Goal: Task Accomplishment & Management: Manage account settings

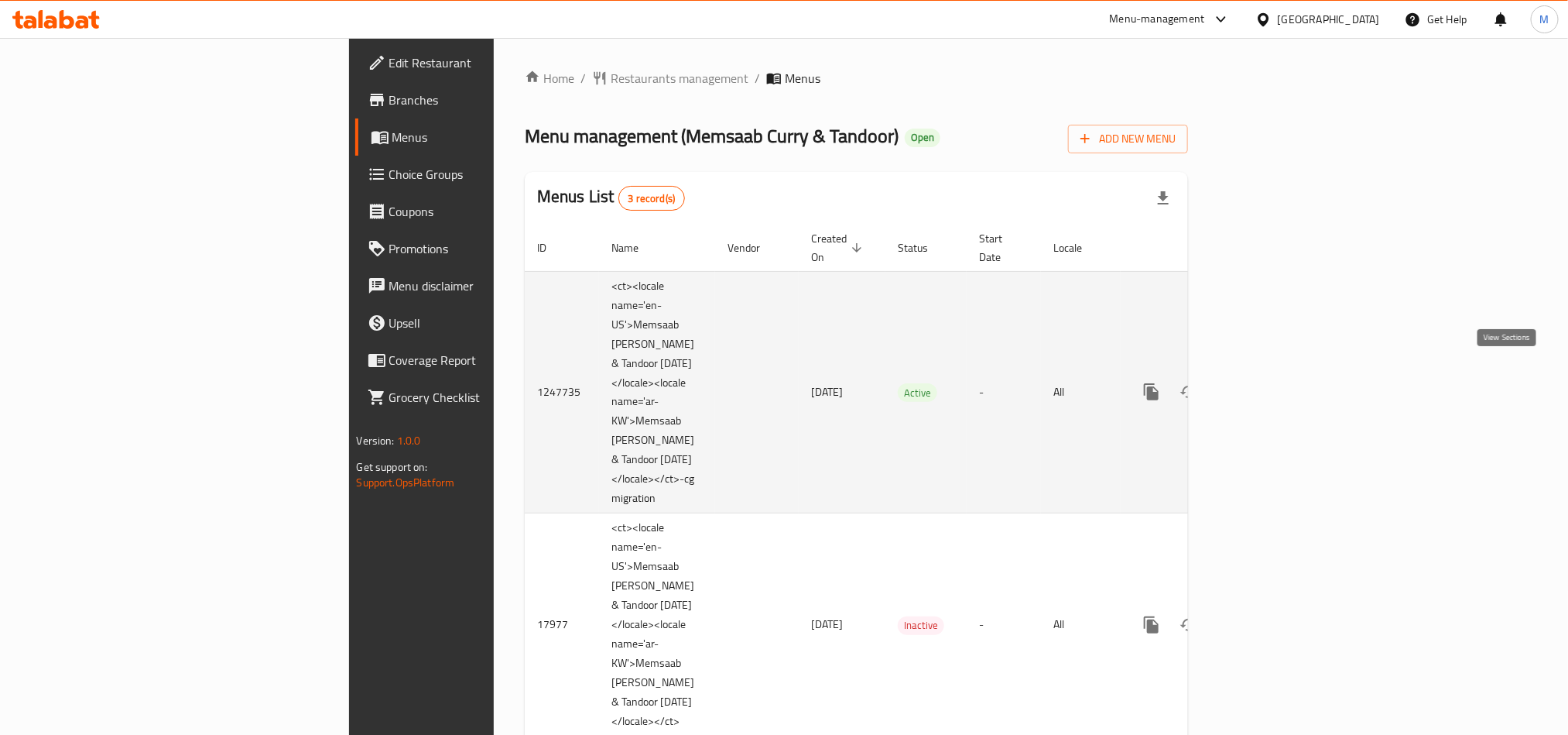
click at [1272, 382] on icon "enhanced table" at bounding box center [1262, 391] width 18 height 18
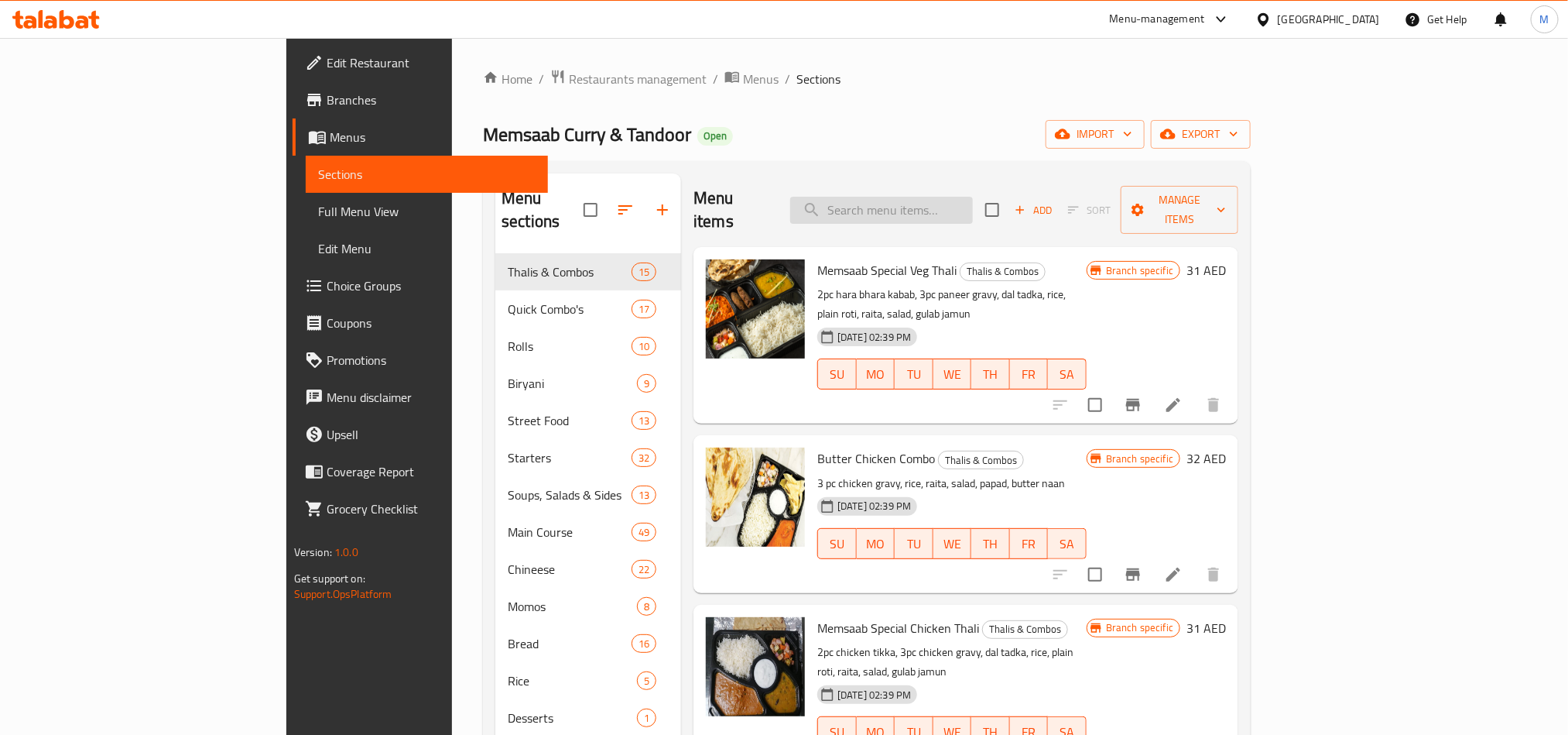
click at [973, 202] on input "search" at bounding box center [881, 210] width 183 height 27
paste input "Karak Tea"
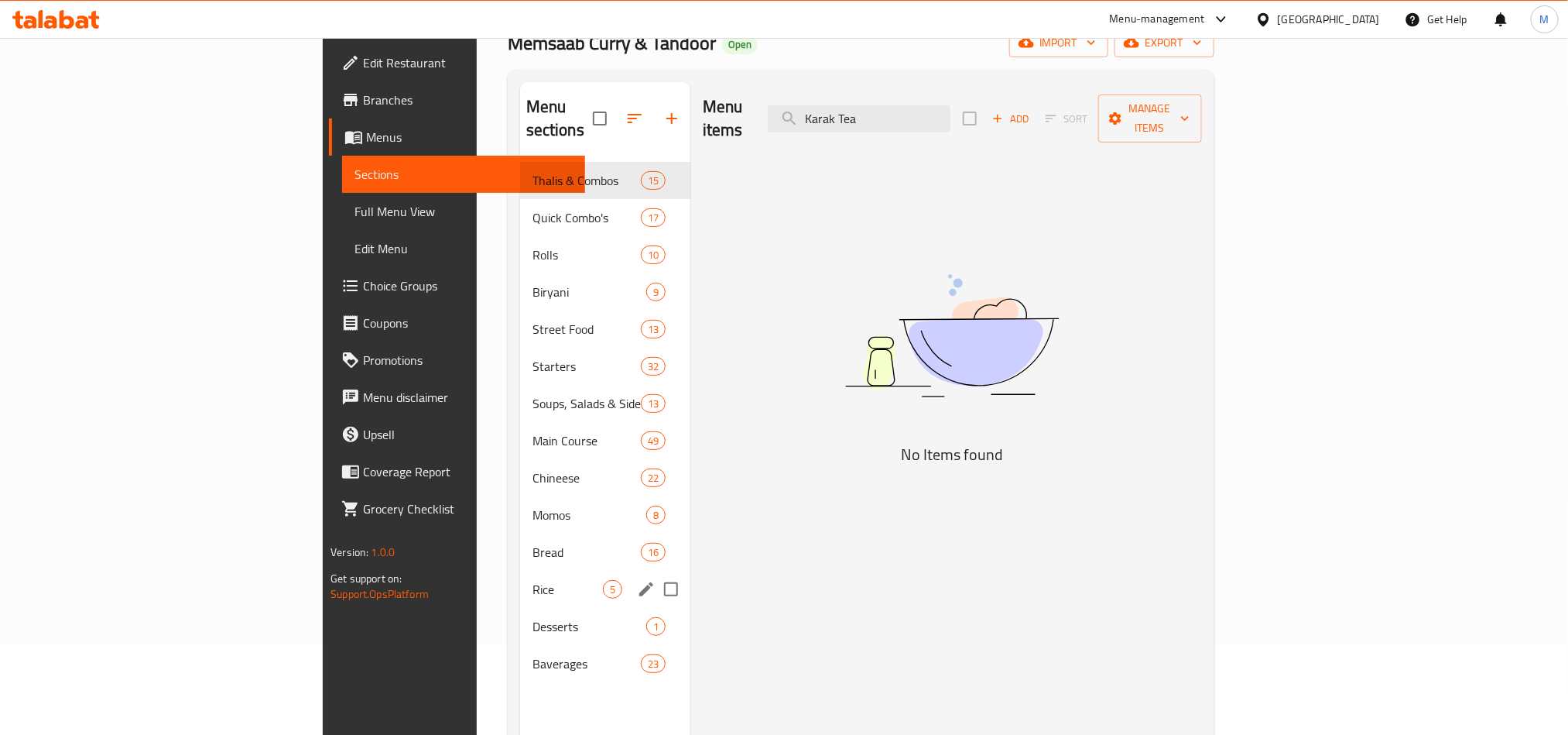
scroll to position [217, 0]
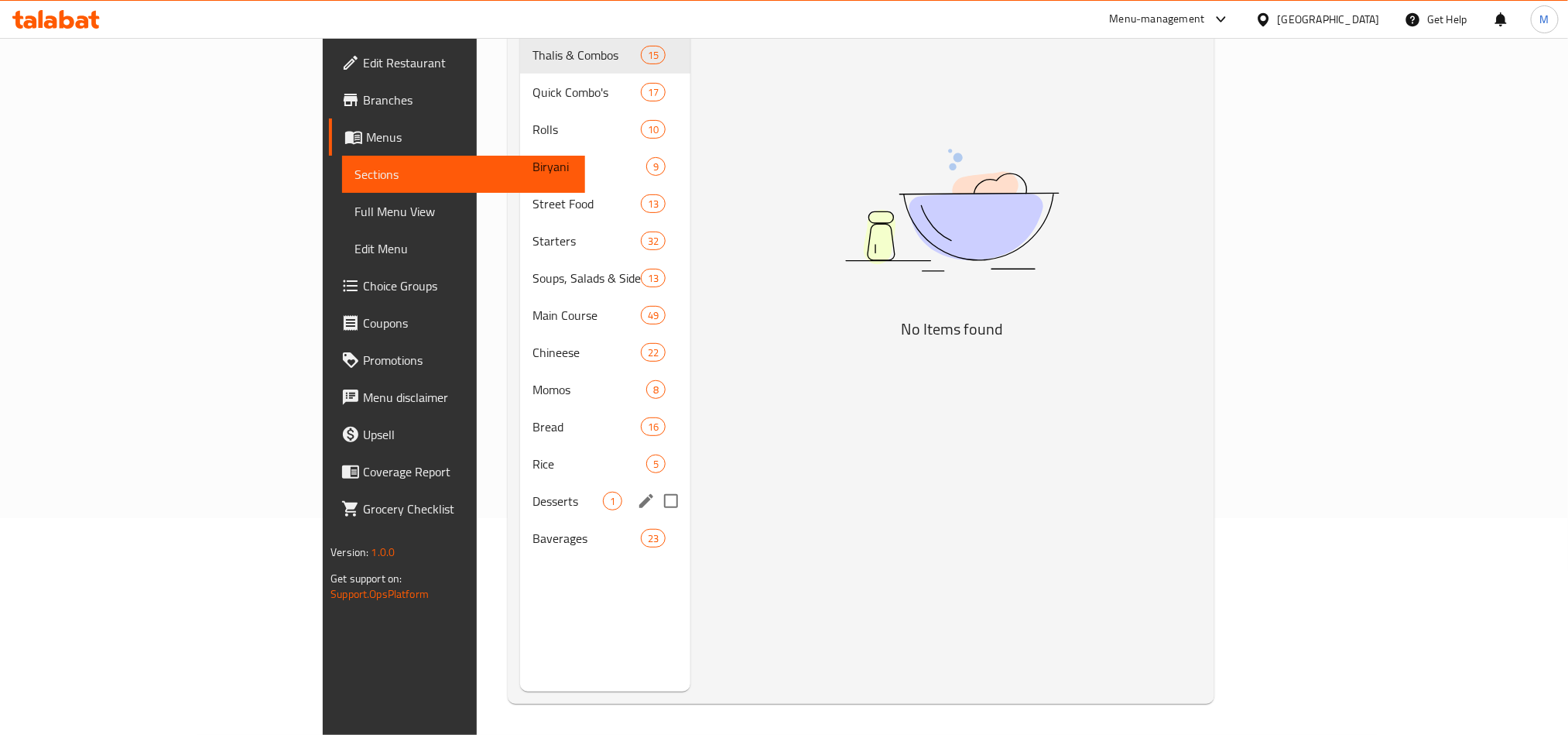
type input "Karak Tea"
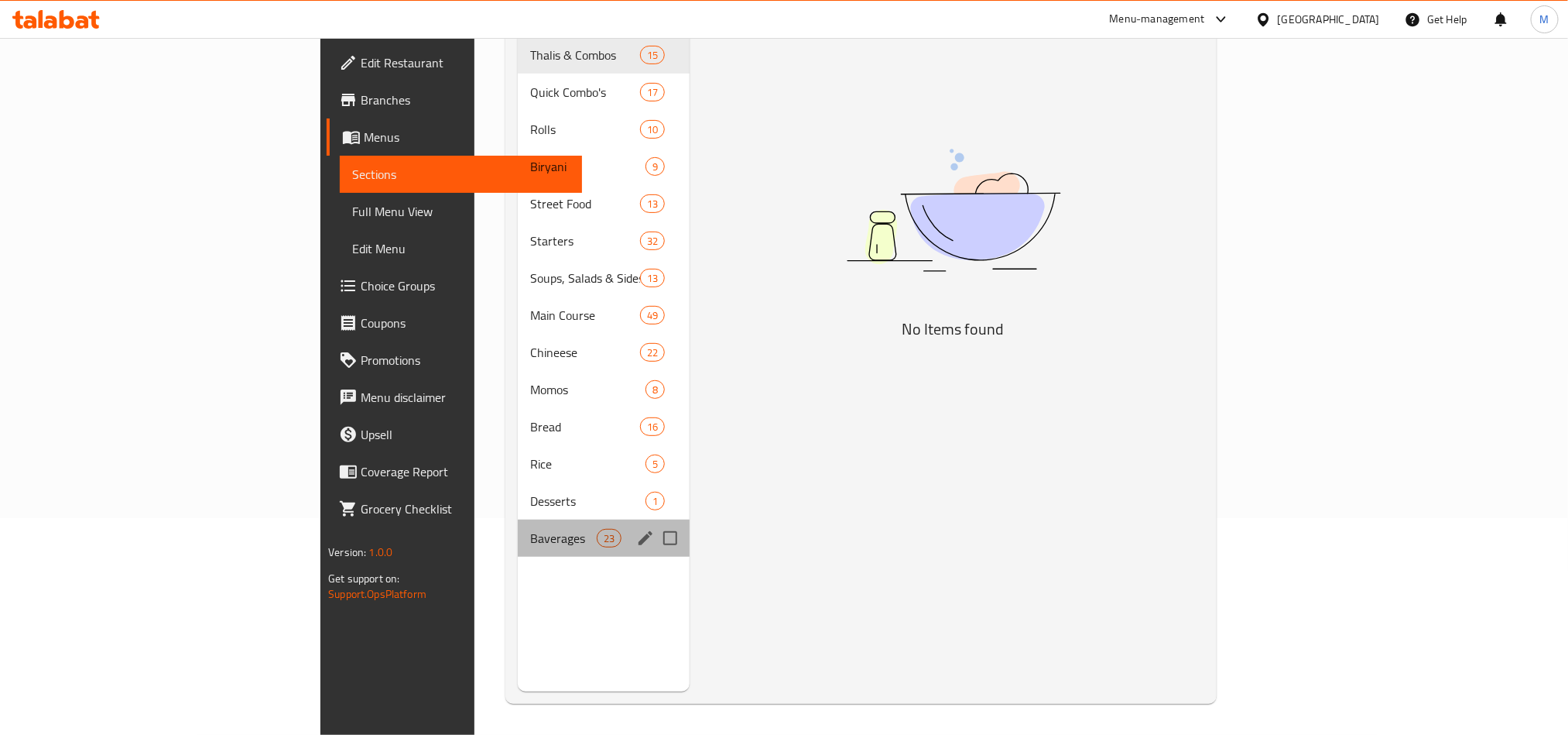
click at [518, 519] on div "Baverages 23" at bounding box center [604, 537] width 172 height 37
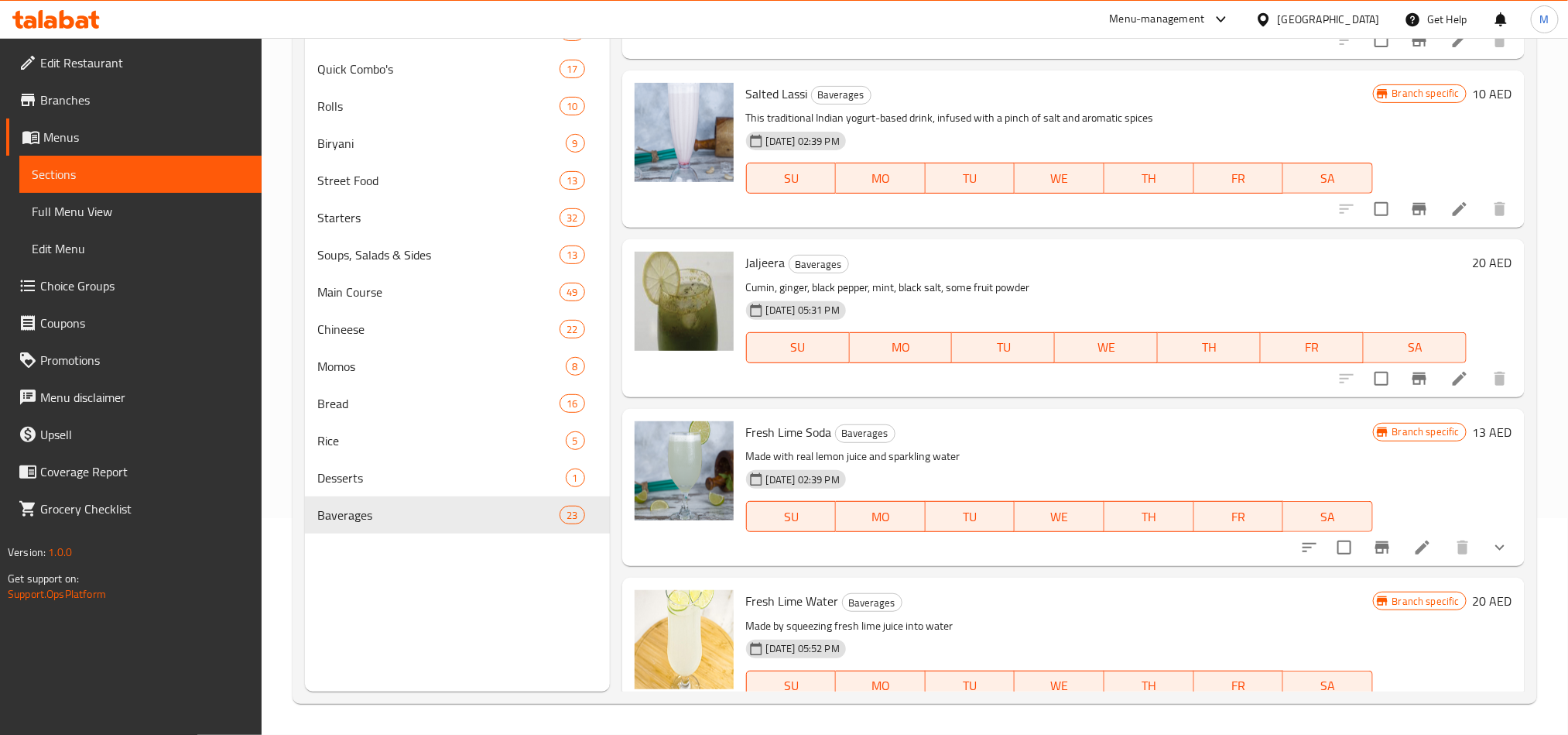
scroll to position [3249, 0]
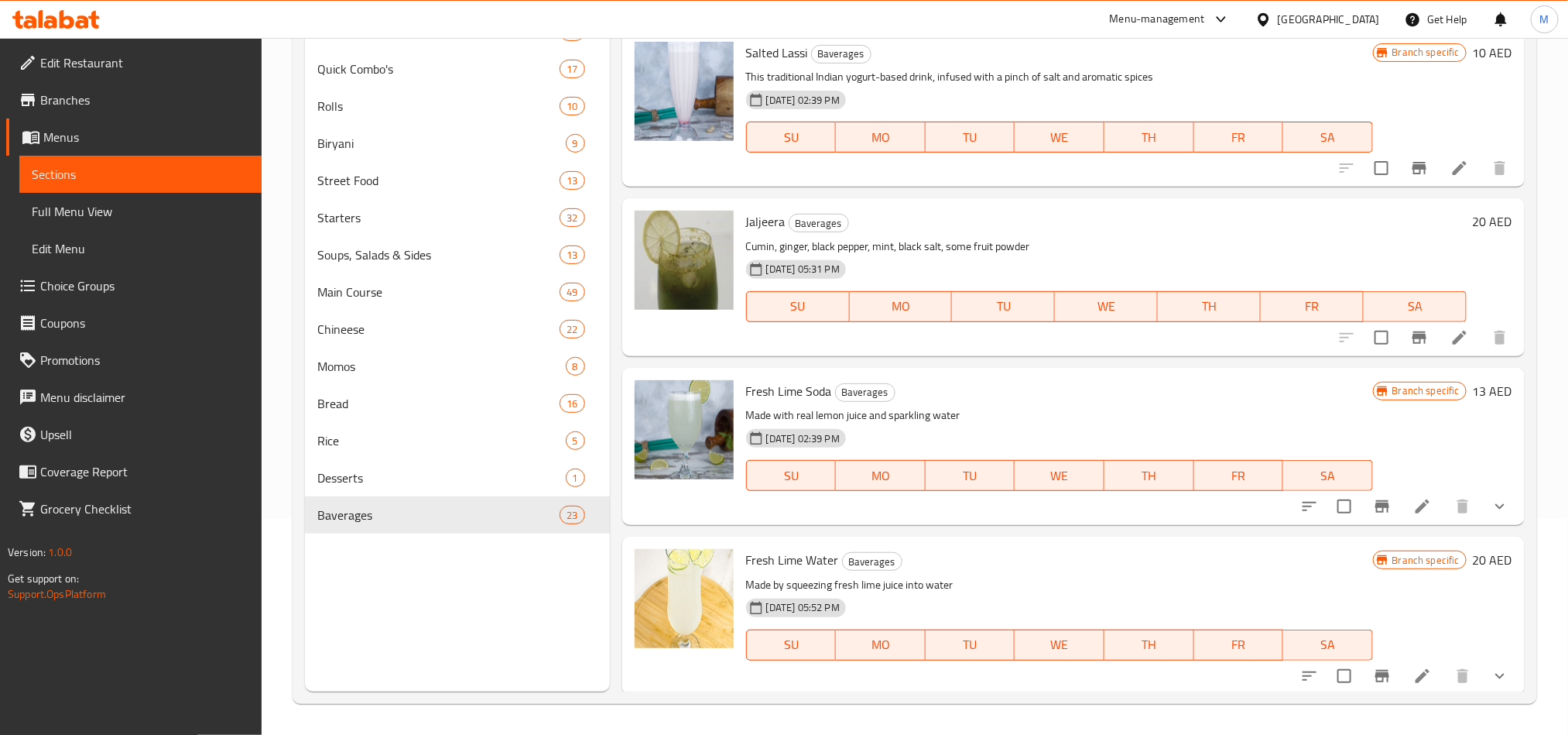
click at [1491, 507] on icon "show more" at bounding box center [1499, 506] width 18 height 18
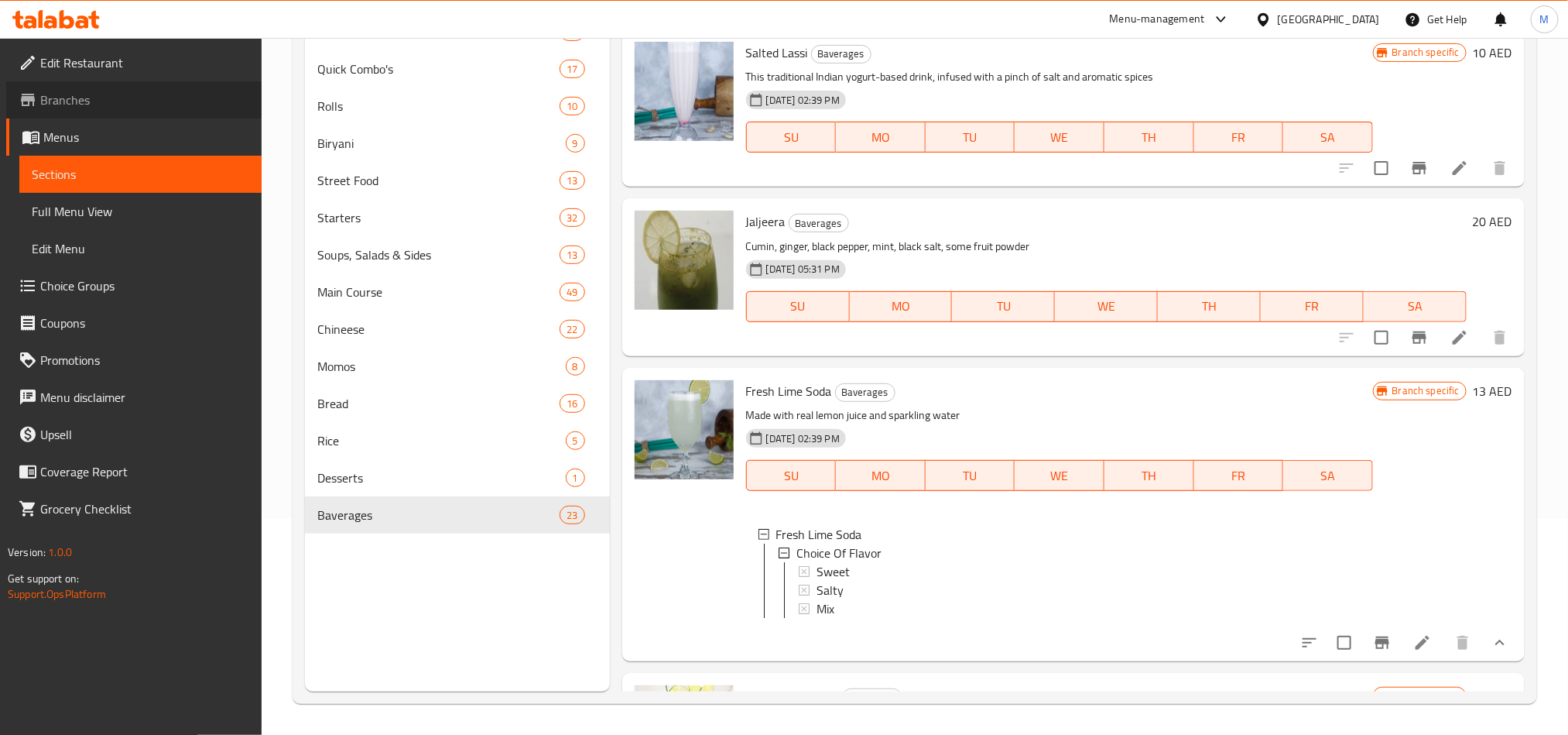
click at [110, 99] on span "Branches" at bounding box center [144, 99] width 209 height 18
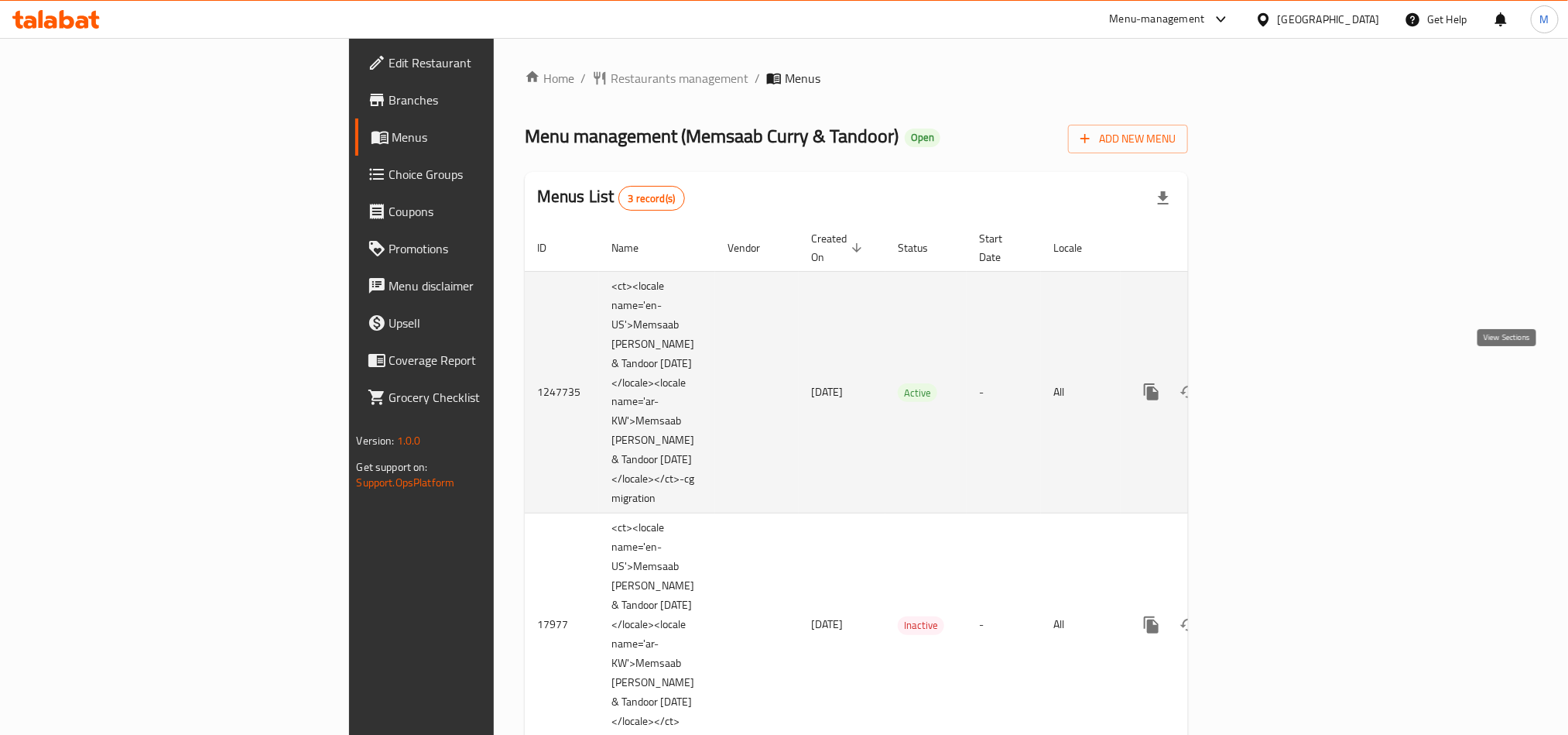
click at [1281, 373] on link "enhanced table" at bounding box center [1262, 391] width 37 height 37
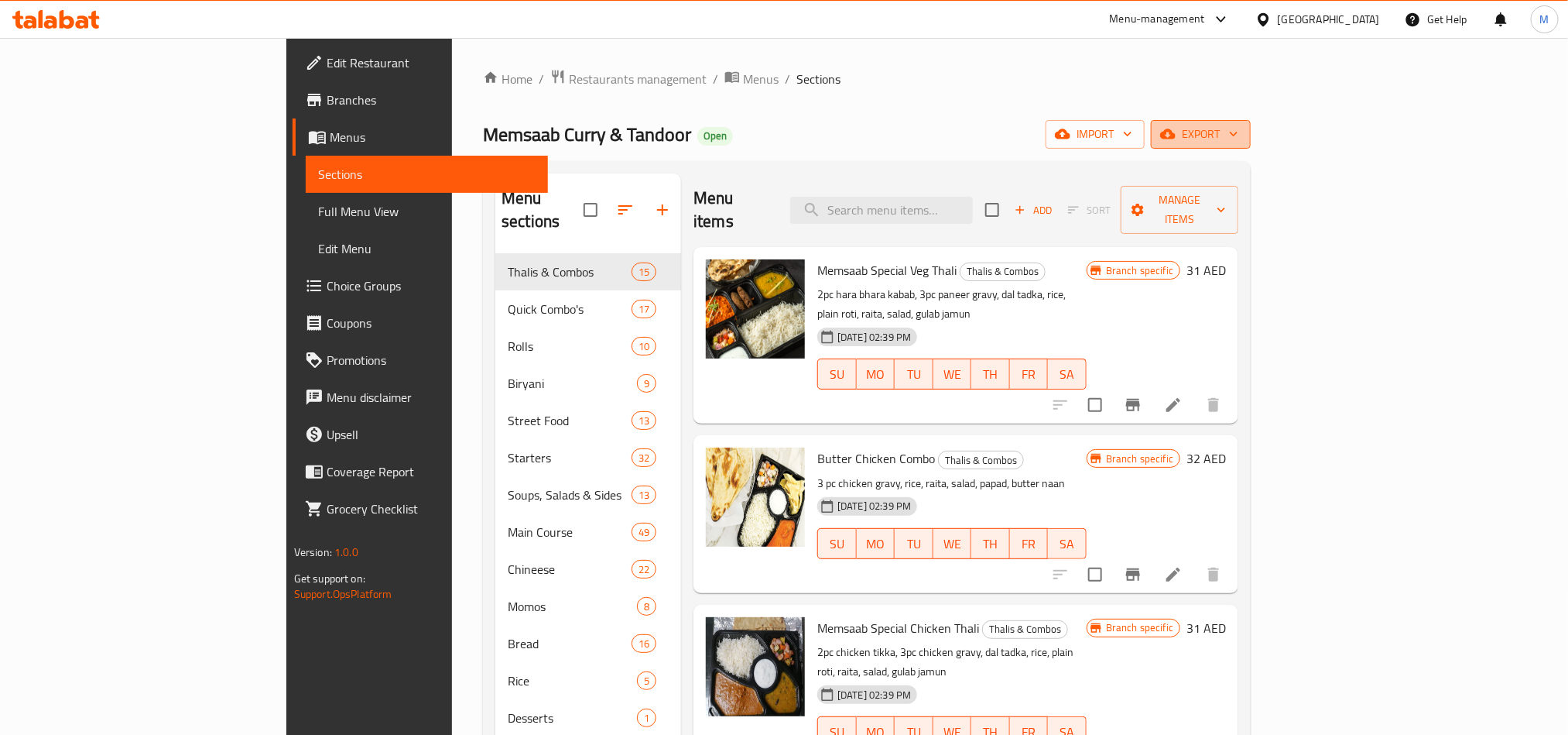
click at [1238, 138] on span "export" at bounding box center [1200, 134] width 75 height 19
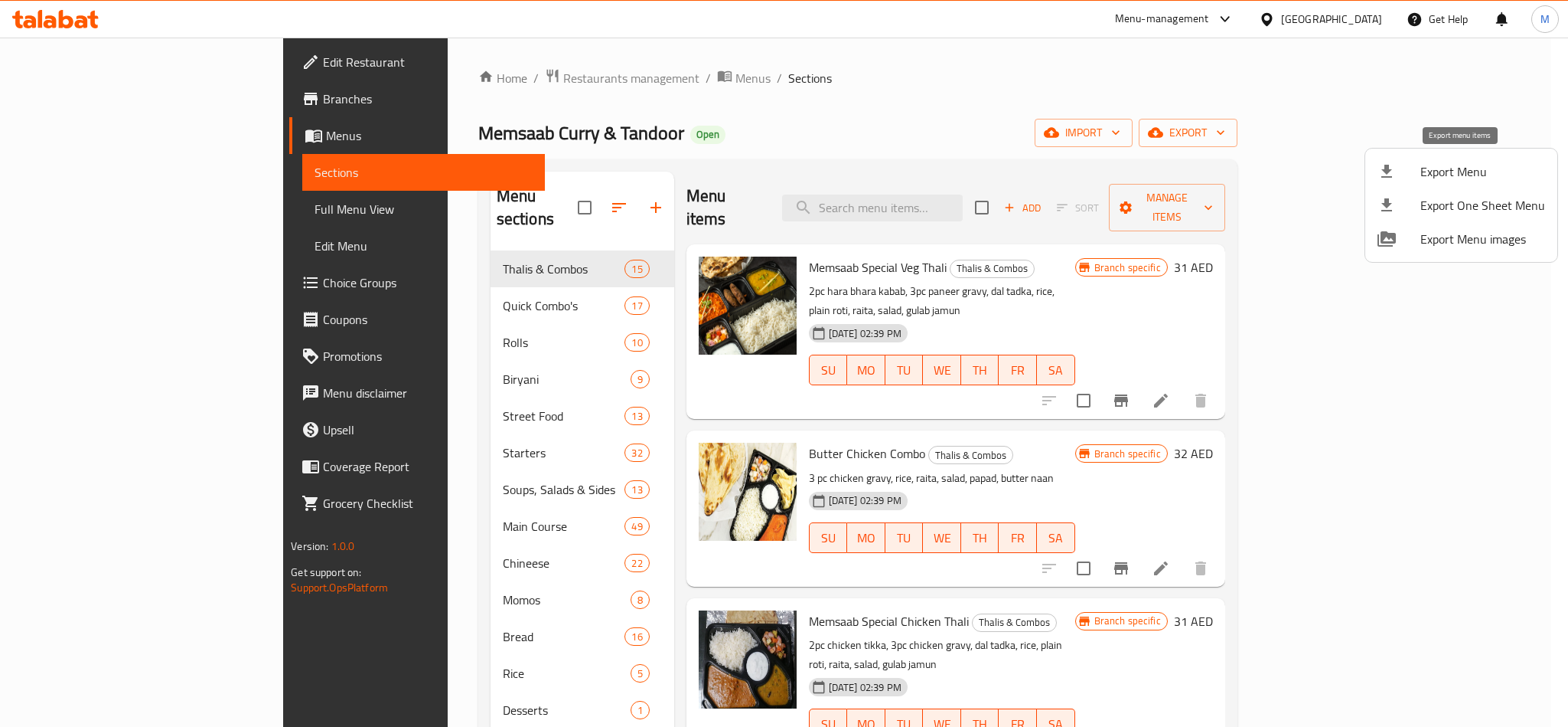
click at [1458, 178] on span "Export Menu" at bounding box center [1483, 171] width 125 height 18
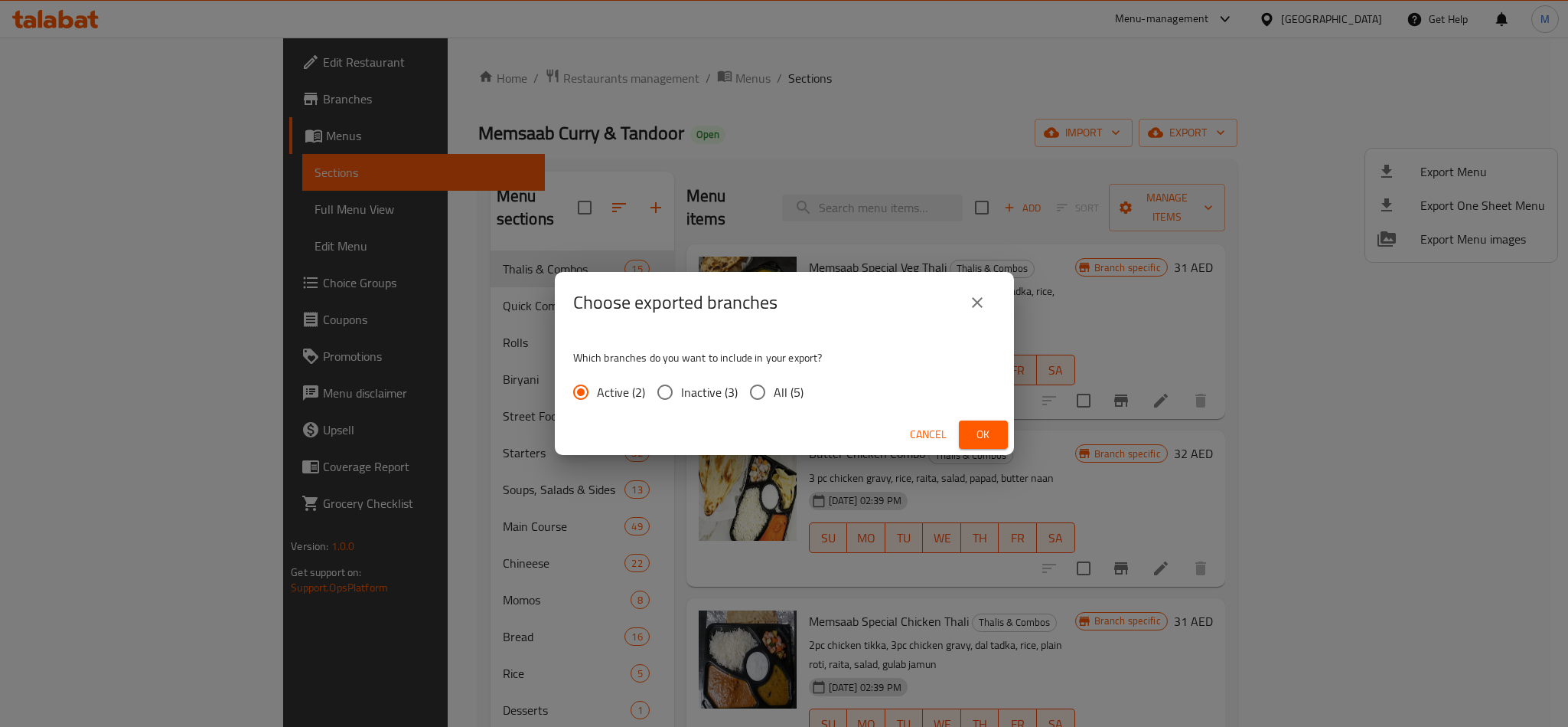
click at [763, 393] on input "All (5)" at bounding box center [758, 392] width 32 height 32
radio input "true"
click at [980, 430] on span "Ok" at bounding box center [984, 434] width 25 height 19
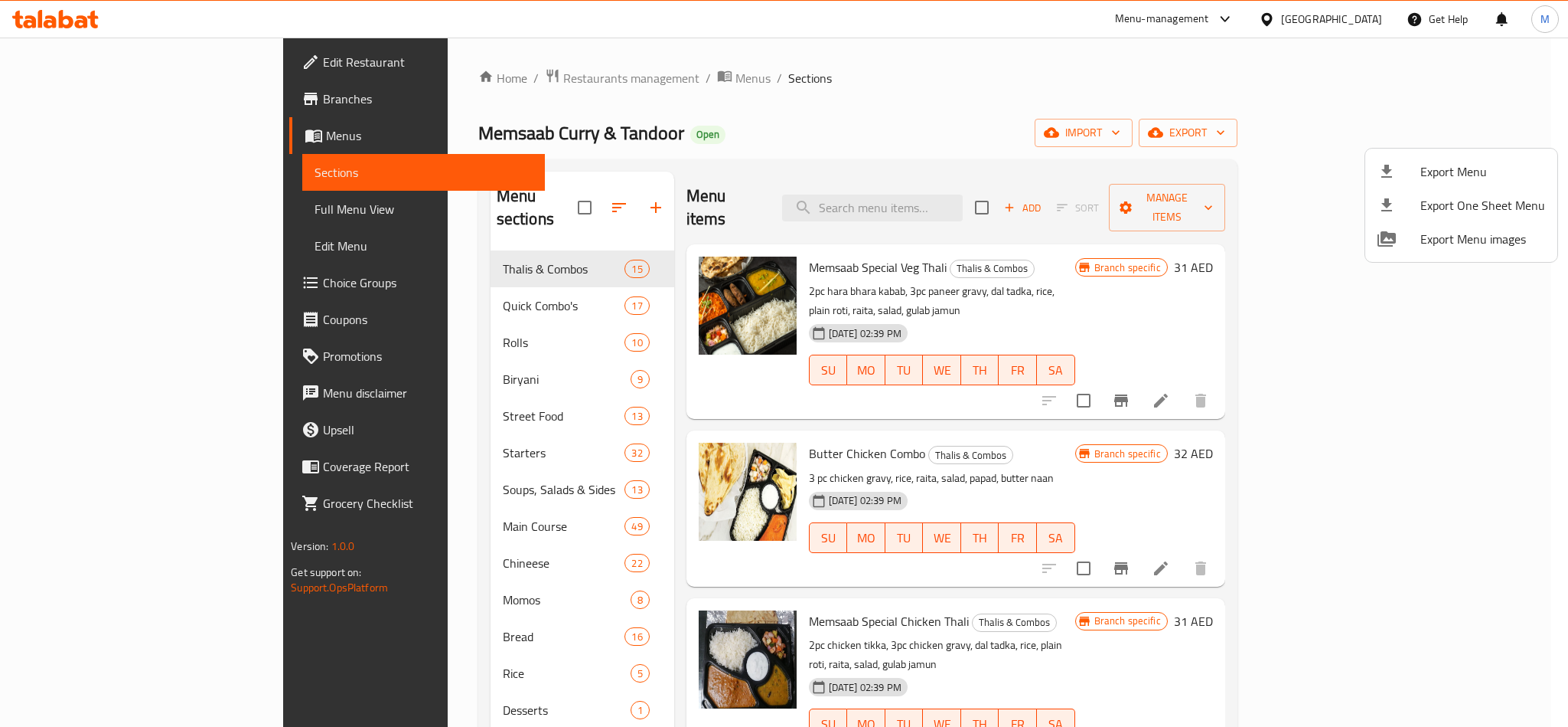
click at [278, 655] on div at bounding box center [784, 363] width 1568 height 727
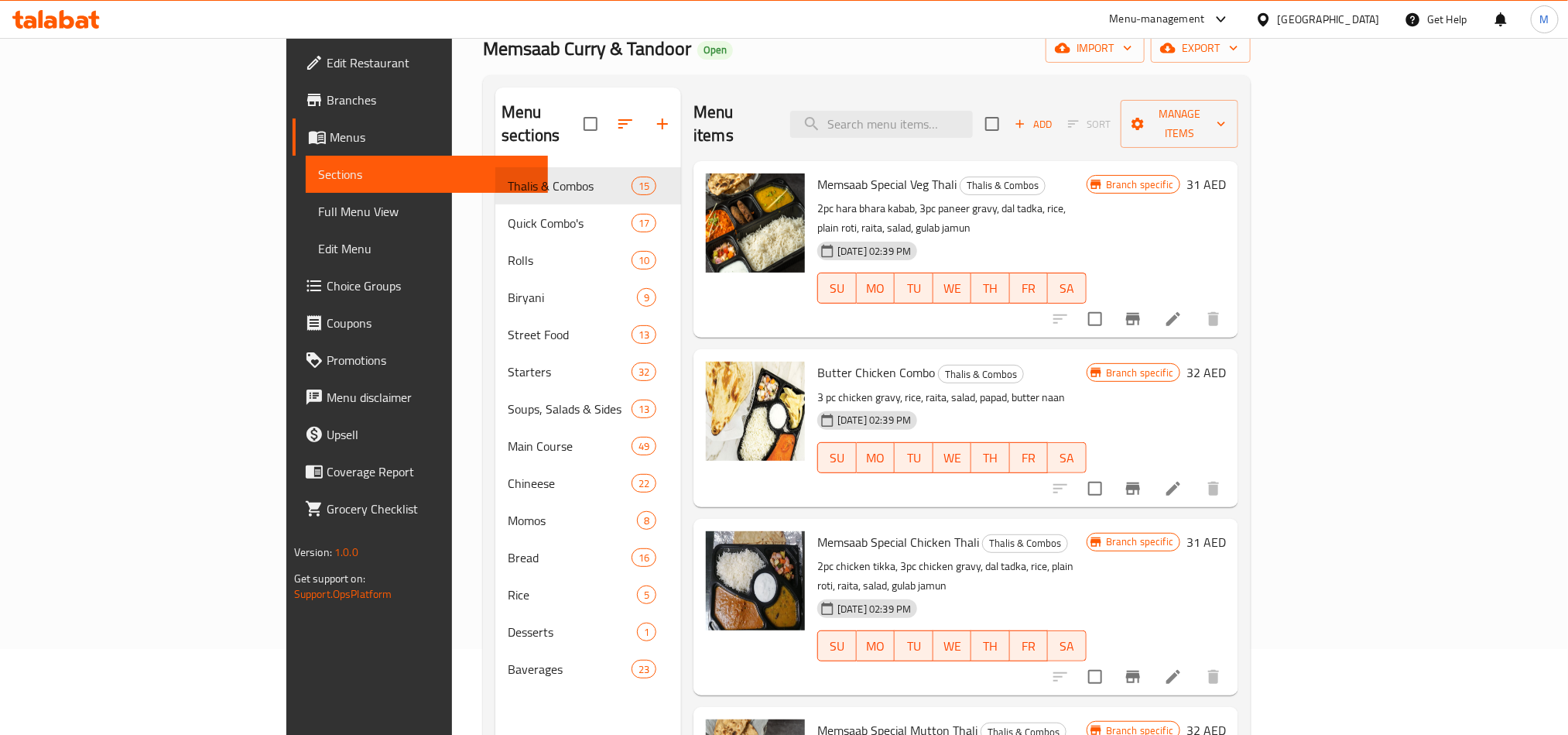
scroll to position [217, 0]
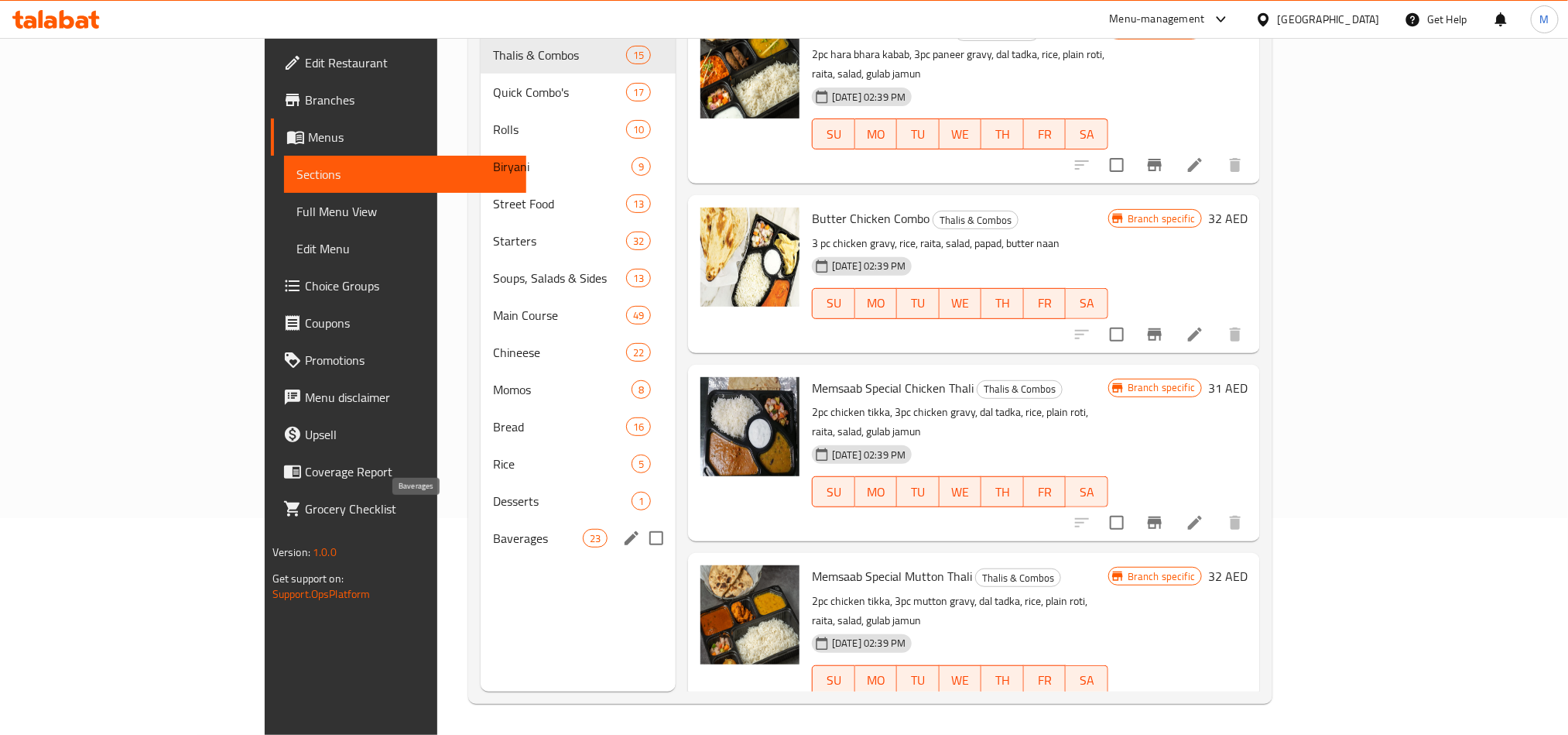
click at [493, 529] on span "Baverages" at bounding box center [537, 537] width 89 height 18
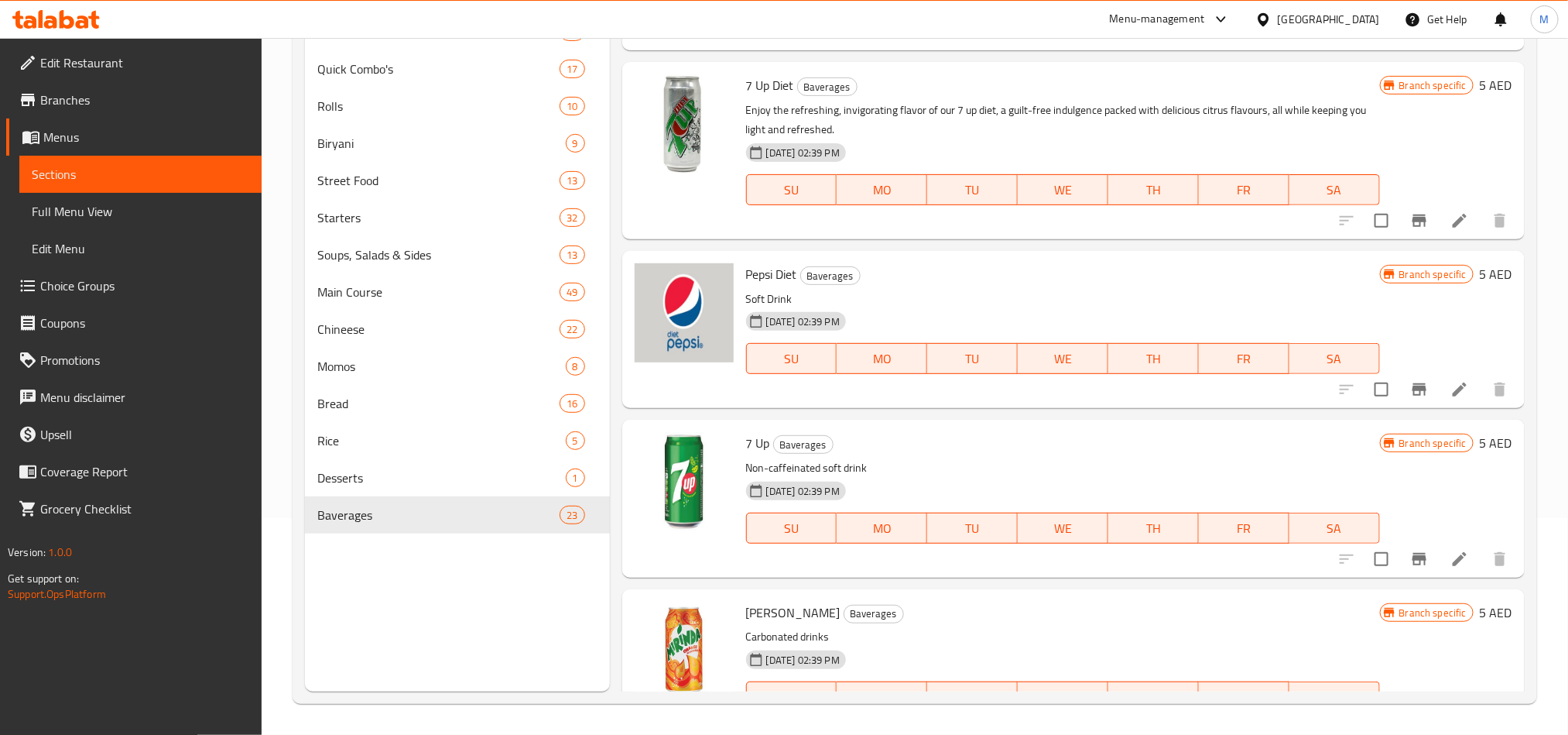
scroll to position [1741, 0]
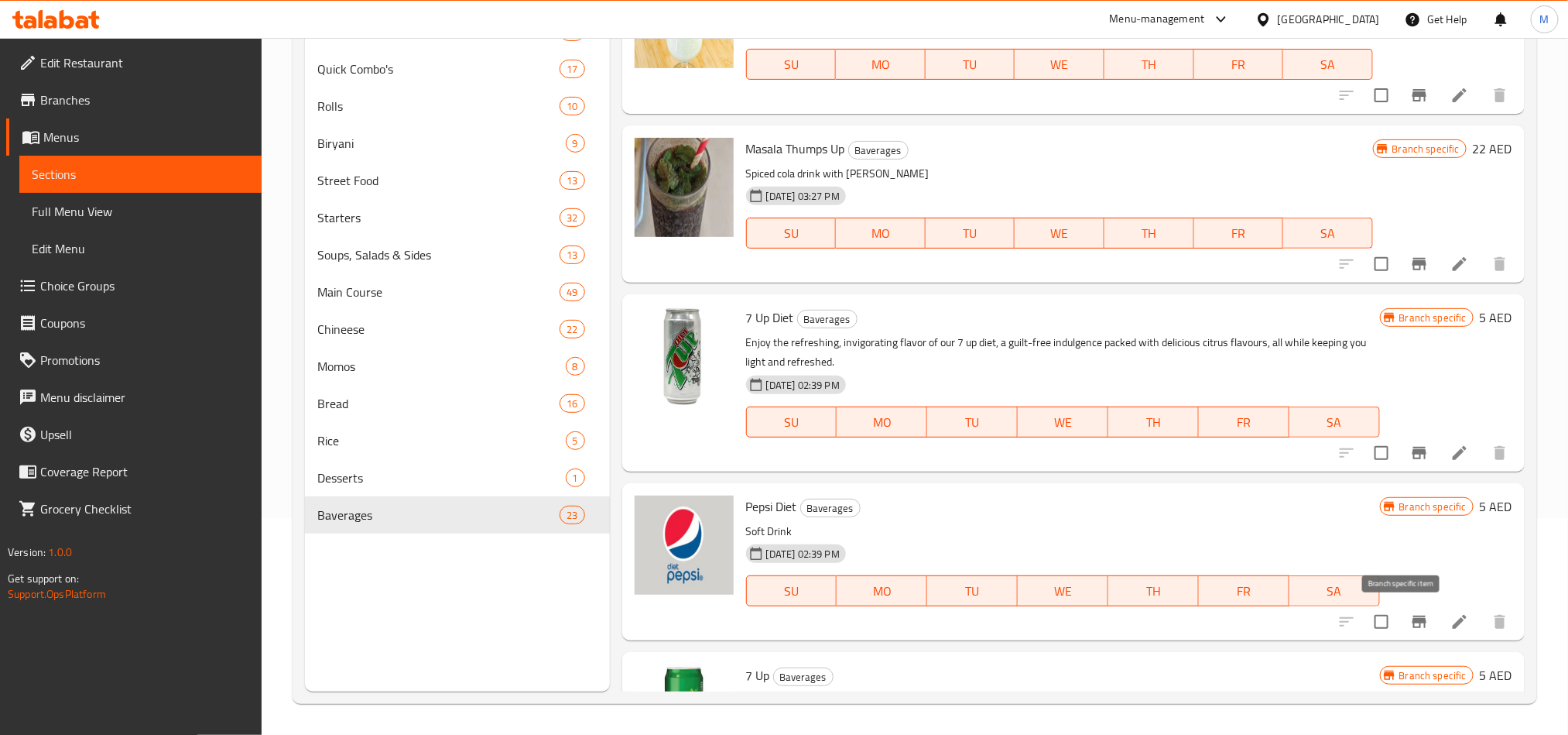
click at [1412, 620] on icon "Branch-specific-item" at bounding box center [1419, 621] width 14 height 12
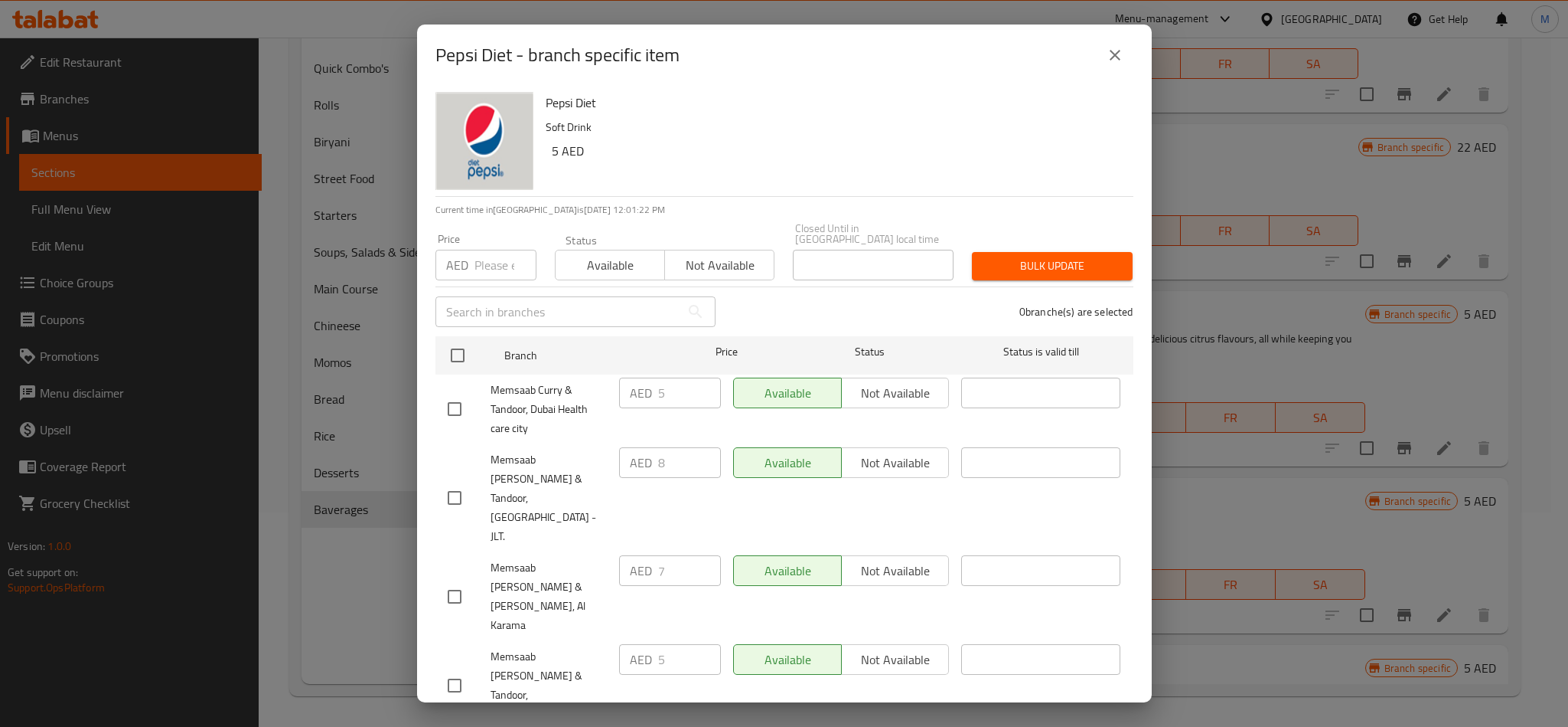
click at [1238, 366] on div "Pepsi Diet - branch specific item Pepsi Diet Soft Drink 5 AED Current time in […" at bounding box center [784, 363] width 1568 height 727
click at [1106, 59] on icon "close" at bounding box center [1114, 55] width 18 height 18
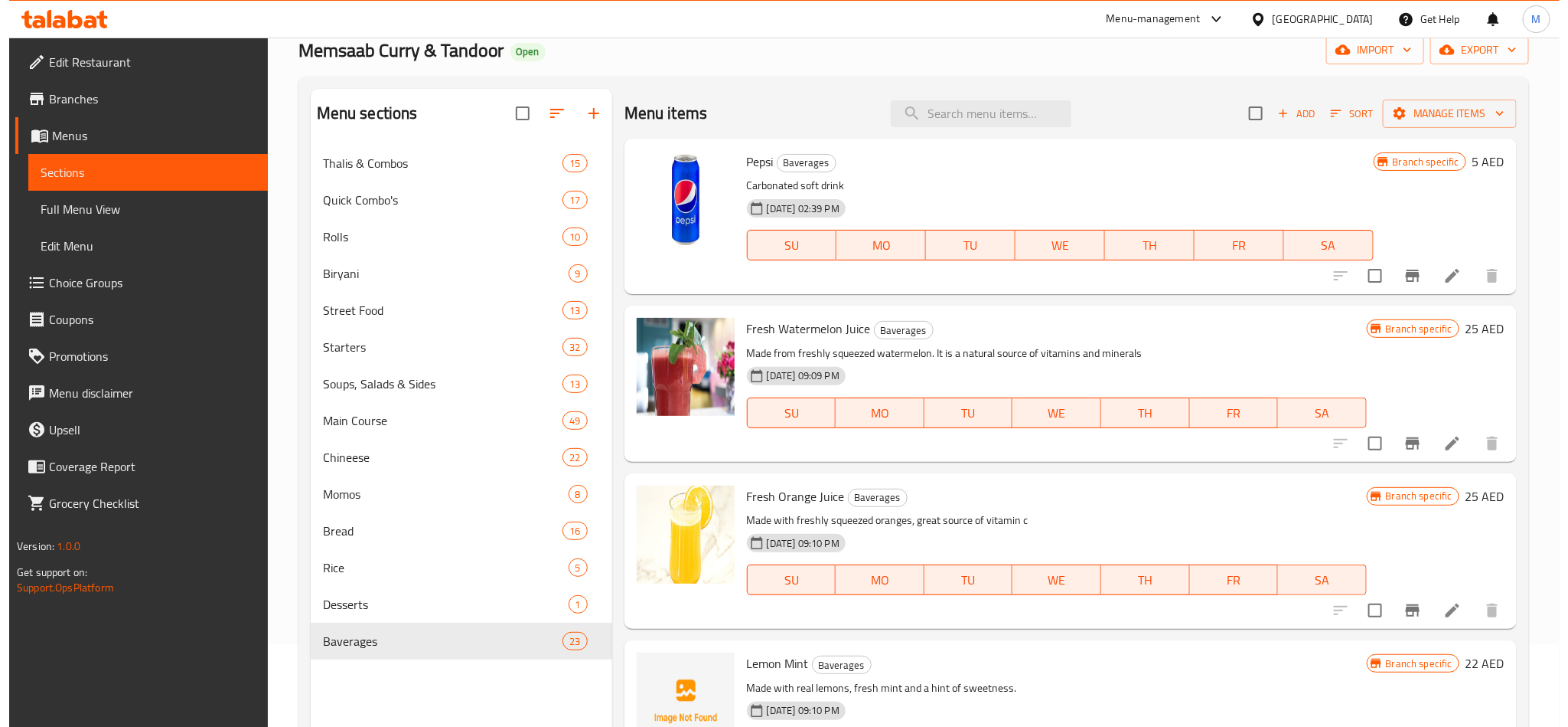
scroll to position [0, 0]
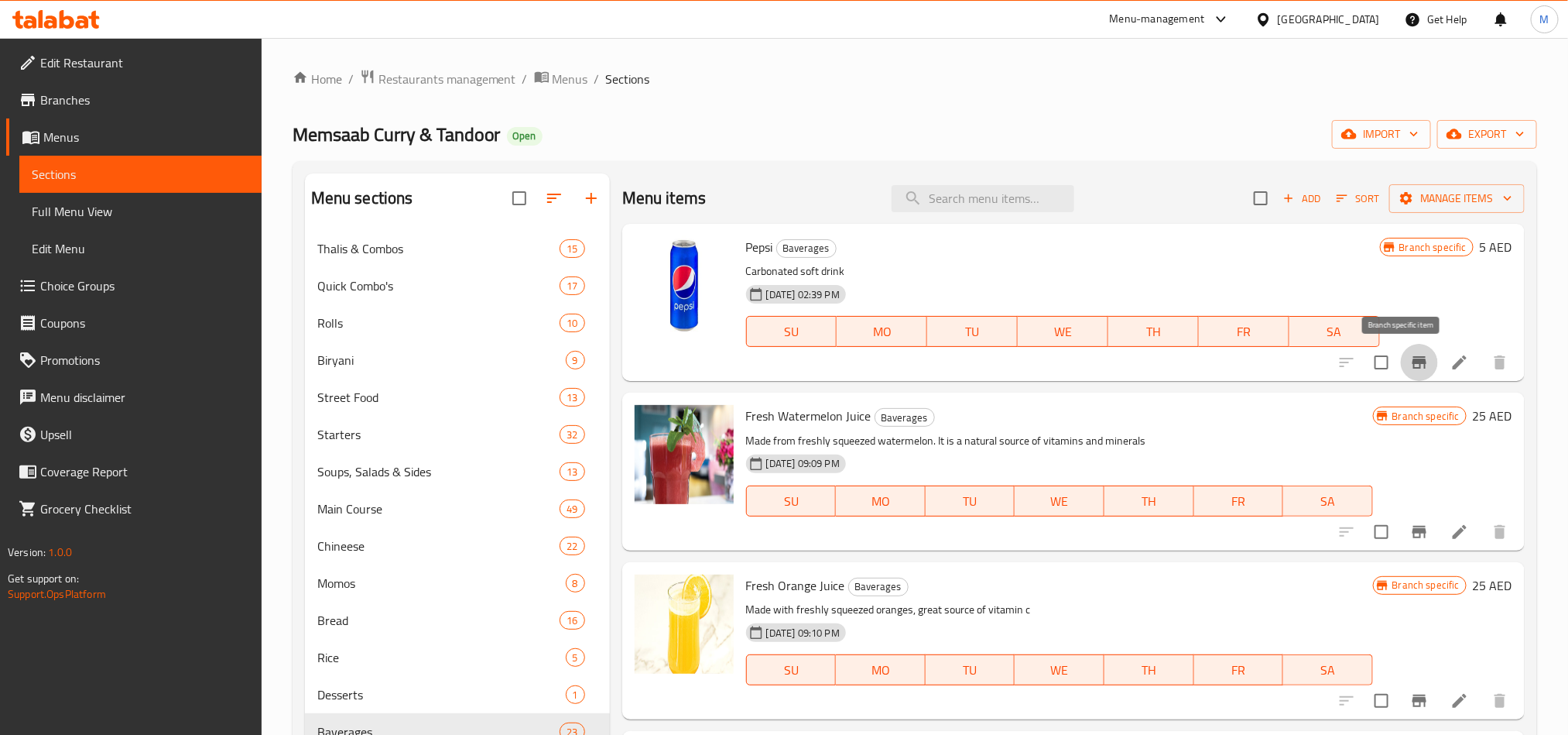
click at [1412, 364] on icon "Branch-specific-item" at bounding box center [1419, 362] width 14 height 12
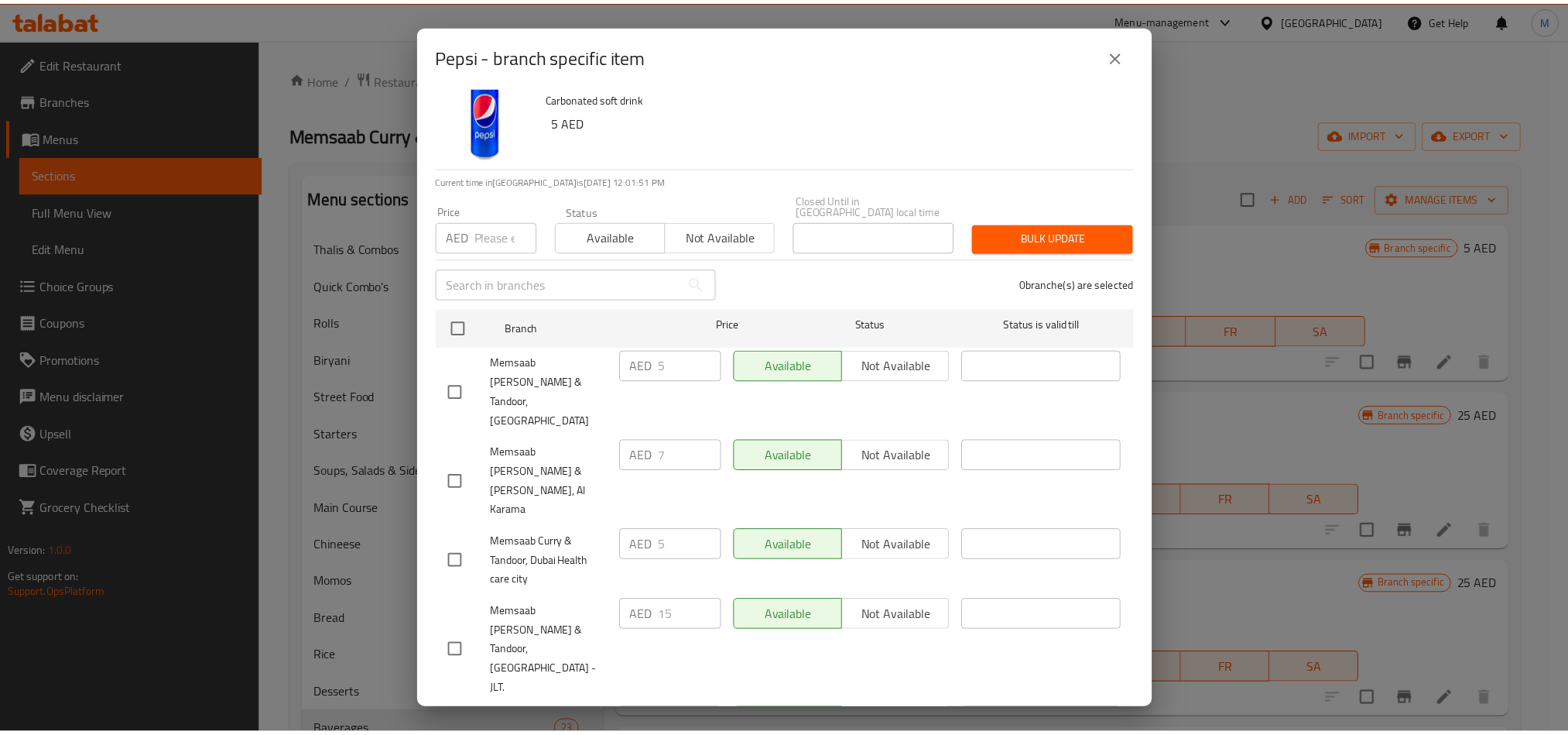
scroll to position [40, 0]
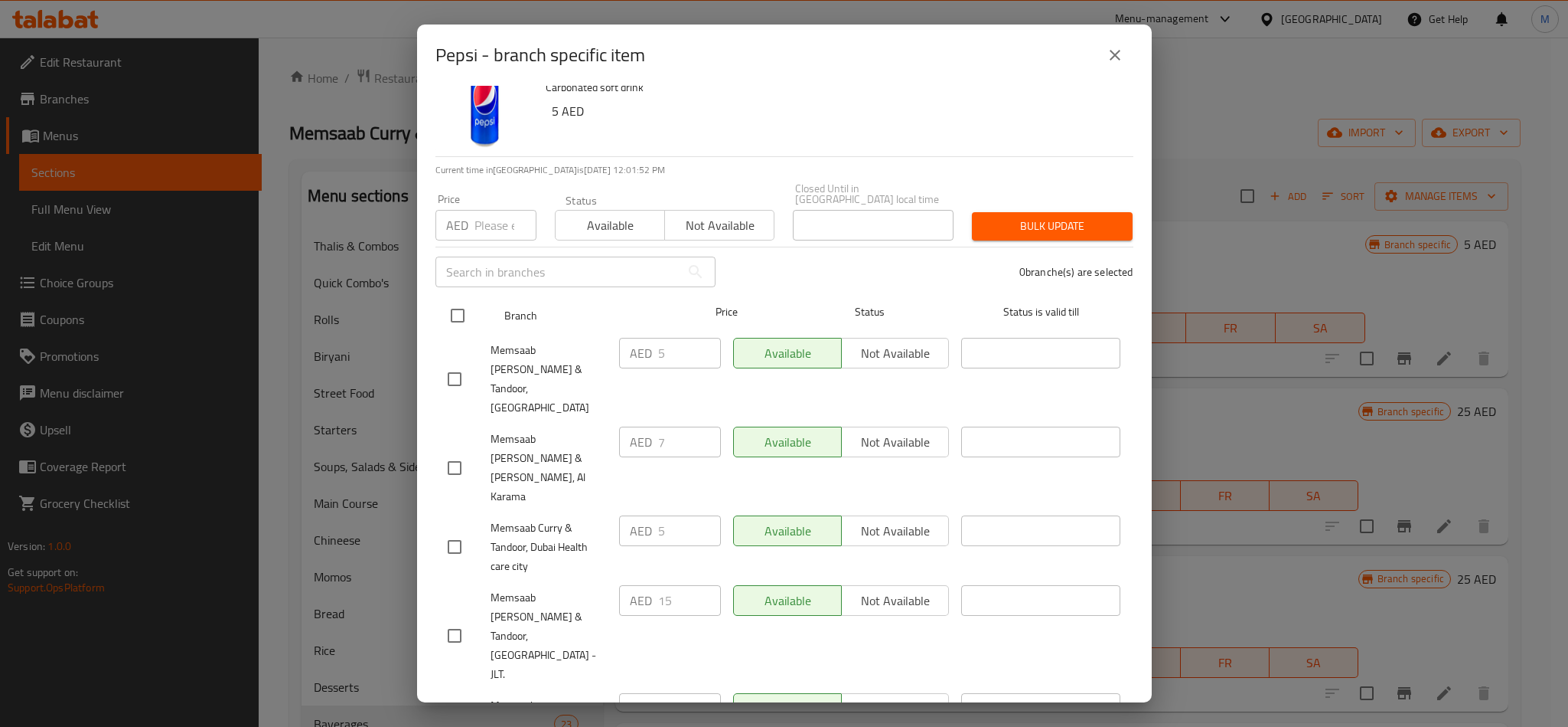
click at [460, 313] on input "checkbox" at bounding box center [457, 316] width 32 height 32
checkbox input "true"
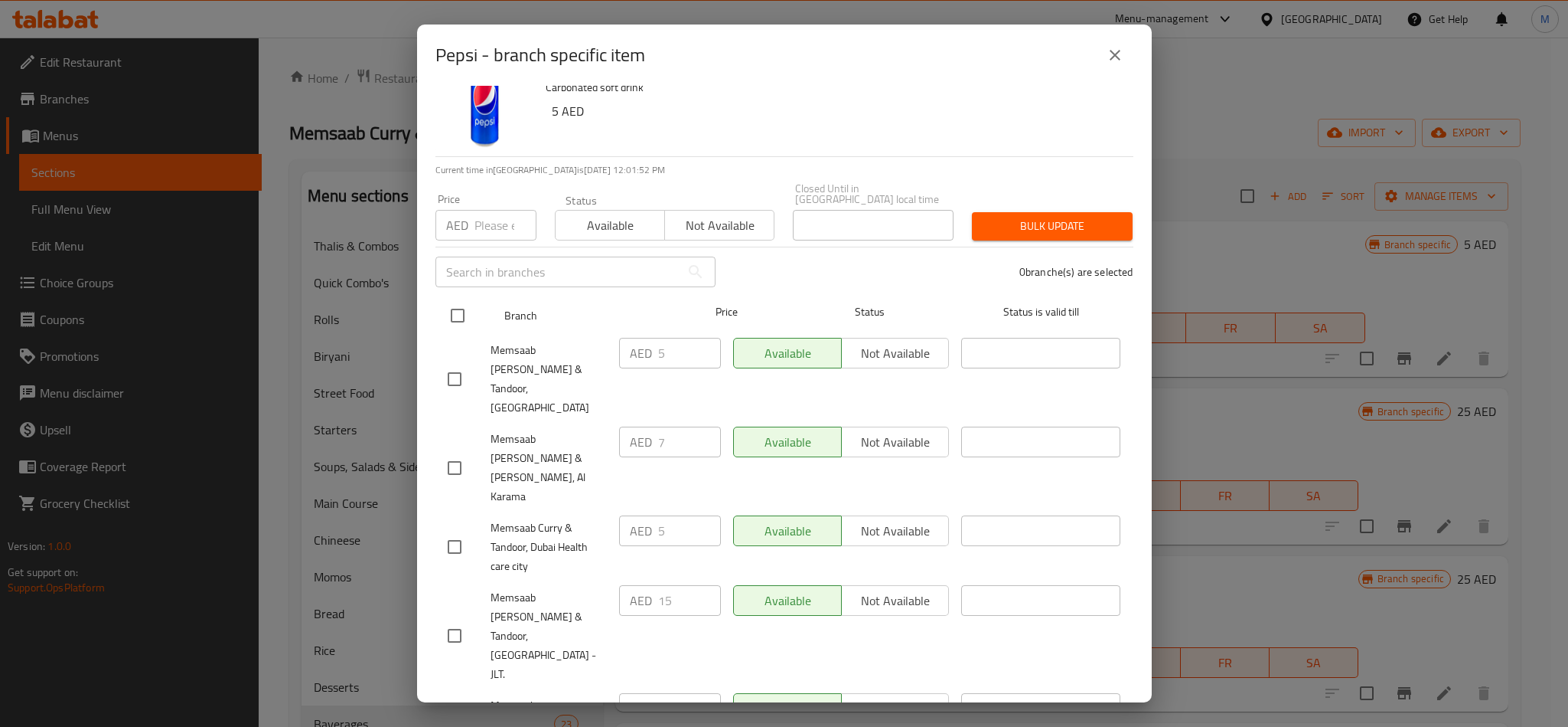
checkbox input "true"
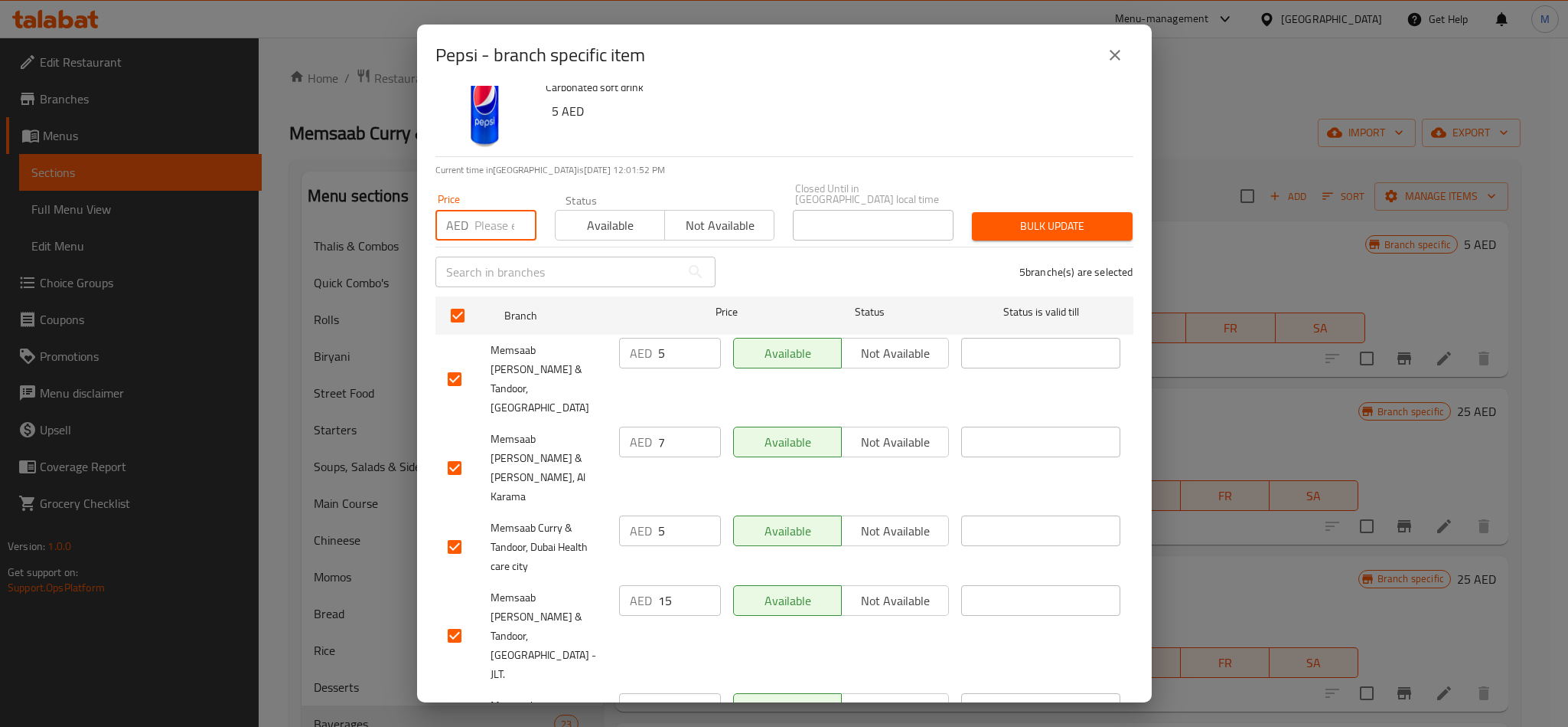
click at [481, 232] on input "number" at bounding box center [506, 225] width 62 height 30
type input "15"
click at [1048, 216] on span "Bulk update" at bounding box center [1053, 226] width 136 height 19
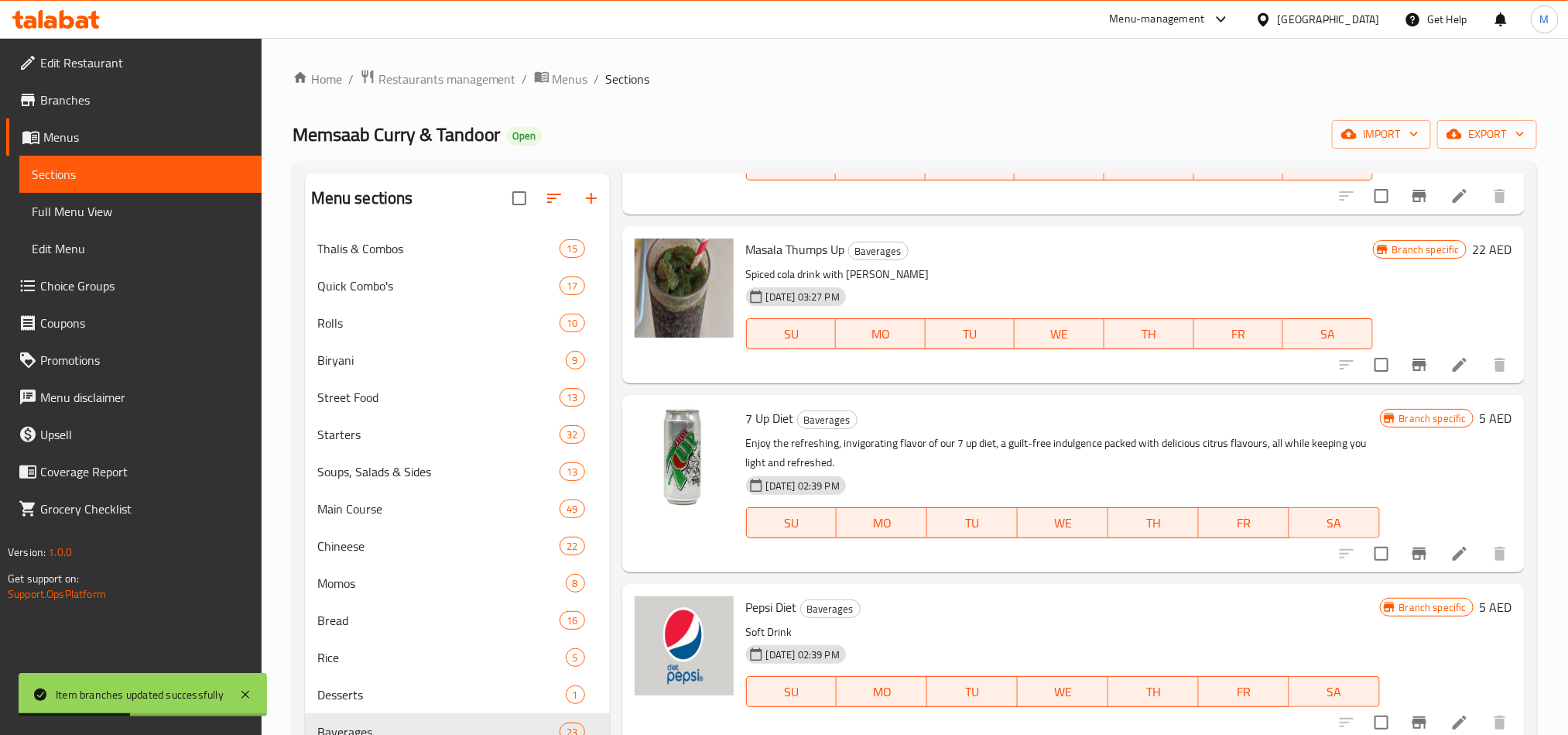
scroll to position [1974, 0]
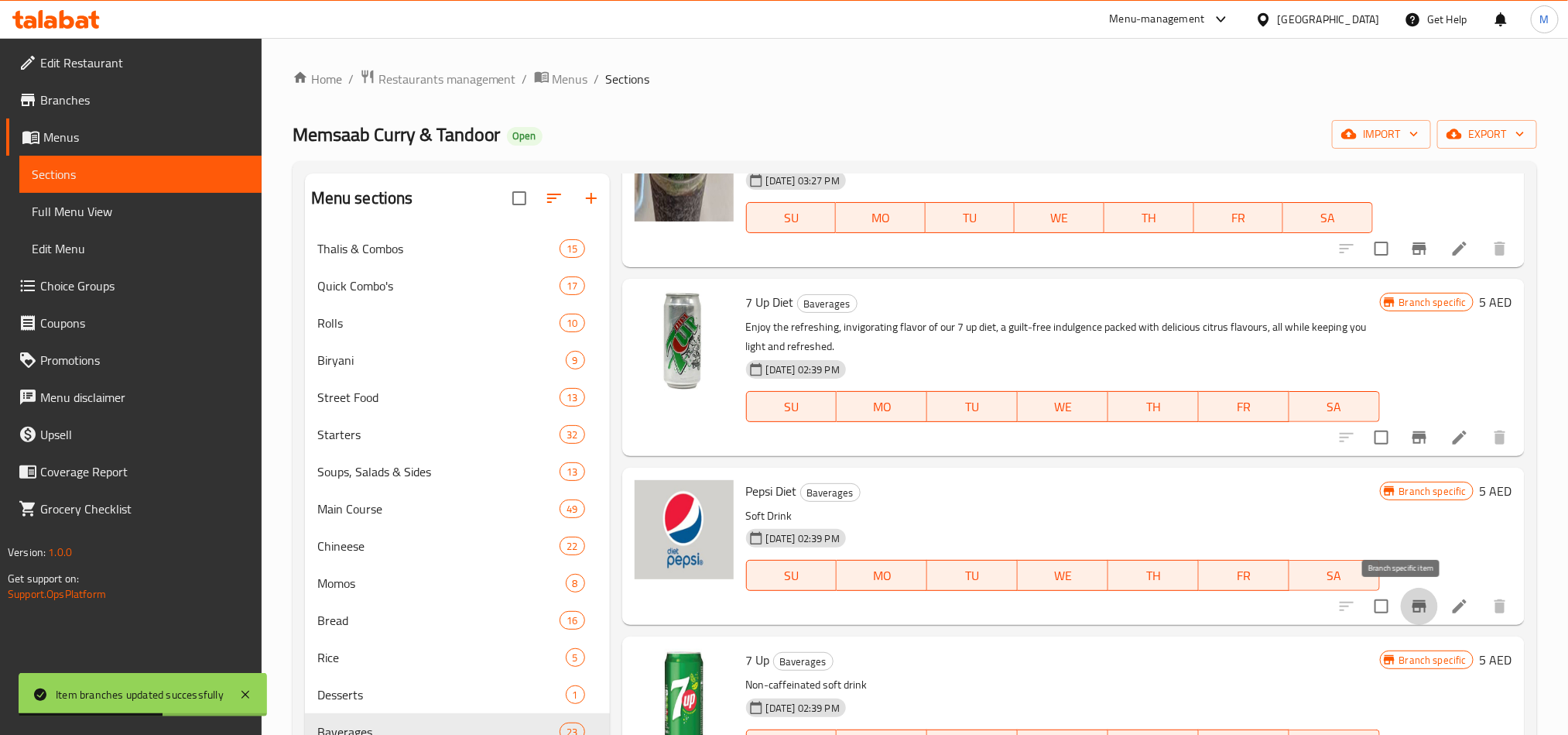
click at [1401, 596] on button "Branch-specific-item" at bounding box center [1419, 606] width 37 height 37
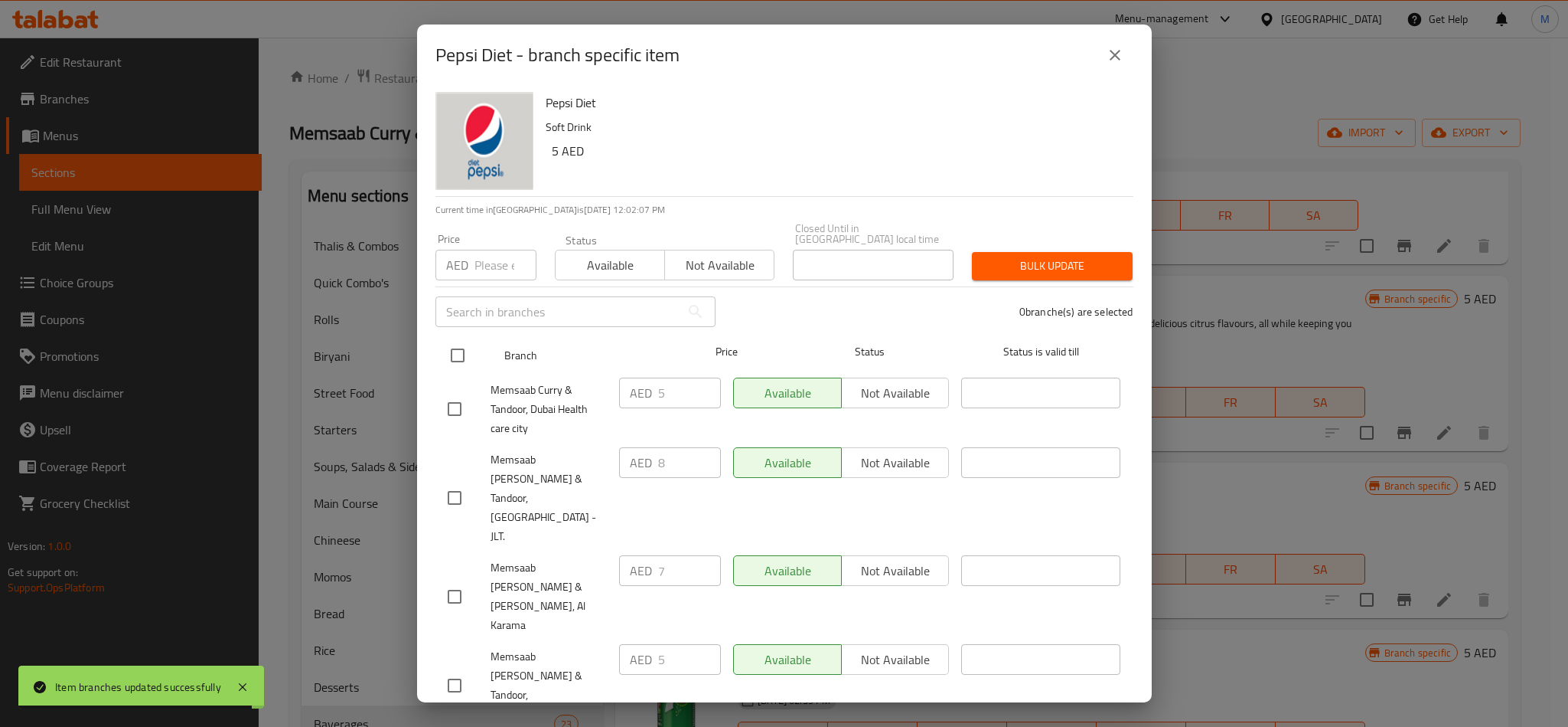
click at [471, 348] on input "checkbox" at bounding box center [457, 355] width 32 height 32
checkbox input "true"
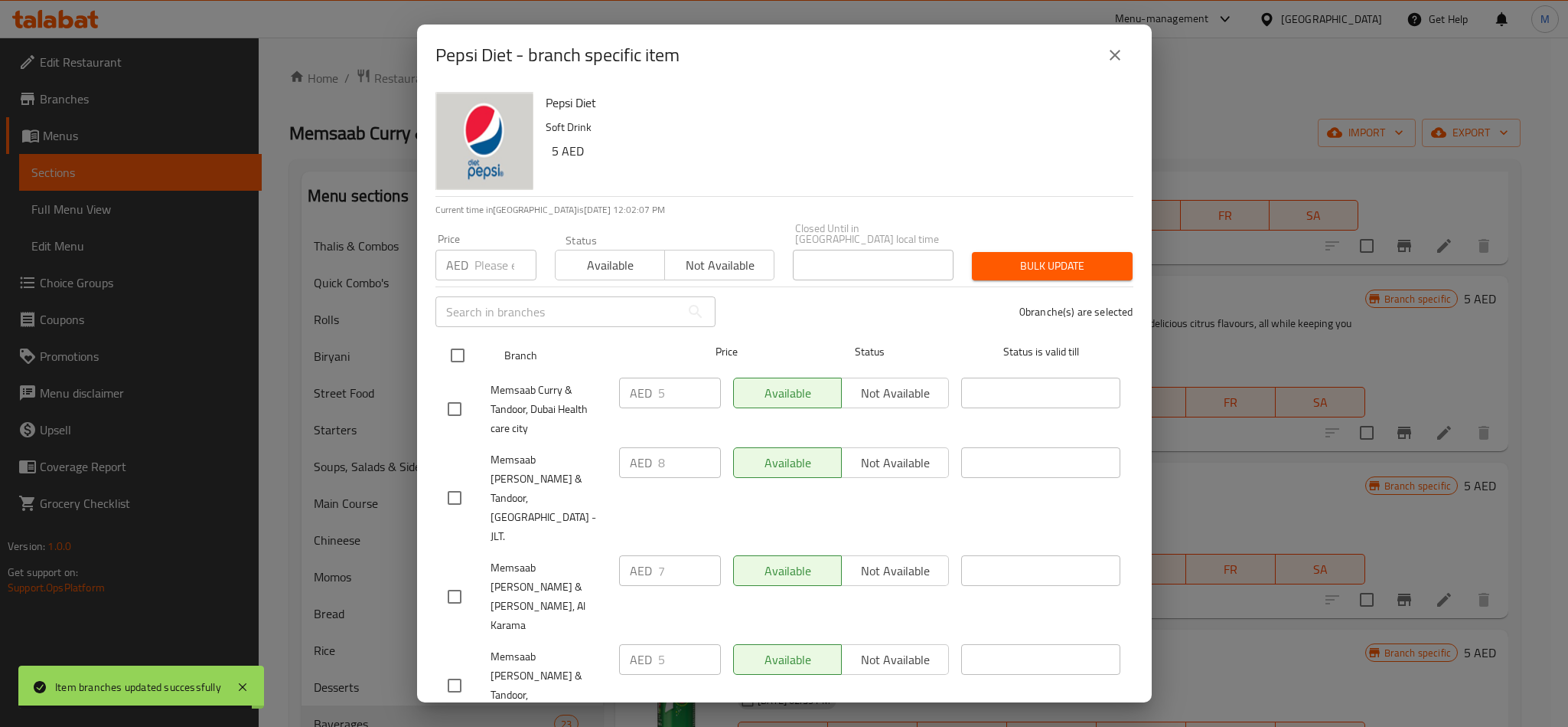
checkbox input "true"
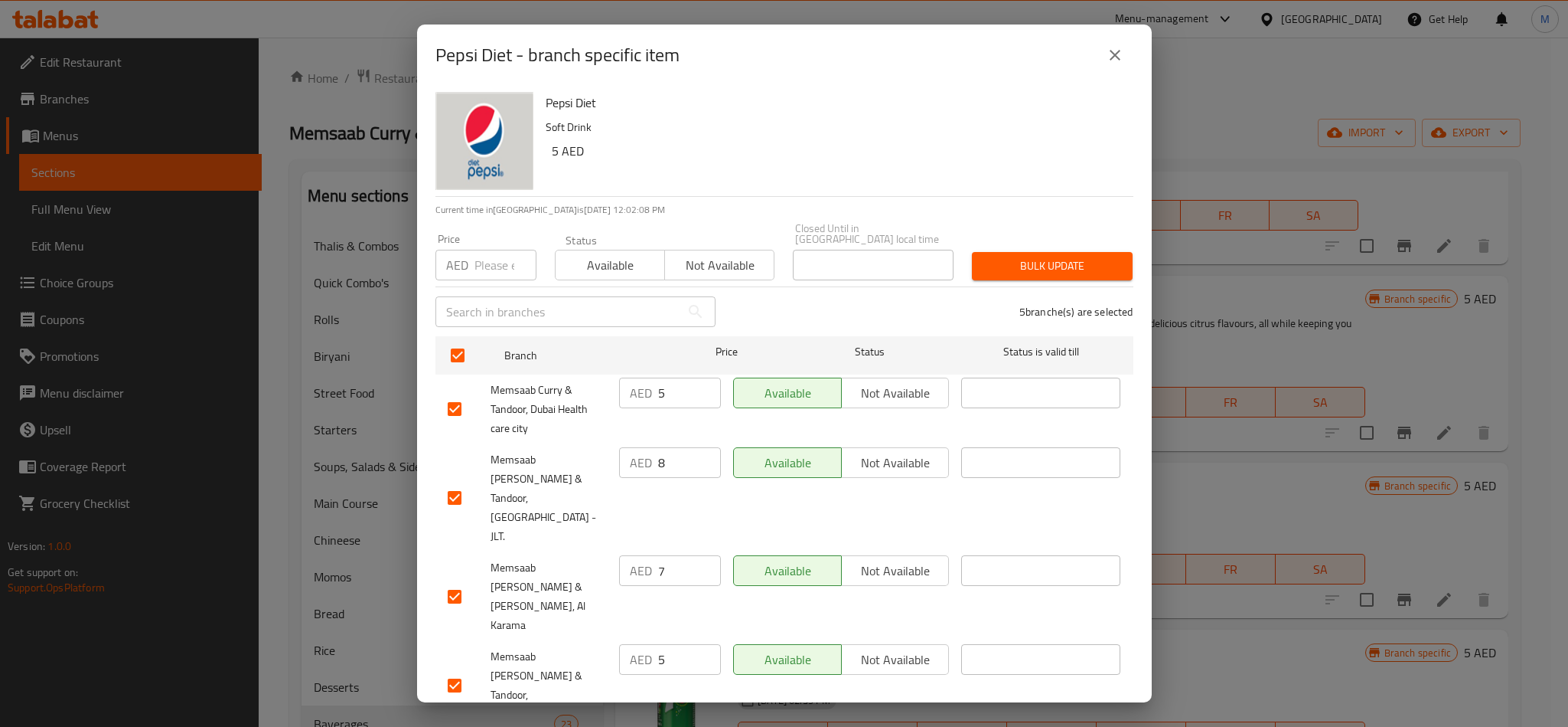
click at [498, 264] on input "number" at bounding box center [506, 265] width 62 height 30
type input "15"
click at [1073, 273] on span "Bulk update" at bounding box center [1053, 266] width 136 height 19
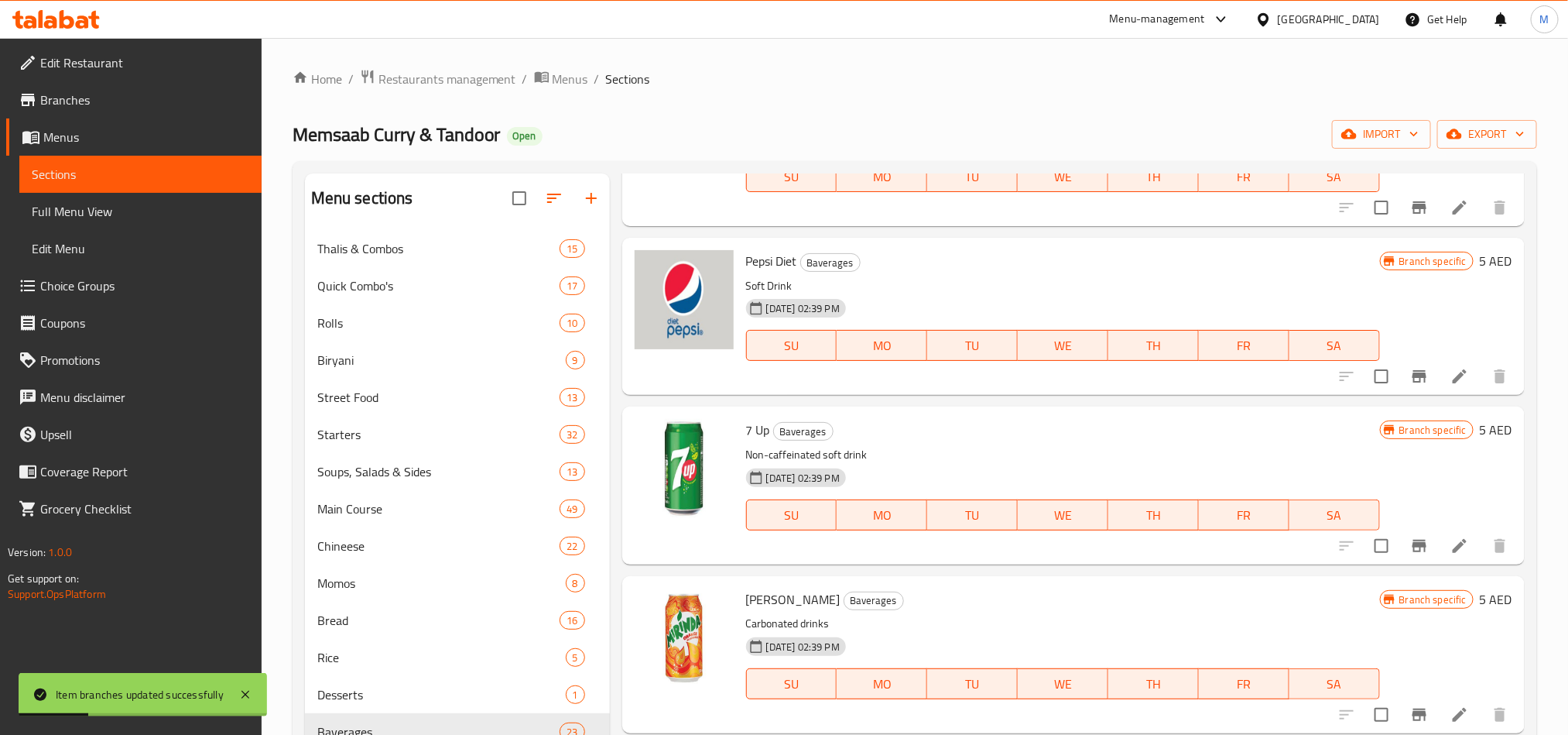
scroll to position [2206, 0]
click at [1410, 547] on icon "Branch-specific-item" at bounding box center [1419, 543] width 18 height 18
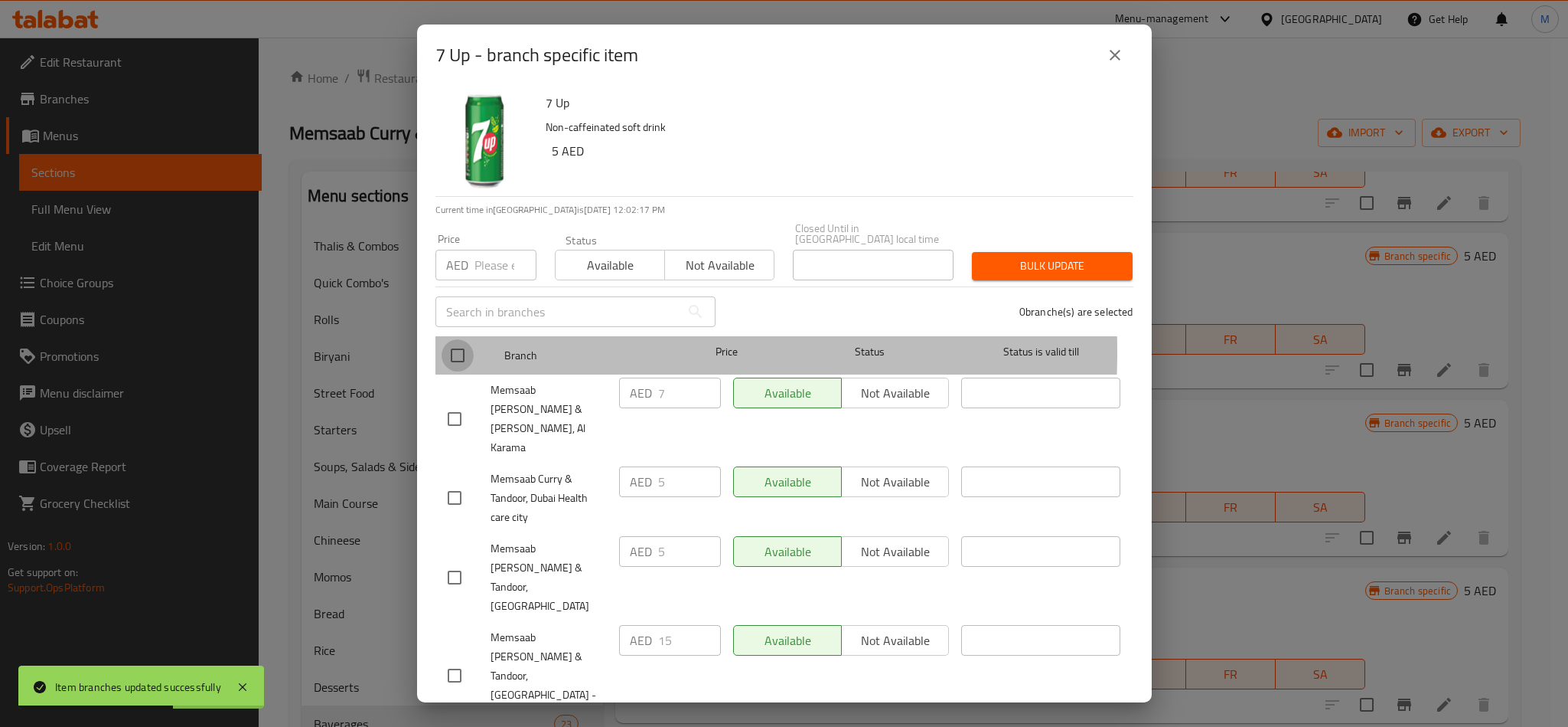
click at [457, 352] on input "checkbox" at bounding box center [457, 355] width 32 height 32
checkbox input "true"
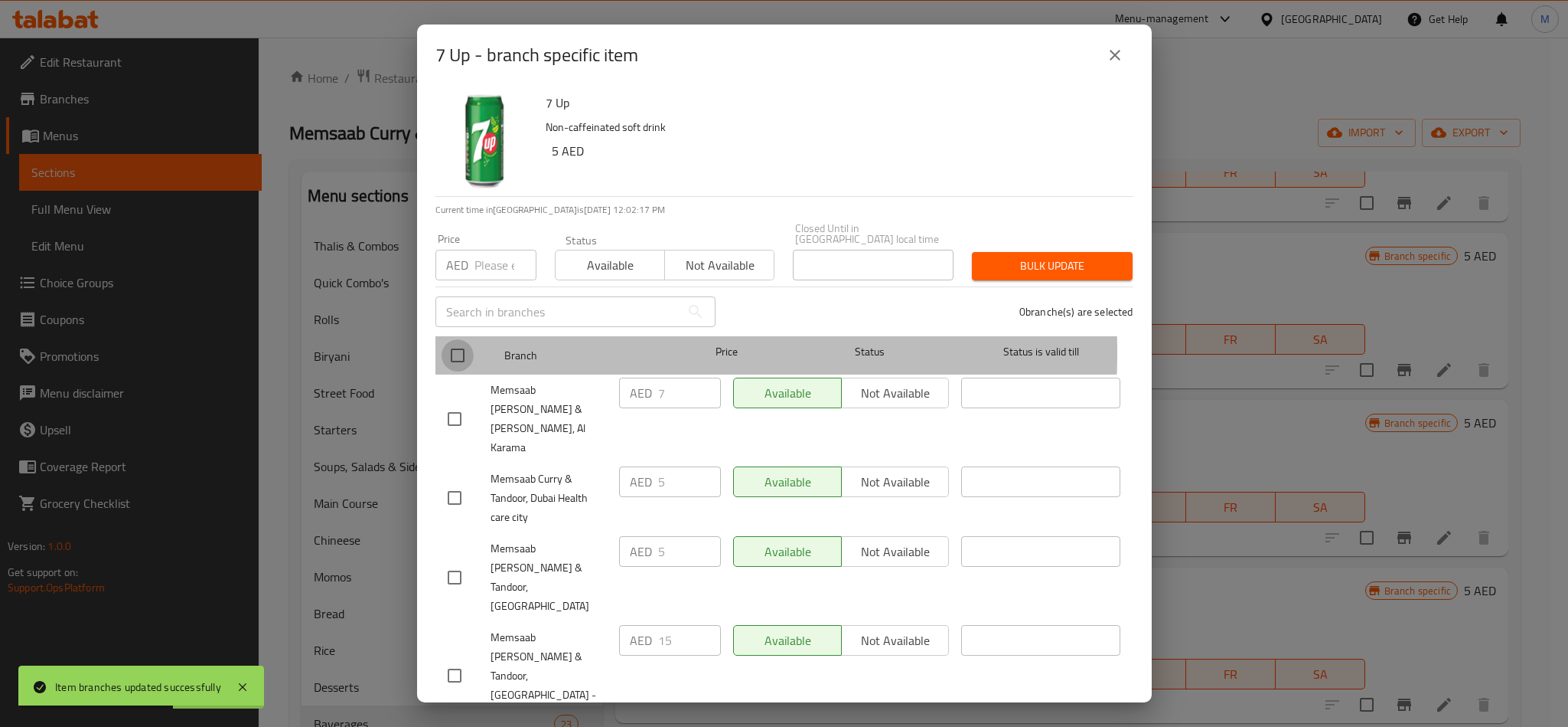
checkbox input "true"
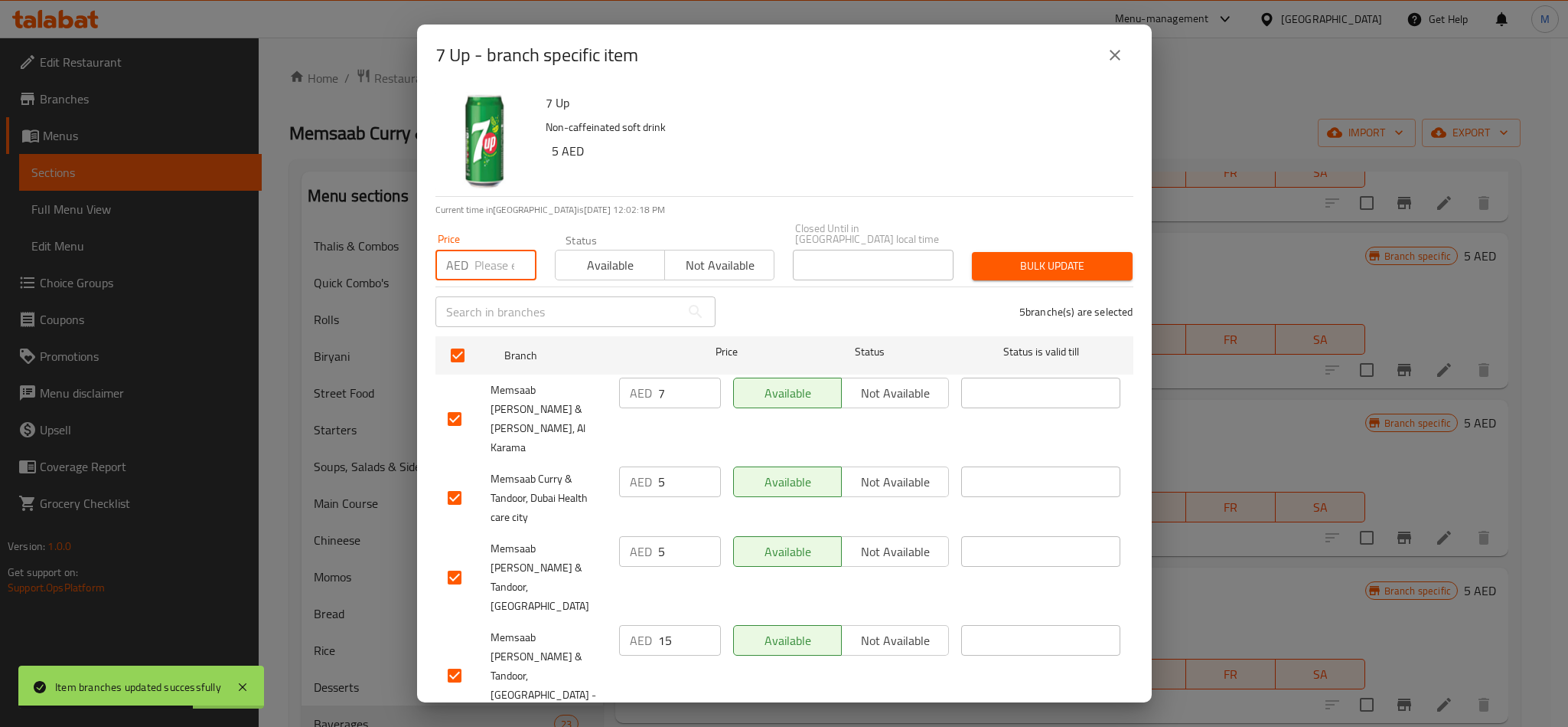
click at [485, 276] on input "number" at bounding box center [506, 265] width 62 height 30
type input "15"
click at [1061, 265] on span "Bulk update" at bounding box center [1053, 266] width 136 height 19
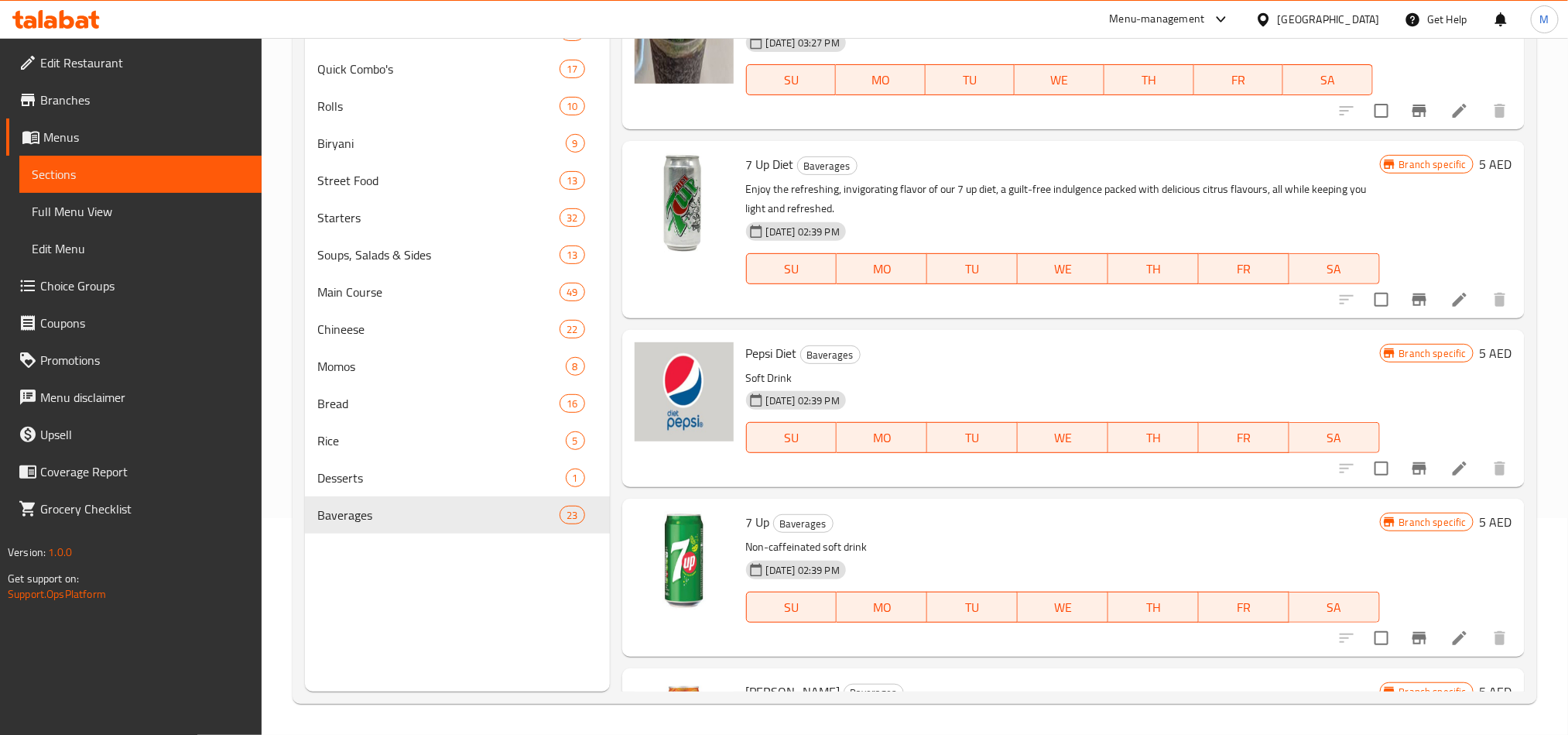
scroll to position [1855, 0]
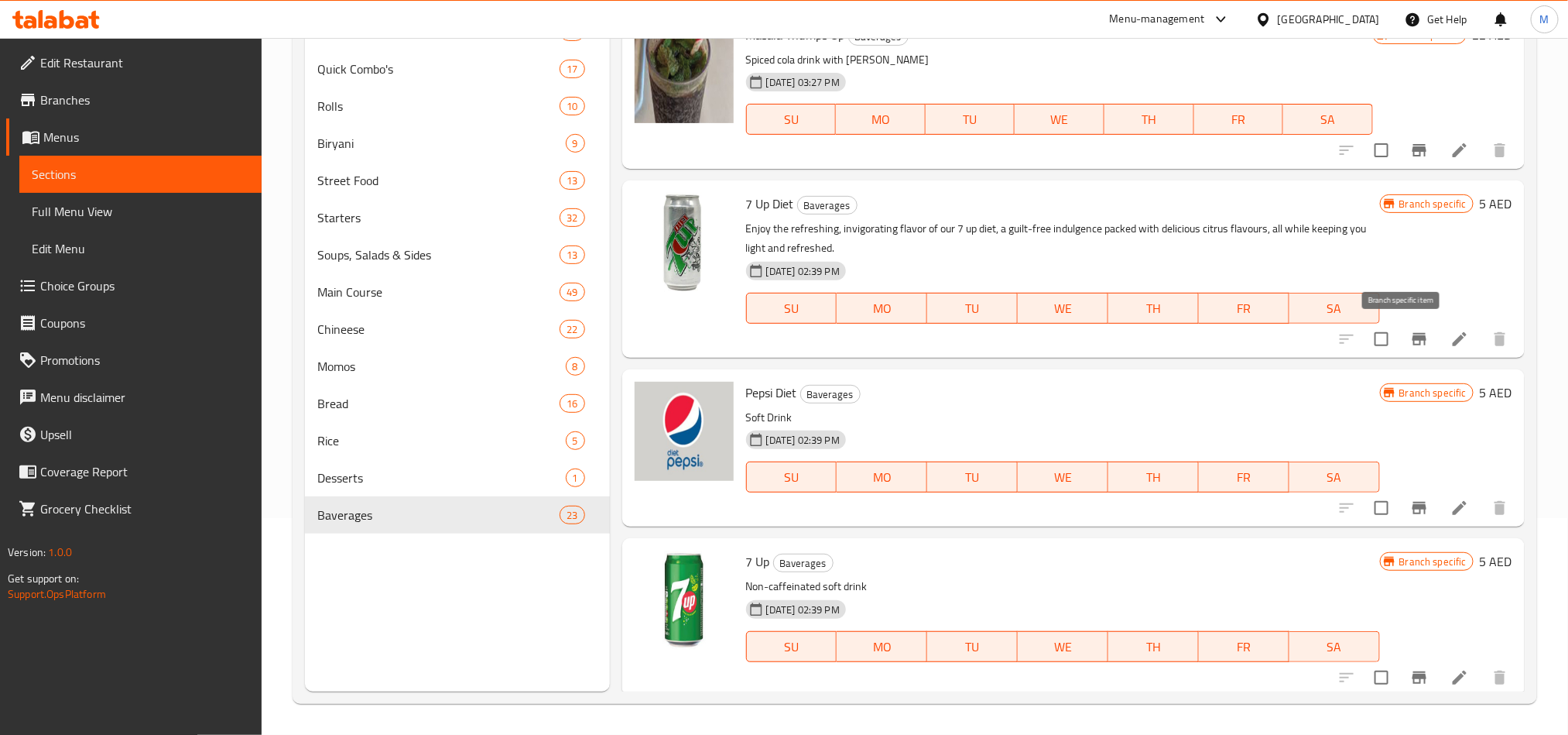
click at [1416, 344] on button "Branch-specific-item" at bounding box center [1419, 338] width 37 height 37
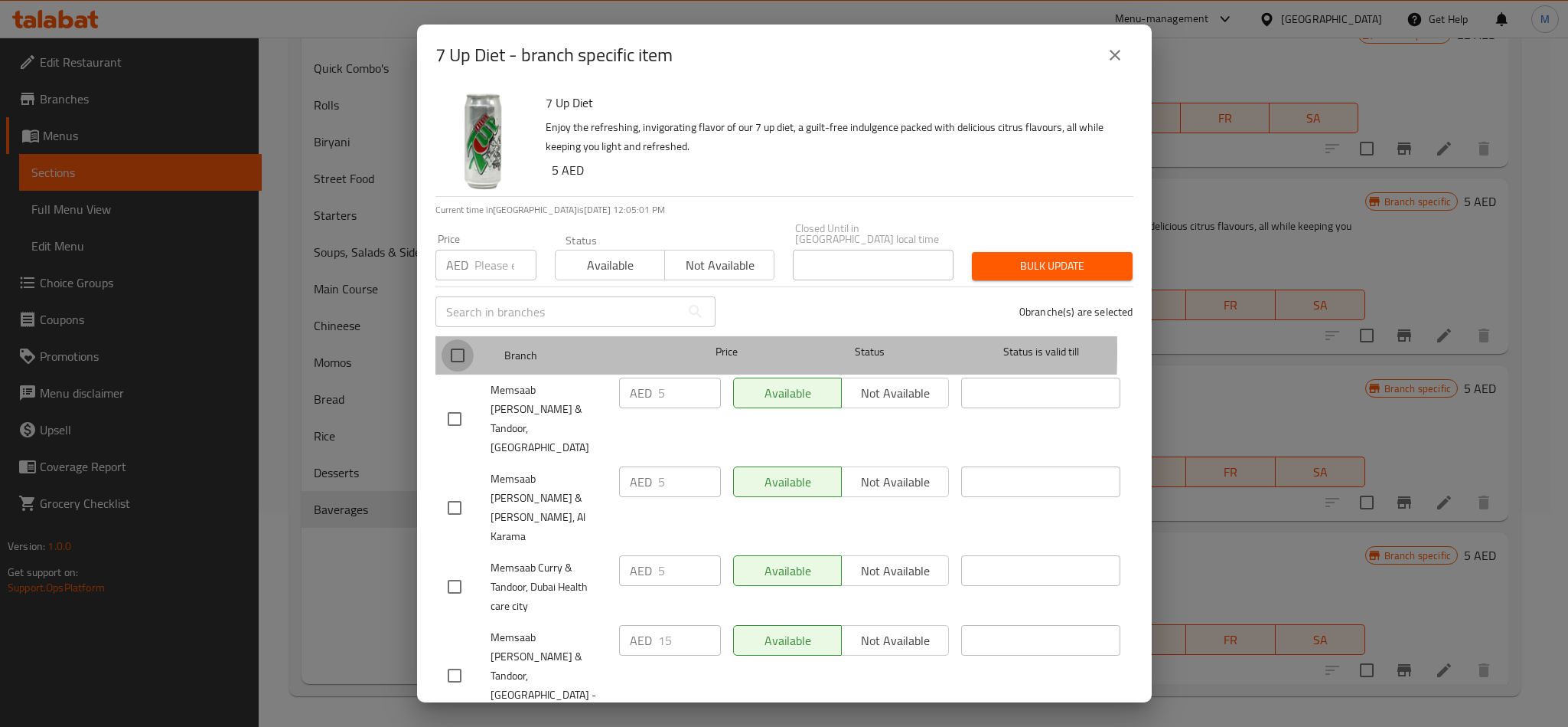
click at [469, 350] on input "checkbox" at bounding box center [457, 355] width 32 height 32
checkbox input "true"
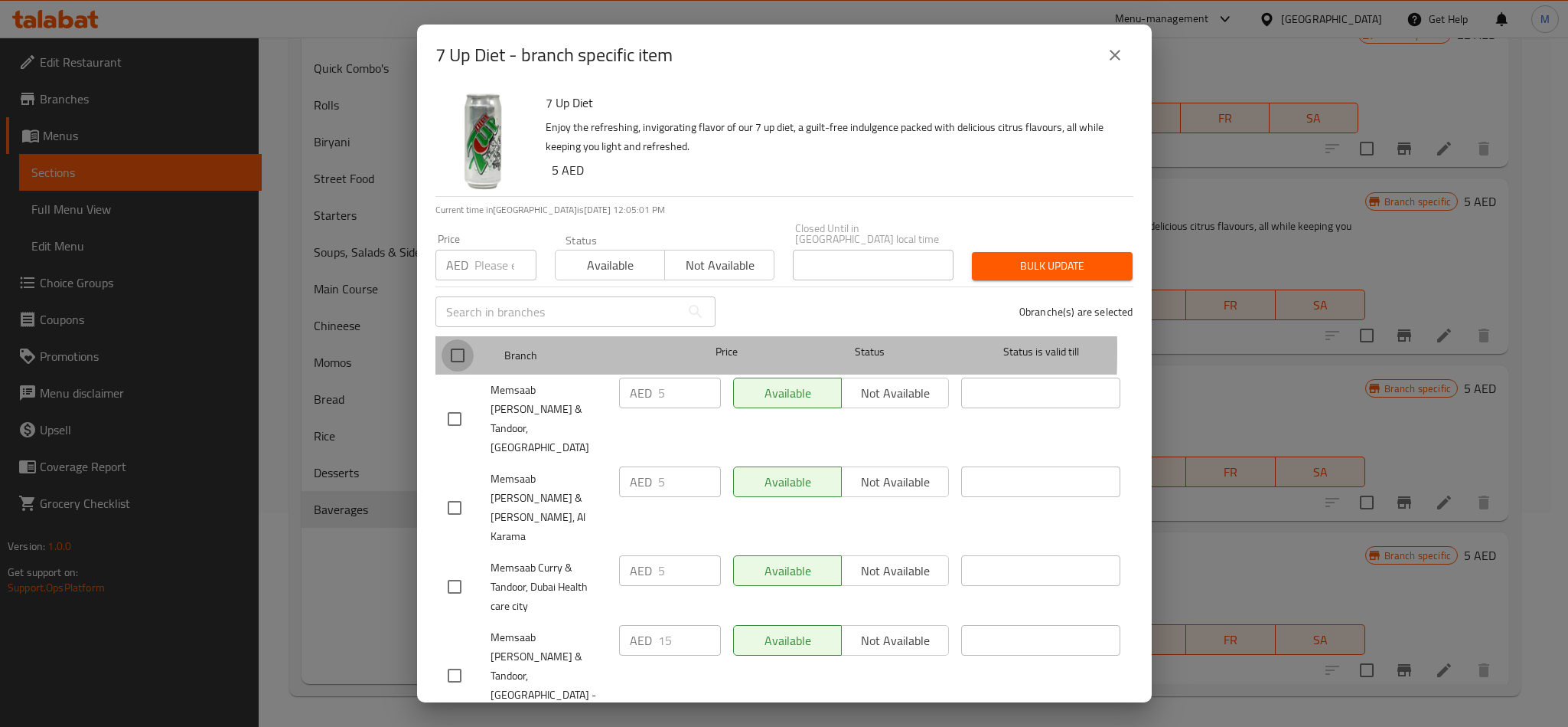
checkbox input "true"
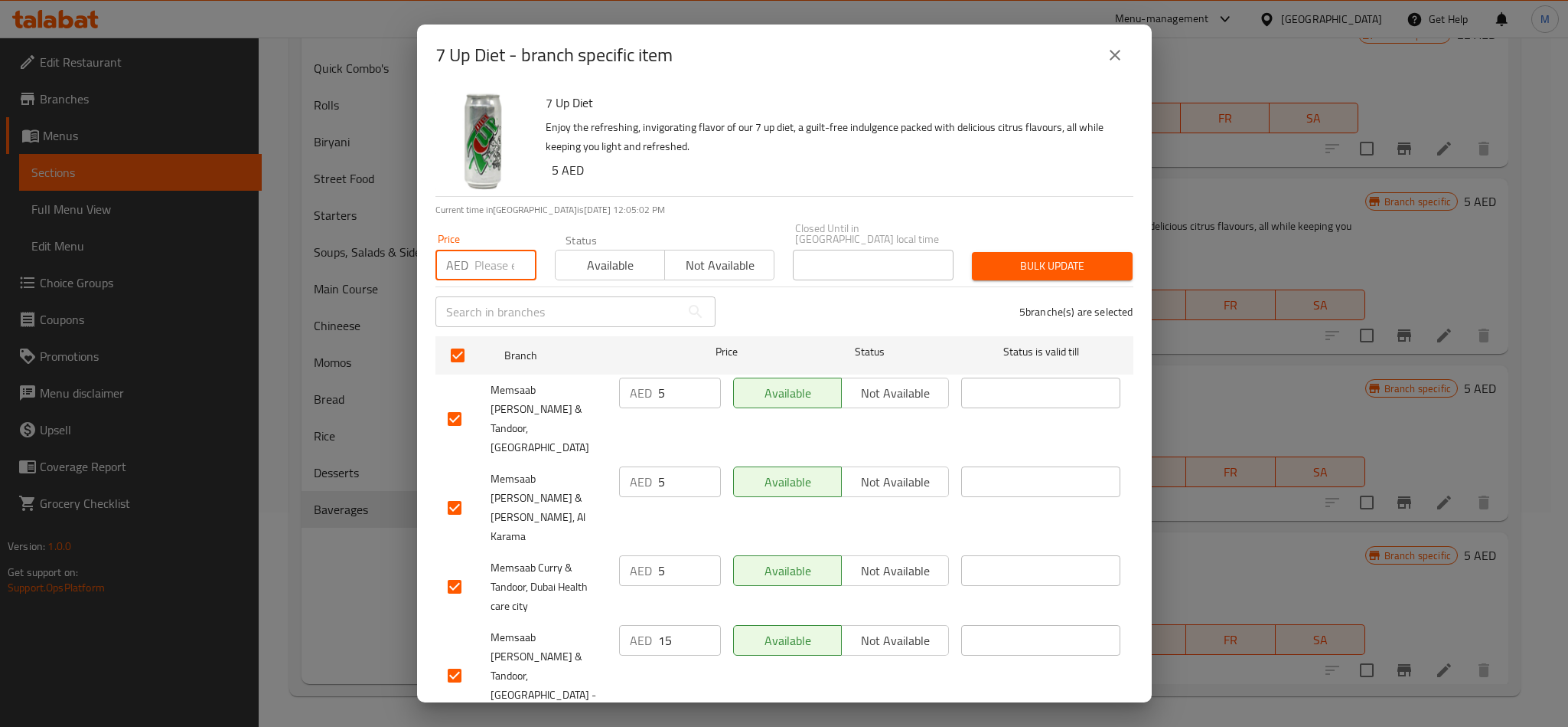
click at [483, 256] on input "number" at bounding box center [506, 265] width 62 height 30
type input "15"
click at [1047, 260] on span "Bulk update" at bounding box center [1053, 266] width 136 height 19
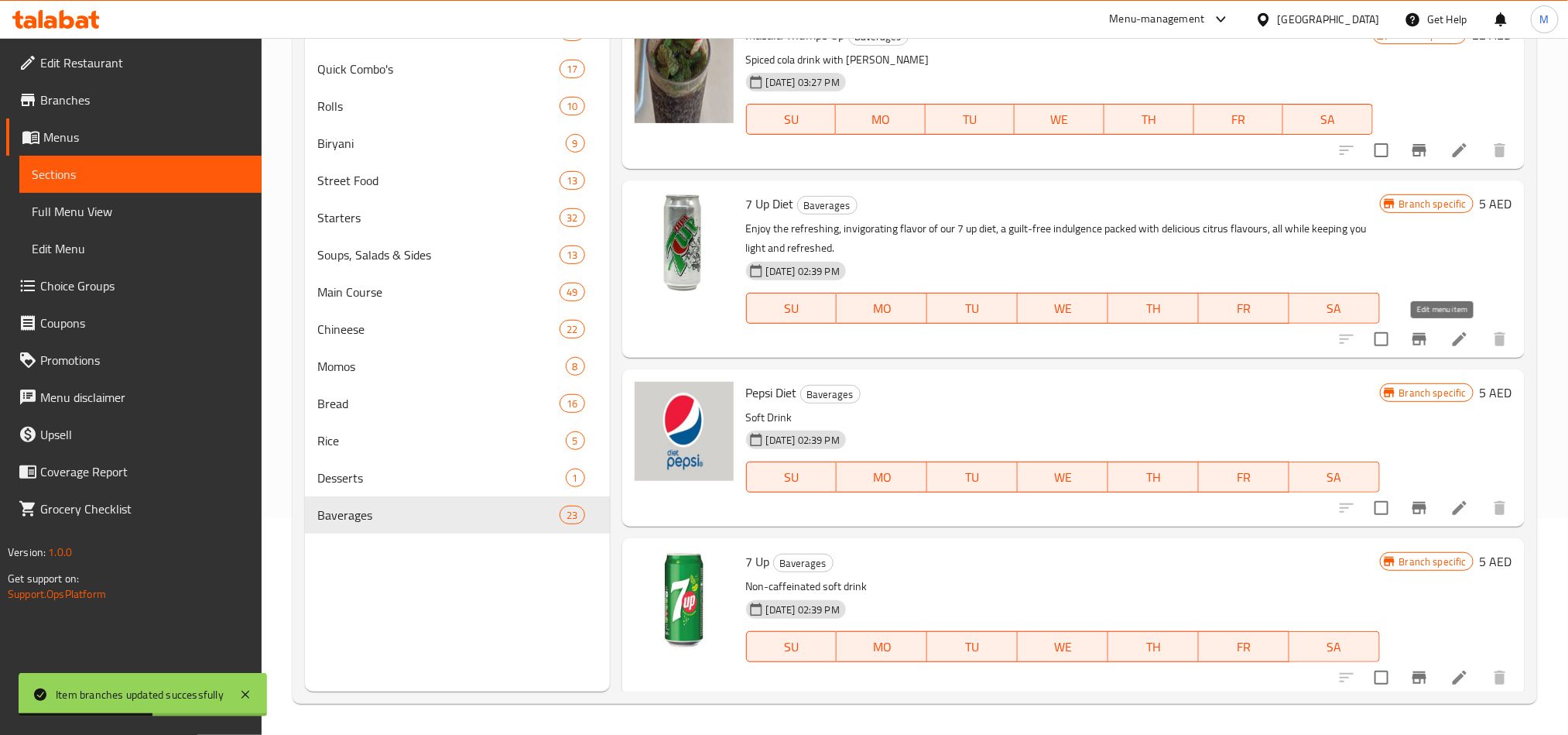
click at [1450, 335] on icon at bounding box center [1459, 338] width 18 height 18
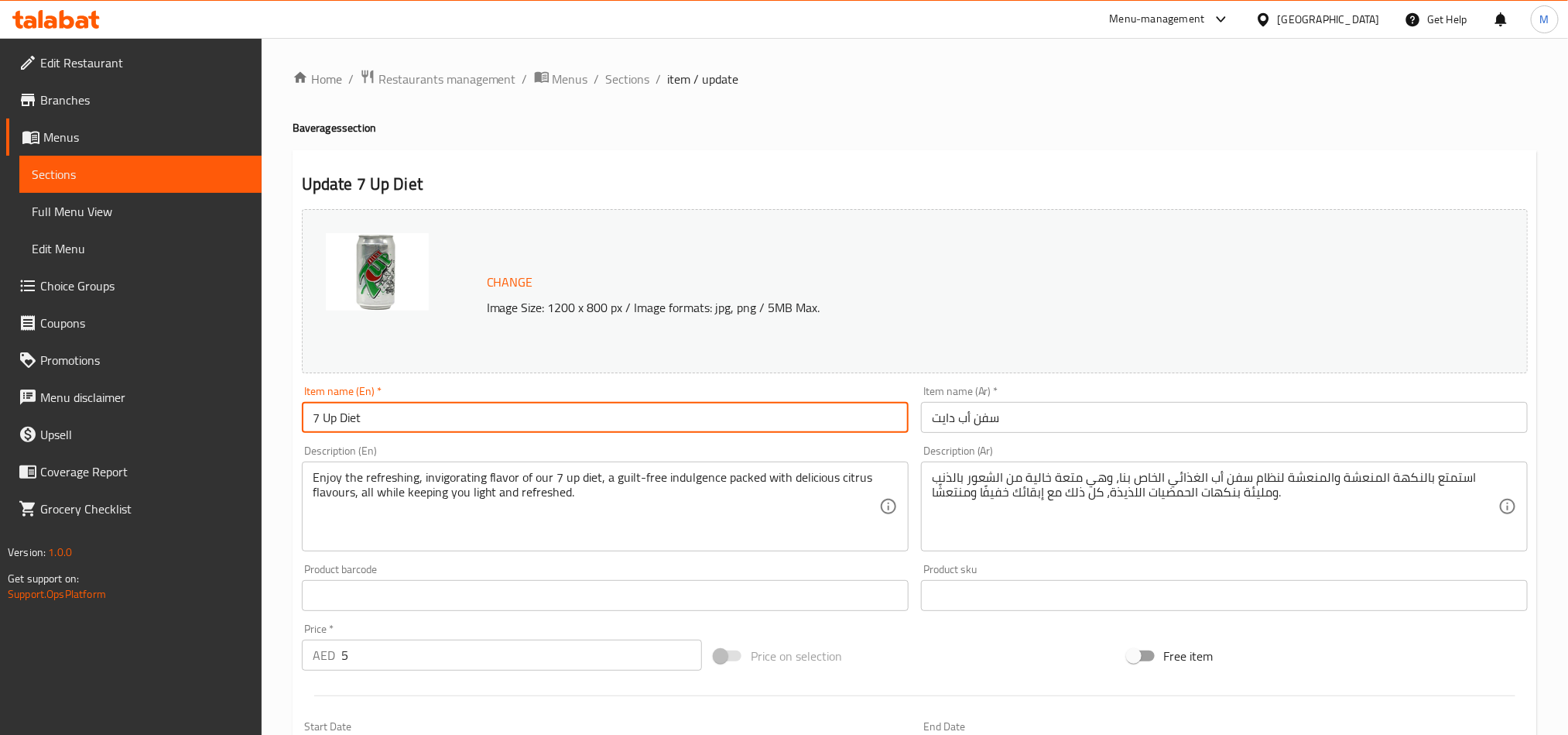
click at [401, 417] on input "7 Up Diet" at bounding box center [605, 417] width 607 height 31
type input "7 Up Zero"
click at [1061, 414] on input "سفن أب دايت" at bounding box center [1224, 417] width 607 height 31
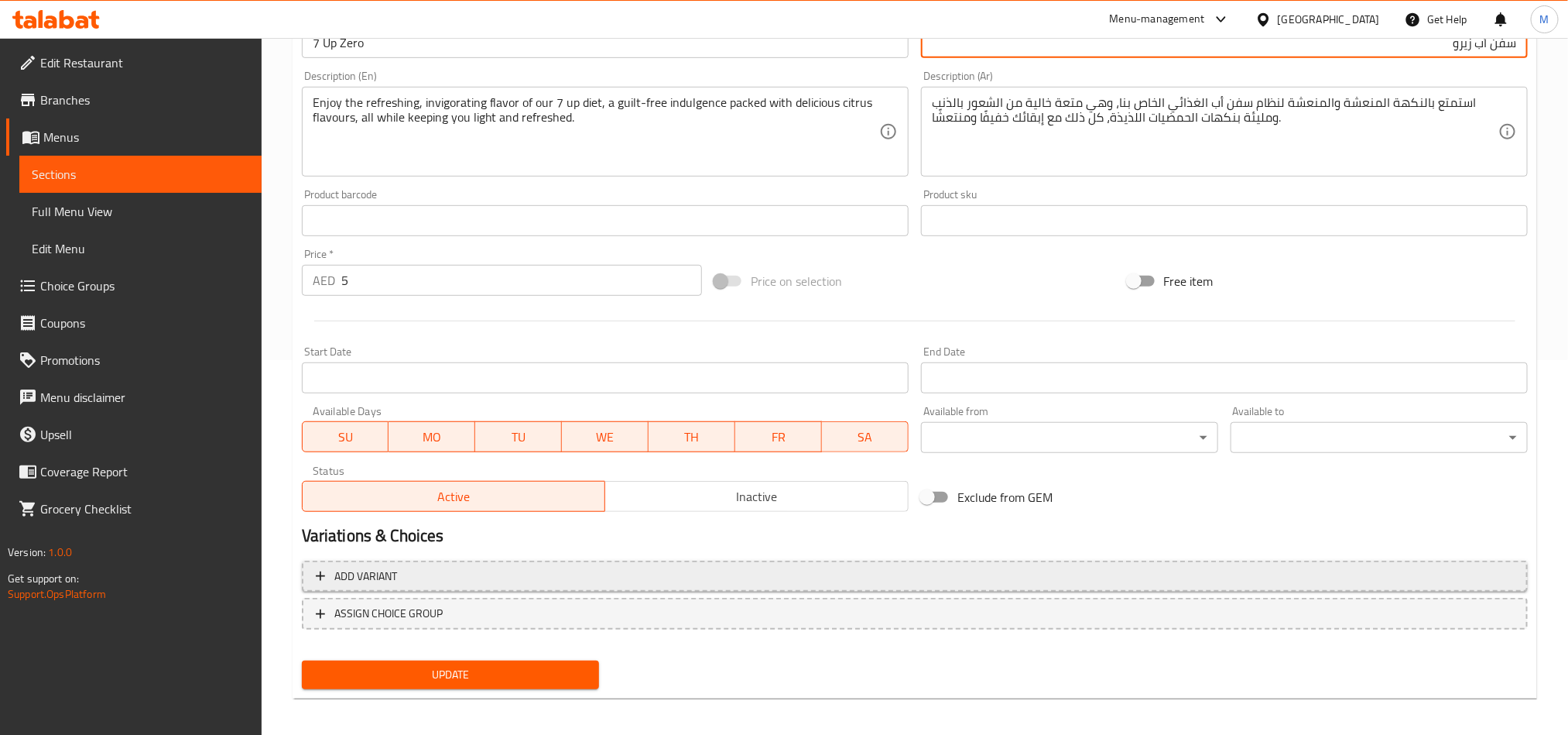
scroll to position [379, 0]
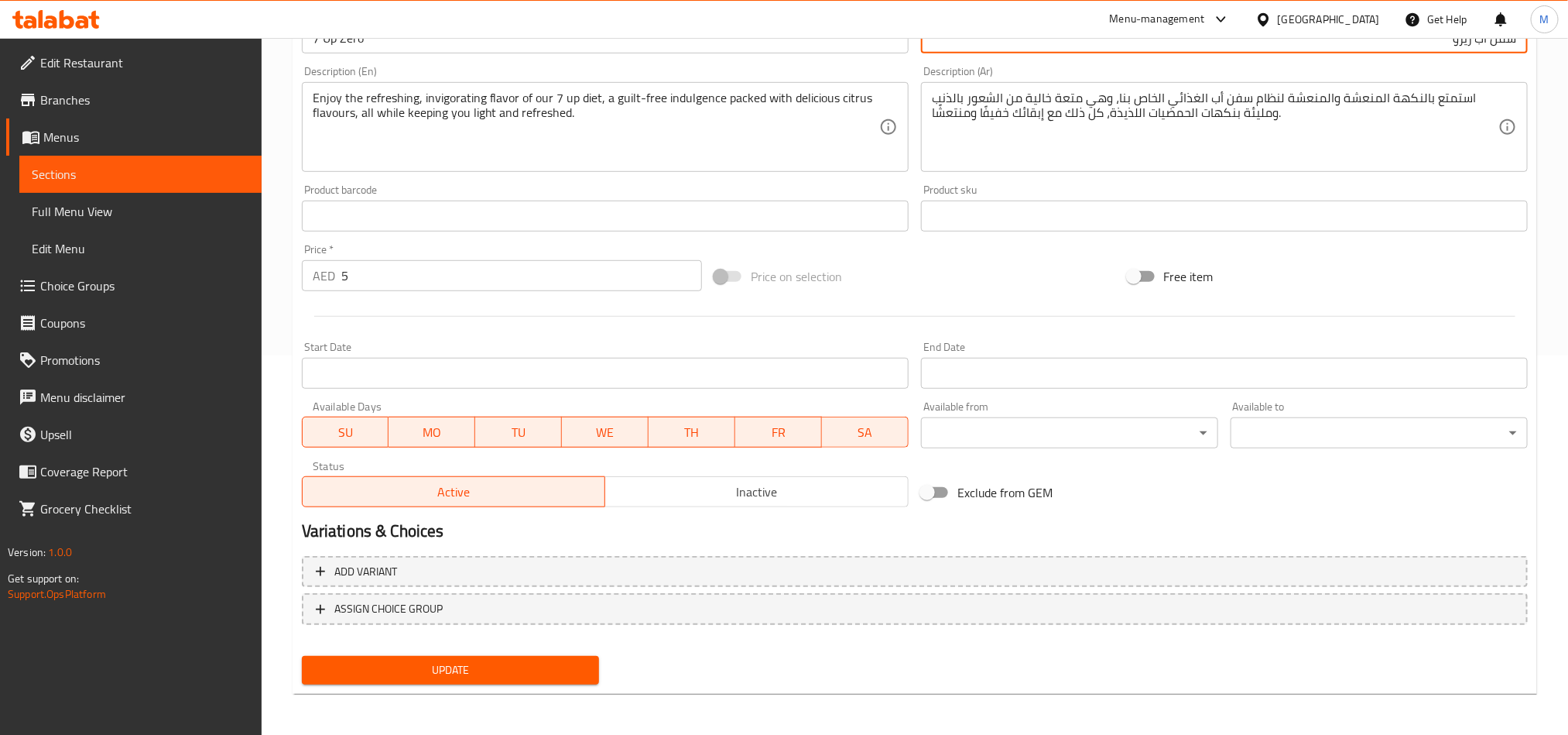
type input "سفن أب زيرو"
click at [996, 287] on div "Price on selection" at bounding box center [914, 276] width 413 height 42
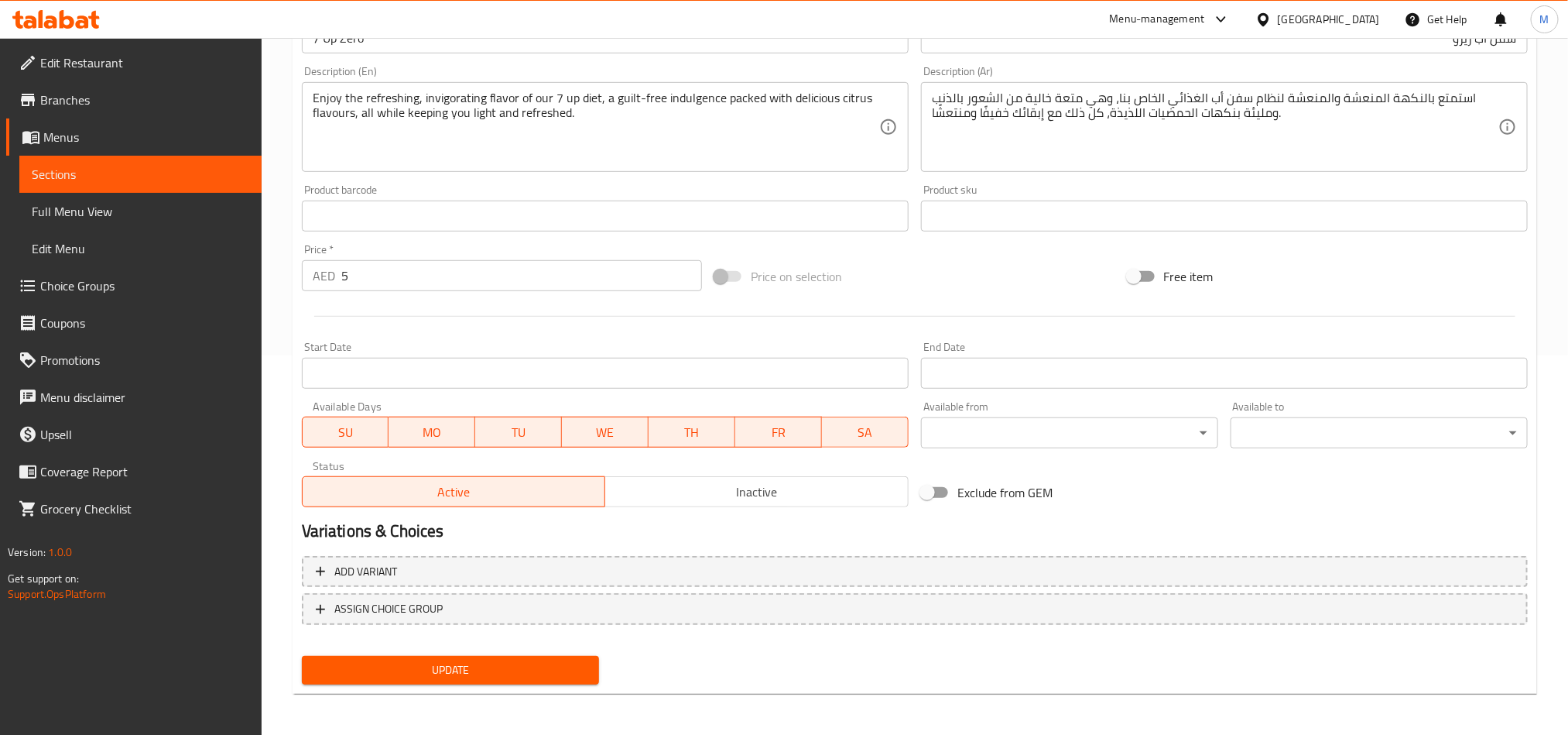
click at [479, 667] on span "Update" at bounding box center [450, 670] width 272 height 19
click at [51, 142] on span "Menus" at bounding box center [145, 137] width 205 height 18
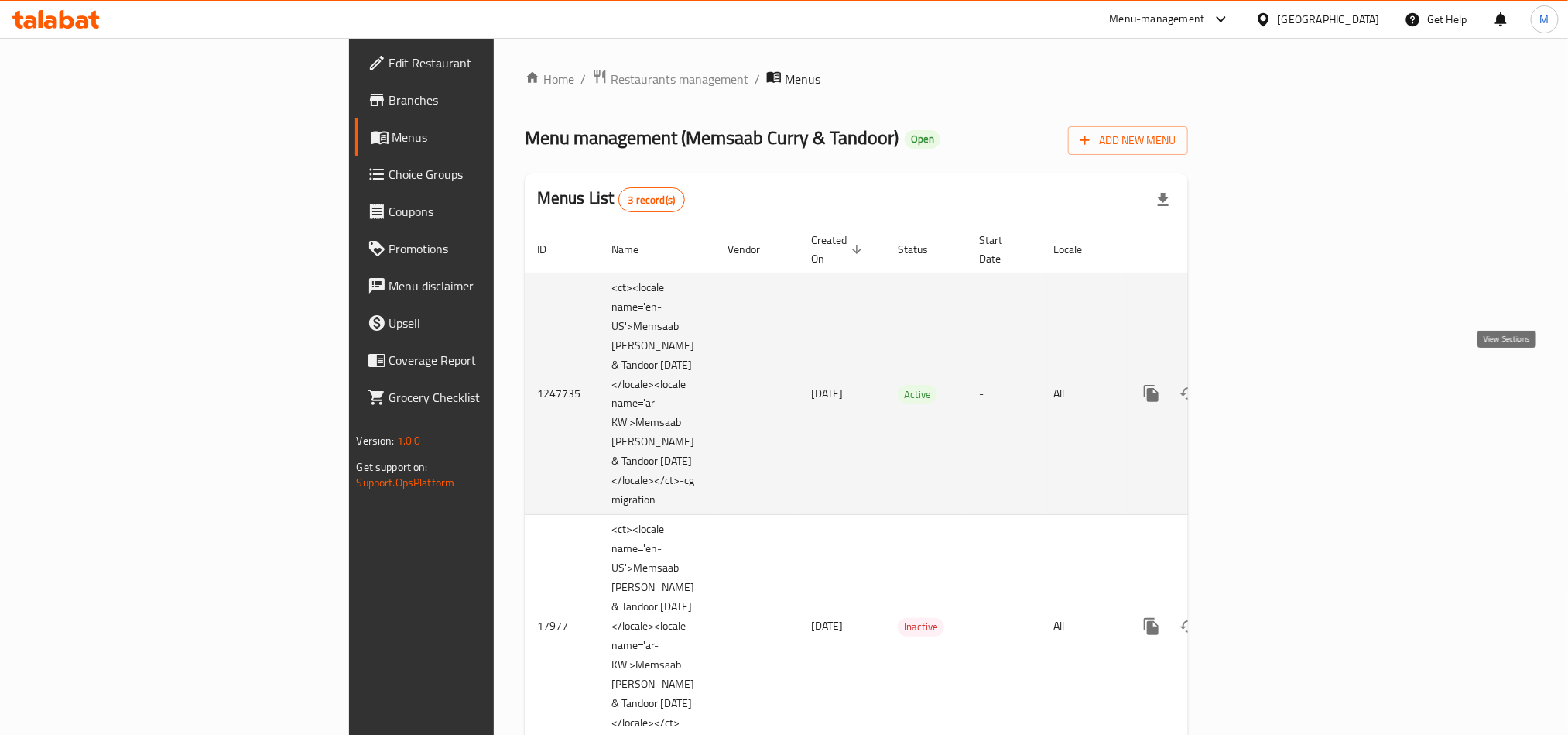
click at [1281, 386] on link "enhanced table" at bounding box center [1262, 393] width 37 height 37
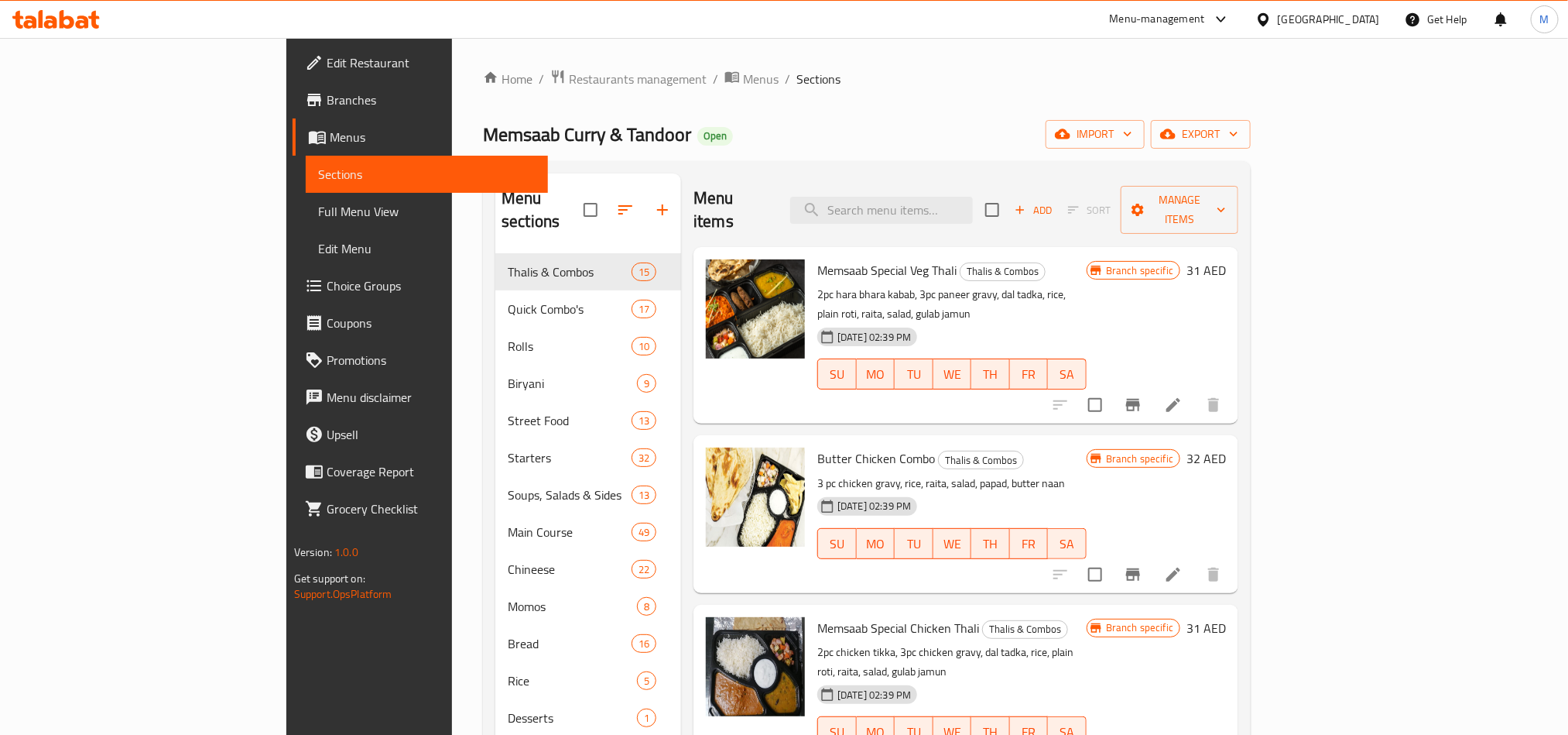
click at [1060, 447] on h6 "Butter Chicken Combo Thalis & Combos" at bounding box center [952, 458] width 269 height 22
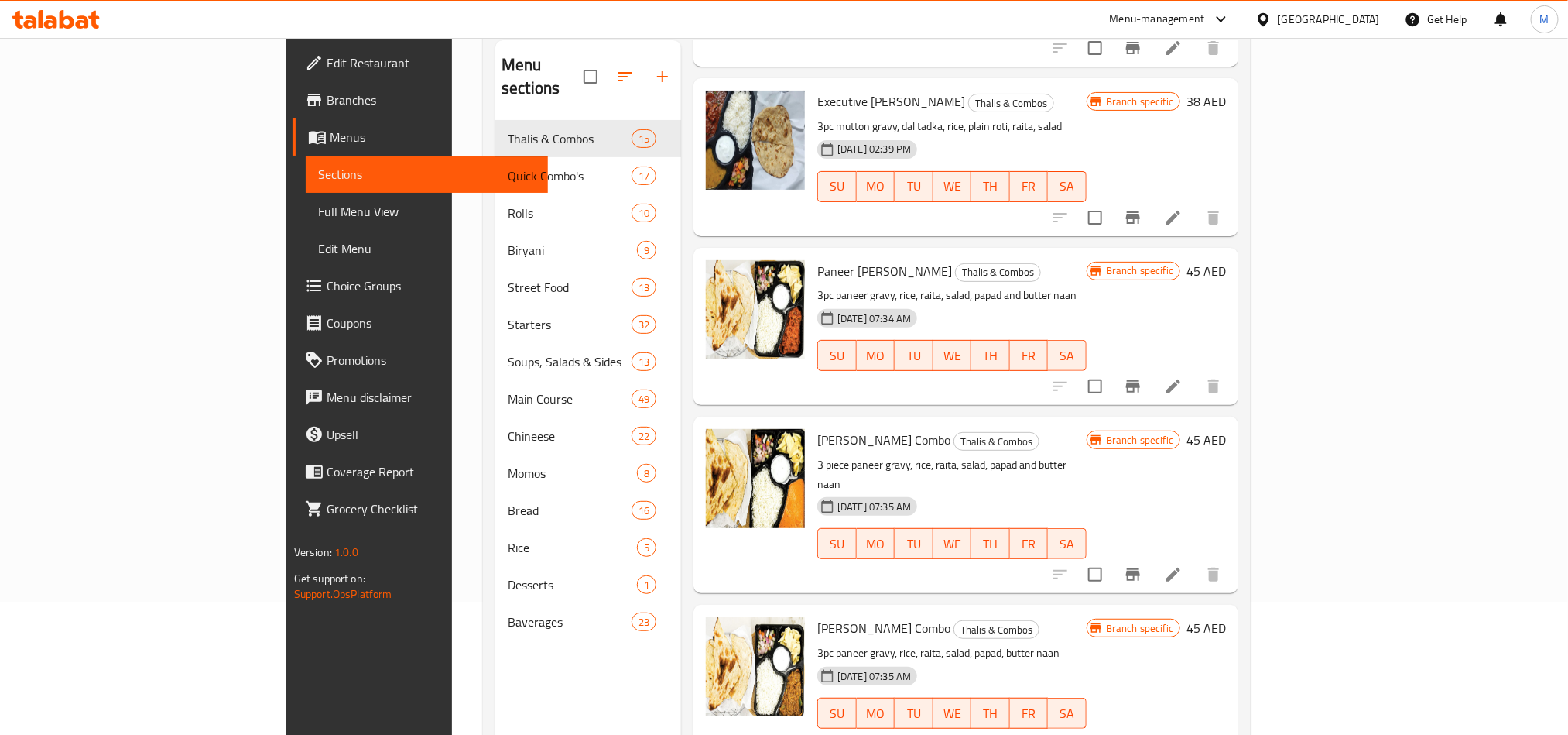
scroll to position [217, 0]
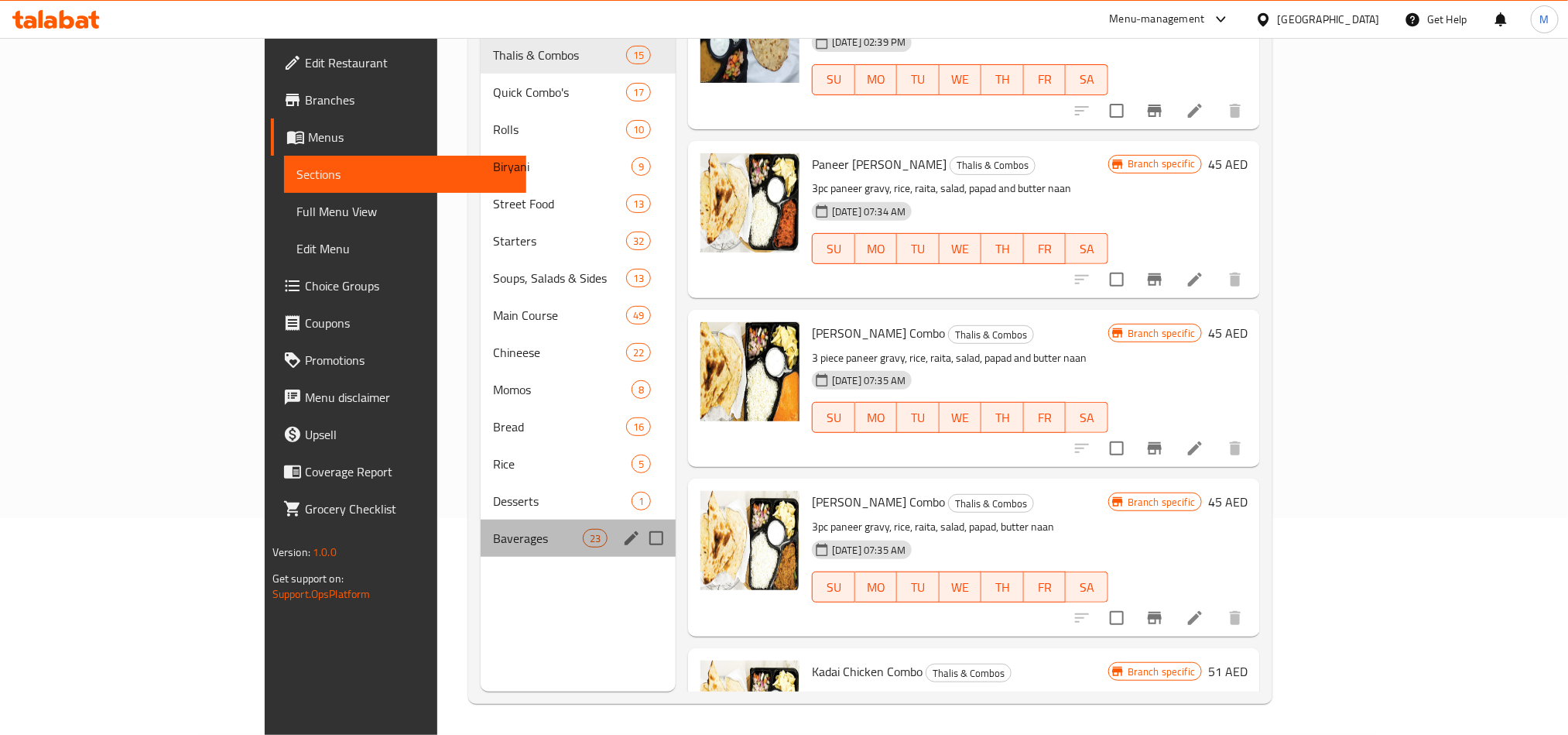
click at [481, 519] on div "Baverages 23" at bounding box center [578, 537] width 195 height 37
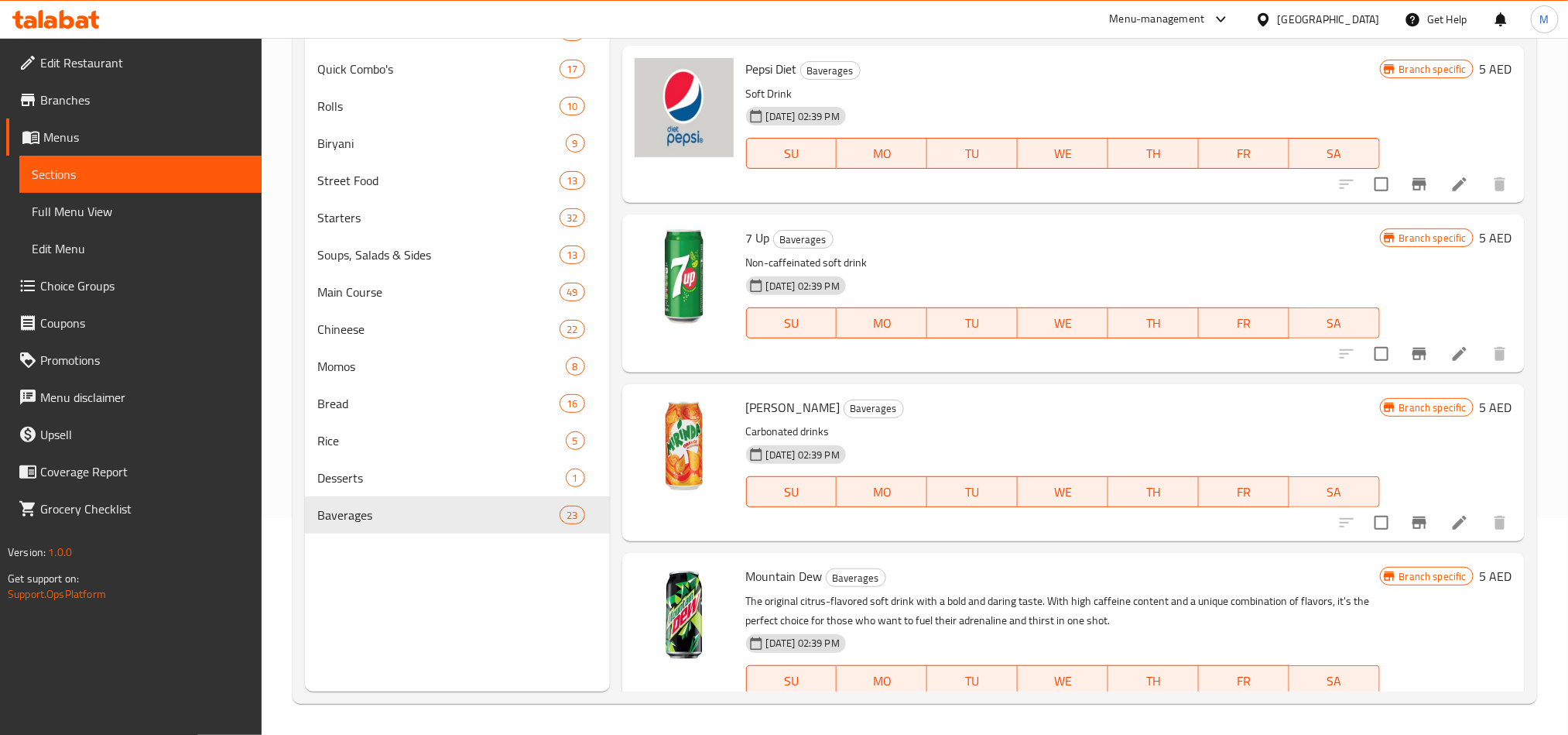
scroll to position [2090, 0]
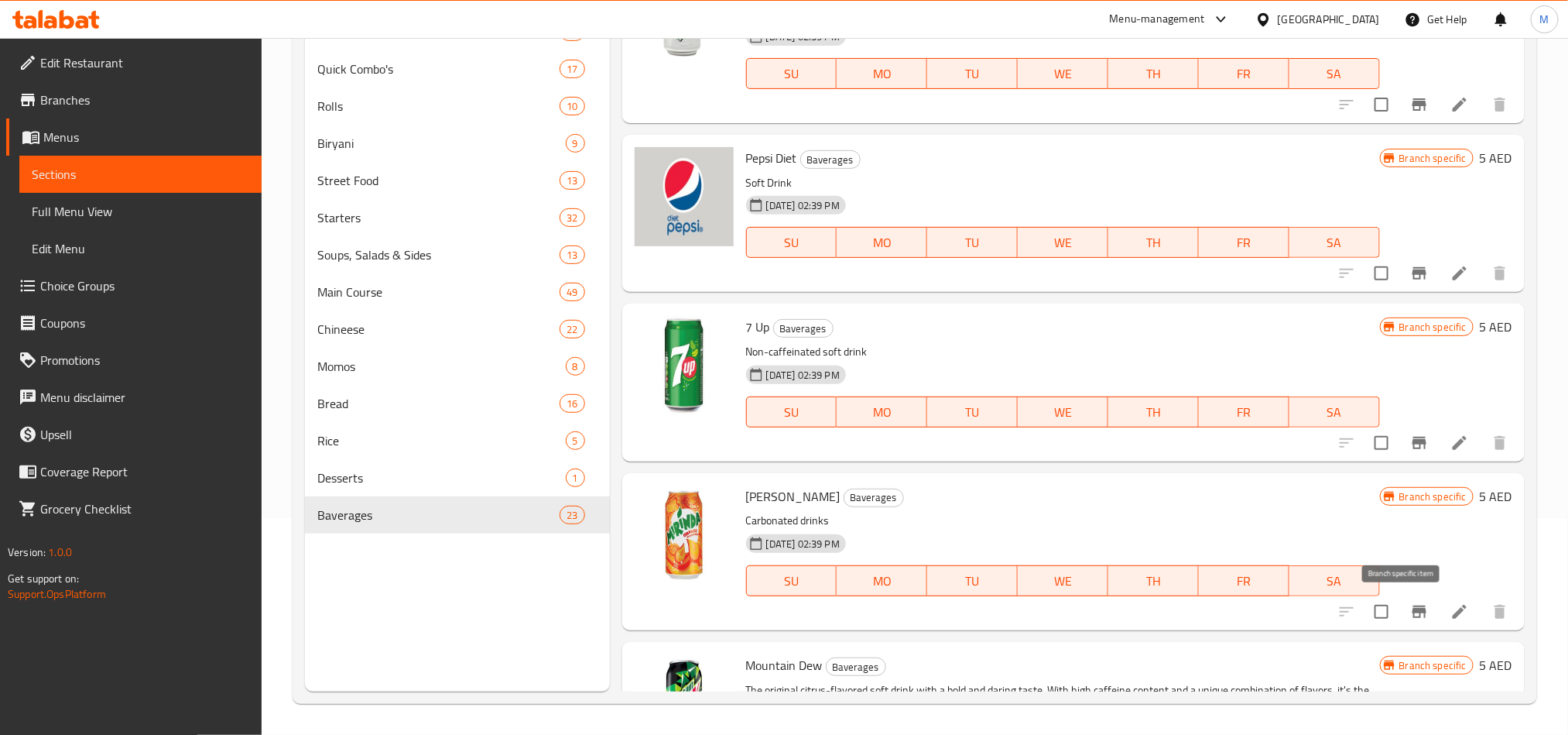
click at [1412, 605] on icon "Branch-specific-item" at bounding box center [1419, 611] width 14 height 12
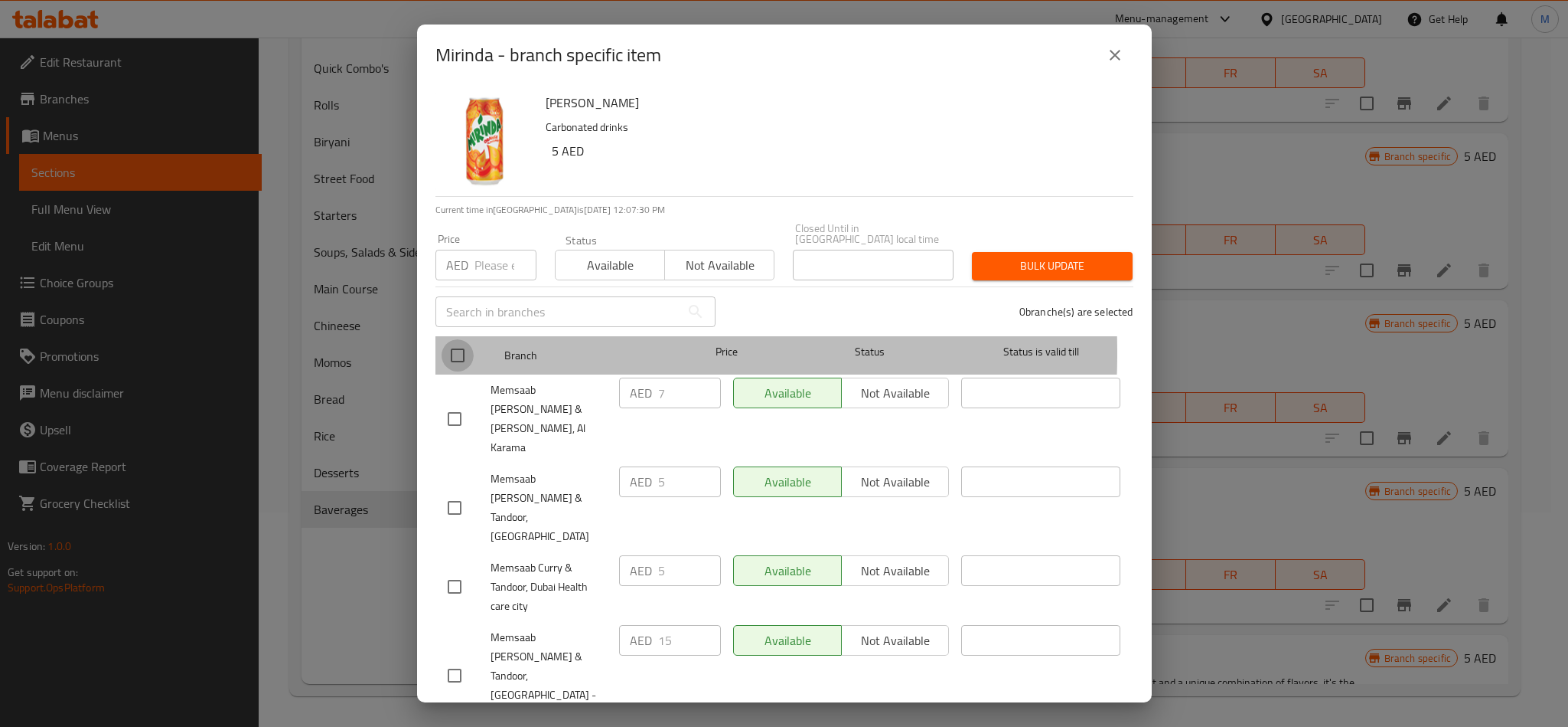
click at [461, 353] on input "checkbox" at bounding box center [457, 355] width 32 height 32
checkbox input "true"
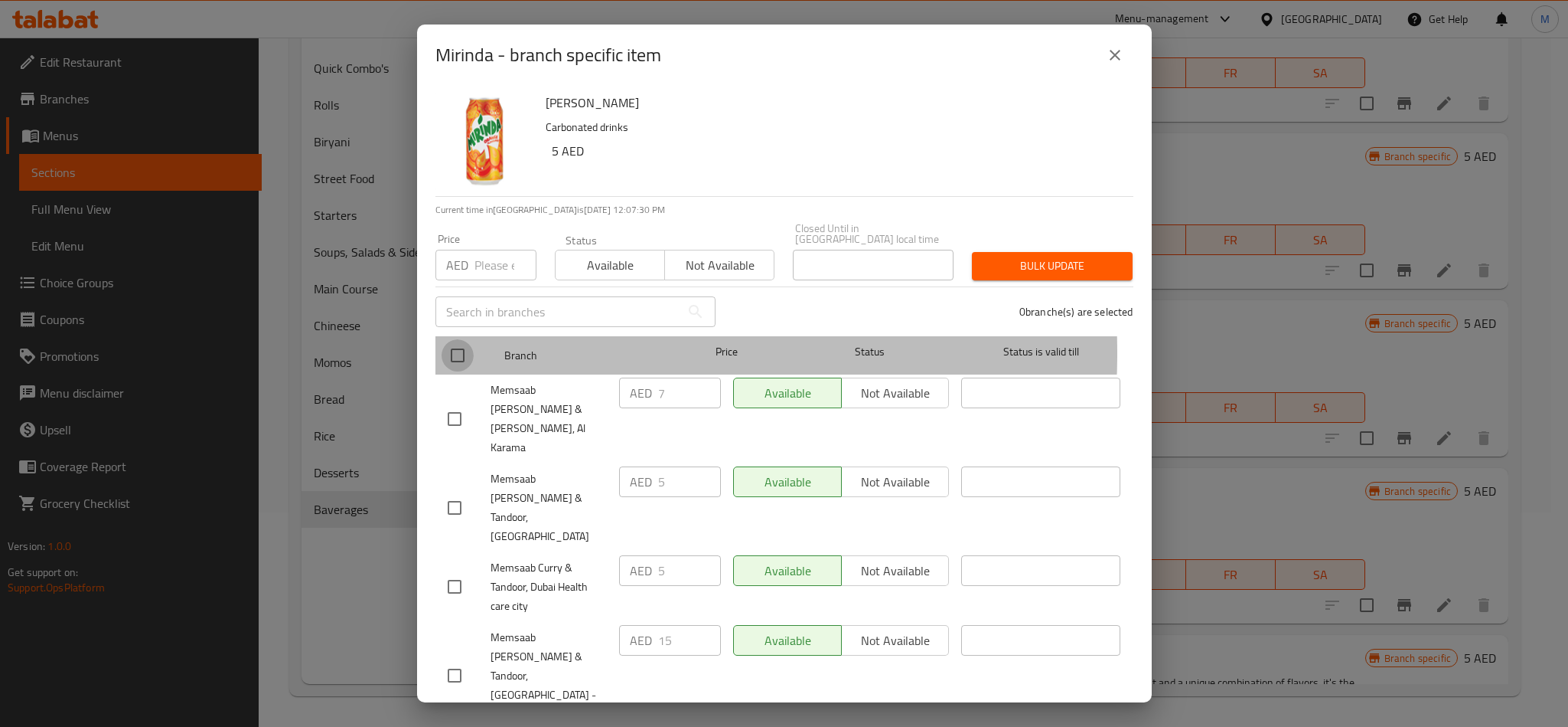
checkbox input "true"
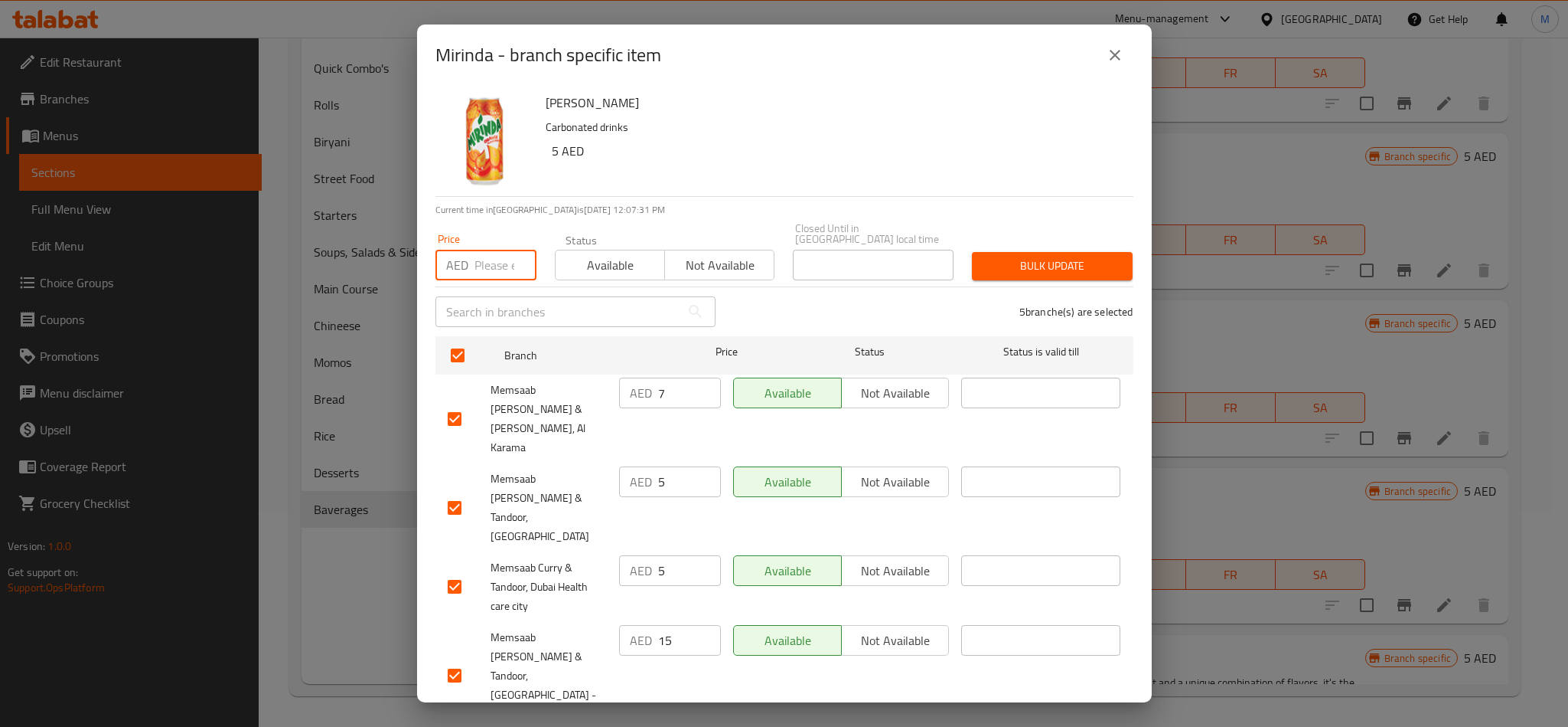
click at [487, 256] on input "number" at bounding box center [506, 265] width 62 height 30
type input "15"
click at [1025, 257] on span "Bulk update" at bounding box center [1053, 266] width 136 height 19
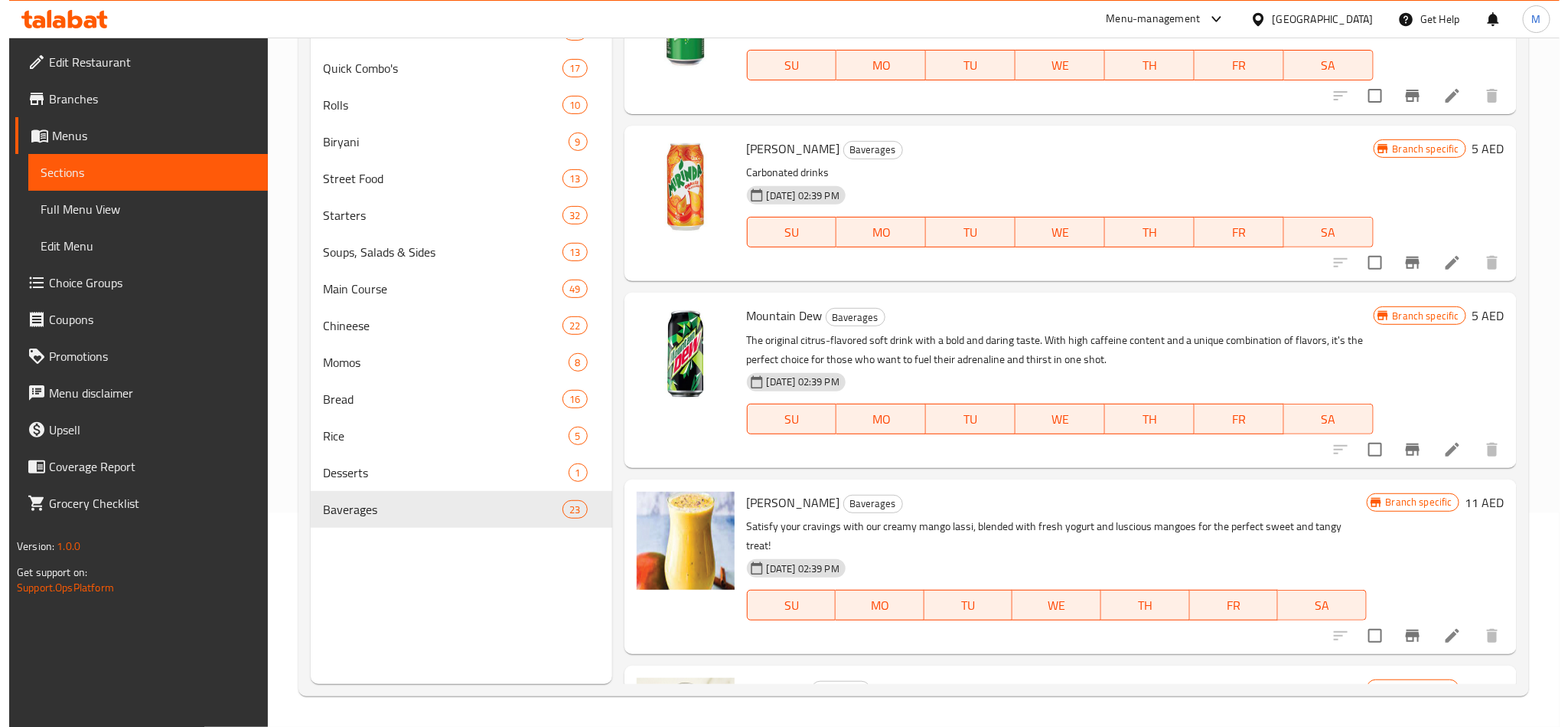
scroll to position [2412, 0]
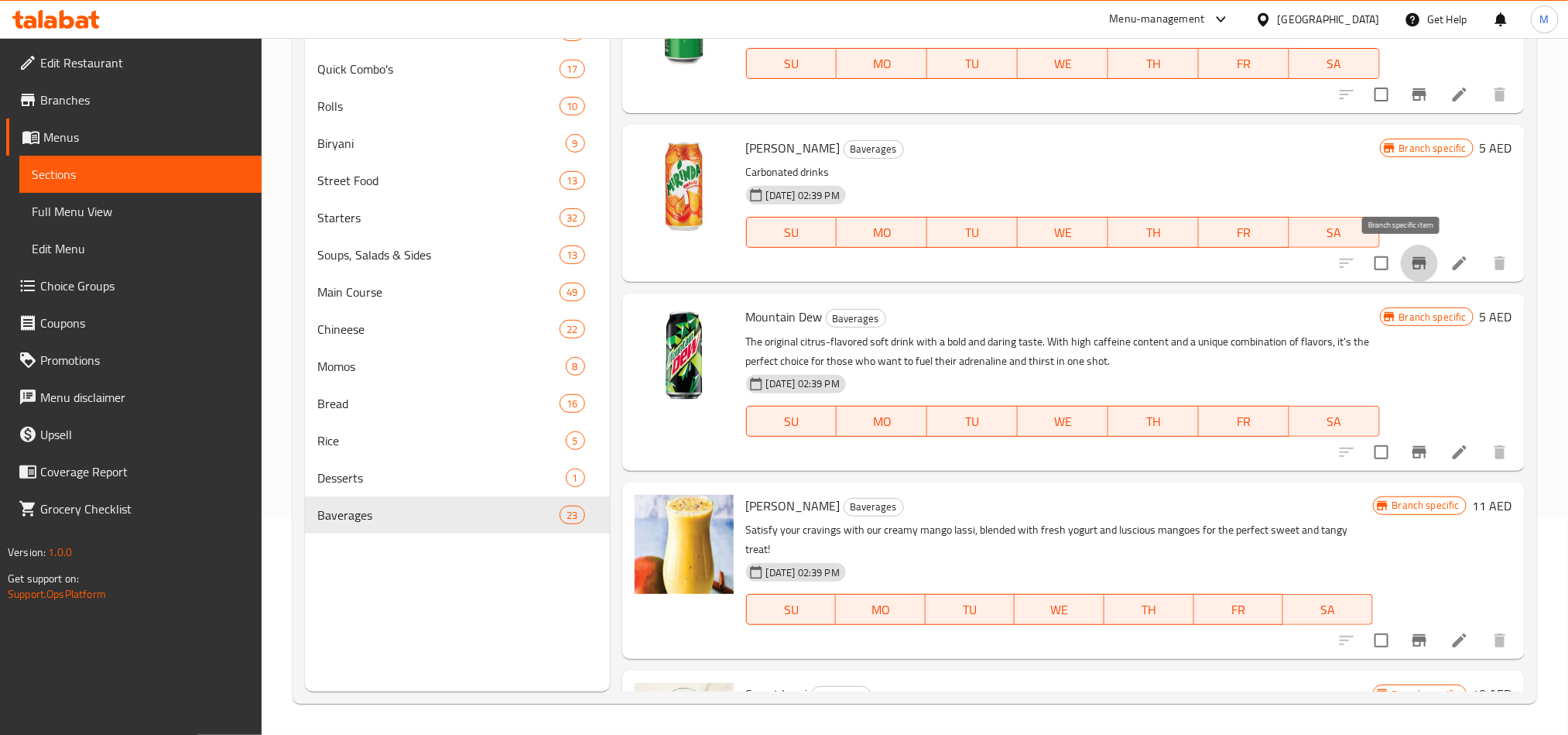
click at [1412, 268] on icon "Branch-specific-item" at bounding box center [1419, 263] width 14 height 12
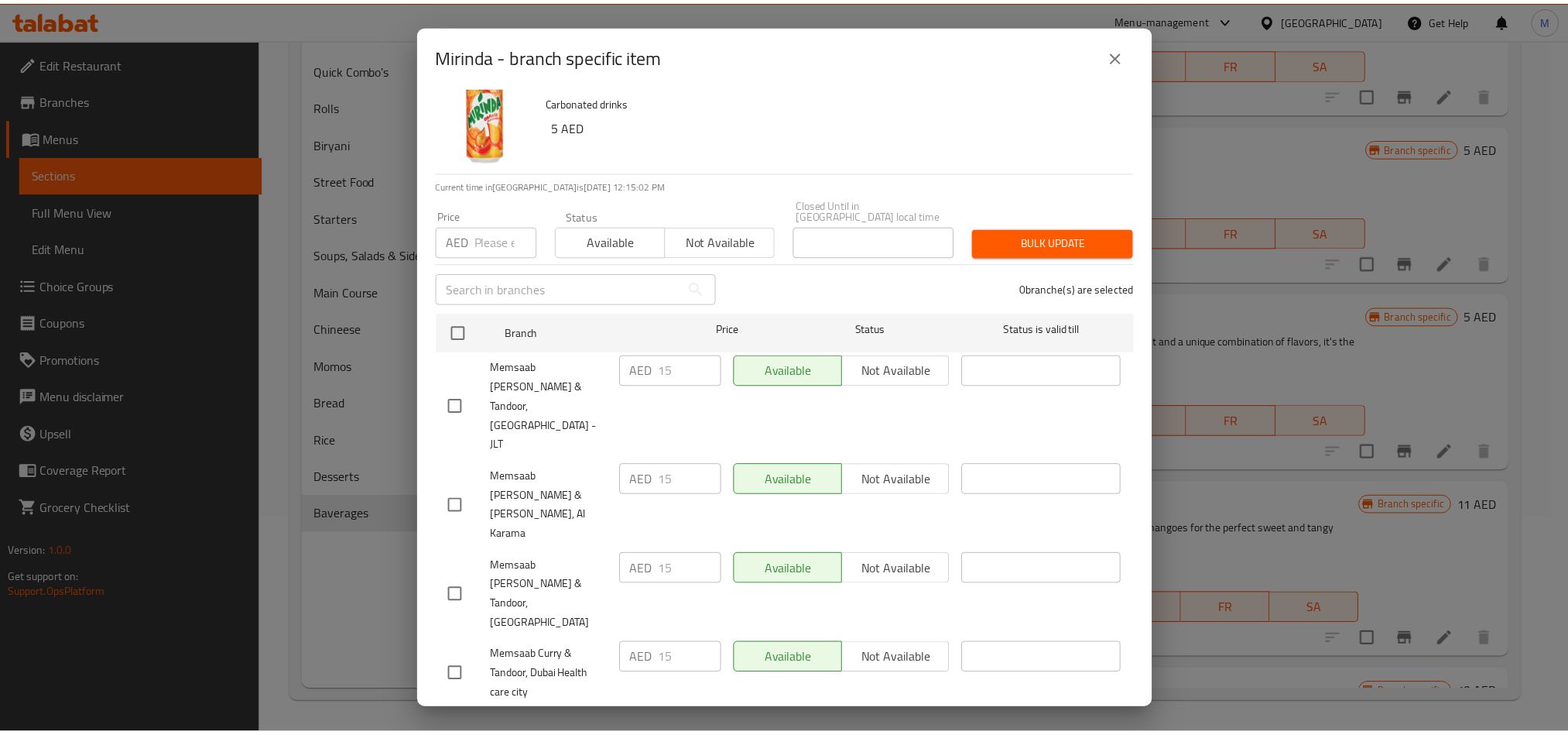
scroll to position [40, 0]
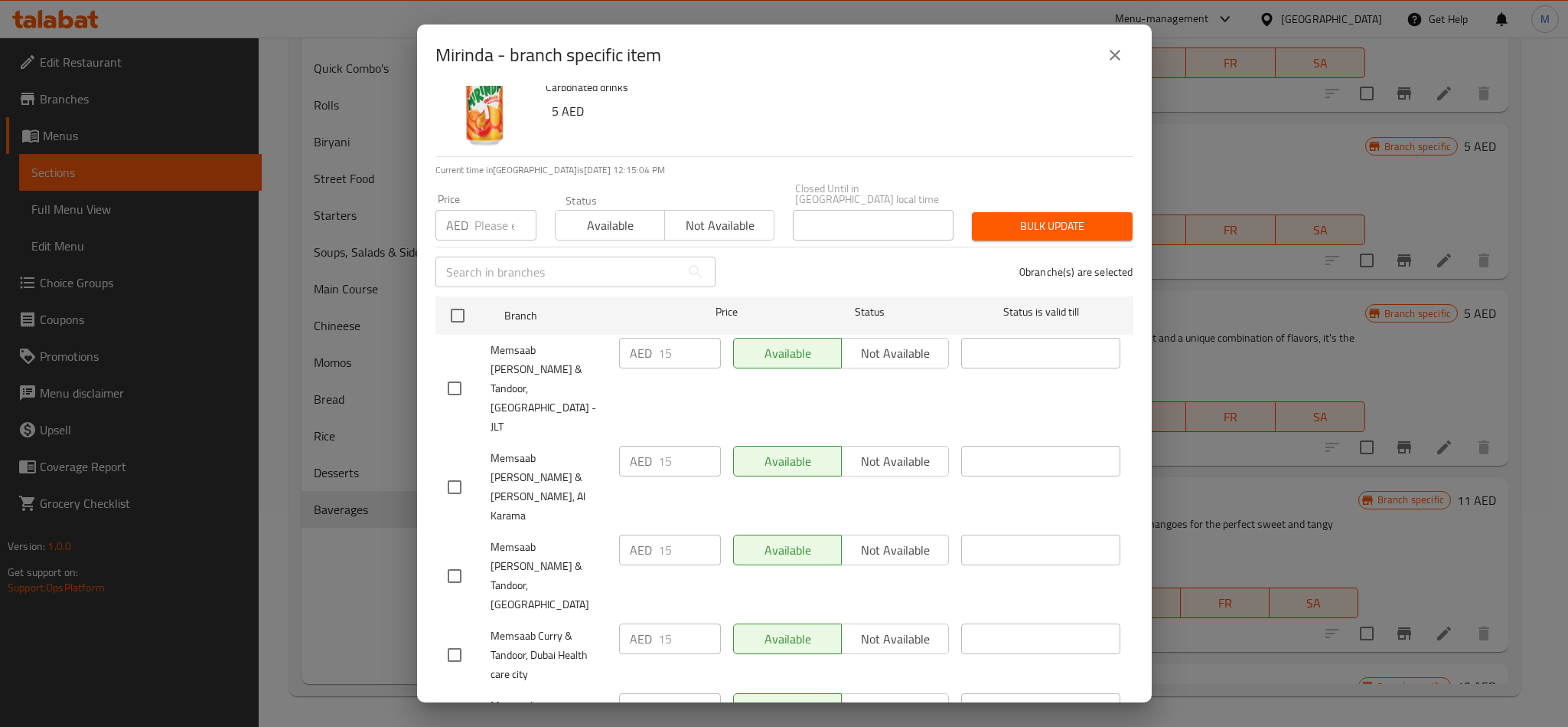
click at [1126, 38] on div "Mirinda - branch specific item" at bounding box center [784, 55] width 698 height 37
click at [1121, 49] on icon "close" at bounding box center [1114, 55] width 18 height 18
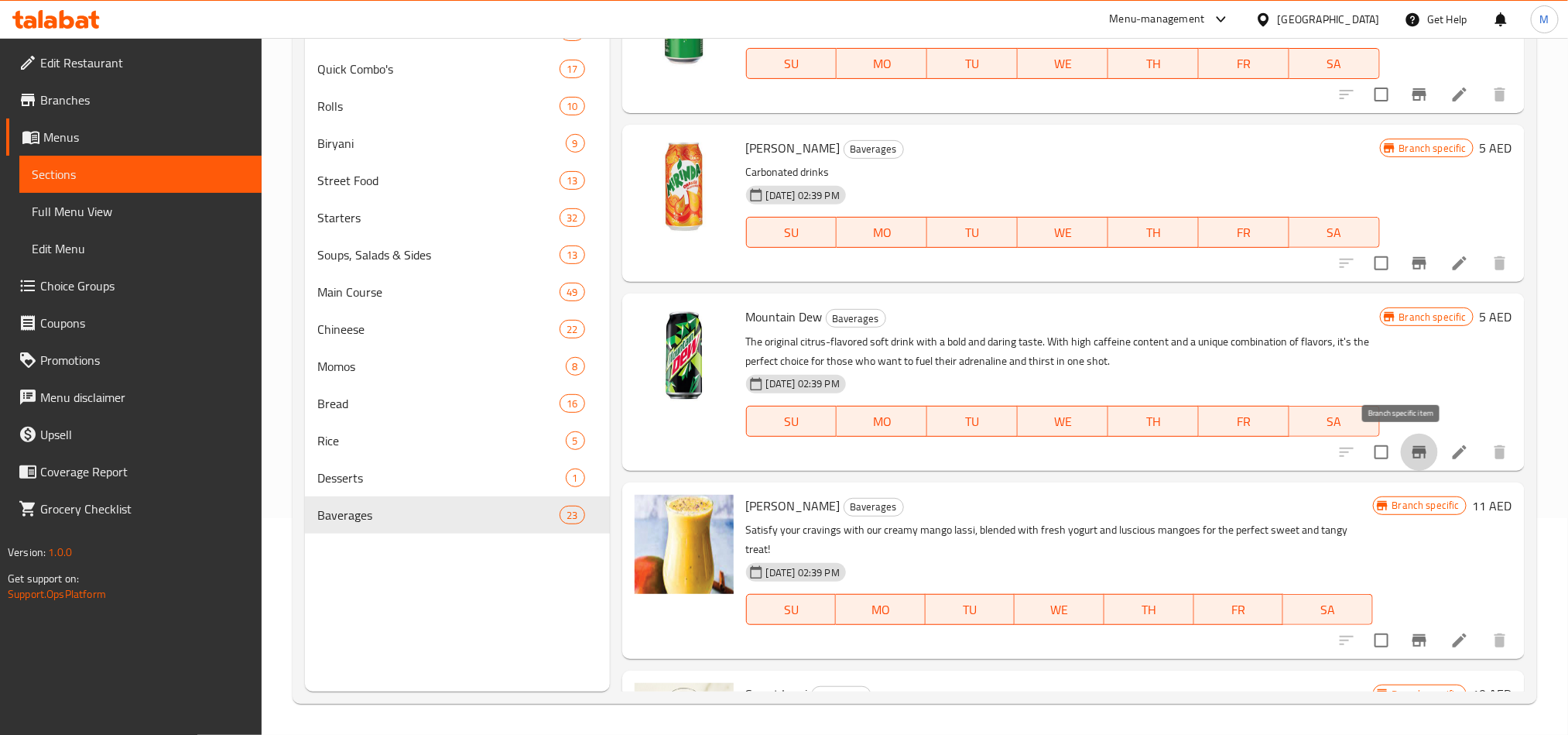
click at [1410, 448] on icon "Branch-specific-item" at bounding box center [1419, 451] width 18 height 18
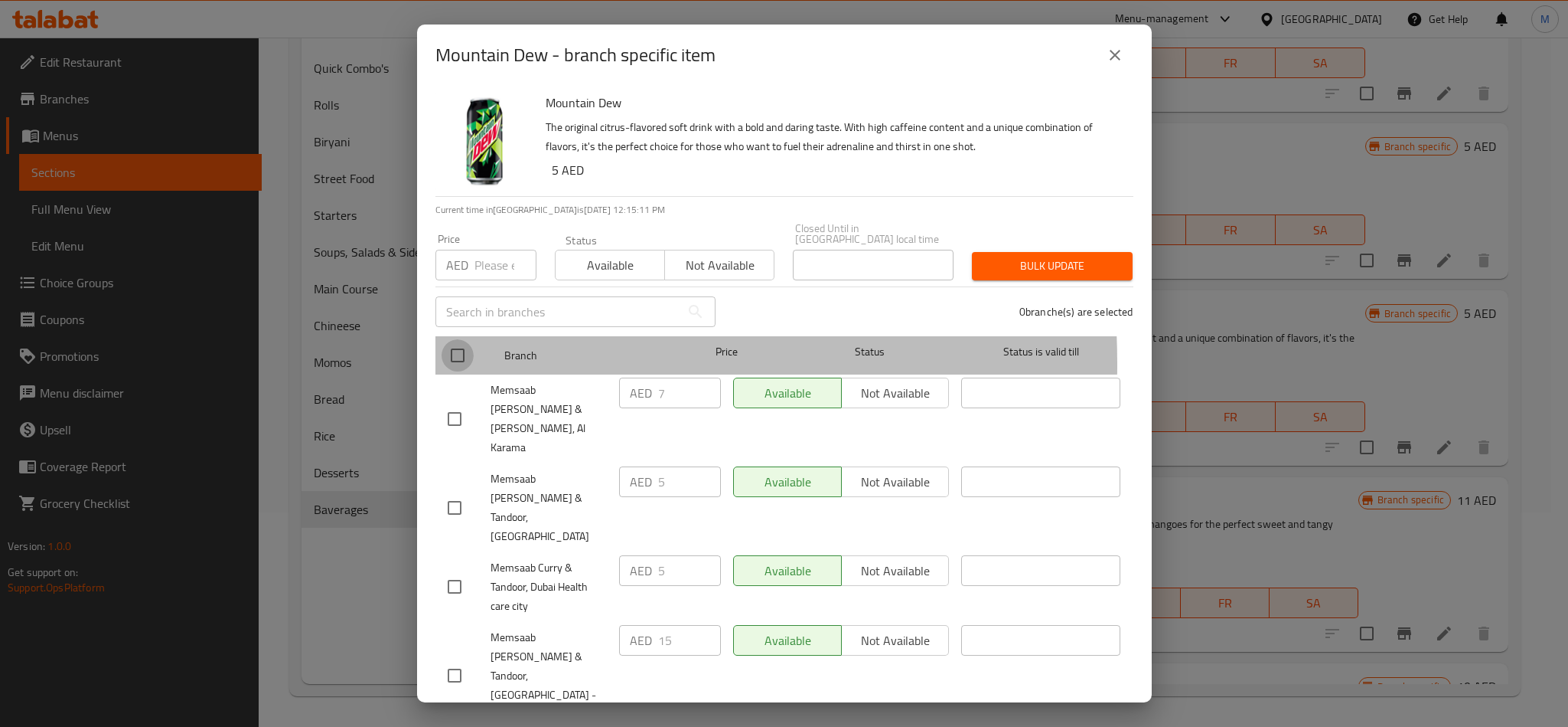
click at [466, 364] on input "checkbox" at bounding box center [457, 355] width 32 height 32
checkbox input "true"
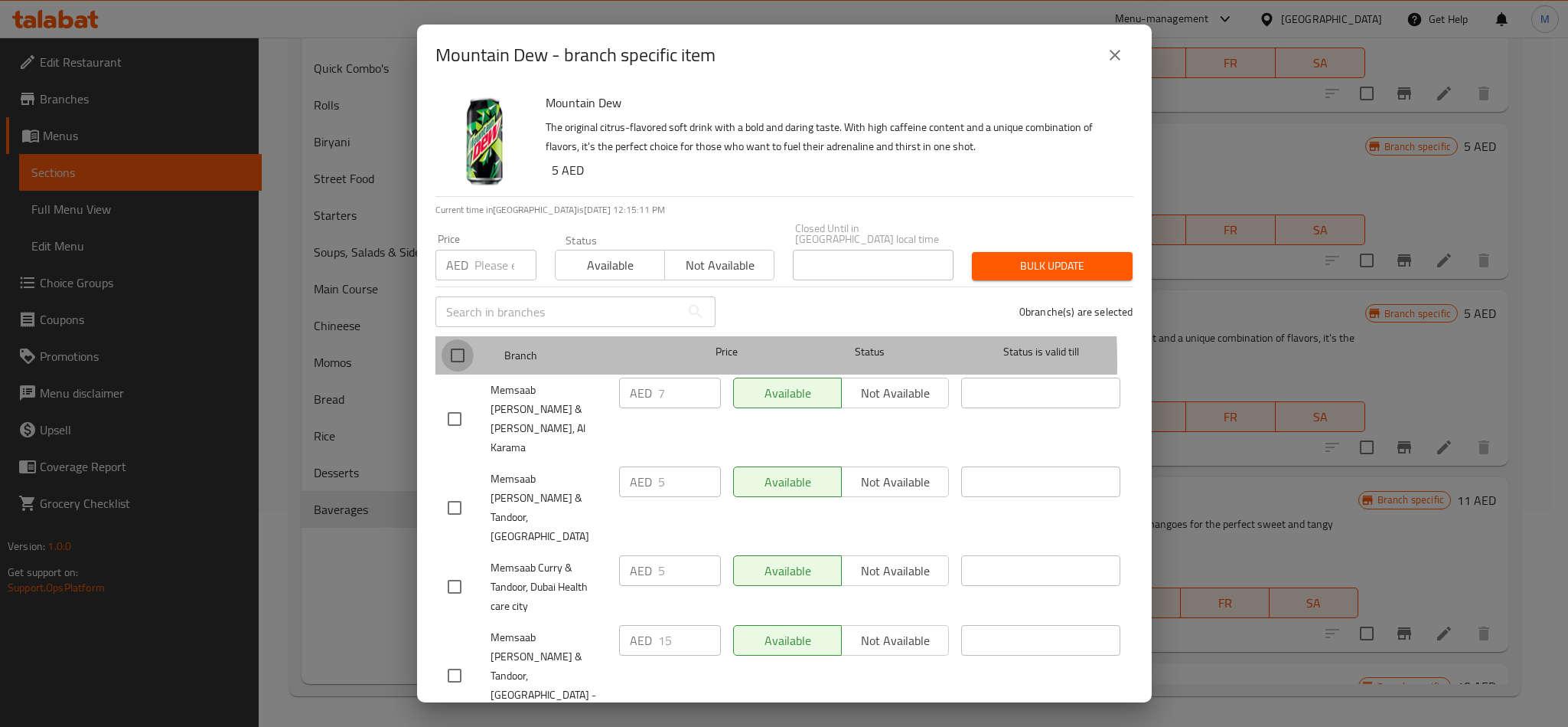
checkbox input "true"
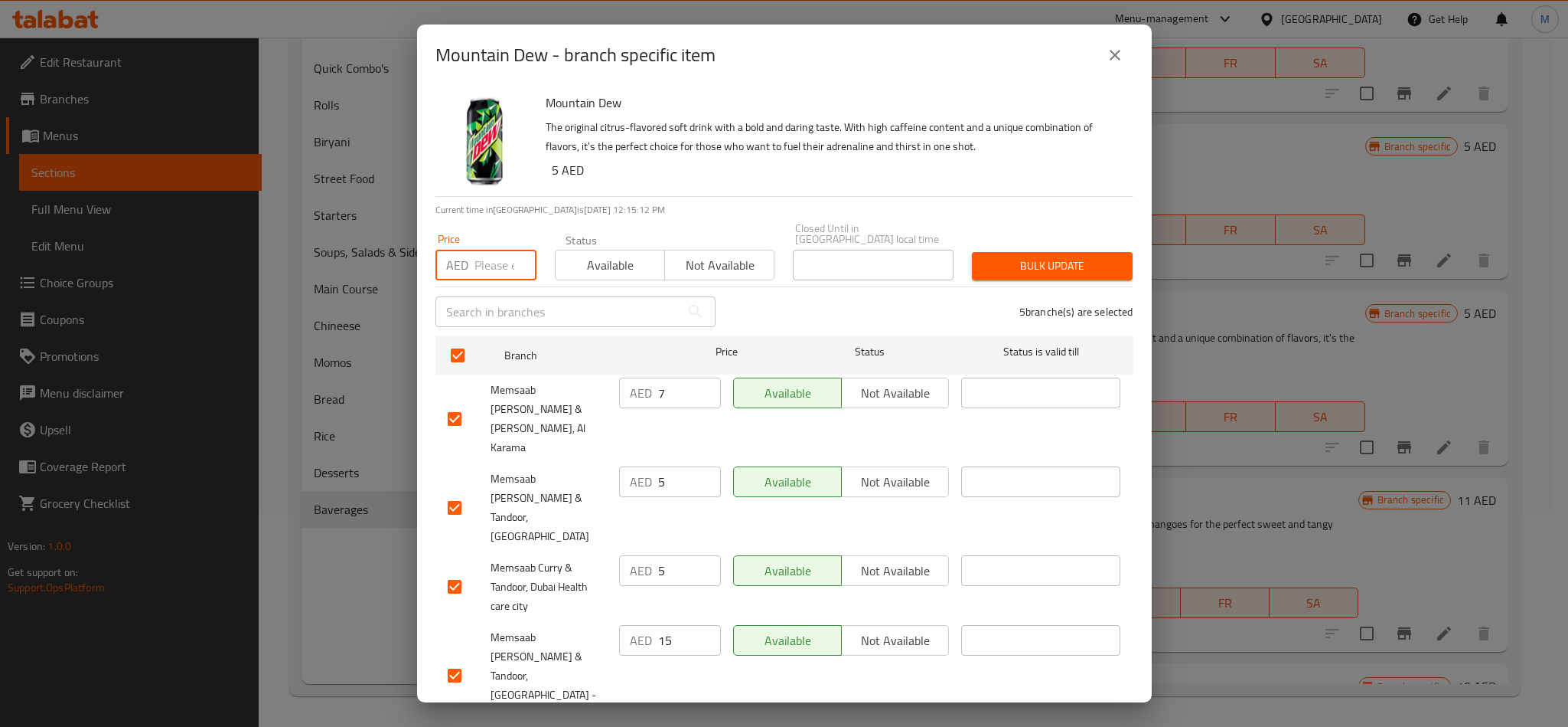
click at [499, 269] on input "number" at bounding box center [506, 265] width 62 height 30
type input "15"
click at [1020, 273] on span "Bulk update" at bounding box center [1053, 266] width 136 height 19
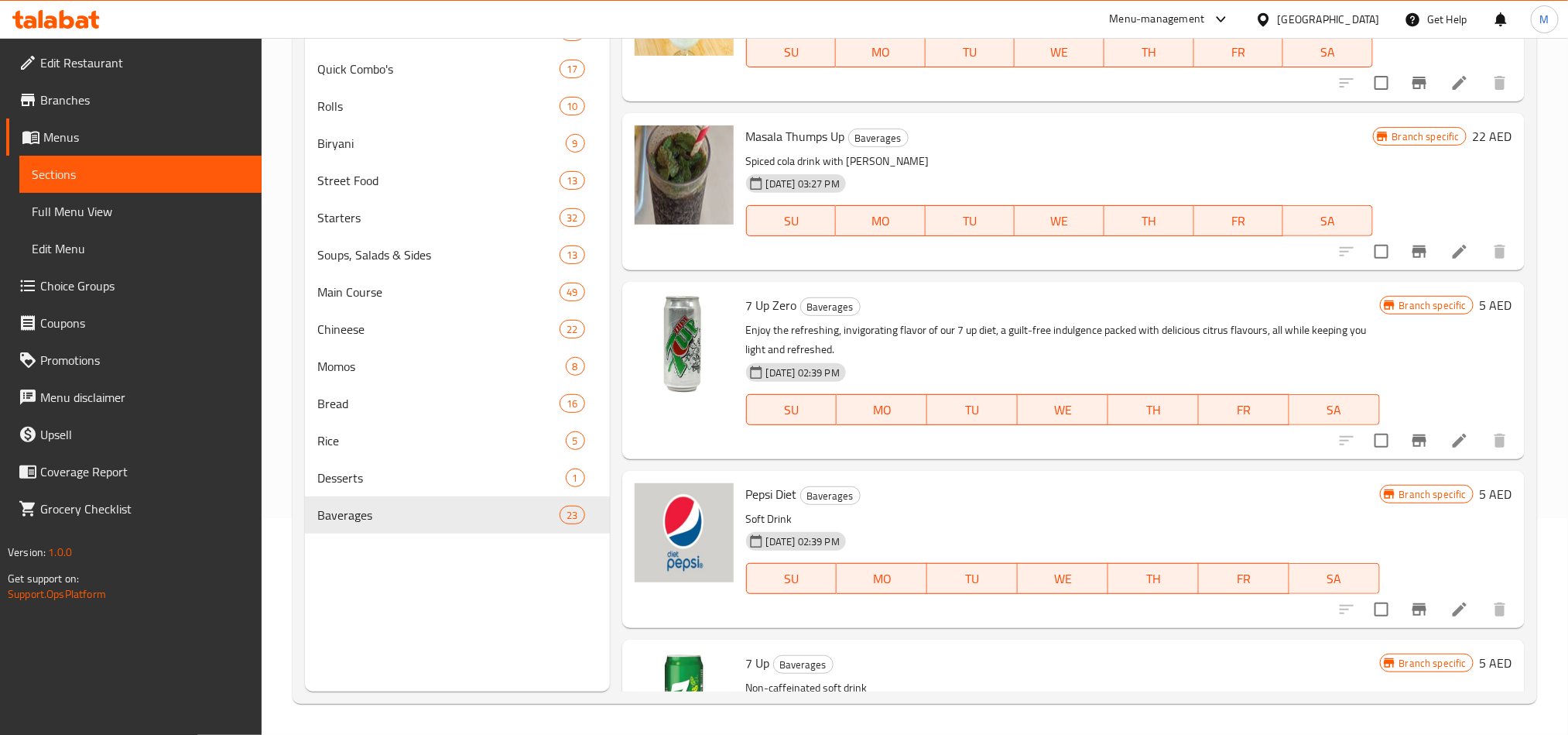
scroll to position [1740, 0]
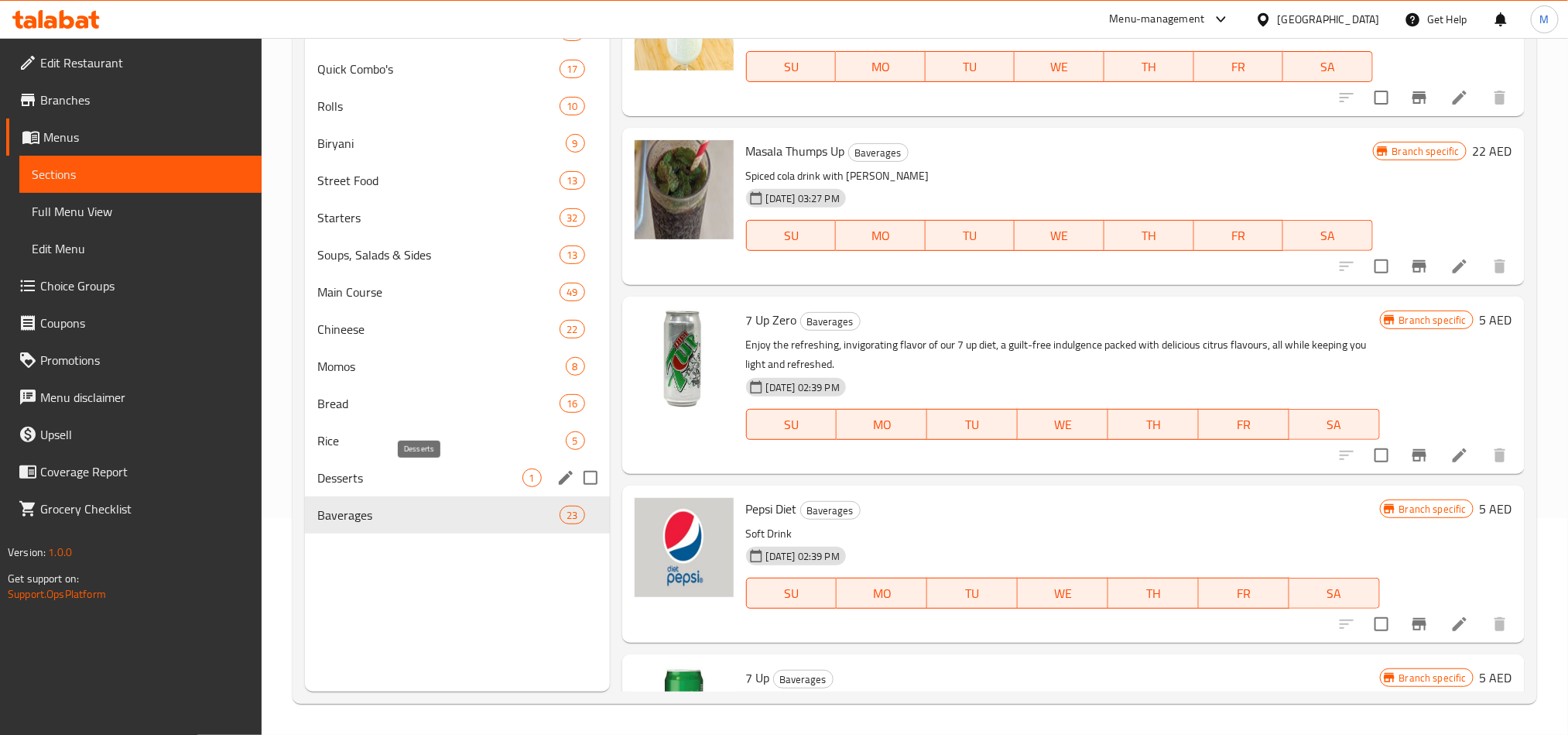
click at [393, 472] on span "Desserts" at bounding box center [419, 477] width 205 height 18
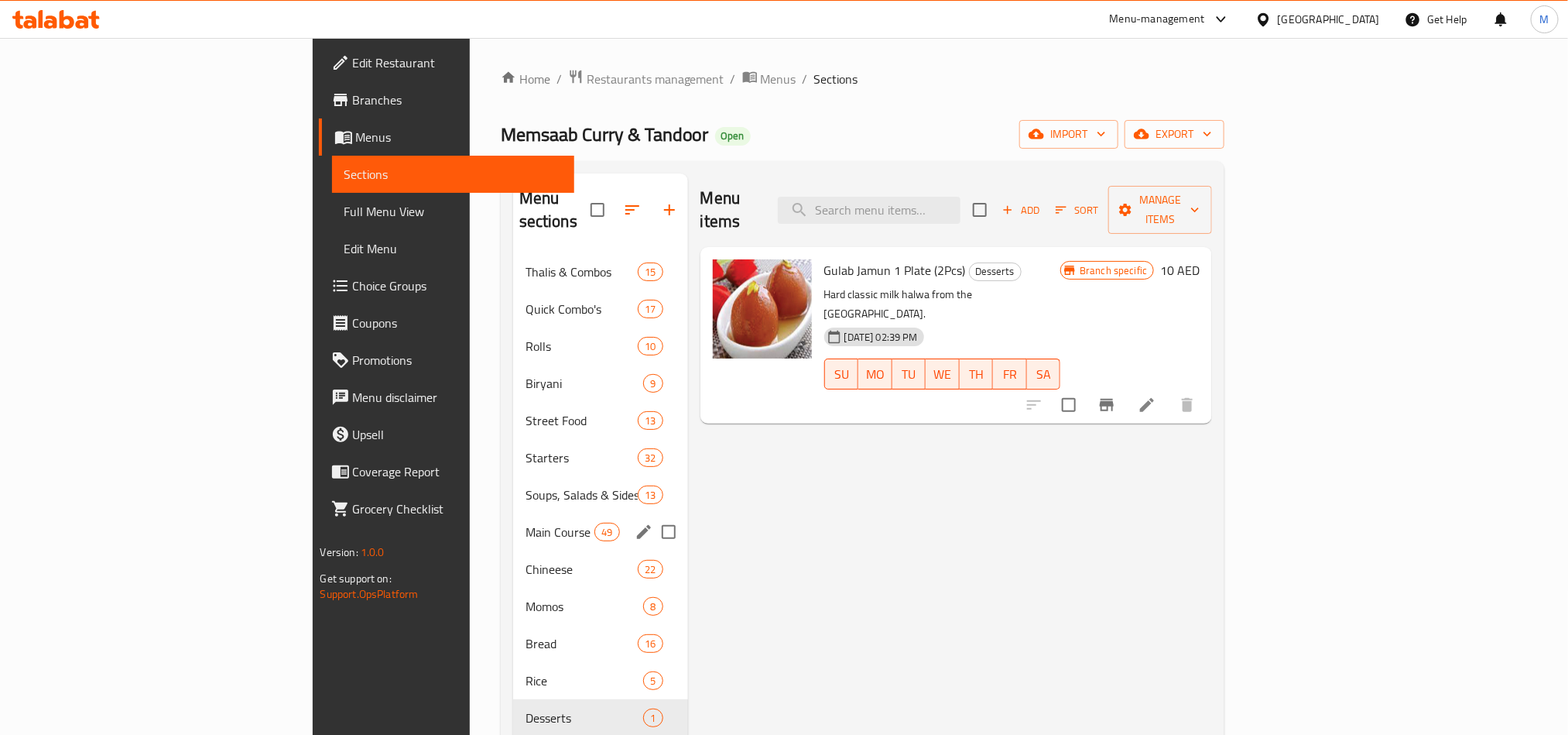
scroll to position [217, 0]
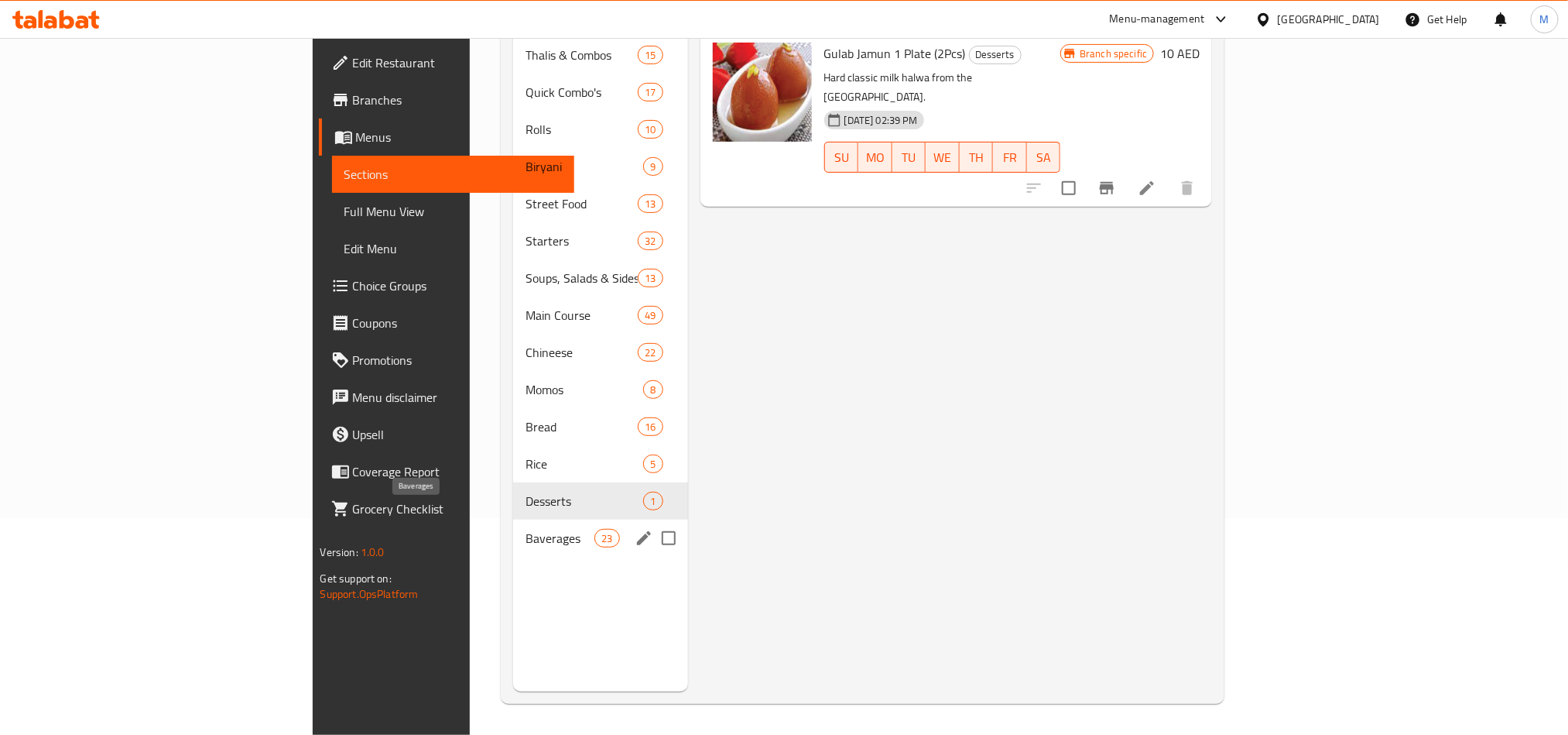
click at [526, 529] on span "Baverages" at bounding box center [560, 537] width 70 height 18
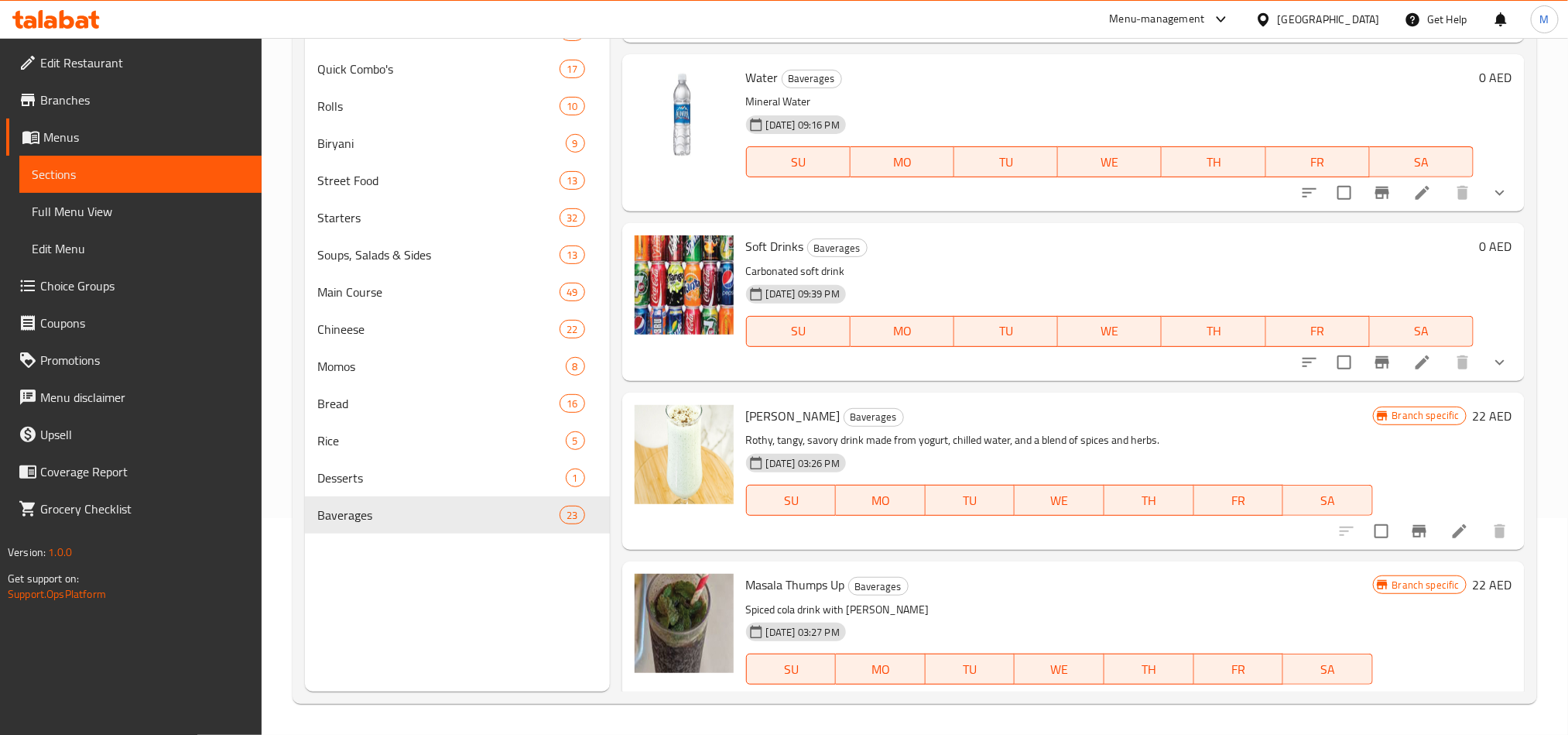
scroll to position [1277, 0]
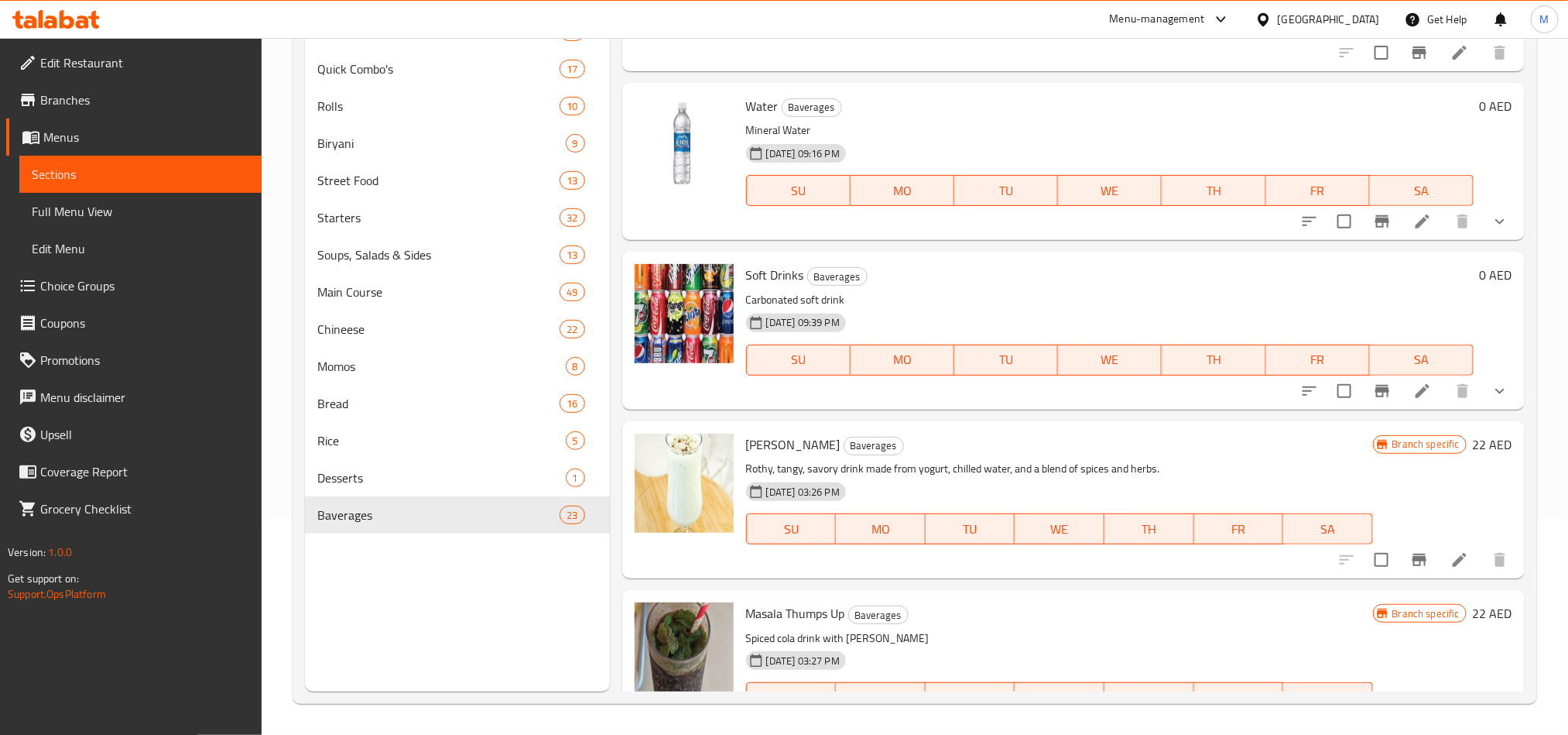
click at [1492, 395] on icon "show more" at bounding box center [1499, 390] width 18 height 18
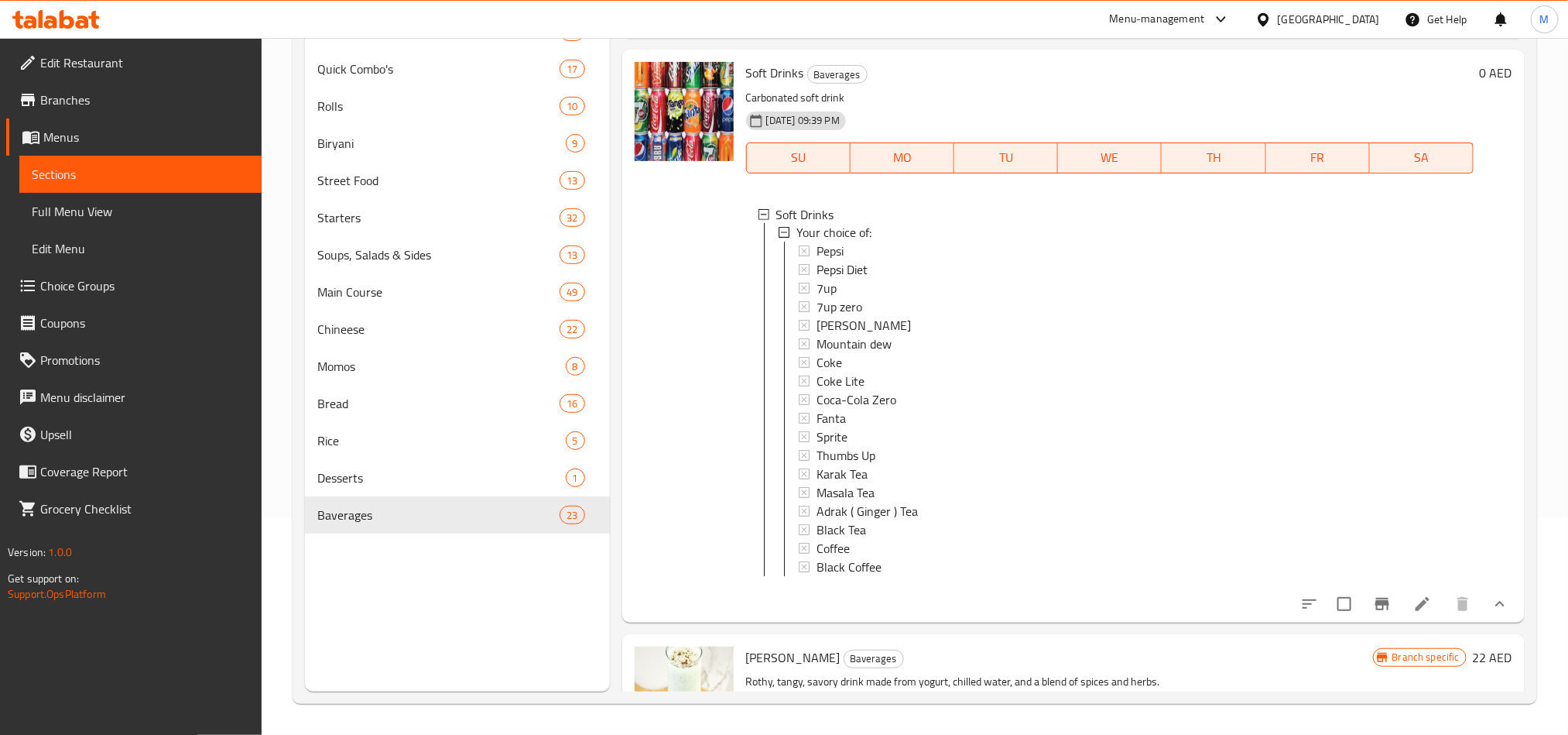
scroll to position [1509, 0]
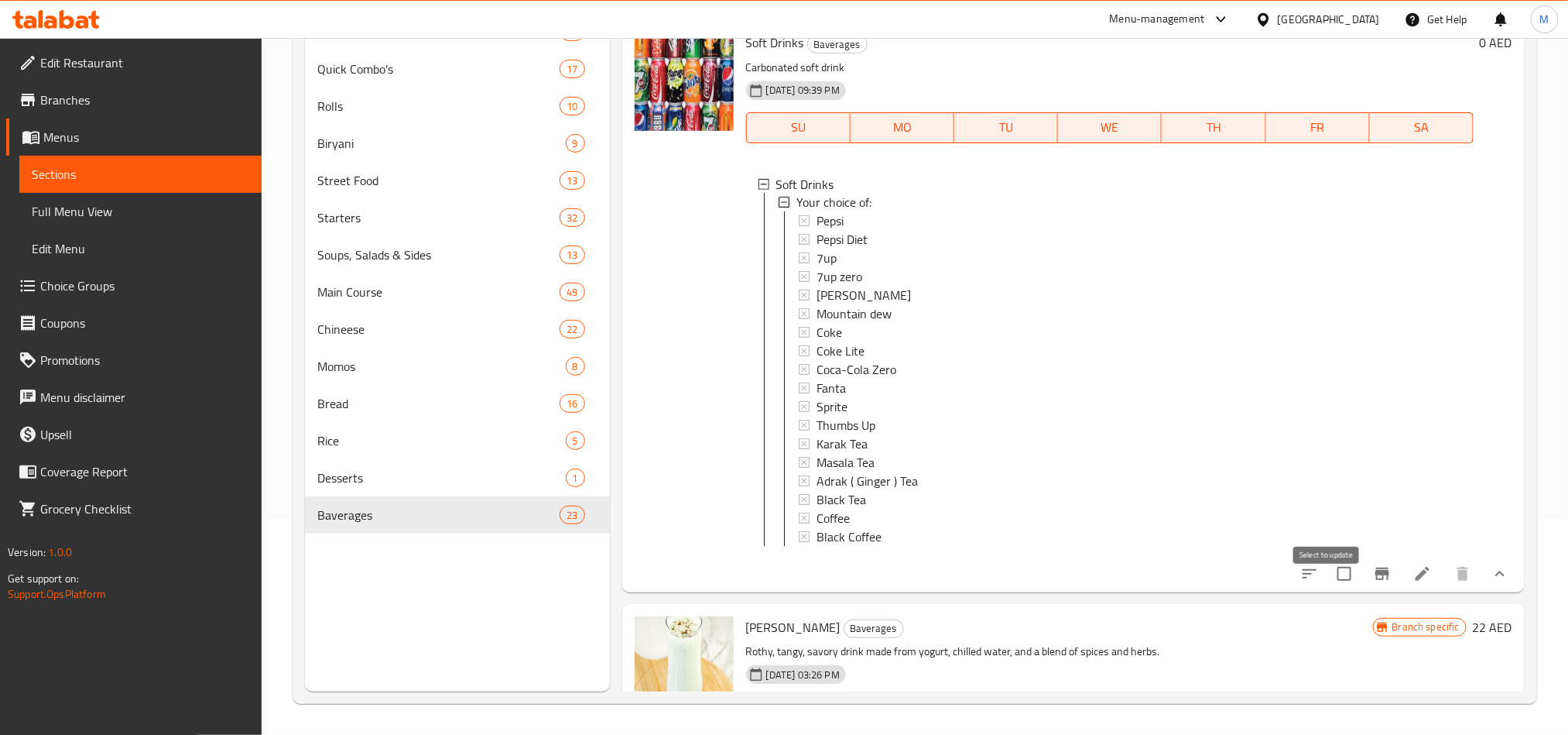
click at [1335, 590] on input "checkbox" at bounding box center [1344, 573] width 32 height 32
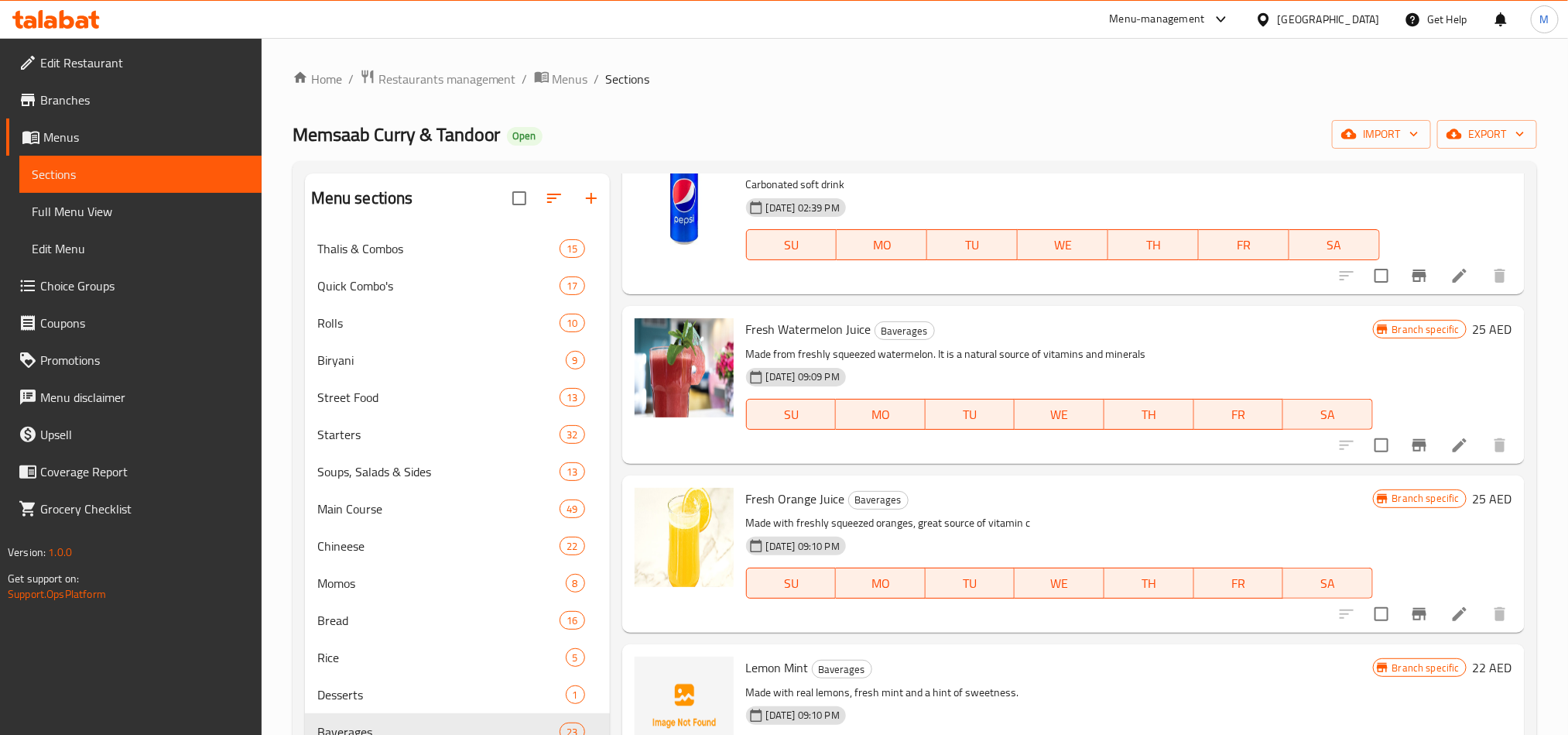
scroll to position [0, 0]
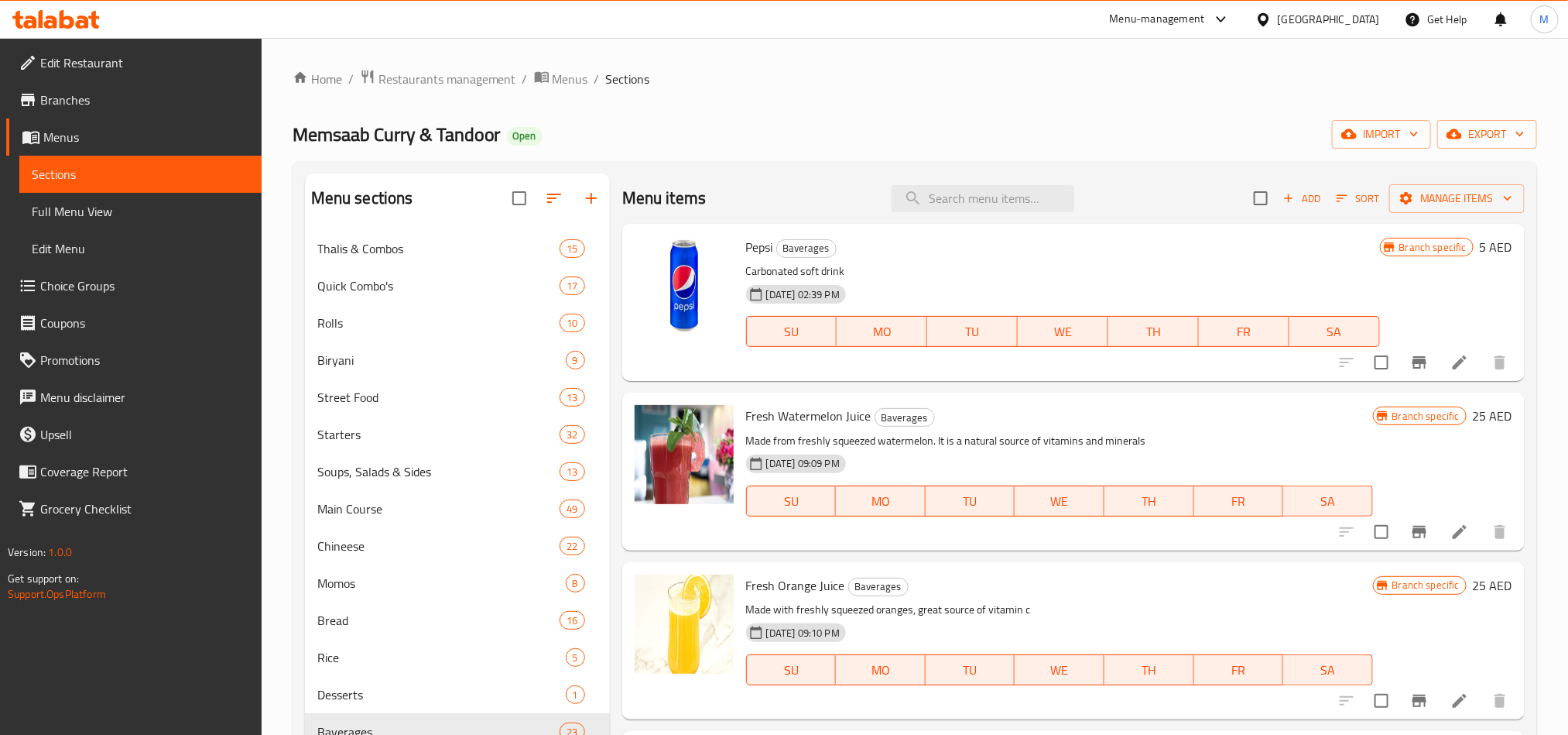
click at [1444, 182] on div "Menu items Add Sort Manage items" at bounding box center [1073, 198] width 902 height 51
click at [1449, 191] on span "Manage items" at bounding box center [1457, 199] width 111 height 19
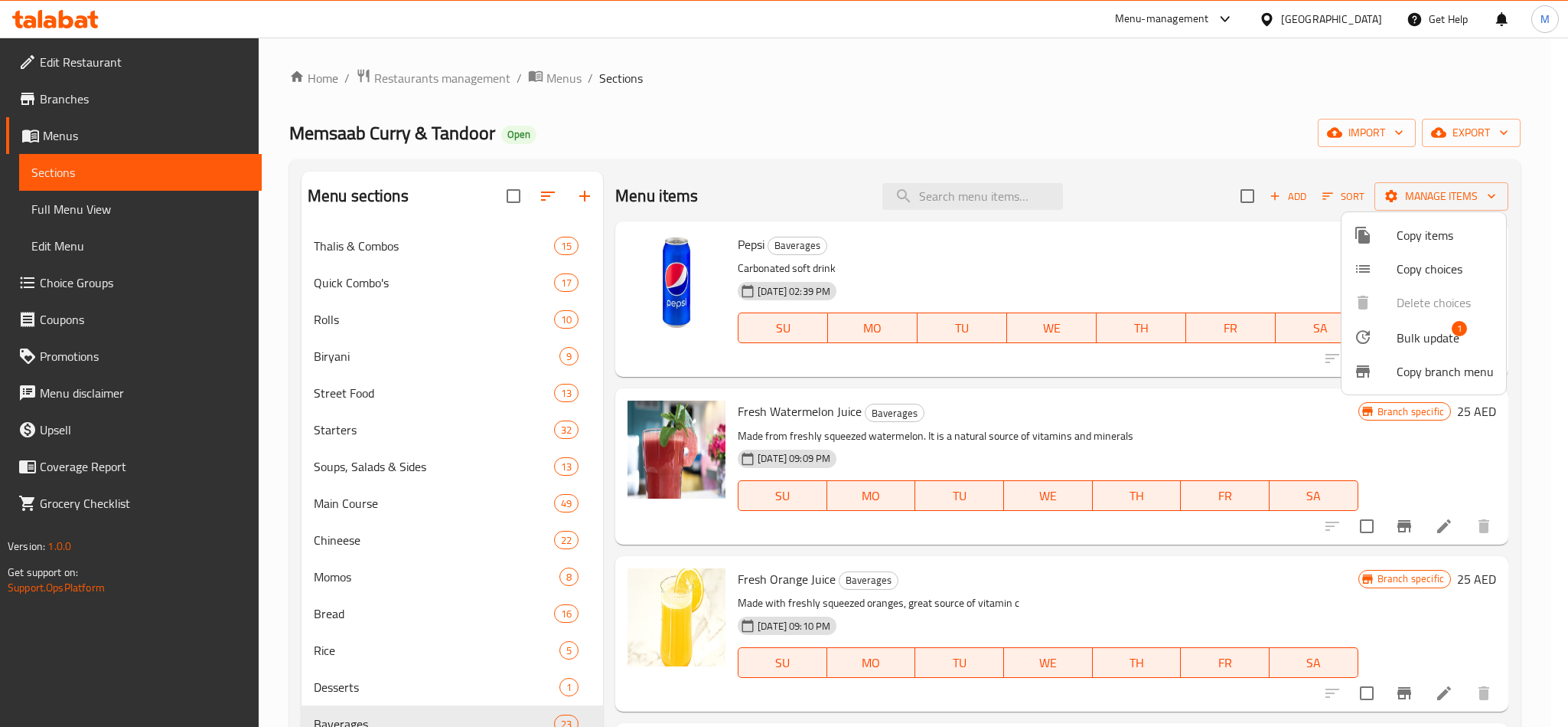
click at [1413, 338] on span "Bulk update" at bounding box center [1428, 337] width 62 height 18
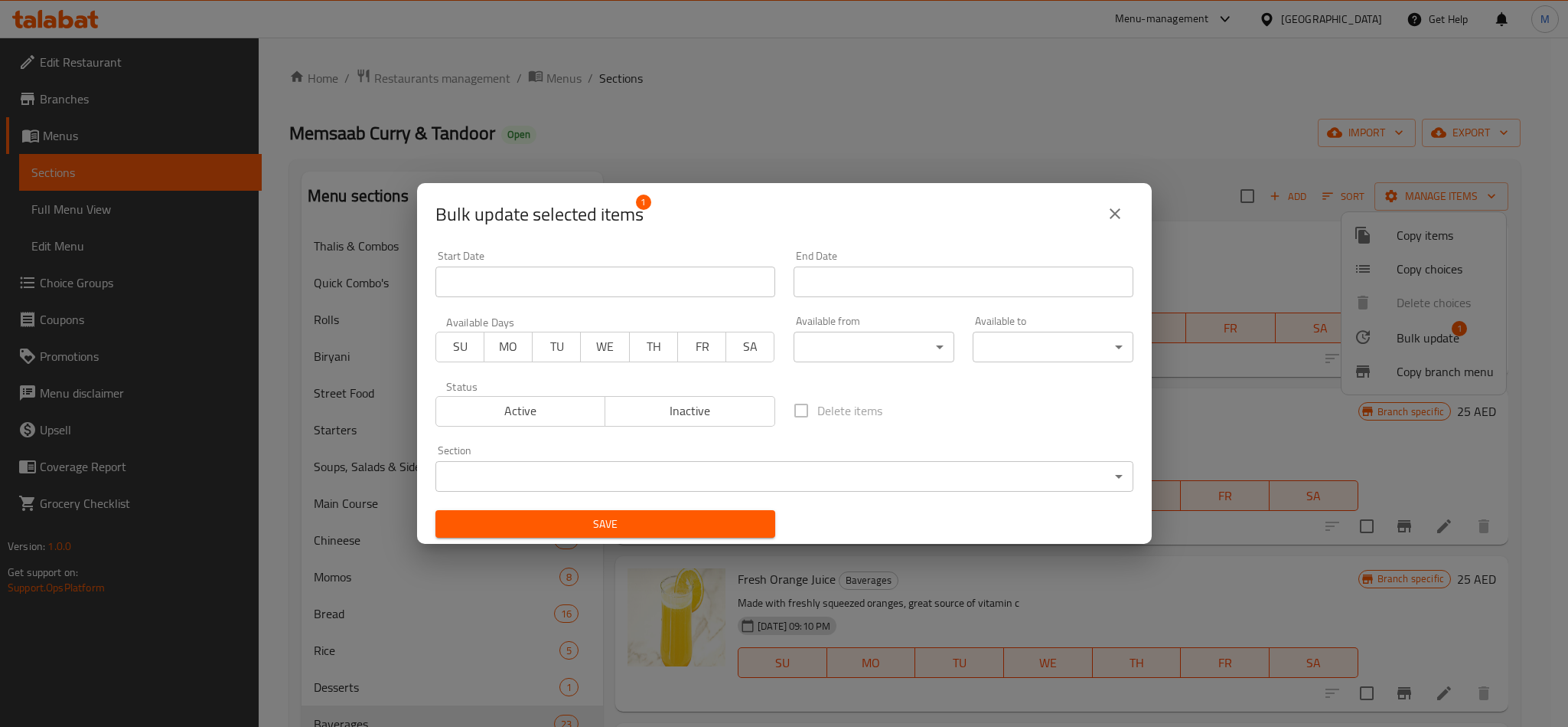
click at [674, 400] on span "Inactive" at bounding box center [690, 410] width 158 height 22
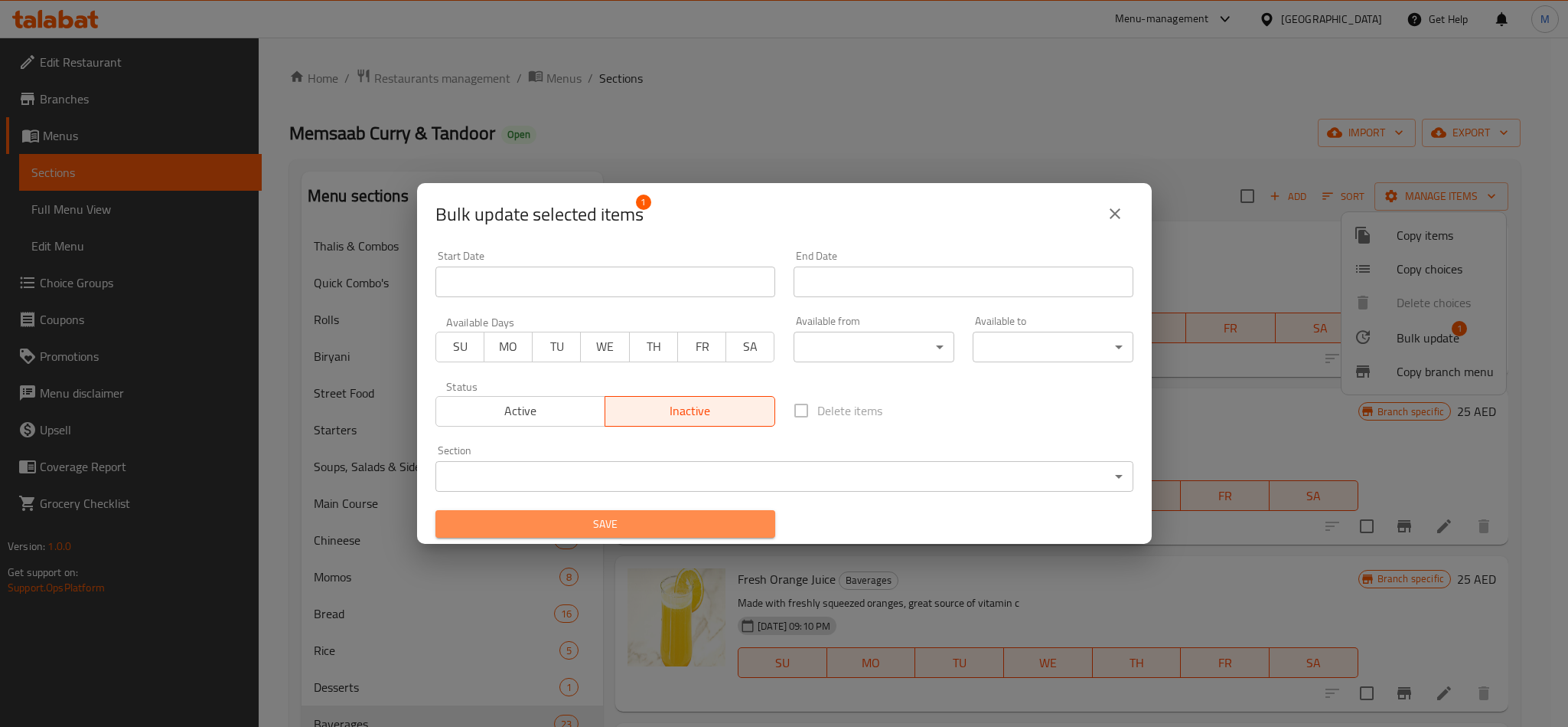
click at [650, 533] on span "Save" at bounding box center [606, 524] width 316 height 19
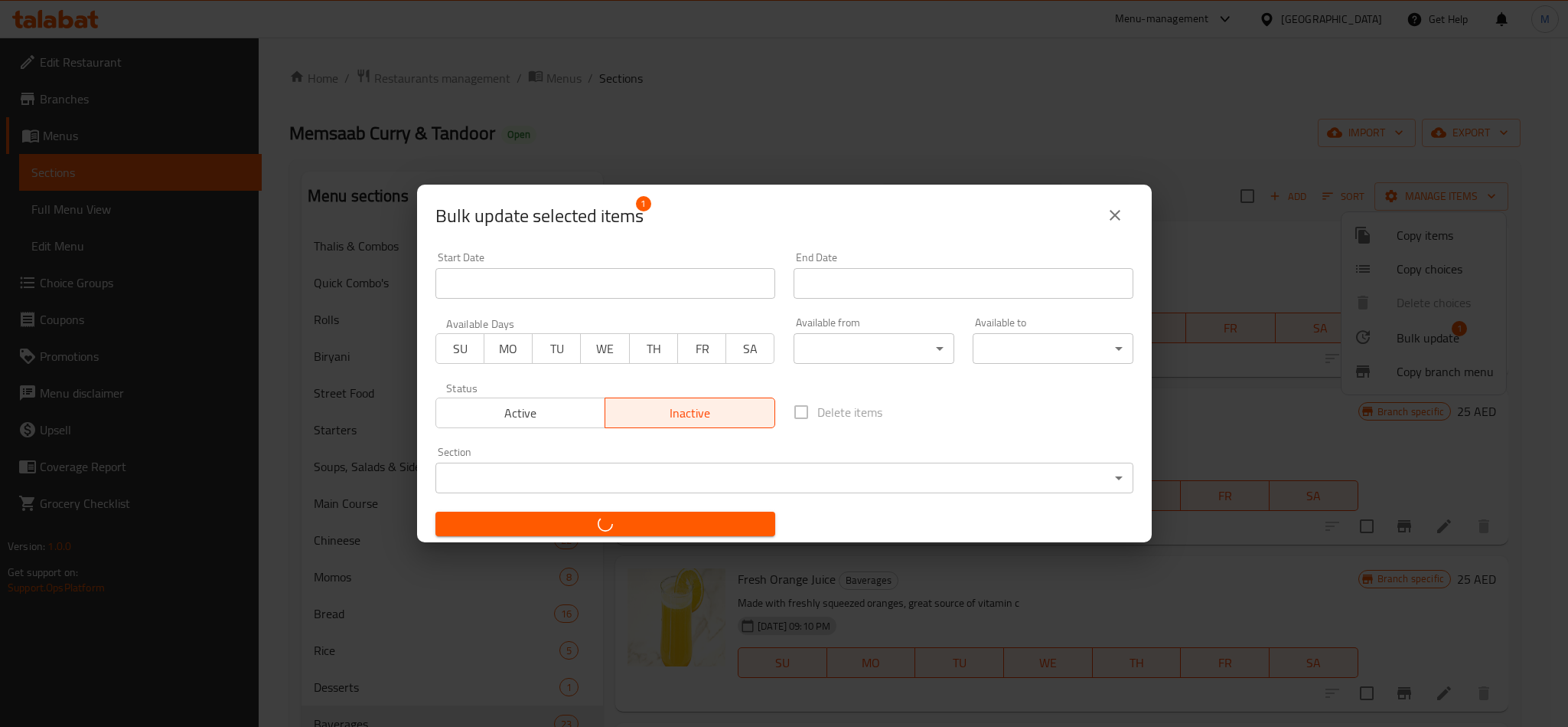
checkbox input "false"
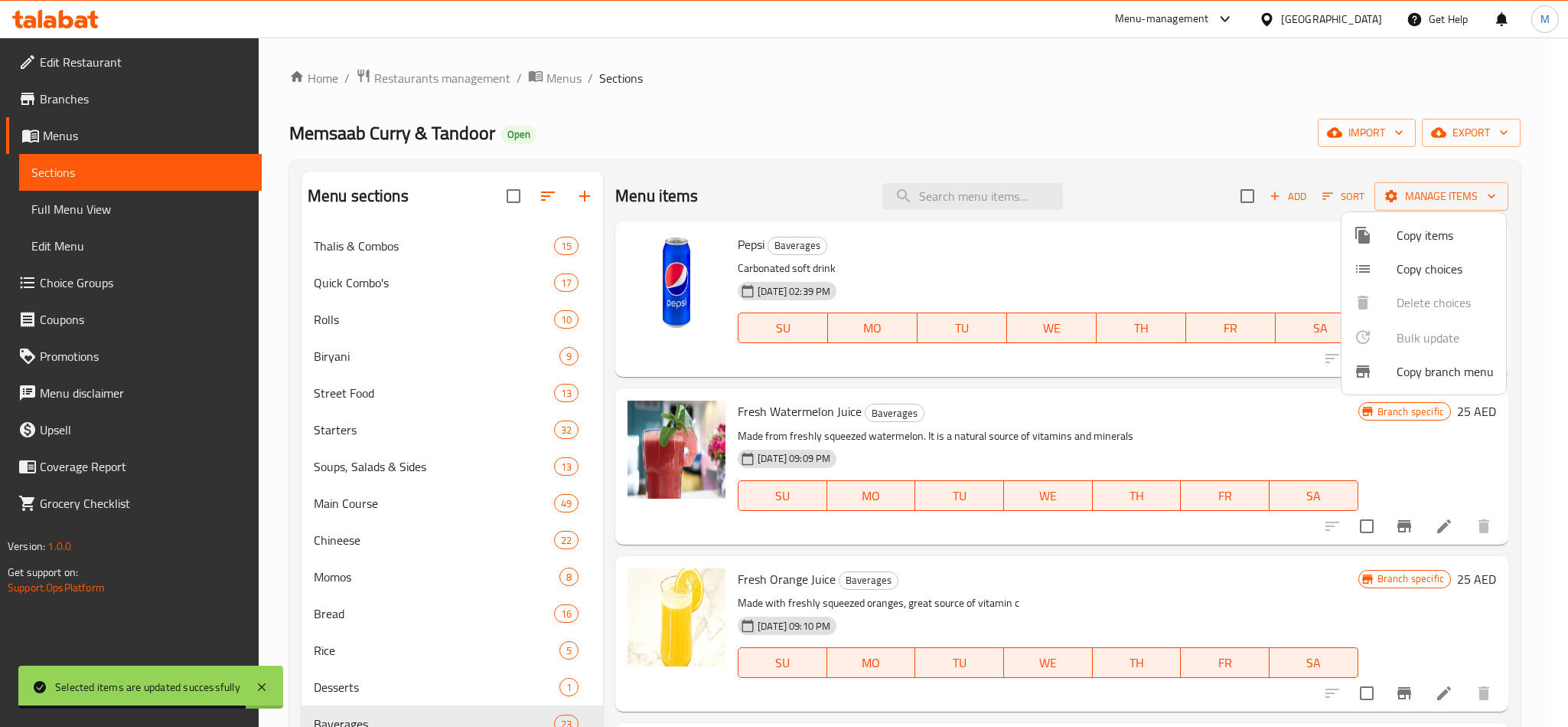
click at [1041, 590] on div at bounding box center [784, 363] width 1568 height 727
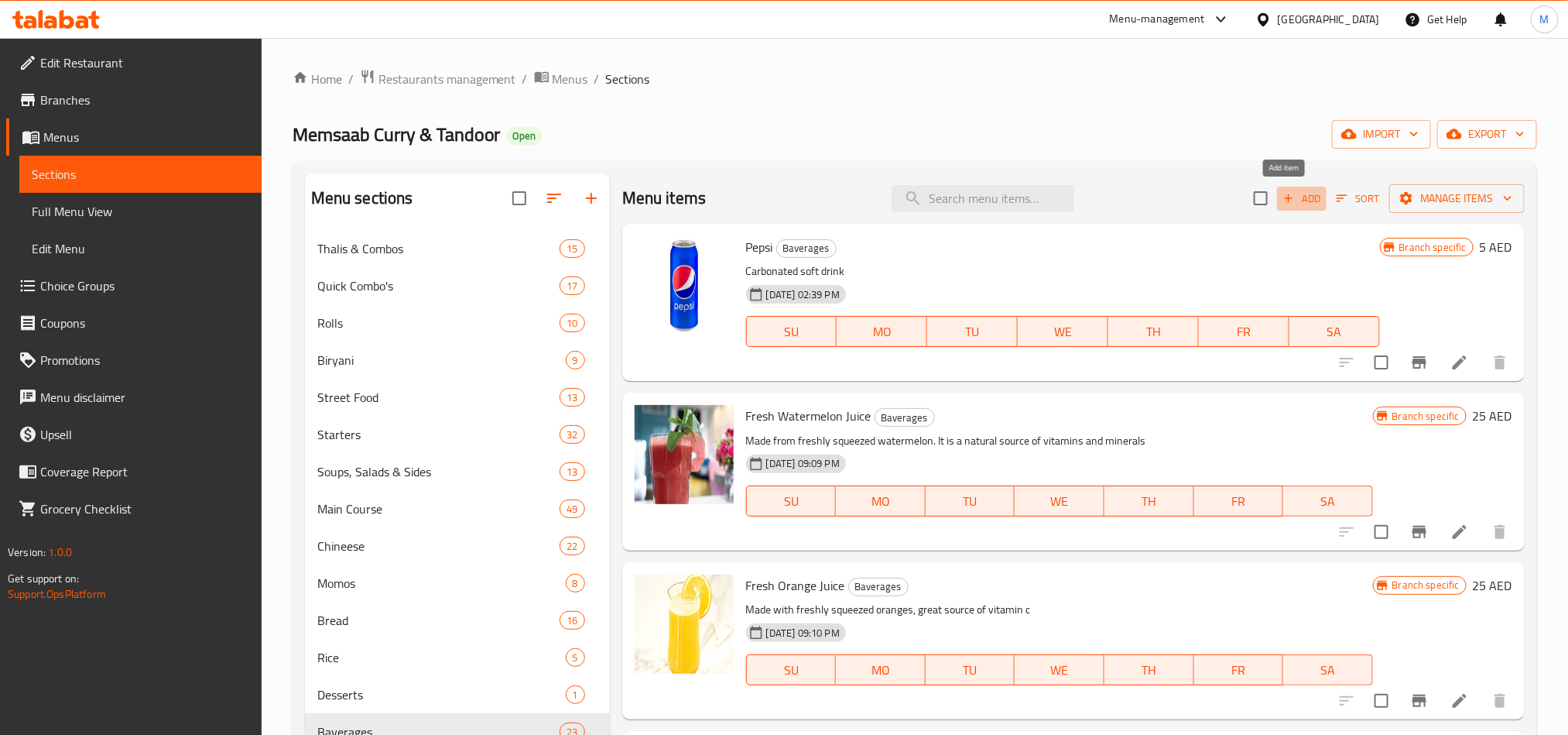
click at [1281, 206] on span "Add" at bounding box center [1301, 198] width 42 height 18
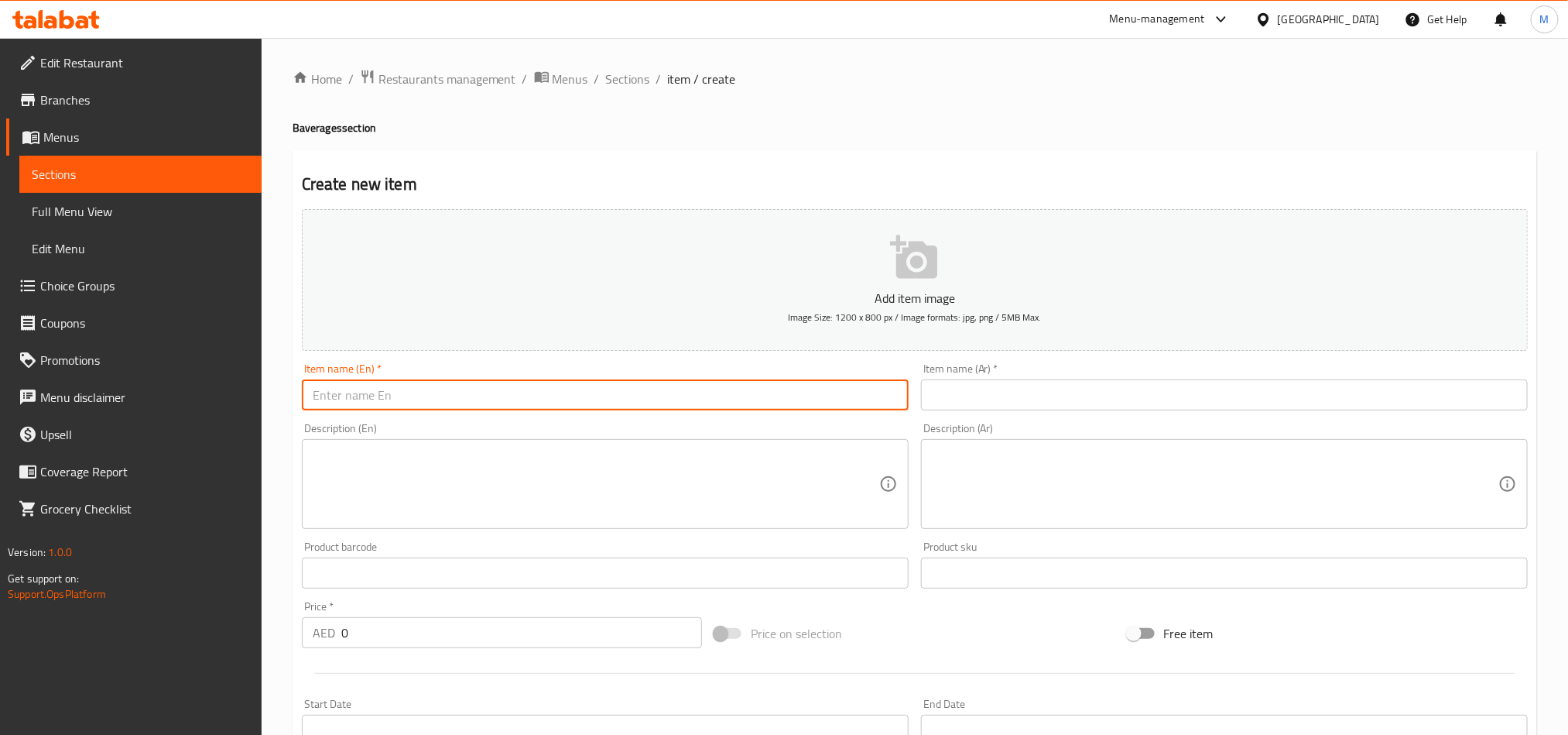
click at [375, 389] on input "text" at bounding box center [605, 395] width 607 height 31
type input "ؤ"
type input "Coke"
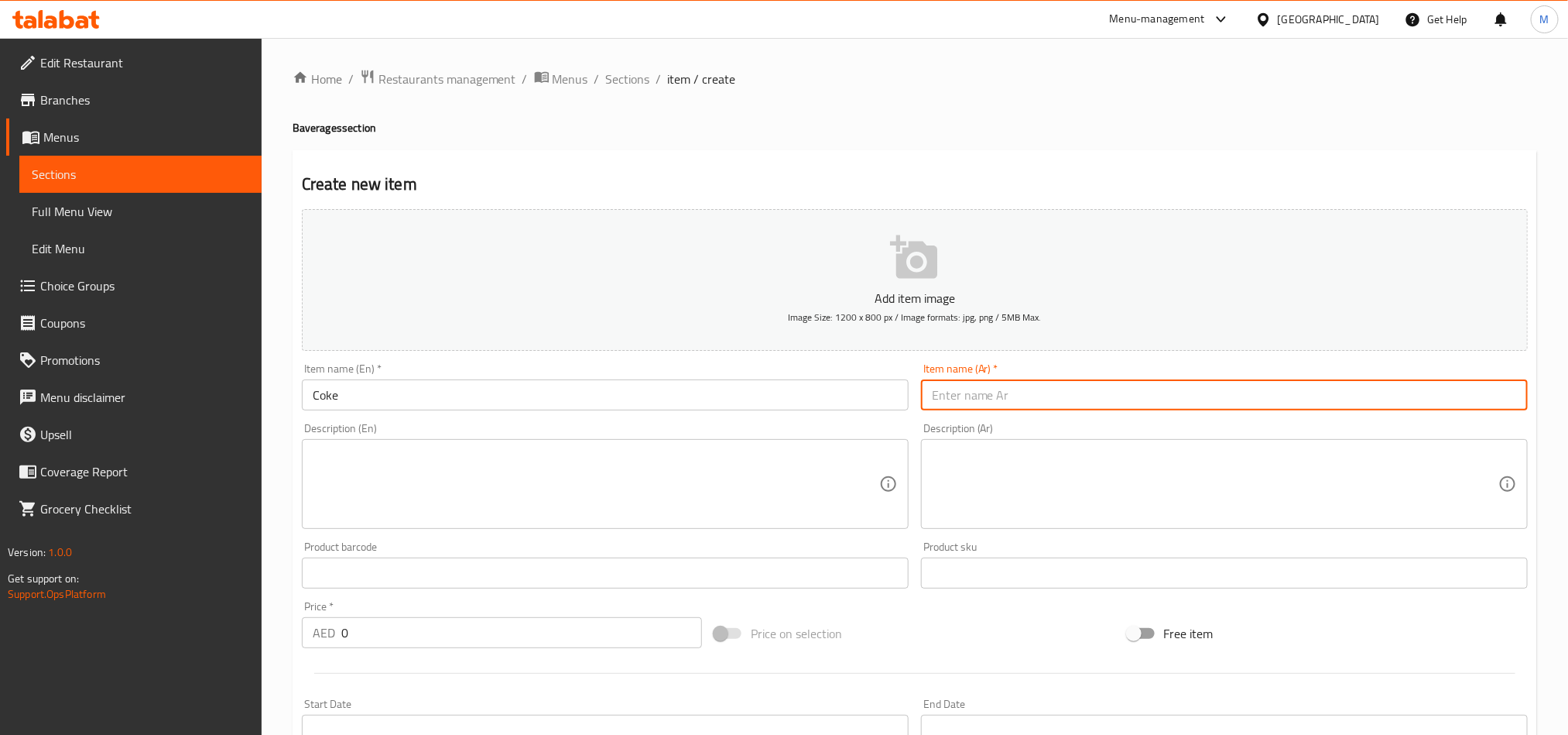
click at [961, 381] on input "text" at bounding box center [1224, 395] width 607 height 31
type input "كوك"
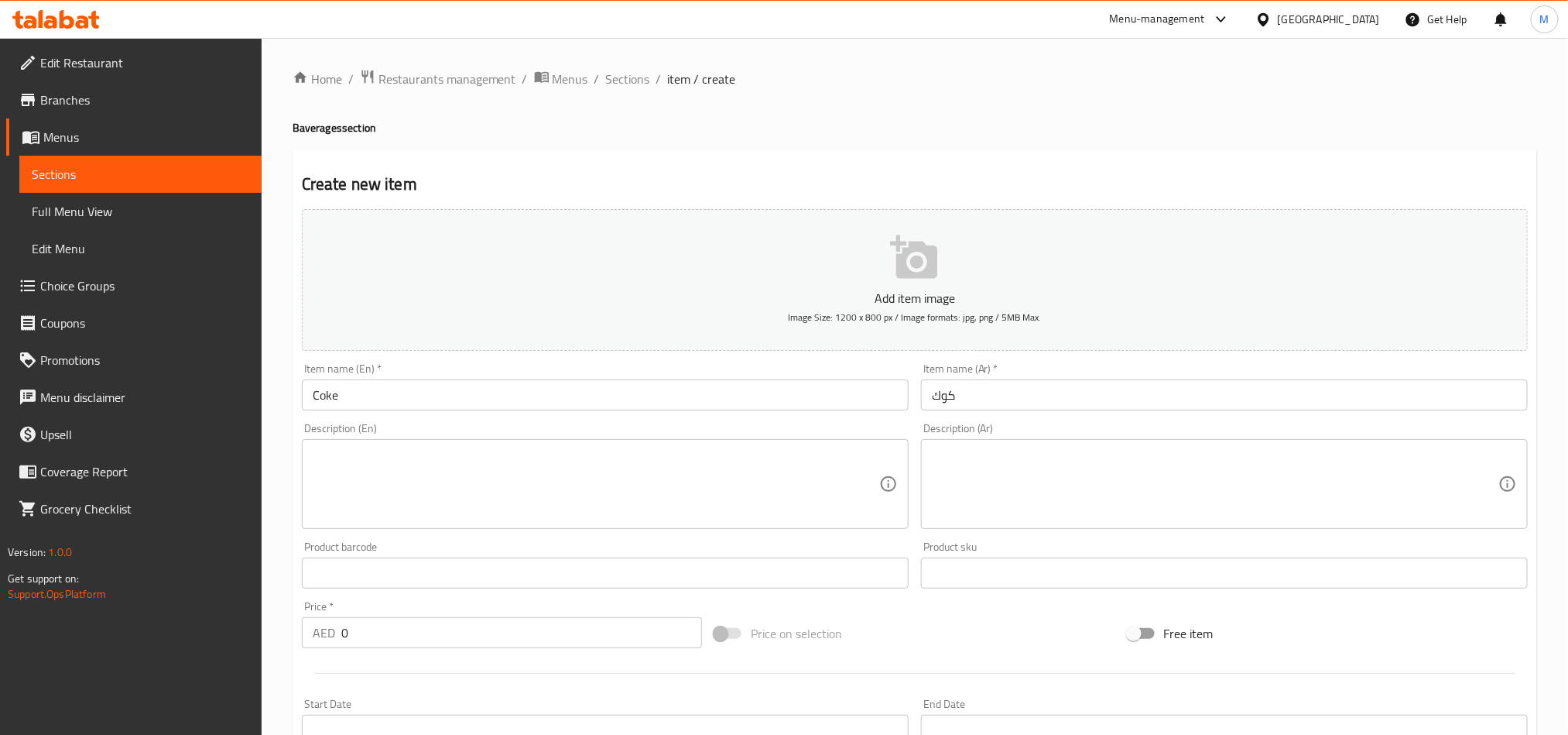
drag, startPoint x: 919, startPoint y: 617, endPoint x: 396, endPoint y: 570, distance: 525.1
click at [892, 602] on div "Add item image Image Size: 1200 x 800 px / Image formats: jpg, png / 5MB Max. I…" at bounding box center [914, 536] width 1238 height 667
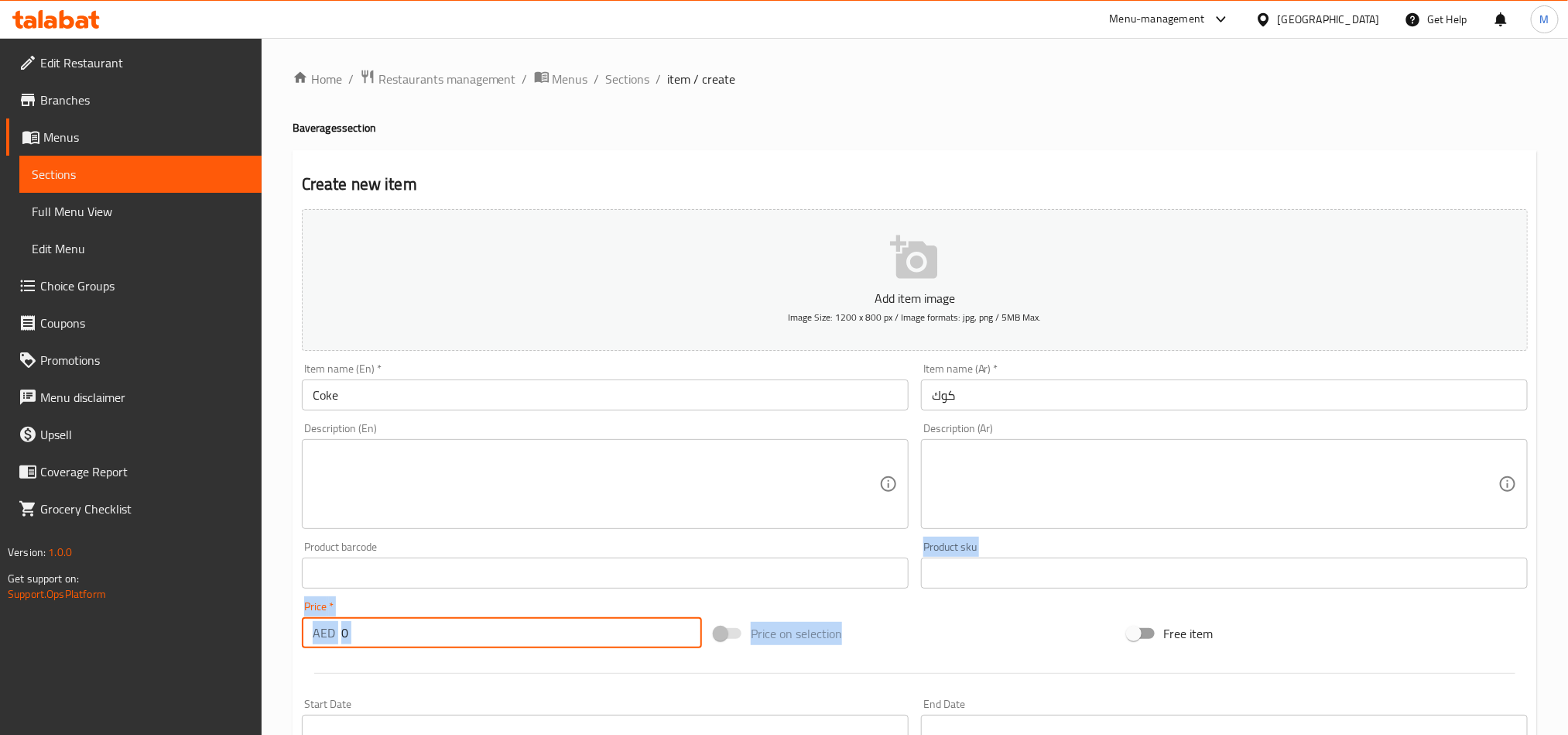
click at [418, 625] on input "0" at bounding box center [521, 632] width 360 height 31
click at [420, 630] on input "0" at bounding box center [521, 632] width 360 height 31
type input "15"
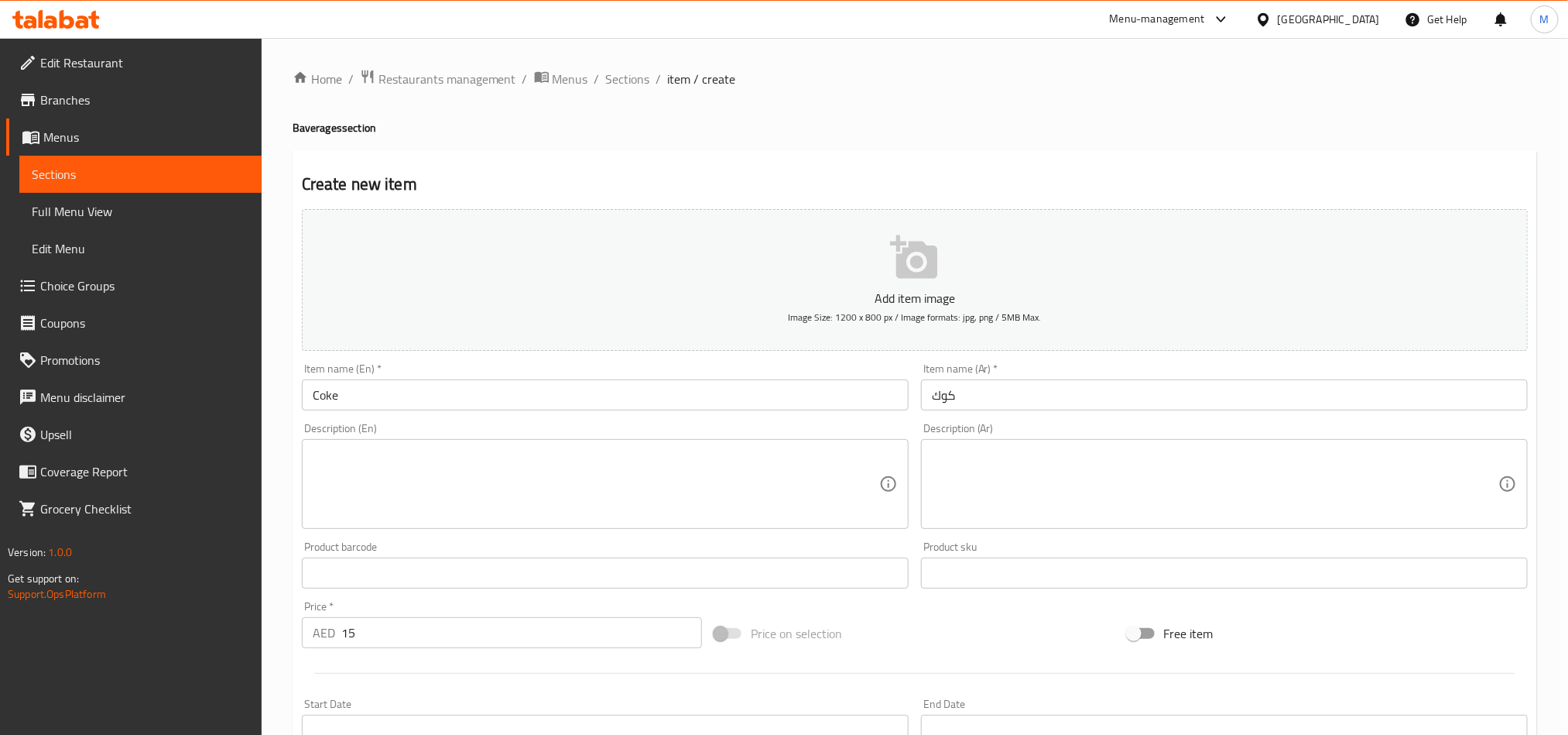
click at [959, 641] on div "Price on selection" at bounding box center [914, 634] width 413 height 42
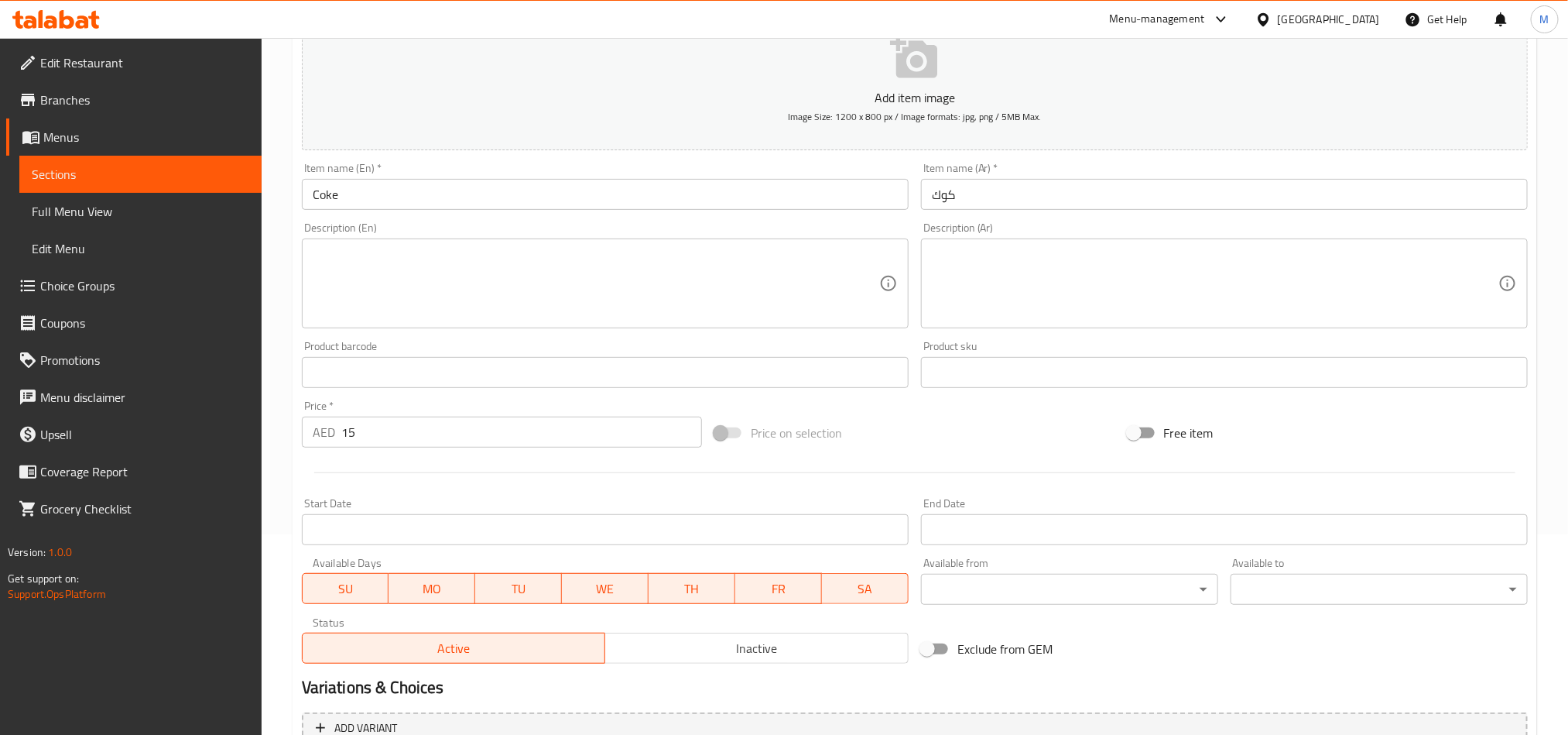
scroll to position [357, 0]
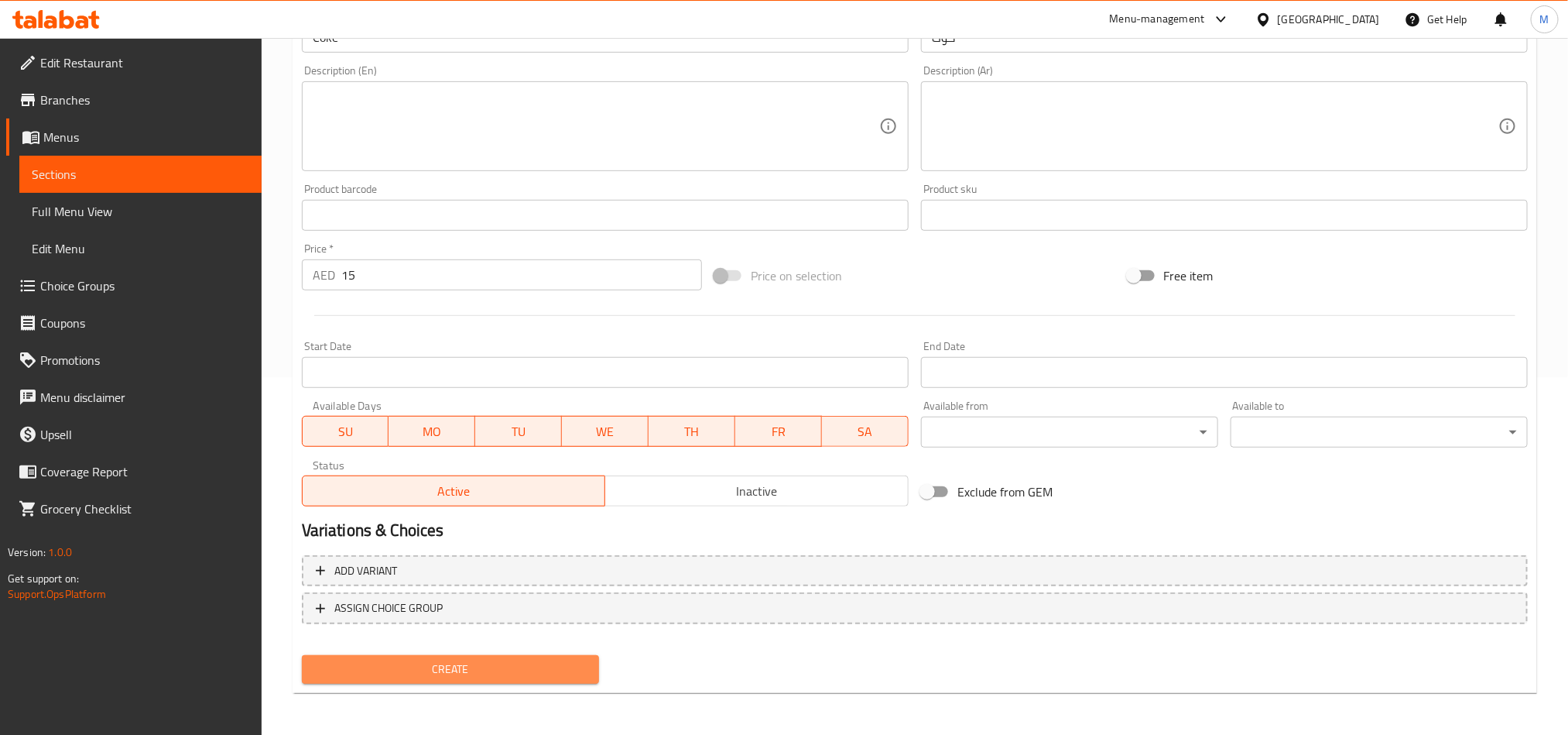
click at [441, 670] on span "Create" at bounding box center [450, 669] width 272 height 19
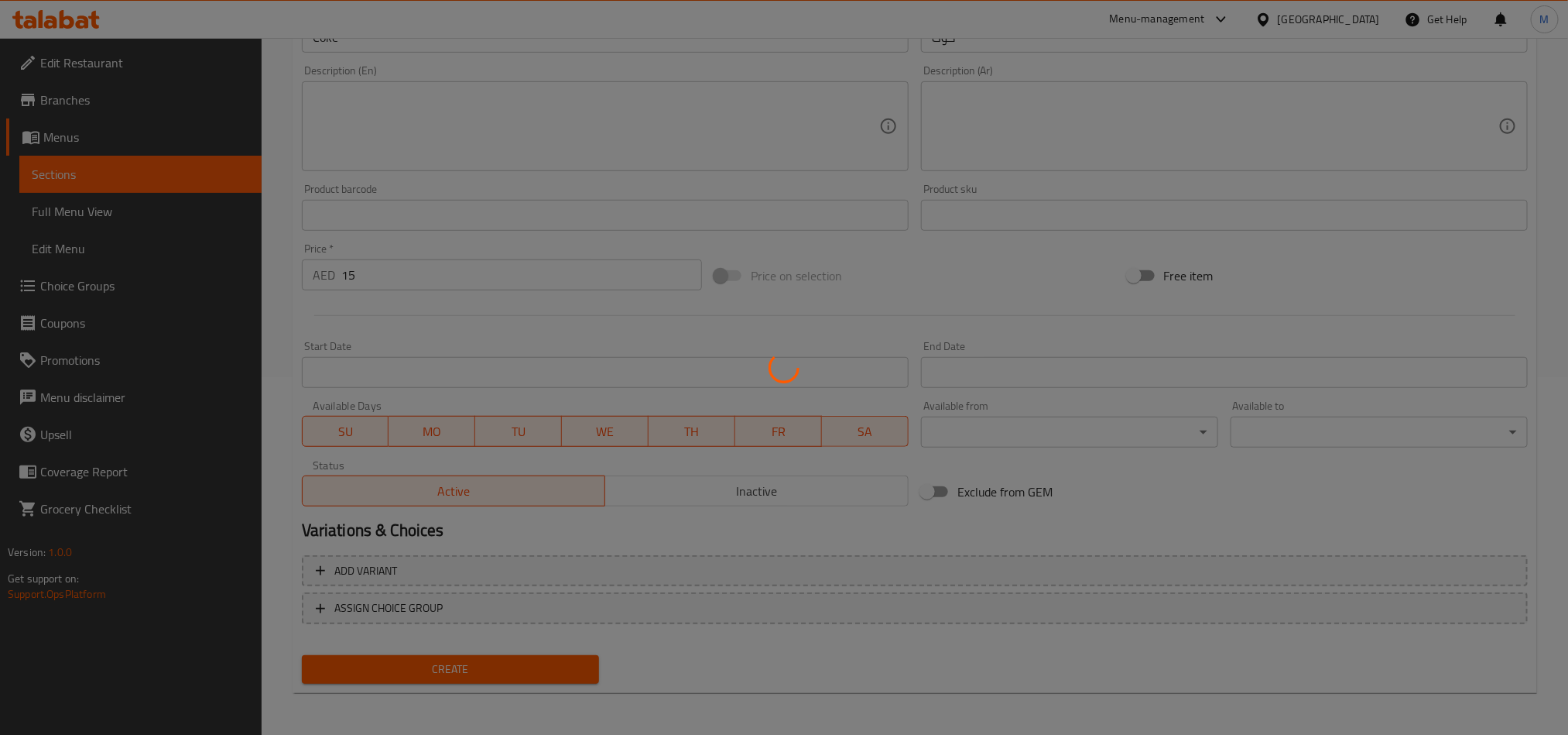
type input "0"
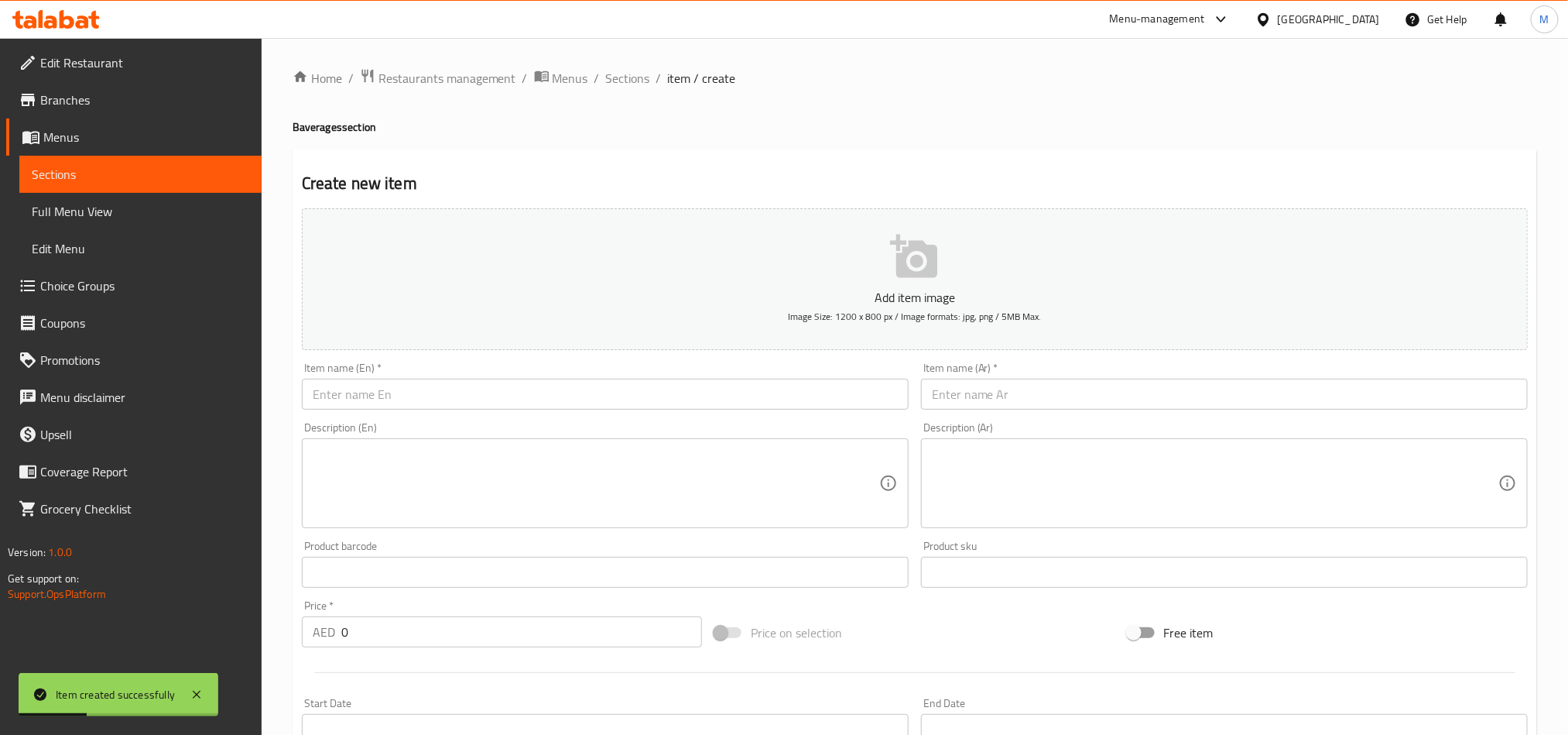
scroll to position [0, 0]
click at [419, 396] on input "text" at bounding box center [605, 395] width 607 height 31
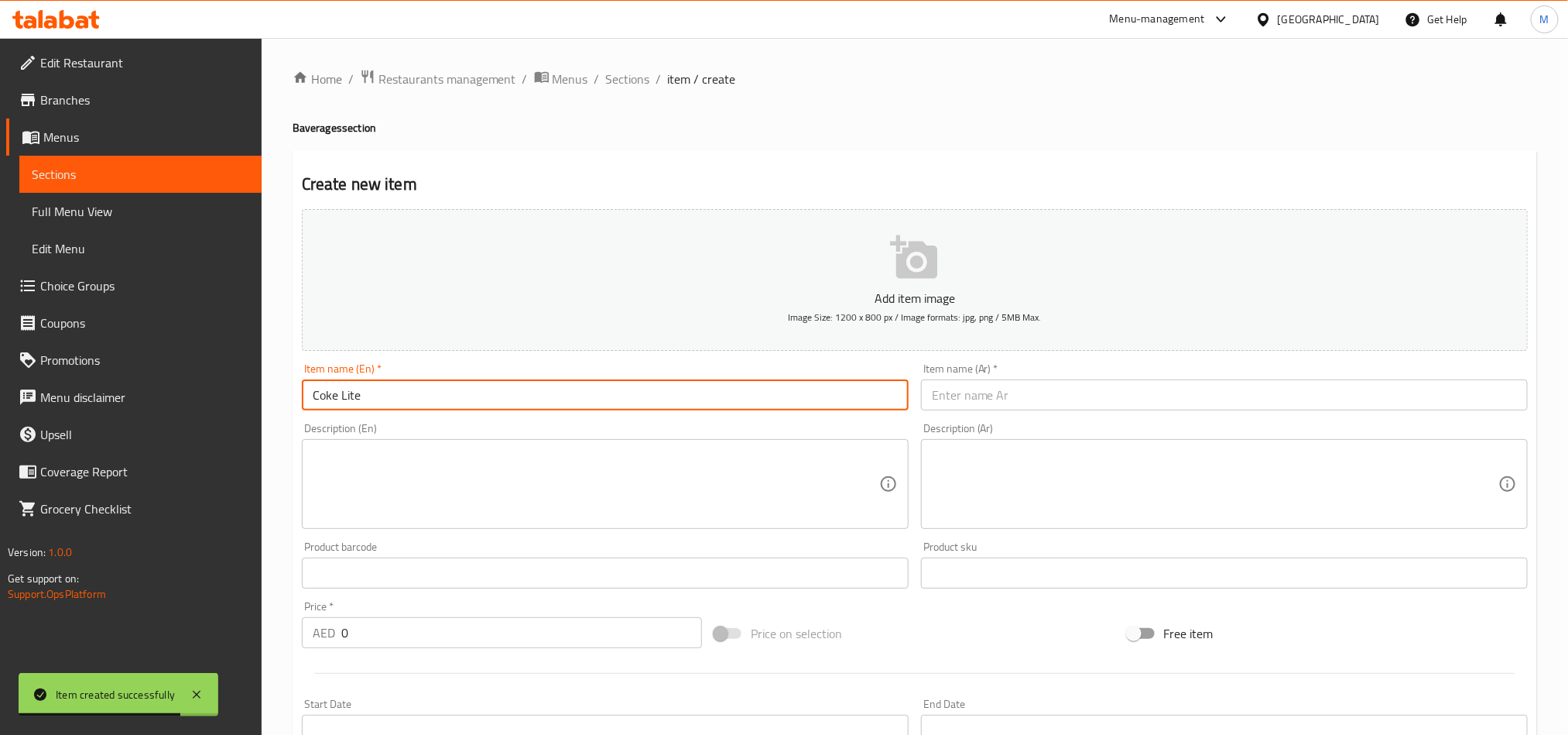
type input "Coke Lite"
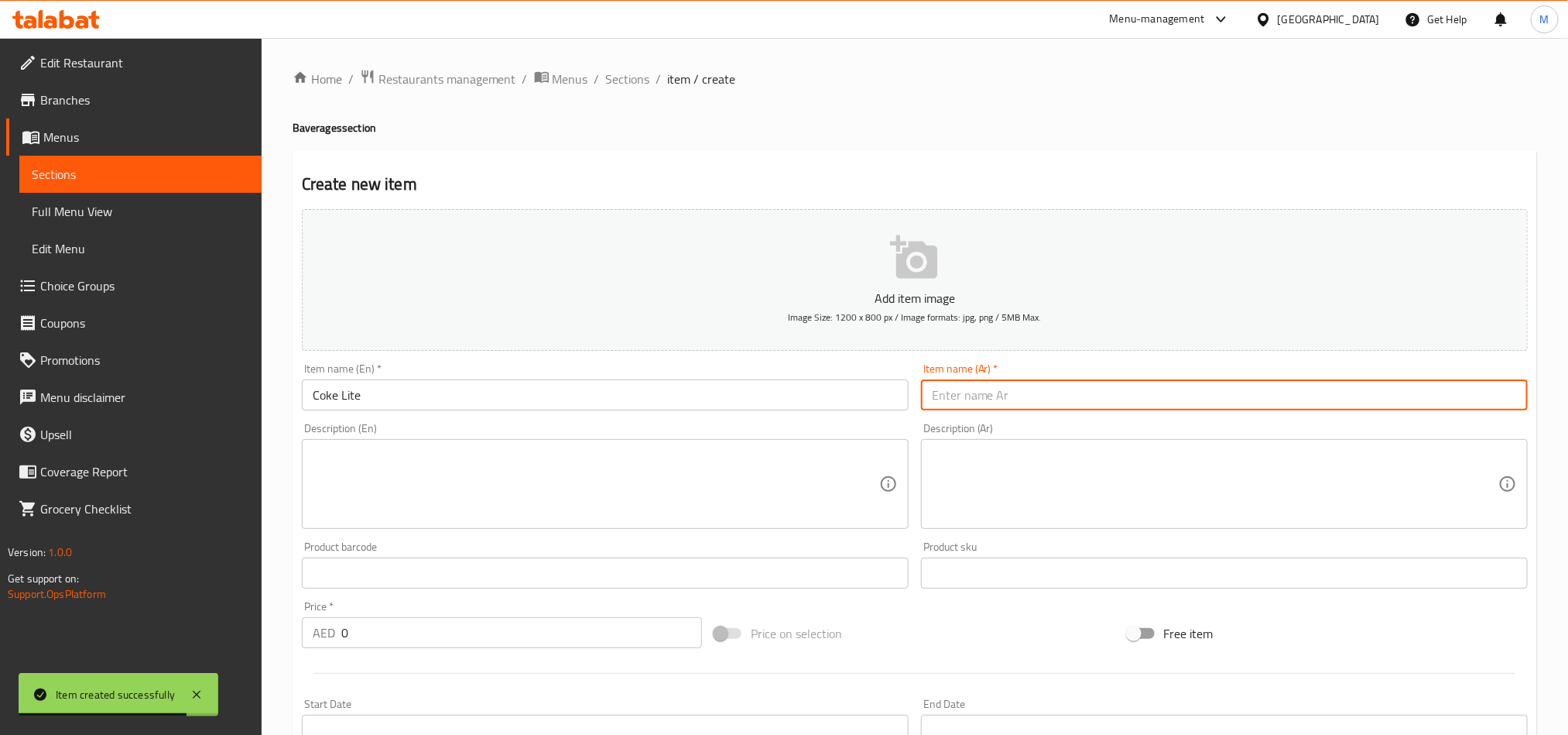
click at [1101, 405] on input "text" at bounding box center [1224, 395] width 607 height 31
type input "كوك لايت"
drag, startPoint x: 930, startPoint y: 627, endPoint x: 783, endPoint y: 590, distance: 151.6
click at [930, 627] on div "Price on selection" at bounding box center [914, 634] width 413 height 42
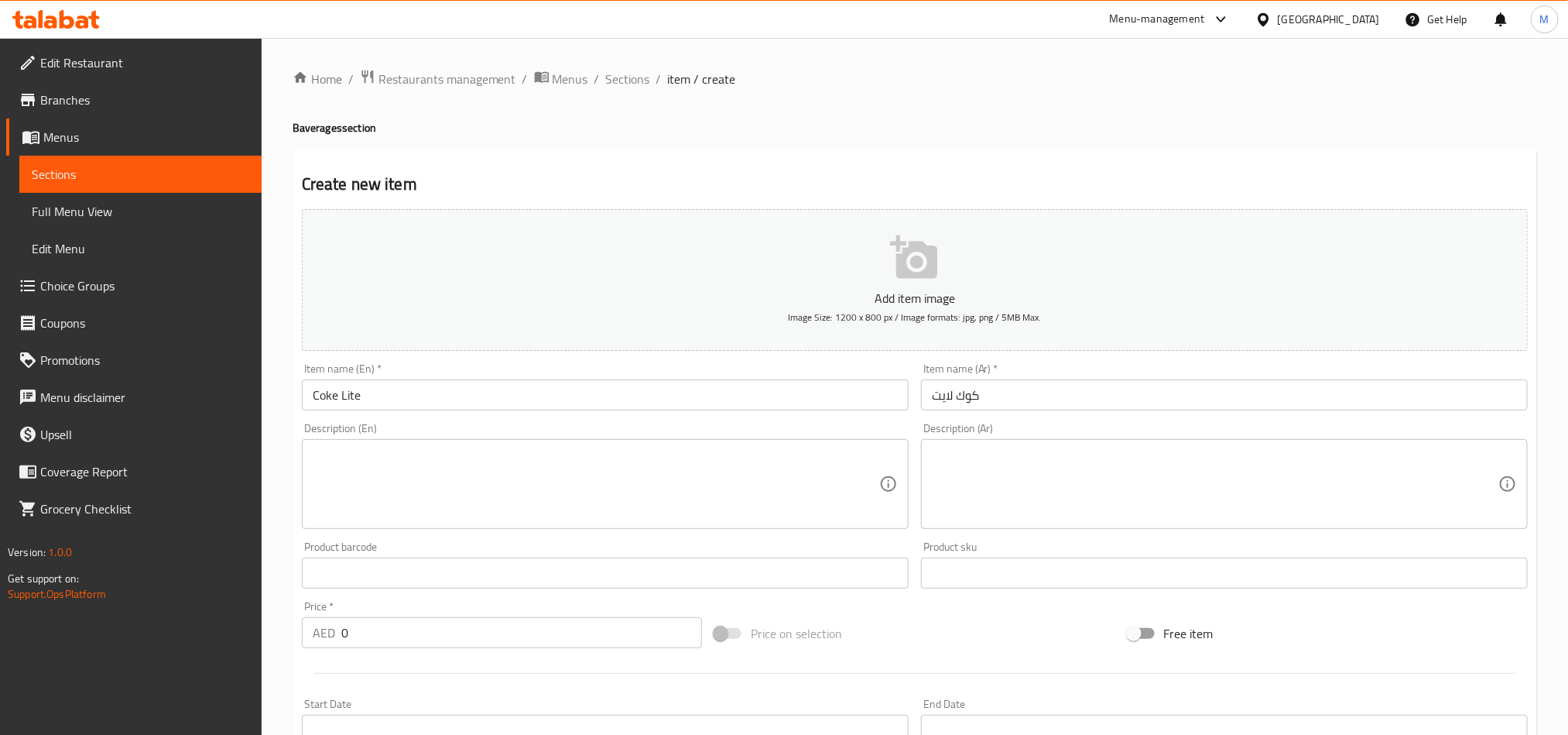
click at [383, 617] on input "0" at bounding box center [521, 632] width 360 height 31
type input "15"
click at [908, 635] on div "Price on selection" at bounding box center [914, 634] width 413 height 42
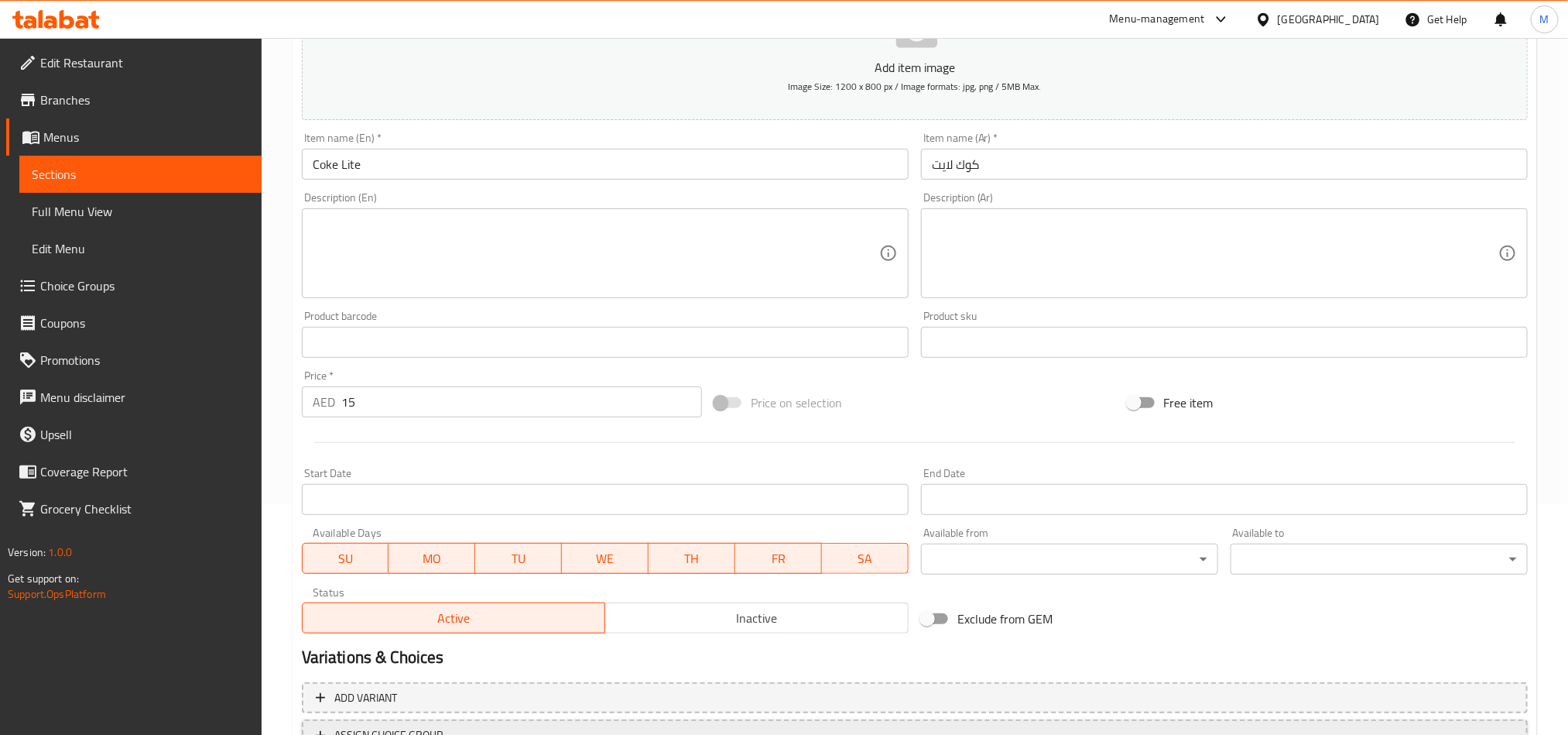
scroll to position [357, 0]
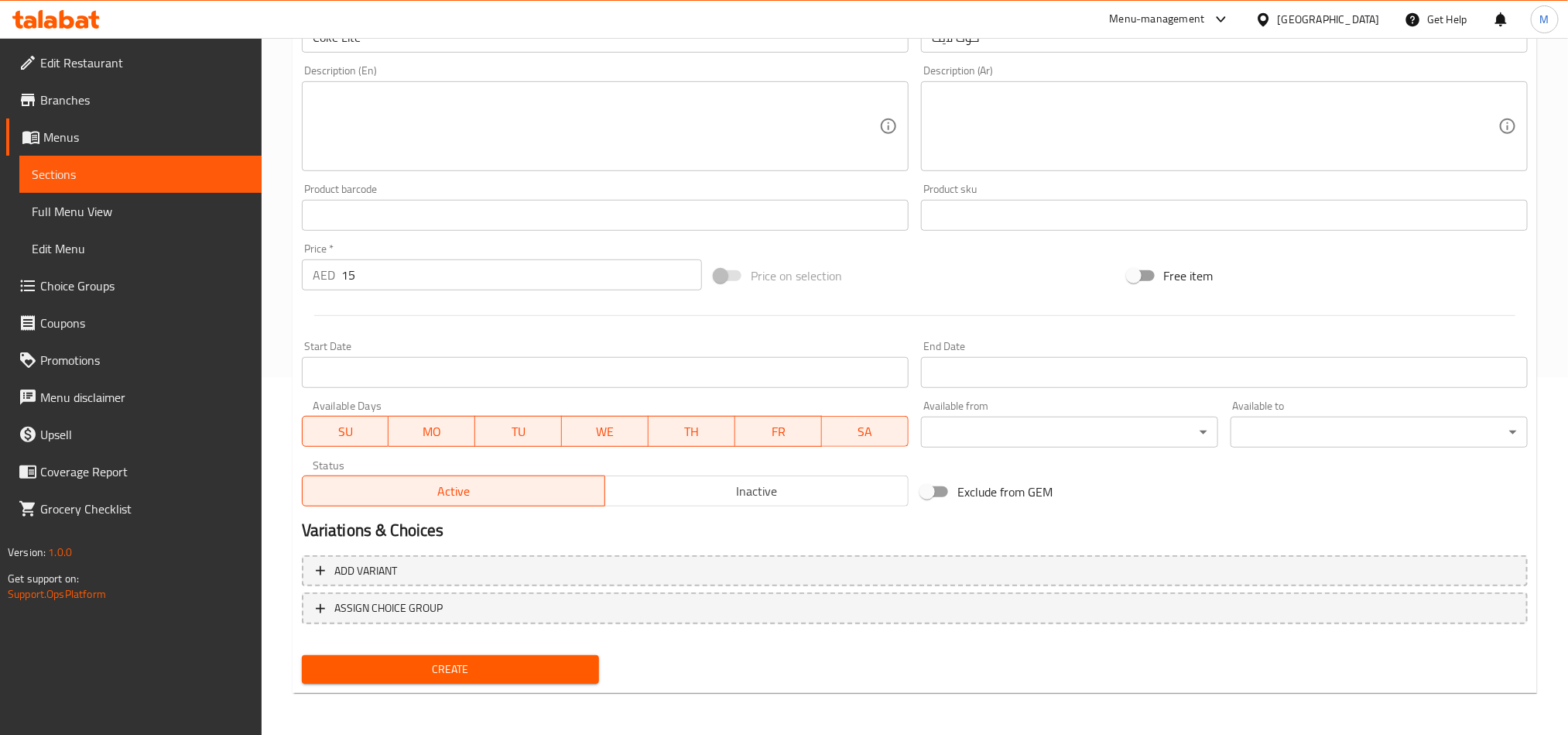
click at [438, 672] on span "Create" at bounding box center [450, 669] width 272 height 19
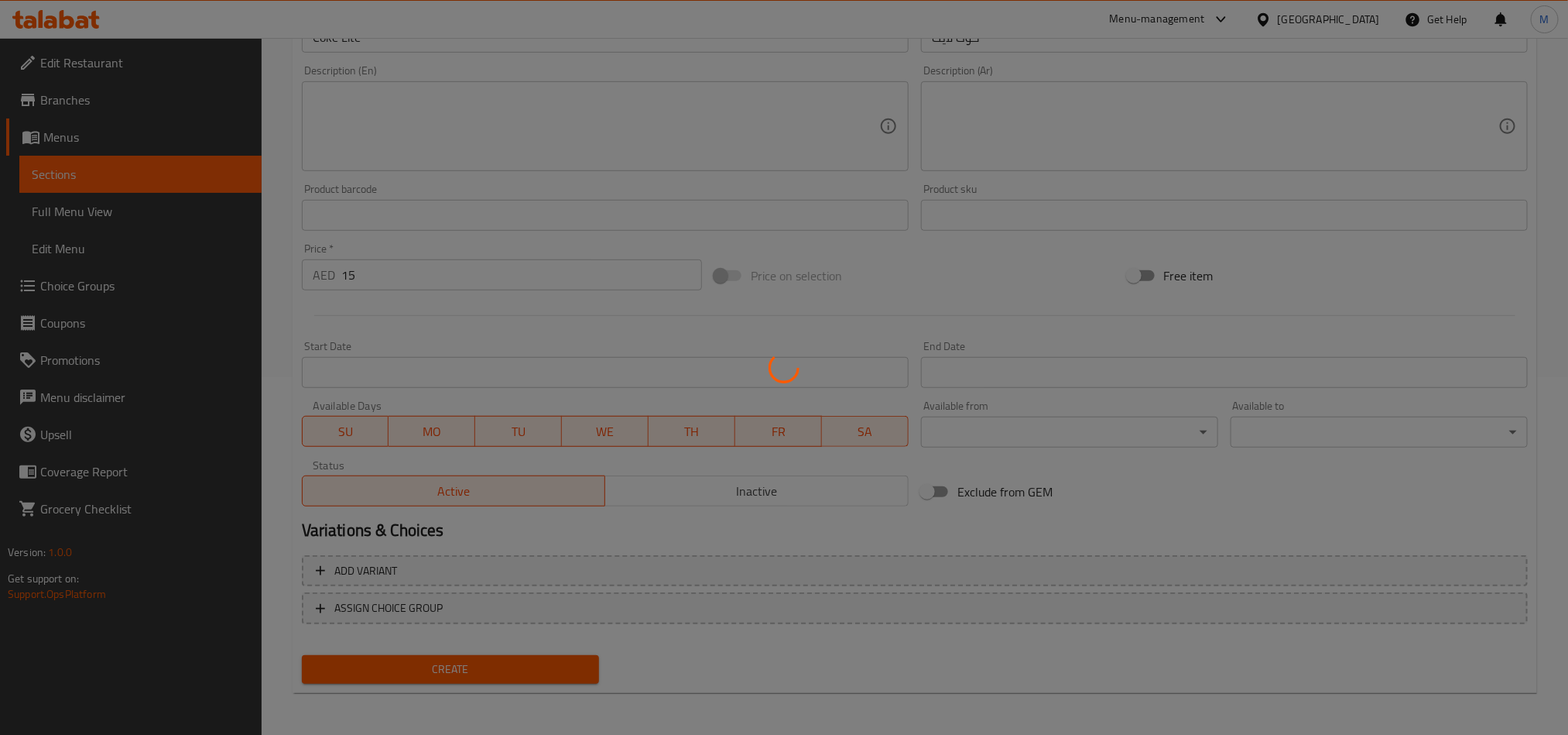
type input "0"
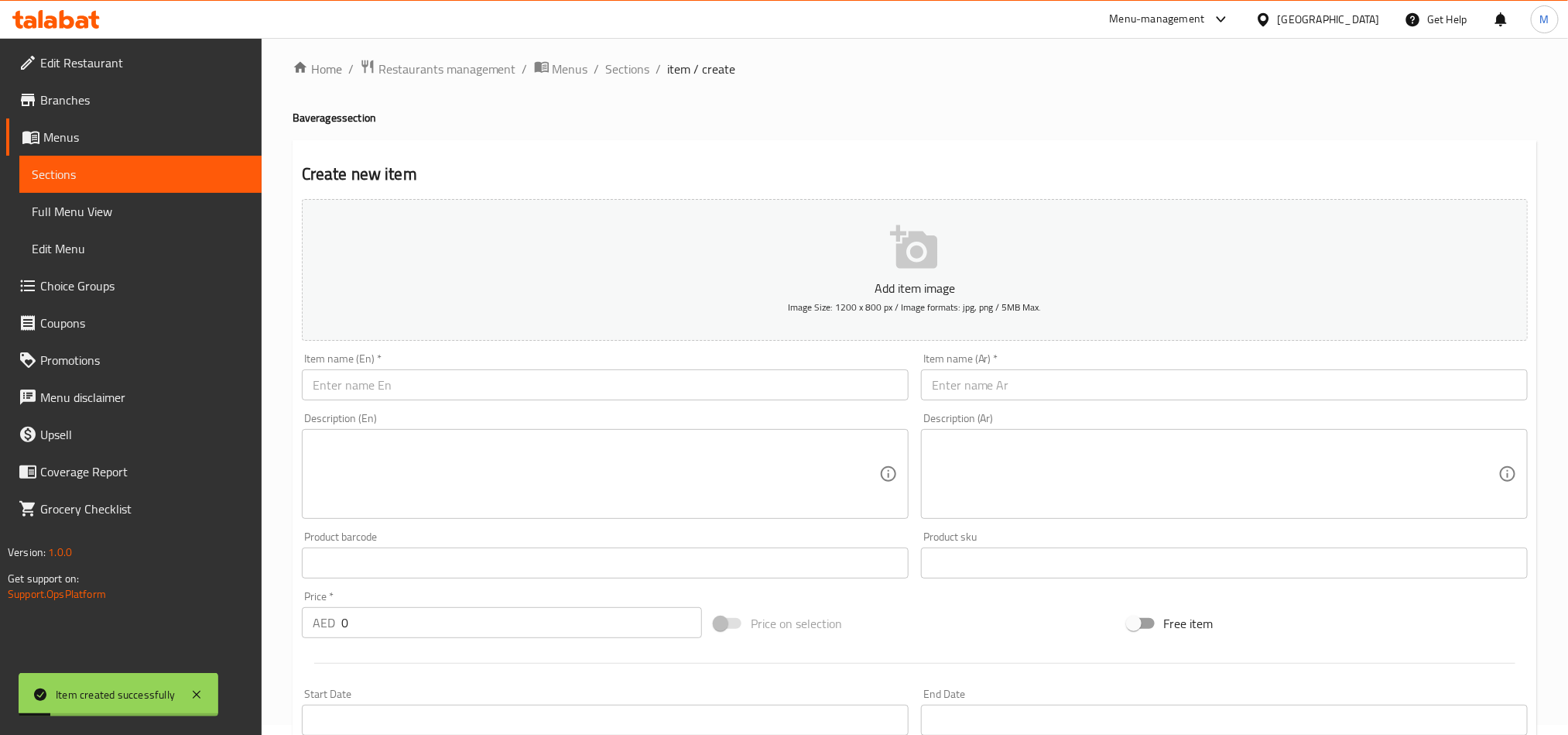
scroll to position [10, 0]
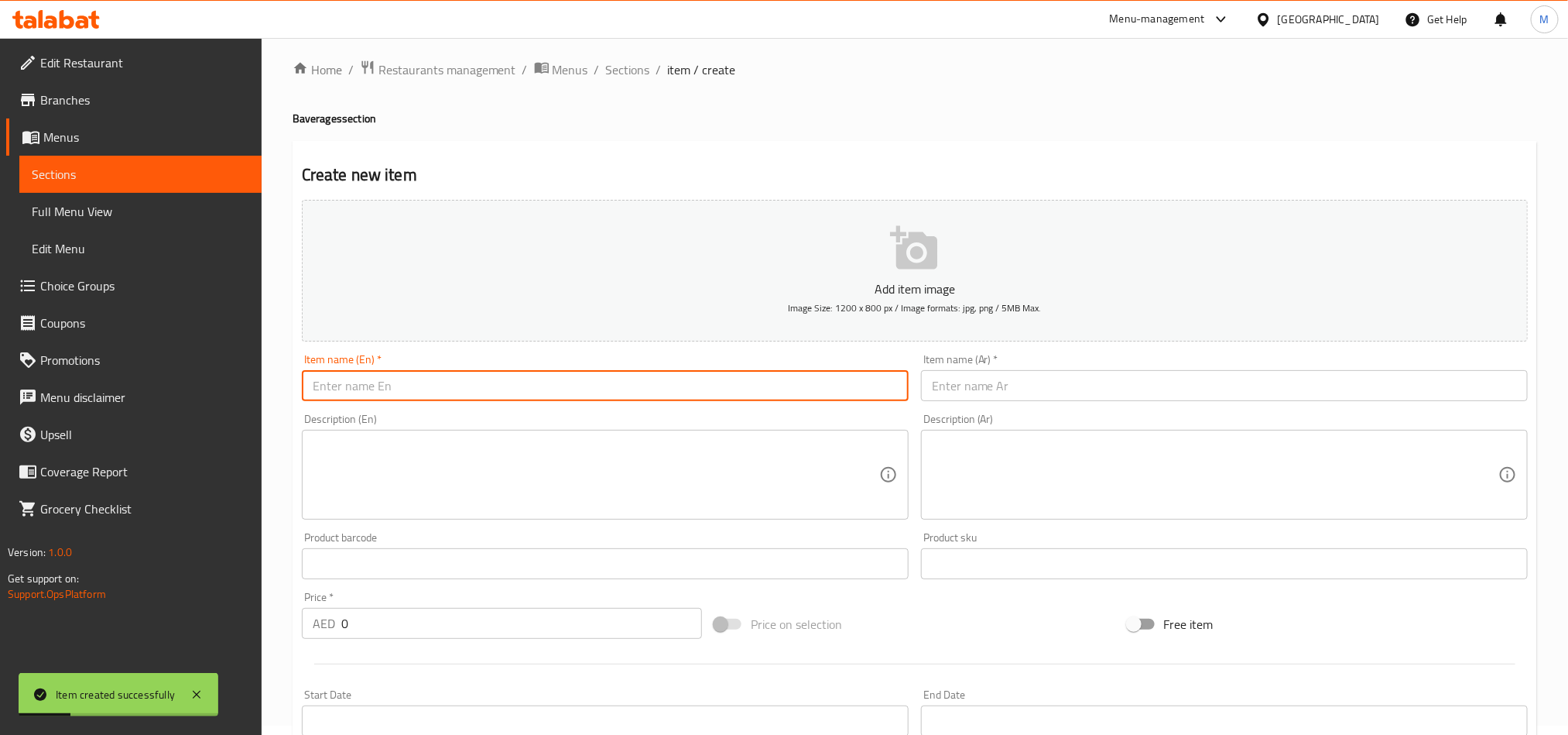
click at [433, 398] on input "text" at bounding box center [605, 385] width 607 height 31
type input "Coca-Cola Zero"
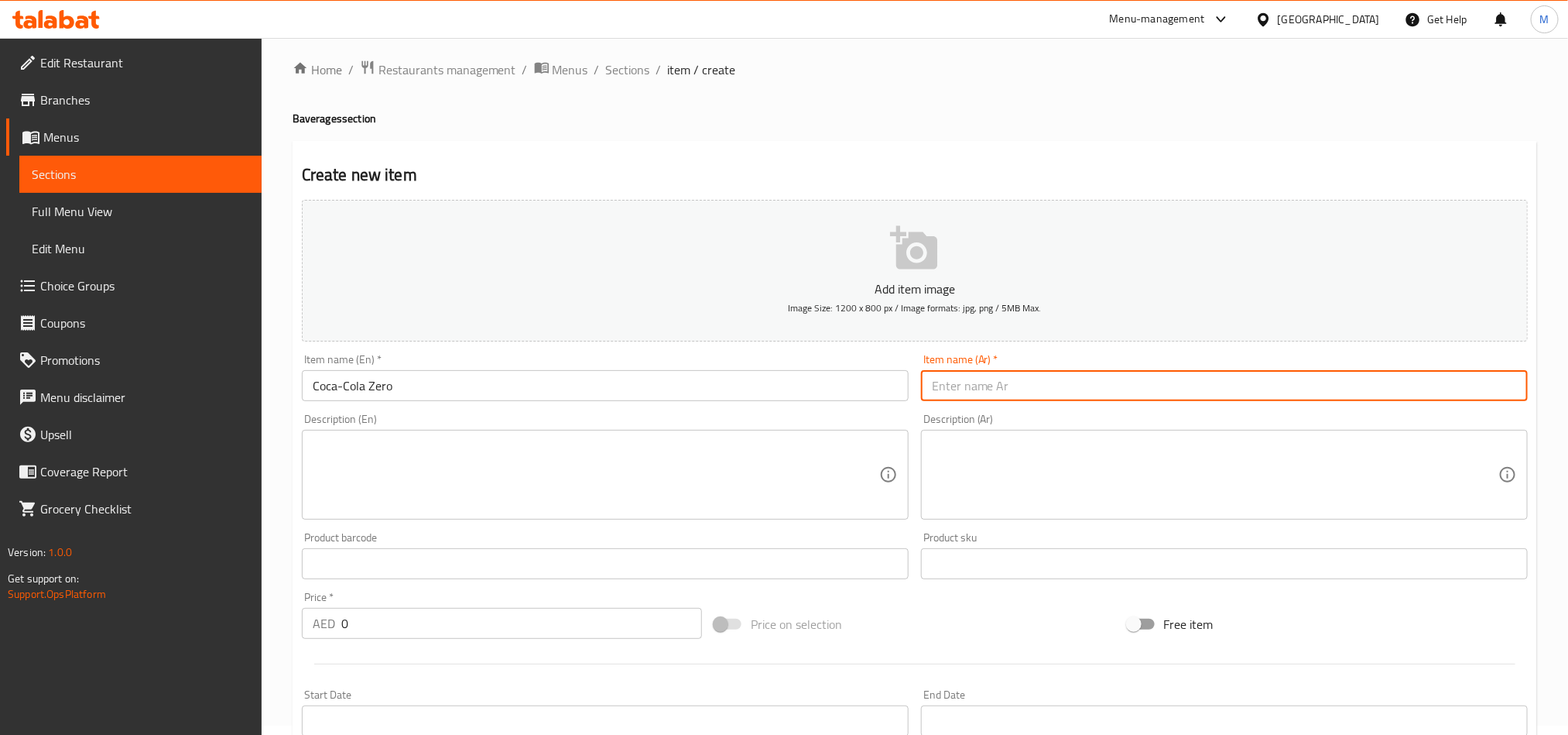
click at [987, 380] on input "text" at bounding box center [1224, 385] width 607 height 31
type input "[PERSON_NAME]"
click at [414, 622] on input "0" at bounding box center [521, 623] width 360 height 31
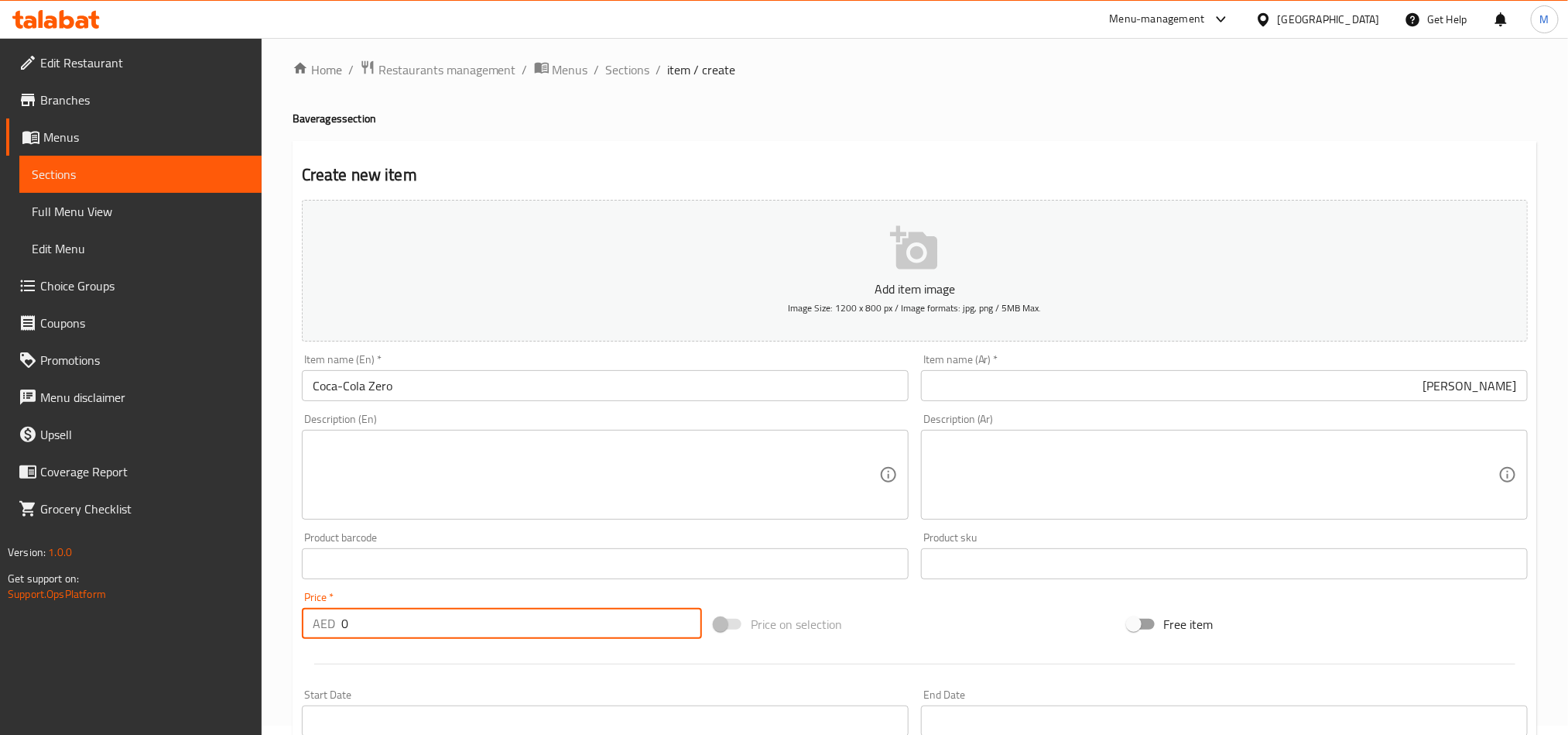
click at [414, 622] on input "0" at bounding box center [521, 623] width 360 height 31
type input "15"
click at [938, 605] on div "Price on selection" at bounding box center [914, 624] width 413 height 42
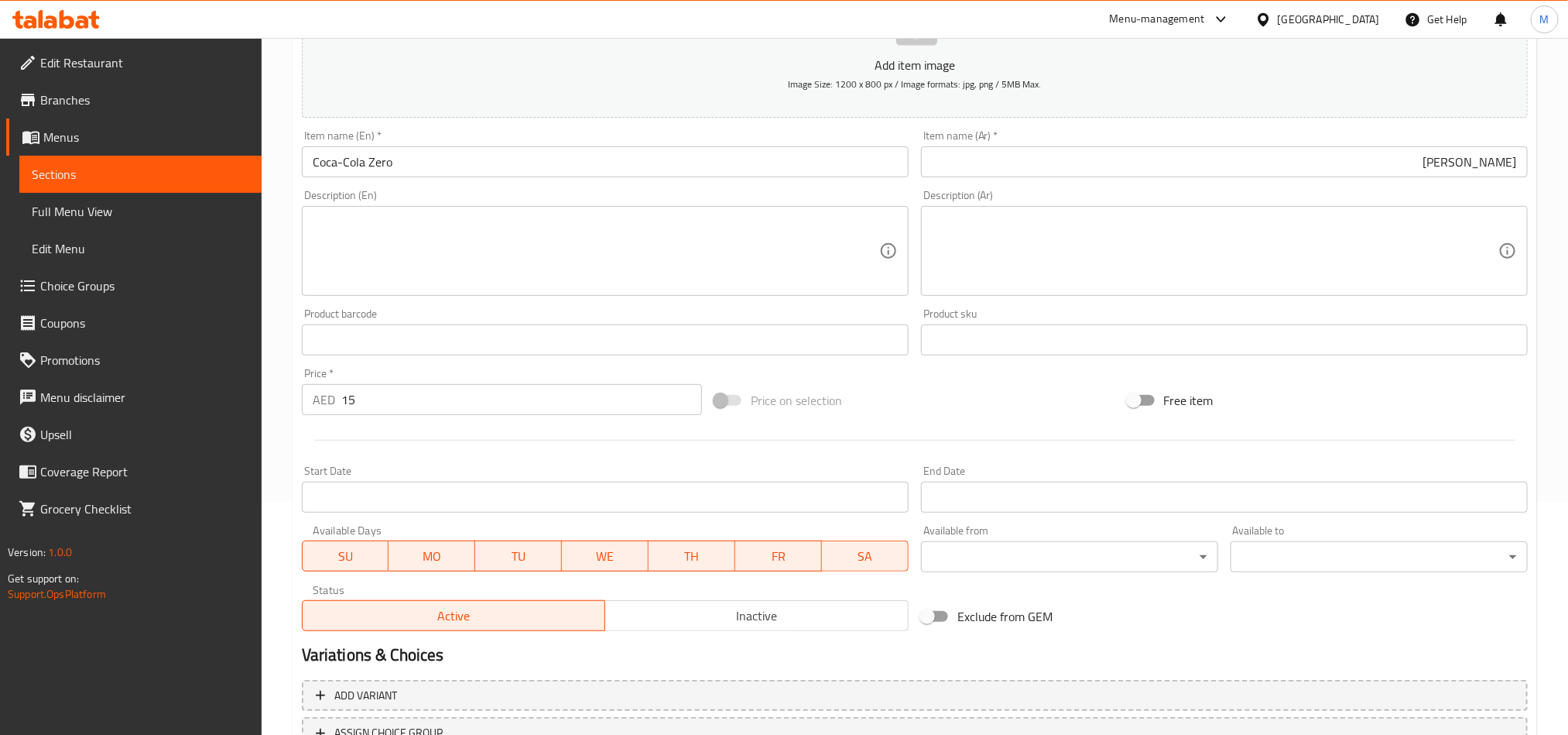
scroll to position [357, 0]
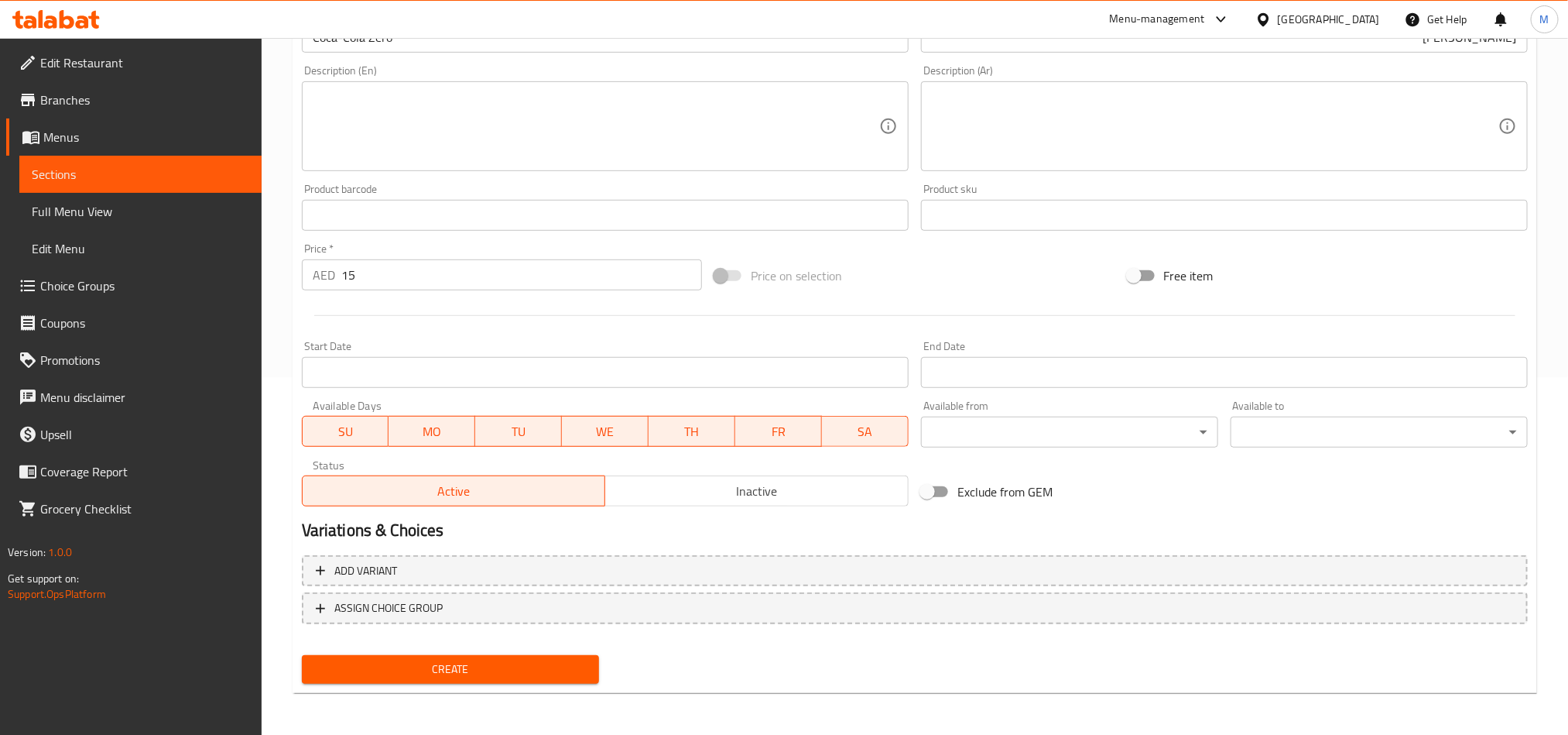
click at [486, 659] on span "Create" at bounding box center [450, 669] width 272 height 19
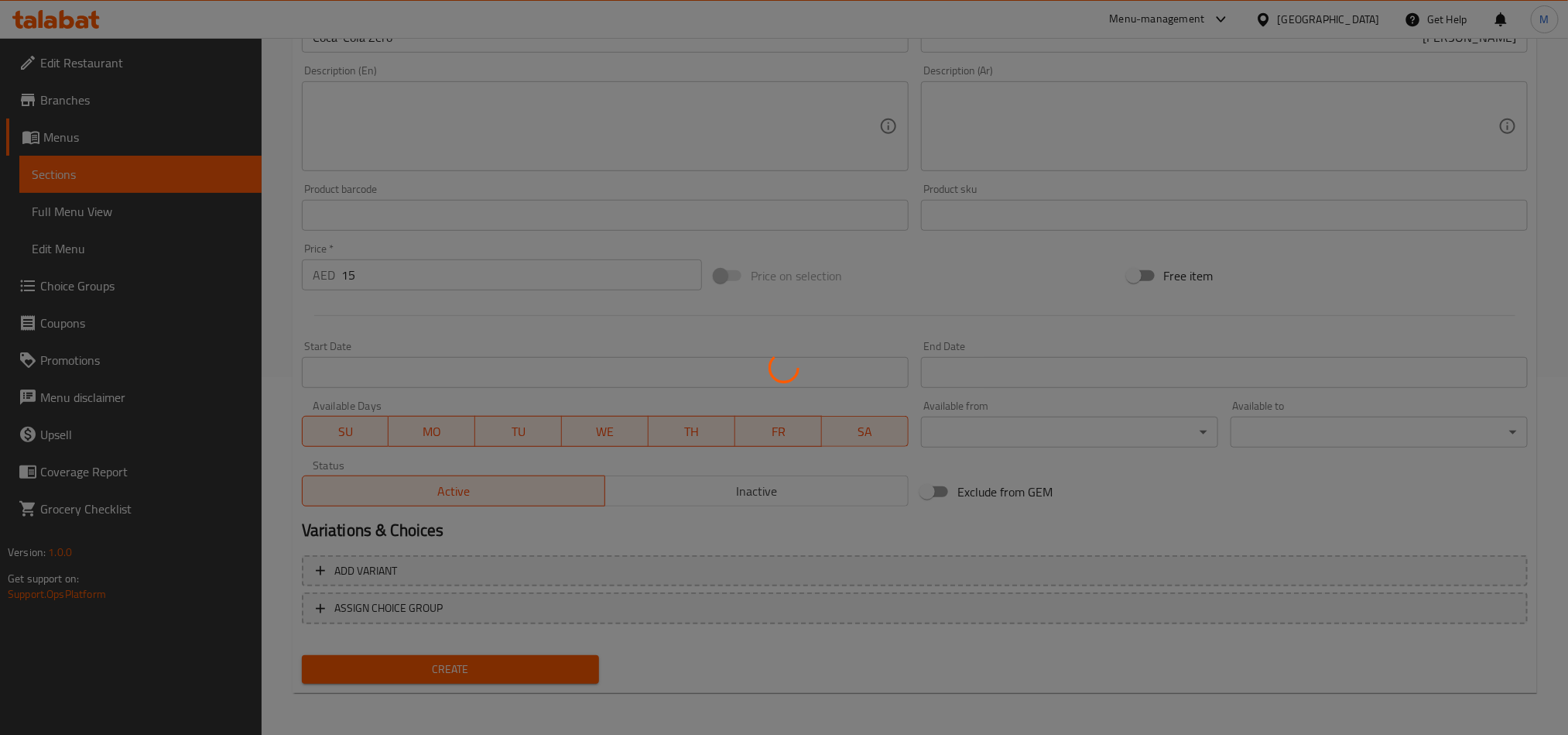
type input "0"
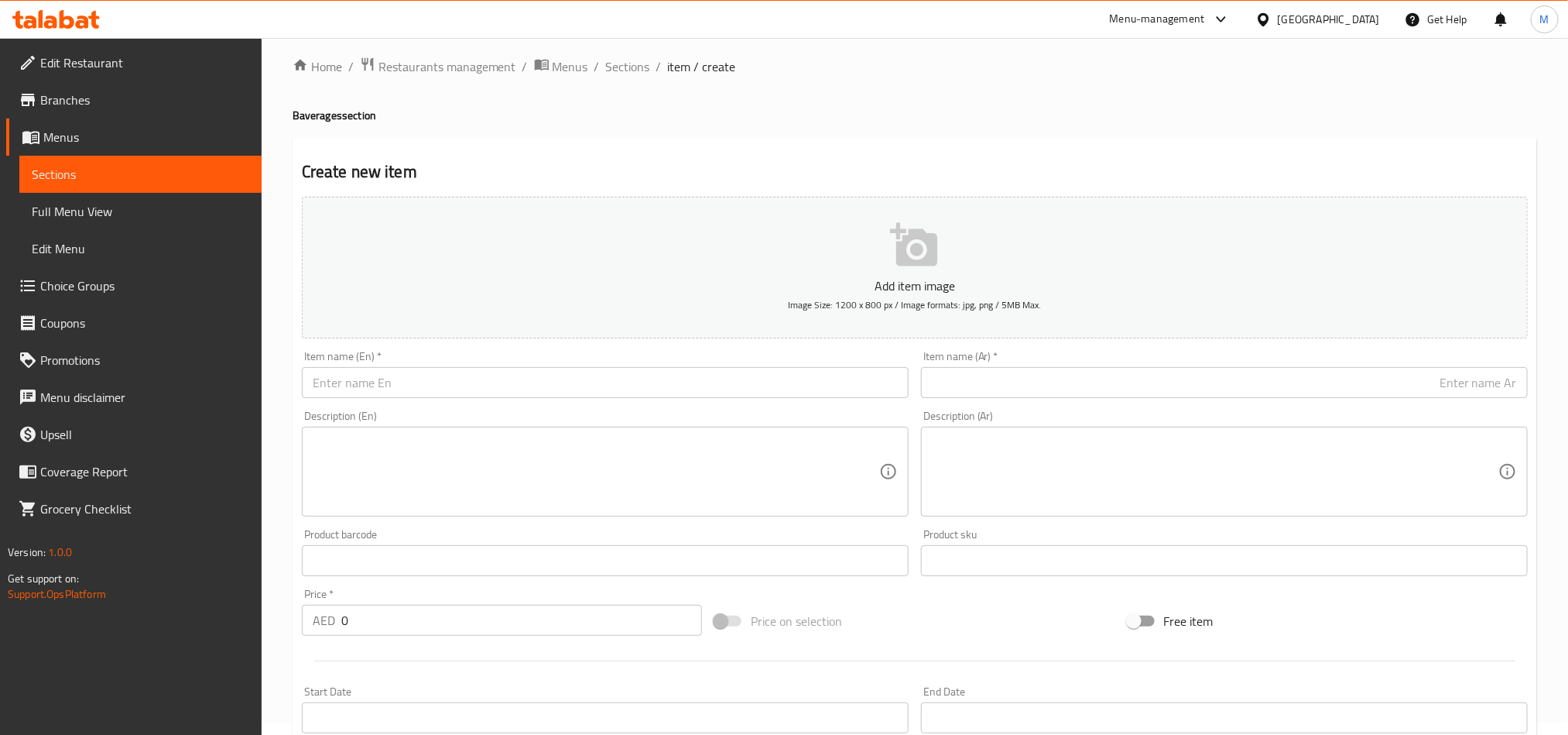
scroll to position [0, 0]
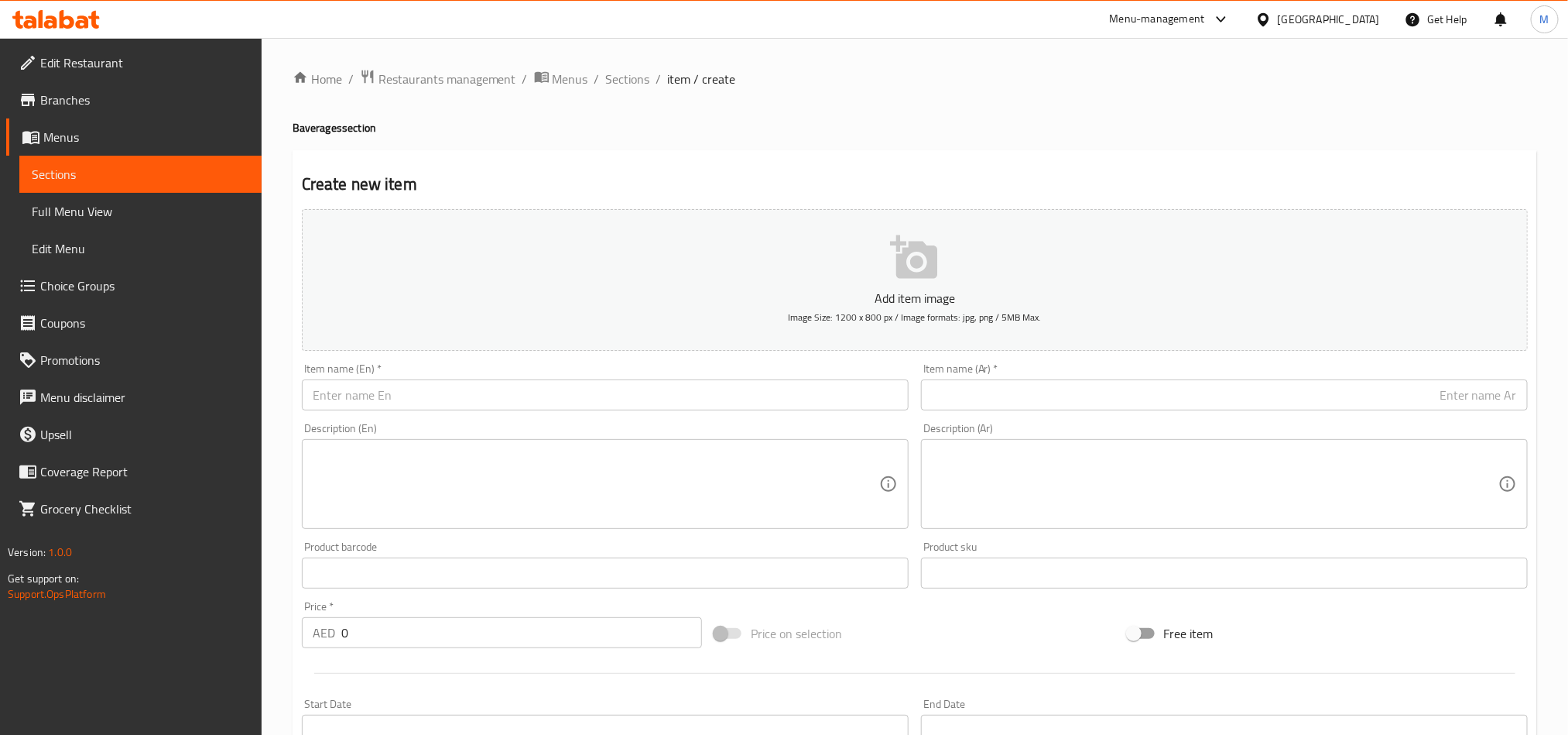
click at [76, 177] on span "Sections" at bounding box center [140, 174] width 218 height 18
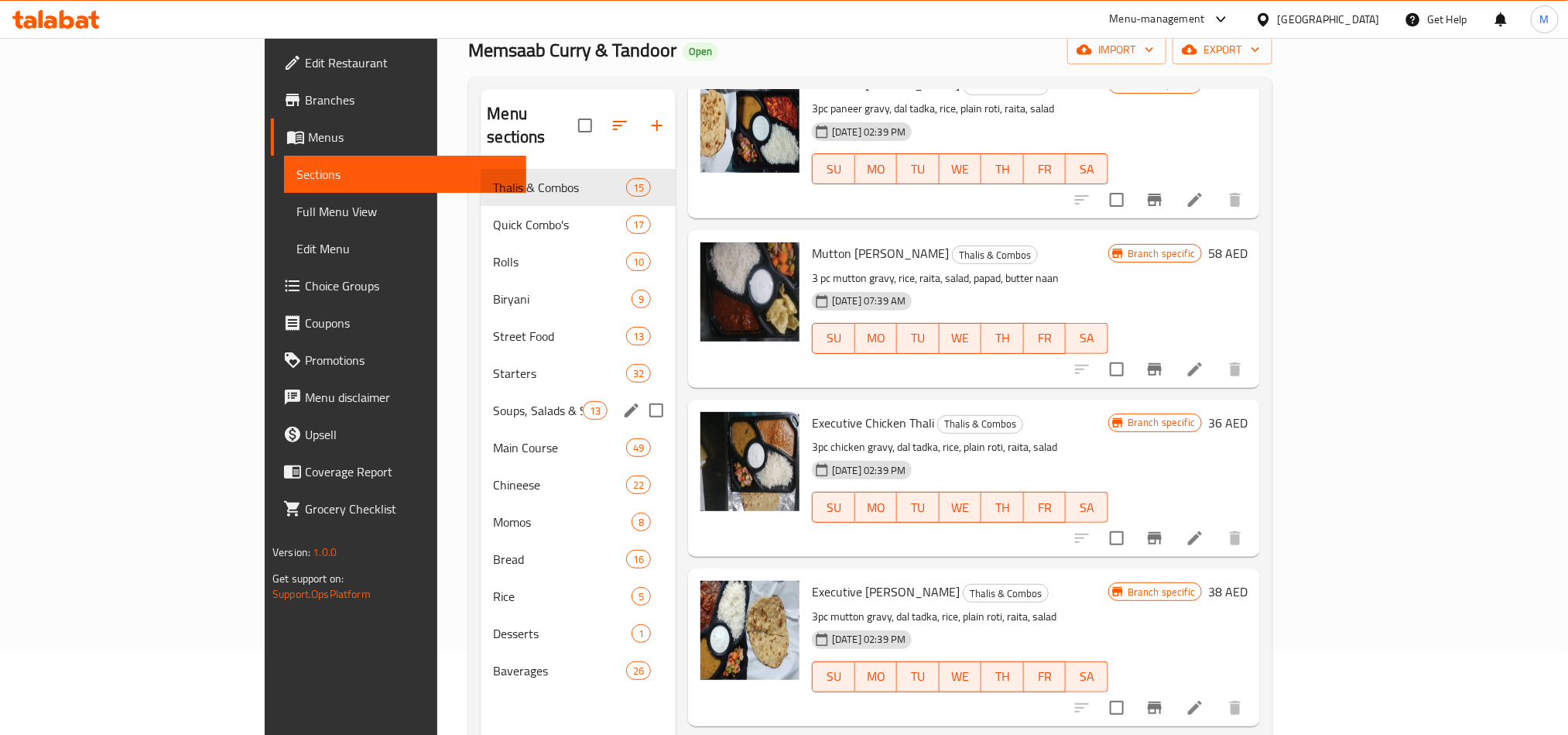
scroll to position [217, 0]
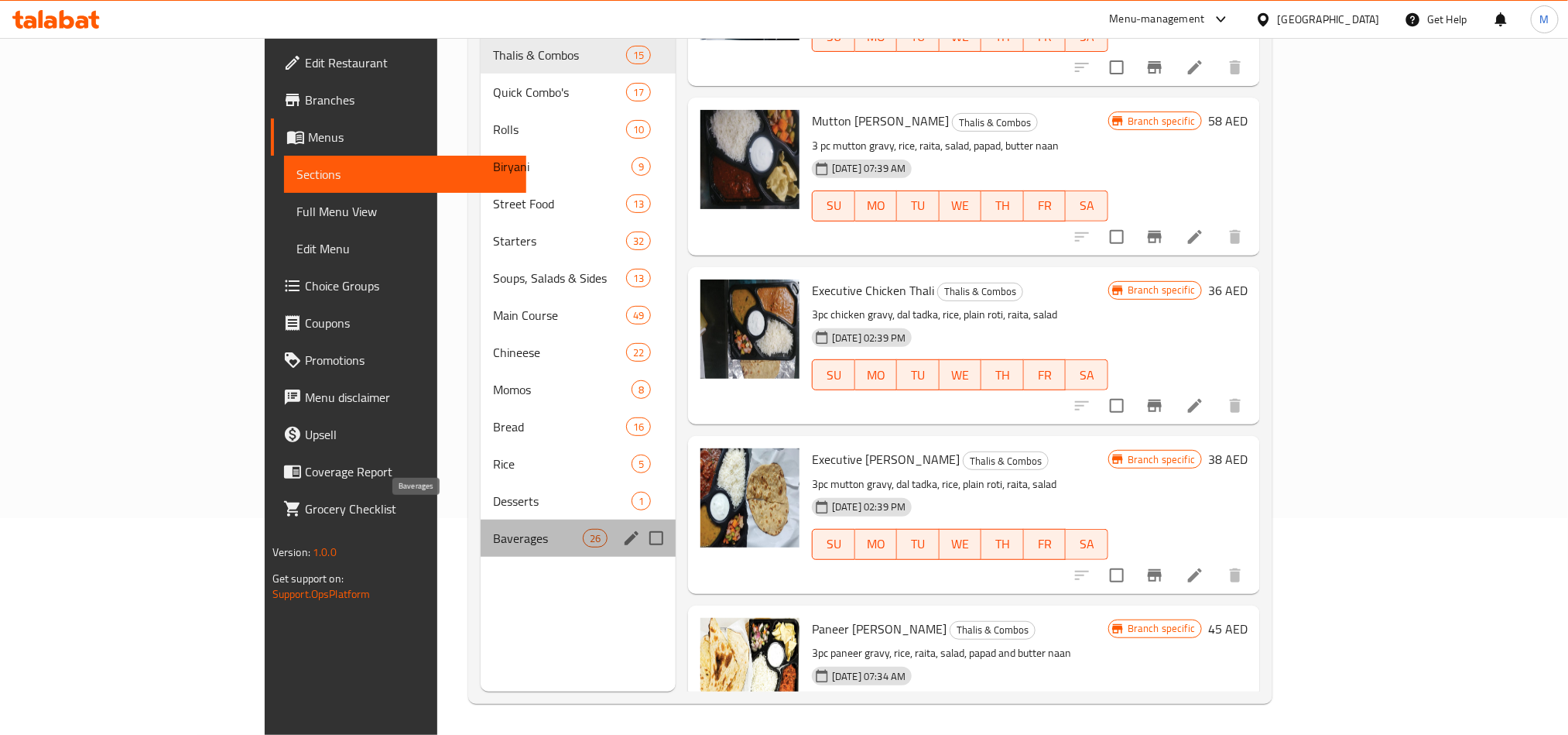
click at [481, 519] on div "Baverages 26" at bounding box center [578, 537] width 195 height 37
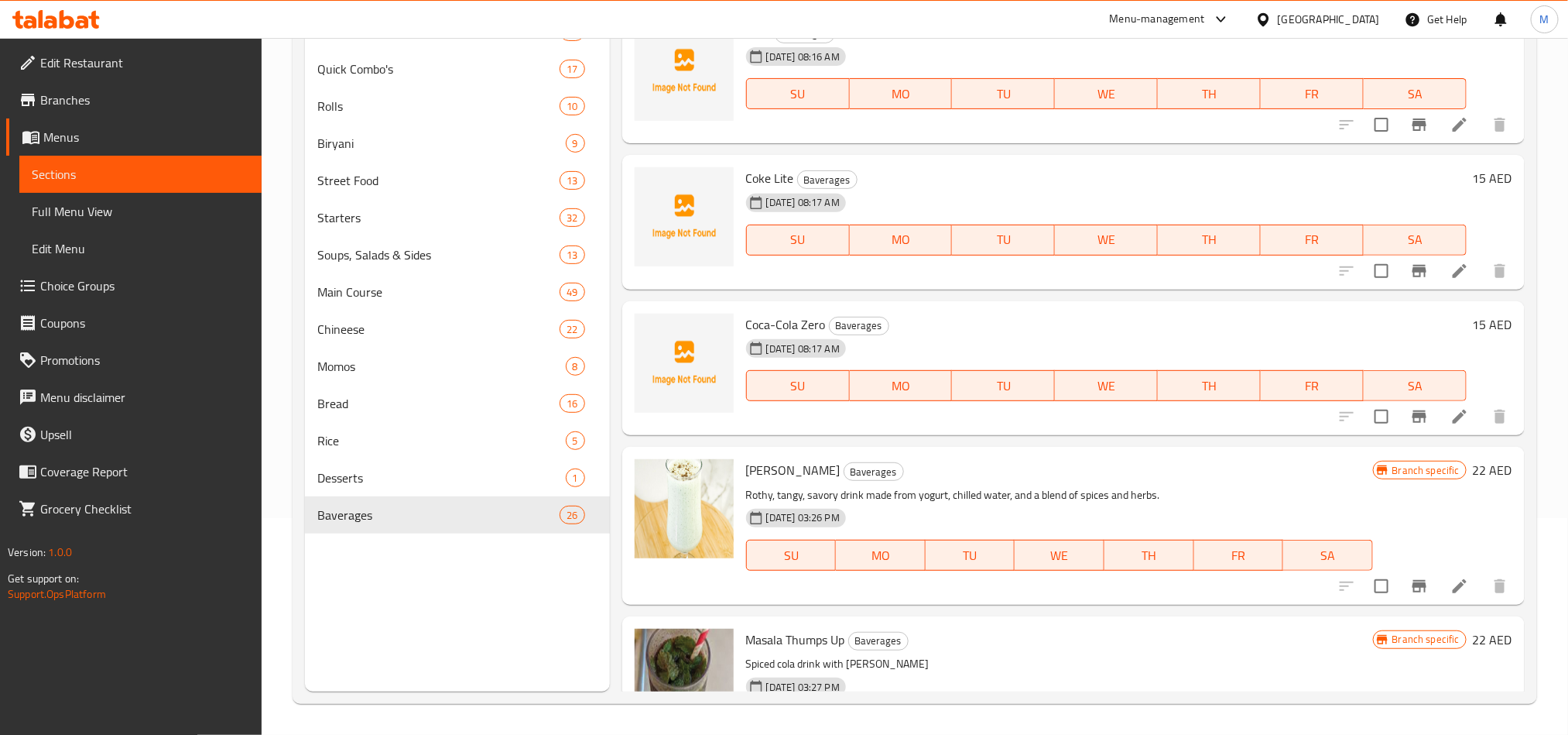
scroll to position [1596, 0]
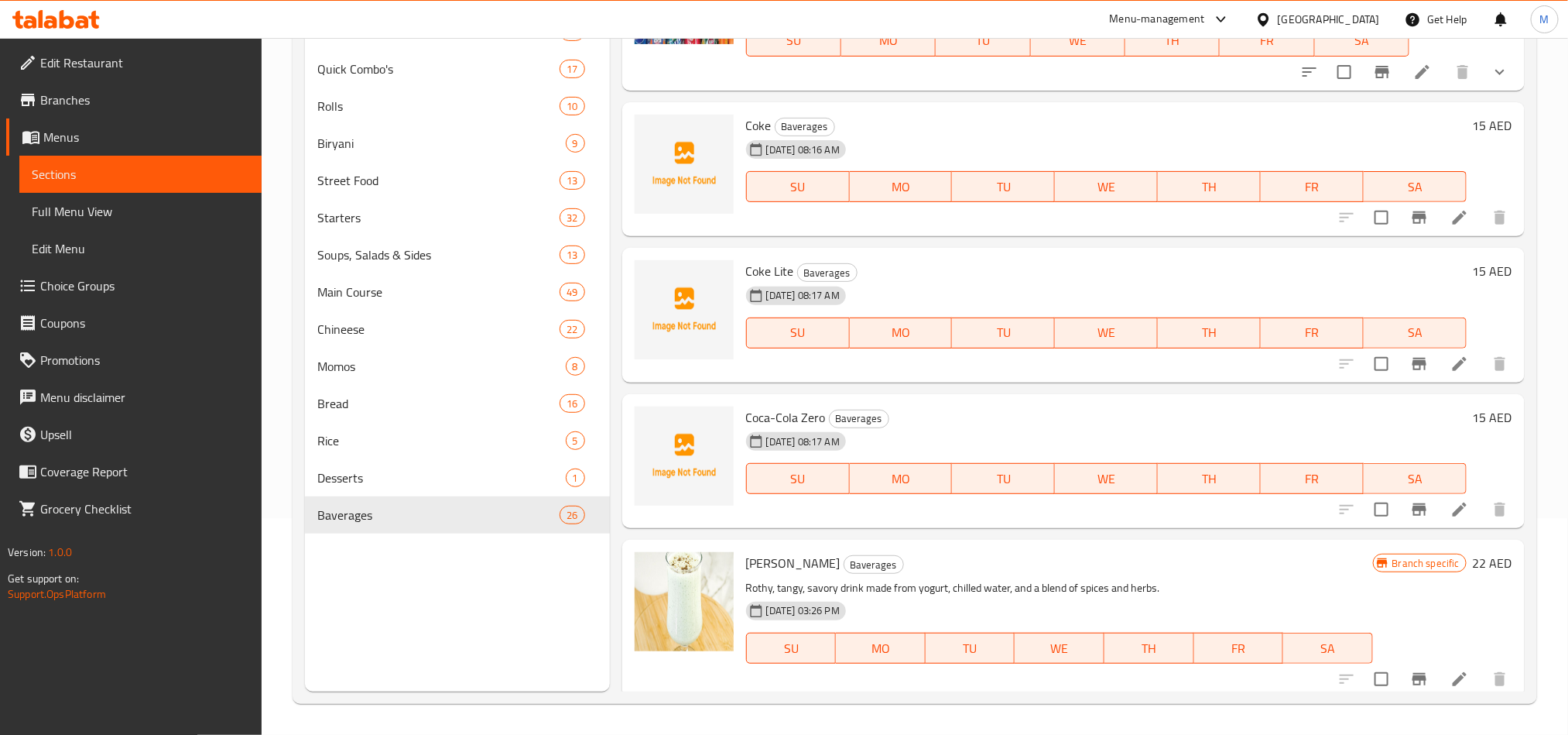
click at [1078, 425] on div "[DATE] 08:17 AM SU MO TU WE TH FR SA" at bounding box center [1106, 466] width 733 height 83
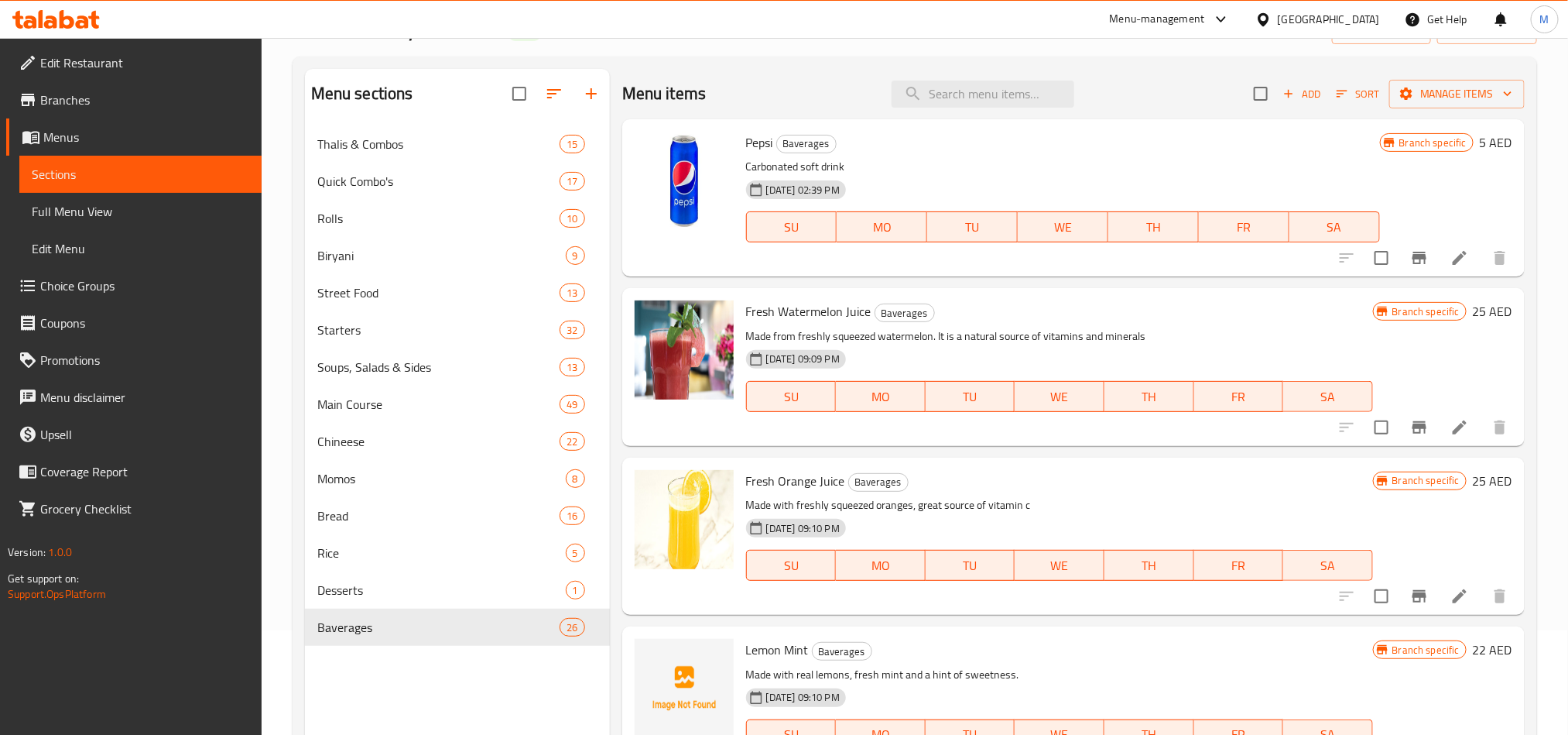
scroll to position [0, 0]
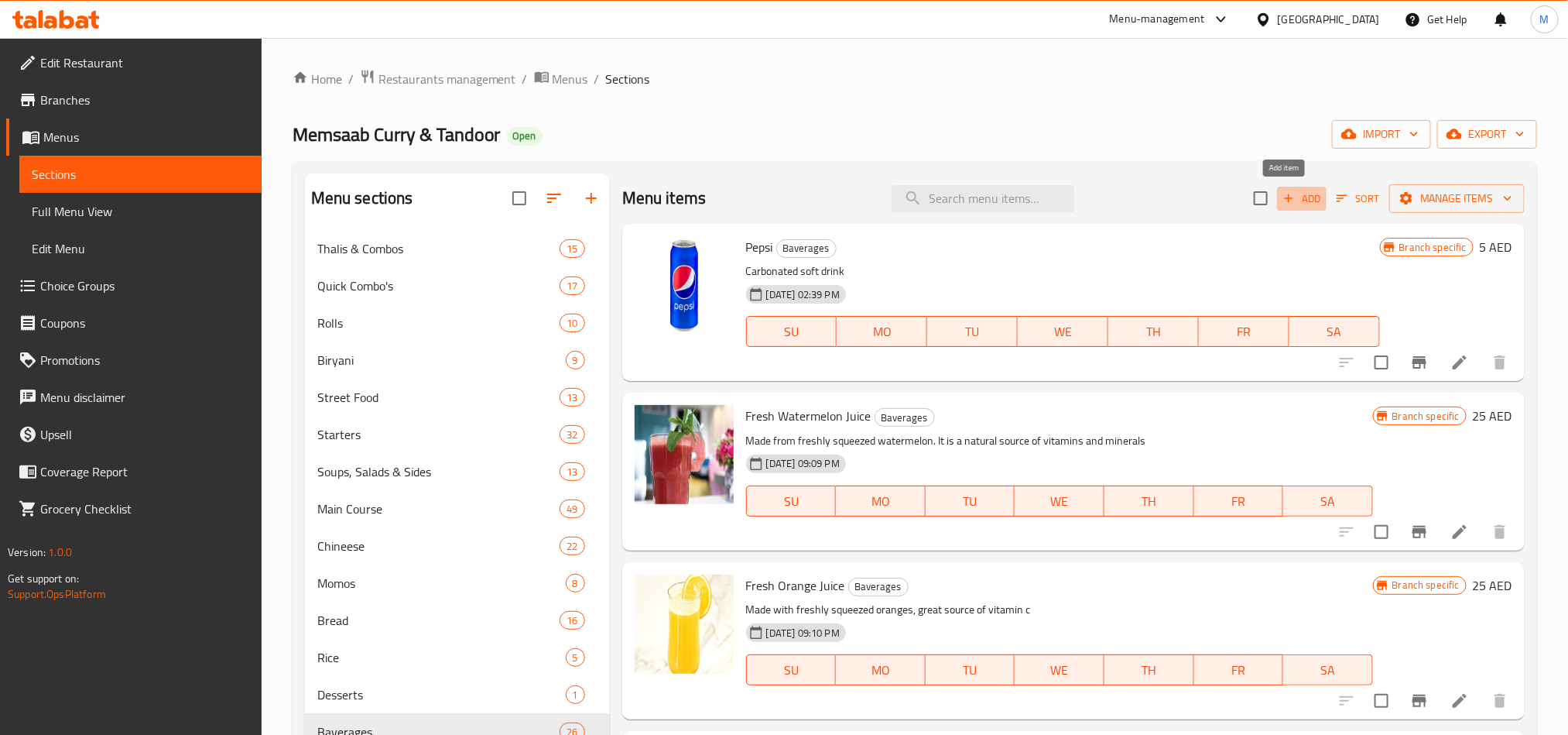
click at [1280, 193] on span "Add" at bounding box center [1301, 198] width 42 height 18
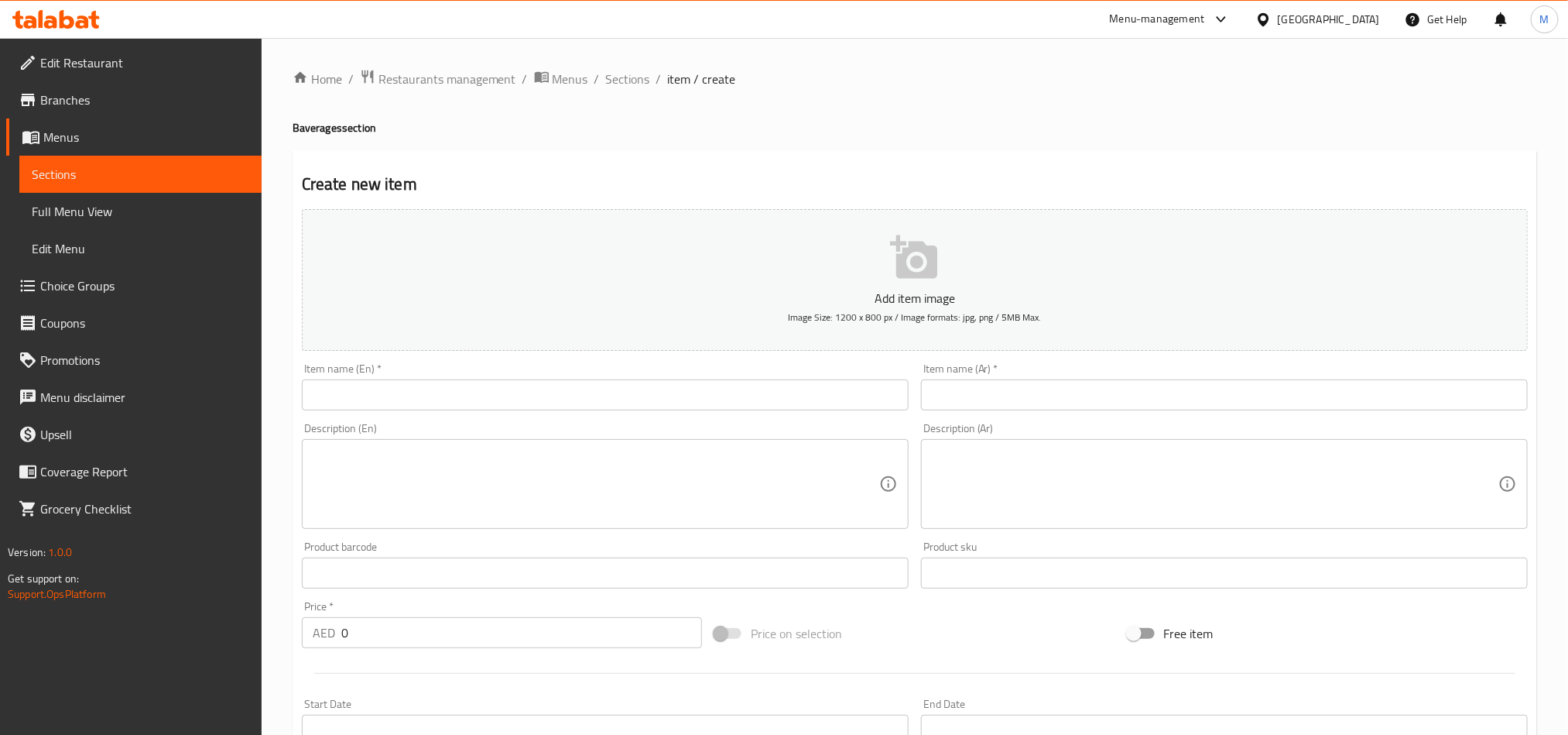
click at [446, 398] on input "text" at bounding box center [605, 395] width 607 height 31
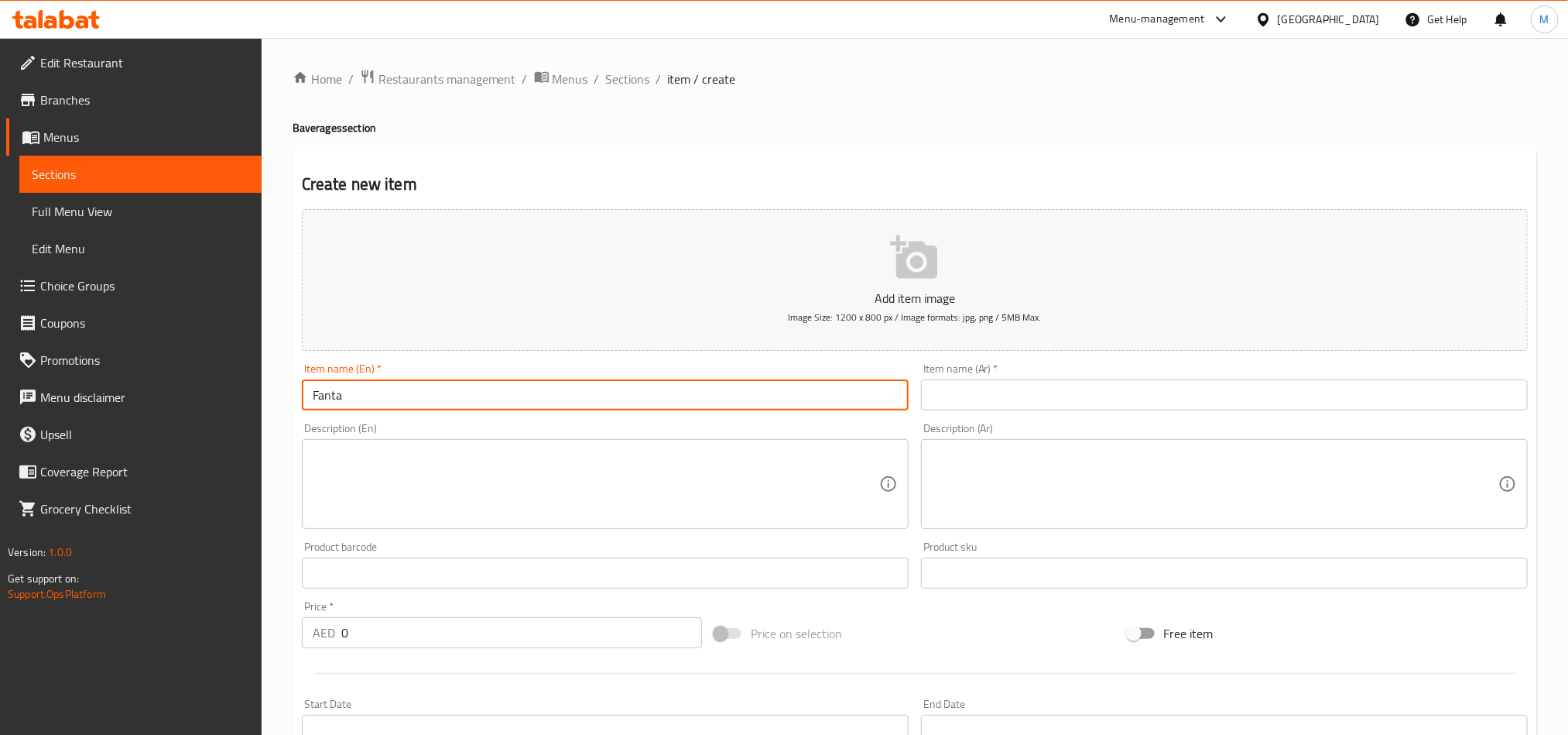
type input "Fanta"
click at [1005, 405] on input "text" at bounding box center [1224, 395] width 607 height 31
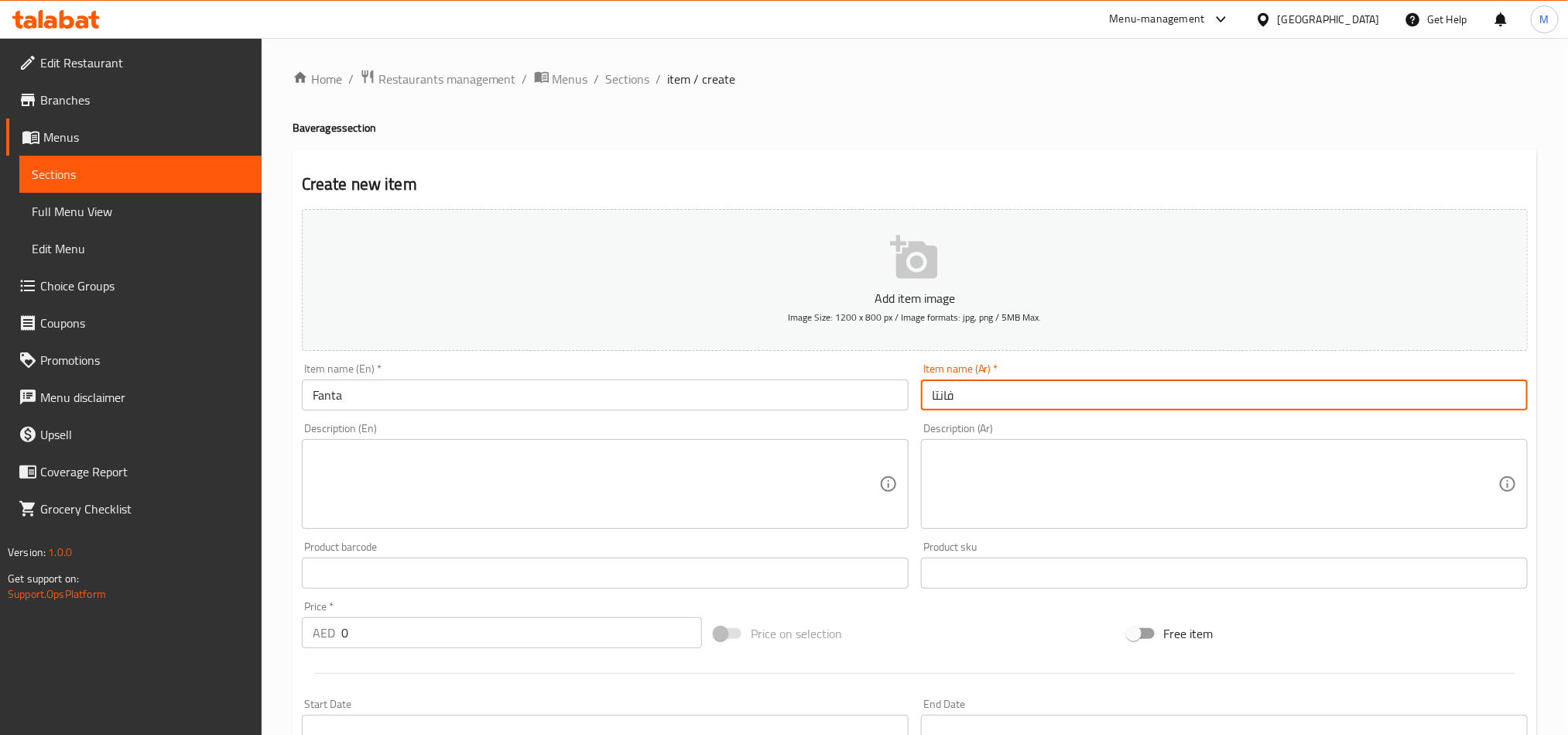
type input "فانتا"
click at [409, 648] on input "0" at bounding box center [521, 632] width 360 height 31
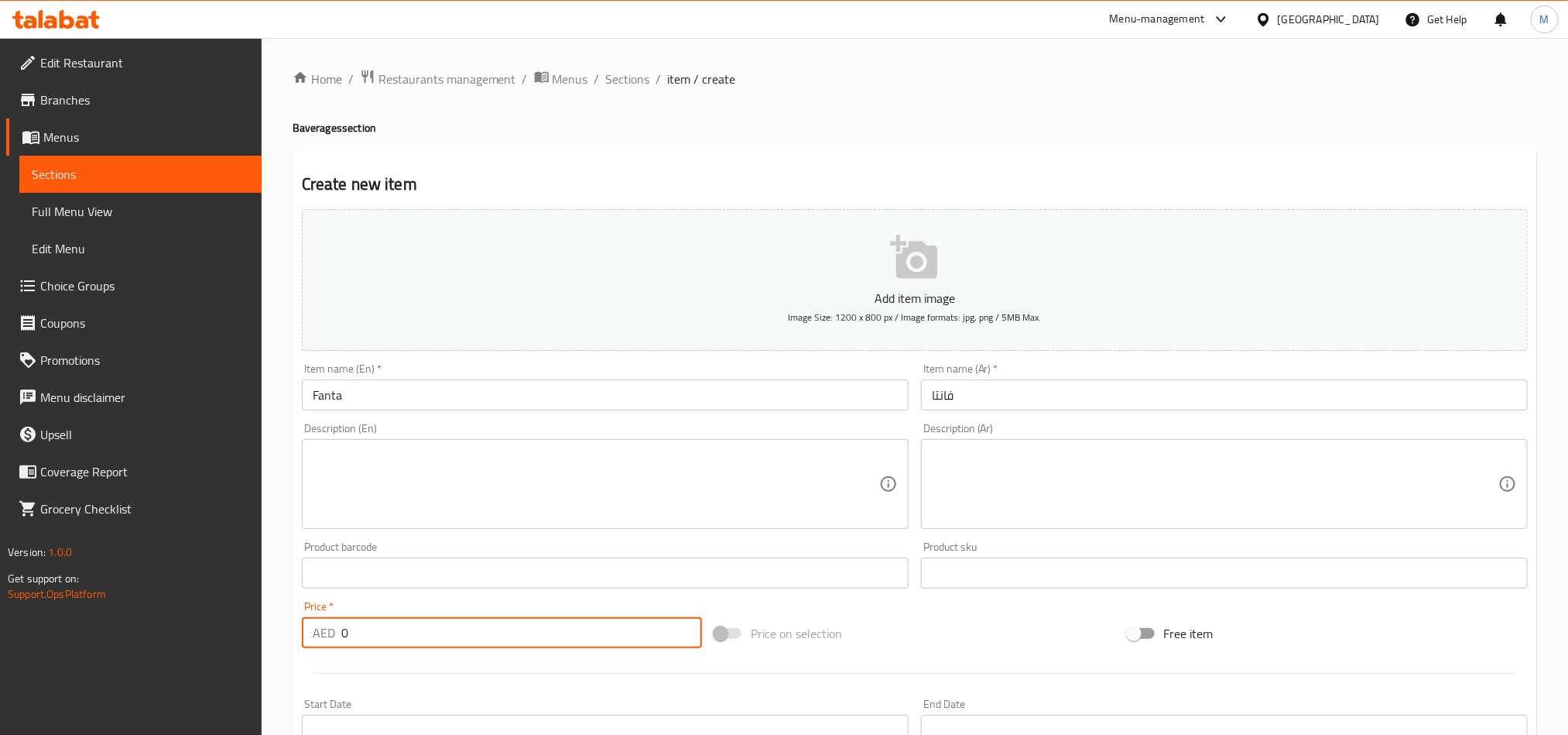
click at [409, 648] on input "0" at bounding box center [521, 632] width 360 height 31
type input "15"
click at [946, 617] on div "Price on selection" at bounding box center [914, 634] width 413 height 42
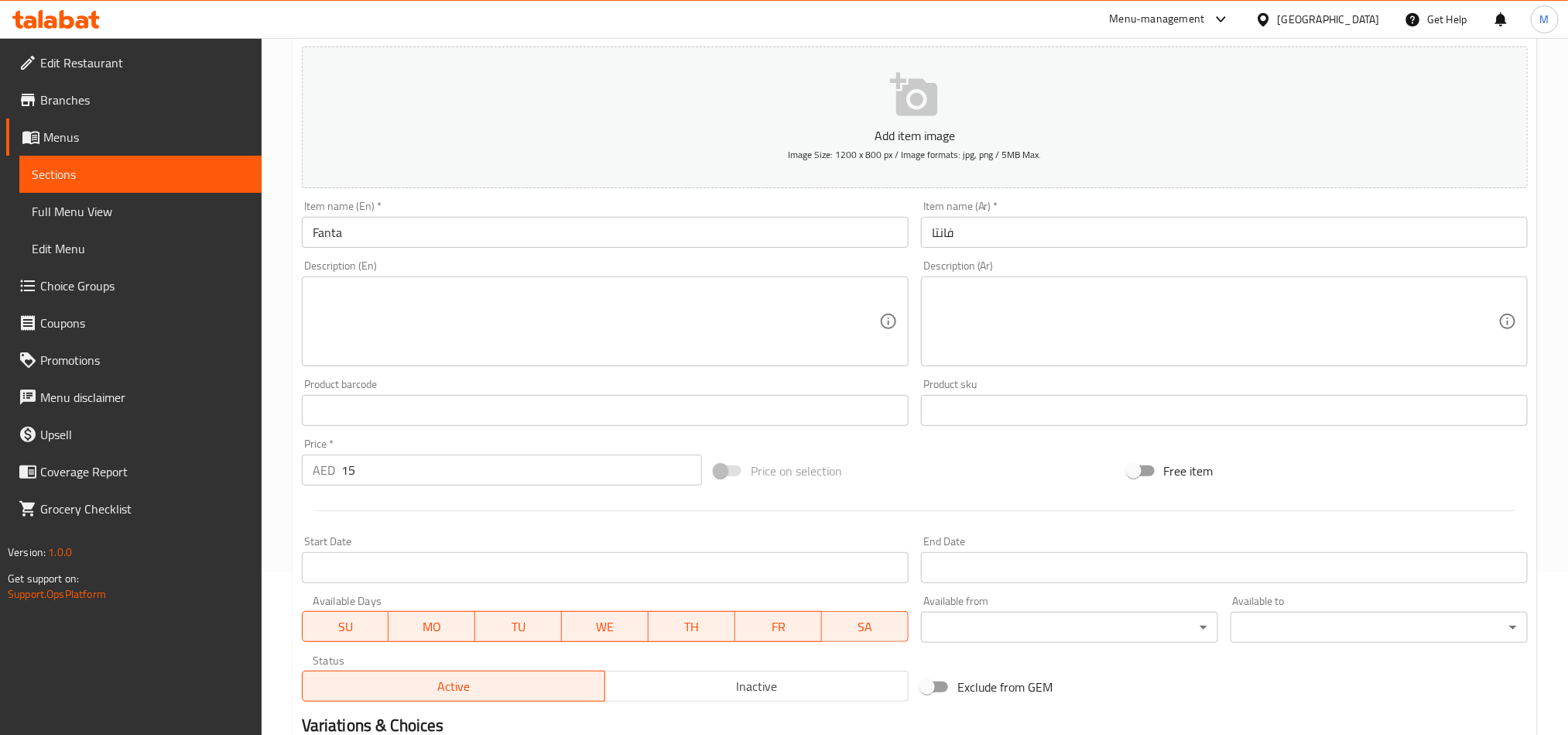
scroll to position [348, 0]
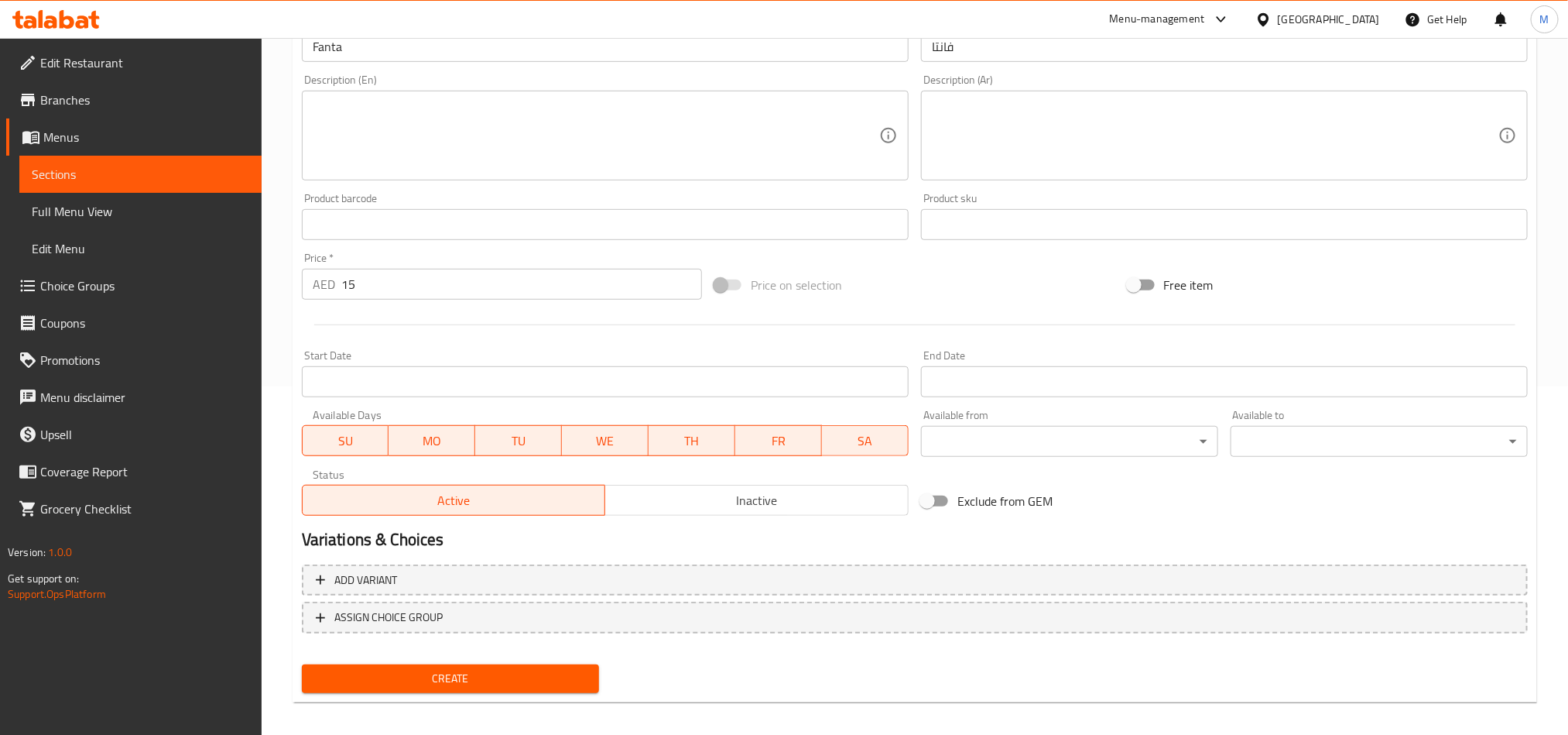
click at [469, 670] on span "Create" at bounding box center [450, 679] width 272 height 19
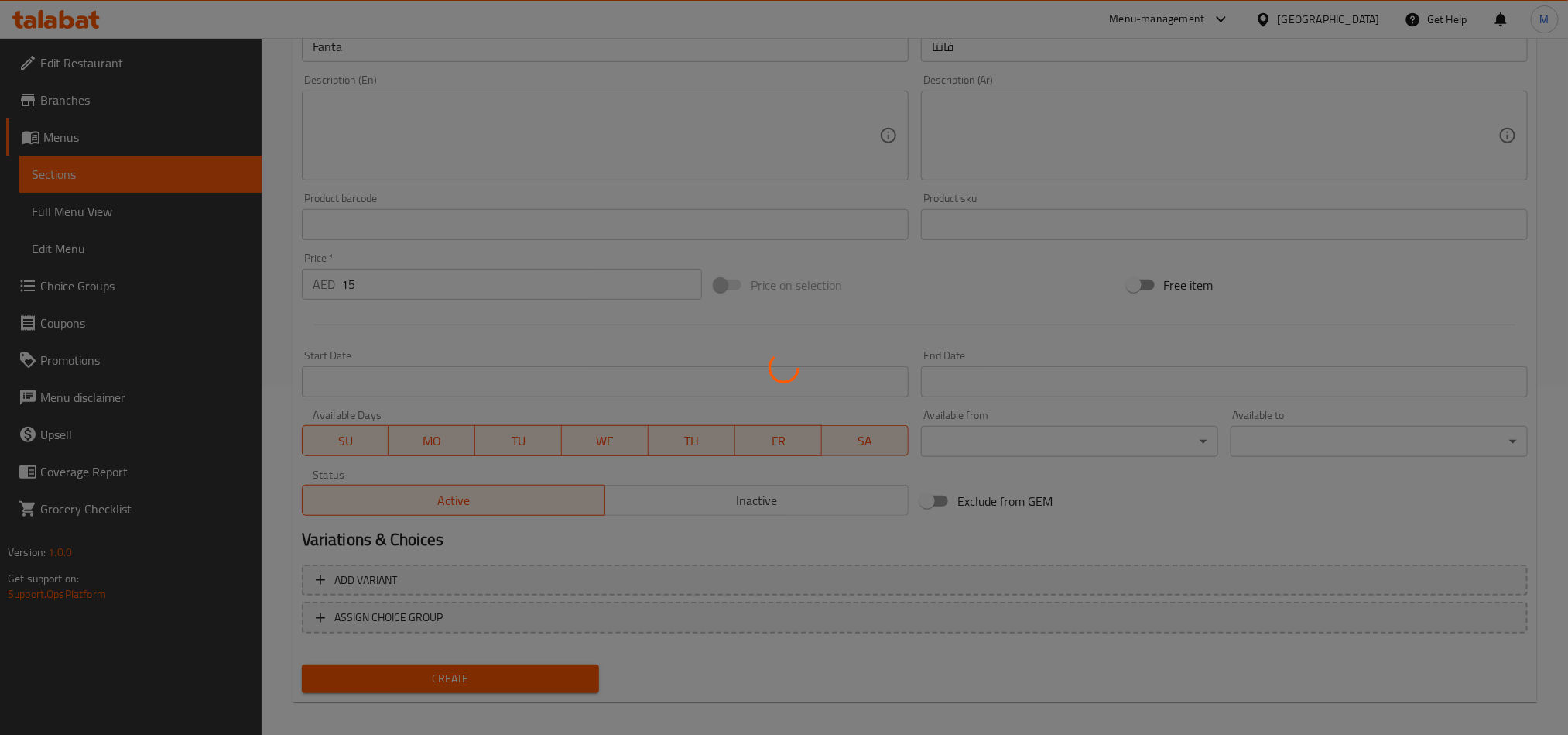
type input "0"
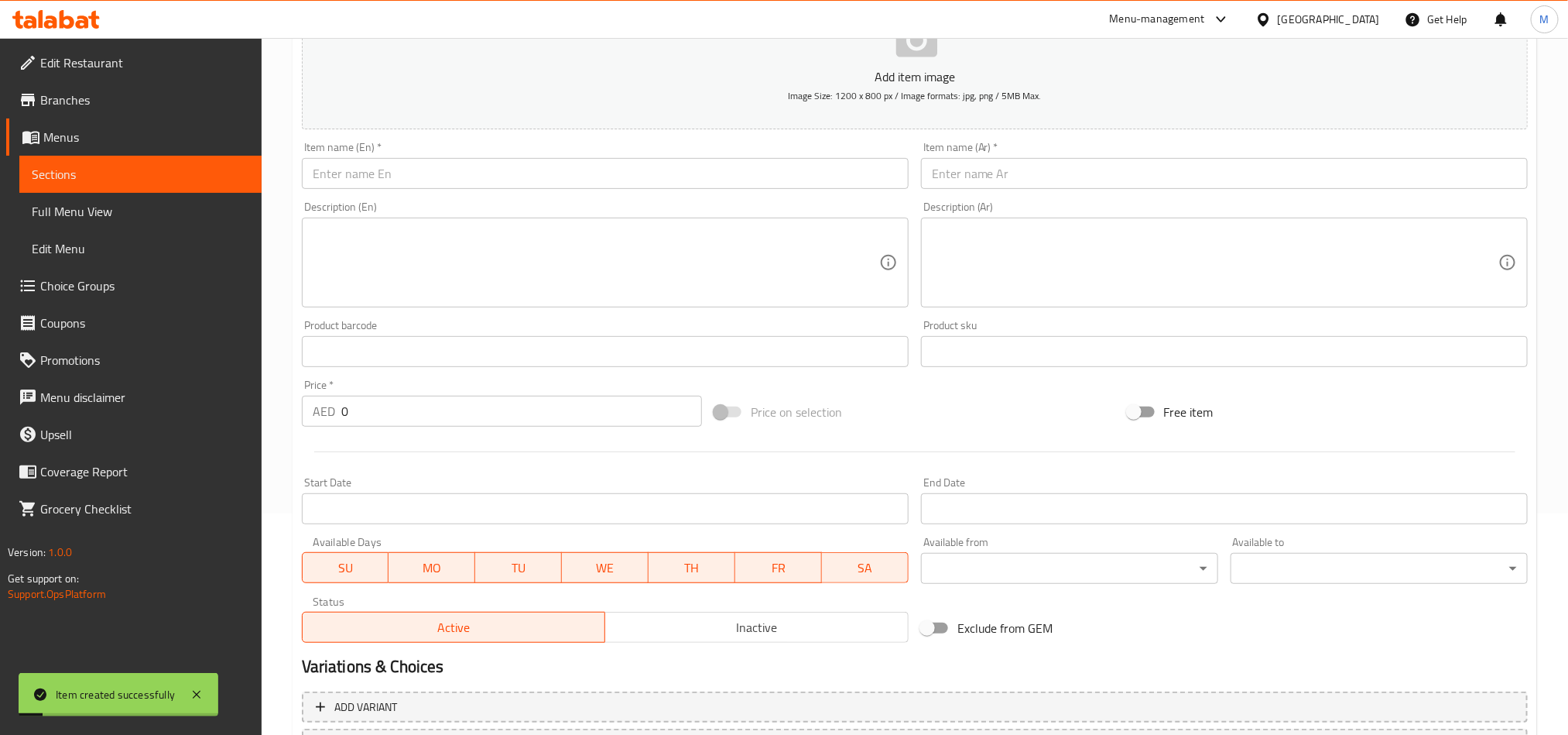
scroll to position [0, 0]
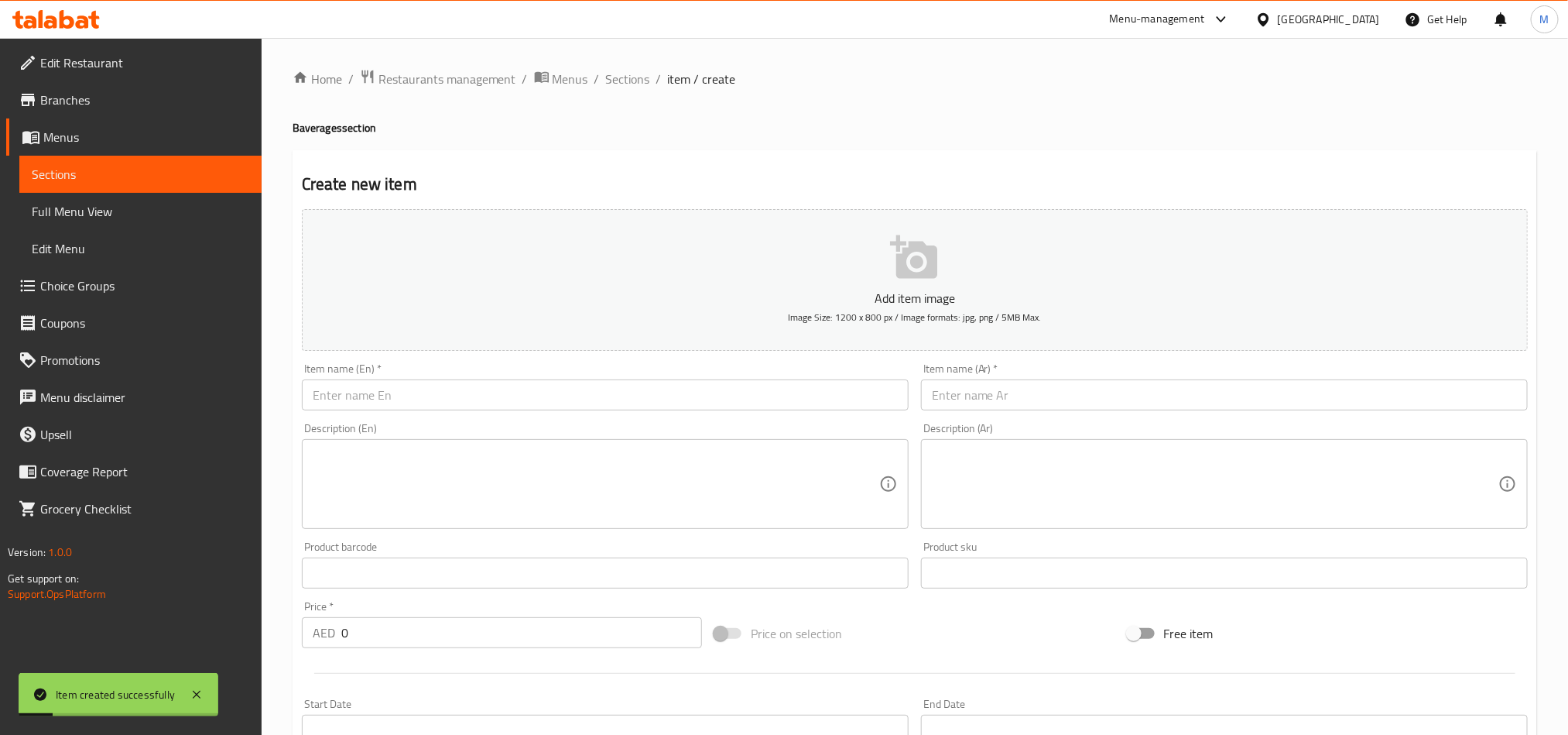
click at [355, 400] on input "text" at bounding box center [605, 395] width 607 height 31
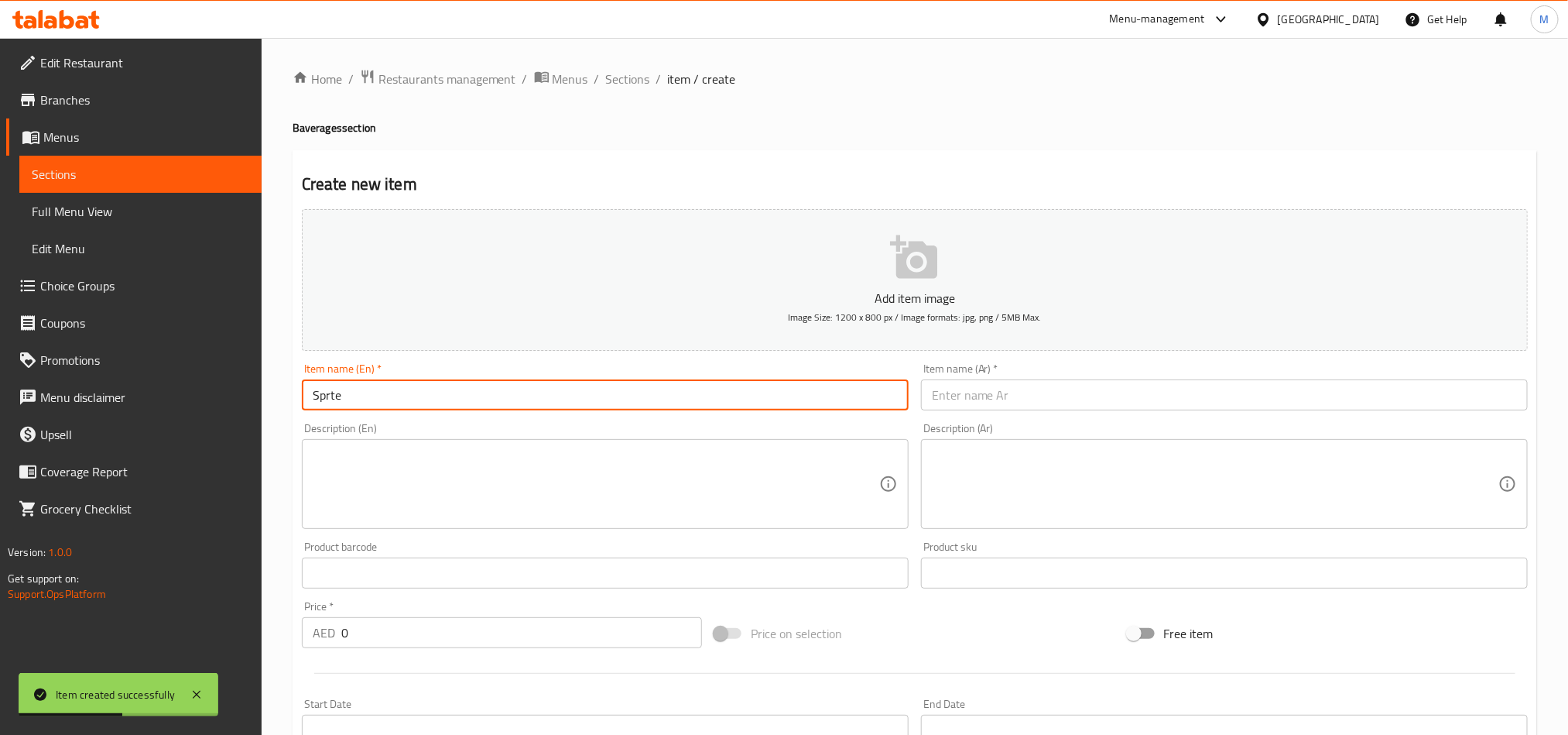
type input "Sprte"
click at [1029, 417] on div "Description (Ar) Description (Ar)" at bounding box center [1224, 476] width 619 height 119
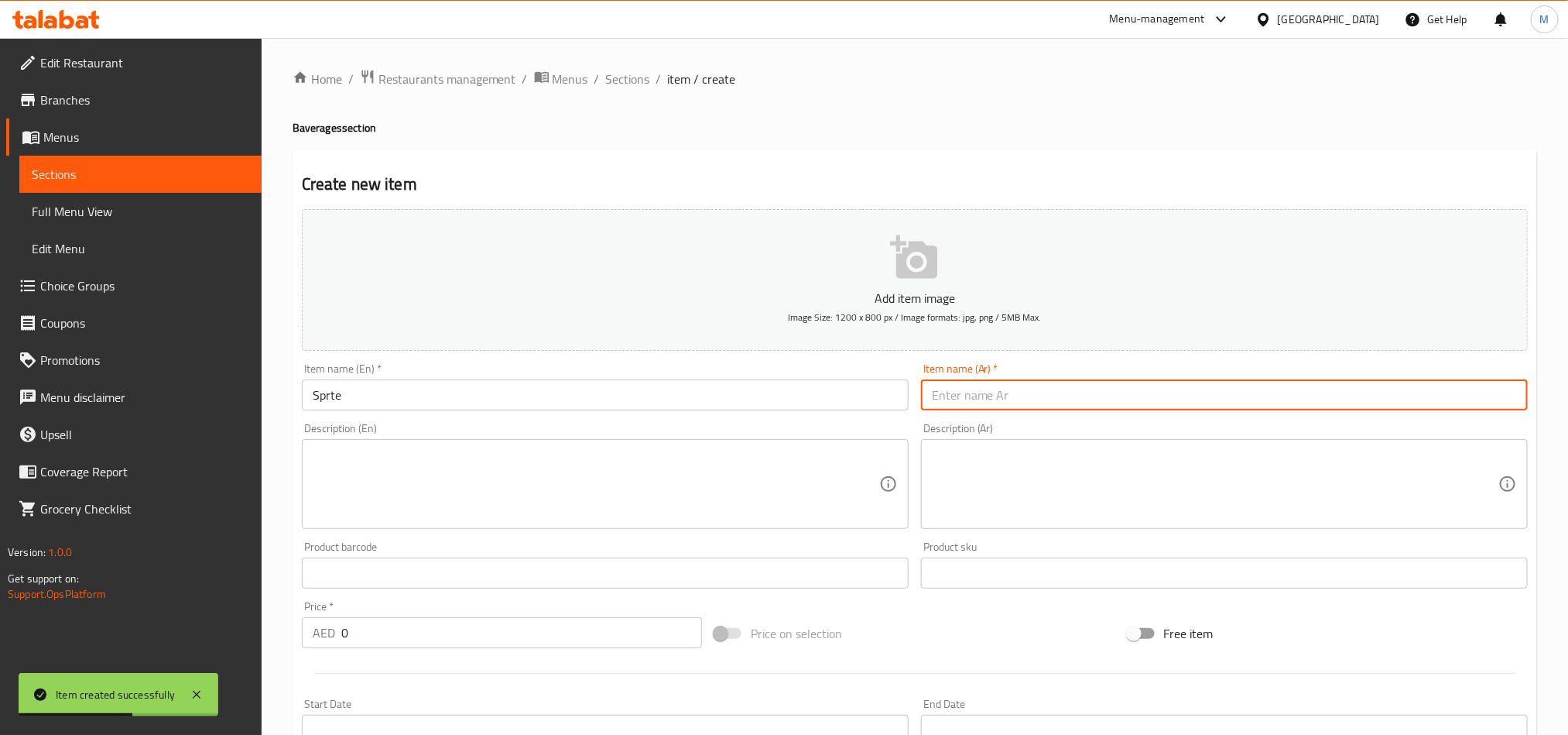
click at [1023, 400] on input "text" at bounding box center [1224, 395] width 607 height 31
type input "سبرايت"
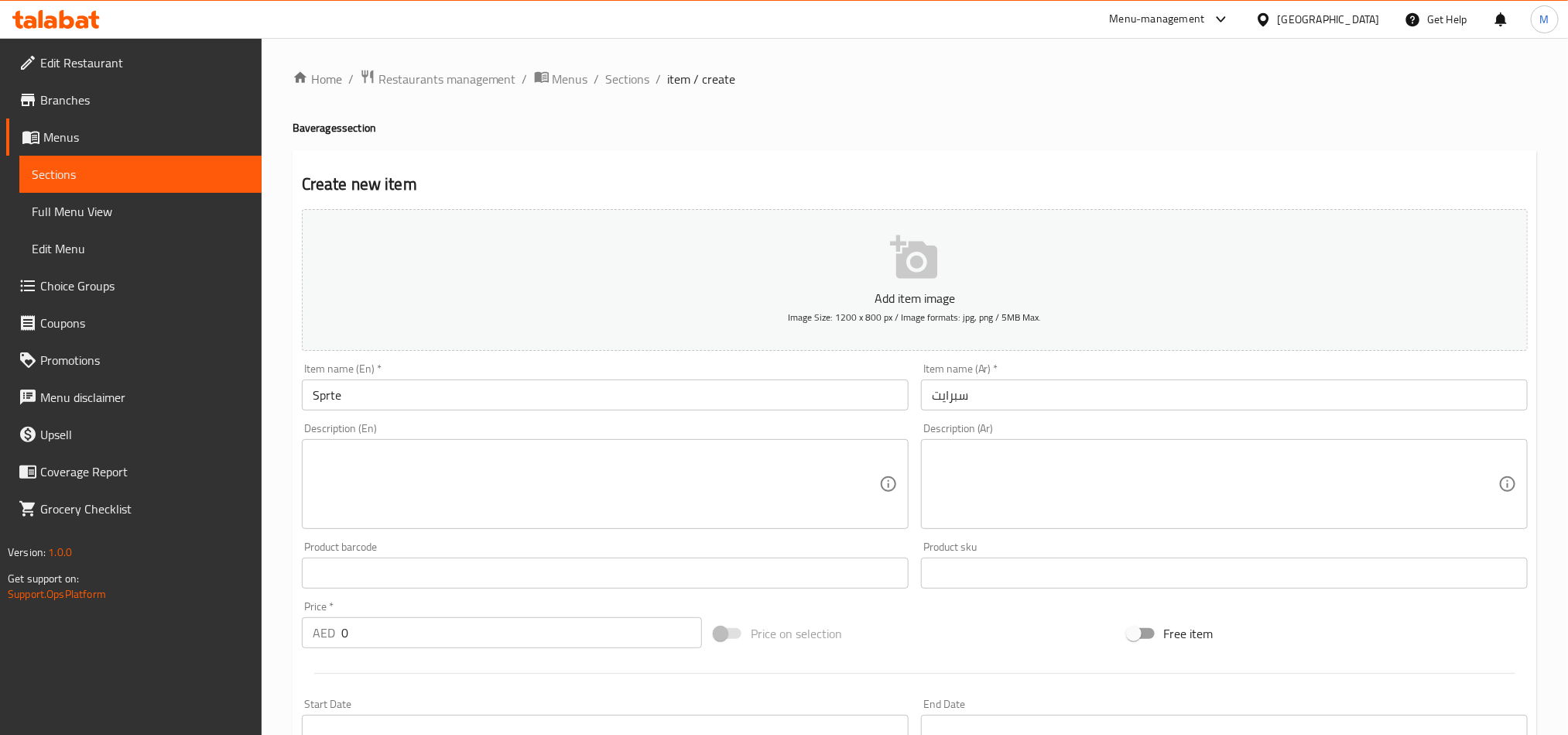
click at [925, 633] on div "Price on selection" at bounding box center [914, 634] width 413 height 42
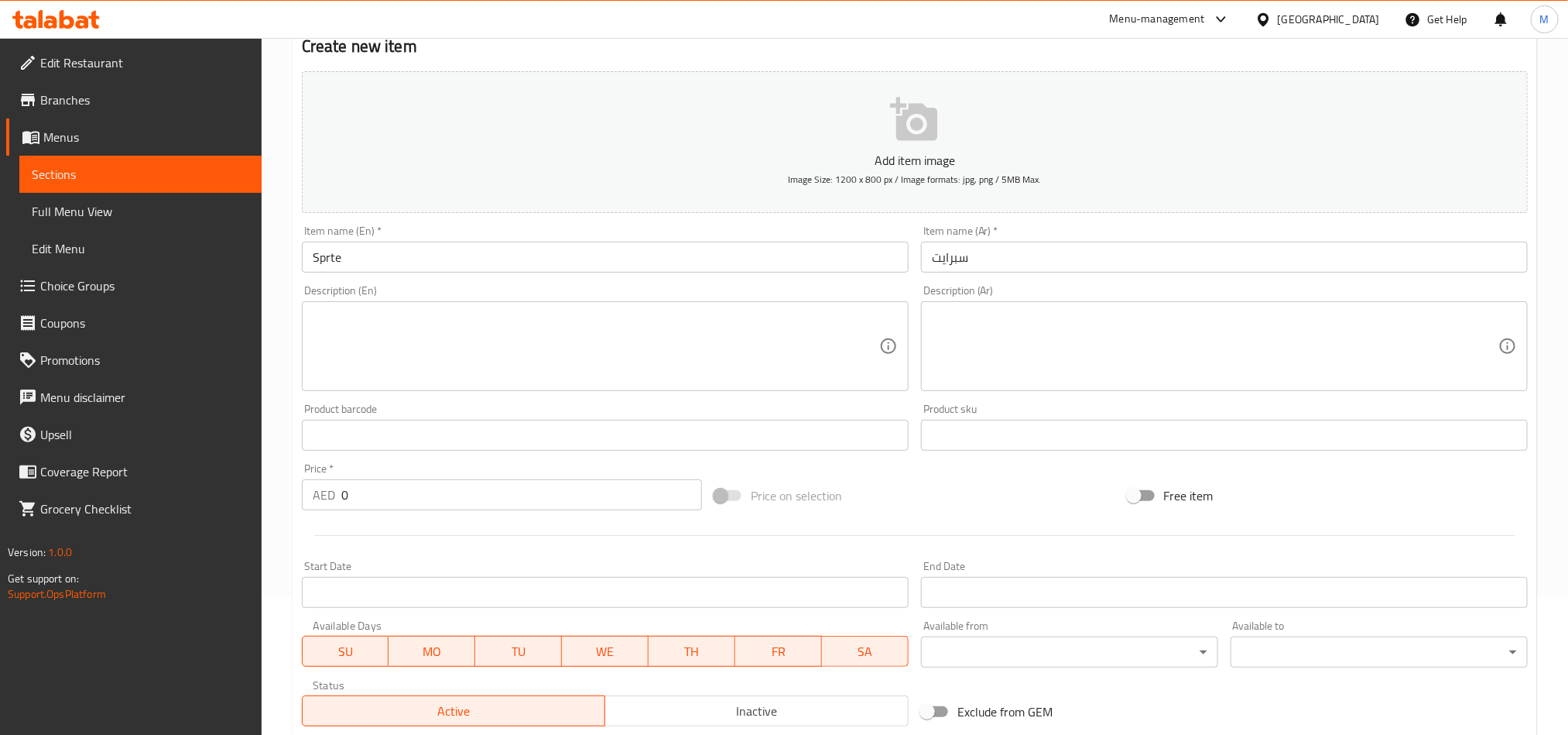
scroll to position [357, 0]
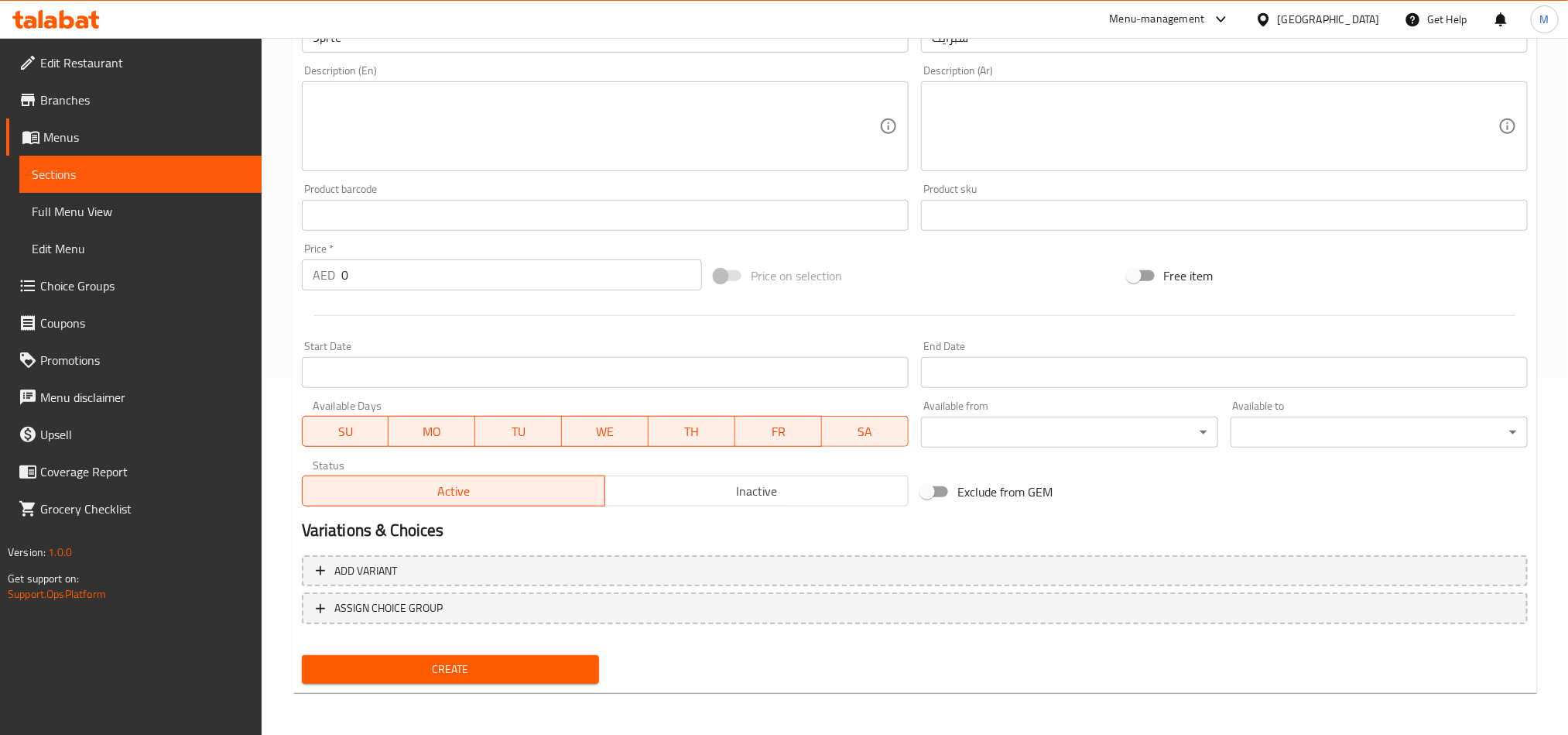
click at [487, 681] on button "Create" at bounding box center [450, 669] width 297 height 29
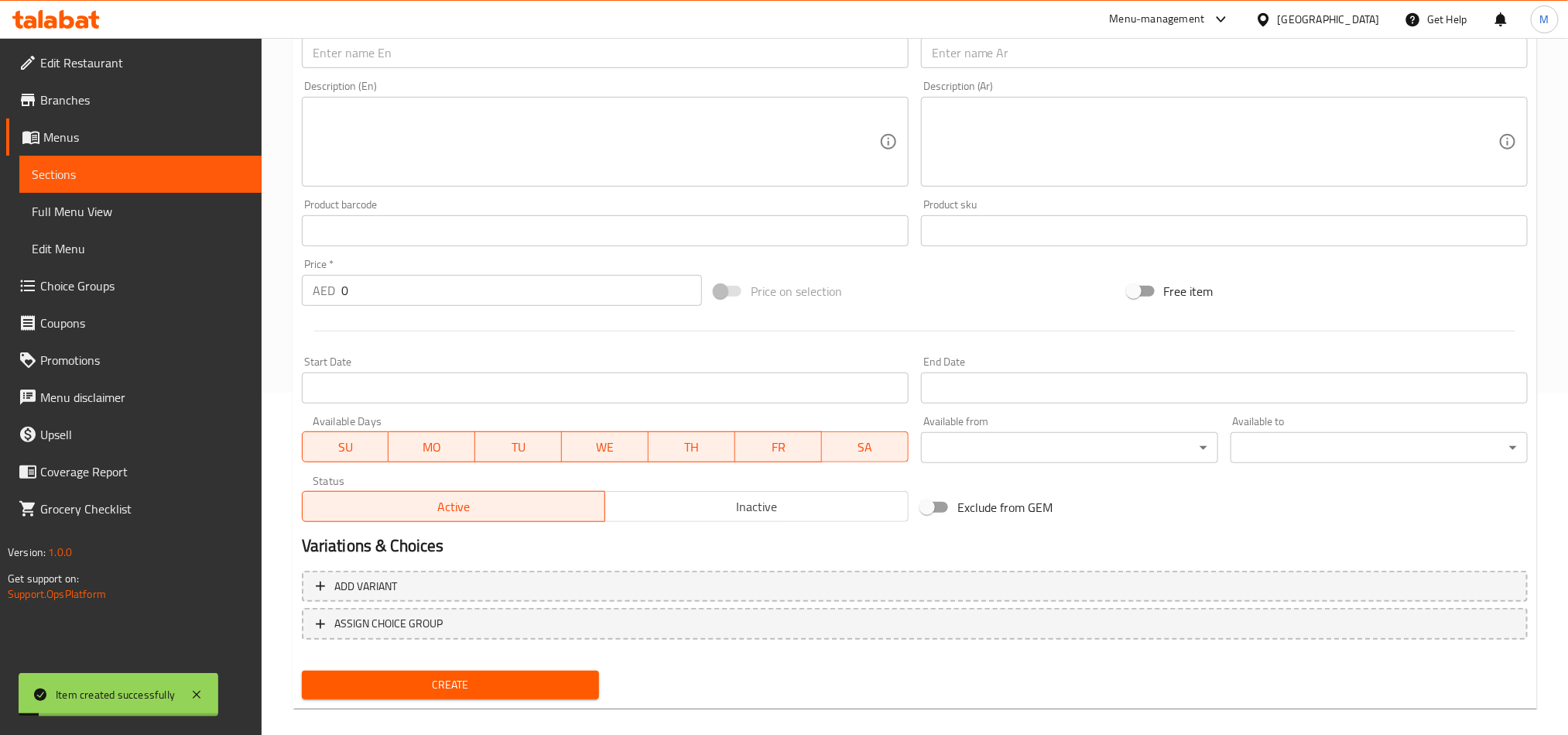
scroll to position [10, 0]
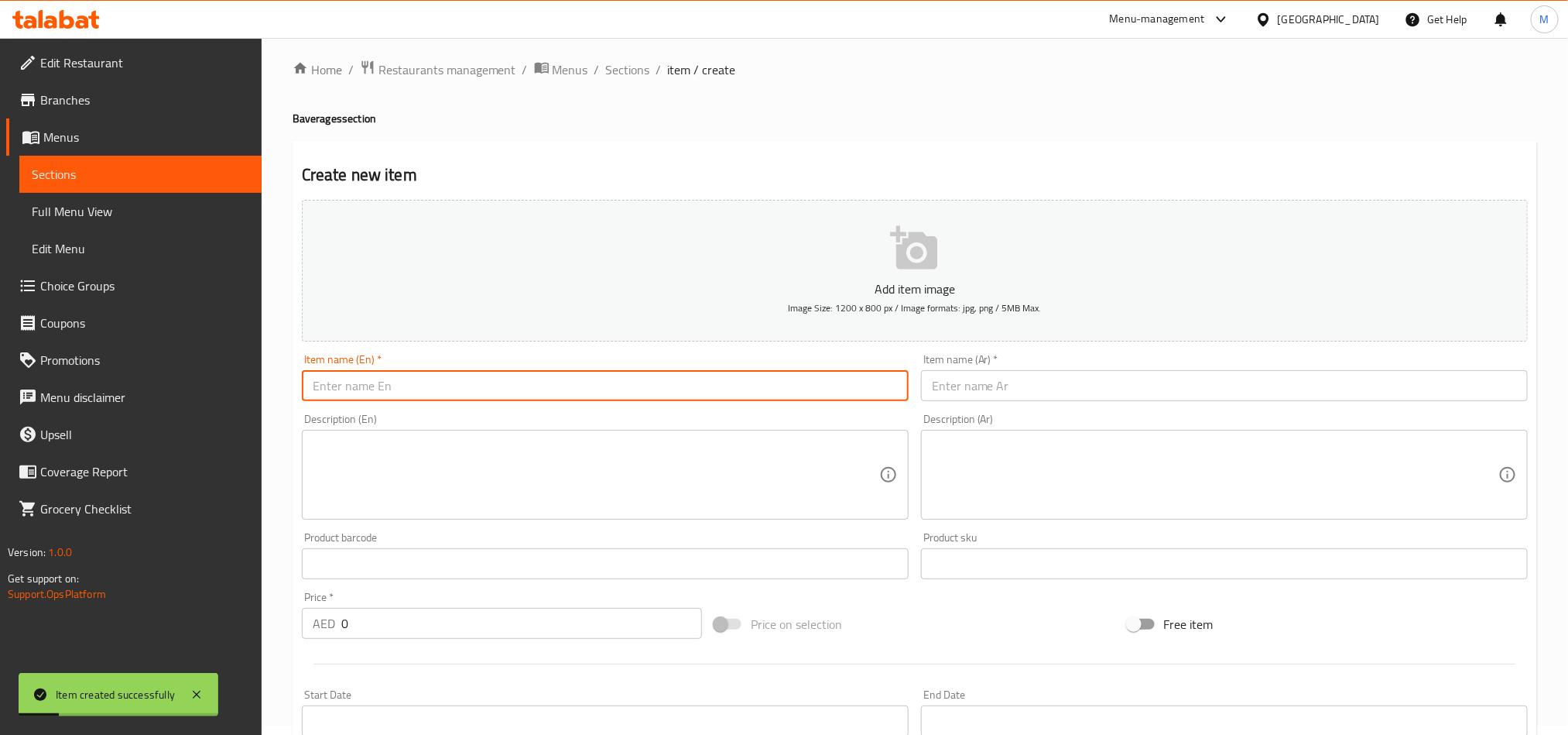
click at [397, 381] on input "text" at bounding box center [605, 385] width 607 height 31
click at [397, 381] on input "Thumbs Up" at bounding box center [605, 385] width 607 height 31
type input "Thumbs Up"
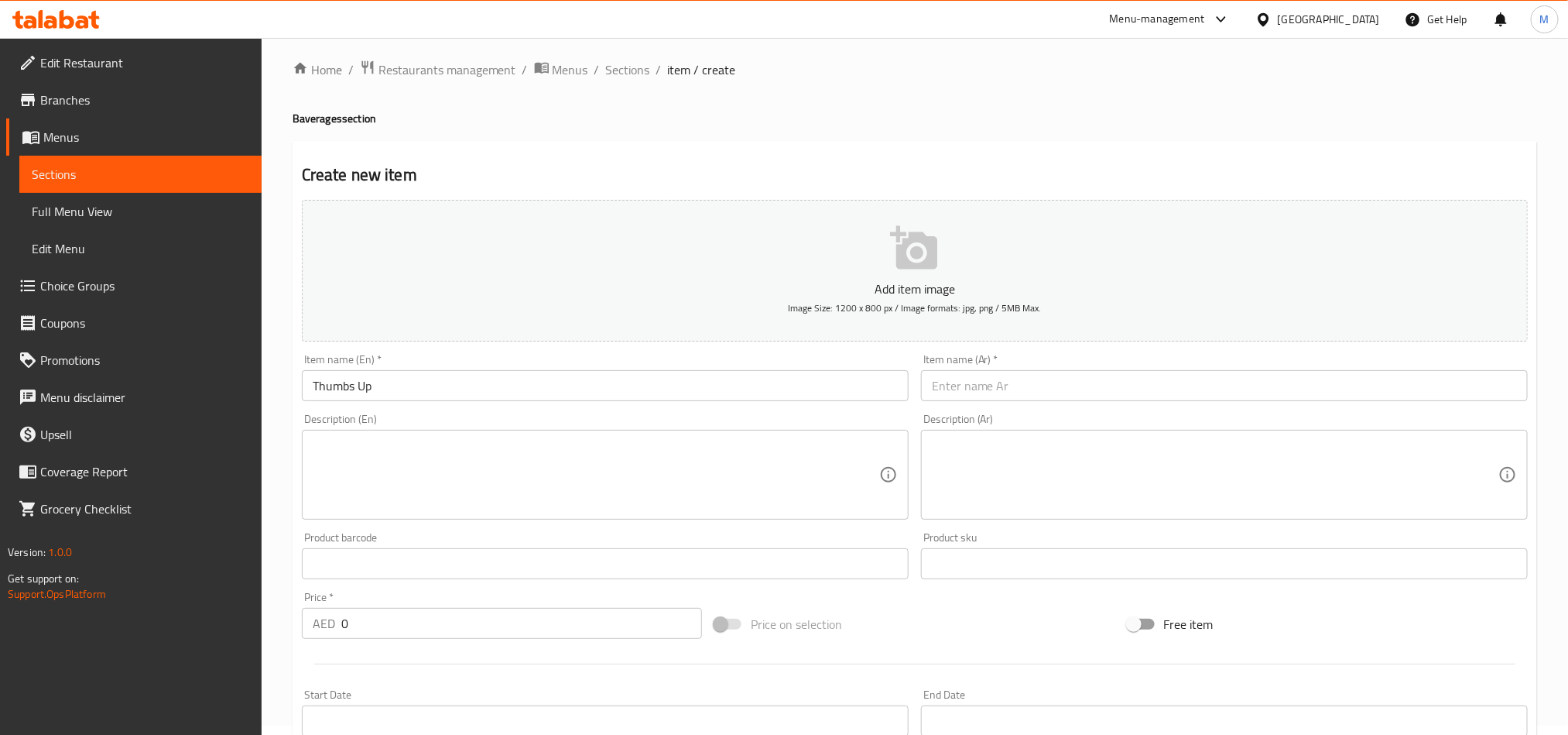
click at [1024, 395] on input "text" at bounding box center [1224, 385] width 607 height 31
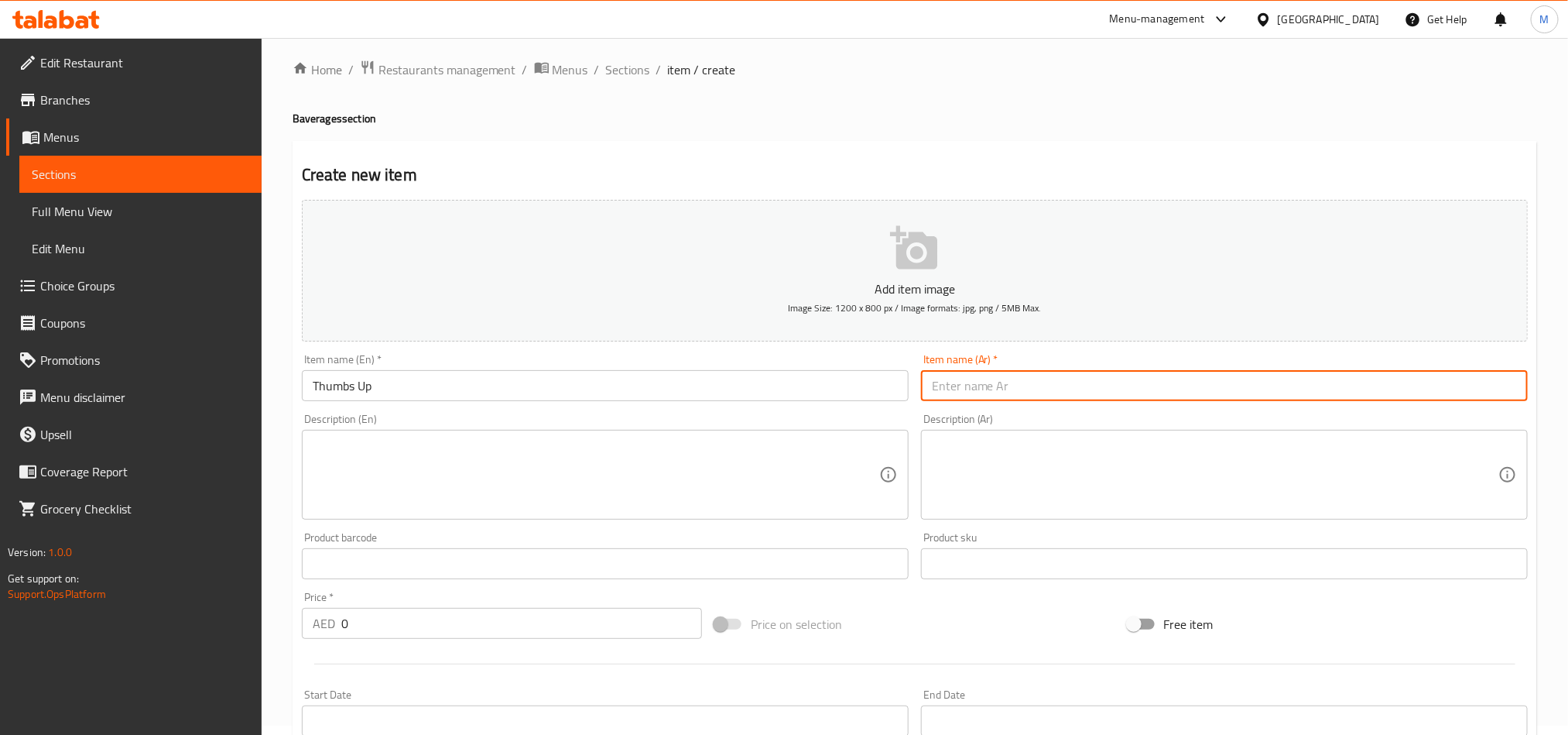
click at [990, 379] on input "text" at bounding box center [1224, 385] width 607 height 31
type input "e"
type input "ثامبس اب"
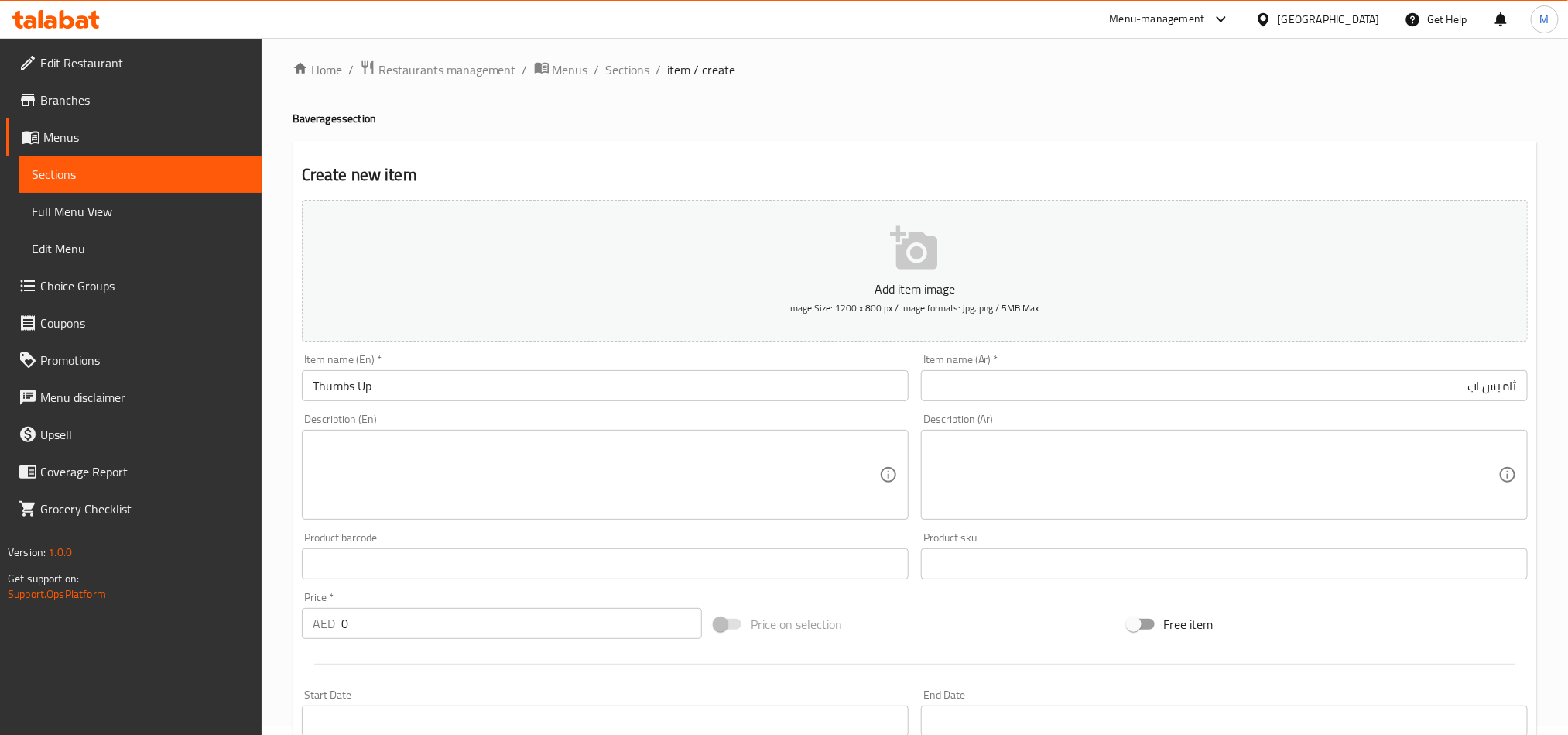
click at [952, 629] on div "Price on selection" at bounding box center [914, 624] width 413 height 42
click at [405, 633] on input "0" at bounding box center [521, 623] width 360 height 31
type input "15"
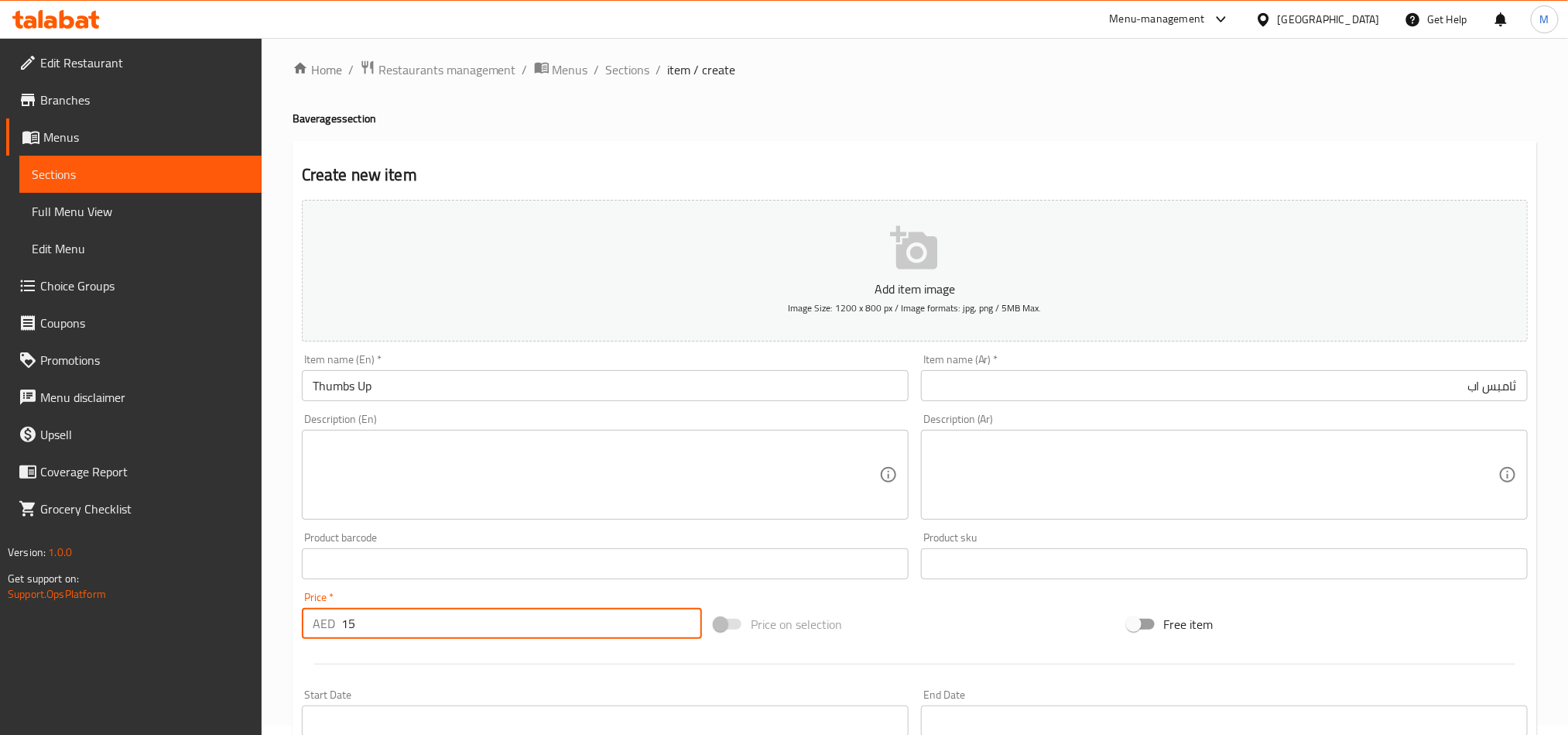
click at [969, 625] on div "Price on selection" at bounding box center [914, 624] width 413 height 42
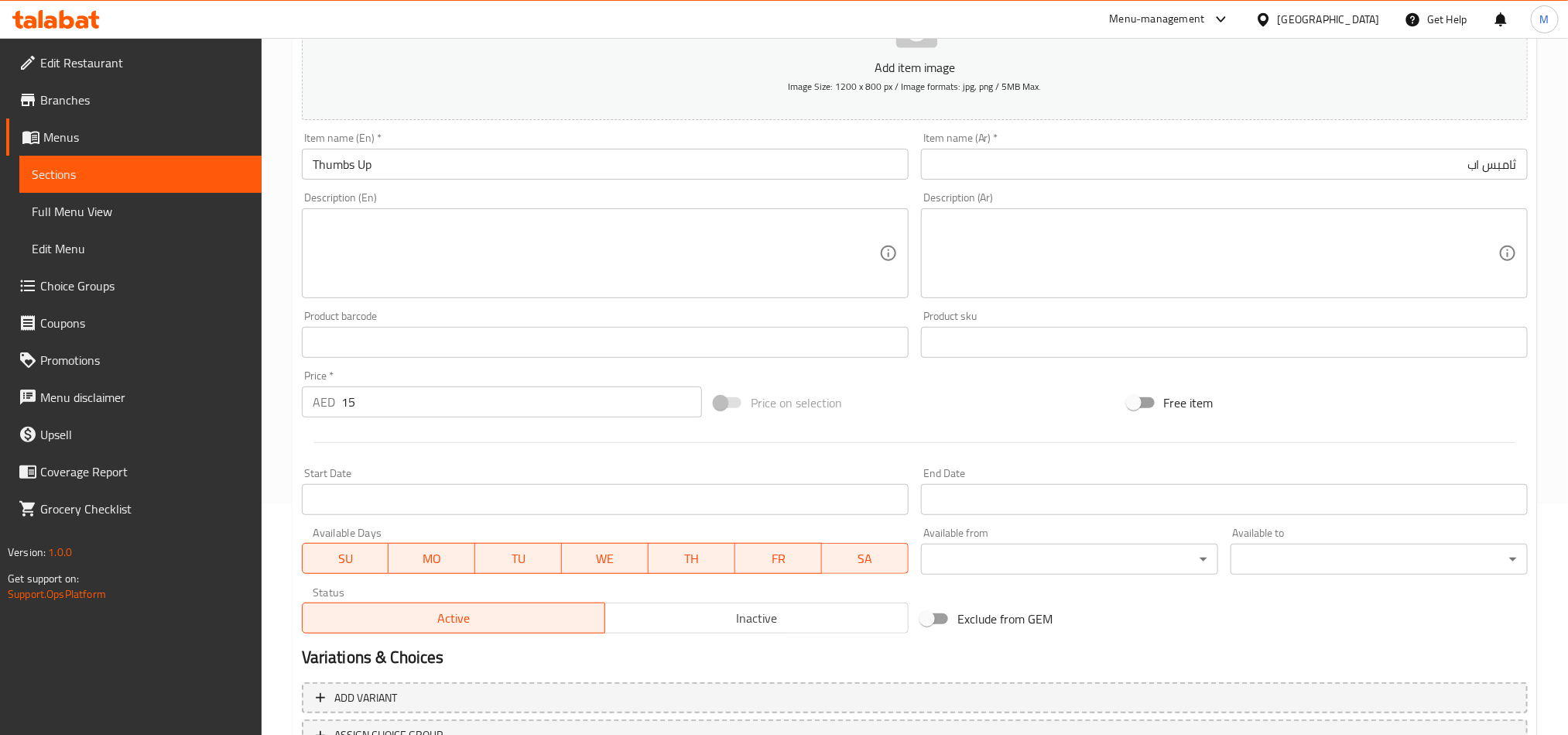
scroll to position [357, 0]
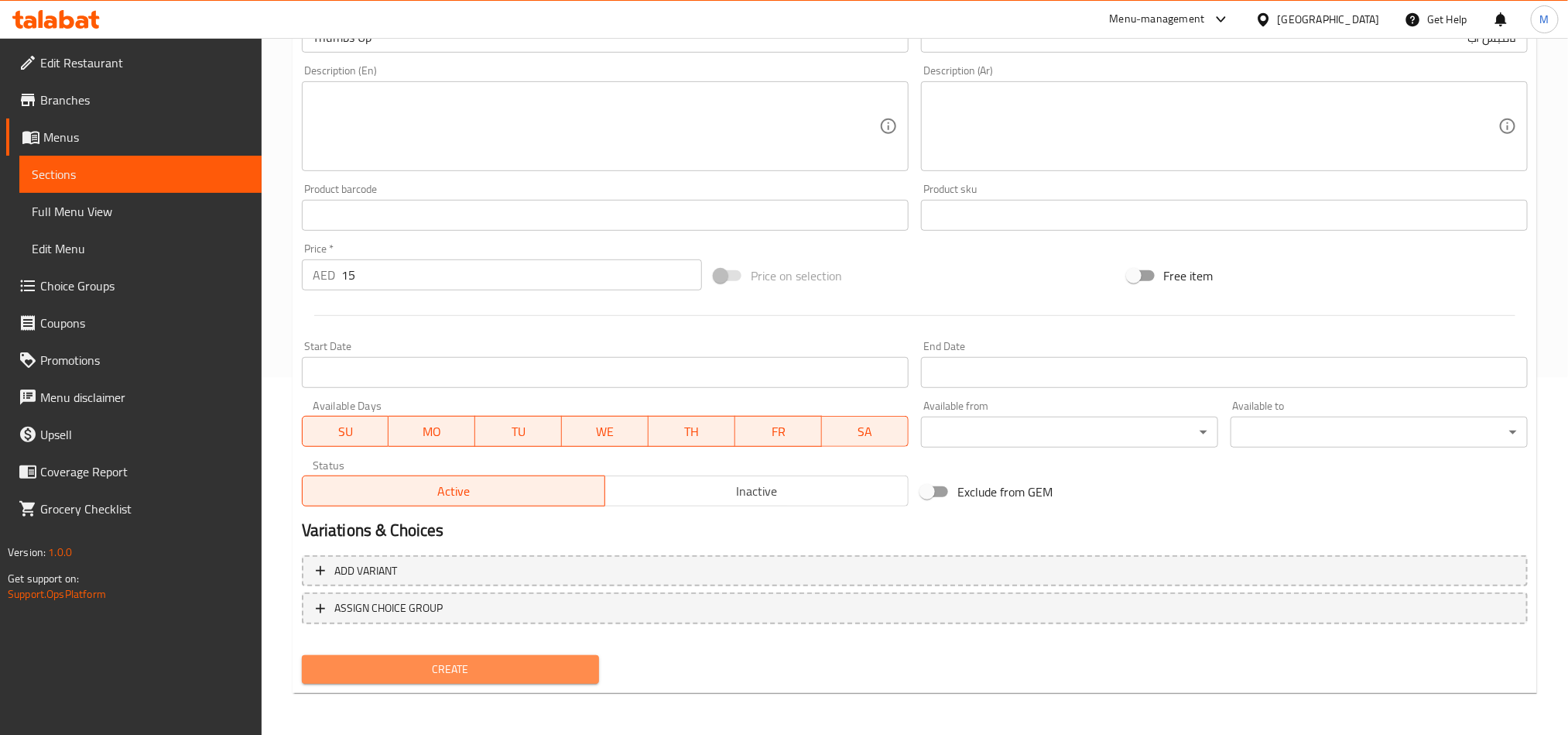
click at [441, 655] on button "Create" at bounding box center [450, 669] width 297 height 29
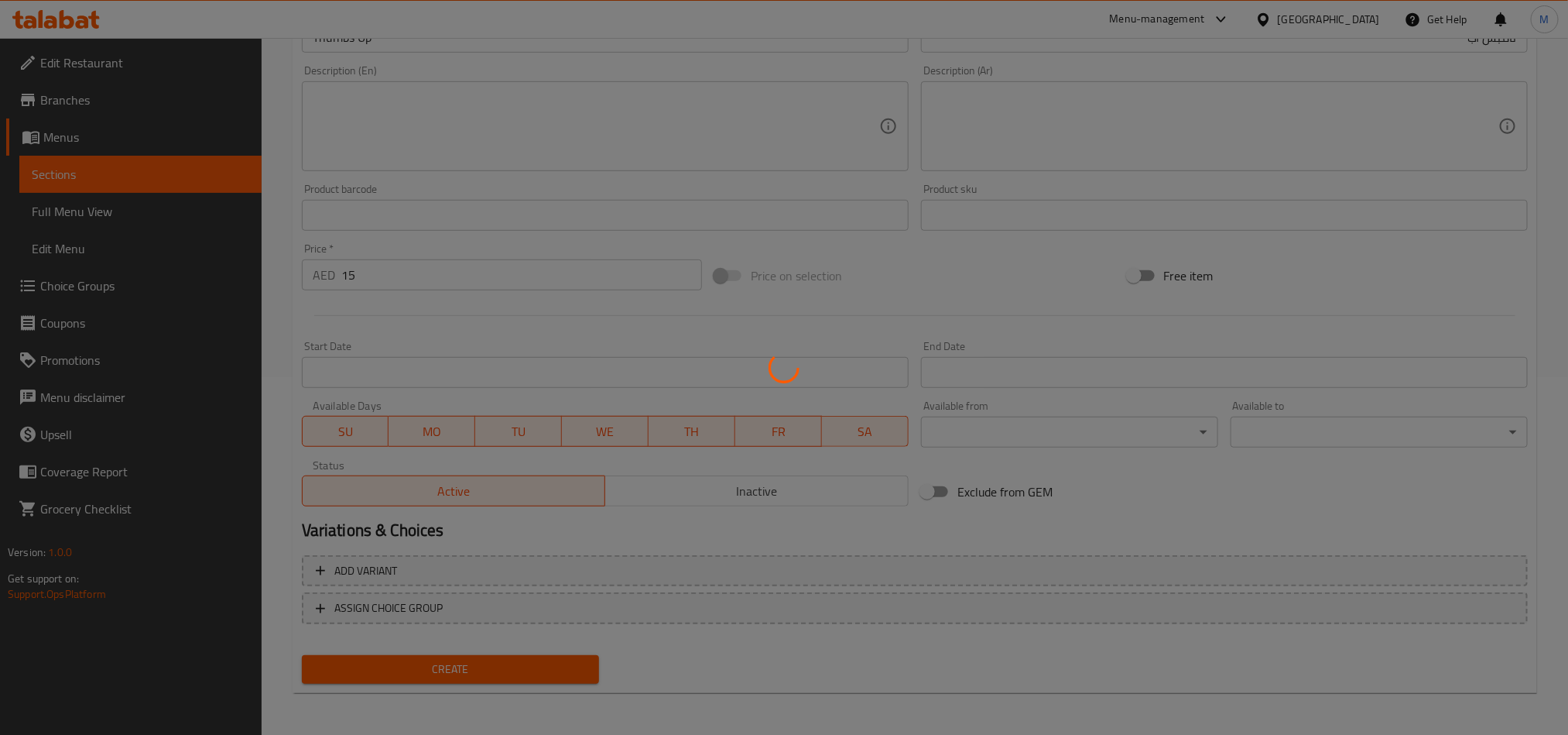
type input "0"
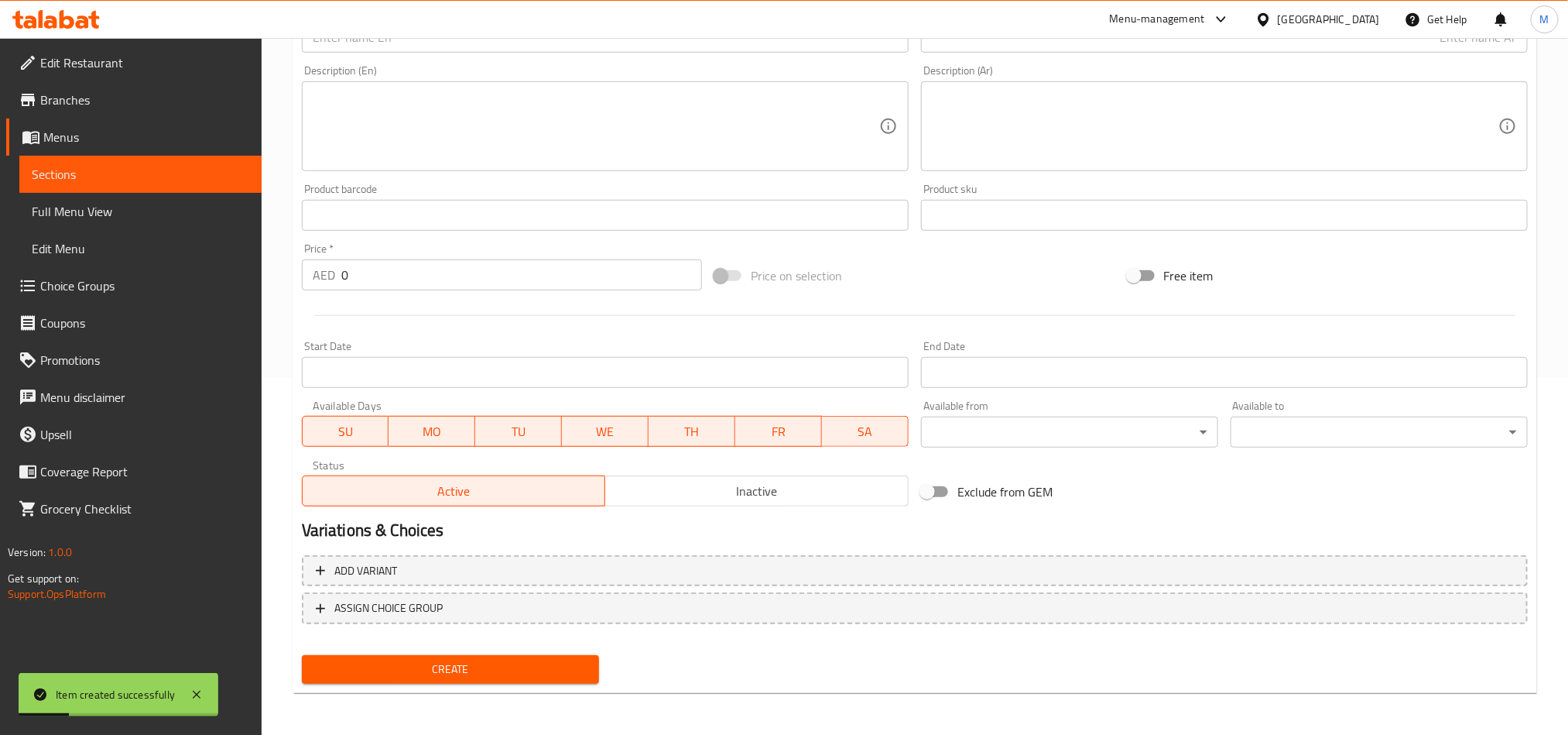
click at [63, 173] on span "Sections" at bounding box center [140, 174] width 218 height 18
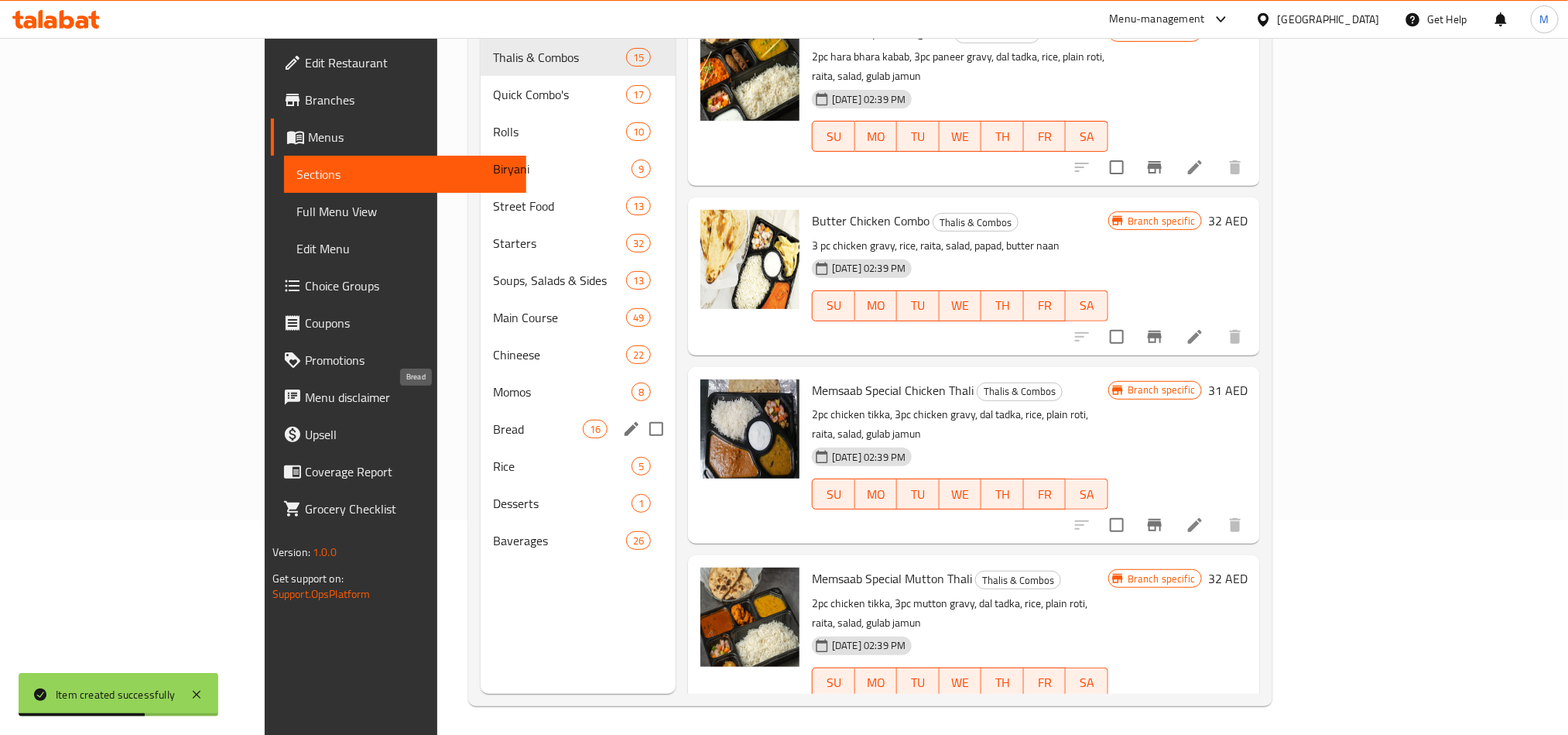
scroll to position [217, 0]
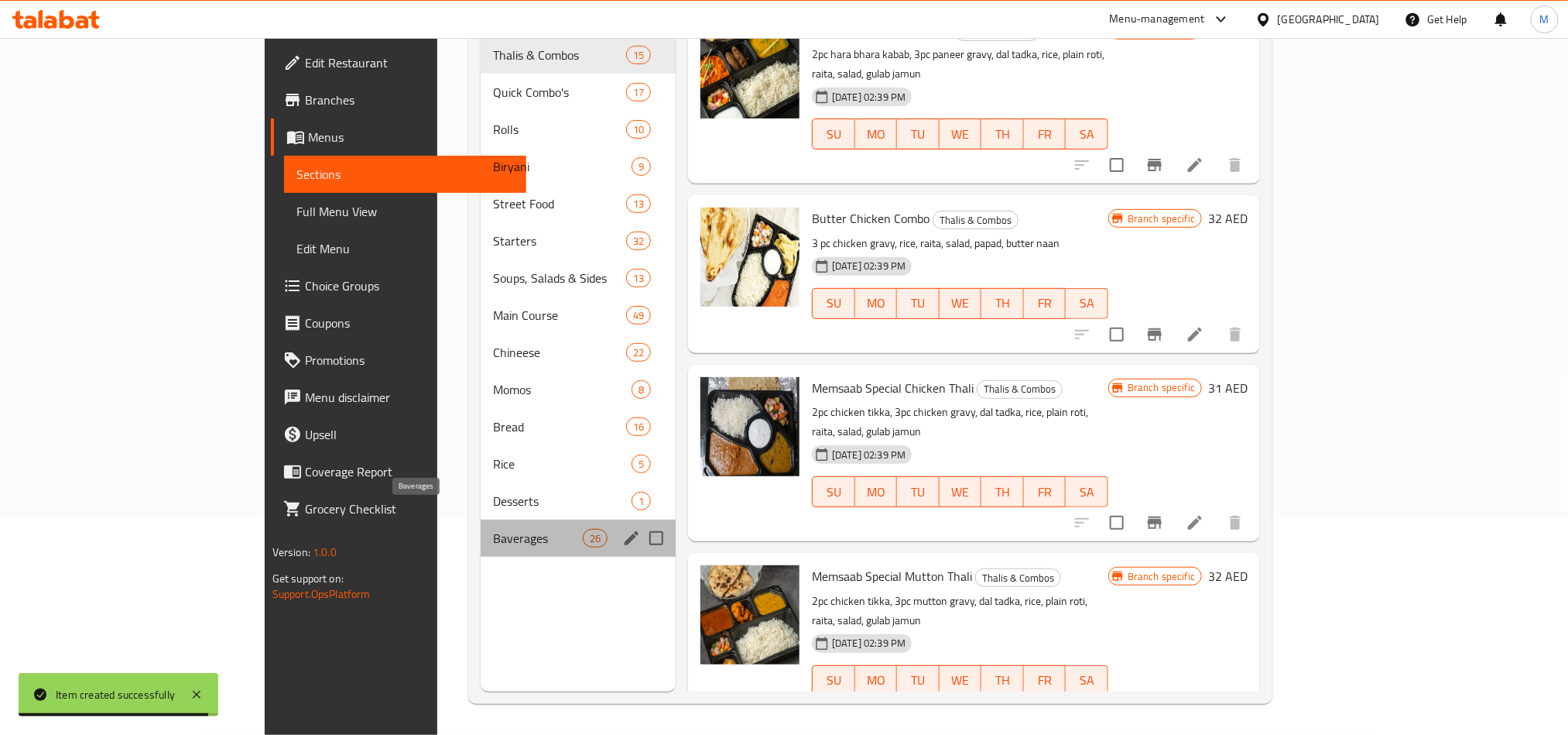
click at [493, 529] on span "Baverages" at bounding box center [537, 537] width 89 height 18
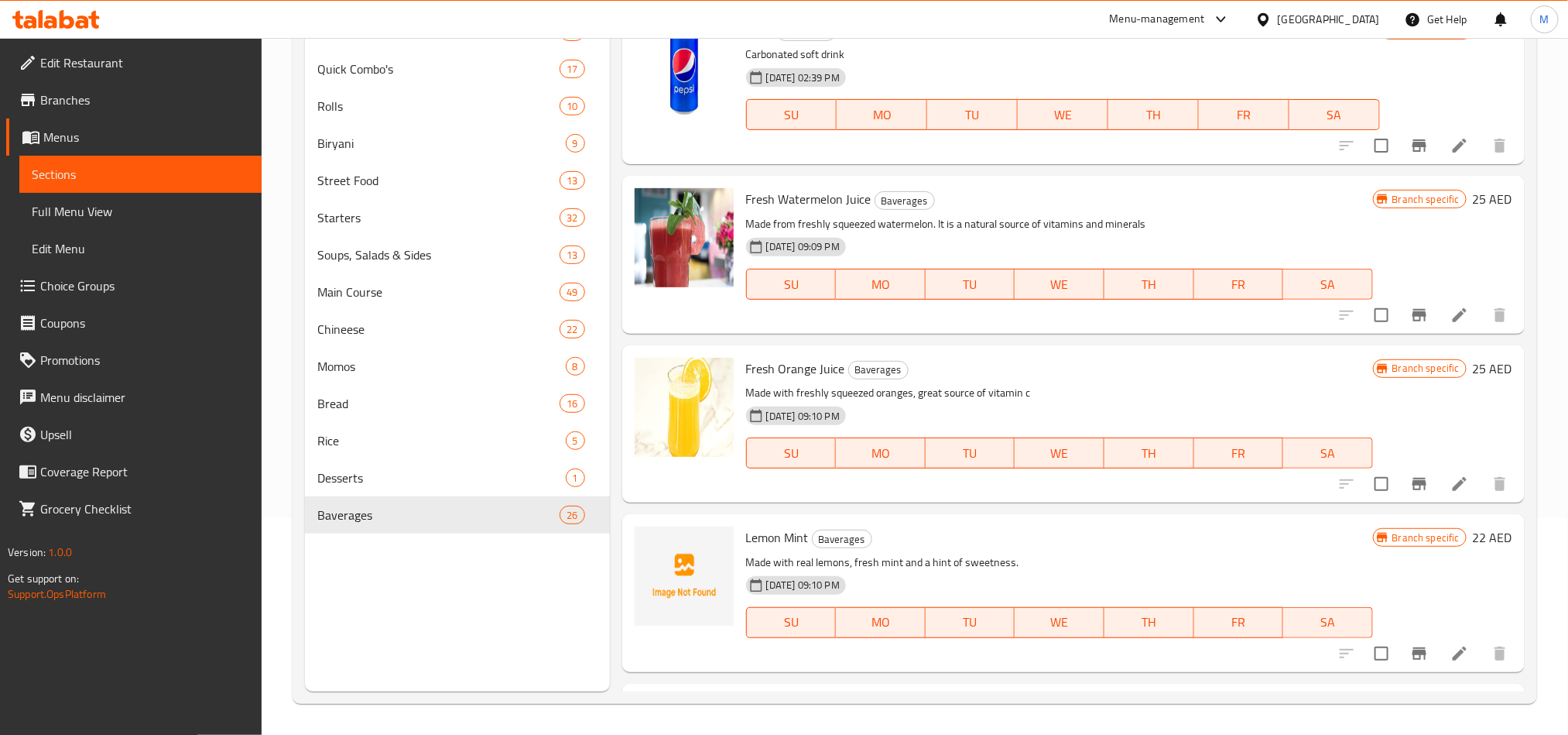
click at [1063, 546] on h6 "Lemon Mint Baverages" at bounding box center [1060, 537] width 627 height 22
click at [1024, 547] on h6 "Lemon Mint Baverages" at bounding box center [1060, 537] width 627 height 22
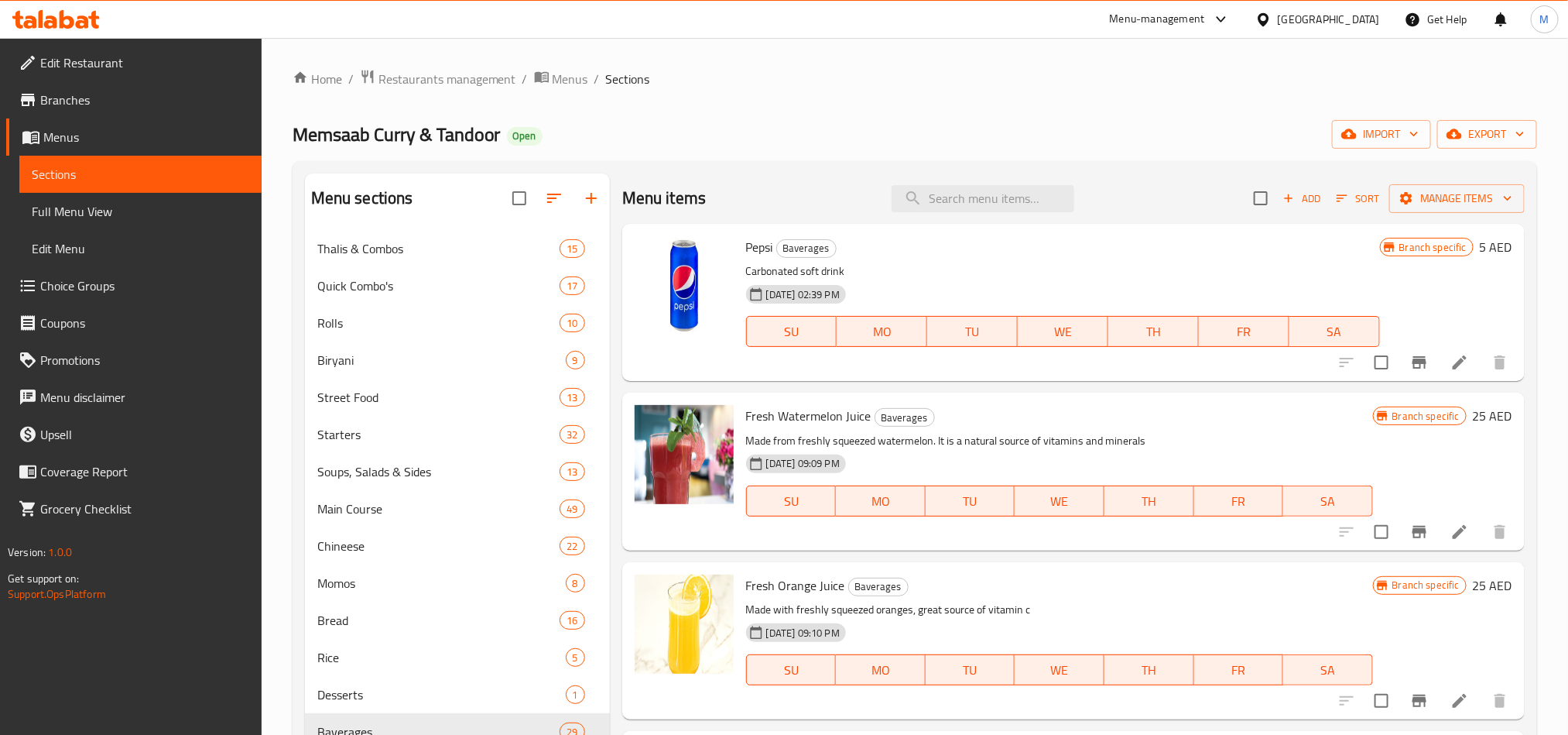
click at [995, 219] on div "Menu items Add Sort Manage items" at bounding box center [1073, 198] width 902 height 51
click at [992, 198] on input "search" at bounding box center [982, 199] width 183 height 27
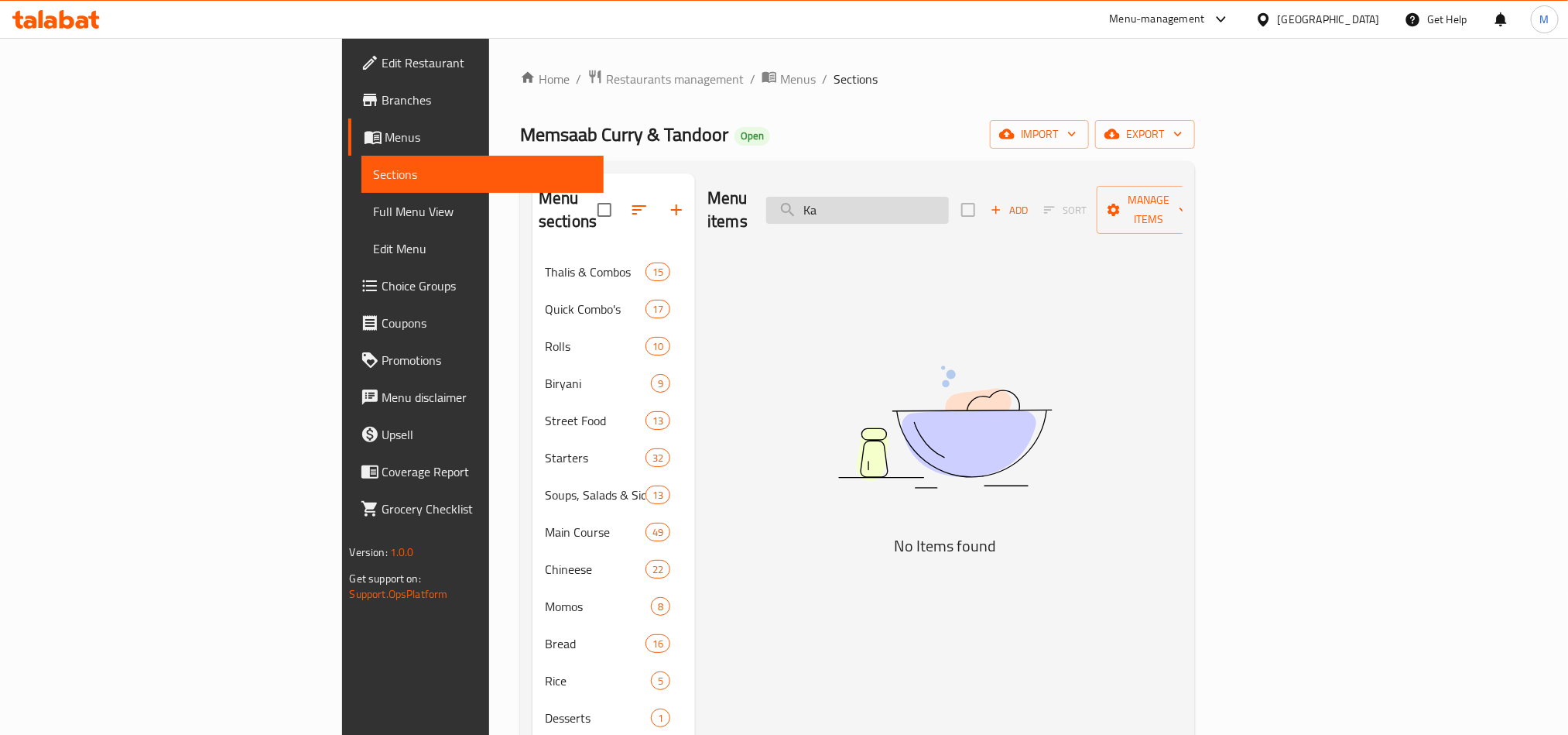
type input "K"
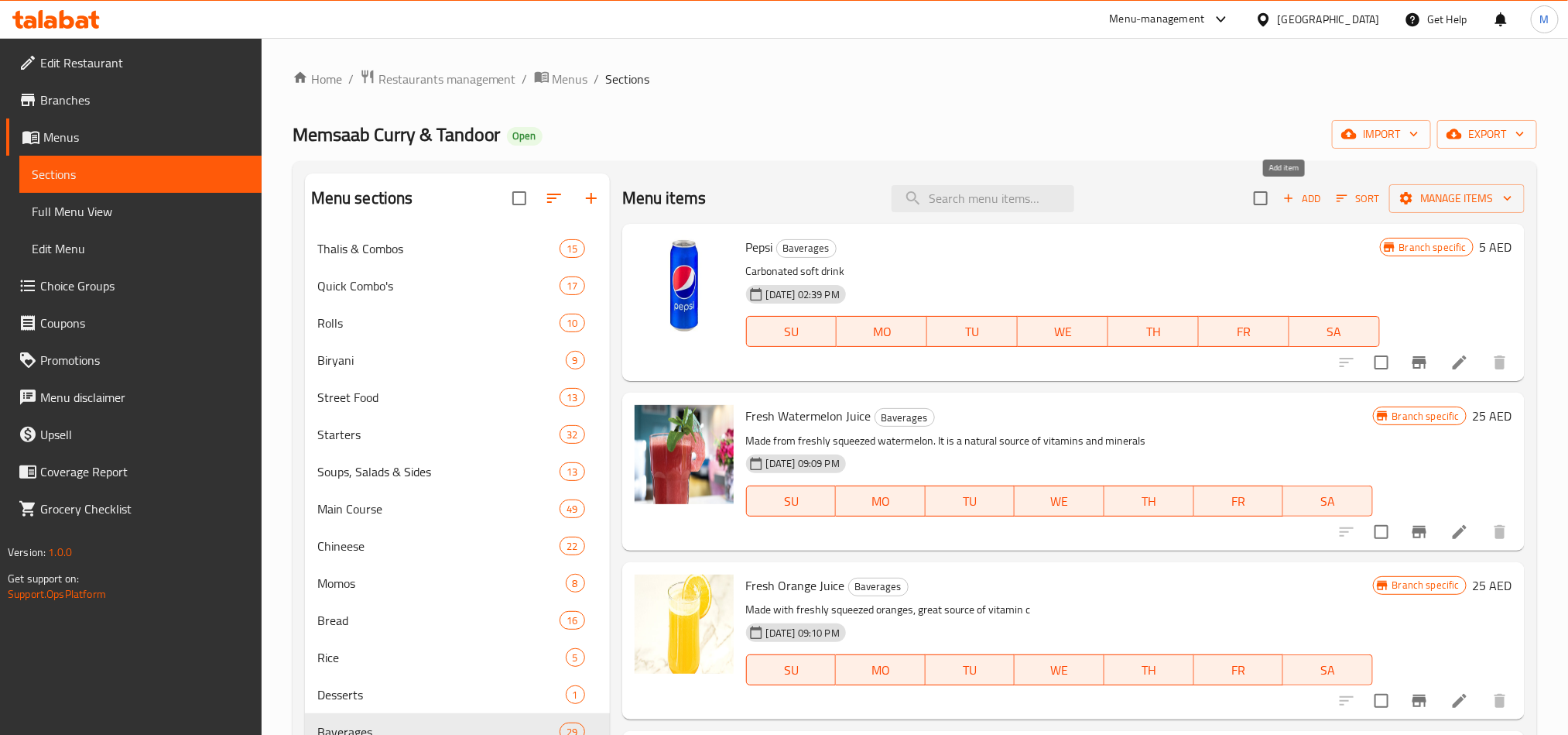
click at [1281, 198] on icon "button" at bounding box center [1288, 198] width 14 height 14
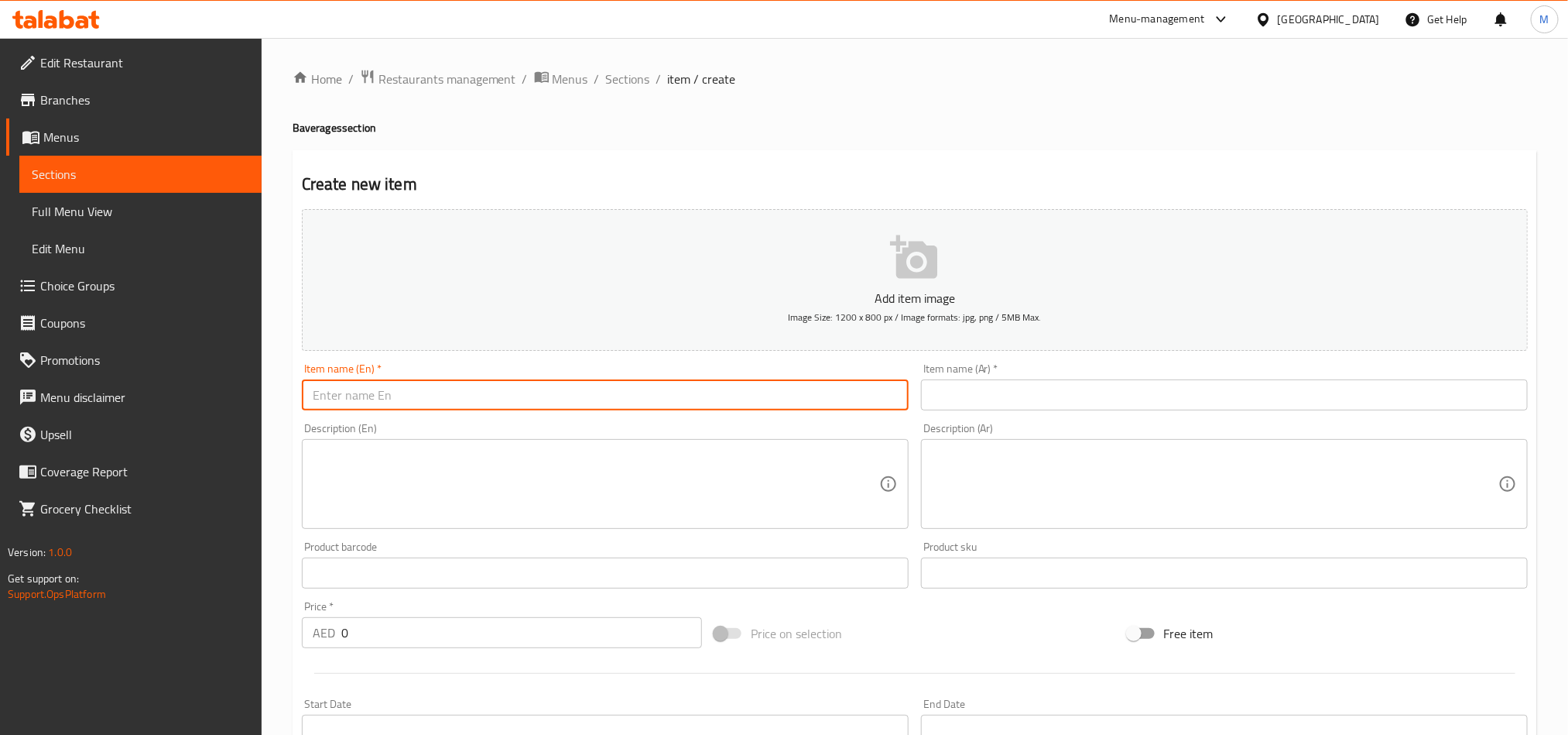
click at [414, 393] on input "text" at bounding box center [605, 395] width 607 height 31
type input "Karak Team"
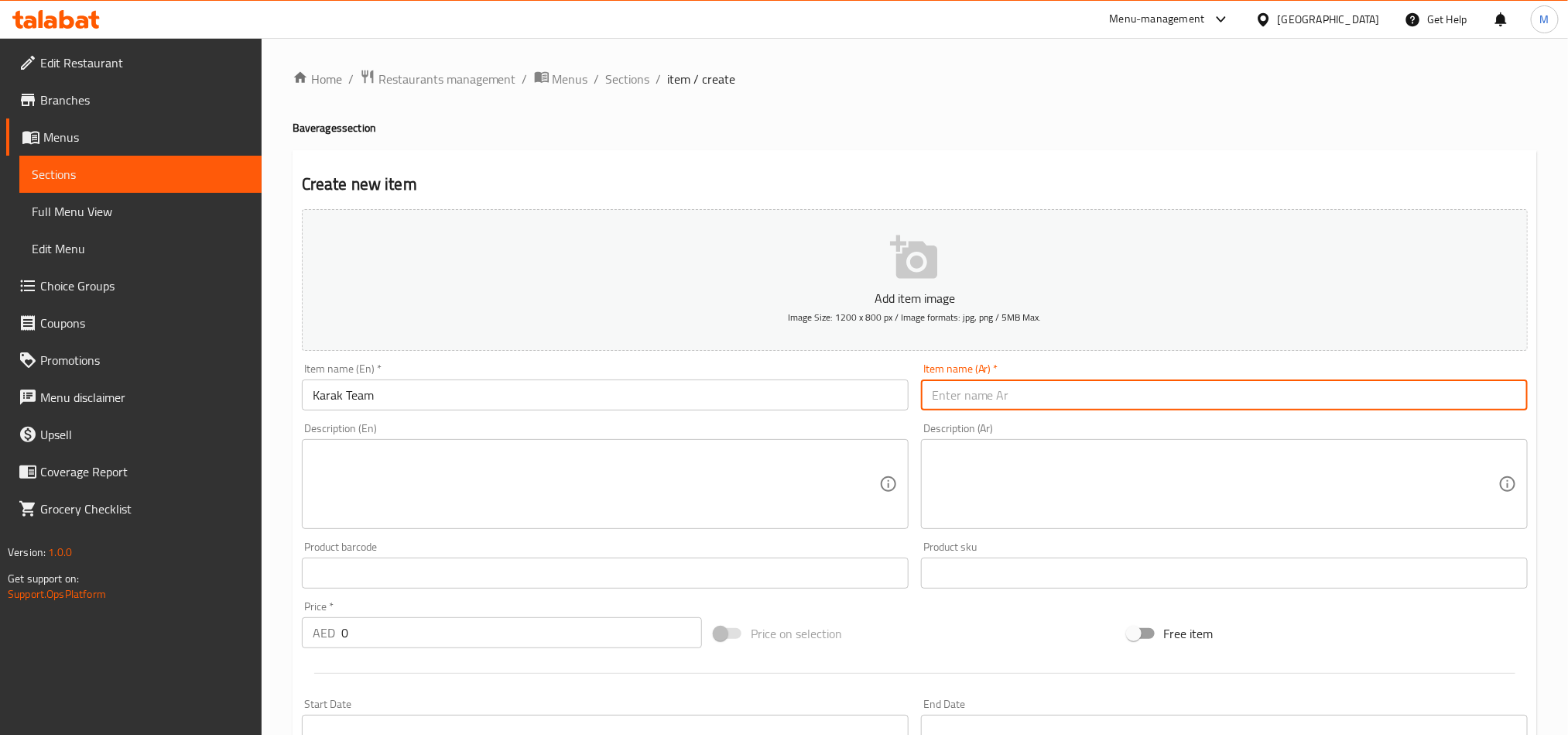
click at [959, 390] on input "text" at bounding box center [1224, 395] width 607 height 31
type input "شاى كرك"
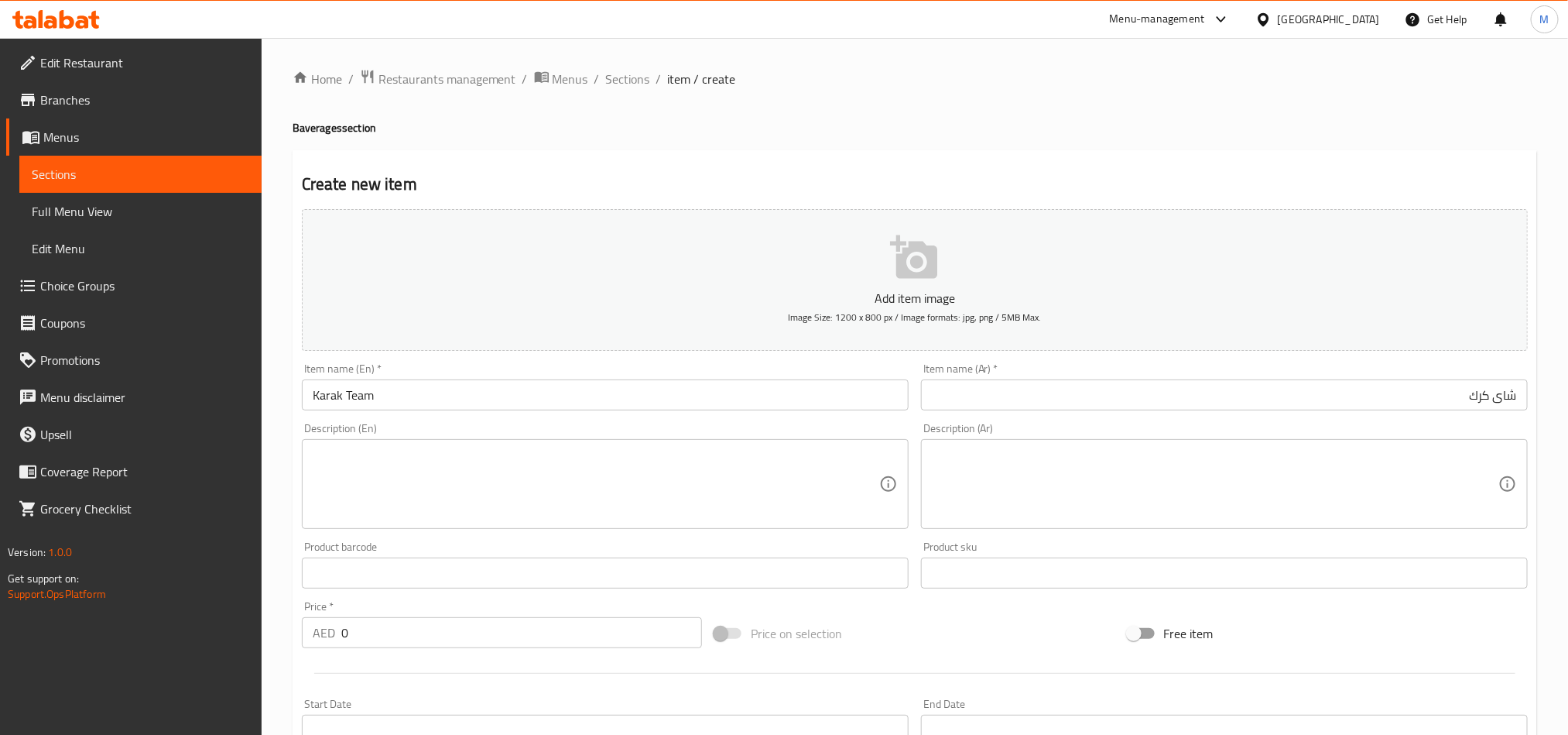
click at [922, 606] on div "Add item image Image Size: 1200 x 800 px / Image formats: jpg, png / 5MB Max. I…" at bounding box center [914, 536] width 1238 height 667
click at [379, 644] on input "0" at bounding box center [521, 632] width 360 height 31
type input "15"
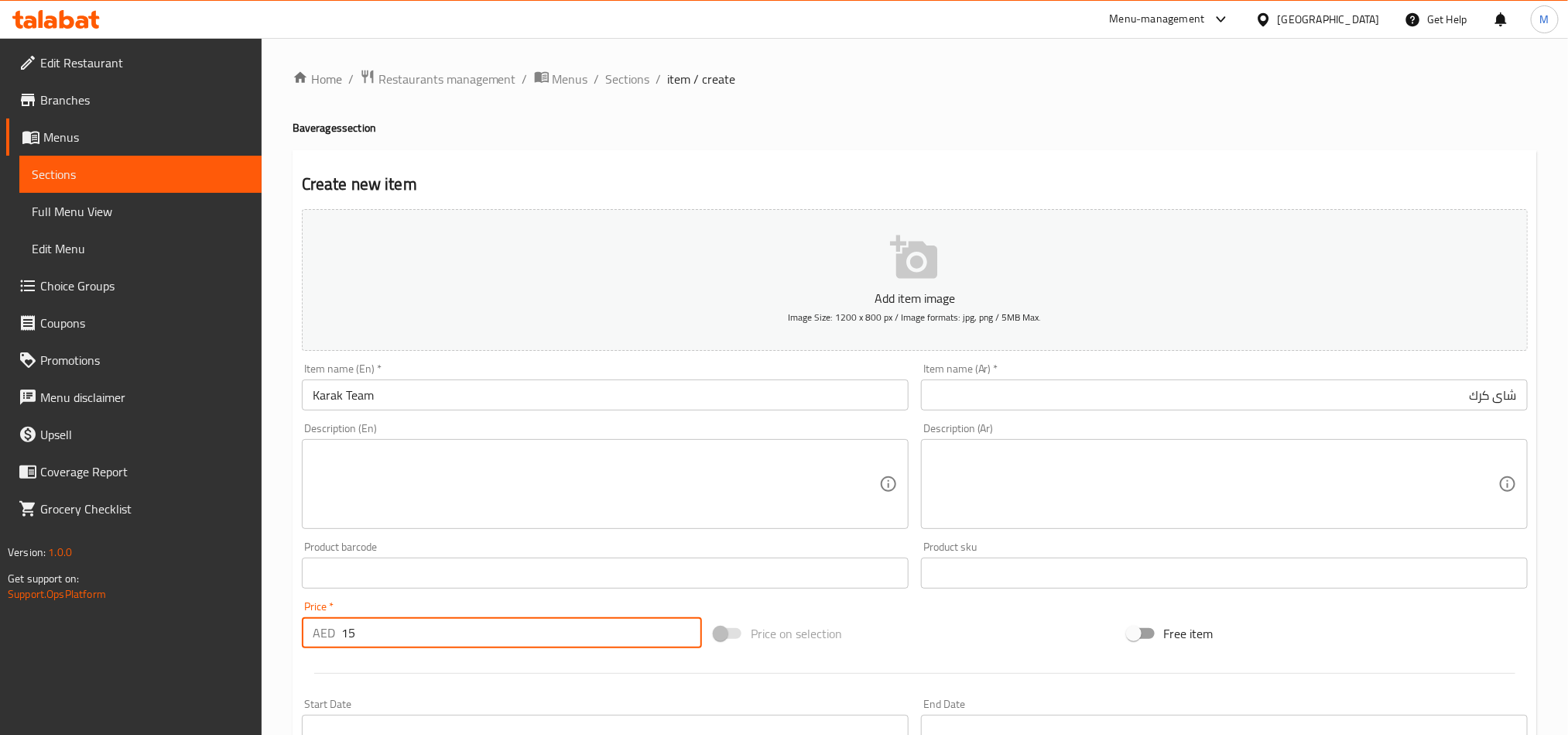
click at [930, 632] on div "Price on selection" at bounding box center [914, 634] width 413 height 42
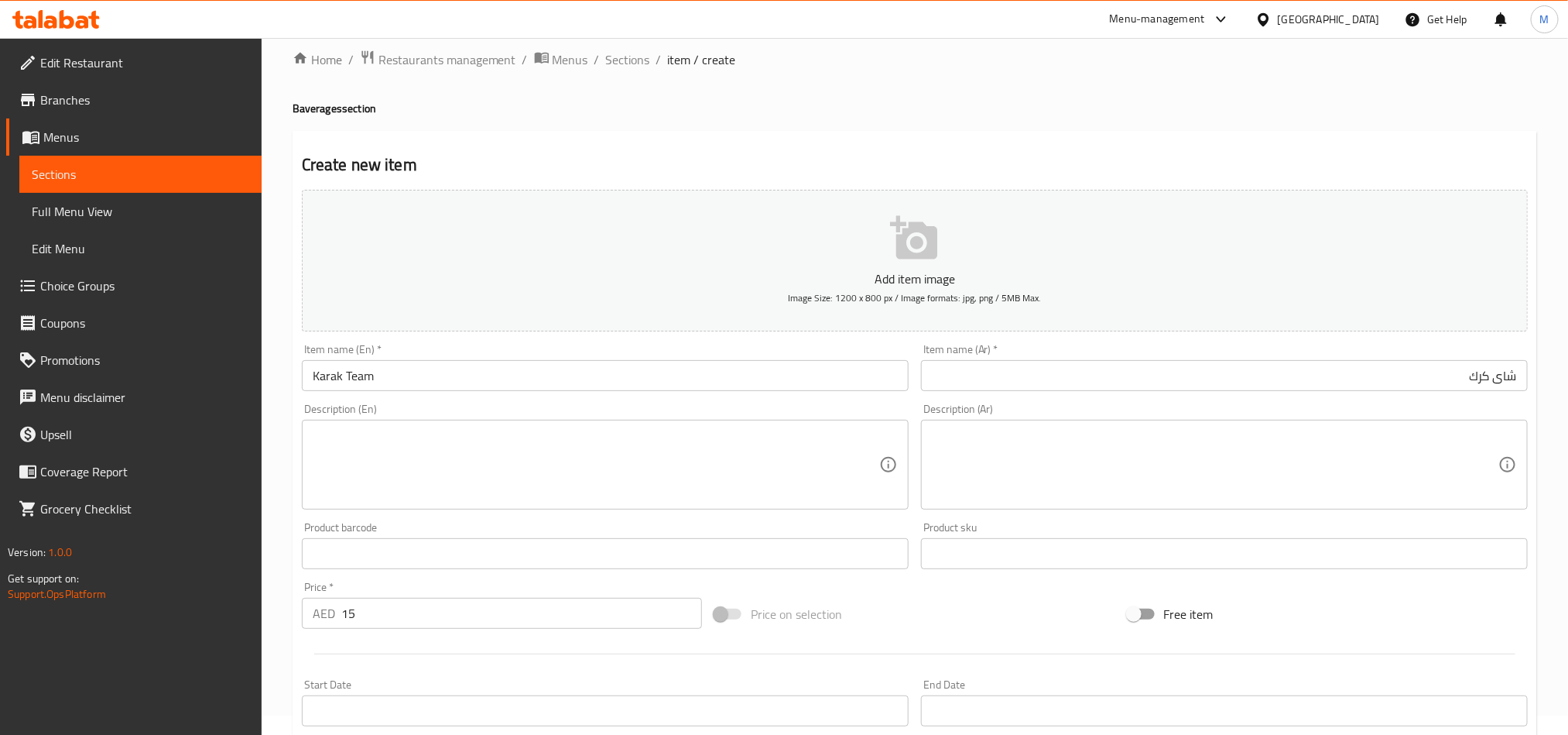
scroll to position [10, 0]
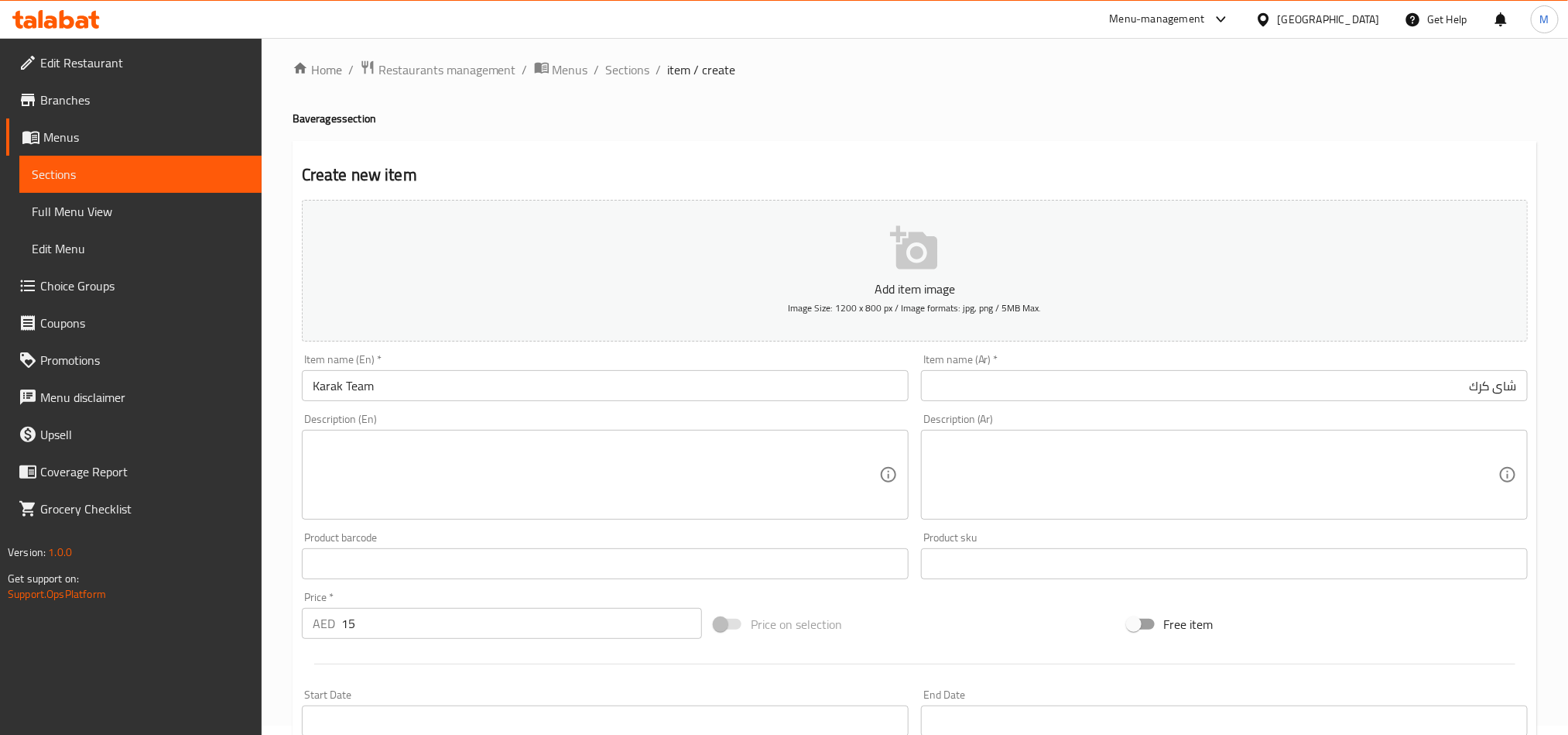
click at [420, 388] on input "Karak Team" at bounding box center [605, 385] width 607 height 31
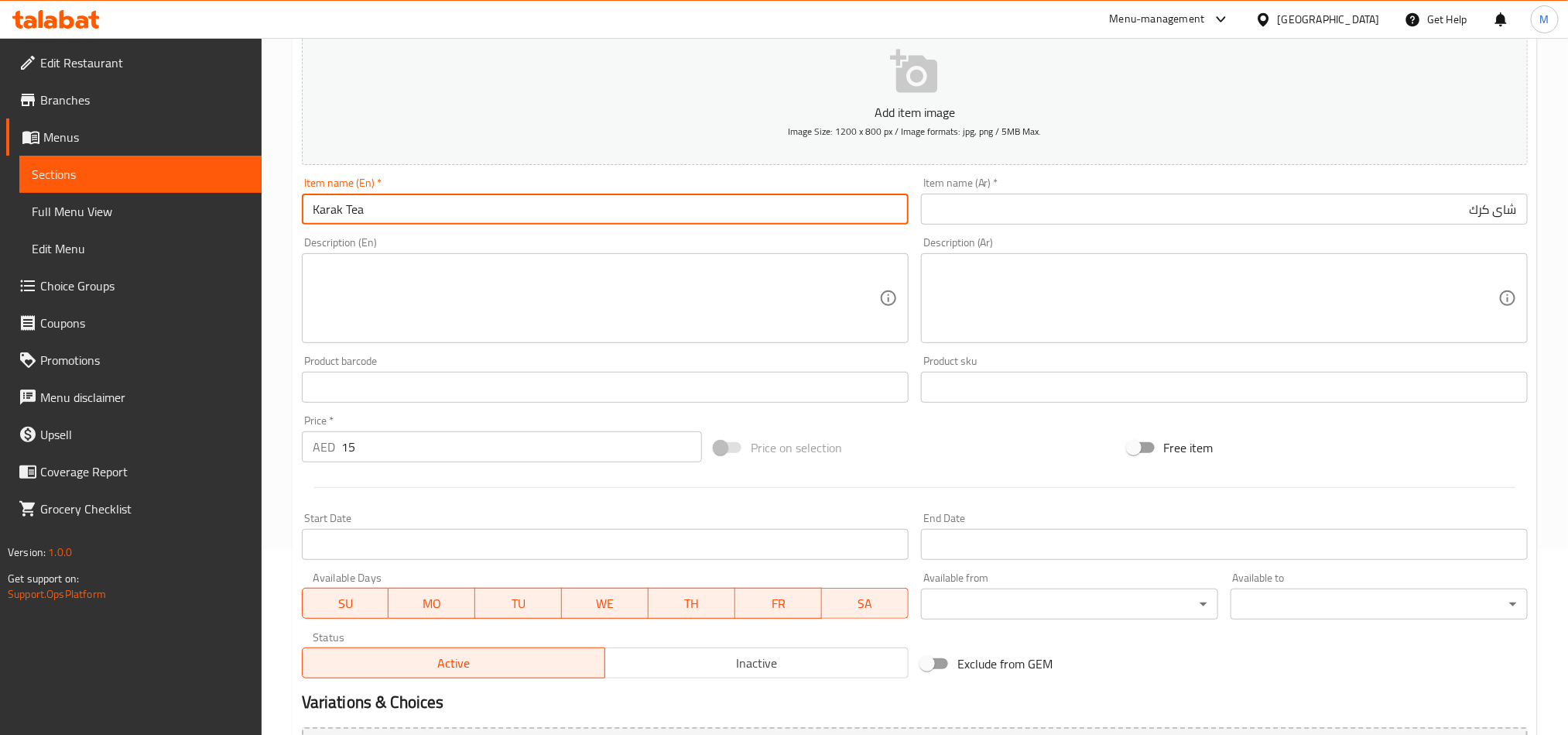
scroll to position [357, 0]
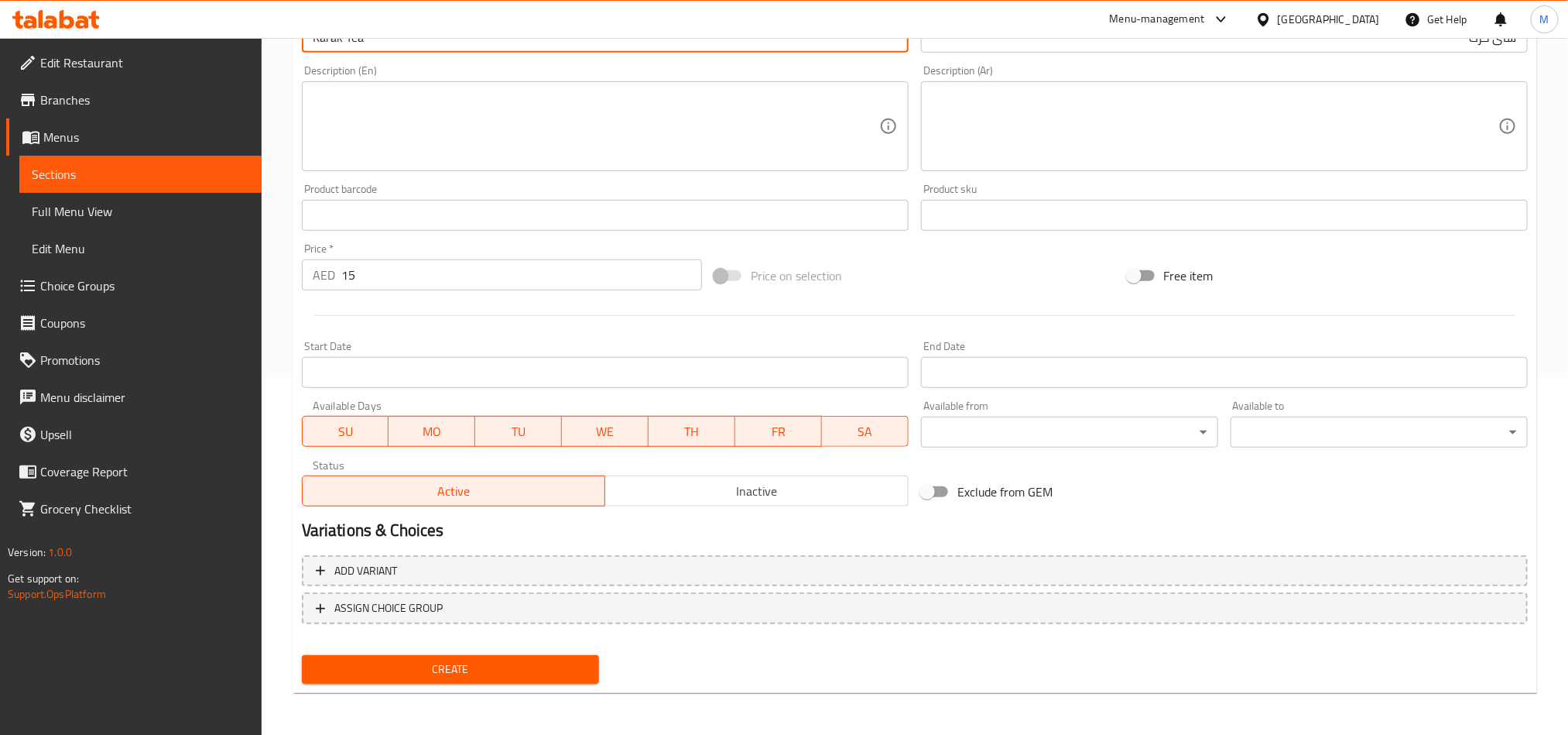
type input "Karak Tea"
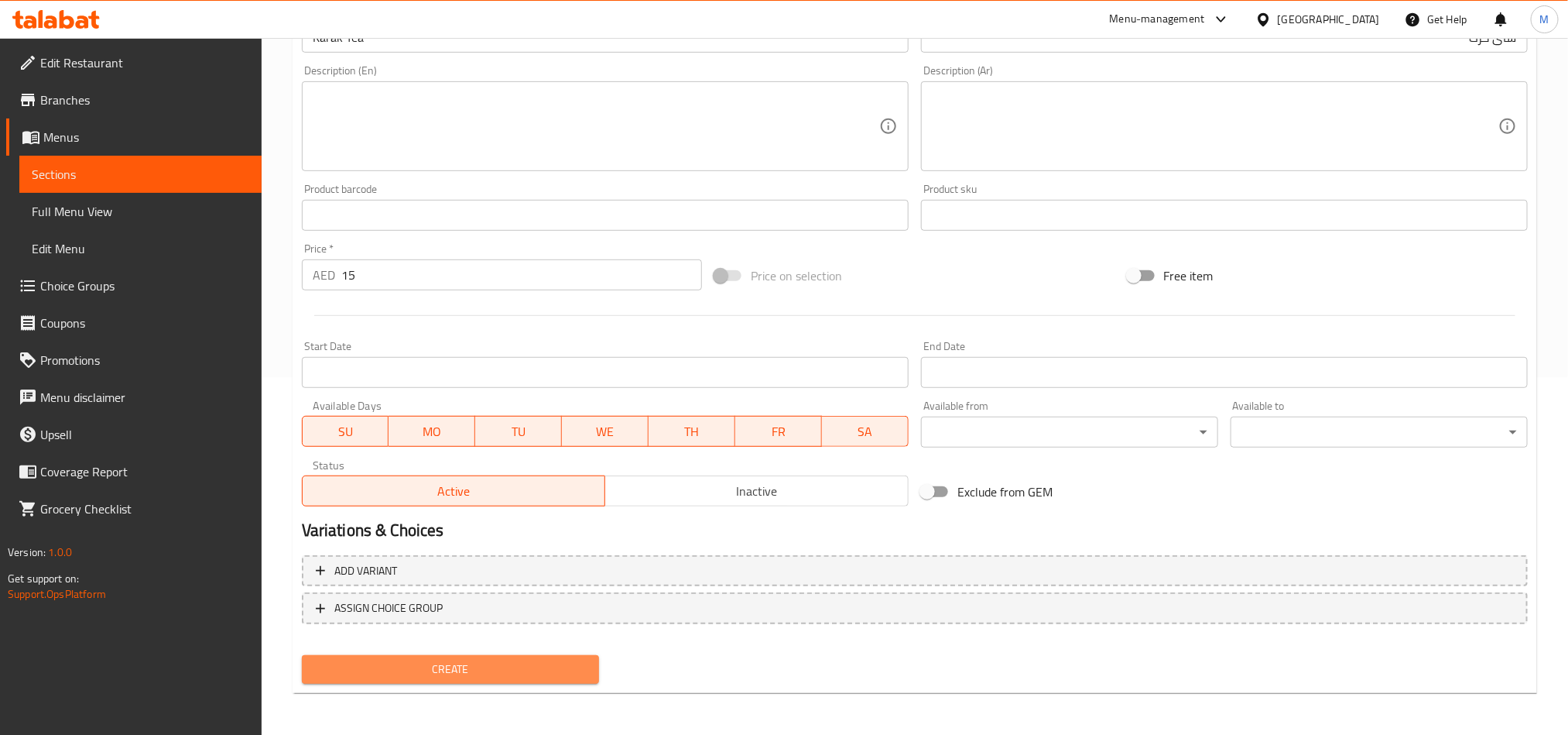
click at [421, 658] on button "Create" at bounding box center [450, 669] width 297 height 29
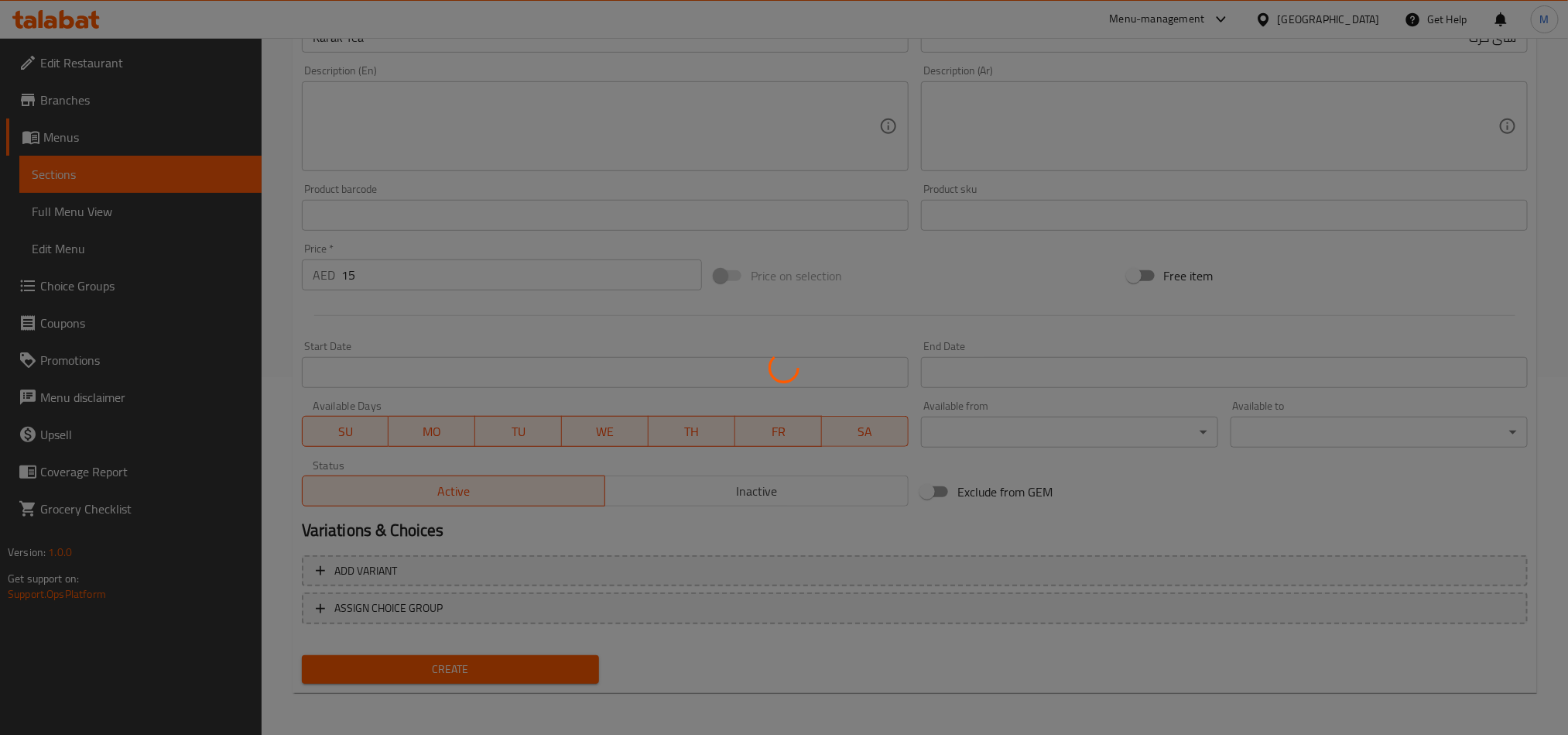
type input "0"
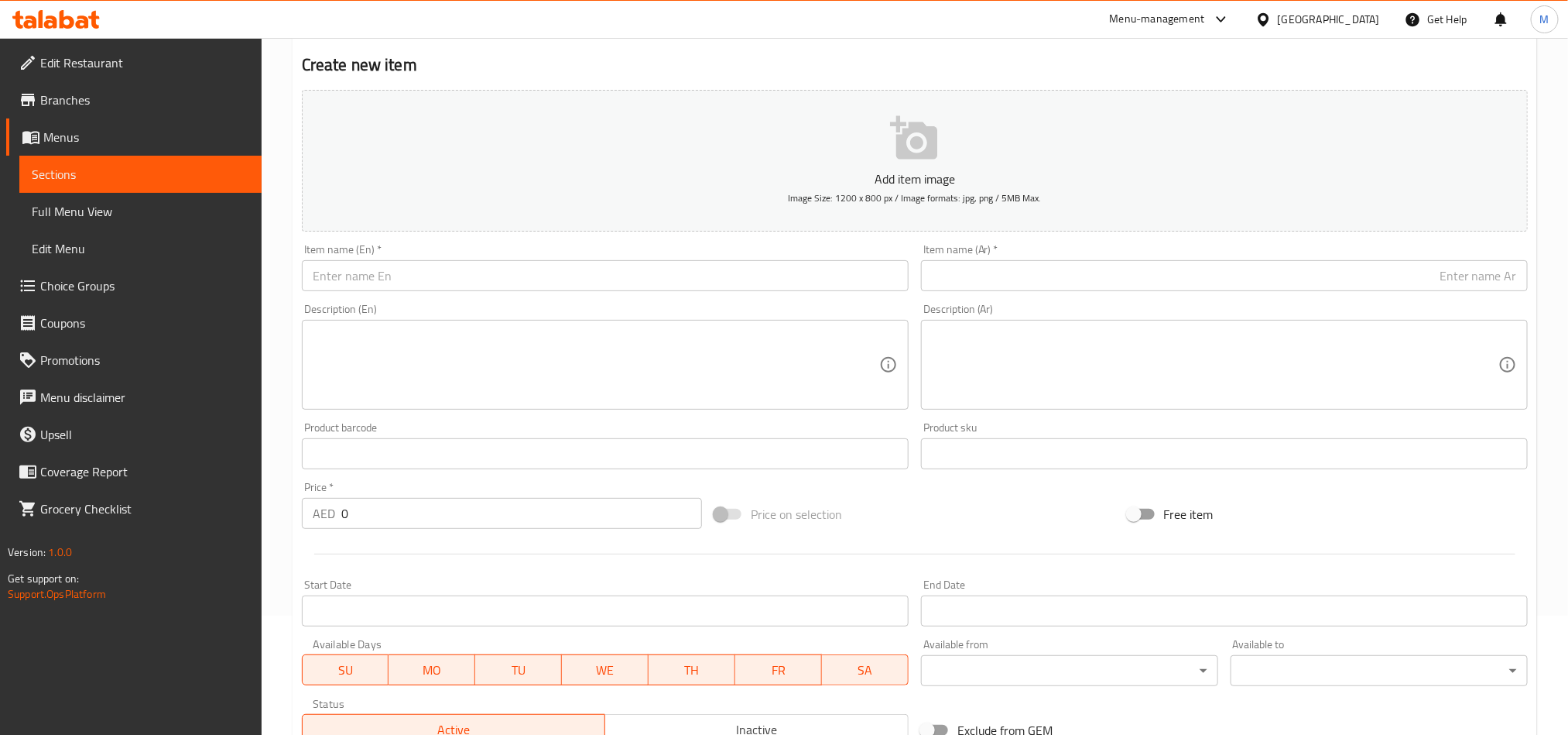
scroll to position [10, 0]
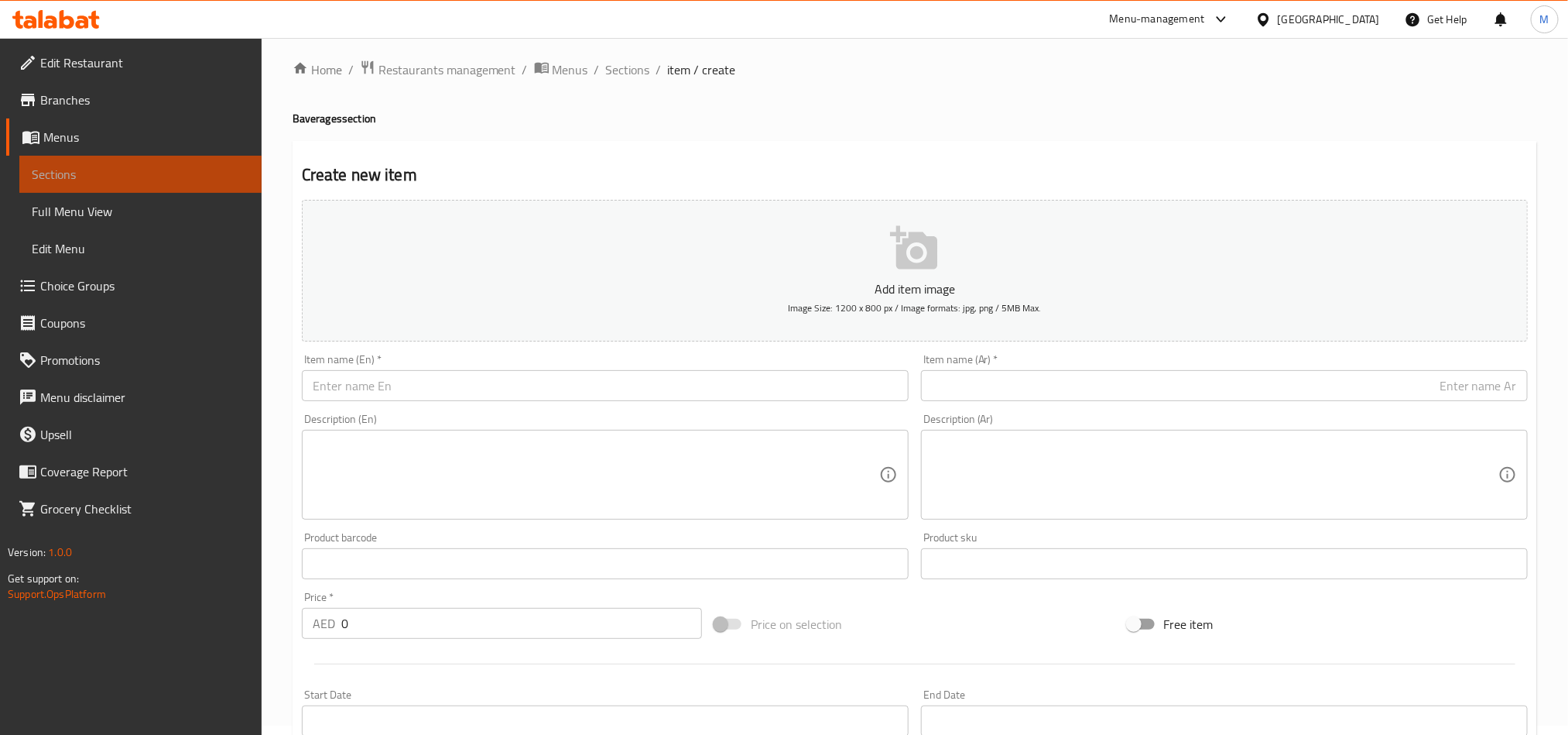
click at [84, 179] on span "Sections" at bounding box center [140, 174] width 218 height 18
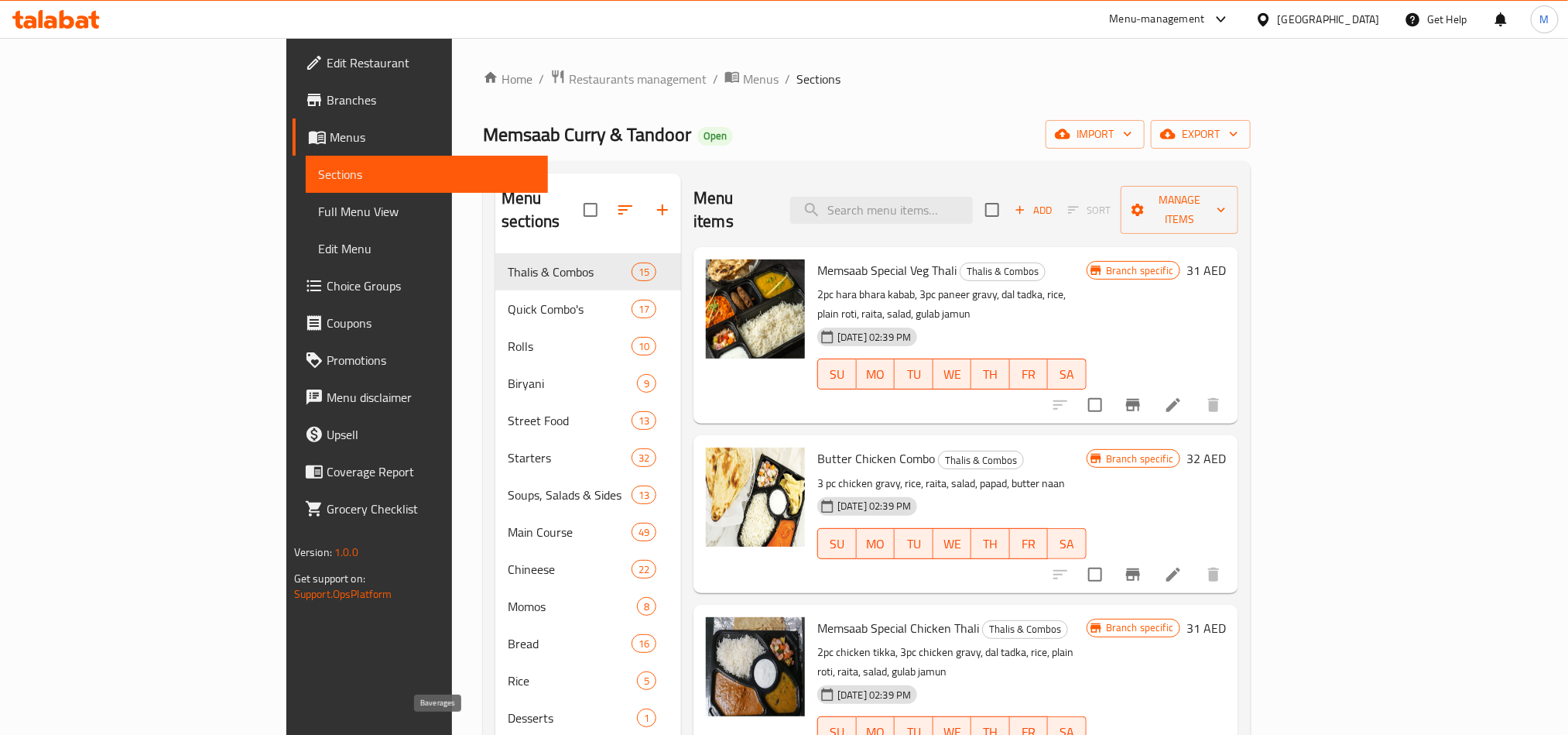
scroll to position [217, 0]
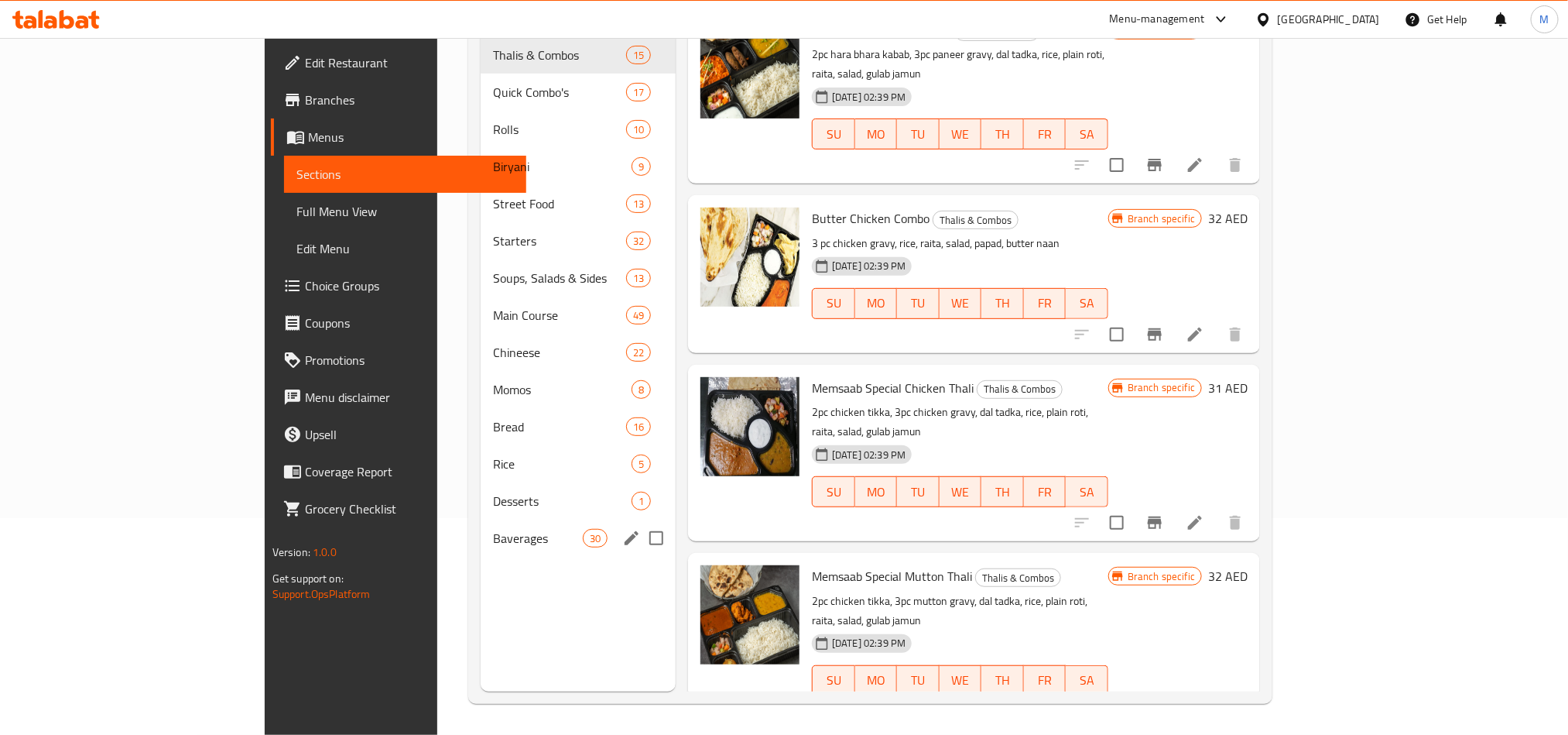
click at [481, 528] on div "Baverages 30" at bounding box center [578, 537] width 195 height 37
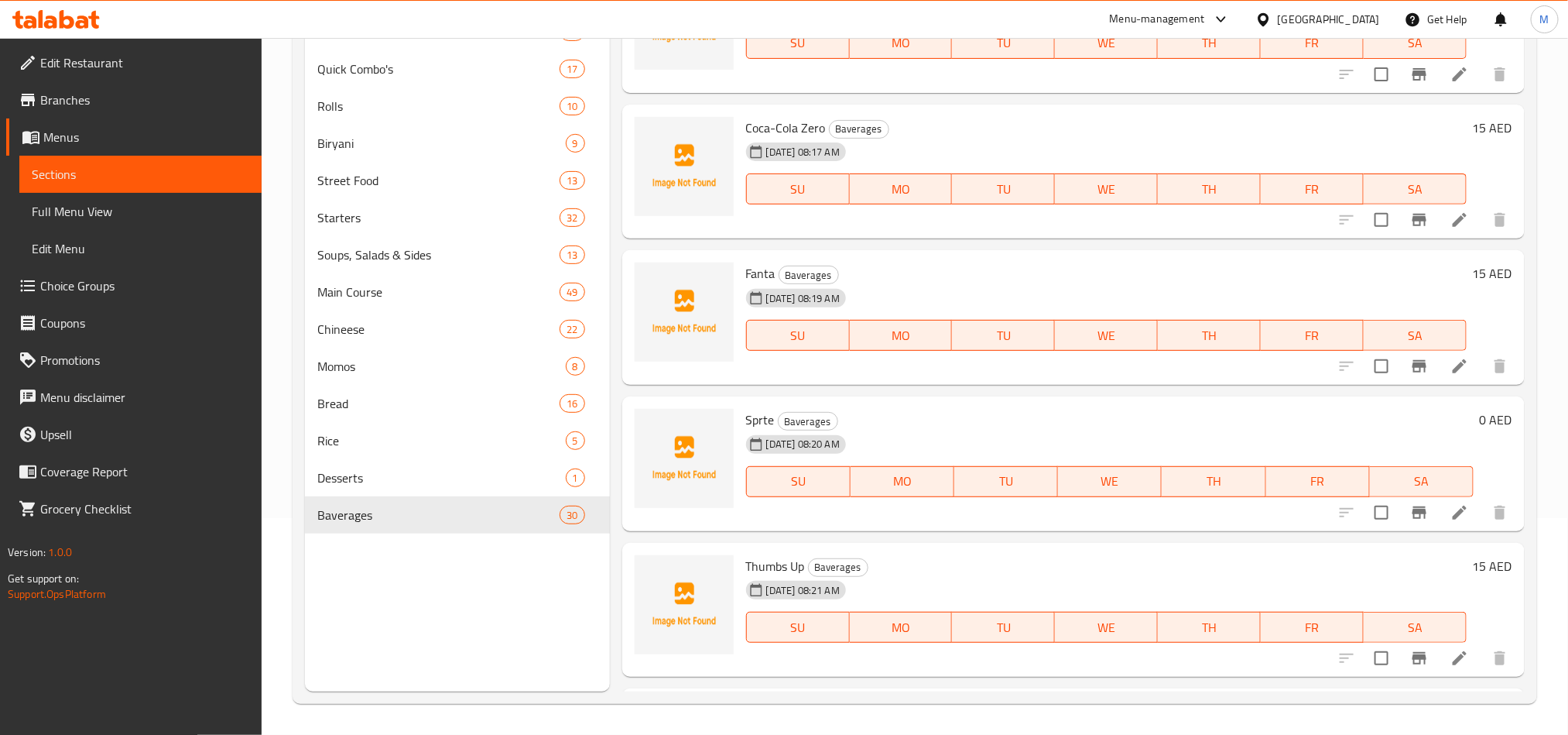
scroll to position [1832, 0]
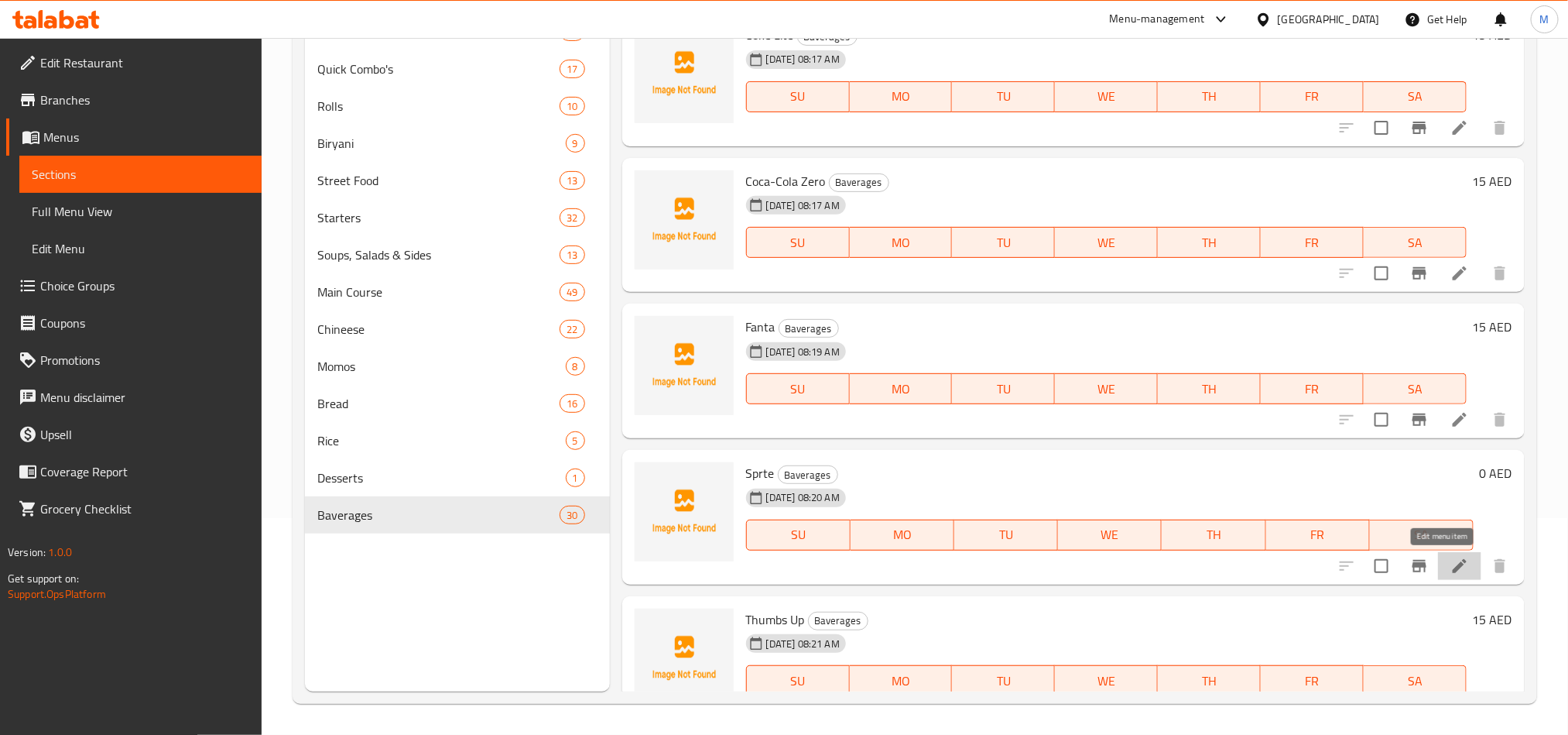
click at [1452, 562] on icon at bounding box center [1459, 565] width 14 height 14
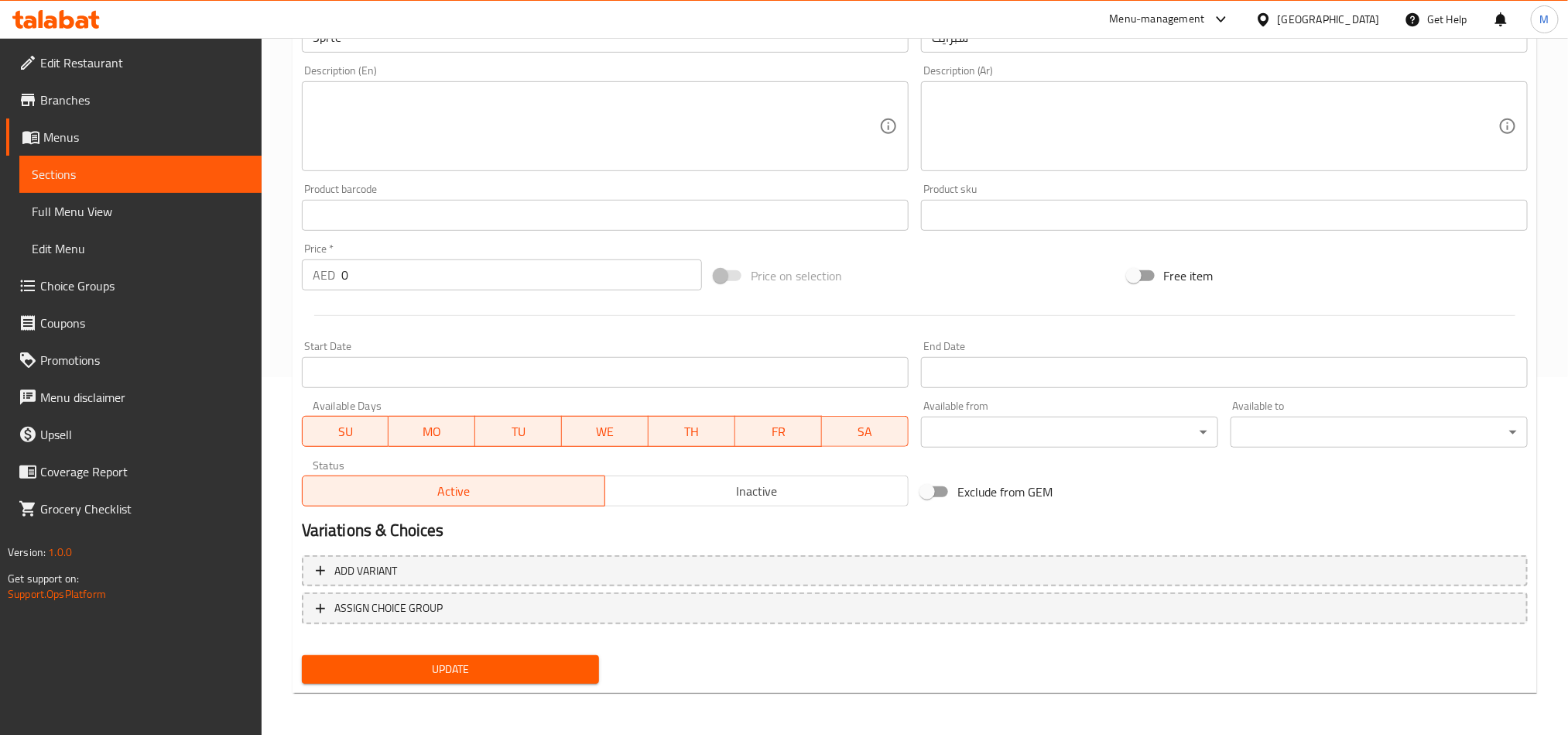
scroll to position [10, 0]
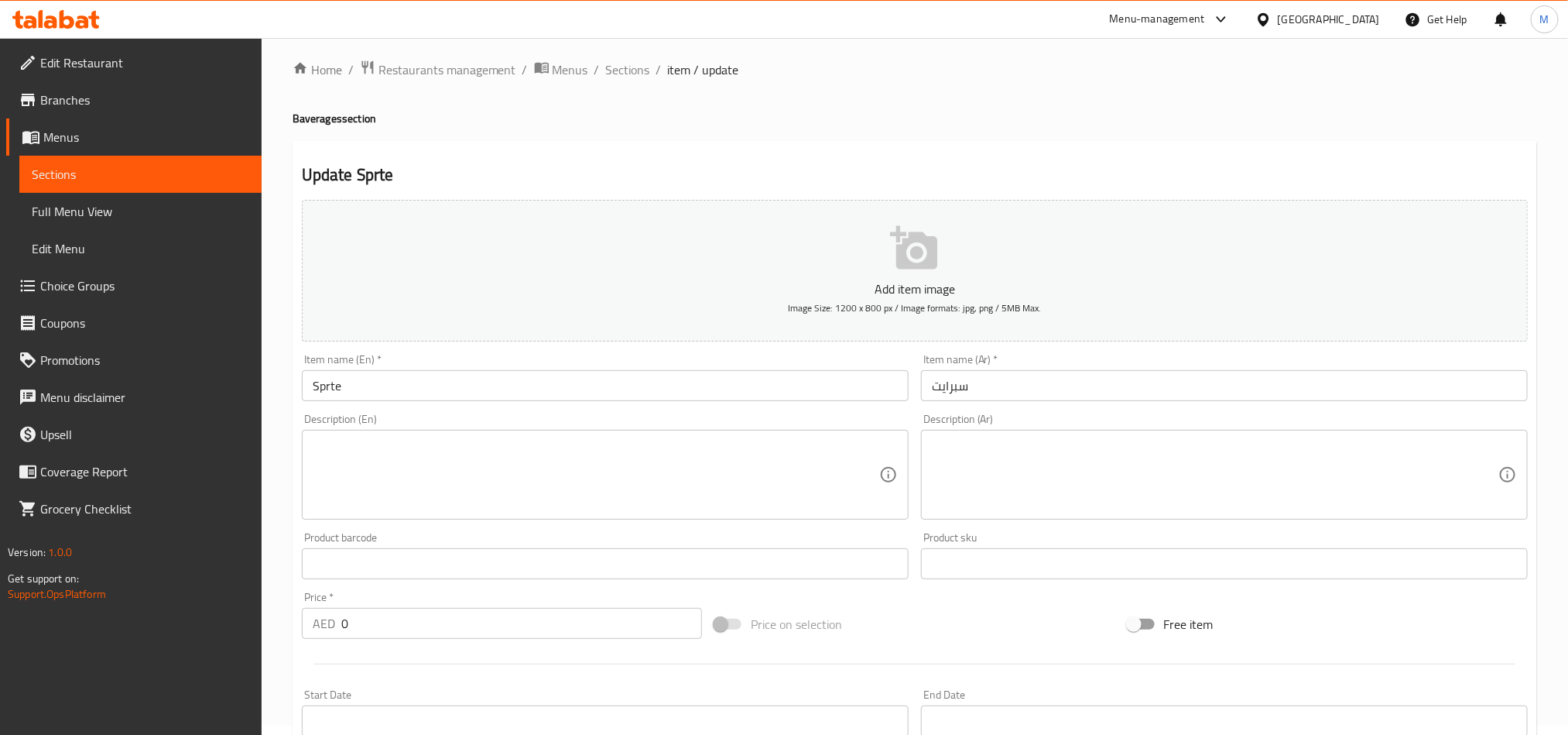
click at [330, 384] on input "Sprte" at bounding box center [605, 385] width 607 height 31
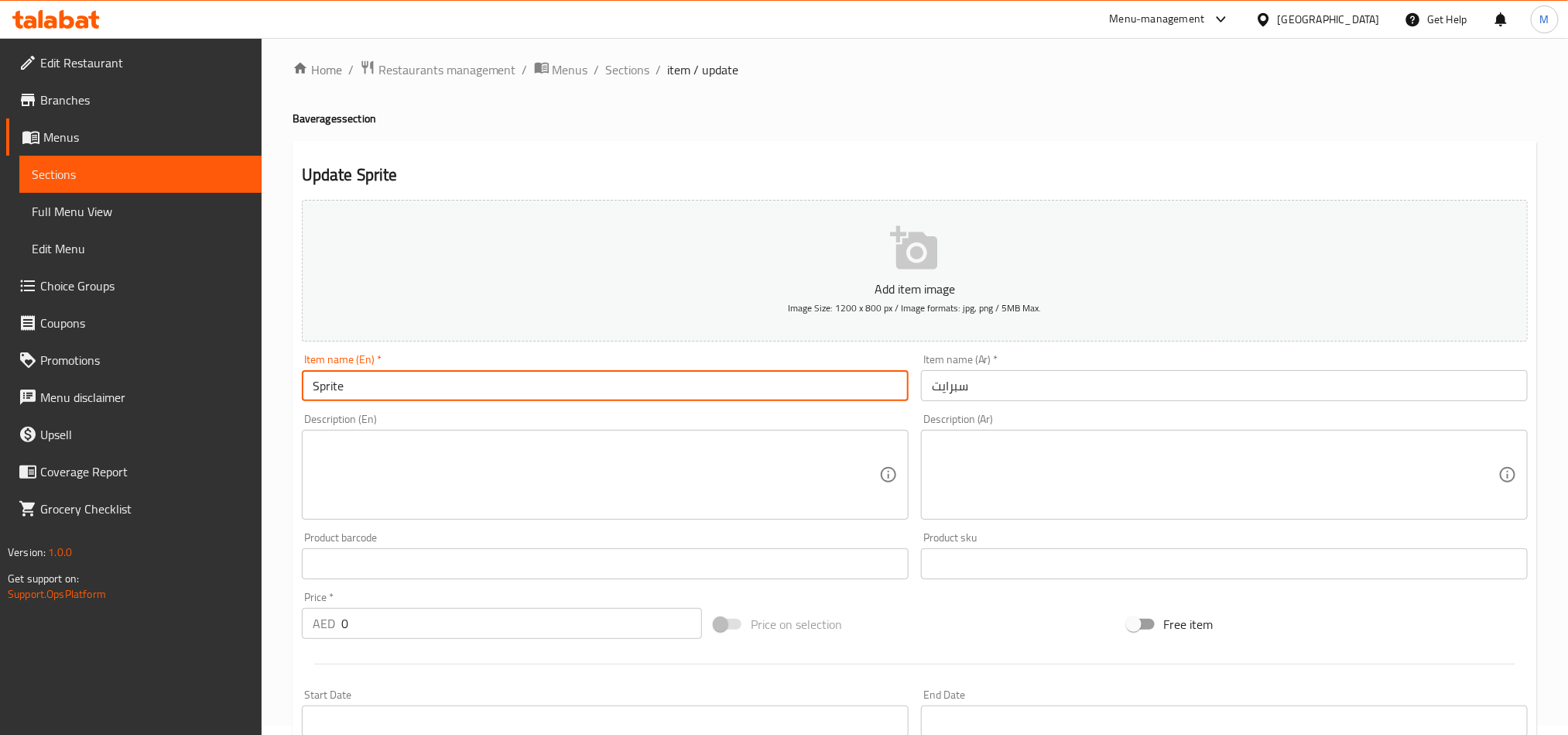
type input "Sprite"
click at [362, 632] on input "0" at bounding box center [521, 623] width 360 height 31
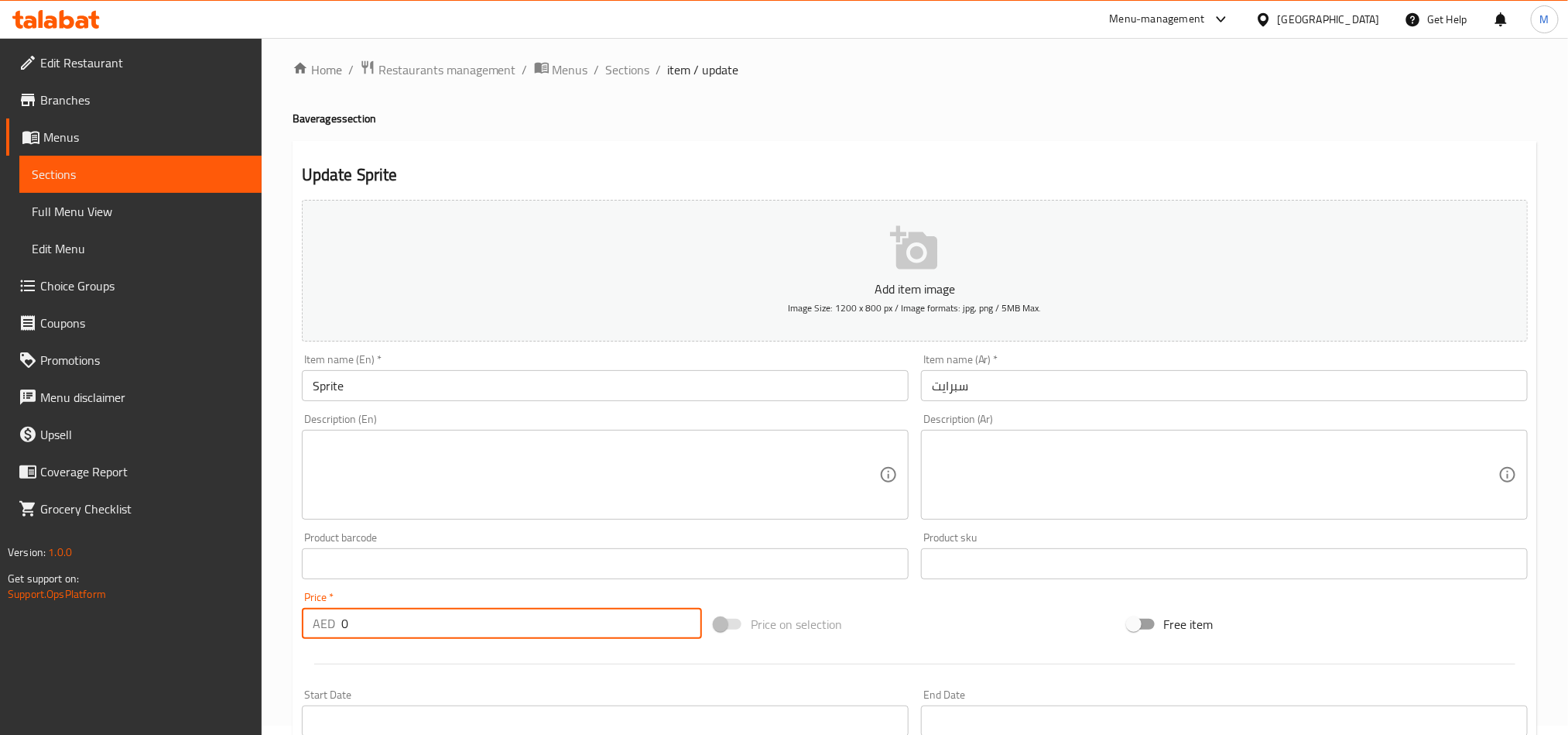
click at [362, 632] on input "0" at bounding box center [521, 623] width 360 height 31
type input "15"
click at [901, 616] on div "Price on selection" at bounding box center [914, 624] width 413 height 42
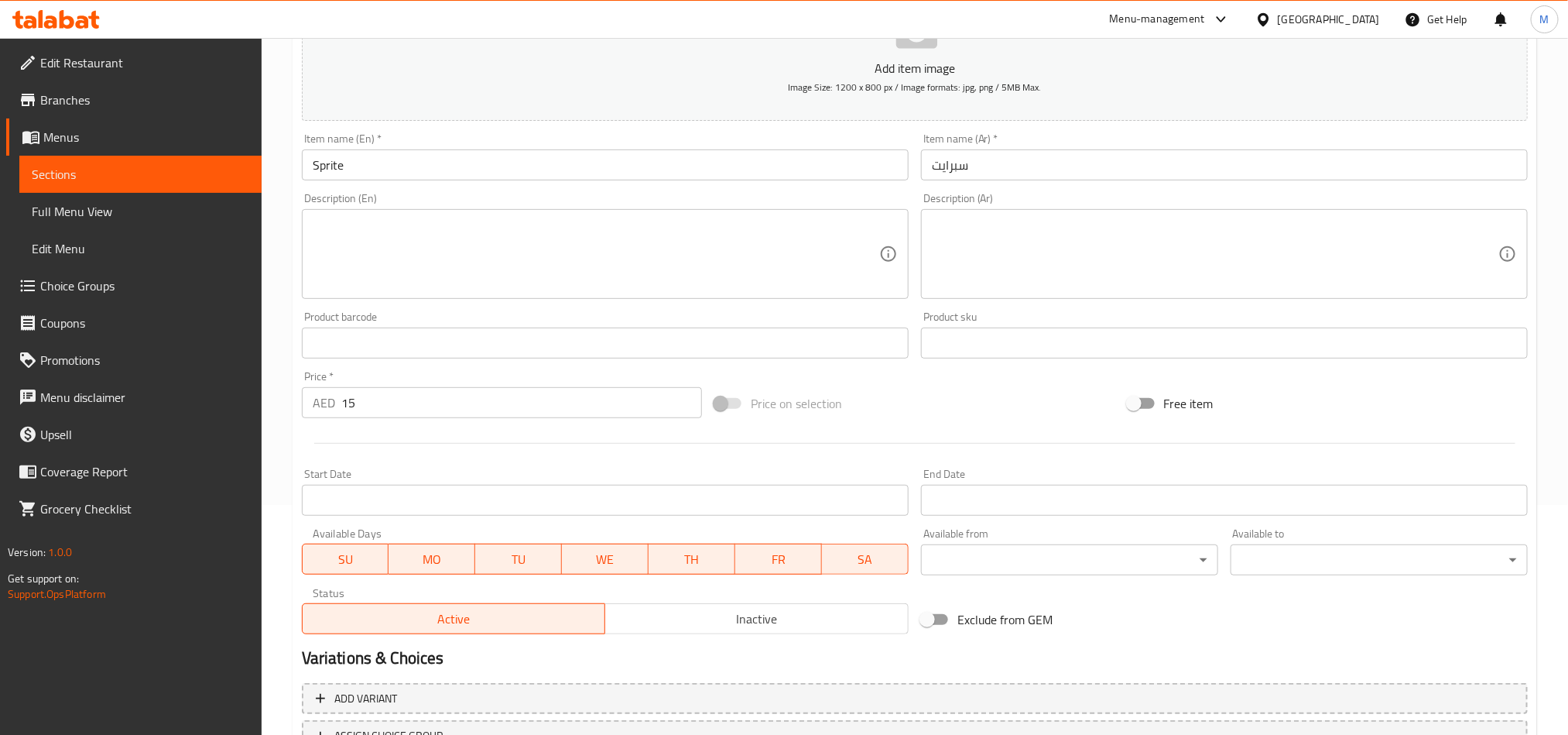
scroll to position [357, 0]
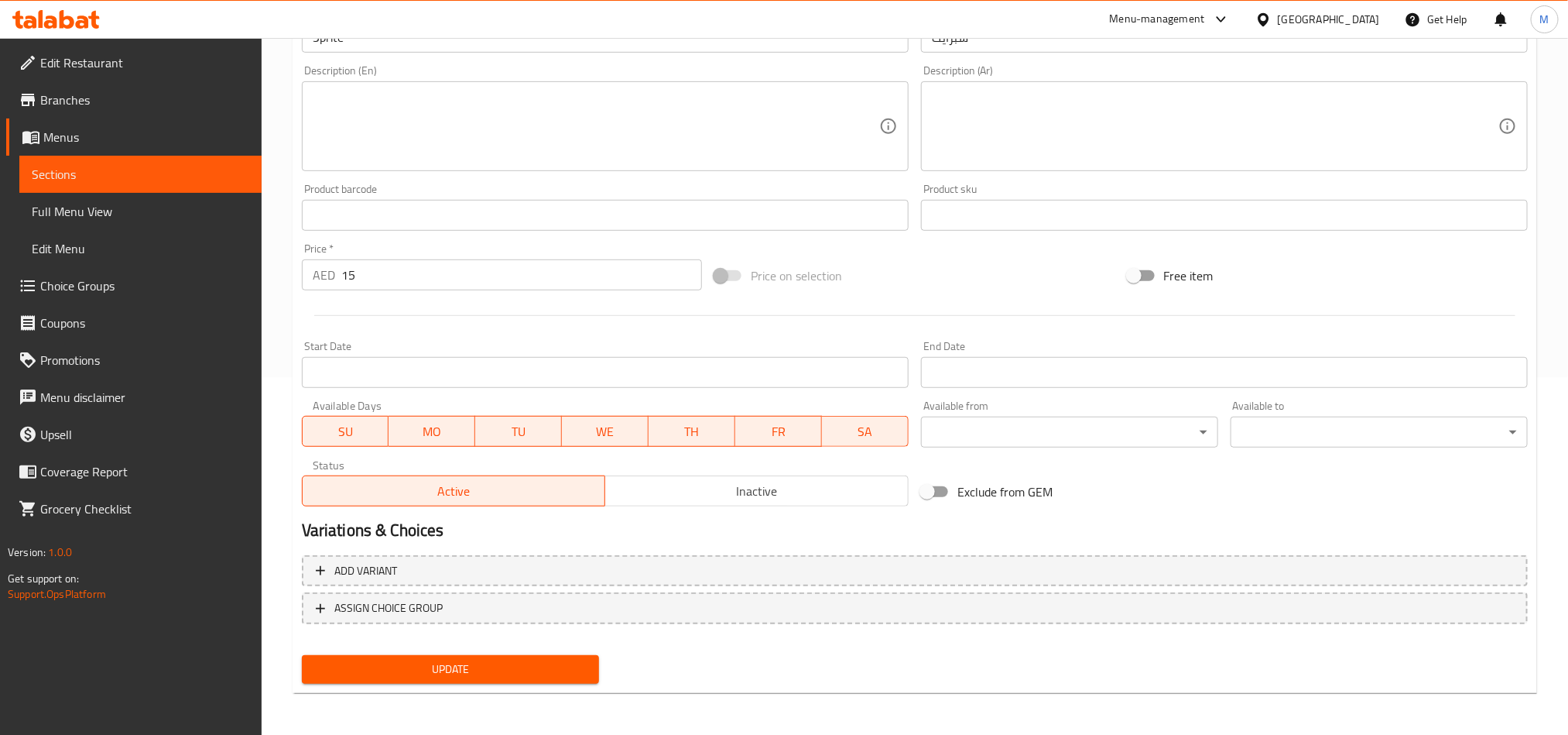
click at [451, 659] on span "Update" at bounding box center [450, 669] width 272 height 19
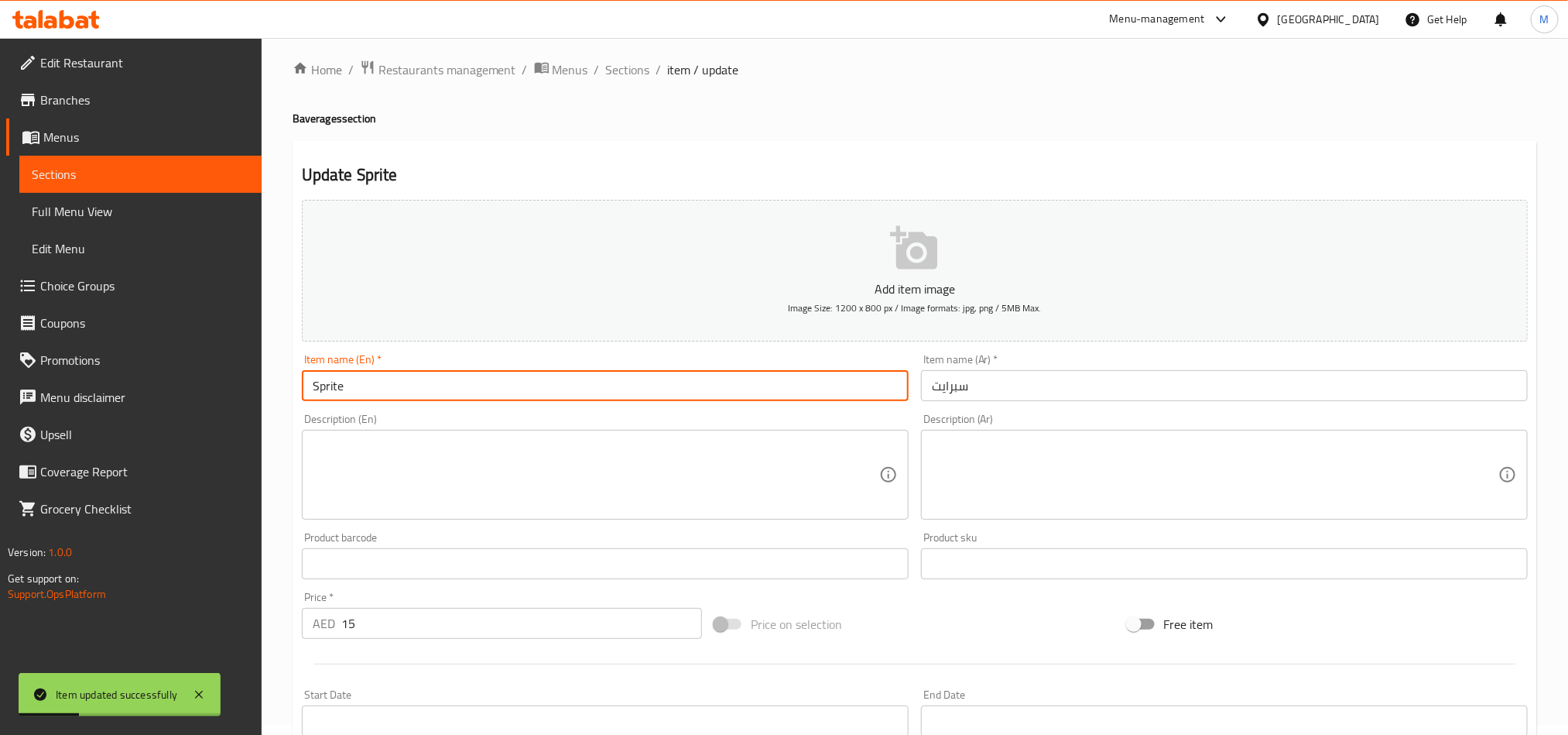
click at [390, 383] on input "Sprite" at bounding box center [605, 385] width 607 height 31
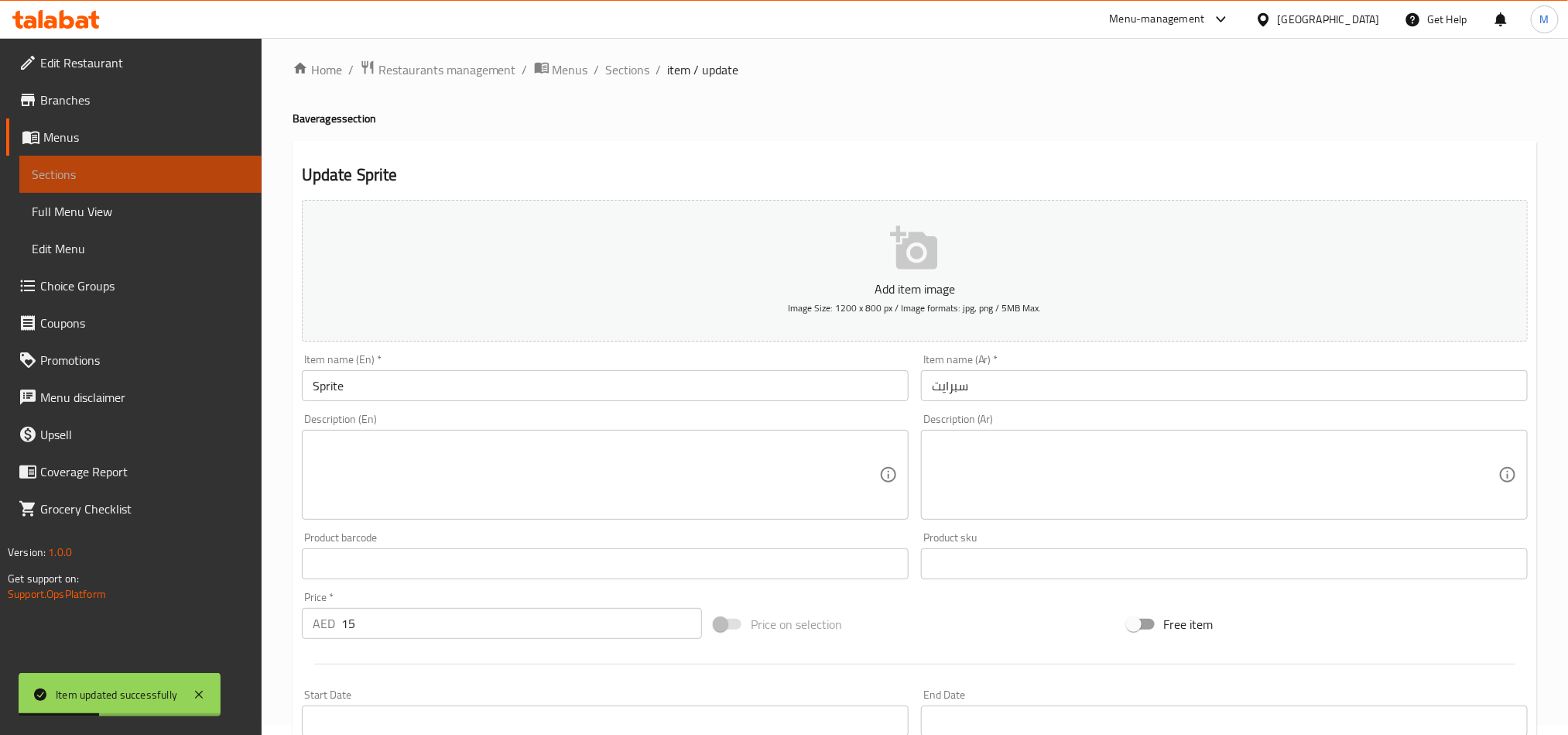
click at [79, 170] on span "Sections" at bounding box center [140, 174] width 218 height 18
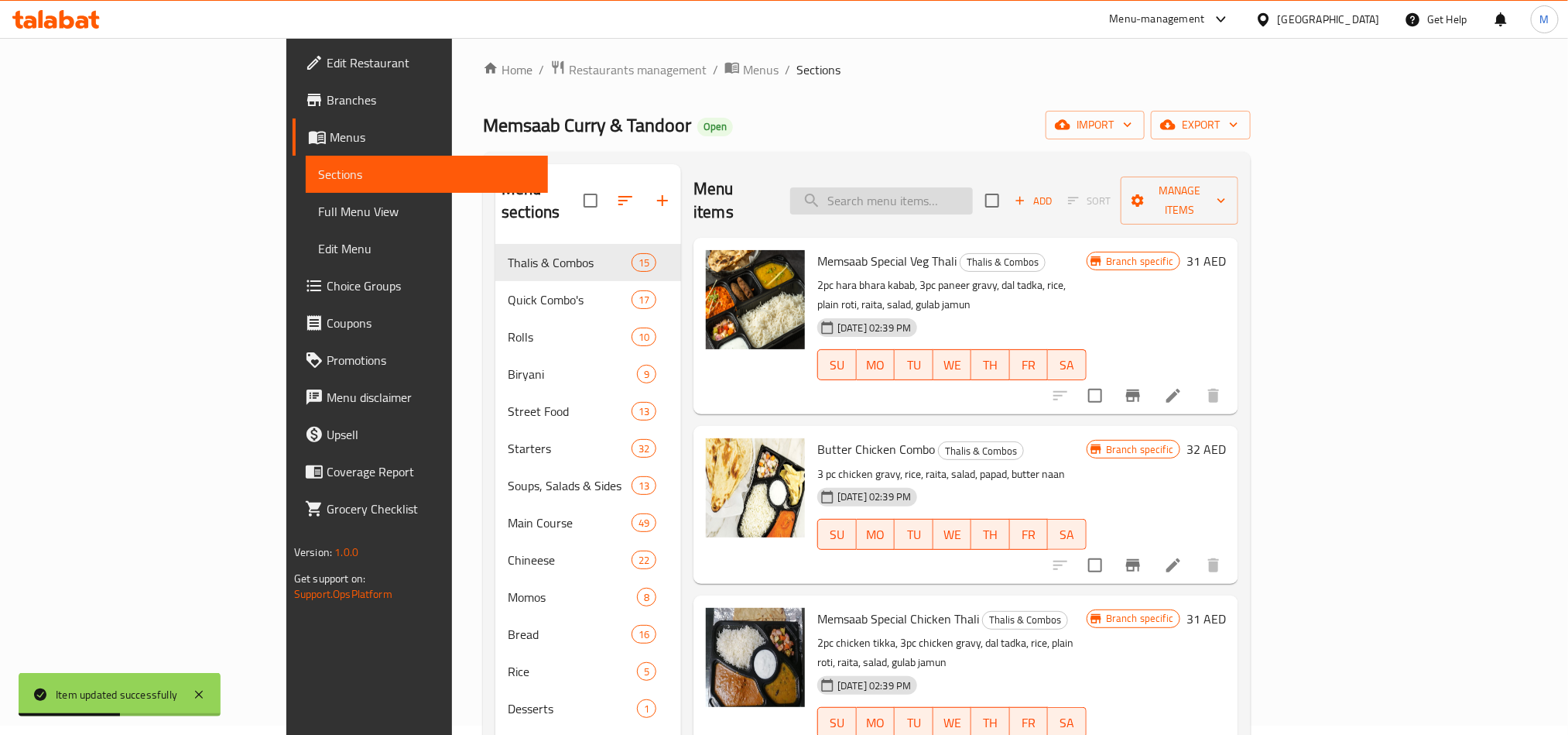
click at [973, 193] on input "search" at bounding box center [881, 201] width 183 height 27
paste input "Sprite"
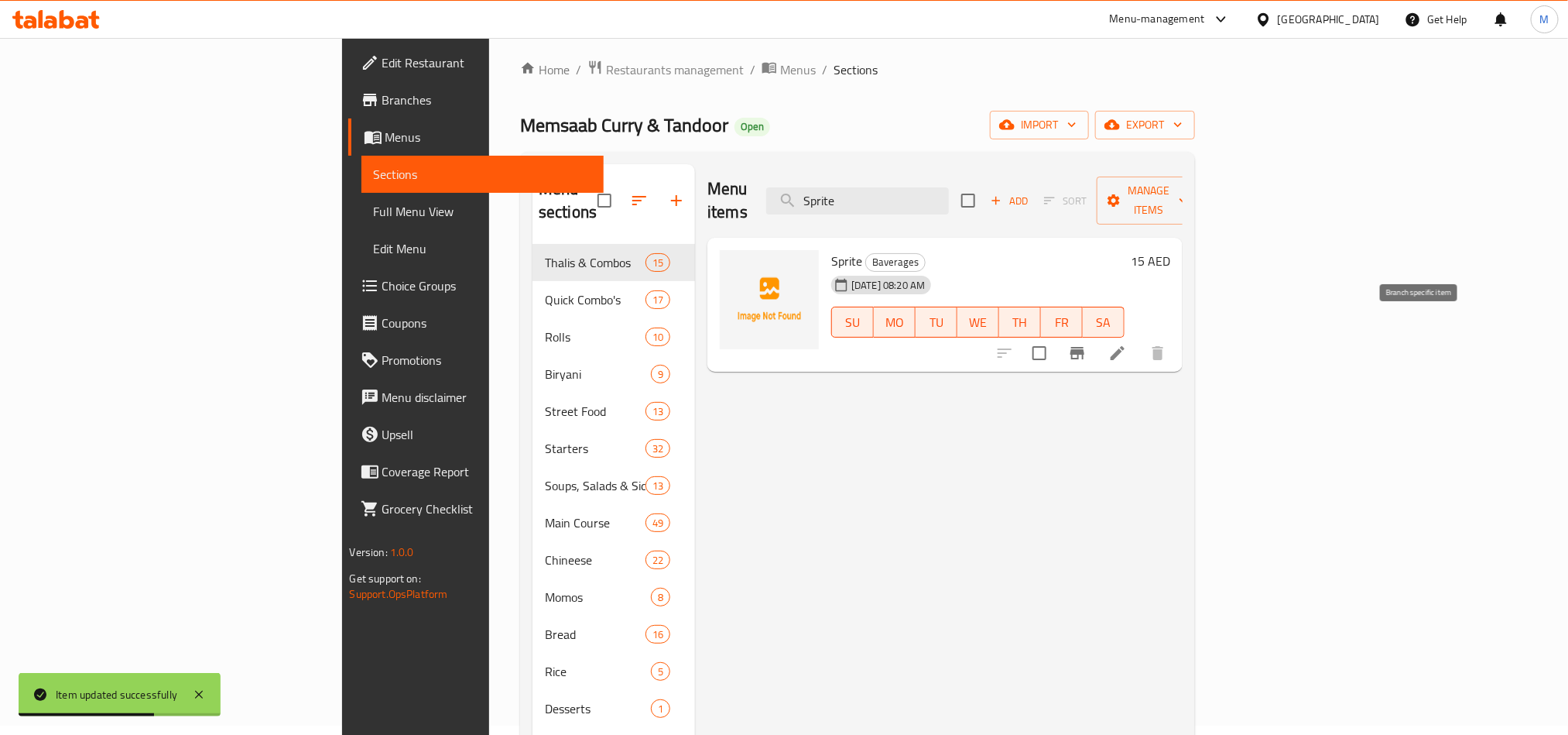
type input "Sprite"
click at [1096, 341] on button "Branch-specific-item" at bounding box center [1077, 353] width 37 height 37
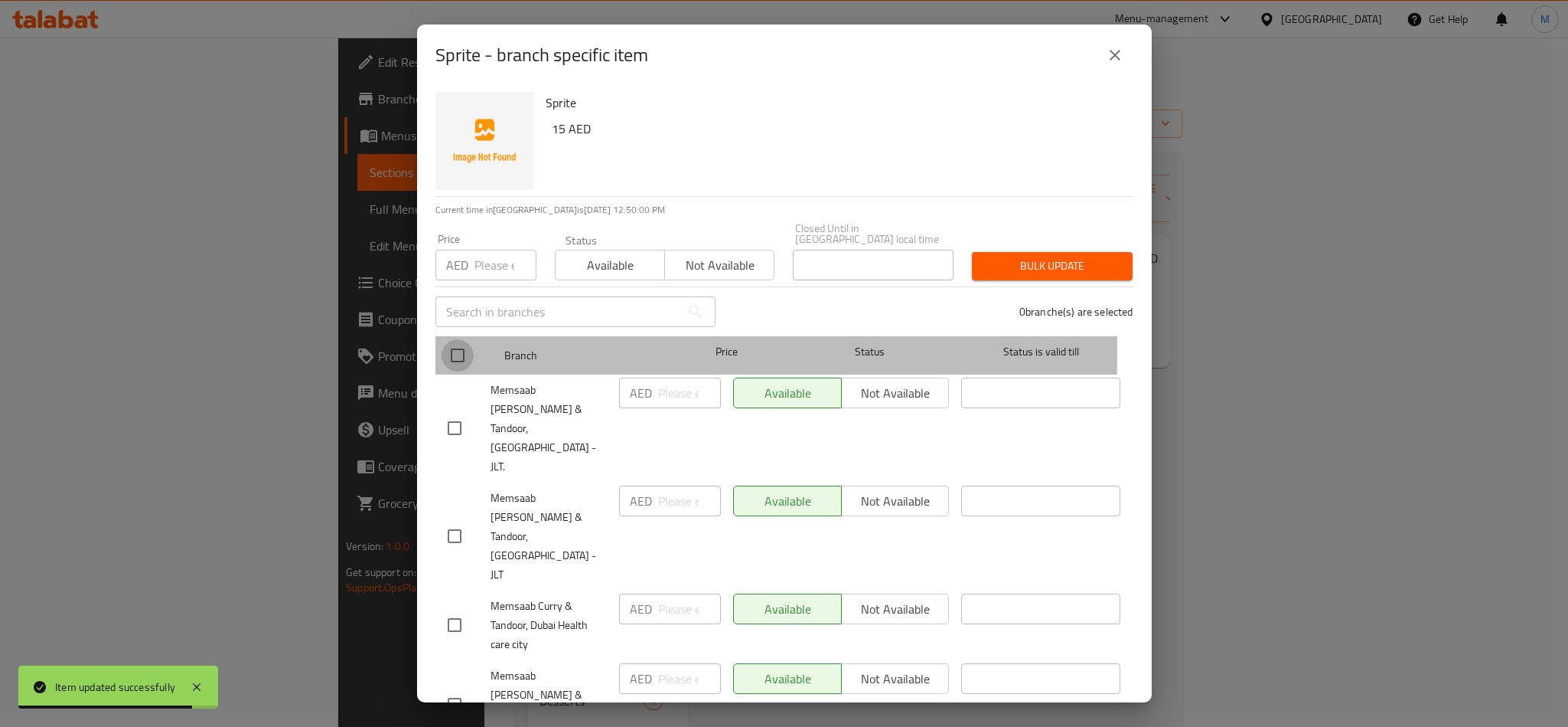
click at [453, 352] on input "checkbox" at bounding box center [457, 355] width 32 height 32
checkbox input "true"
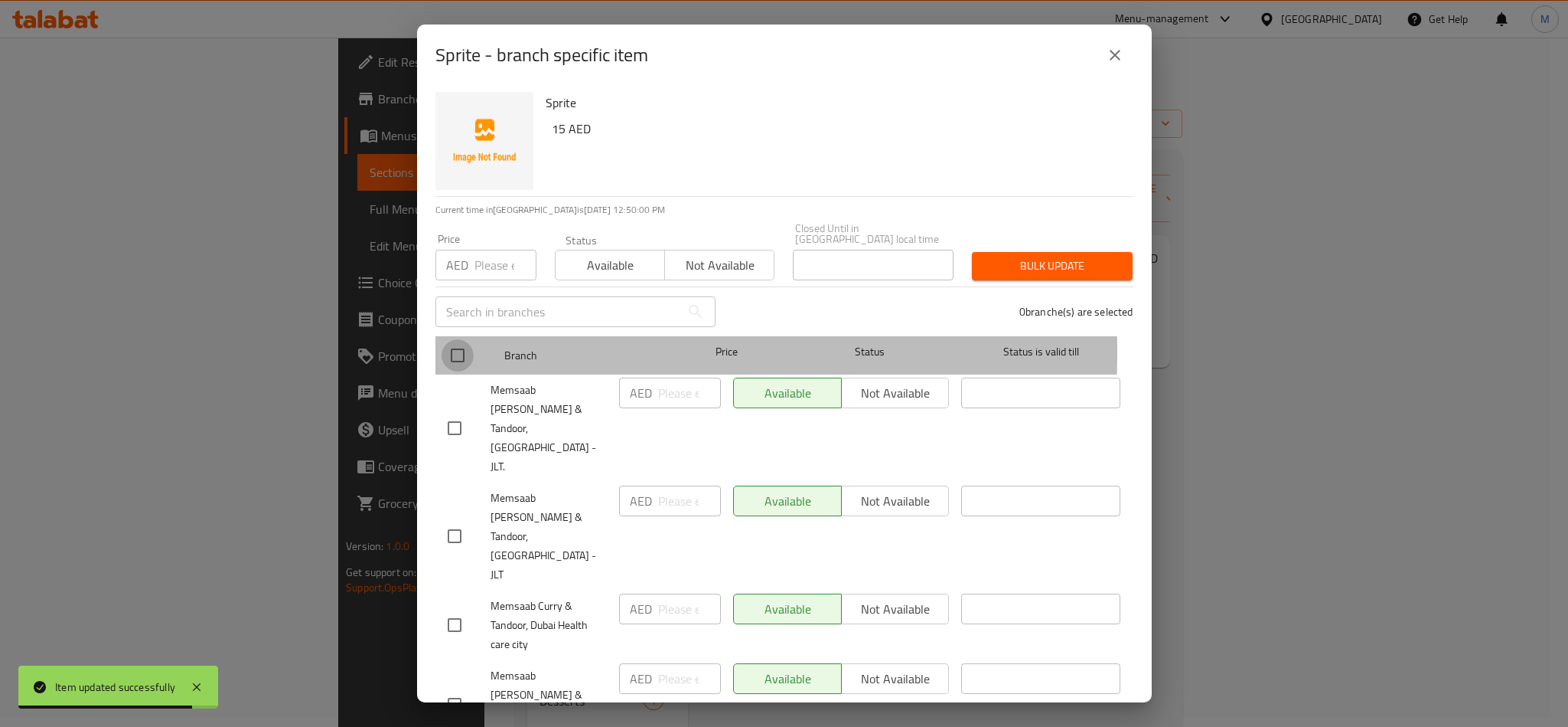
checkbox input "true"
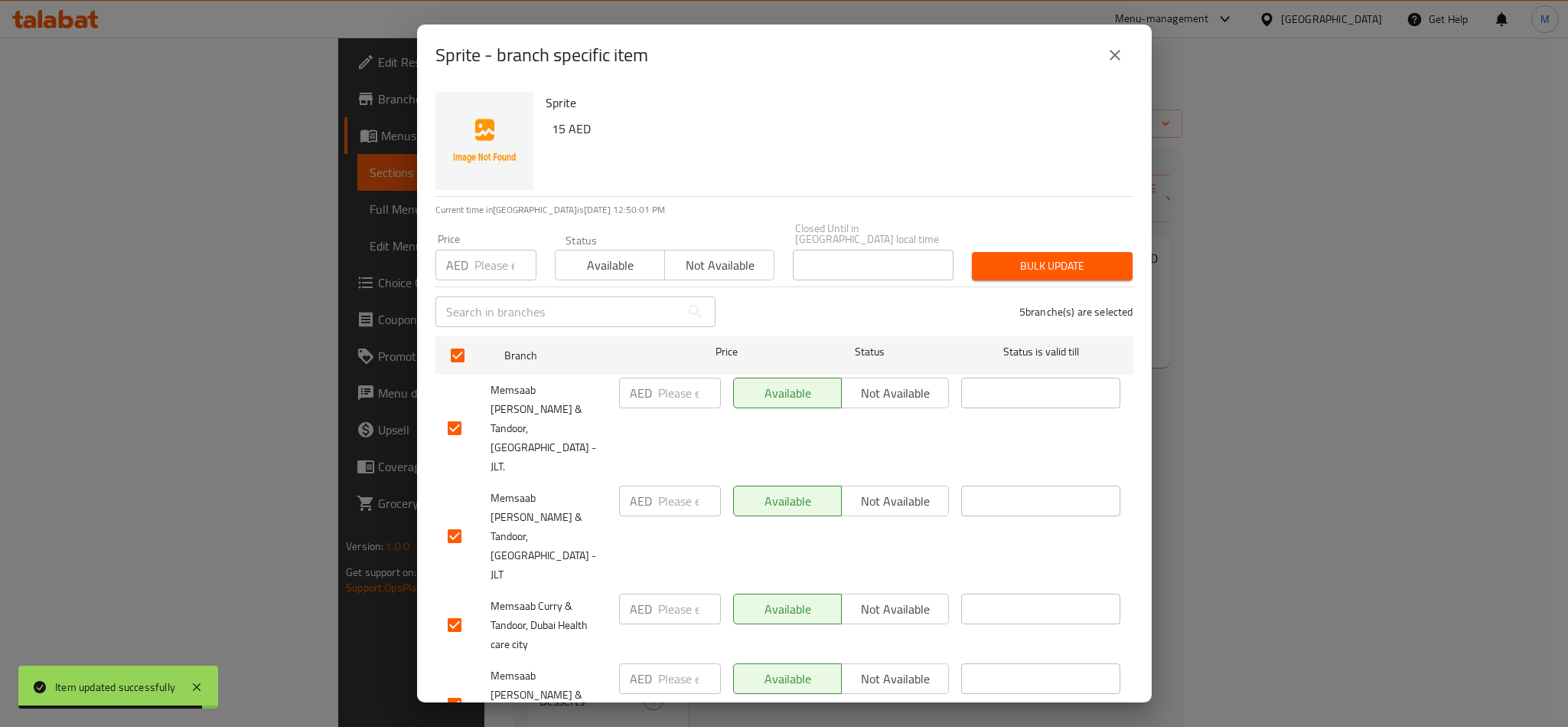
click at [493, 265] on input "number" at bounding box center [506, 265] width 62 height 30
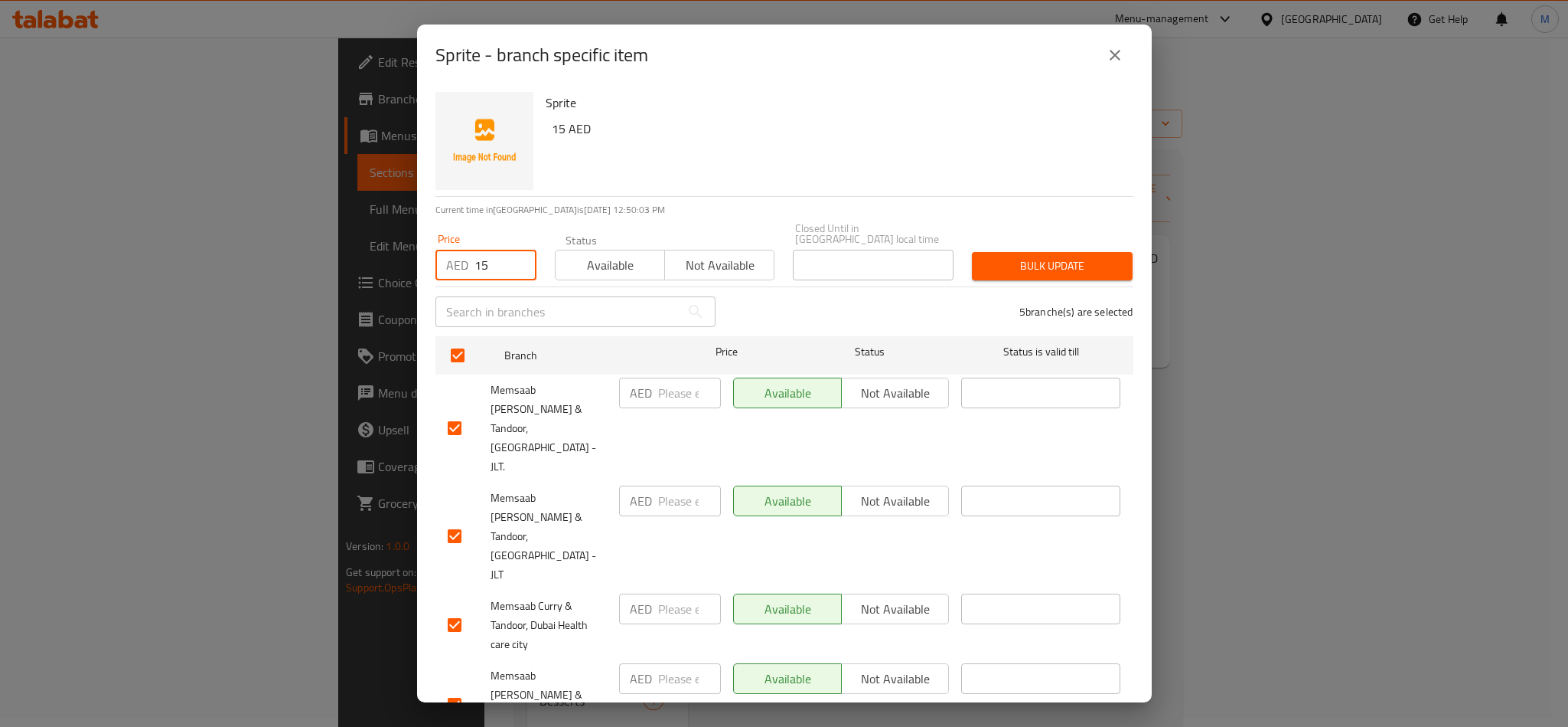
type input "15"
click at [1112, 267] on button "Bulk update" at bounding box center [1053, 266] width 161 height 28
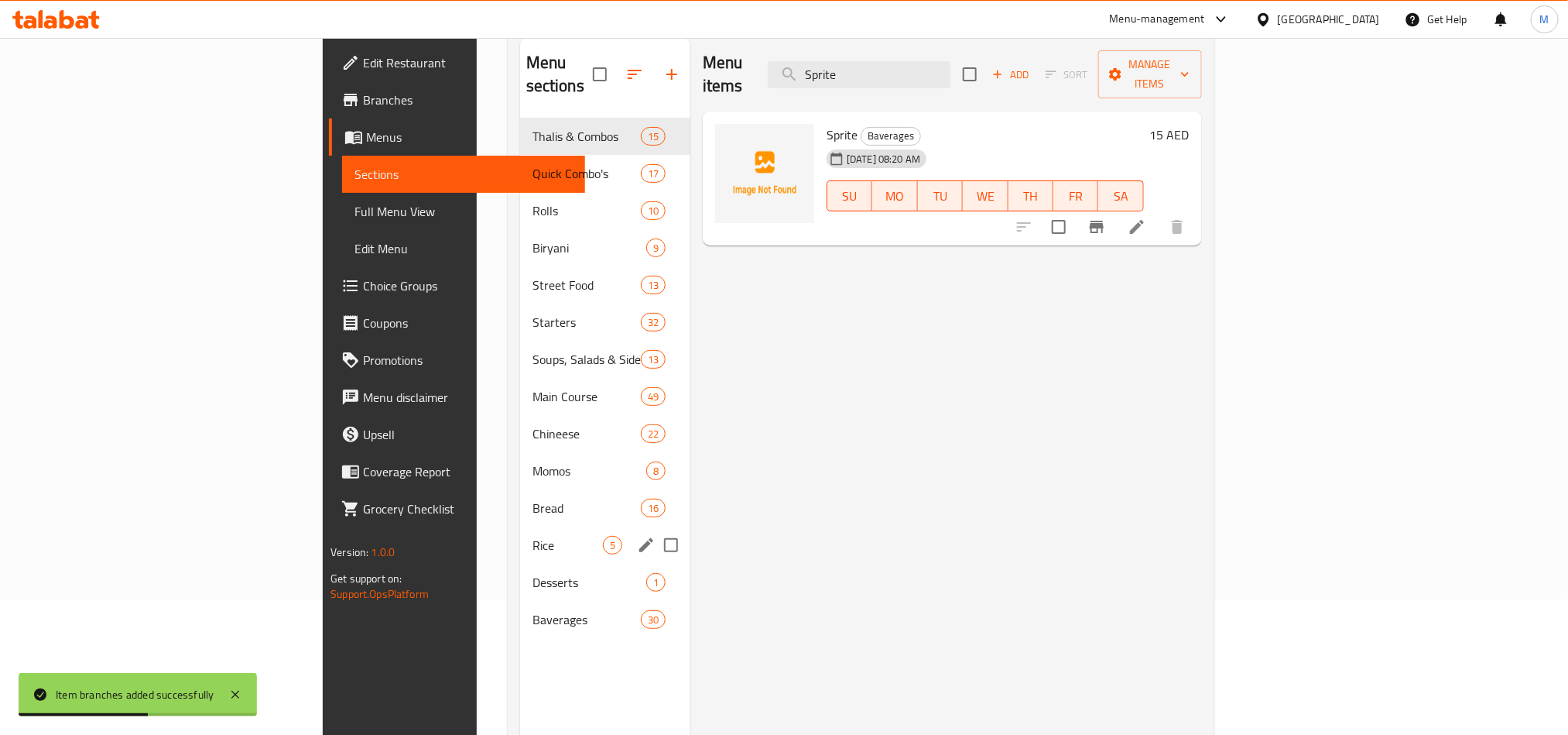
scroll to position [217, 0]
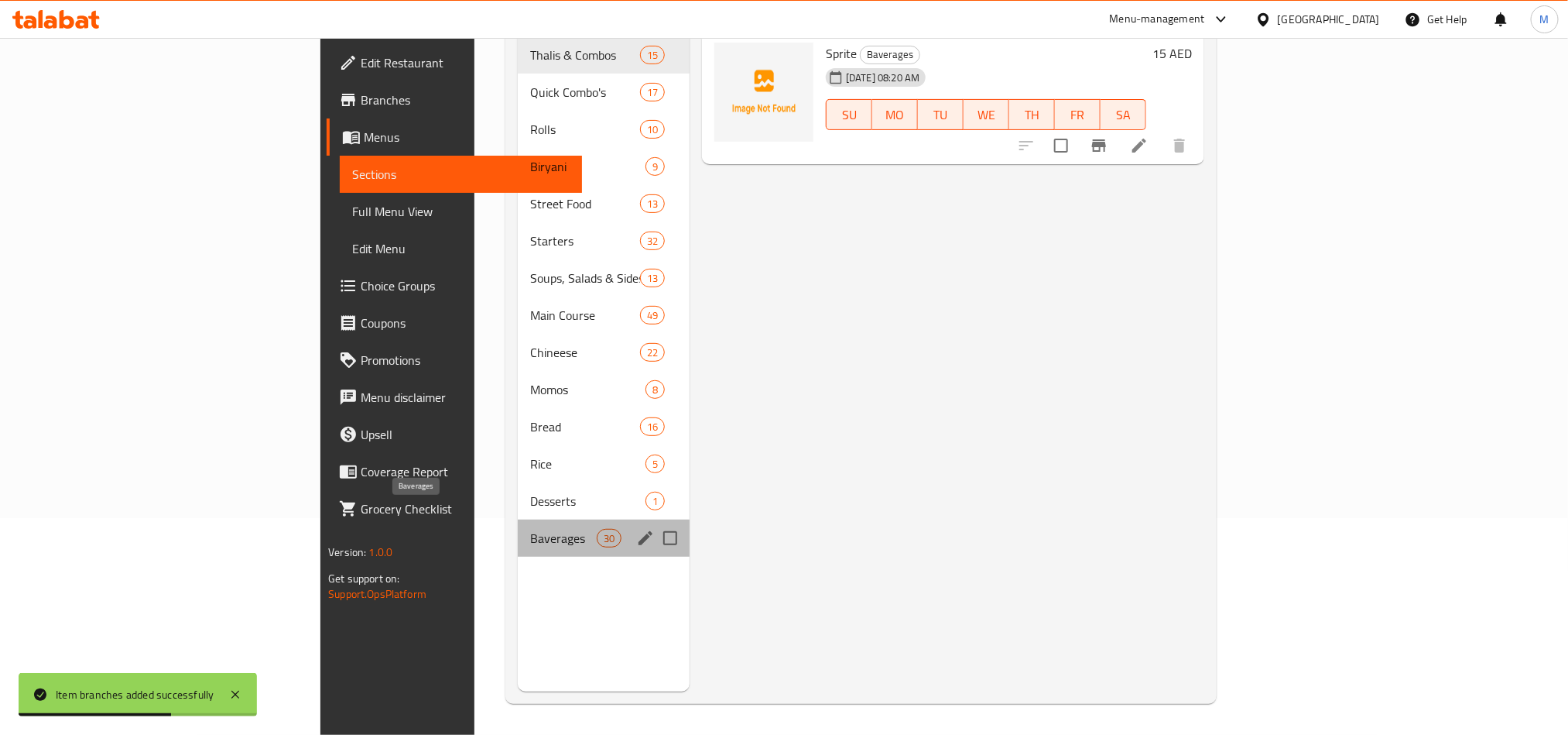
click at [530, 529] on span "Baverages" at bounding box center [563, 537] width 66 height 18
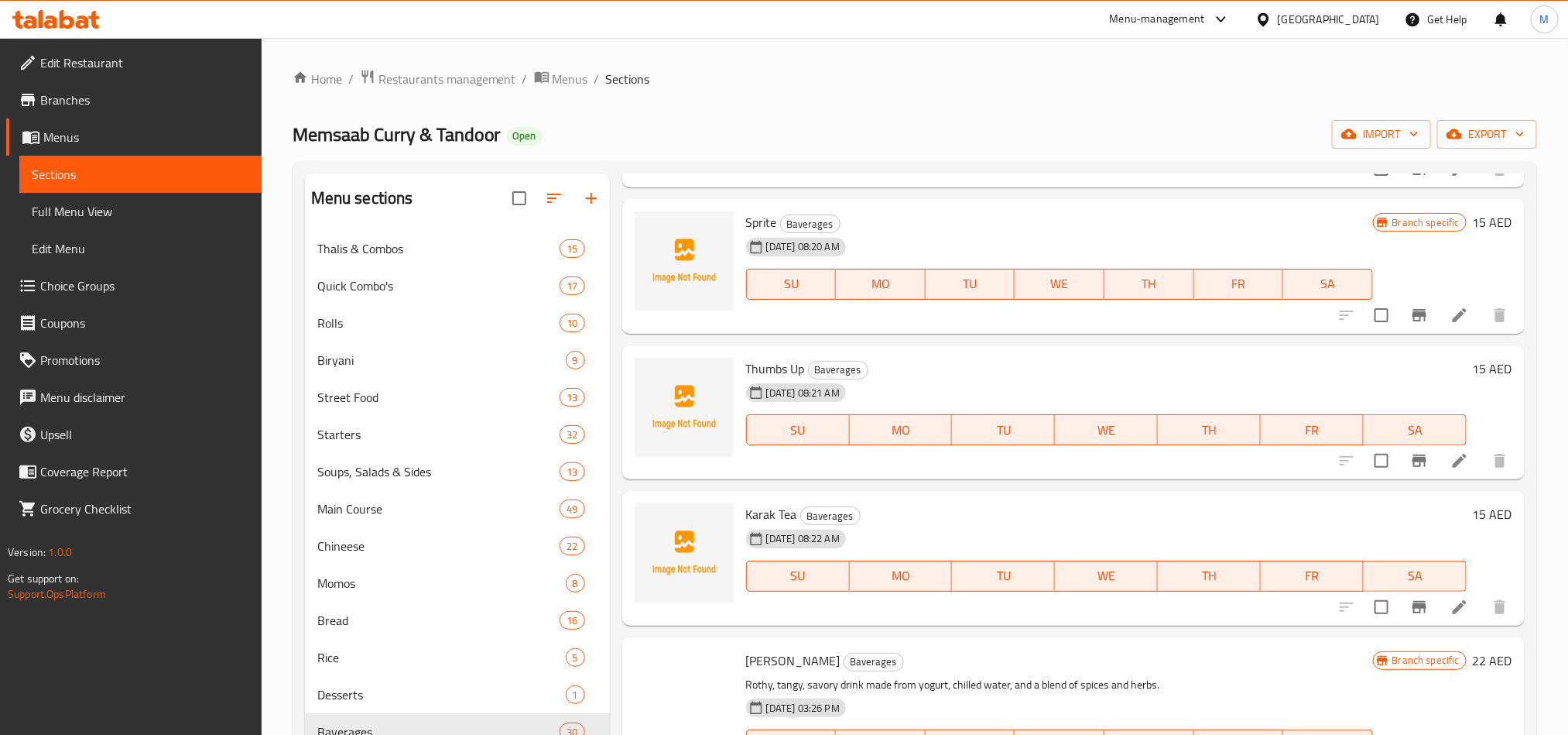
scroll to position [2555, 0]
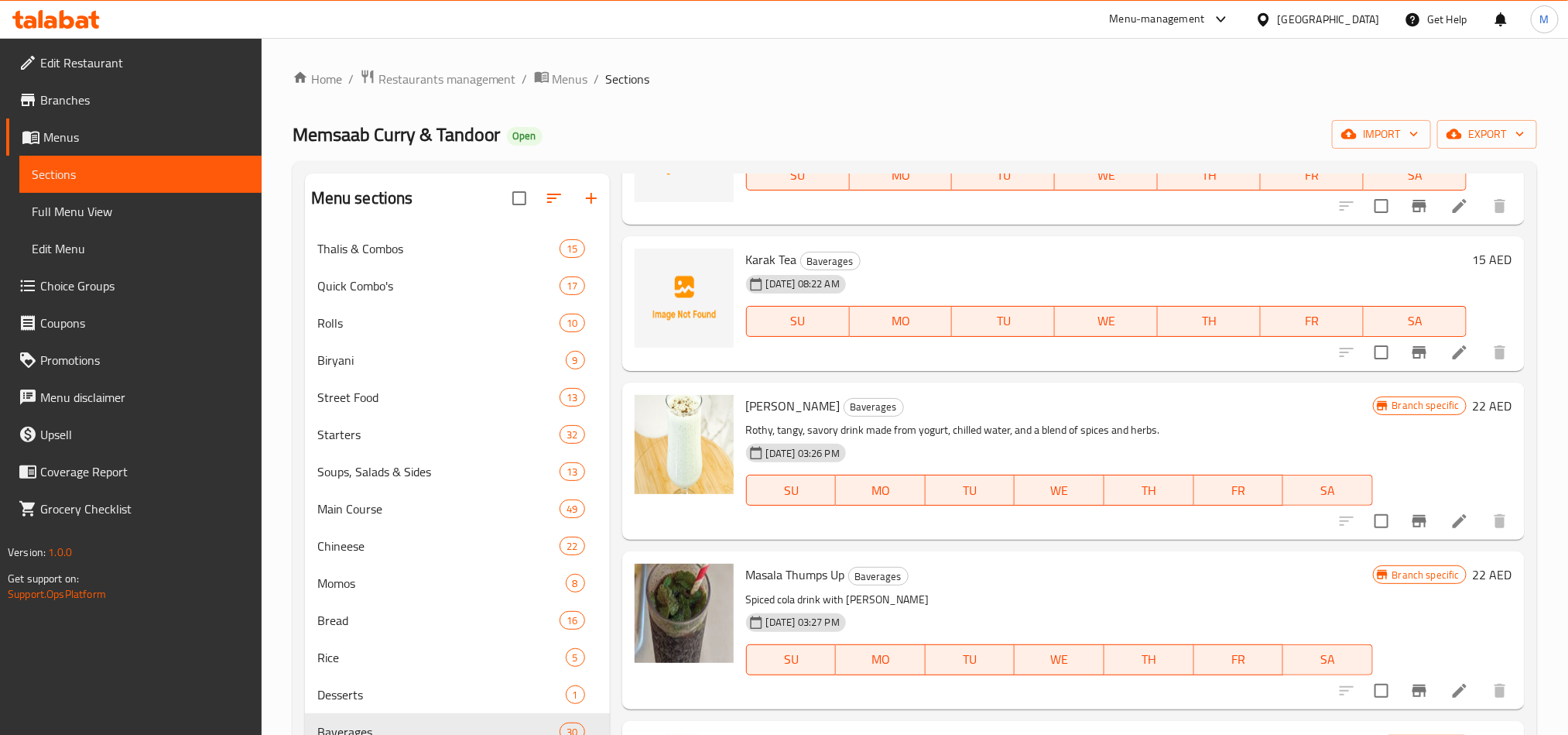
click at [1131, 601] on p "Spiced cola drink with [PERSON_NAME]" at bounding box center [1060, 599] width 627 height 19
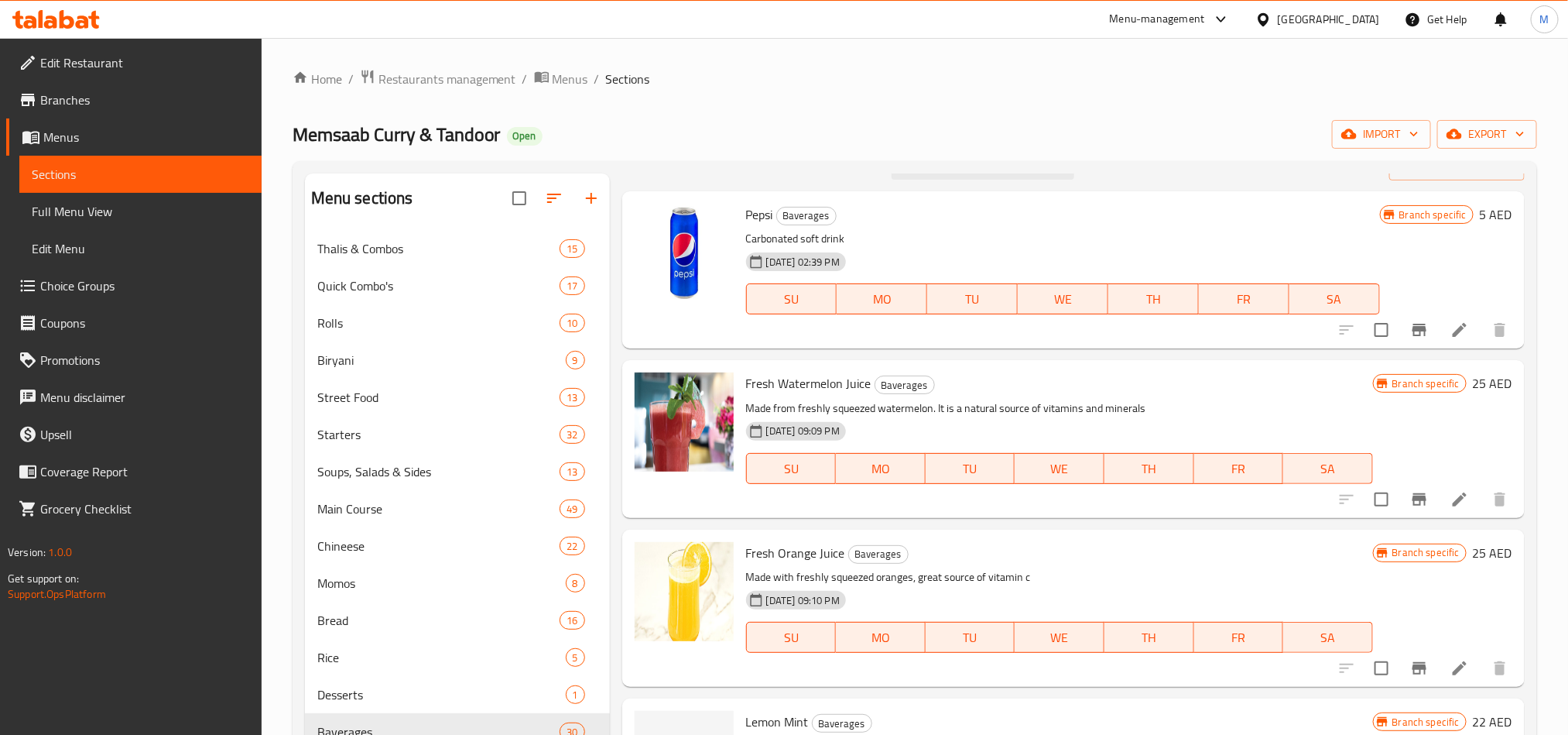
scroll to position [0, 0]
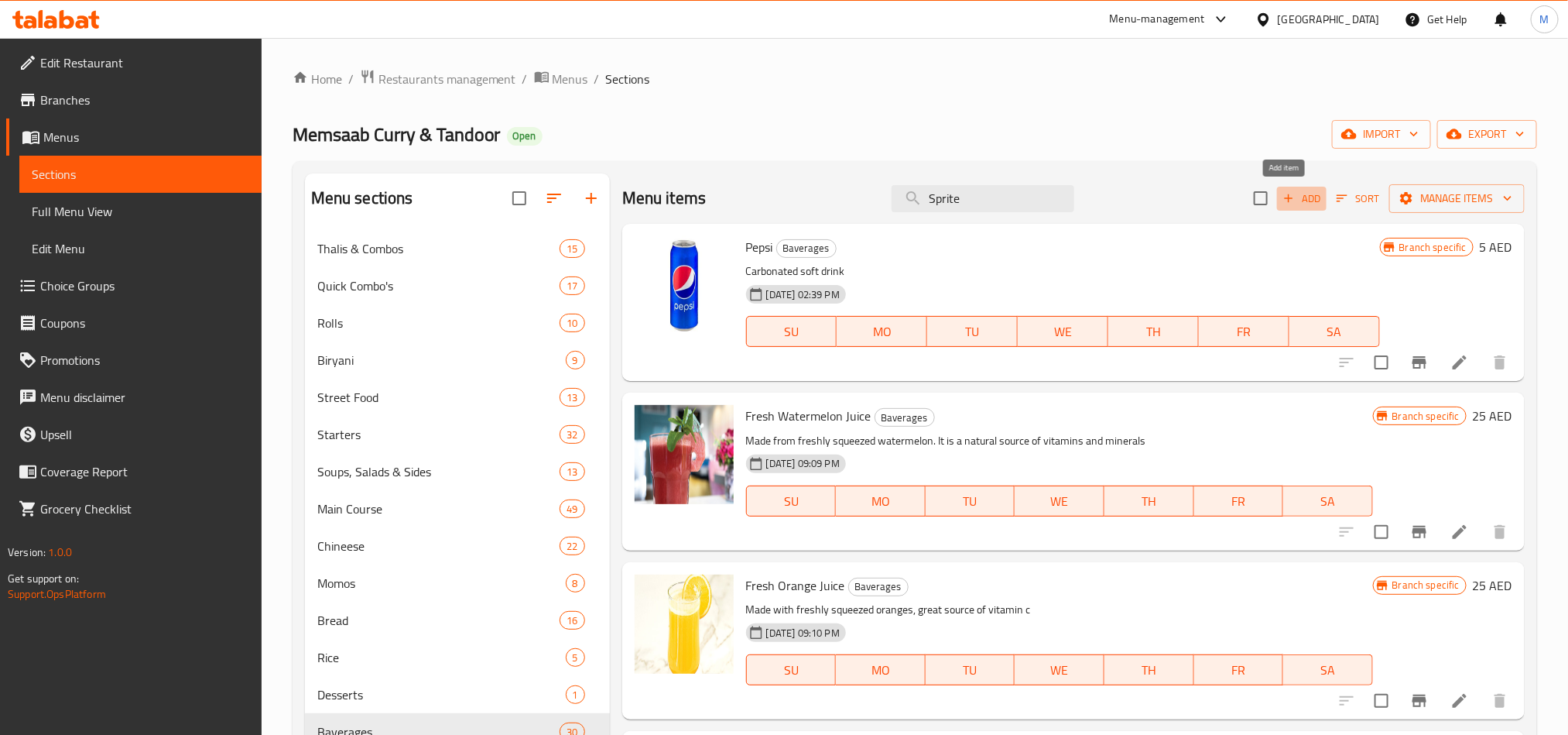
click at [1284, 189] on span "Add" at bounding box center [1301, 198] width 42 height 18
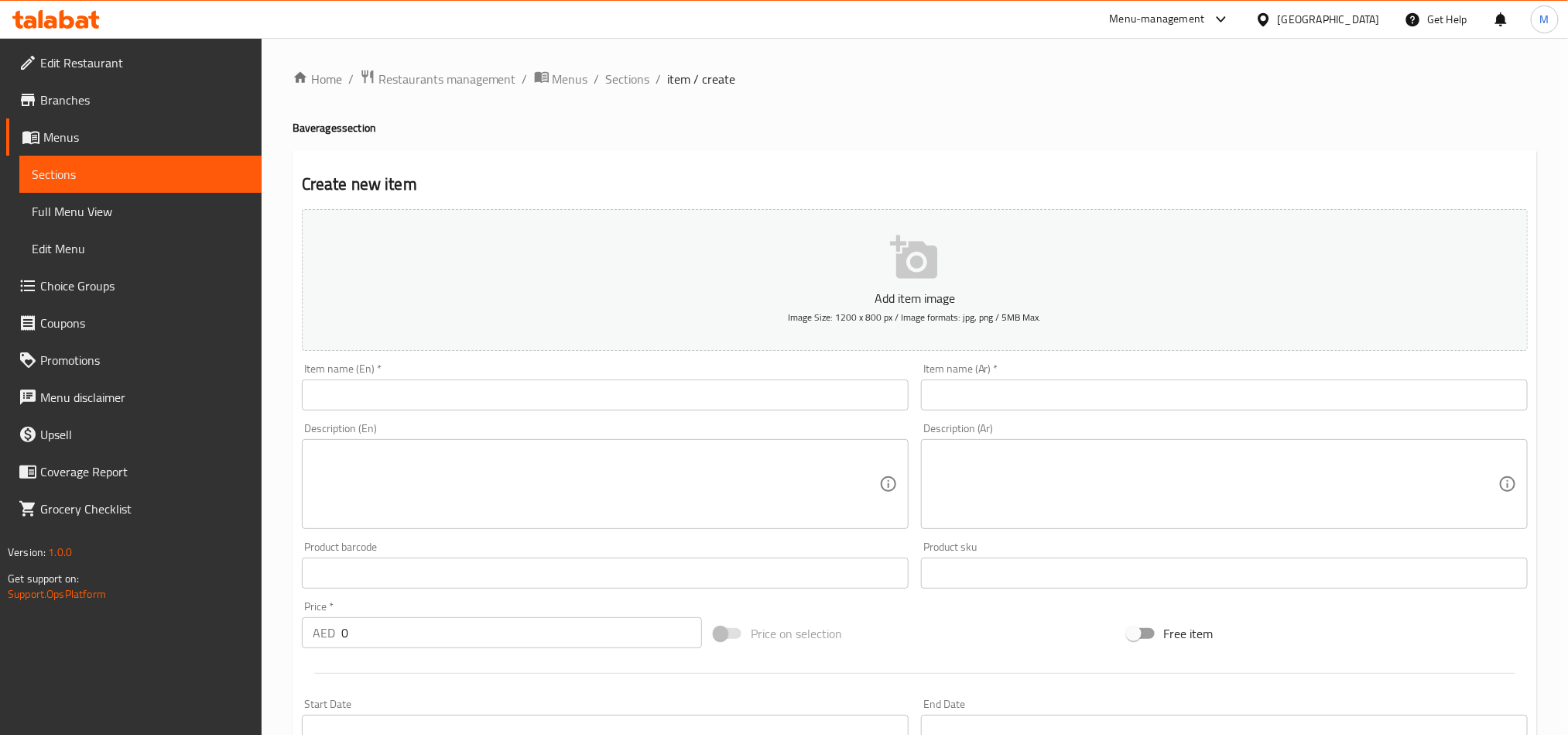
click at [393, 398] on input "text" at bounding box center [605, 395] width 607 height 31
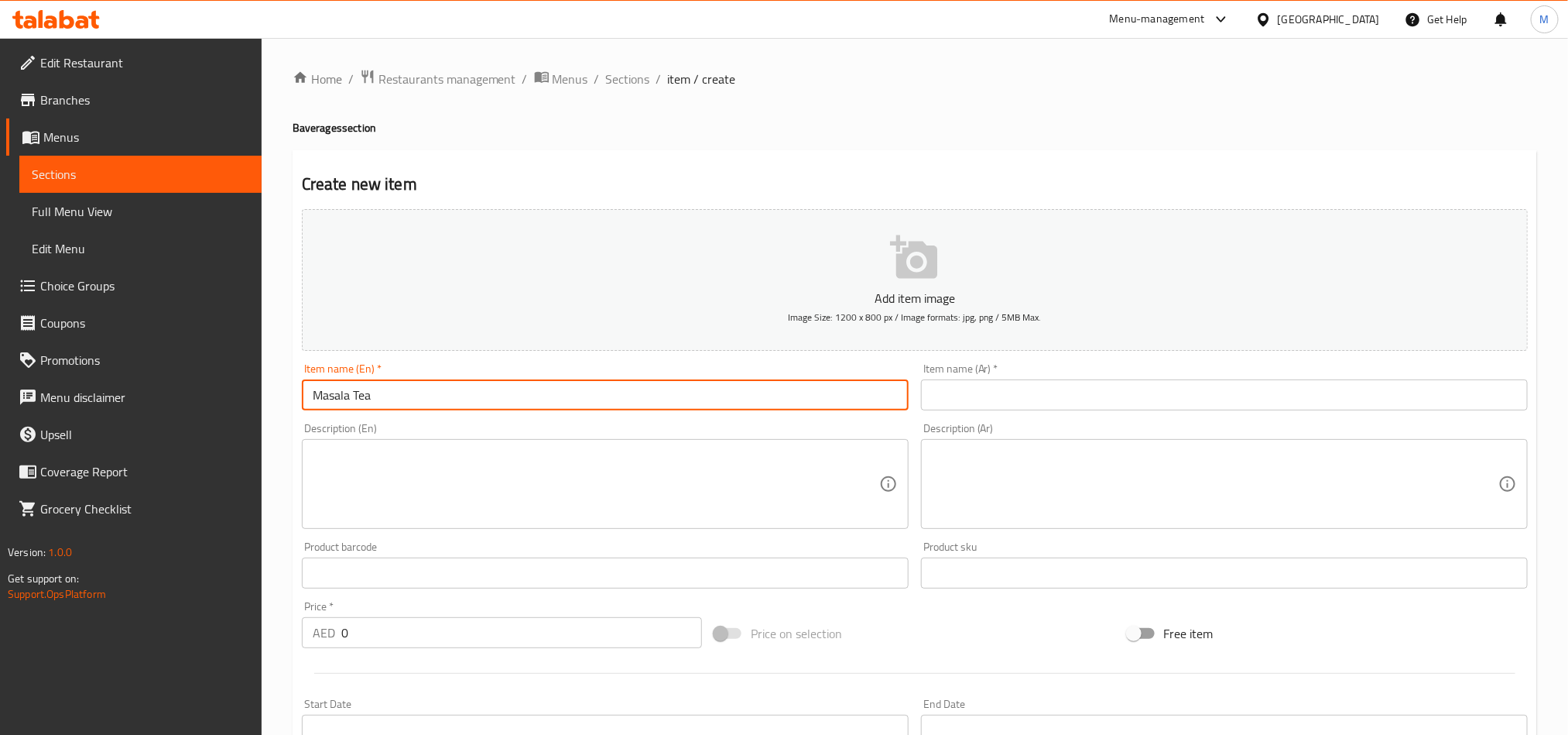
type input "Masala Tea"
click at [1169, 379] on input "text" at bounding box center [1224, 395] width 607 height 31
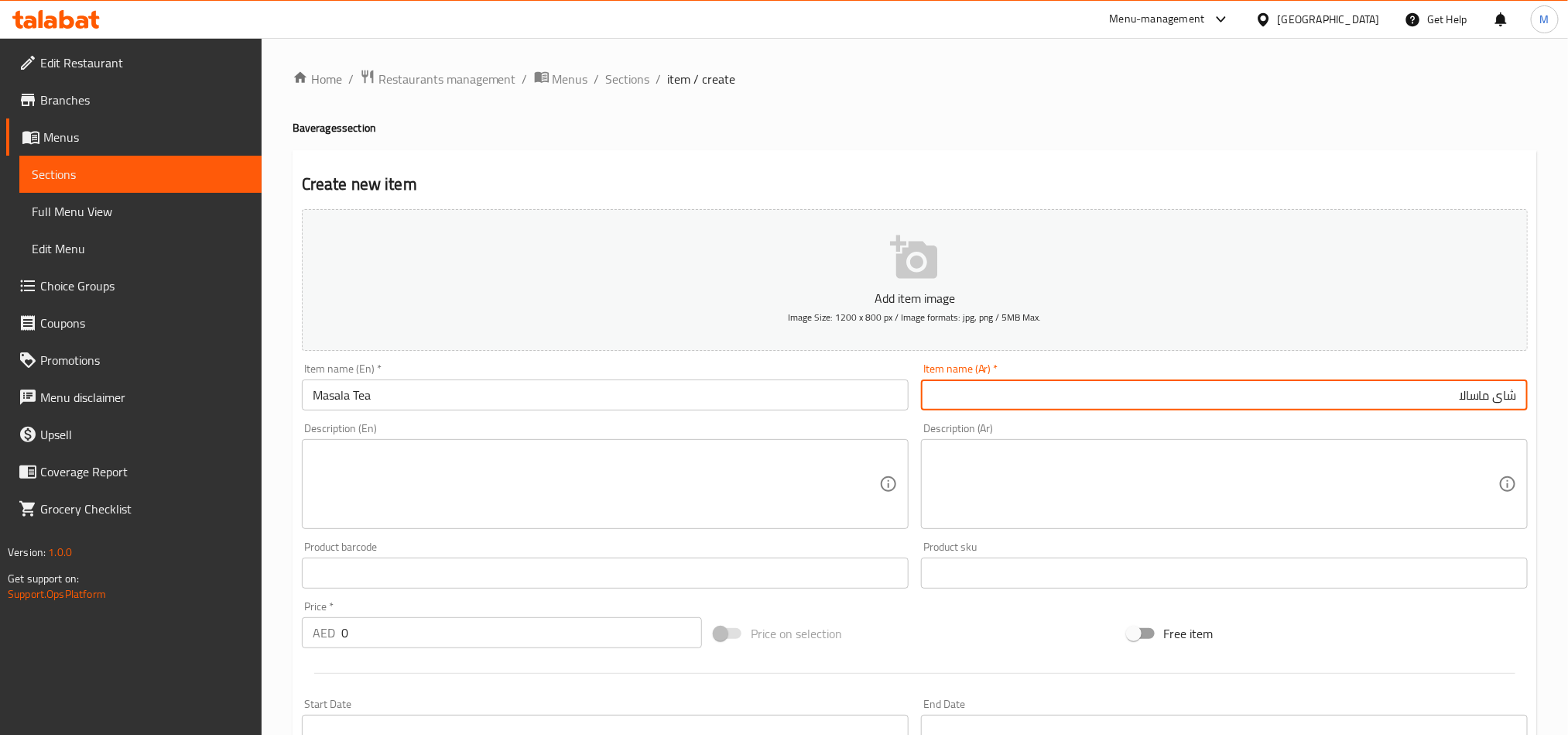
type input "شاى ماسالا"
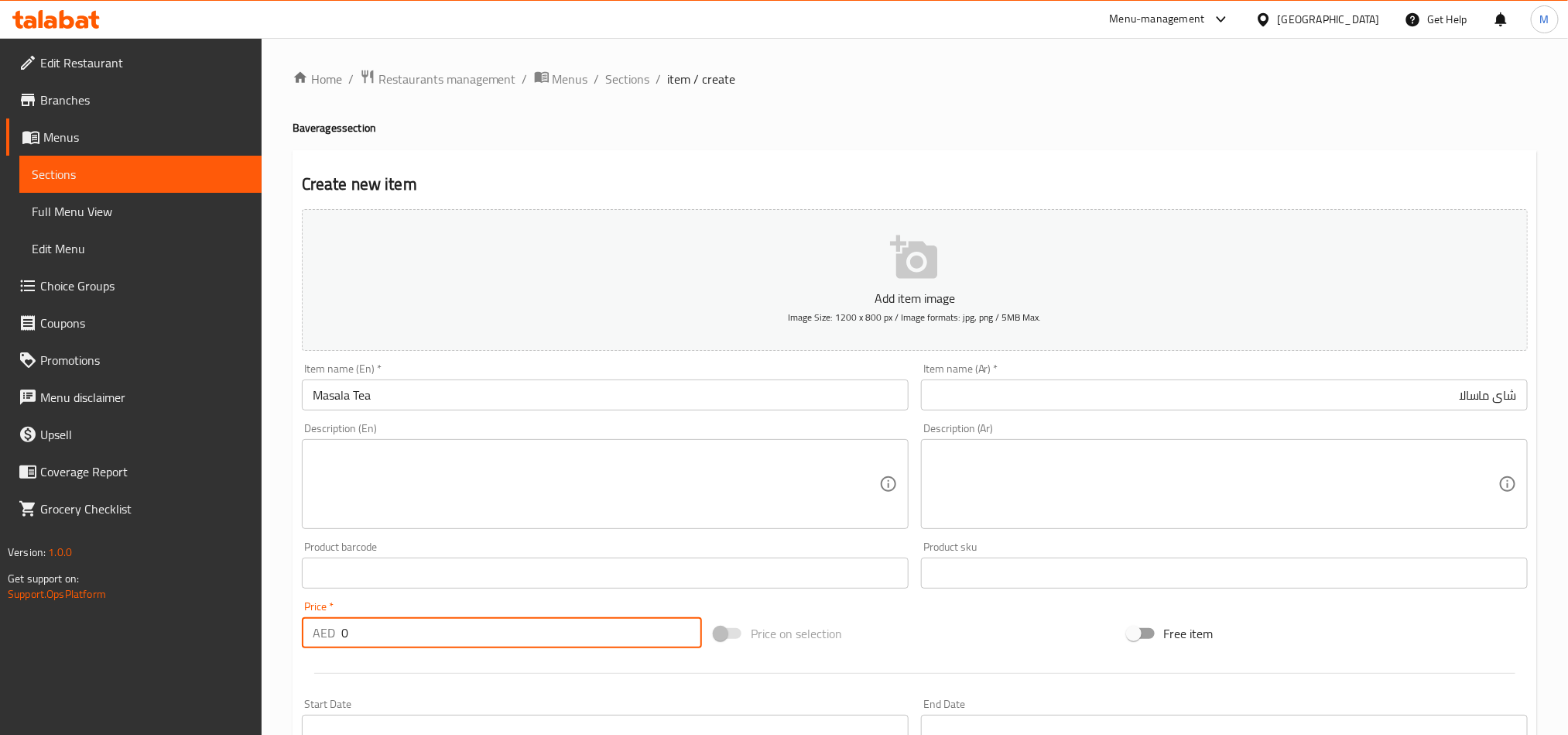
click at [405, 638] on input "0" at bounding box center [521, 632] width 360 height 31
type input "15"
click at [957, 648] on div "Price on selection" at bounding box center [914, 634] width 413 height 42
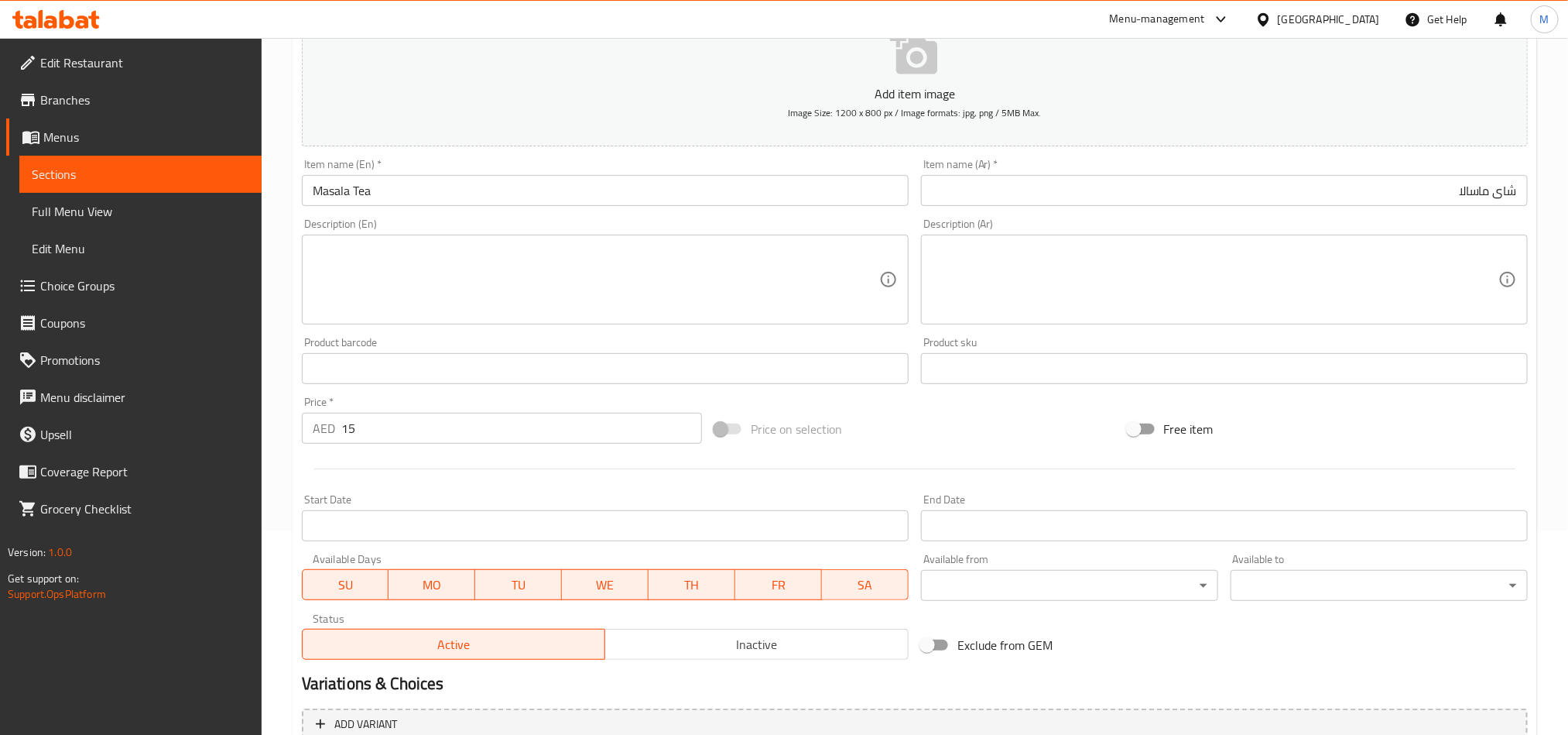
scroll to position [357, 0]
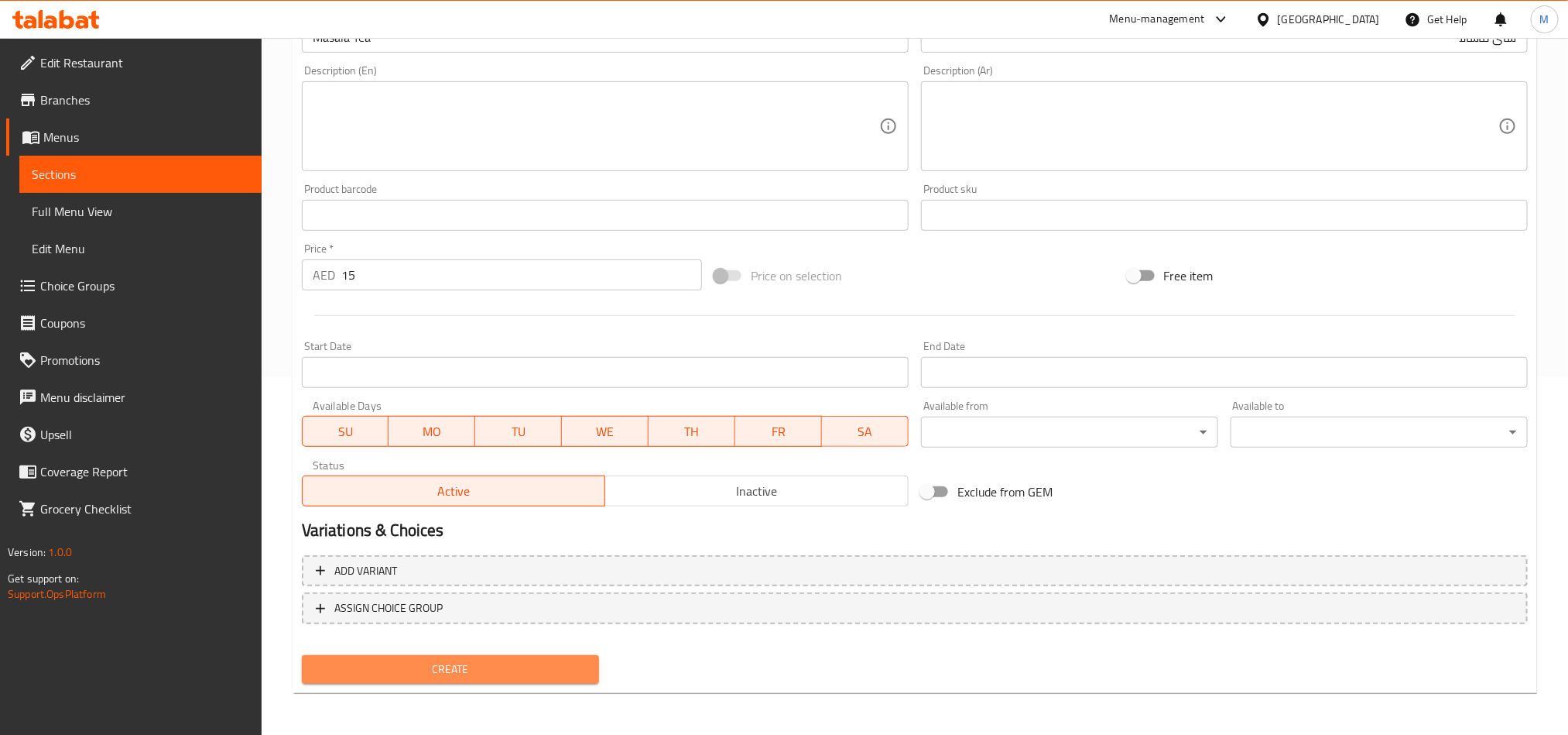
click at [406, 671] on span "Create" at bounding box center [450, 669] width 272 height 19
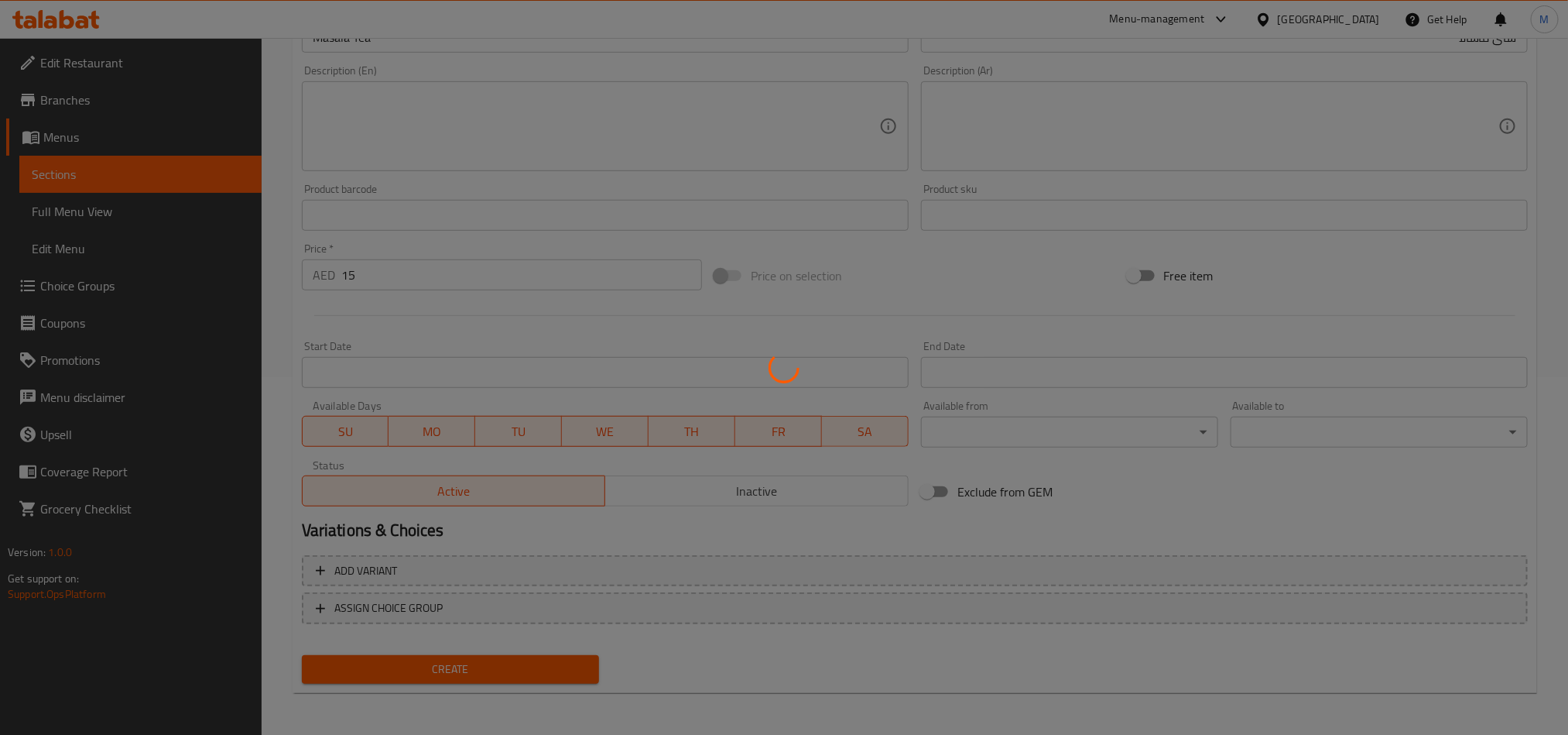
type input "0"
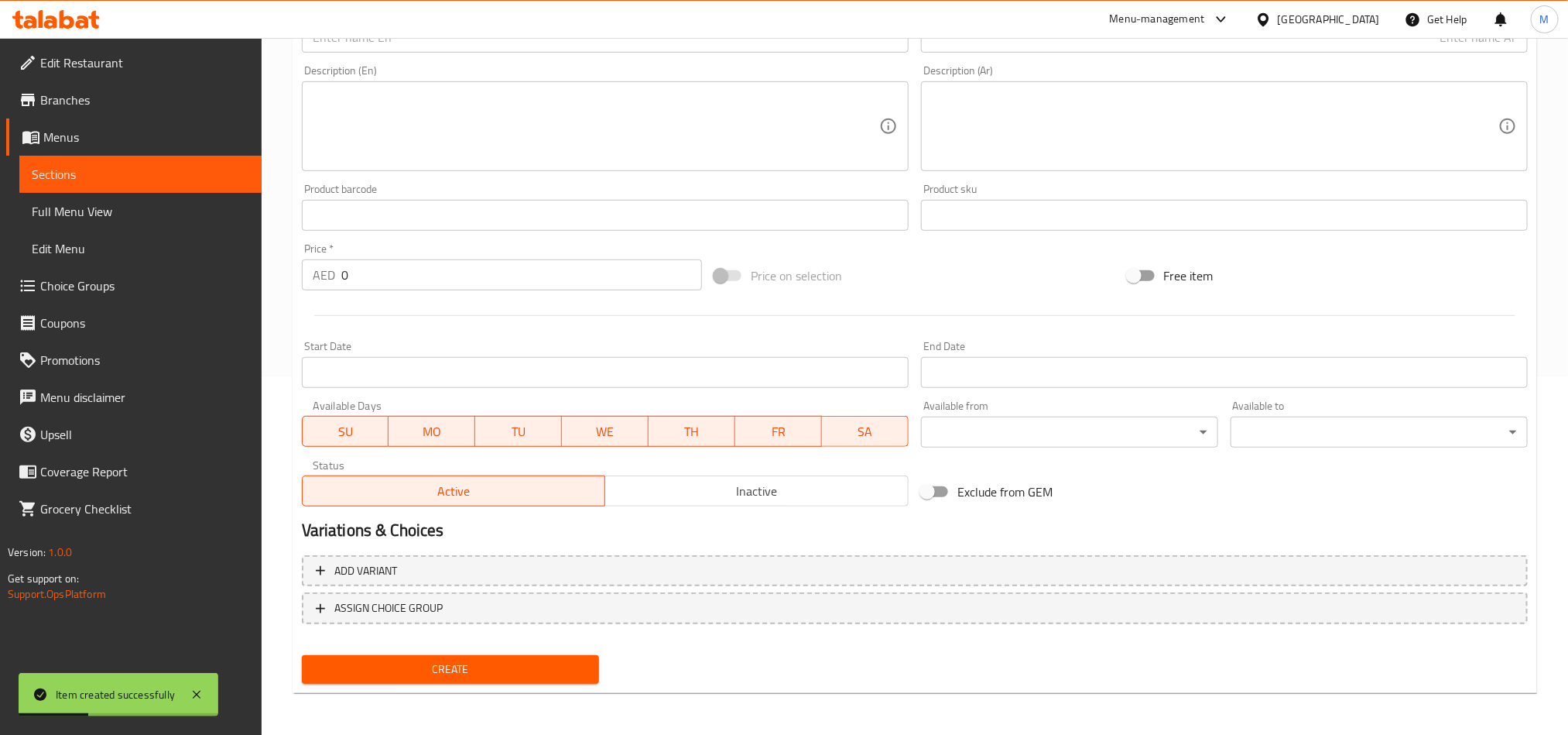
click at [76, 175] on span "Sections" at bounding box center [140, 174] width 218 height 18
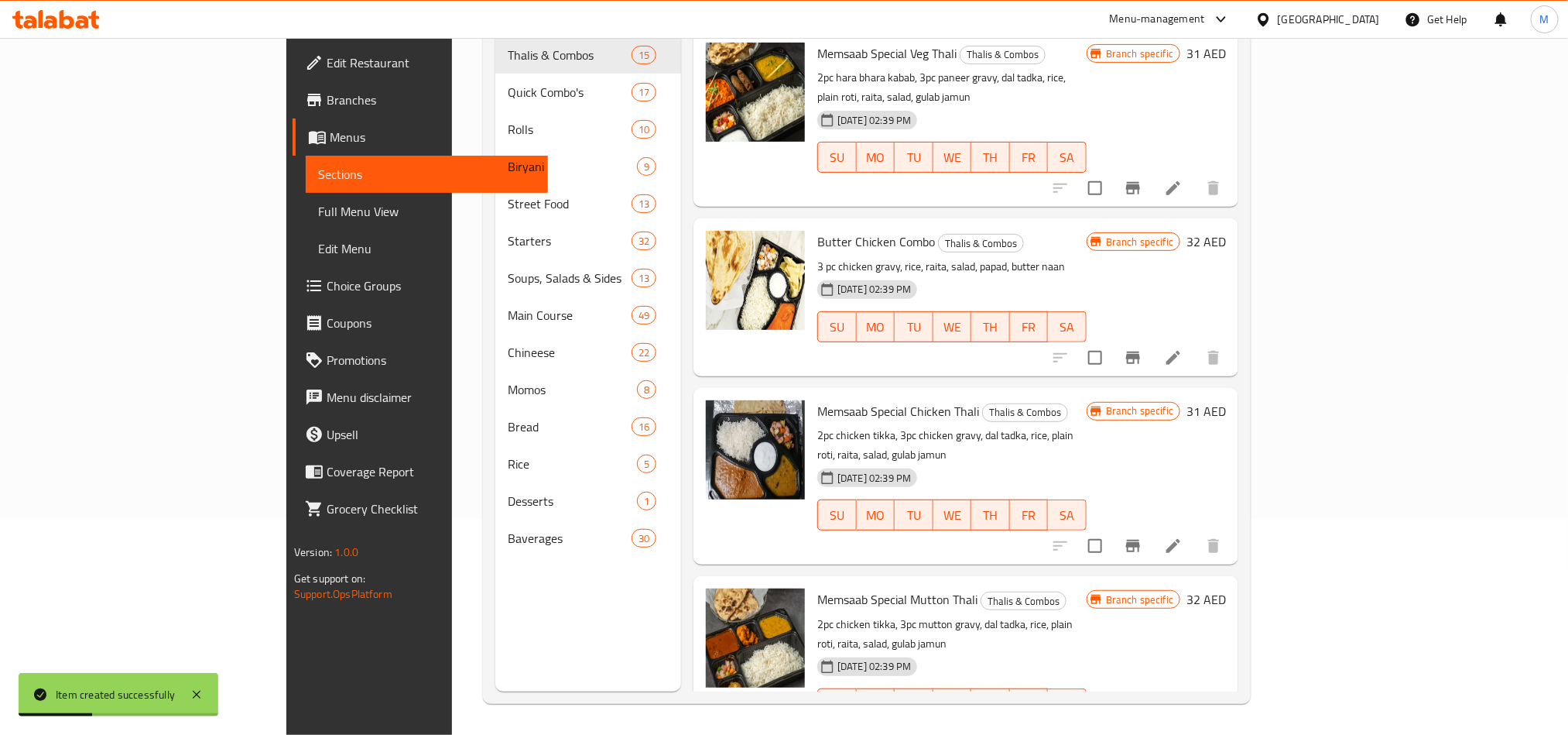
scroll to position [217, 0]
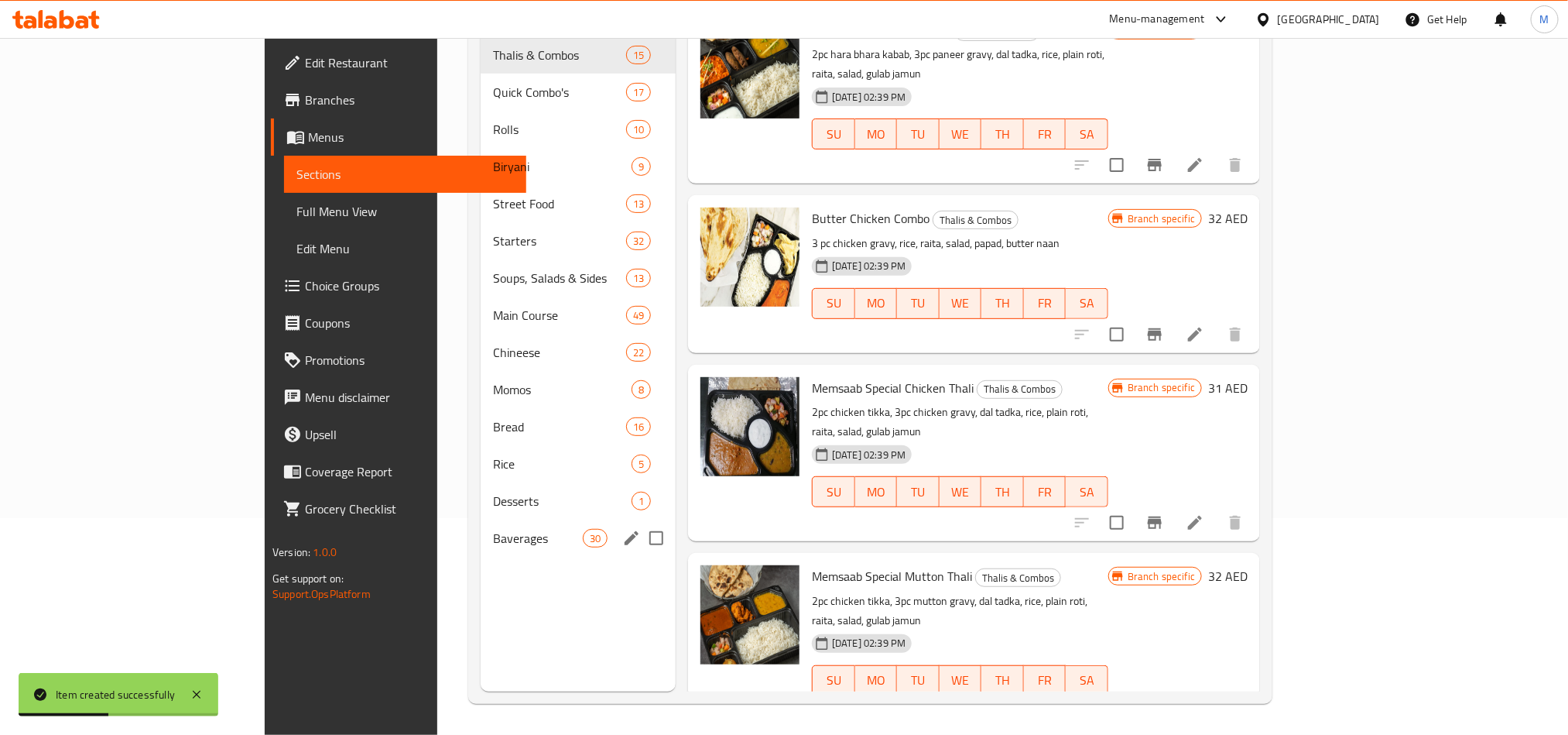
click at [481, 519] on div "Baverages 30" at bounding box center [578, 537] width 195 height 37
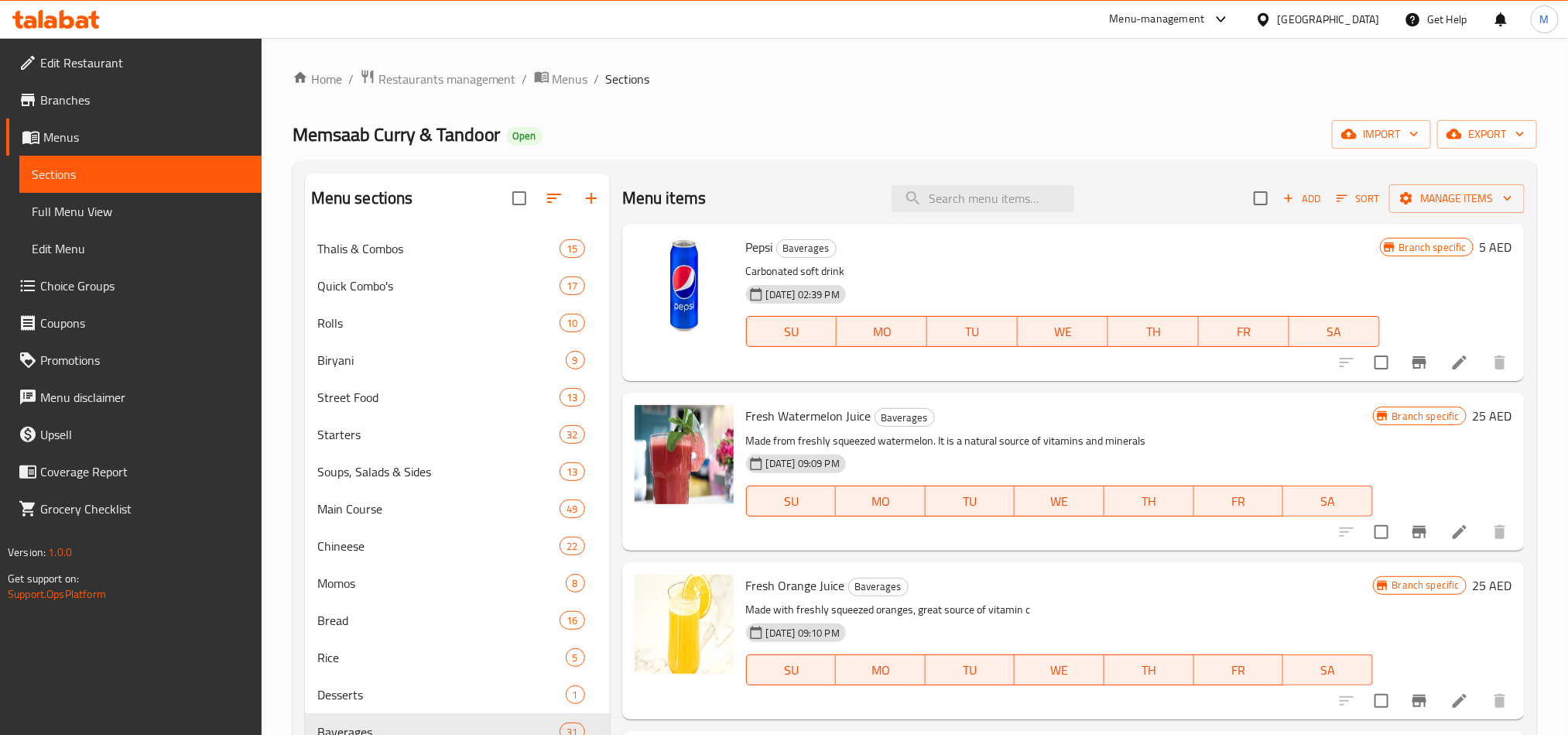
click at [1278, 209] on button "Add" at bounding box center [1301, 198] width 50 height 24
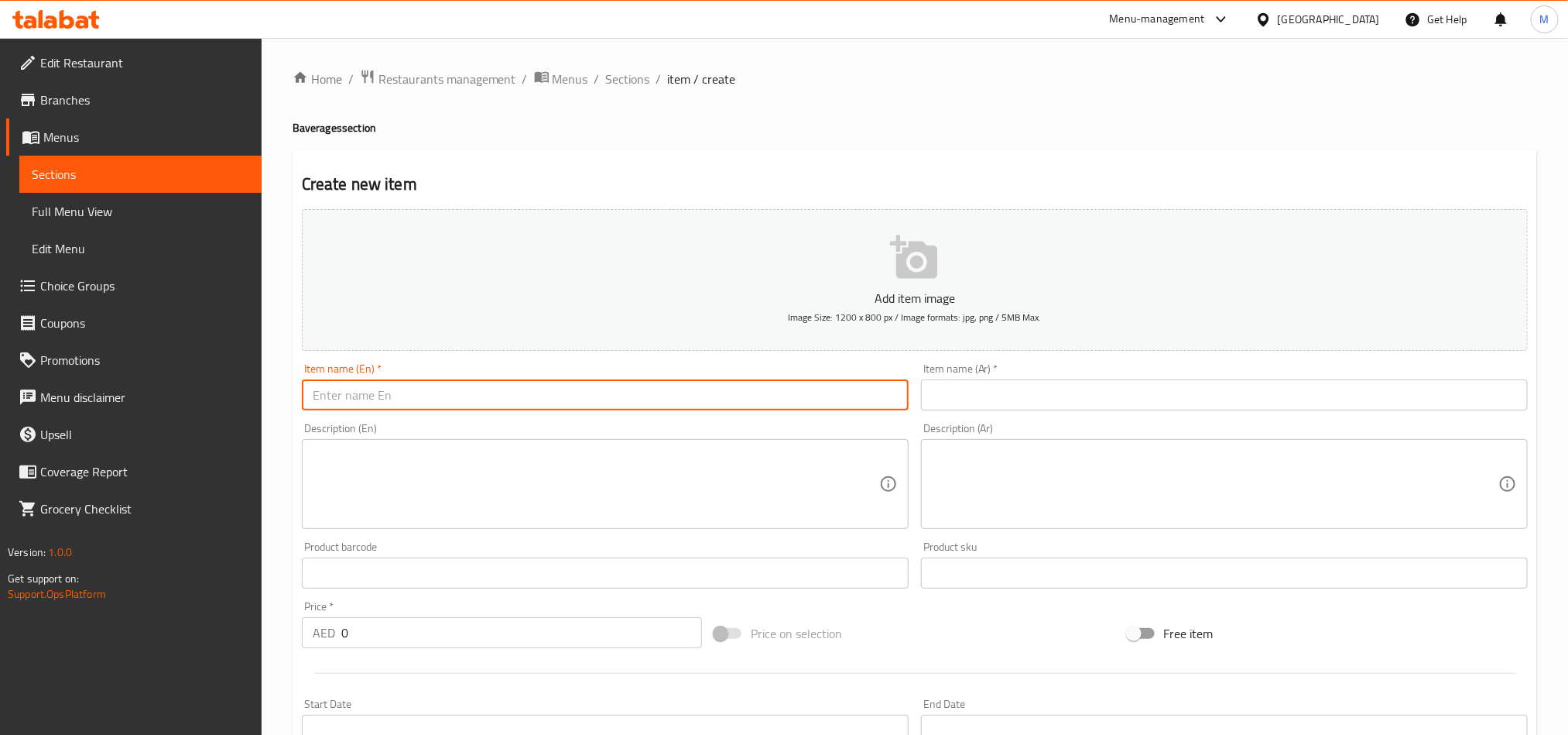
click at [397, 393] on input "text" at bounding box center [605, 395] width 607 height 31
type input "ش"
type input "Adrak Ginger Tea"
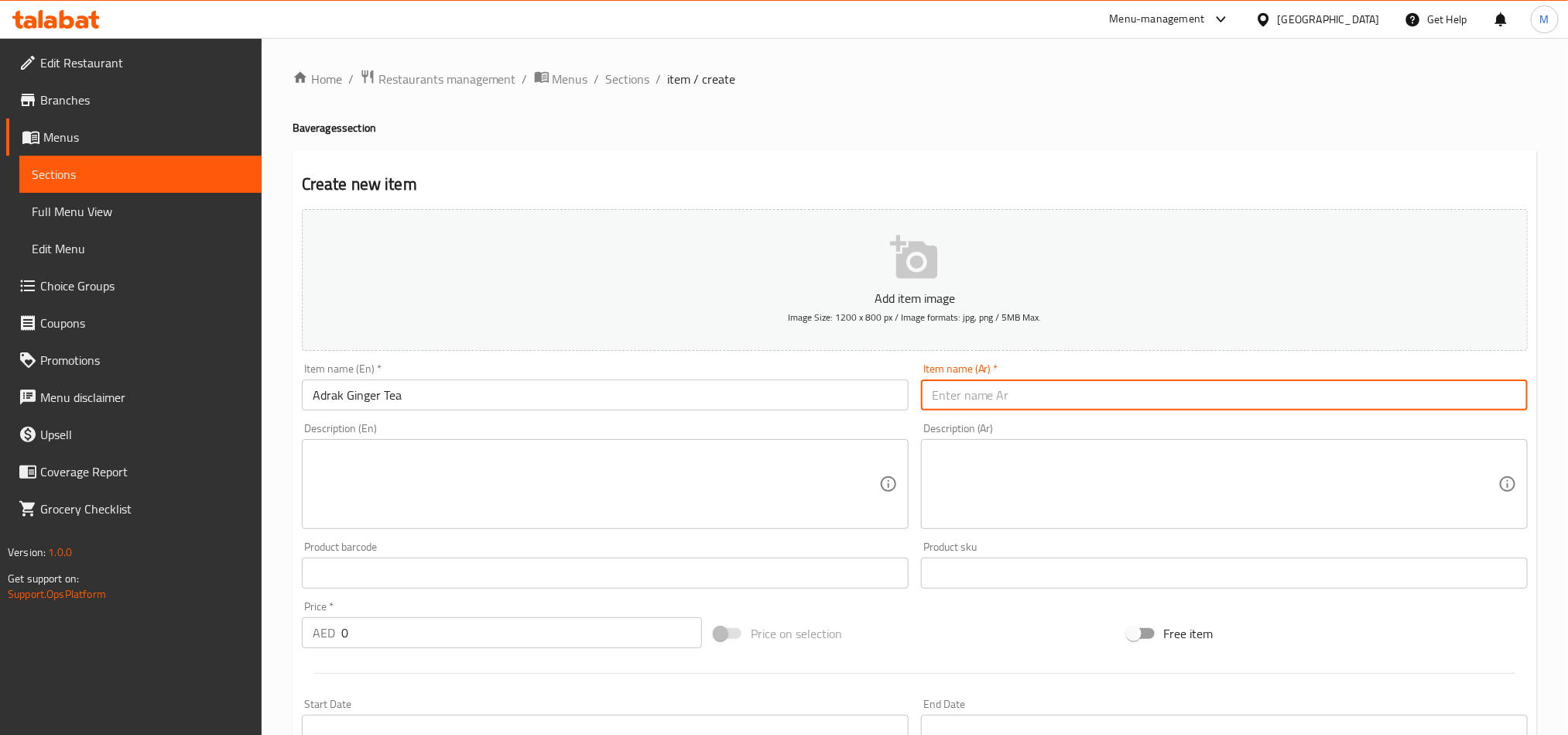
click at [999, 388] on input "text" at bounding box center [1224, 395] width 607 height 31
type input "شاى ادراك زنجبيل"
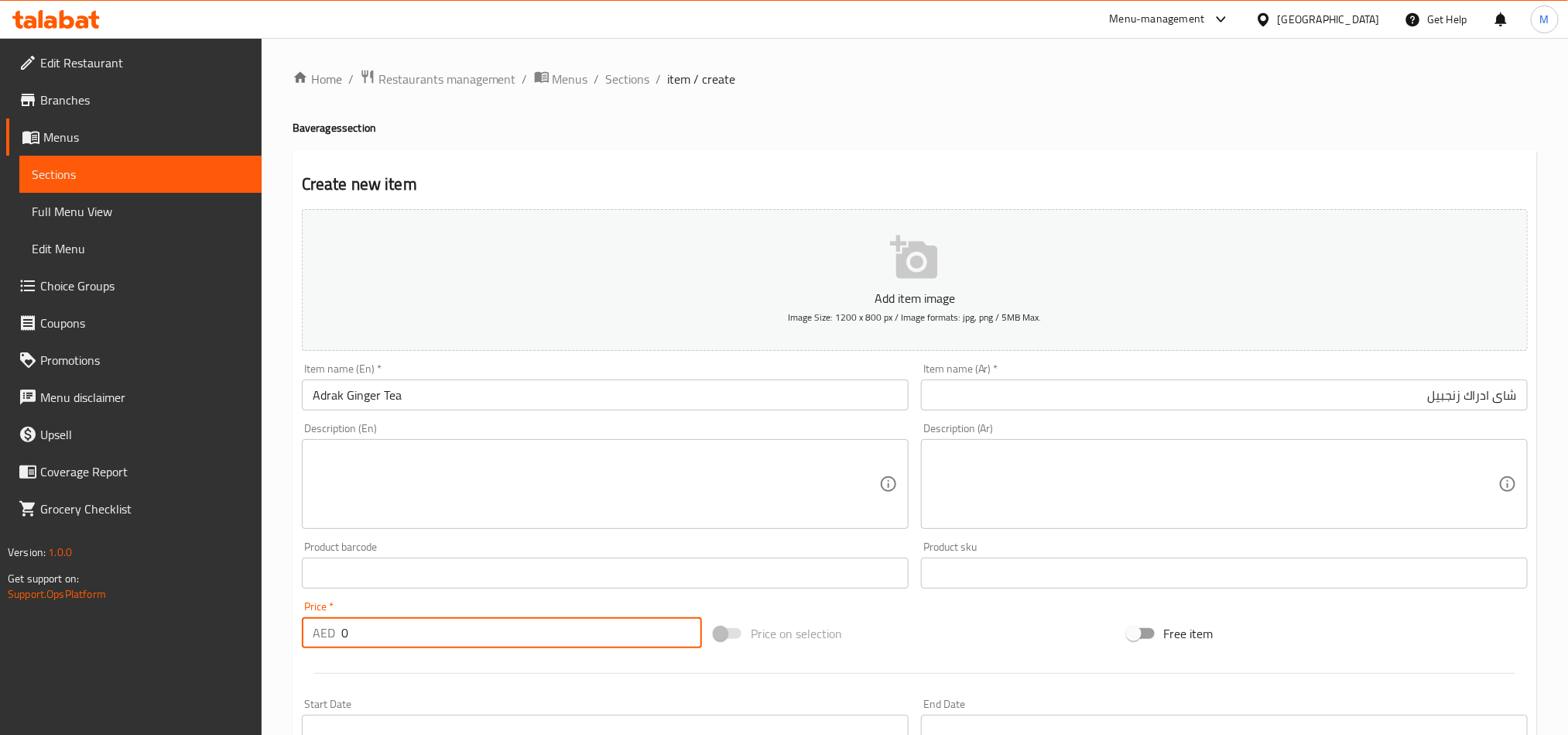
click at [418, 630] on input "0" at bounding box center [521, 632] width 360 height 31
type input "15"
click at [967, 632] on div "Price on selection" at bounding box center [914, 634] width 413 height 42
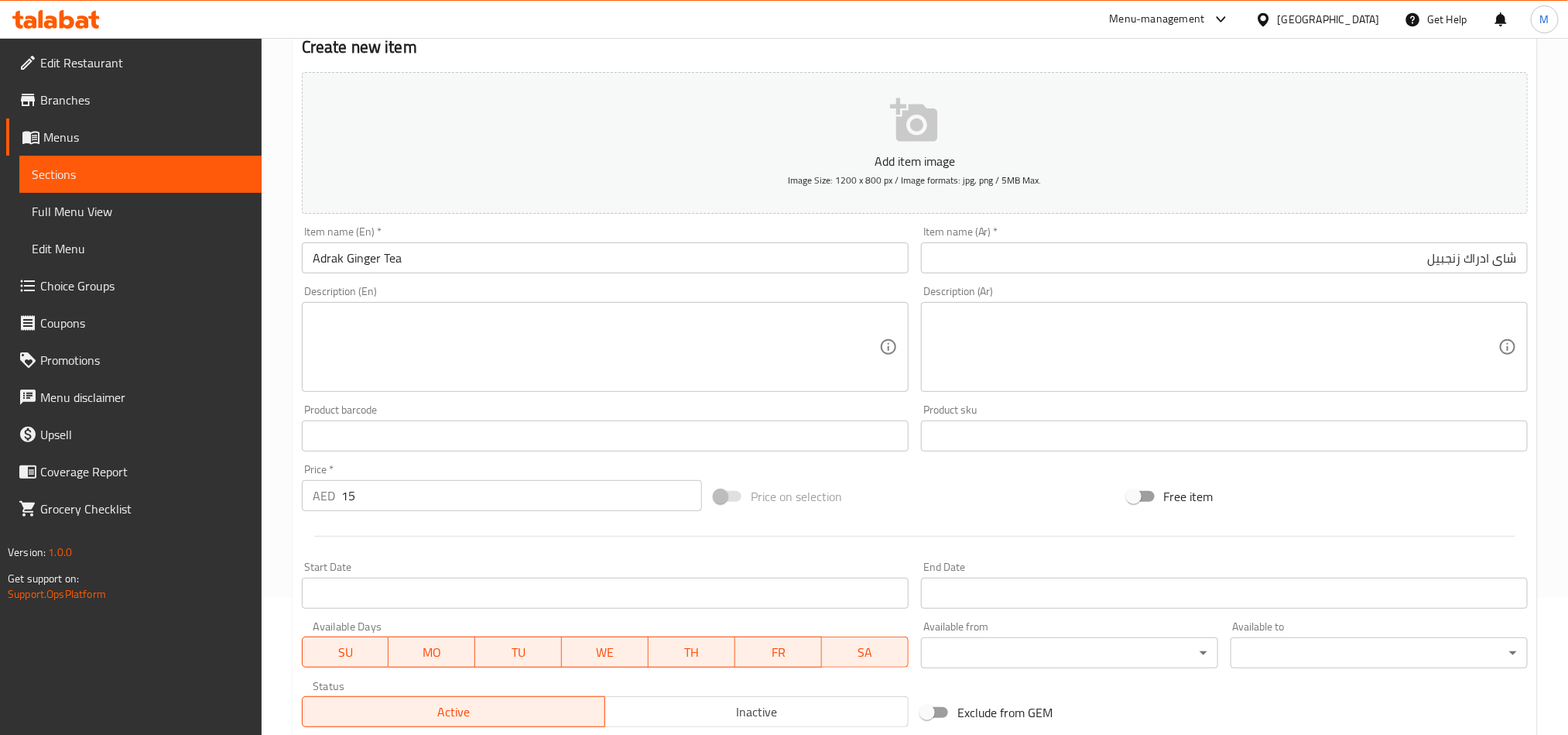
scroll to position [357, 0]
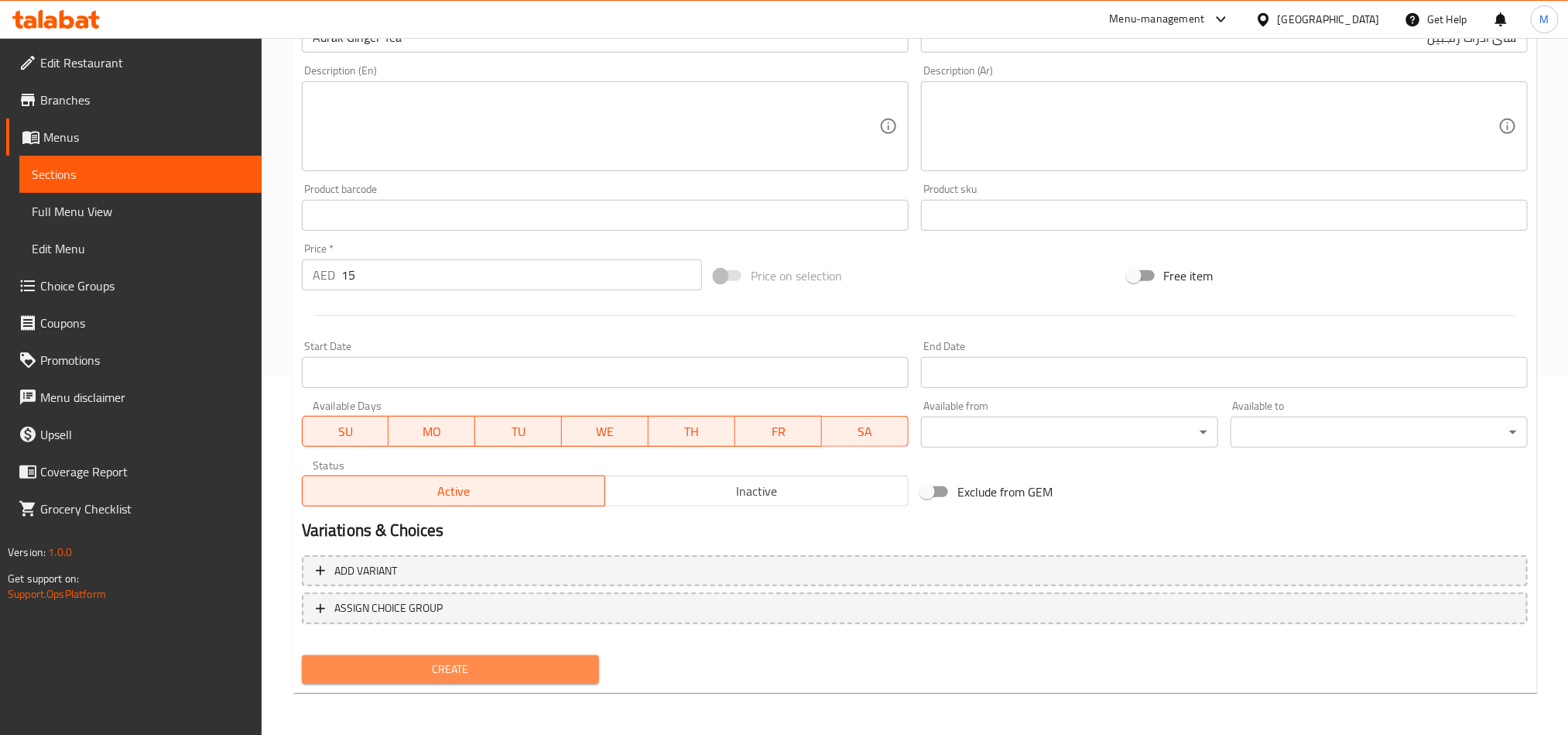
click at [449, 678] on button "Create" at bounding box center [450, 669] width 297 height 29
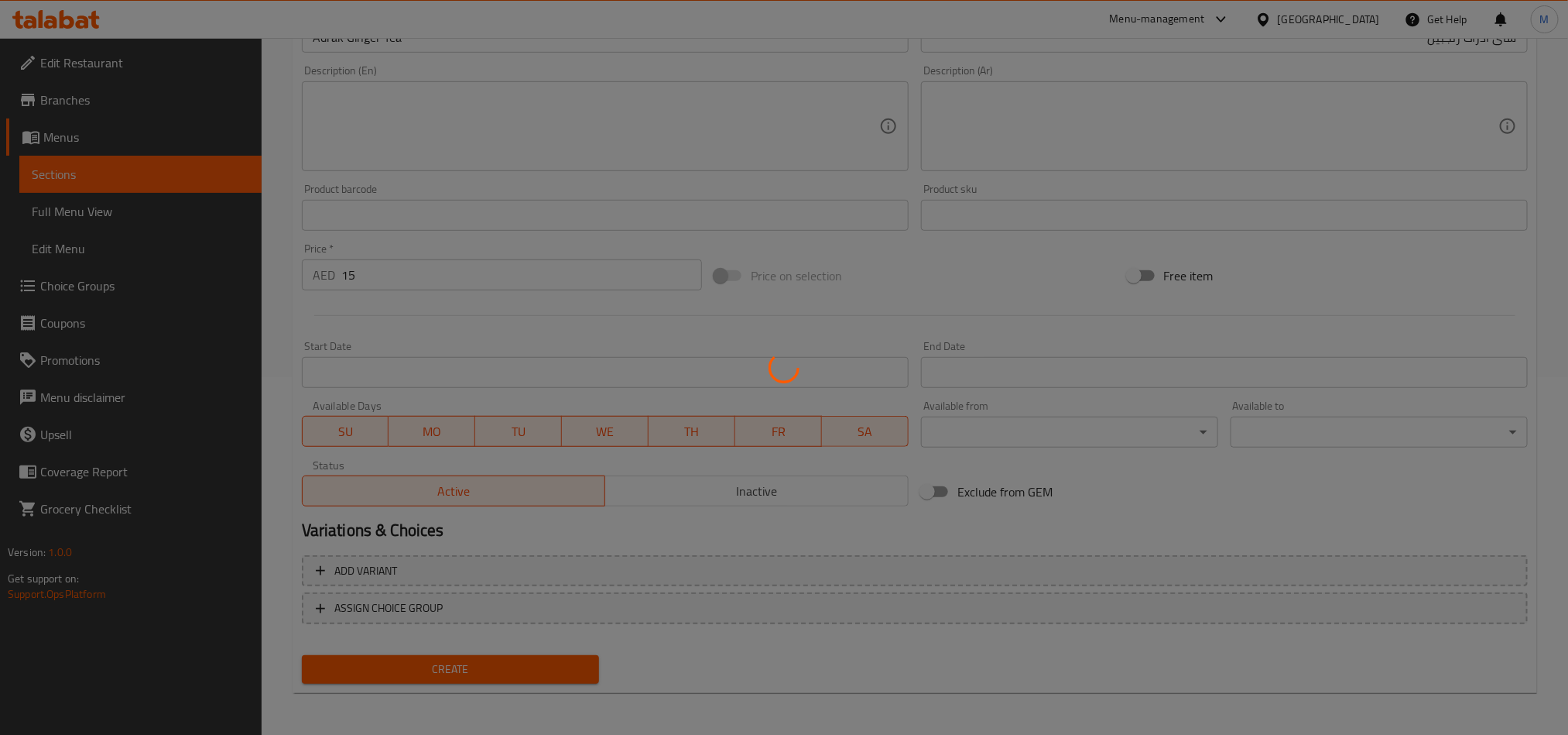
type input "0"
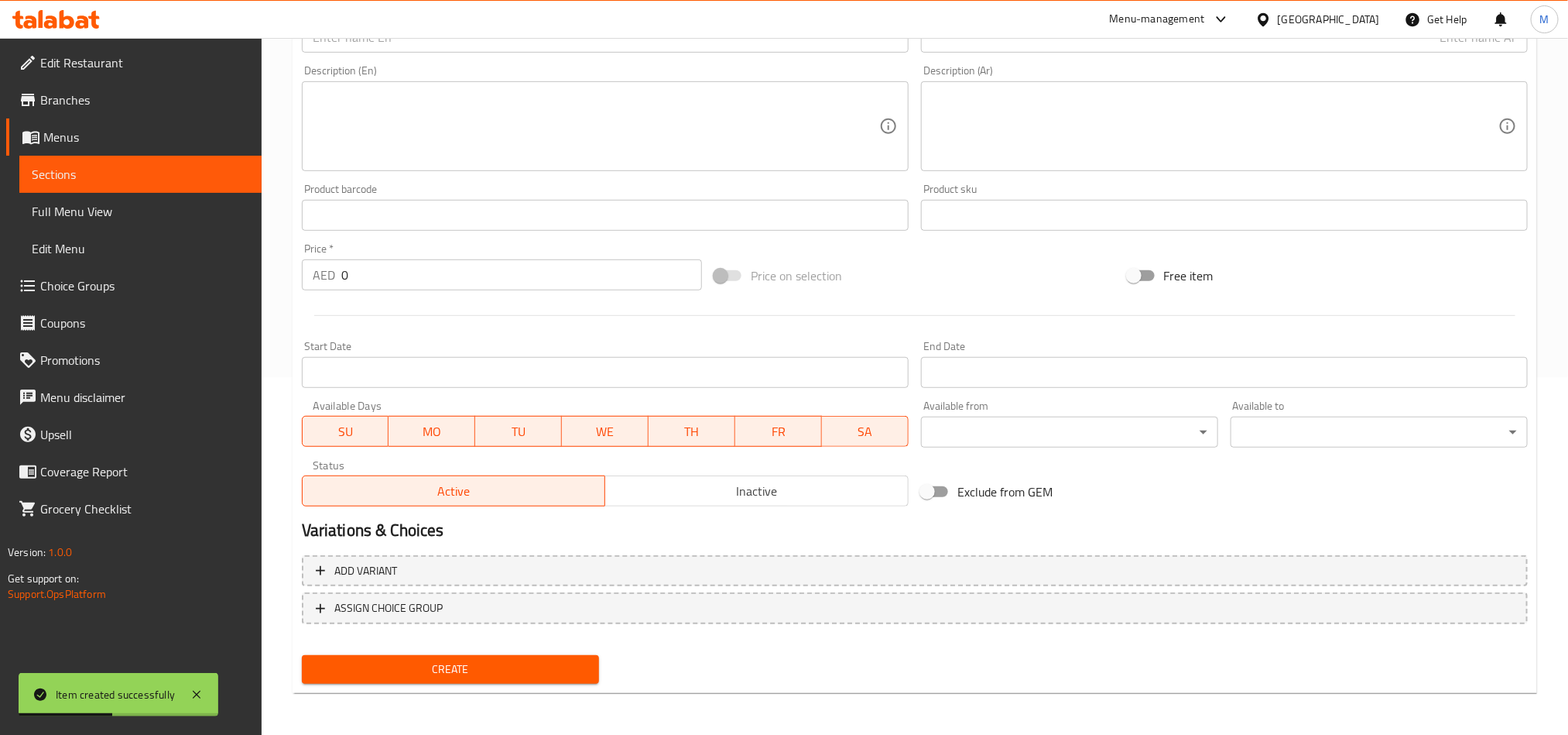
click at [45, 170] on span "Sections" at bounding box center [140, 174] width 218 height 18
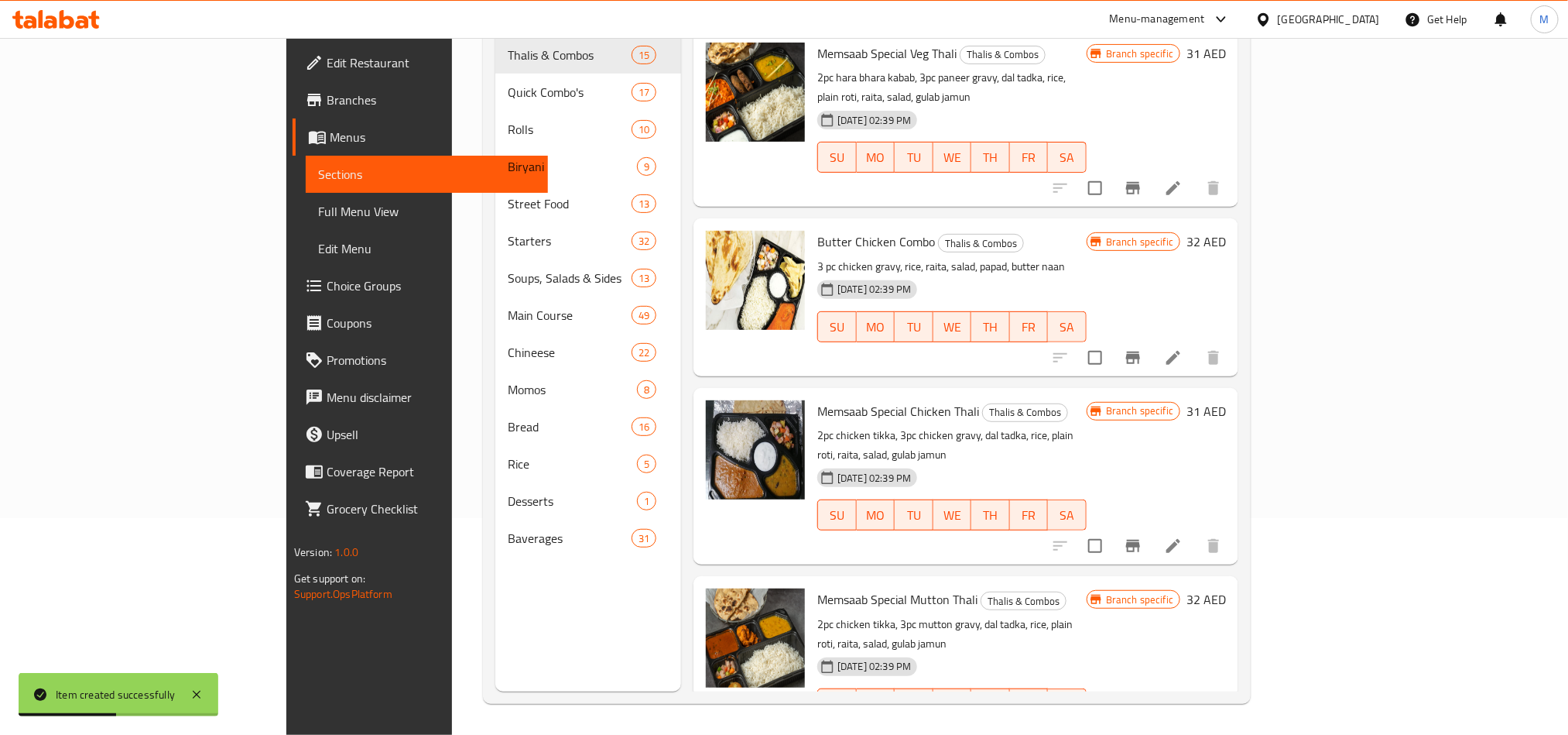
scroll to position [217, 0]
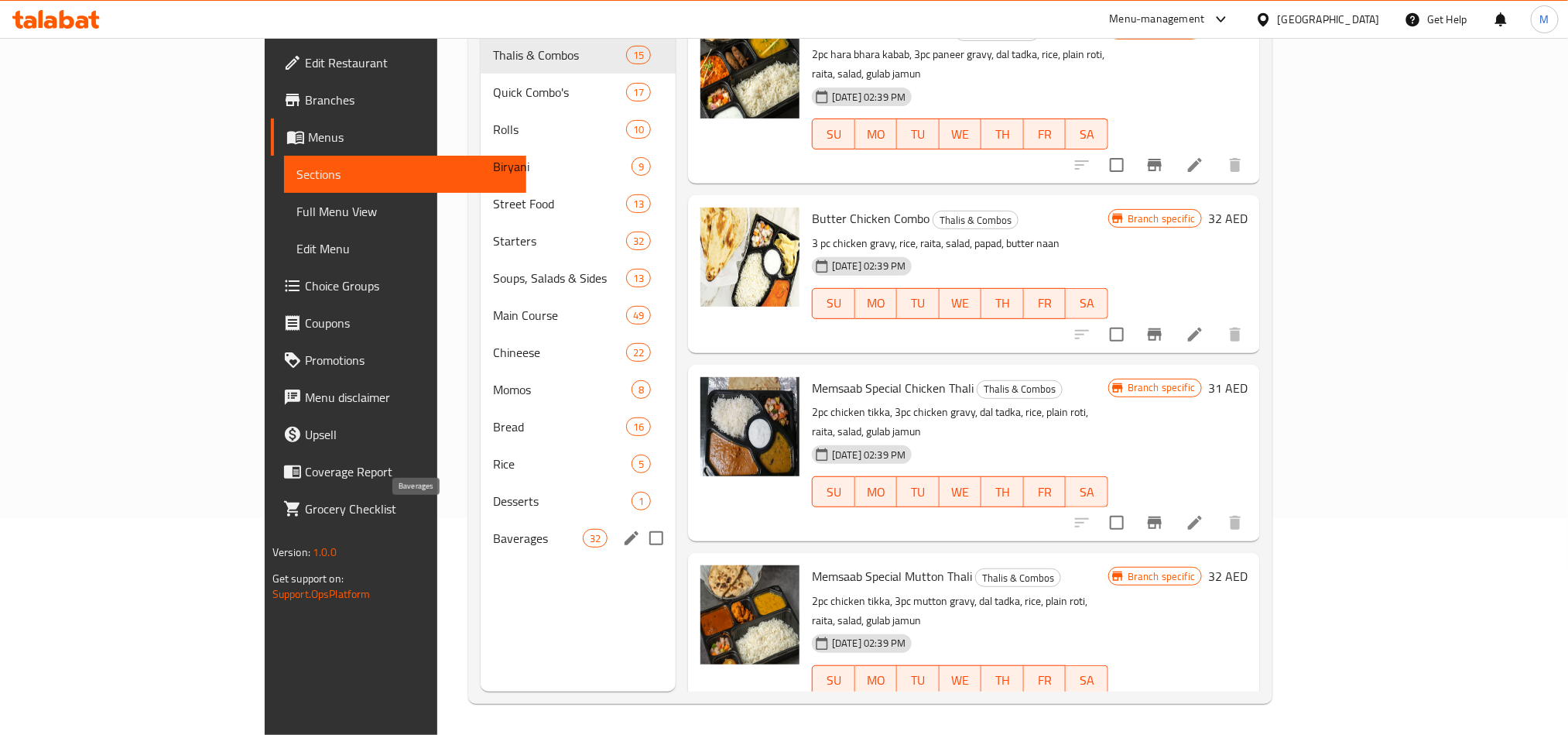
click at [493, 529] on span "Baverages" at bounding box center [537, 537] width 89 height 18
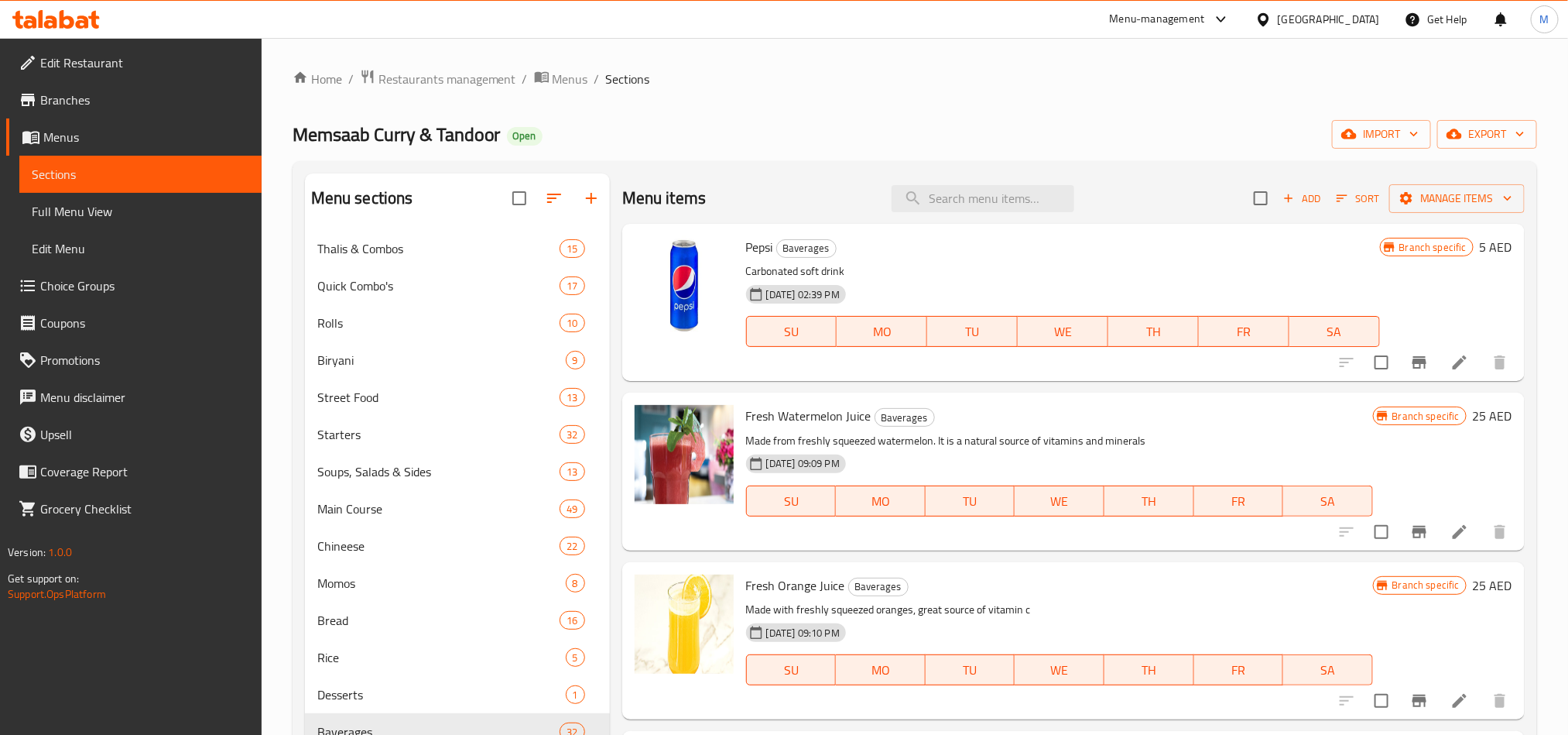
click at [1087, 589] on h6 "Fresh Orange Juice Baverages" at bounding box center [1060, 585] width 627 height 22
click at [1291, 198] on span "Add" at bounding box center [1301, 198] width 42 height 18
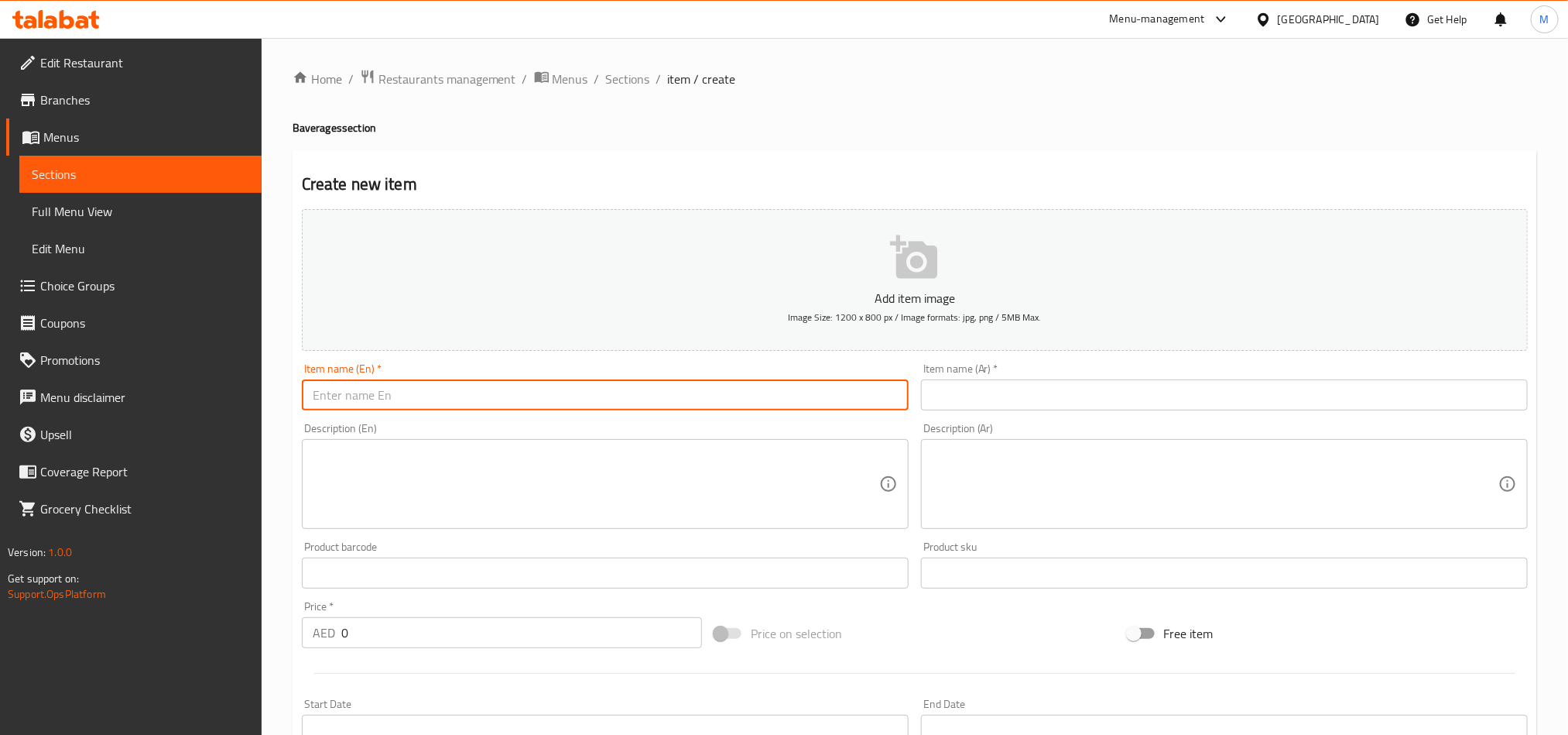
click at [419, 404] on input "text" at bounding box center [605, 395] width 607 height 31
type input "Black Tea"
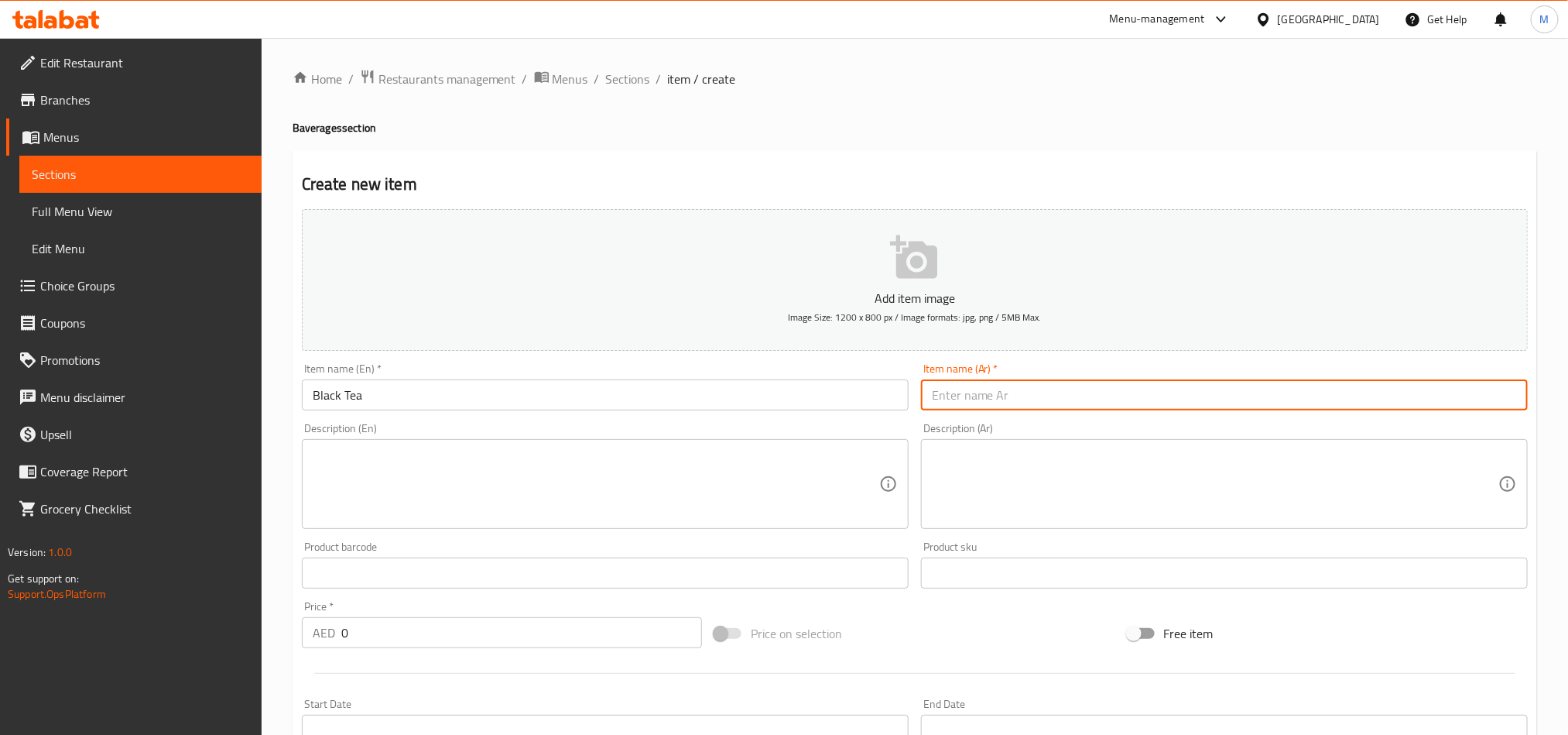
click at [969, 388] on input "text" at bounding box center [1224, 395] width 607 height 31
type input "شاى اسود"
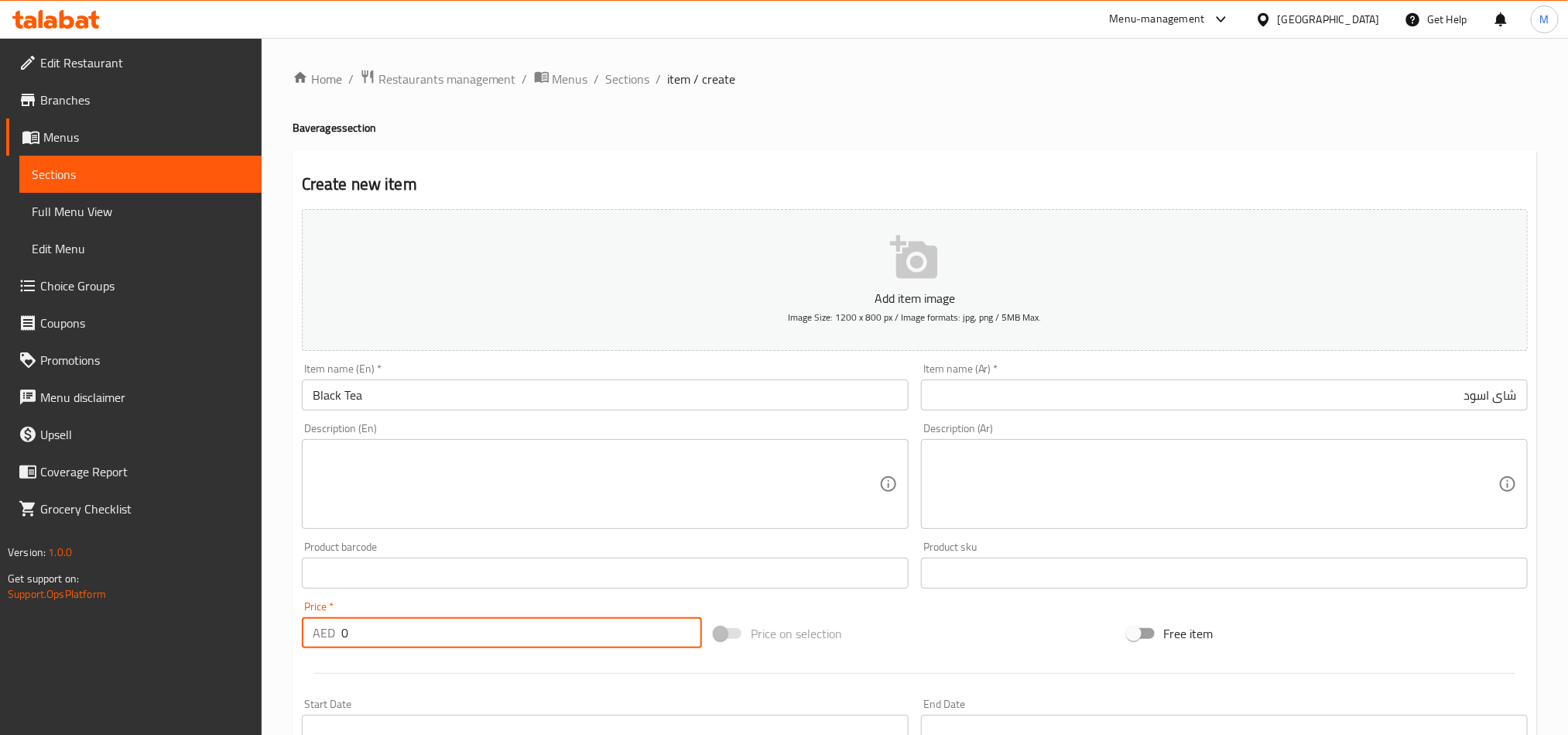
click at [417, 623] on input "0" at bounding box center [521, 632] width 360 height 31
type input "15"
click at [1000, 616] on div "Price on selection" at bounding box center [914, 634] width 413 height 42
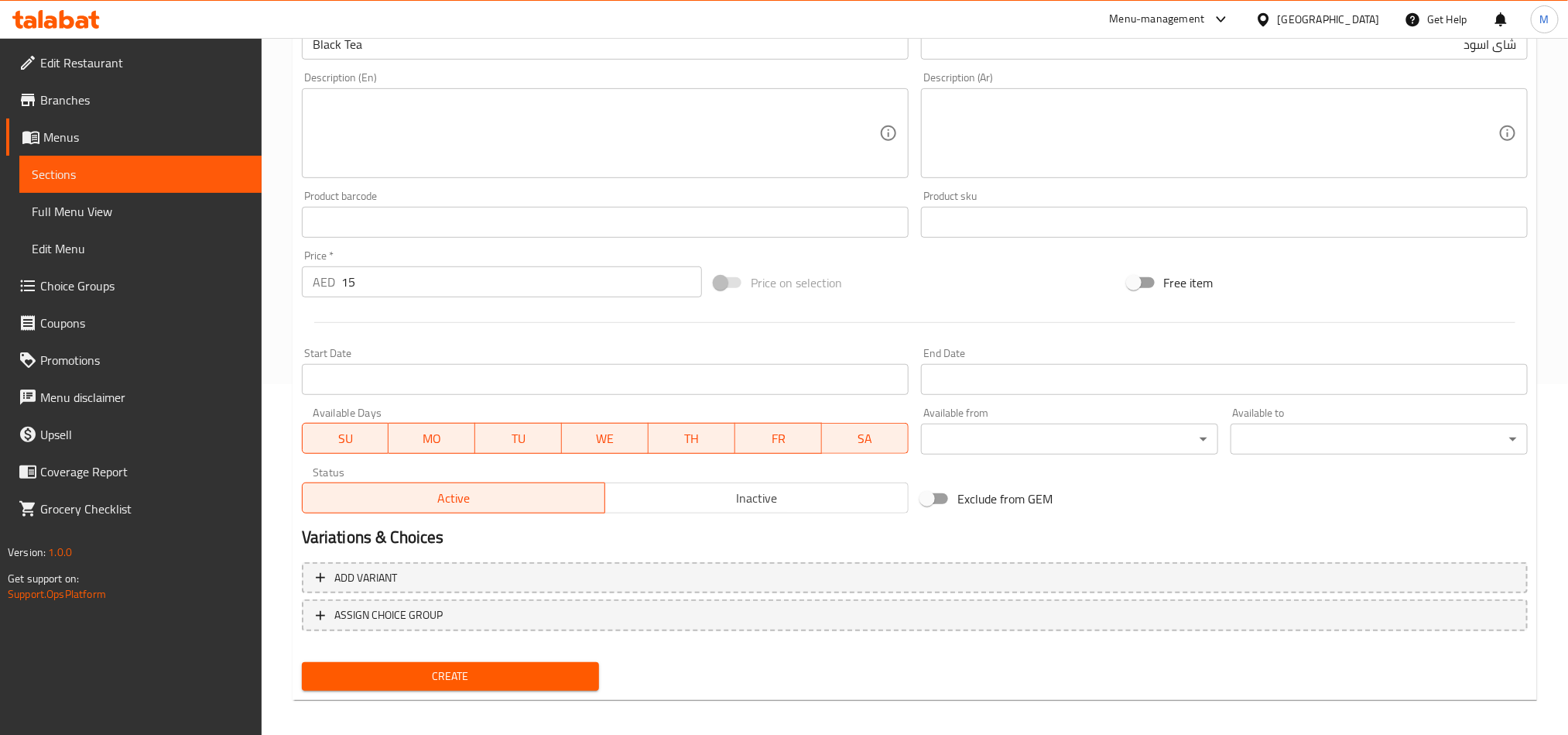
scroll to position [357, 0]
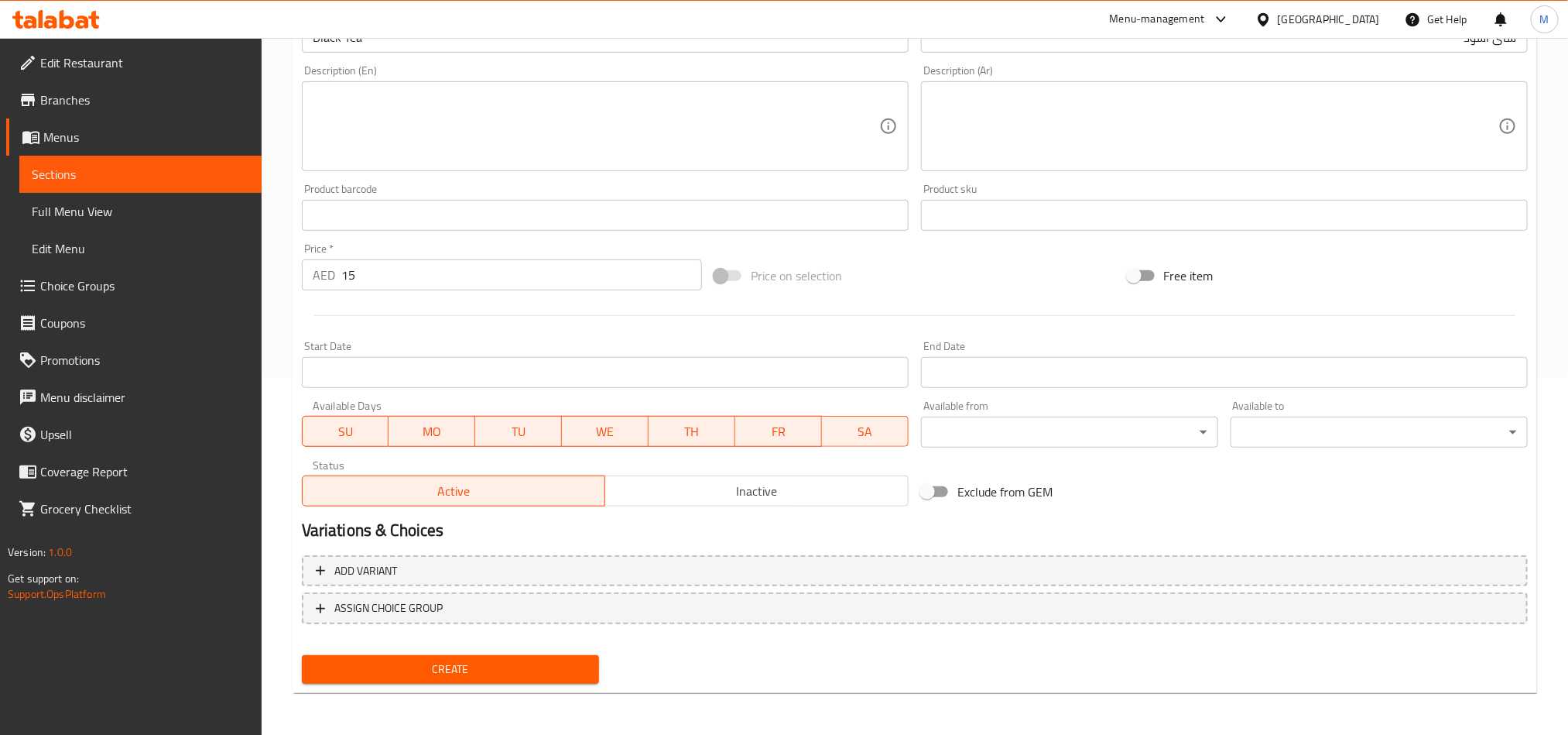
click at [456, 681] on button "Create" at bounding box center [450, 669] width 297 height 29
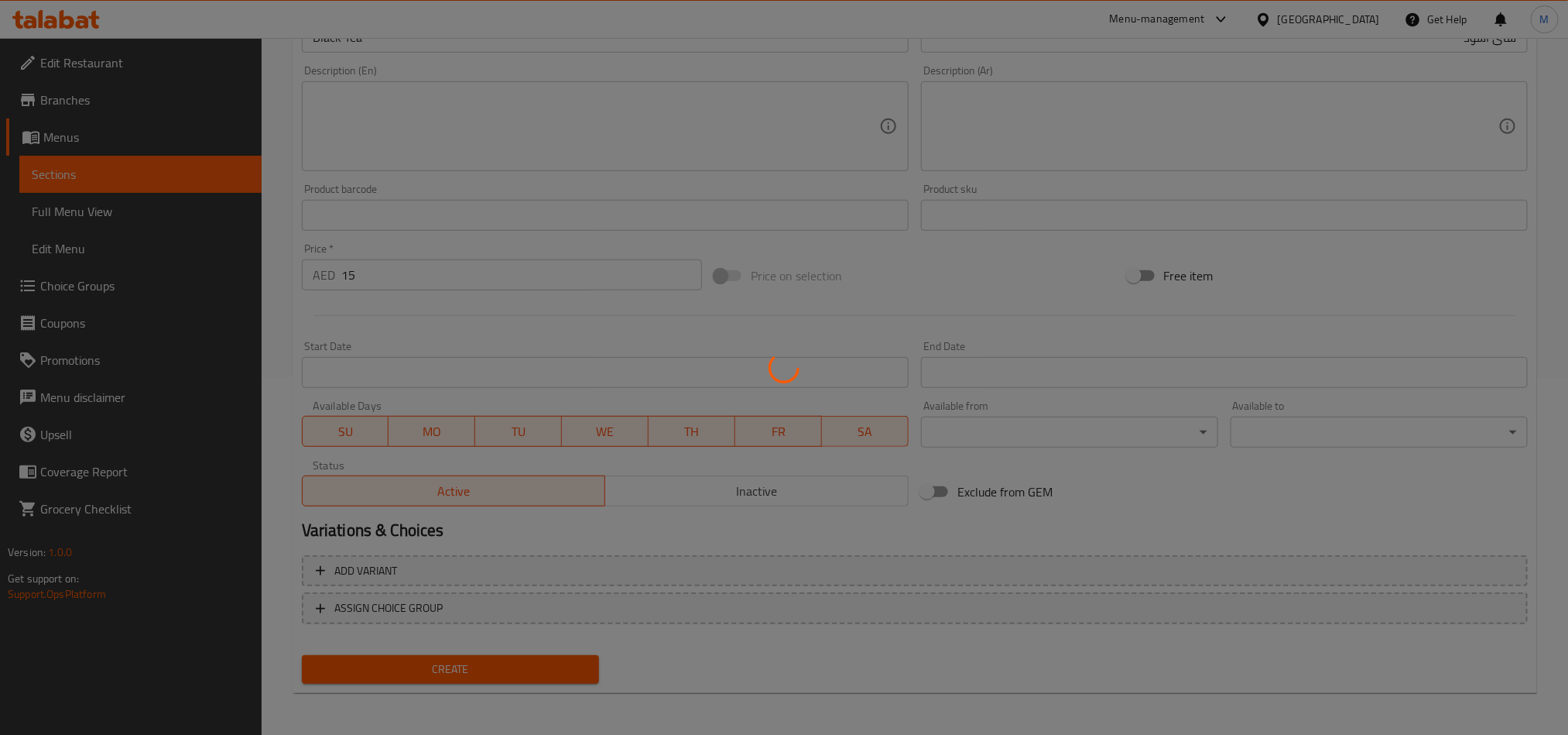
type input "0"
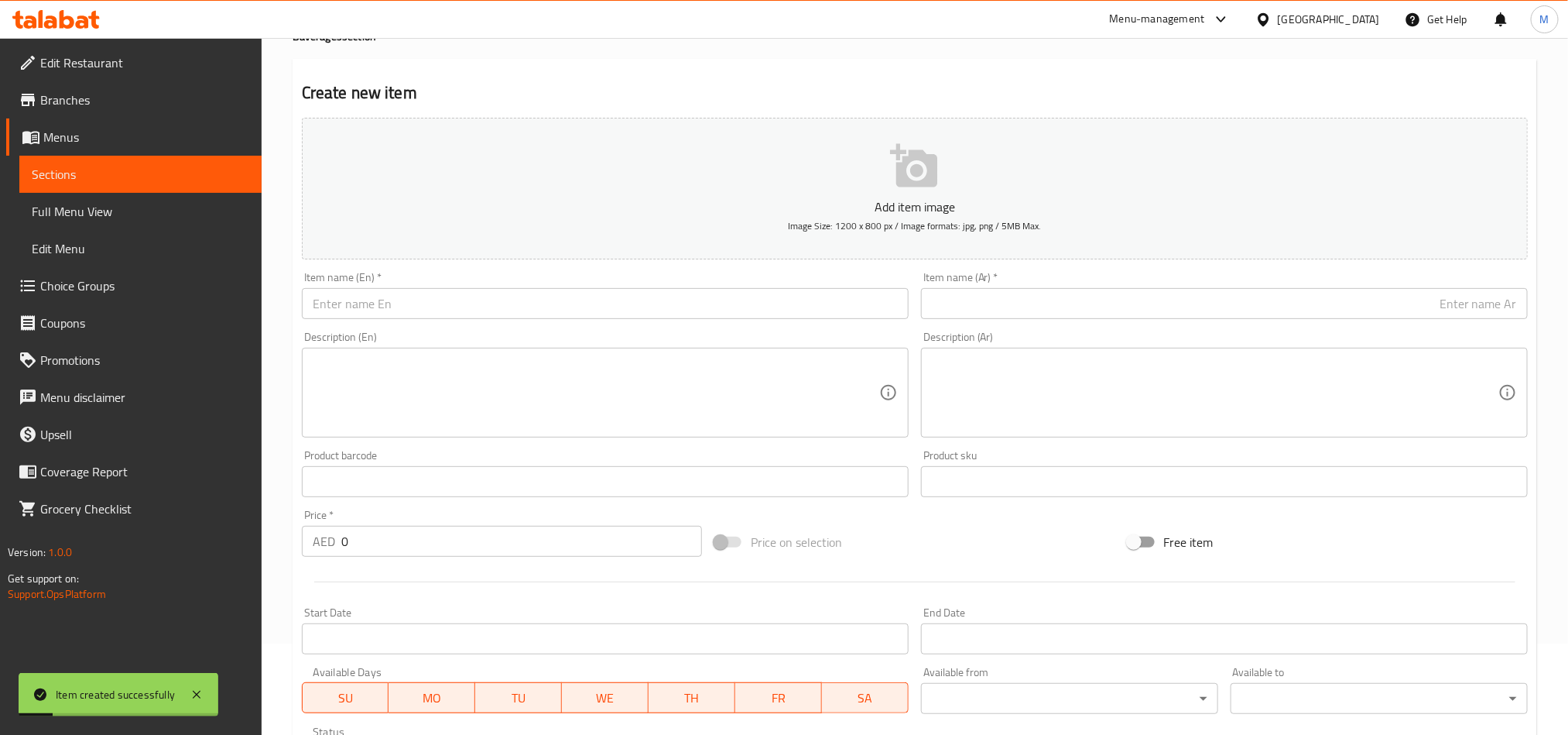
scroll to position [10, 0]
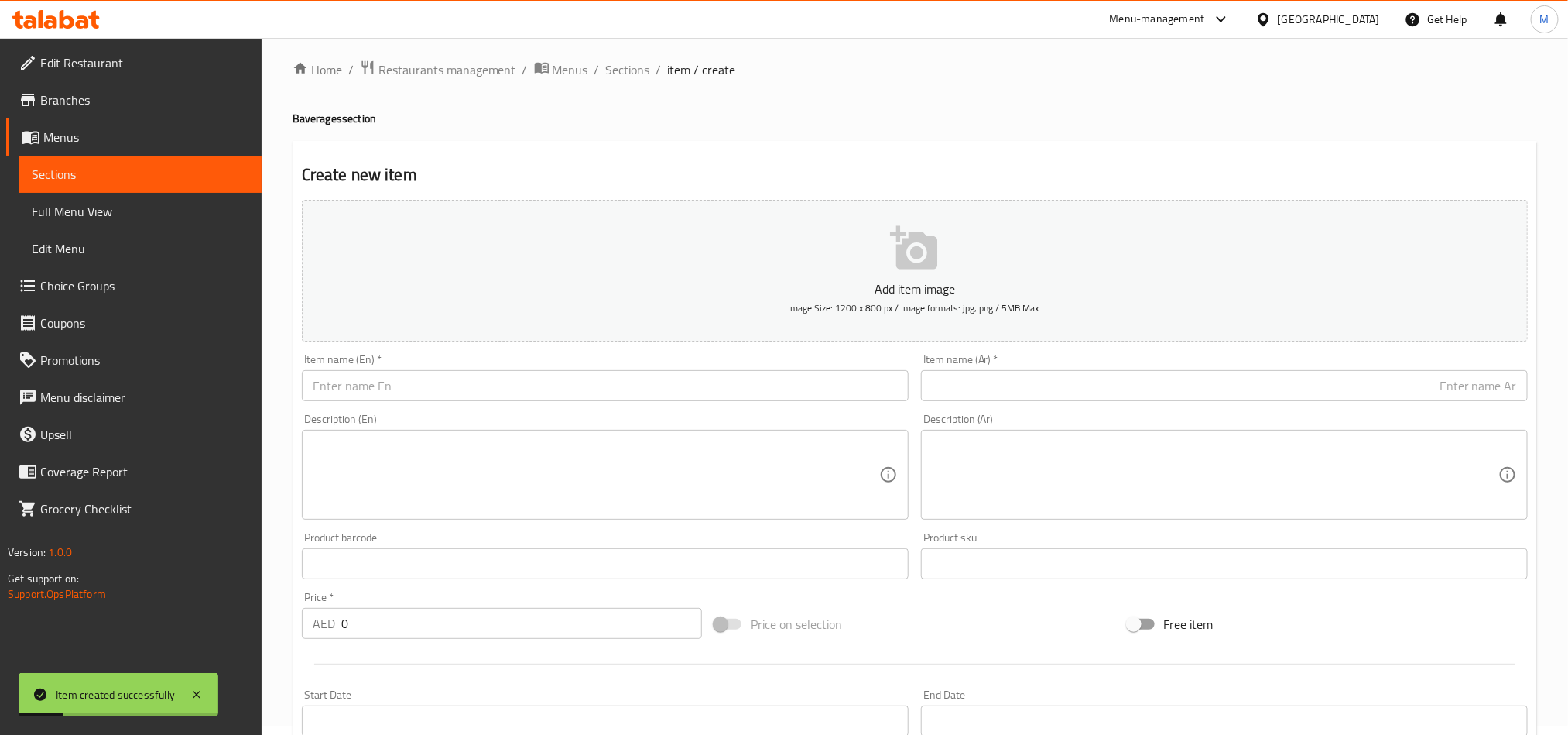
click at [388, 402] on div "Item name (En)   * Item name (En) *" at bounding box center [605, 378] width 619 height 59
click at [399, 388] on input "text" at bounding box center [605, 385] width 607 height 31
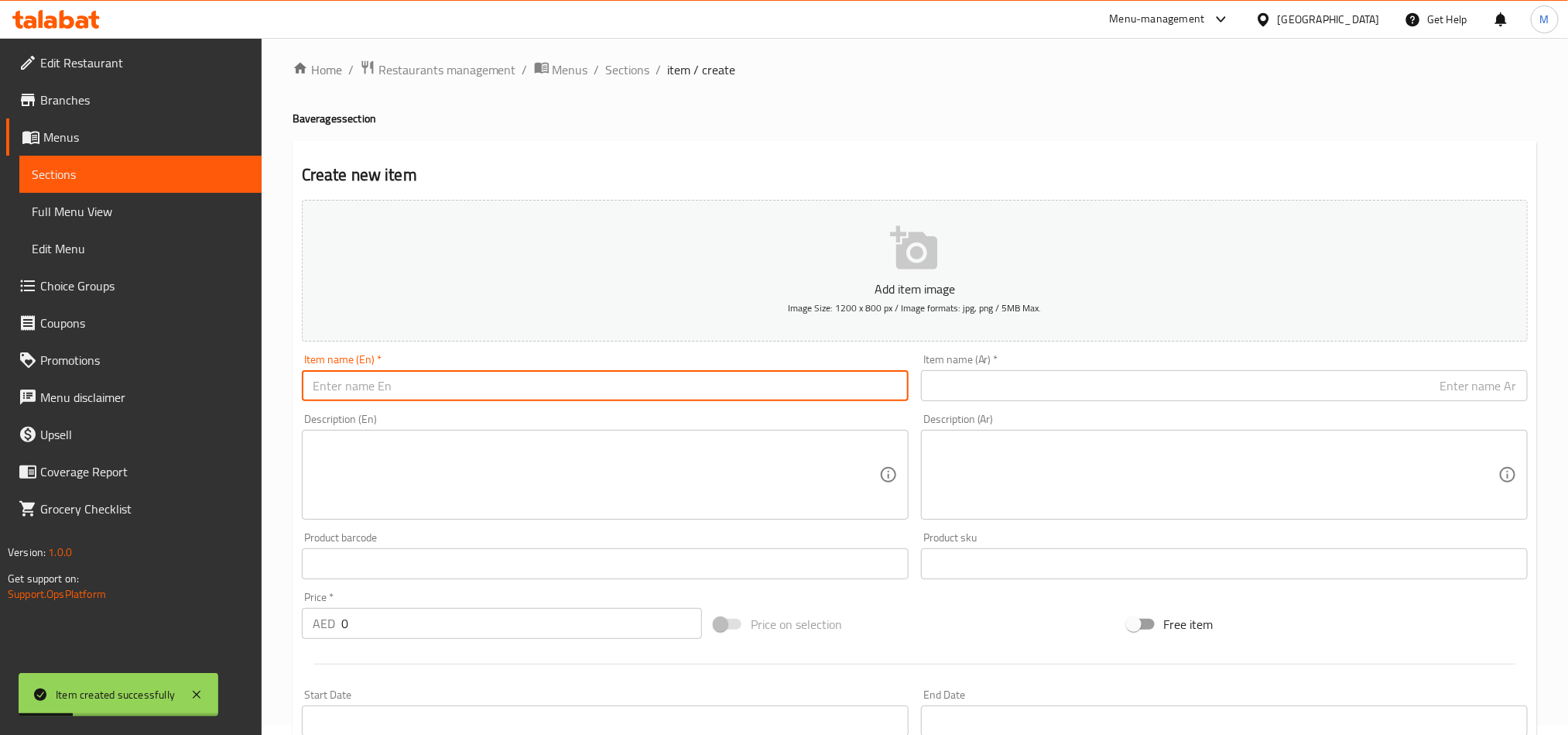
type input "ؤ"
type input "Coffee"
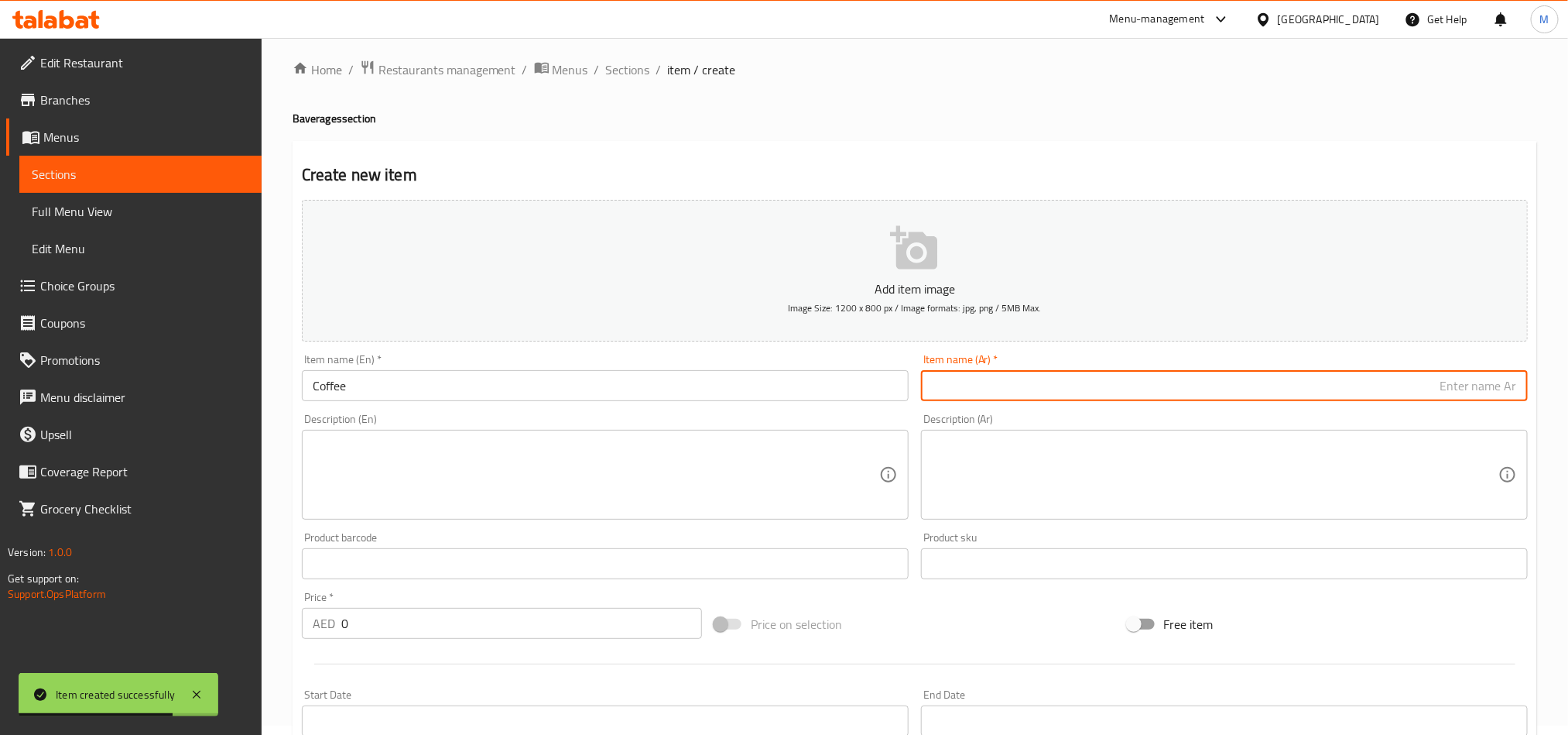
click at [1011, 381] on input "text" at bounding box center [1224, 385] width 607 height 31
click at [1012, 386] on input "text" at bounding box center [1224, 385] width 607 height 31
type input "قهوة"
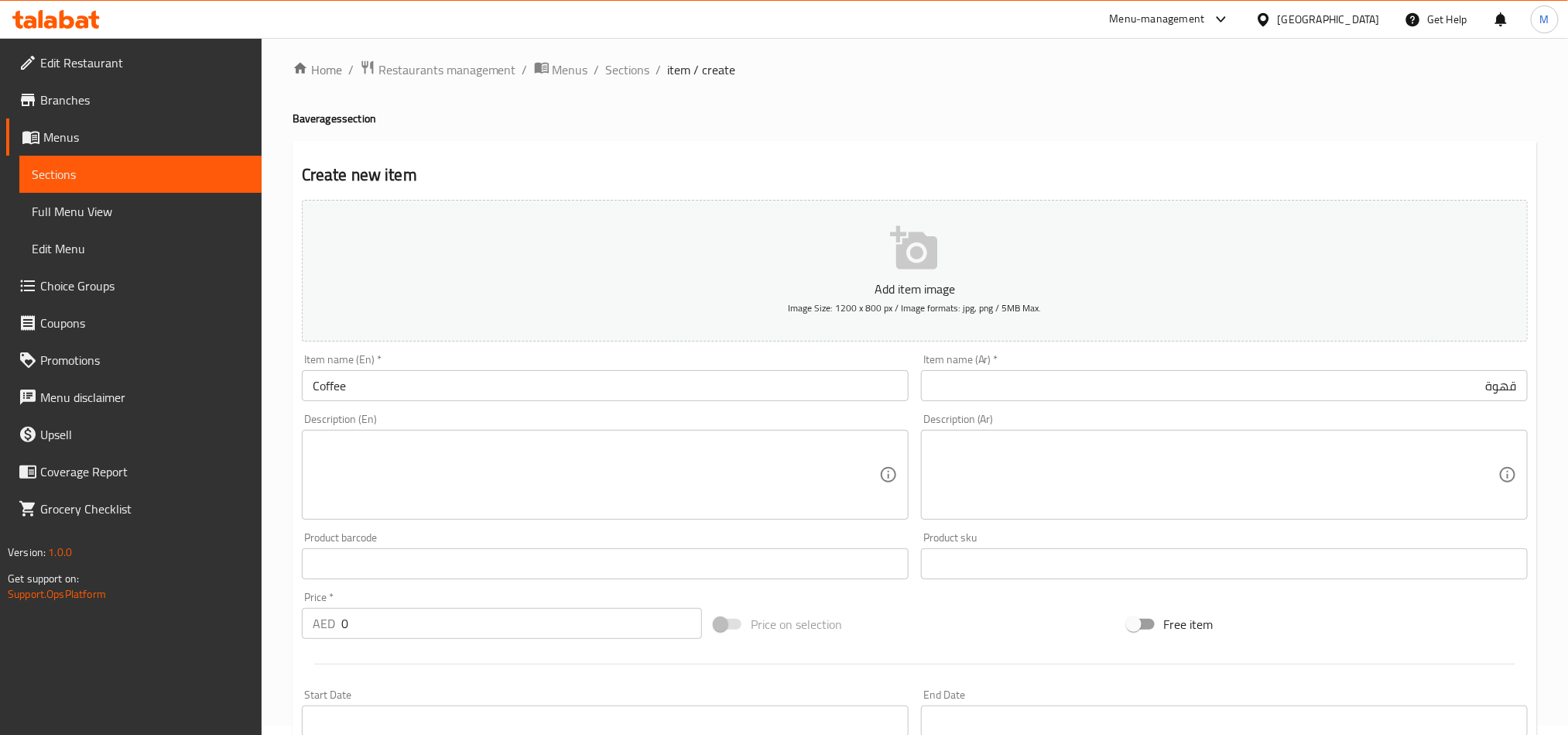
drag, startPoint x: 945, startPoint y: 614, endPoint x: 482, endPoint y: 498, distance: 477.3
click at [945, 614] on div "Price on selection" at bounding box center [914, 624] width 413 height 42
click at [409, 625] on input "0" at bounding box center [521, 623] width 360 height 31
click at [375, 609] on input "0" at bounding box center [521, 623] width 360 height 31
click at [376, 609] on input "0" at bounding box center [521, 623] width 360 height 31
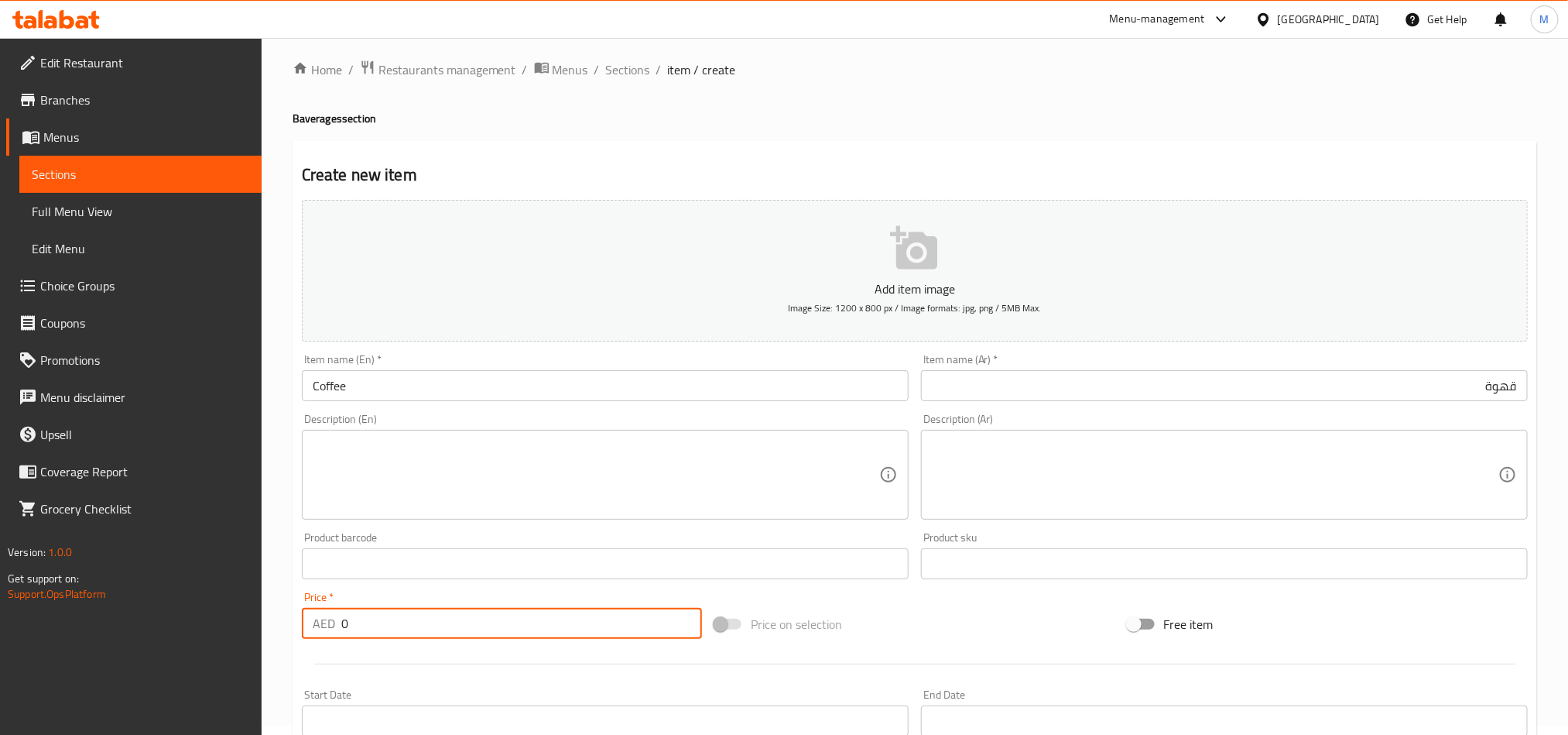
click at [376, 609] on input "0" at bounding box center [521, 623] width 360 height 31
type input "15"
click at [902, 638] on div "Price on selection" at bounding box center [914, 624] width 413 height 42
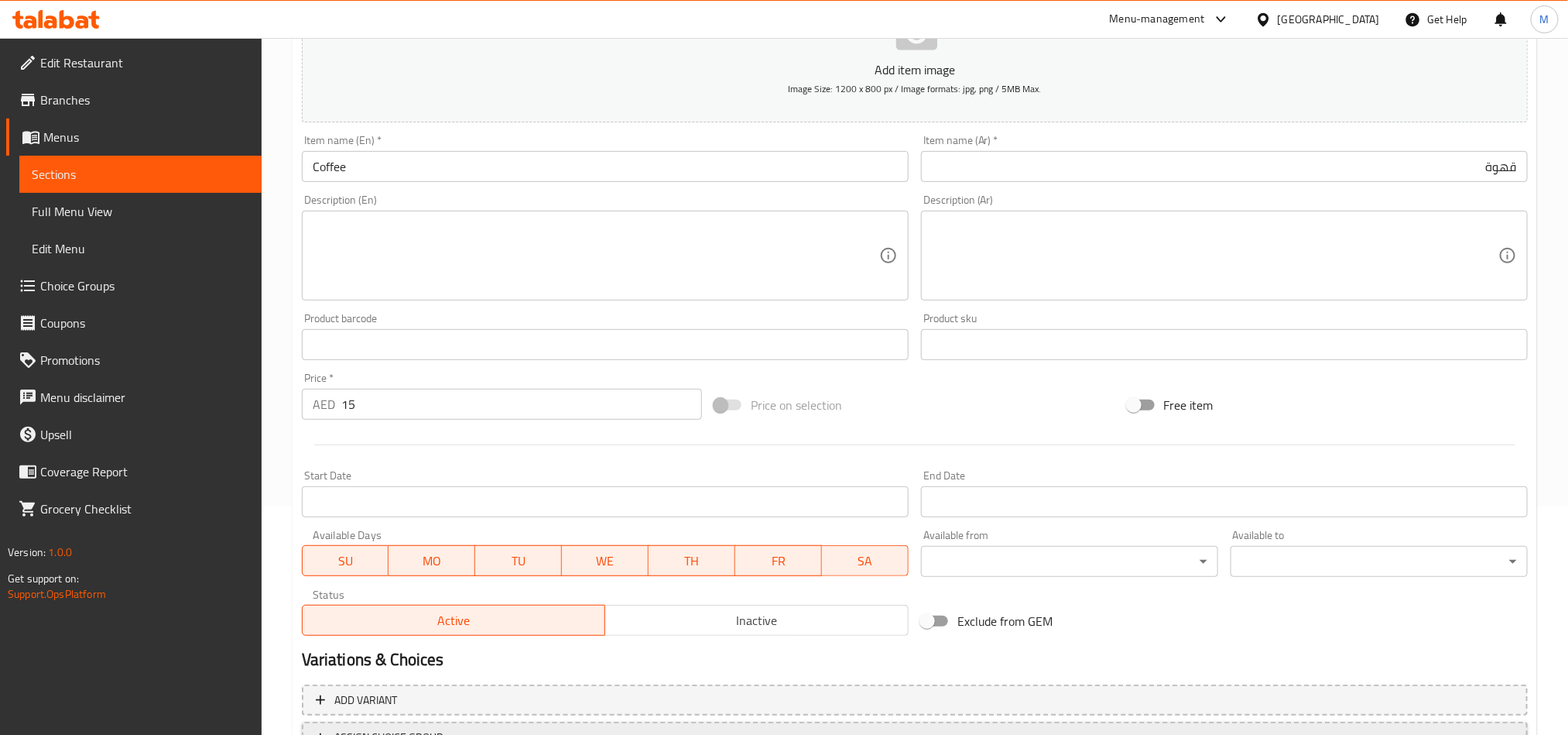
scroll to position [357, 0]
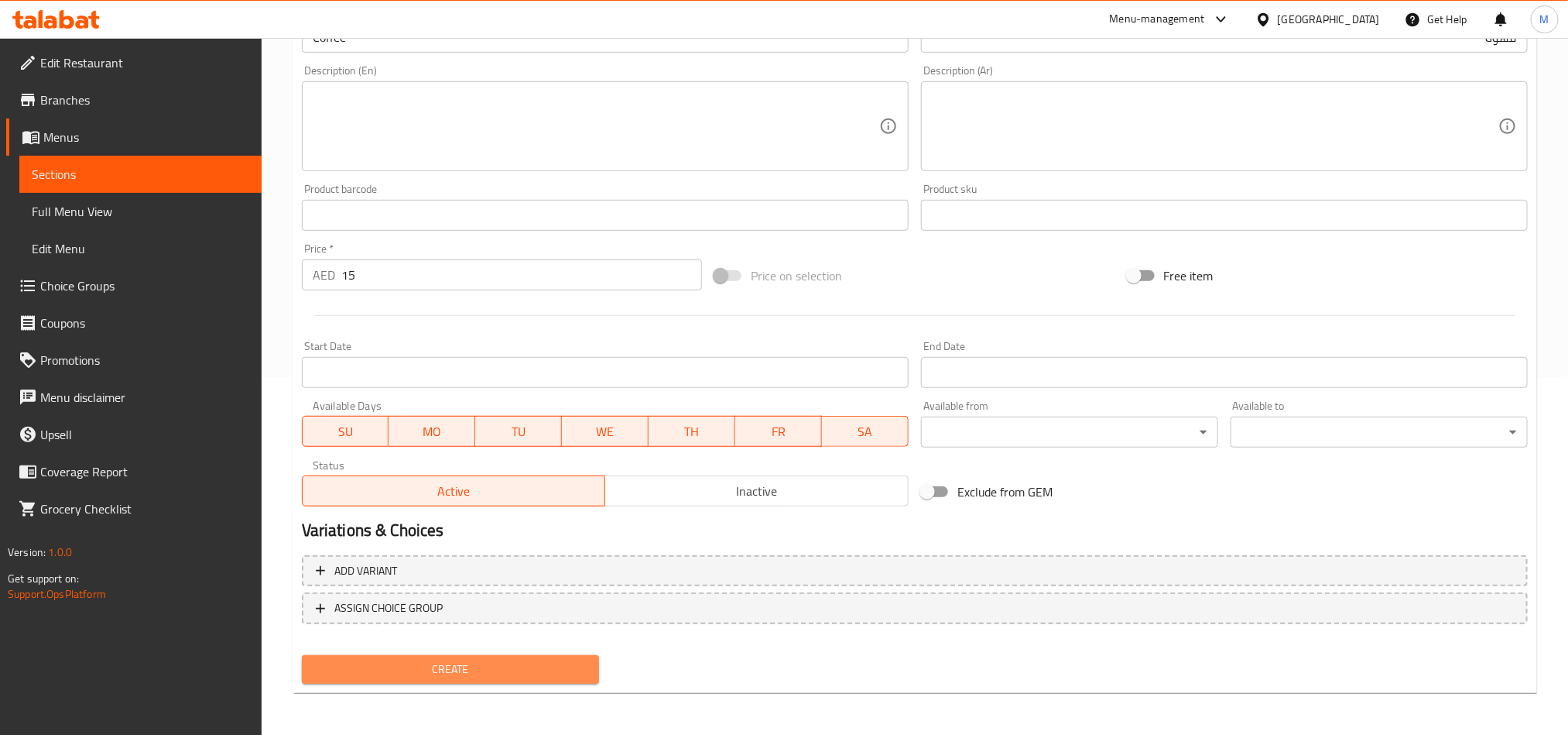
click at [460, 677] on span "Create" at bounding box center [450, 669] width 272 height 19
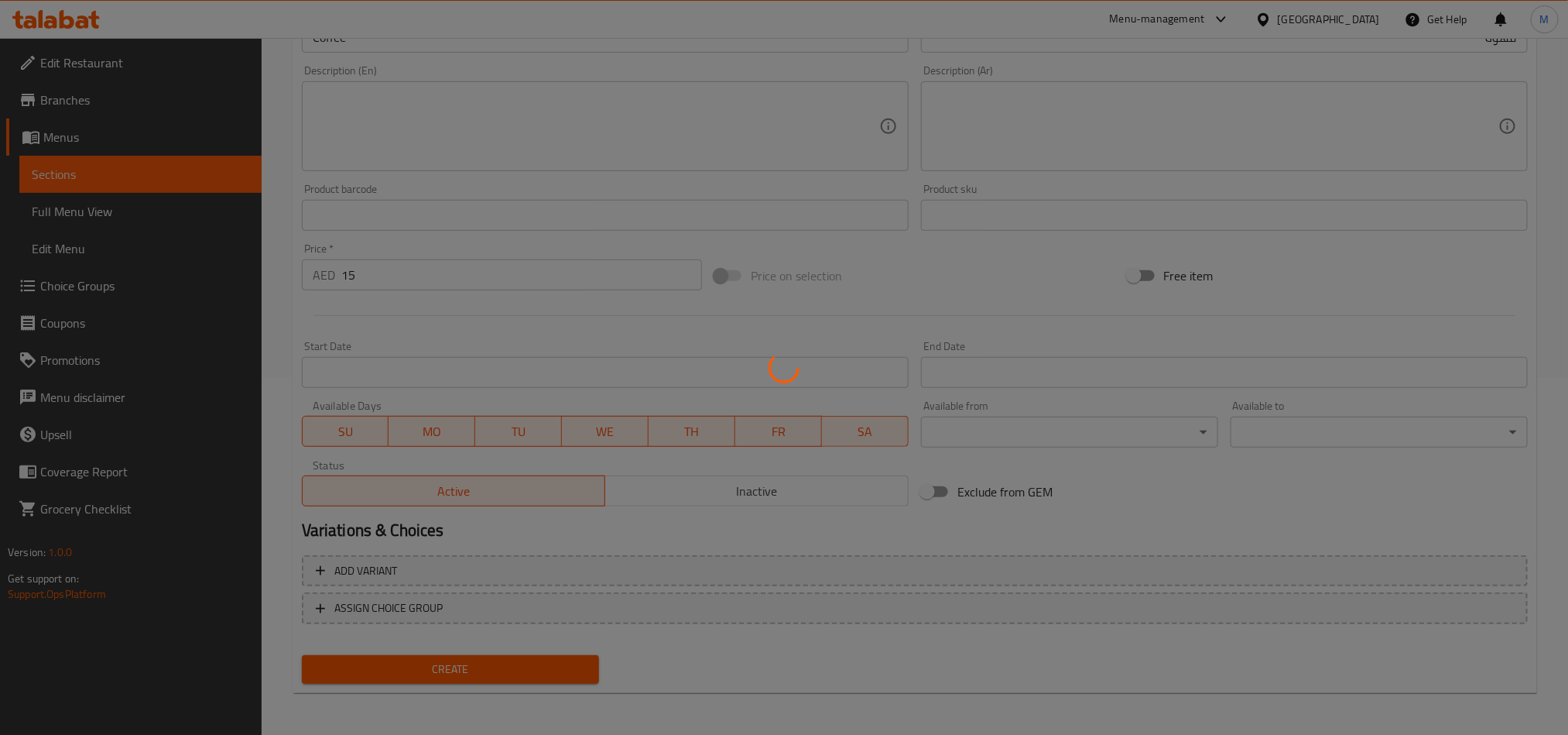
type input "0"
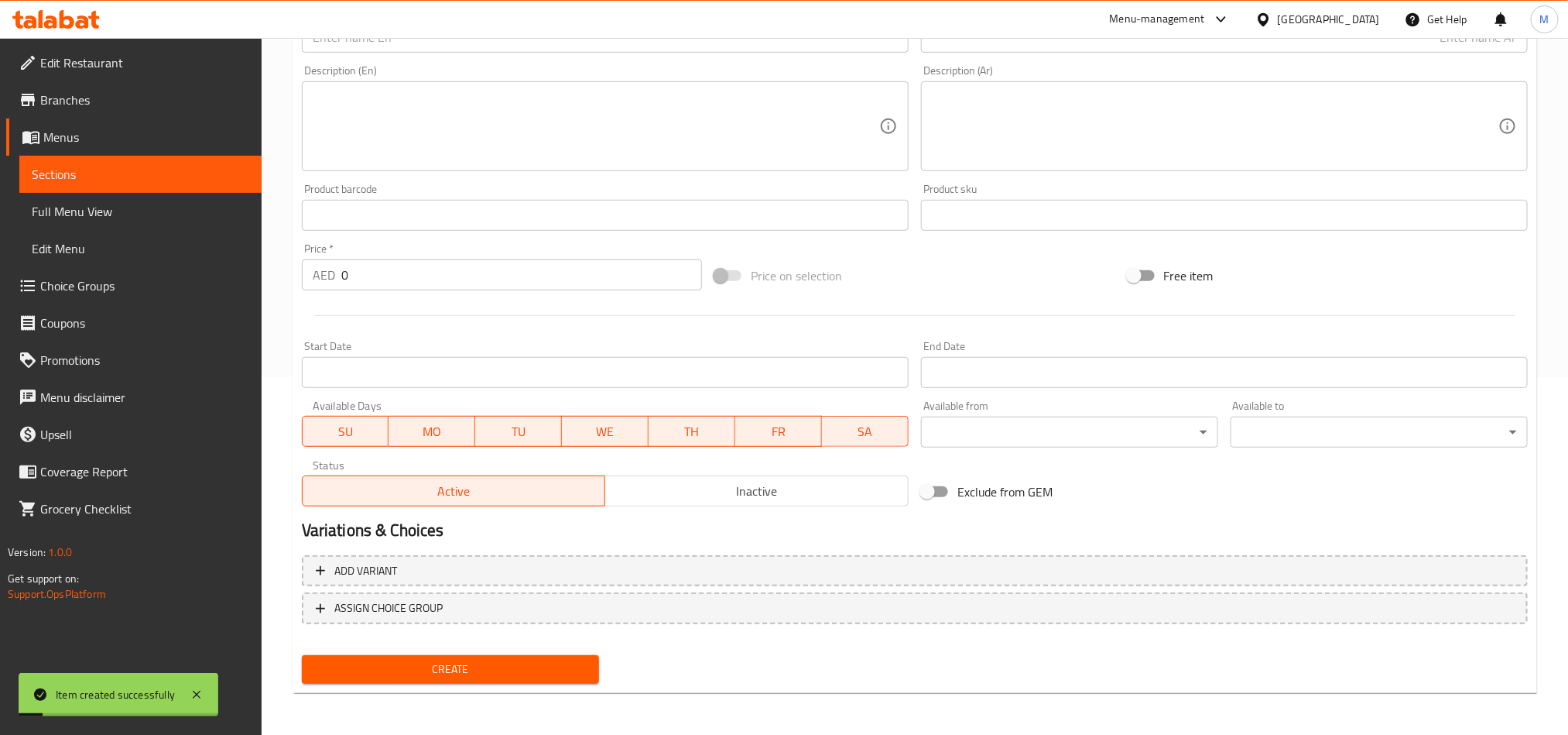
click at [52, 177] on span "Sections" at bounding box center [140, 174] width 218 height 18
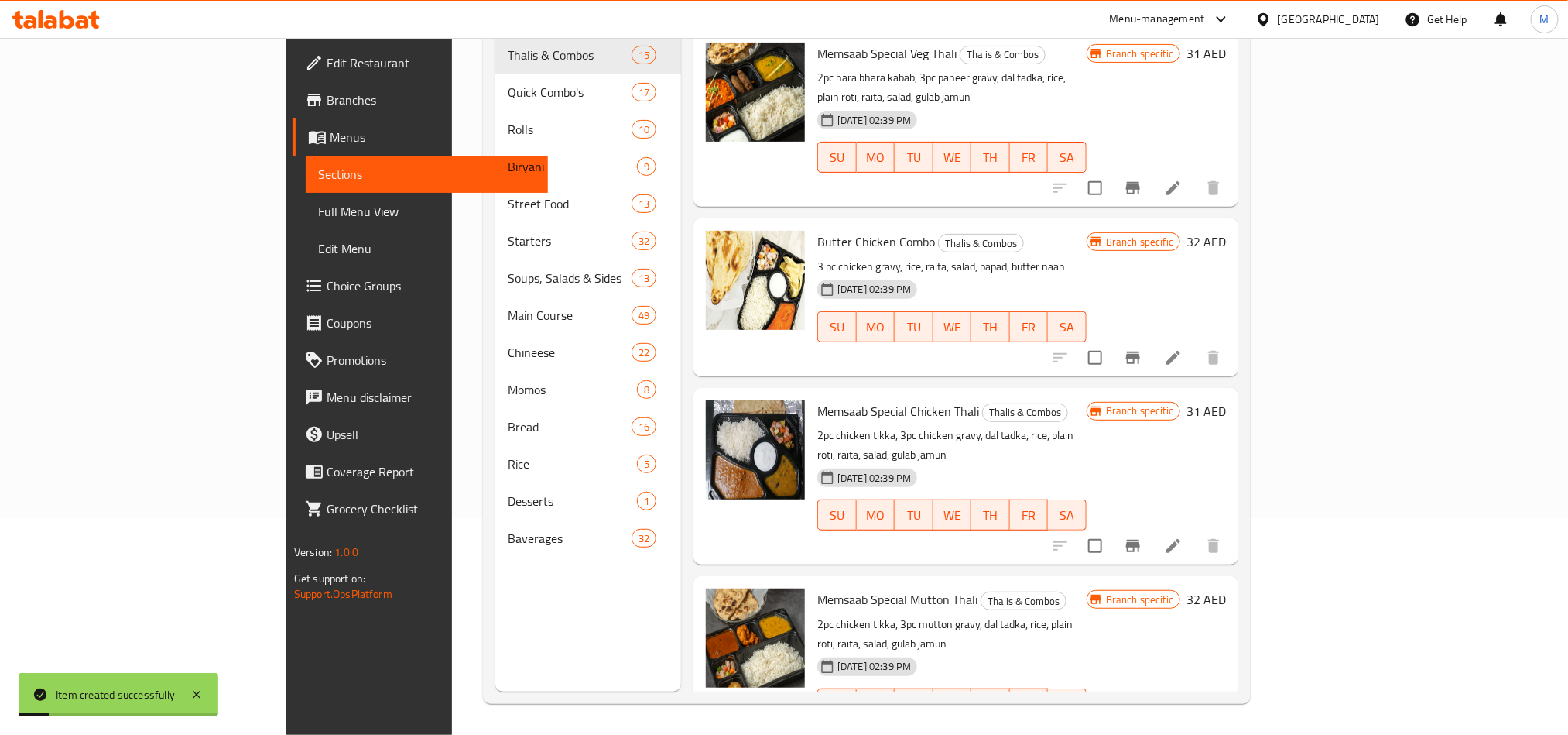
scroll to position [217, 0]
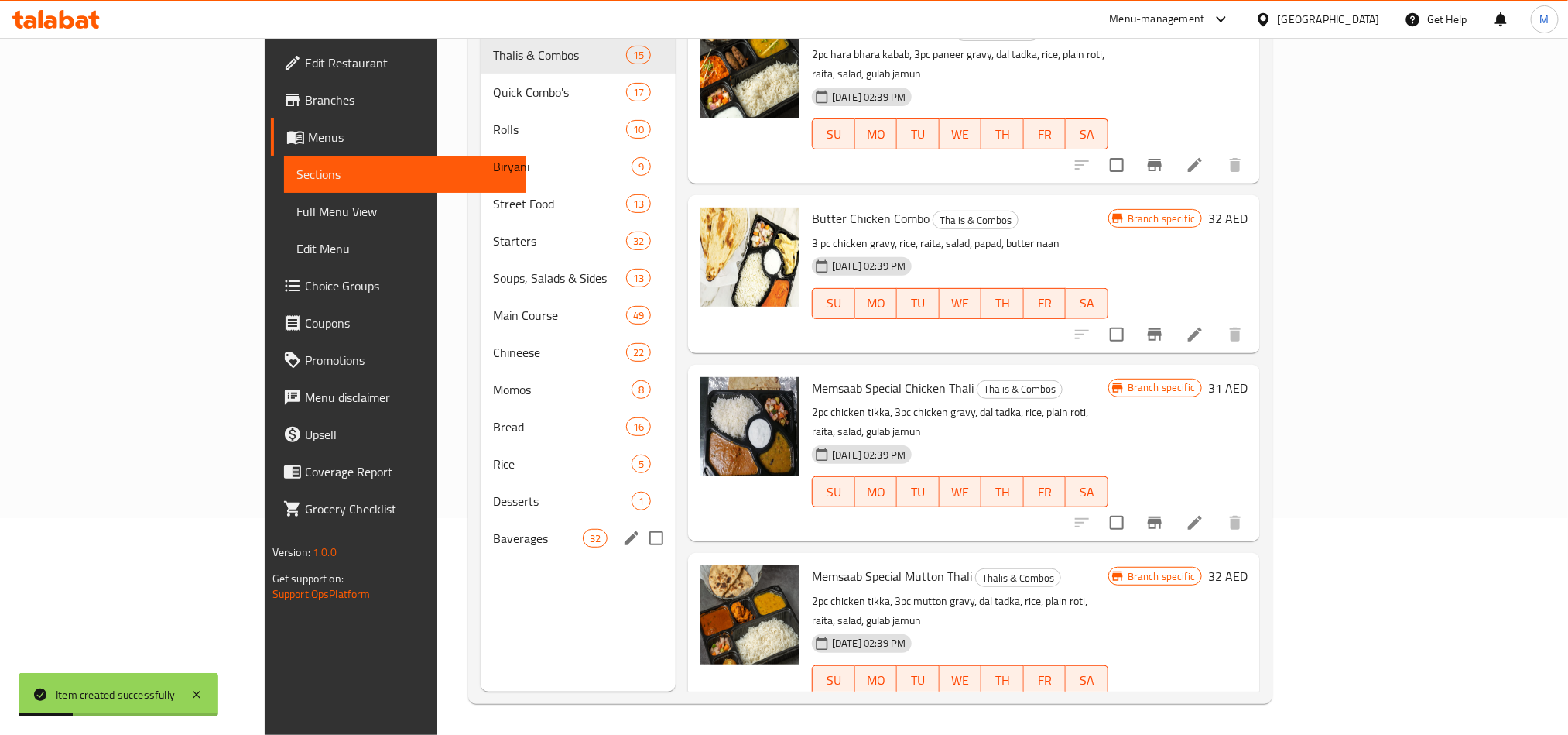
click at [481, 519] on div "Baverages 32" at bounding box center [578, 537] width 195 height 37
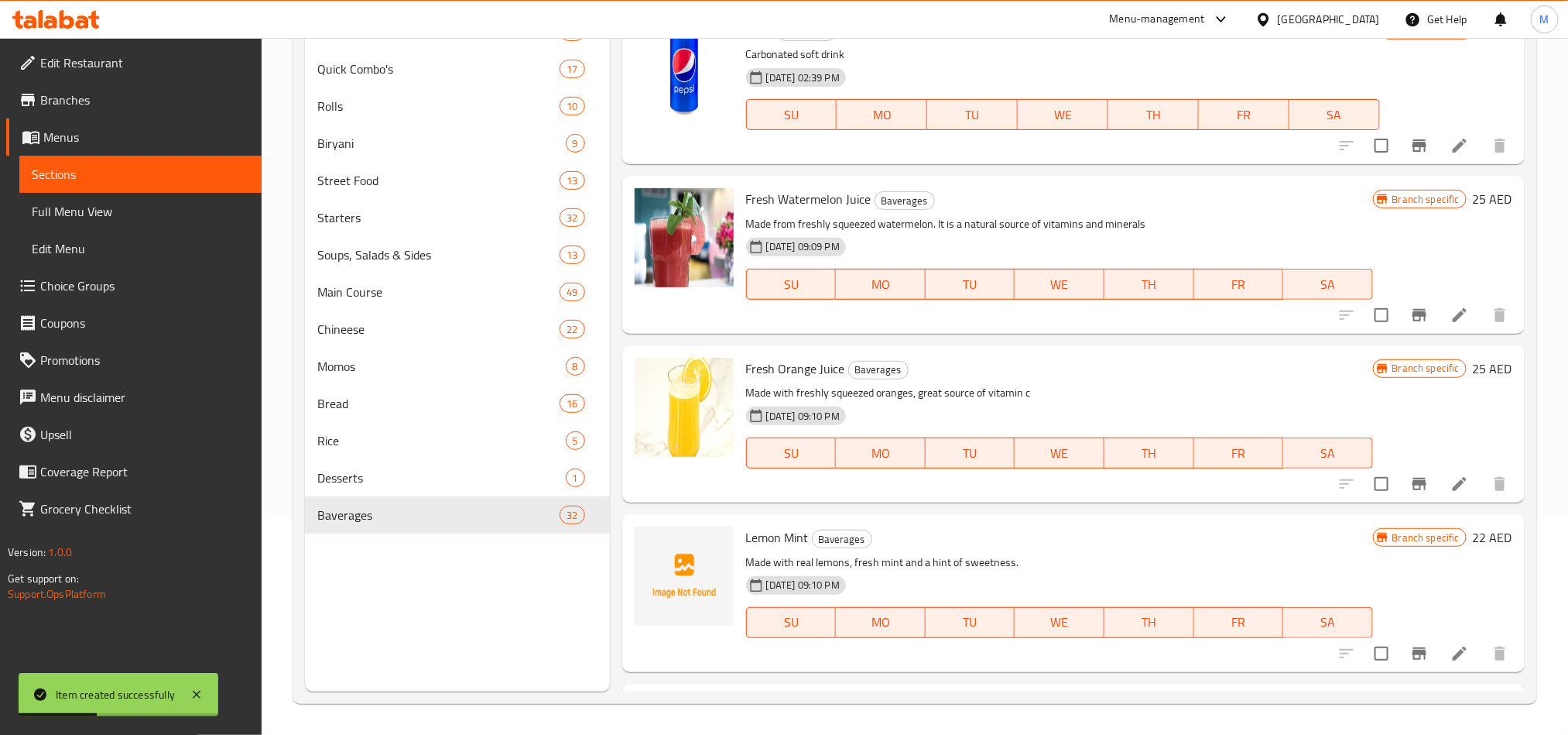
click at [1076, 558] on p "Made with real lemons, fresh mint and a hint of sweetness." at bounding box center [1060, 562] width 627 height 19
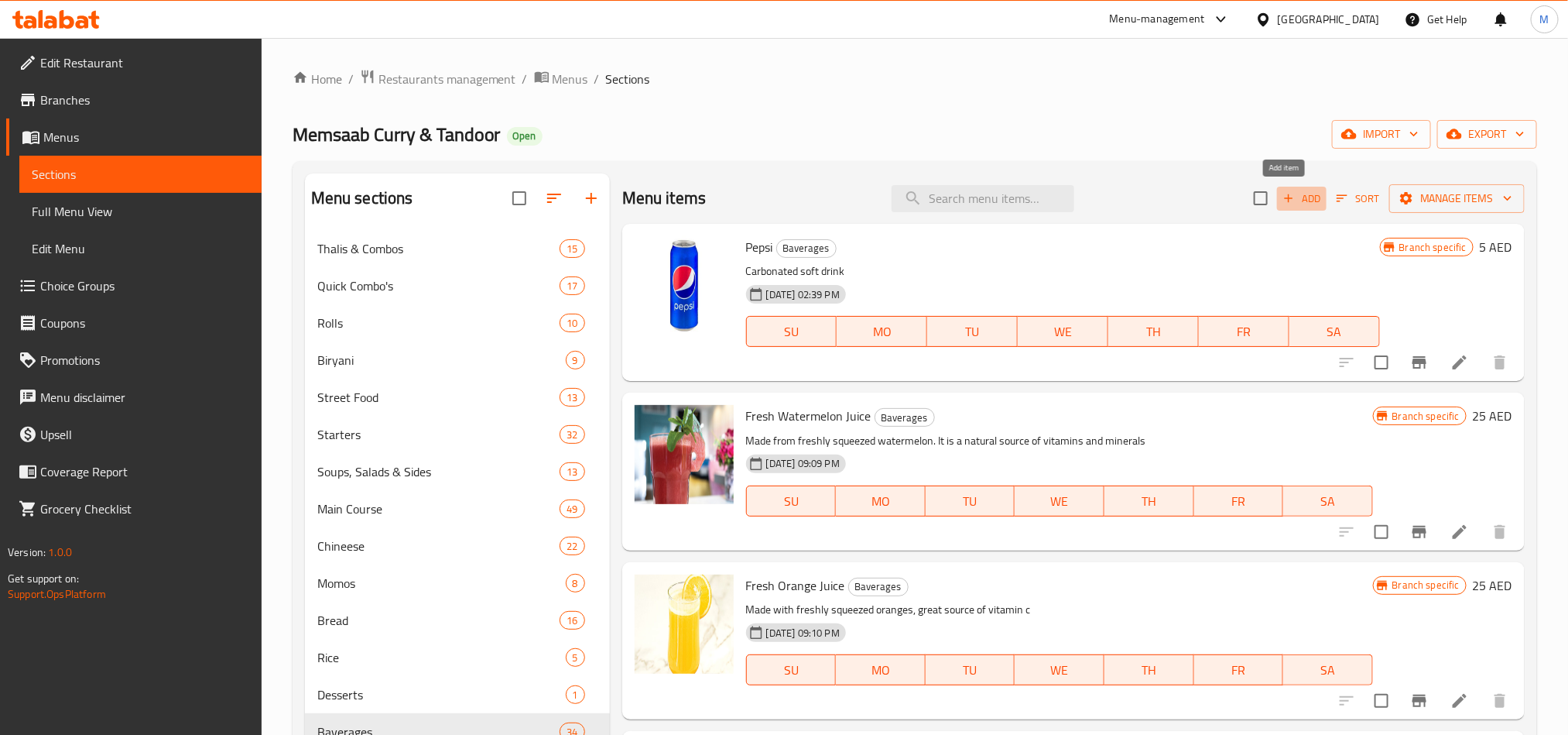
click at [1284, 195] on span "Add" at bounding box center [1301, 198] width 42 height 18
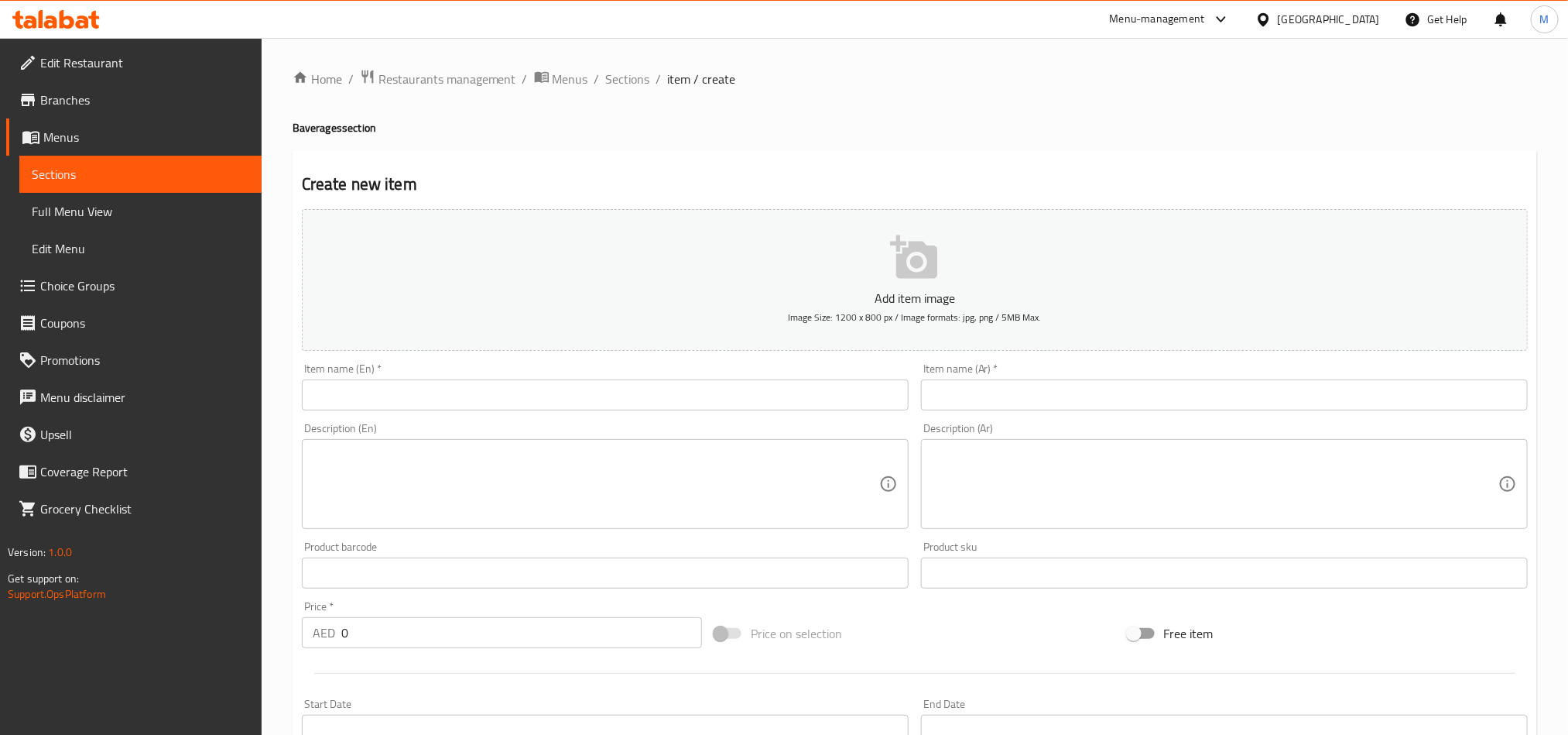
click at [418, 397] on input "text" at bounding box center [605, 395] width 607 height 31
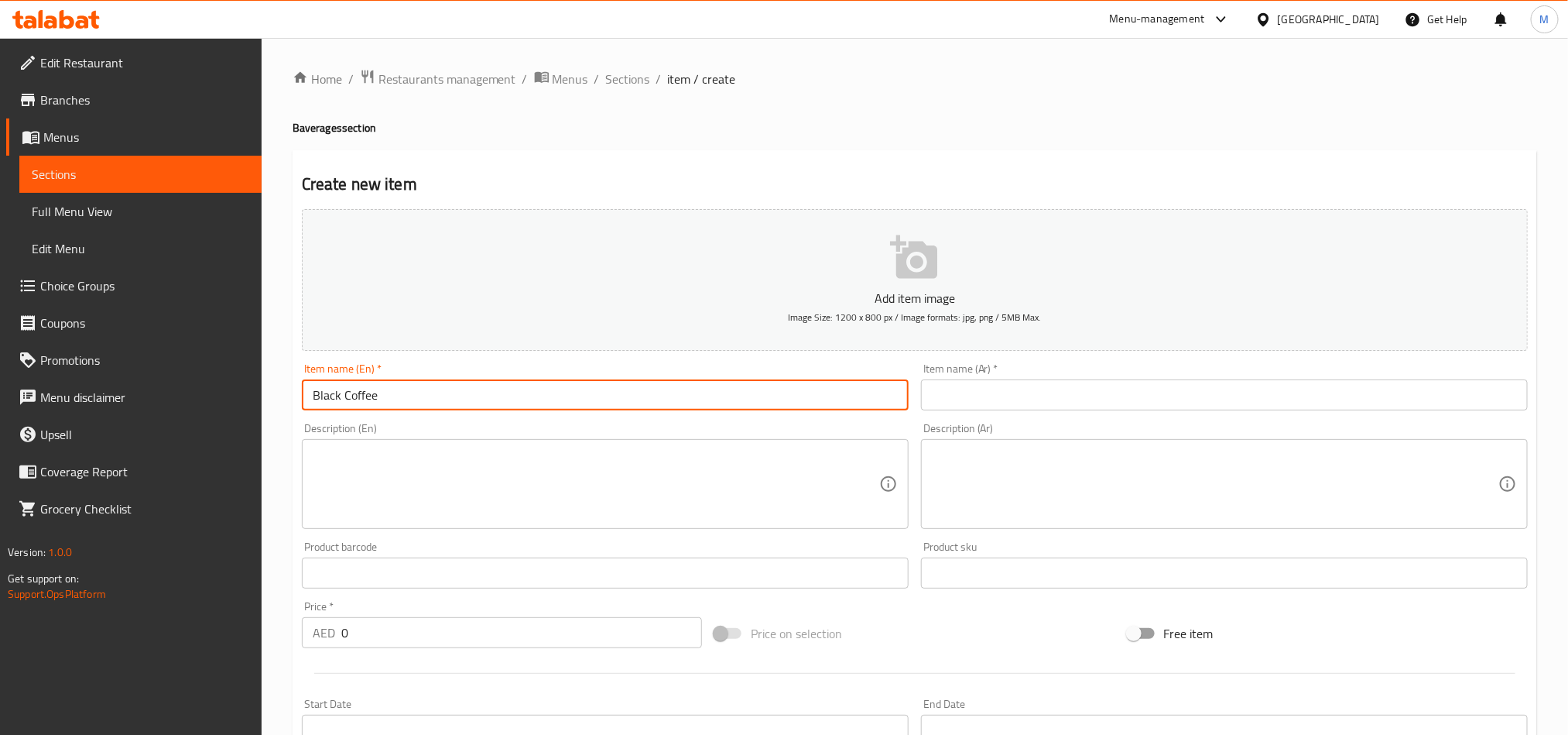
type input "Black Coffee"
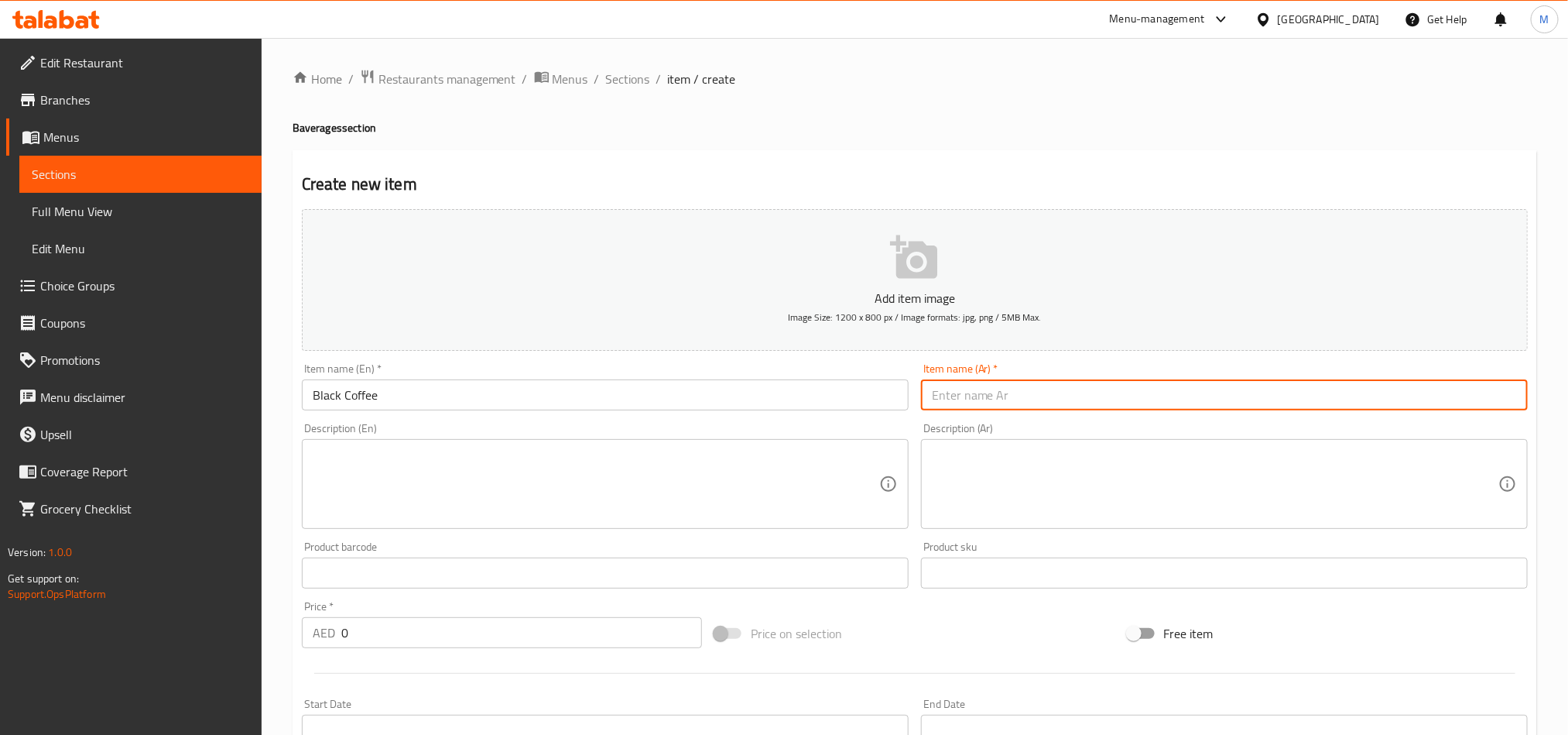
click at [940, 397] on input "text" at bounding box center [1224, 395] width 607 height 31
type input "ل"
type input "قهوة بلاك"
click at [425, 630] on input "0" at bounding box center [521, 632] width 360 height 31
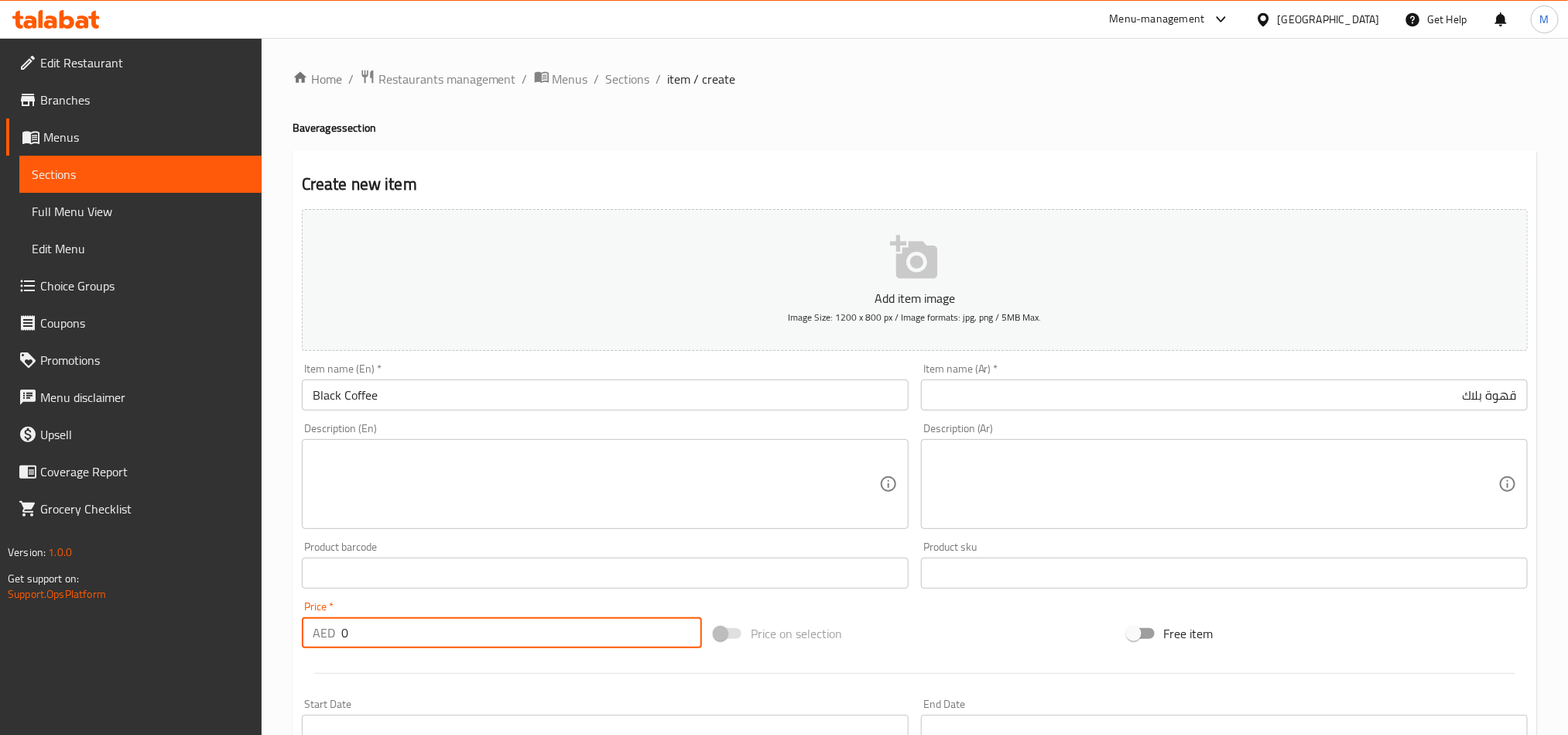
click at [425, 630] on input "0" at bounding box center [521, 632] width 360 height 31
type input "15"
click at [968, 643] on div "Price on selection" at bounding box center [914, 634] width 413 height 42
click at [971, 614] on div "Price on selection" at bounding box center [914, 634] width 413 height 42
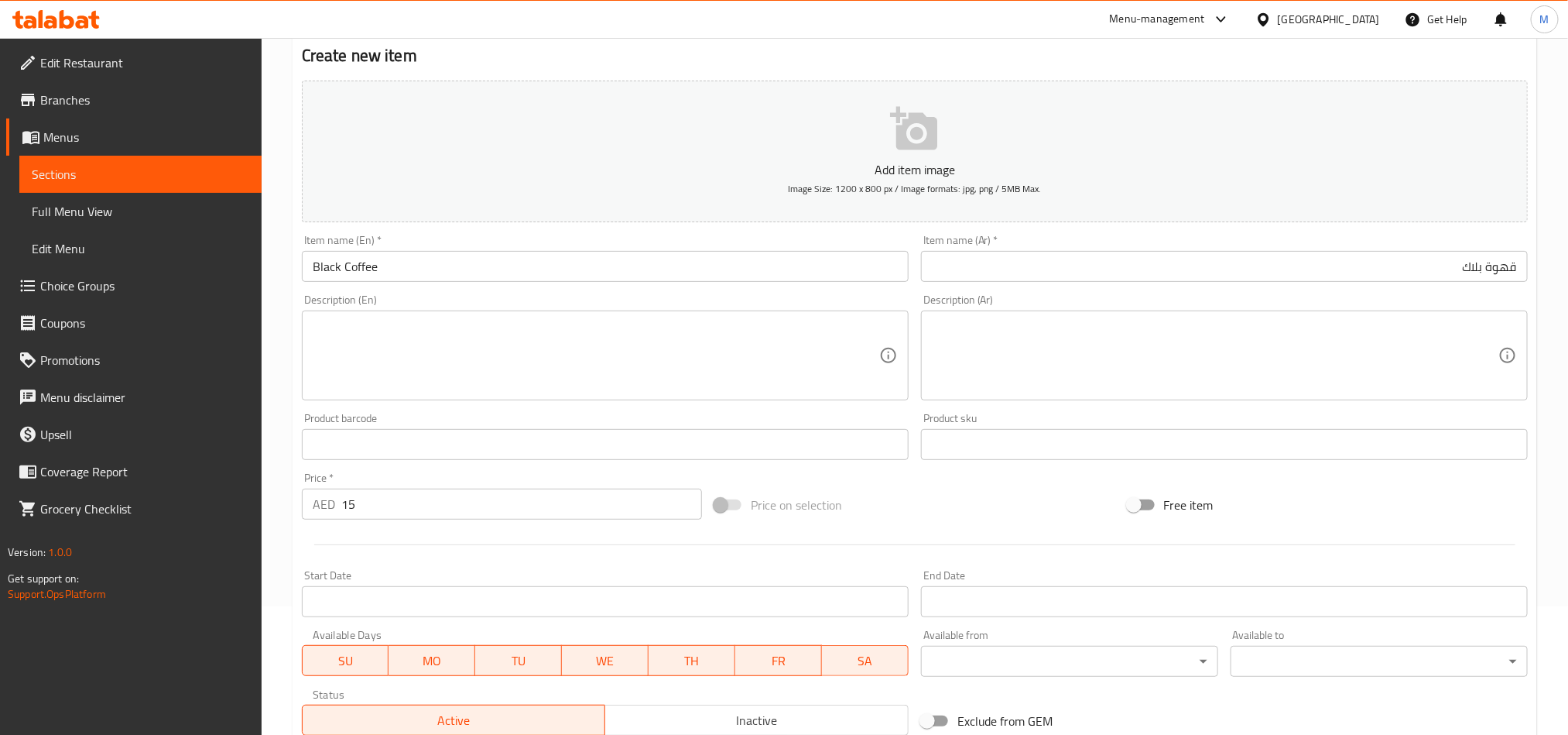
scroll to position [357, 0]
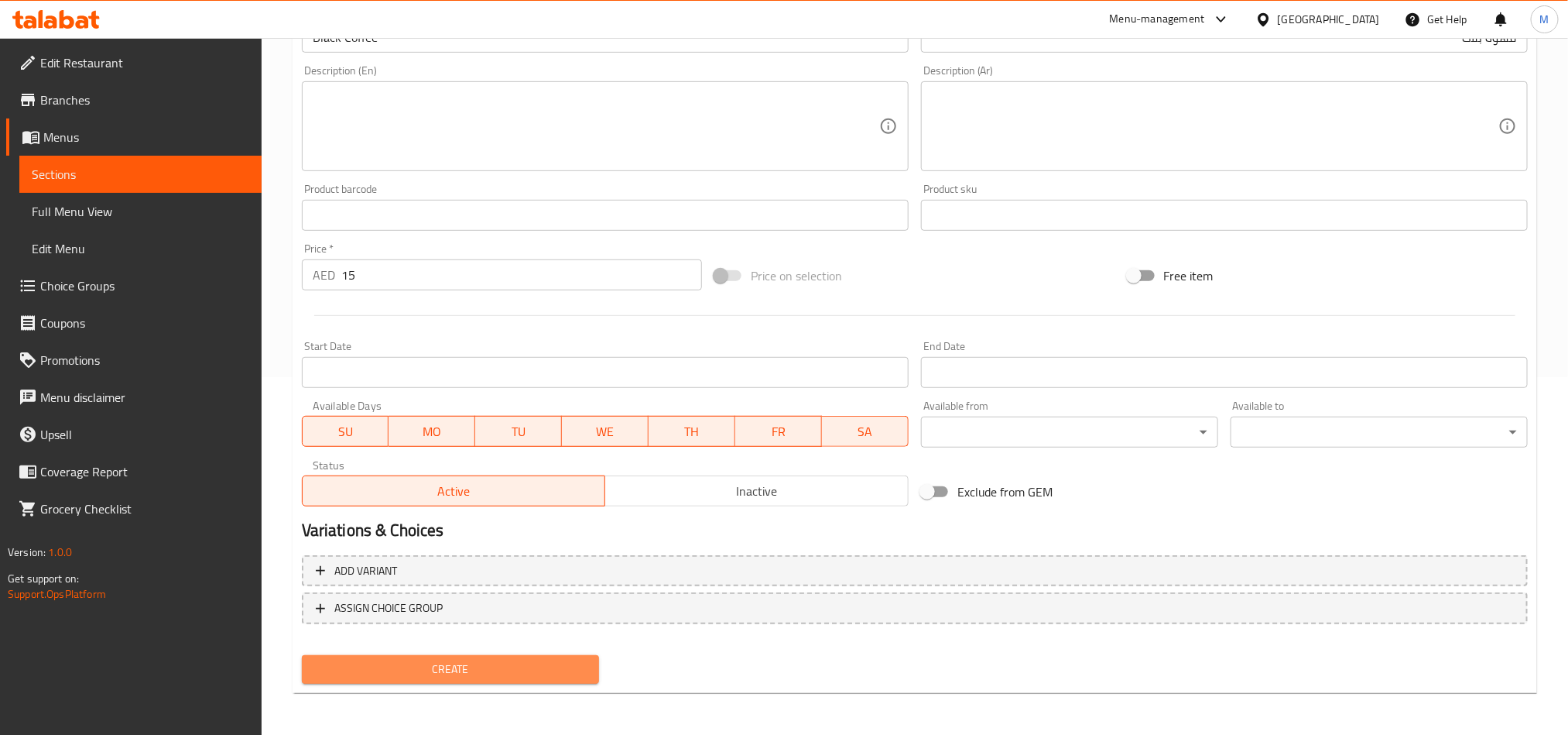
click at [458, 670] on span "Create" at bounding box center [450, 669] width 272 height 19
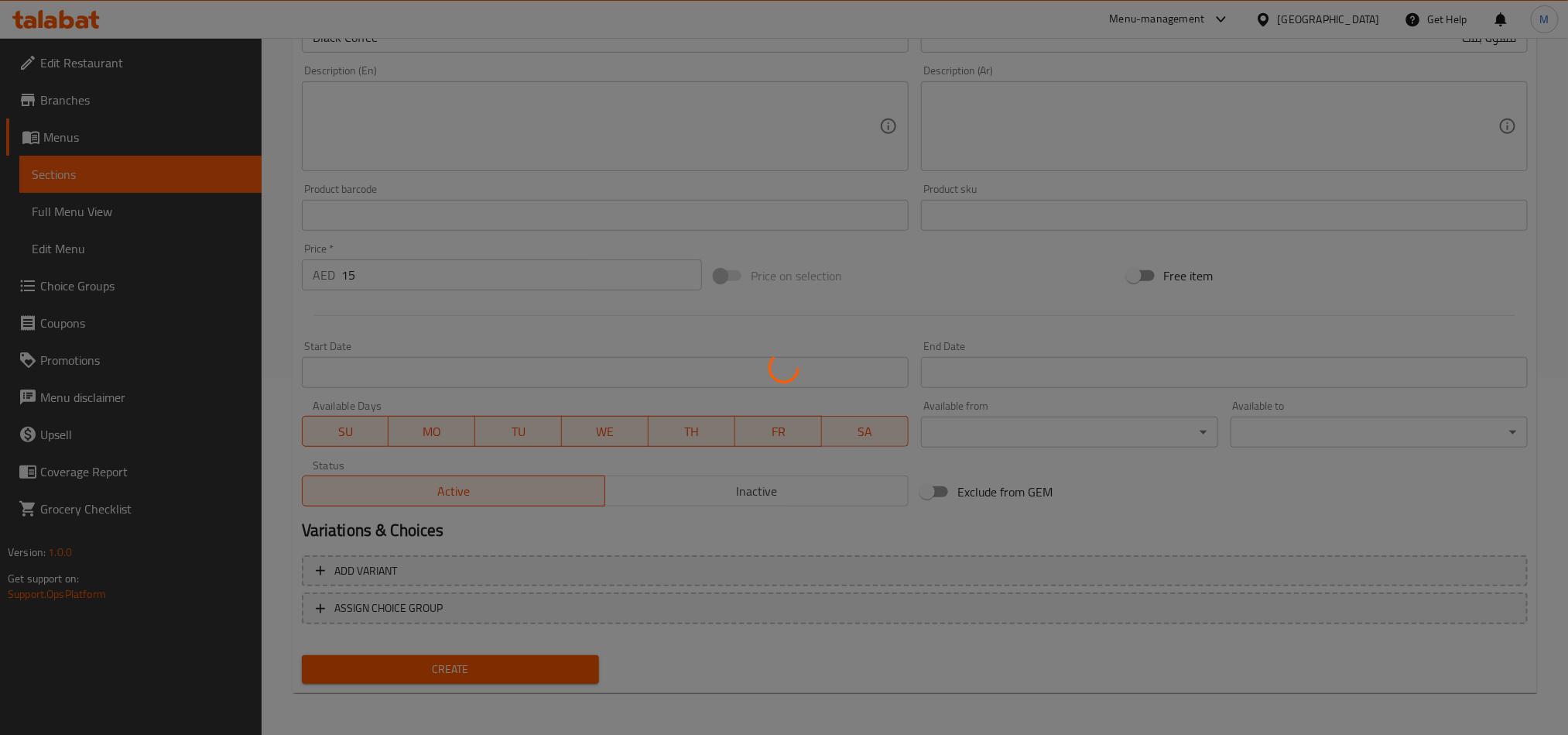
type input "0"
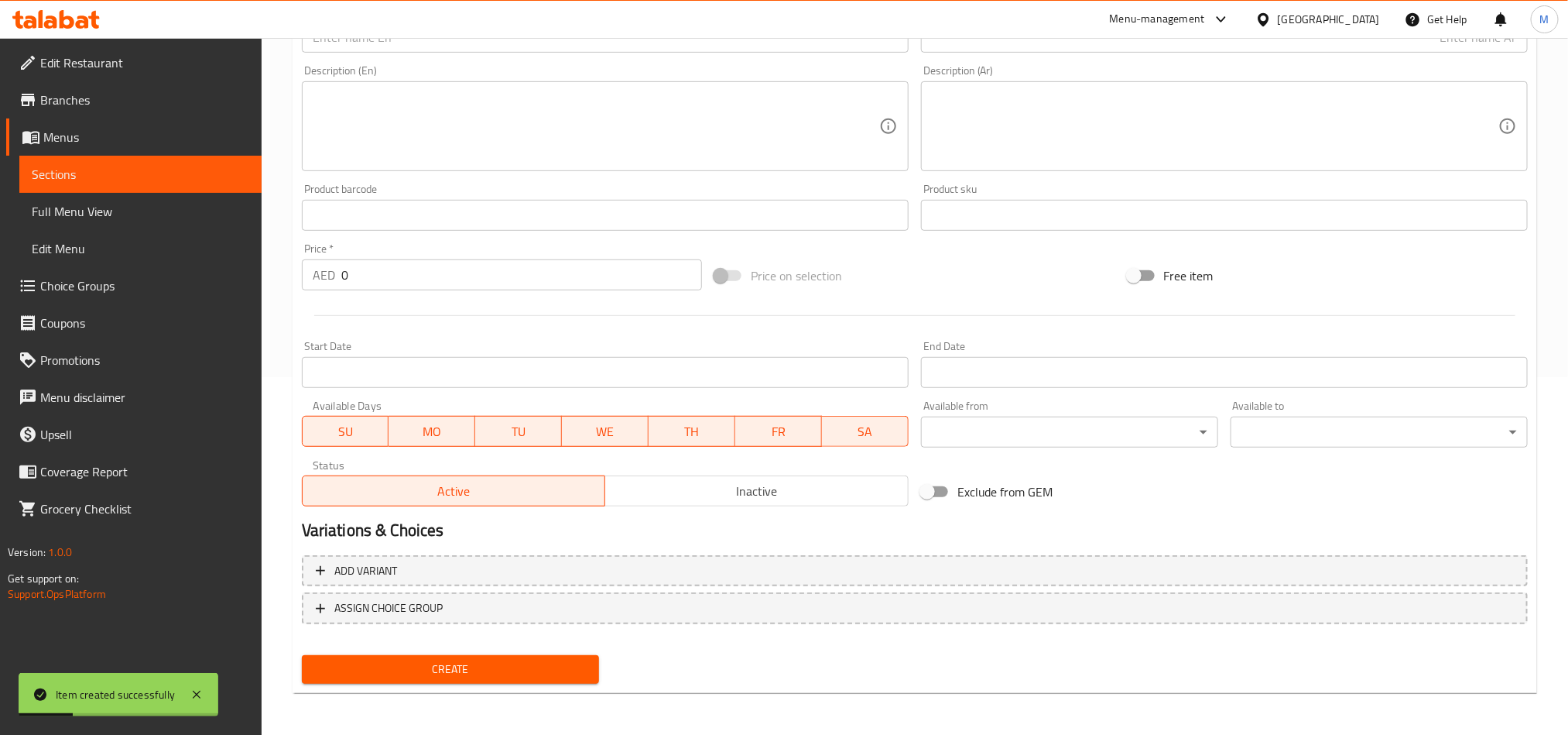
click at [70, 161] on link "Sections" at bounding box center [140, 174] width 242 height 37
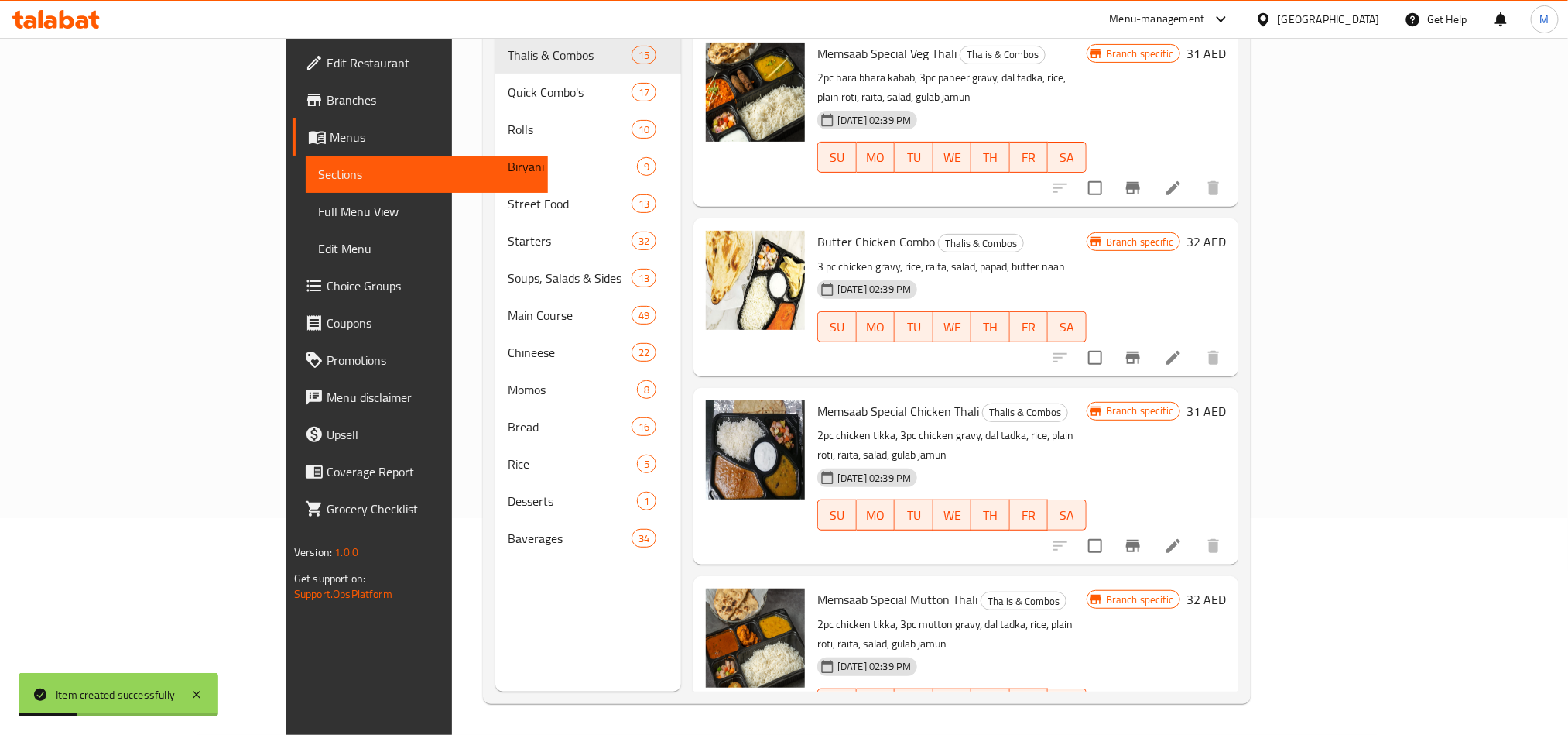
scroll to position [217, 0]
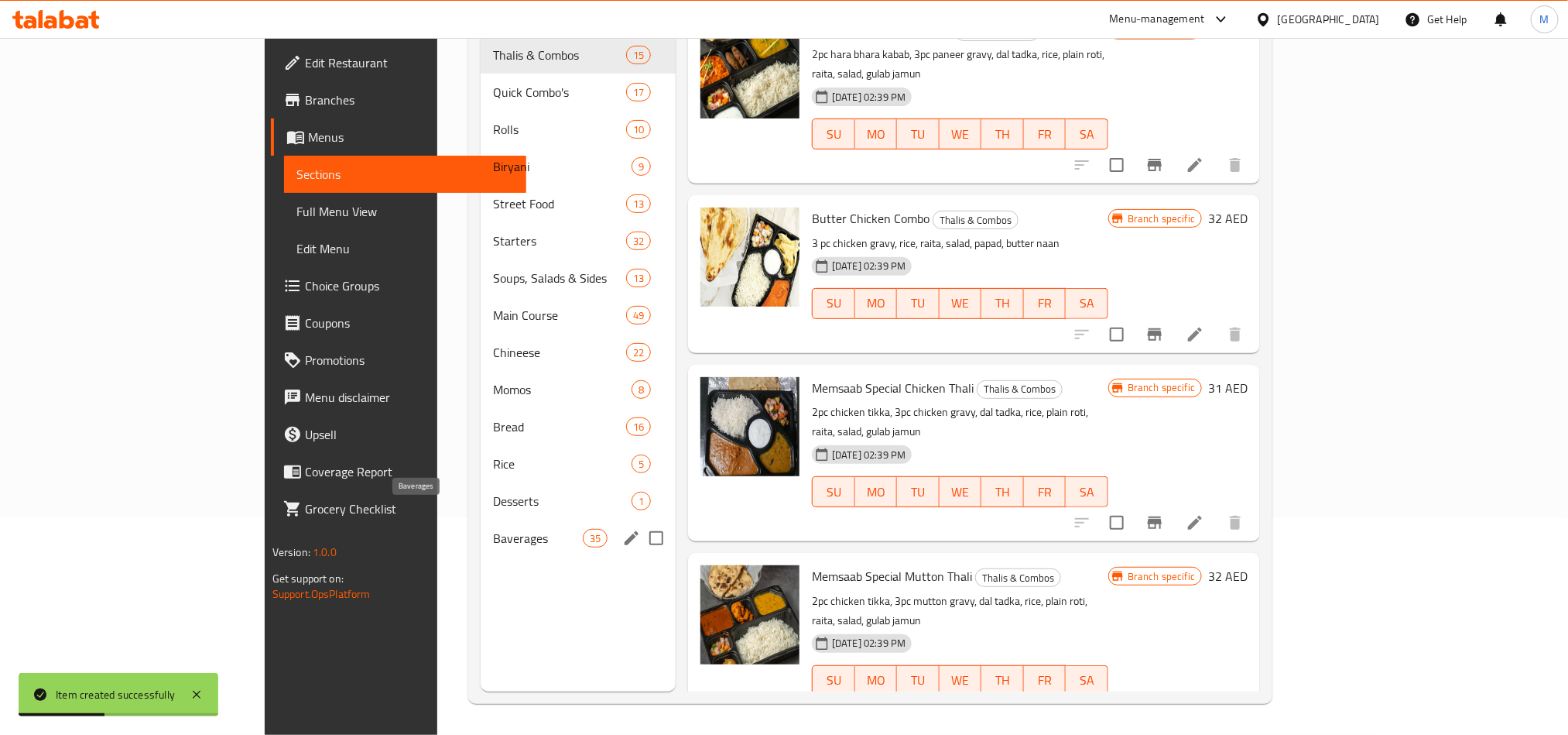
click at [493, 529] on span "Baverages" at bounding box center [537, 537] width 89 height 18
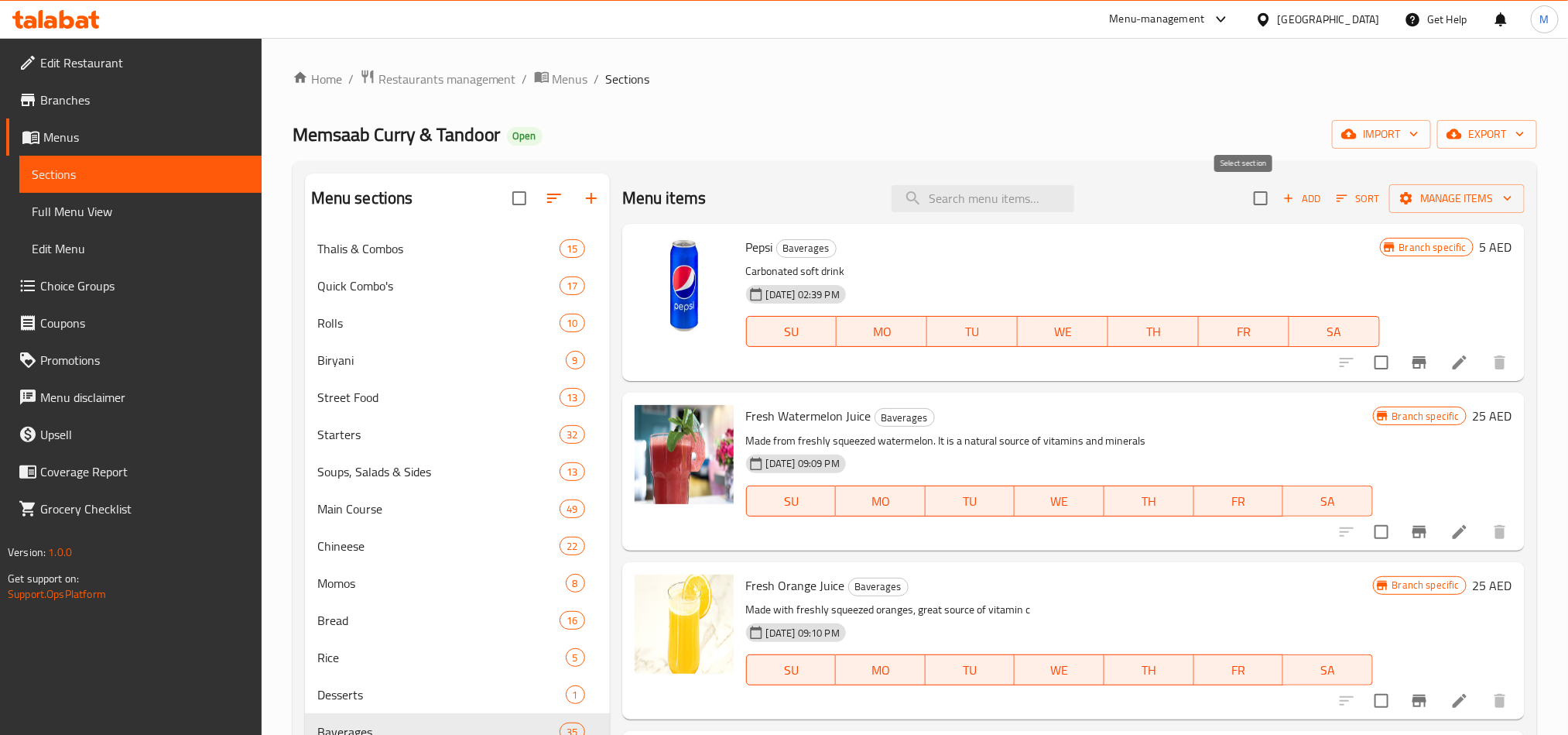
drag, startPoint x: 1247, startPoint y: 195, endPoint x: 1271, endPoint y: 198, distance: 24.2
click at [1247, 195] on input "checkbox" at bounding box center [1260, 198] width 32 height 32
checkbox input "true"
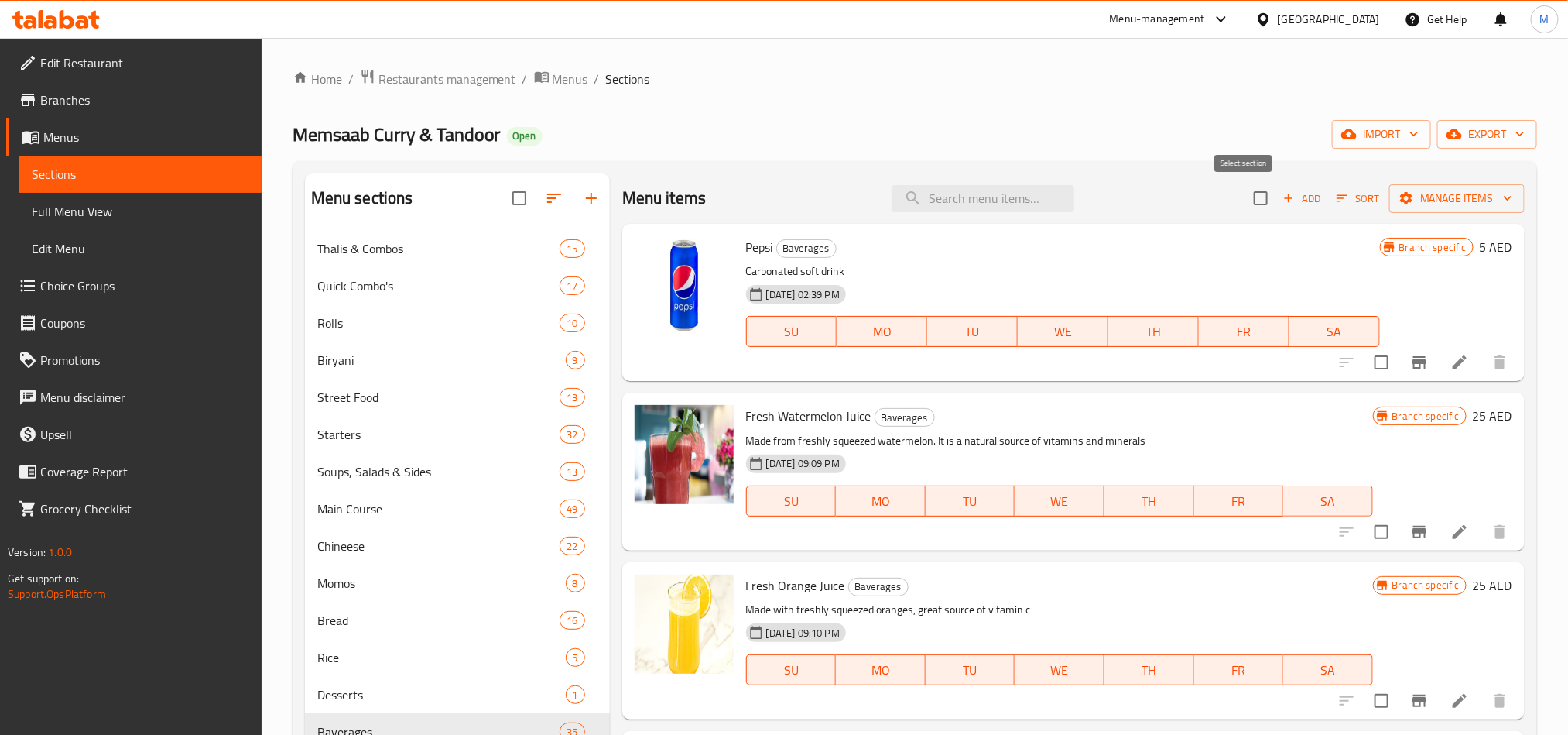
checkbox input "true"
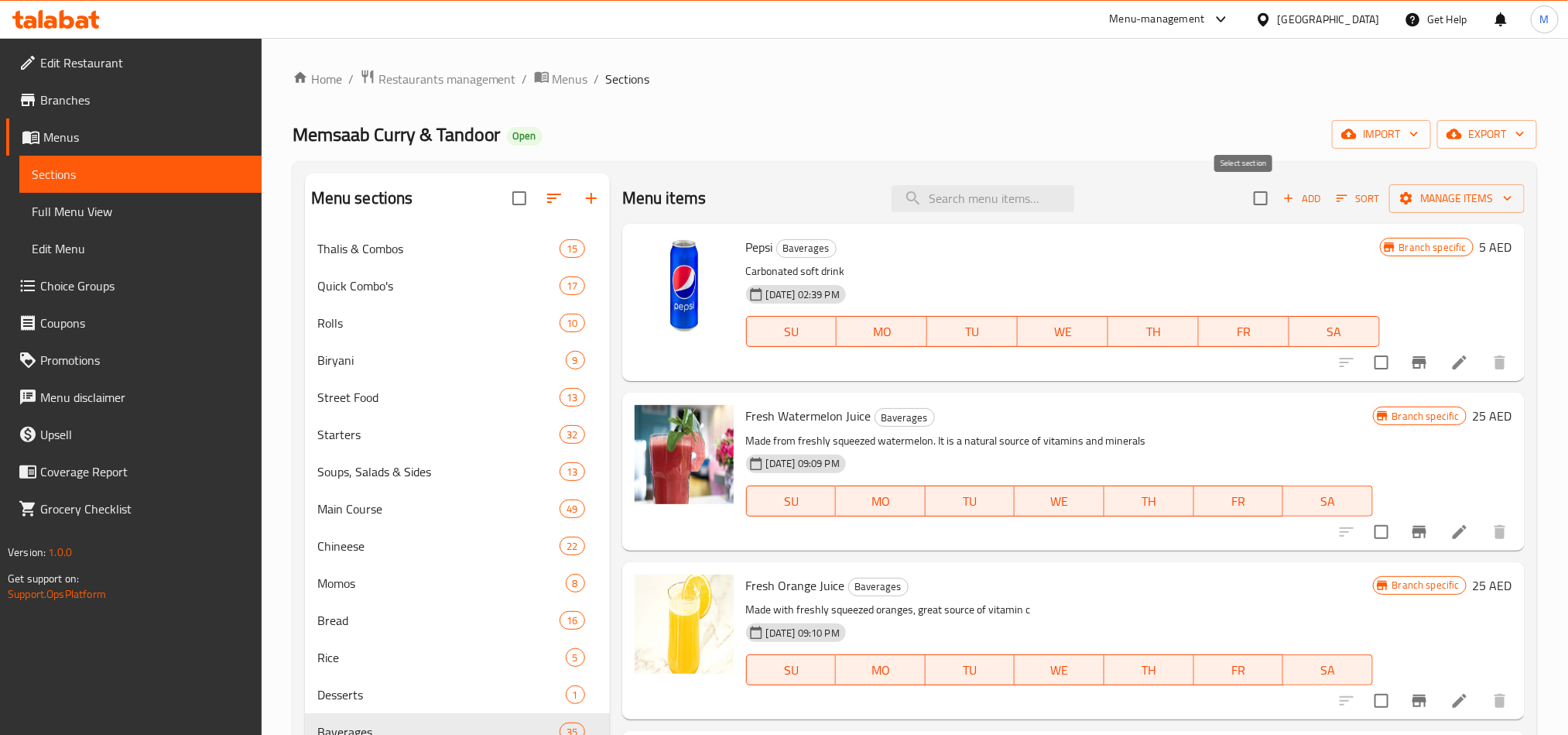
checkbox input "true"
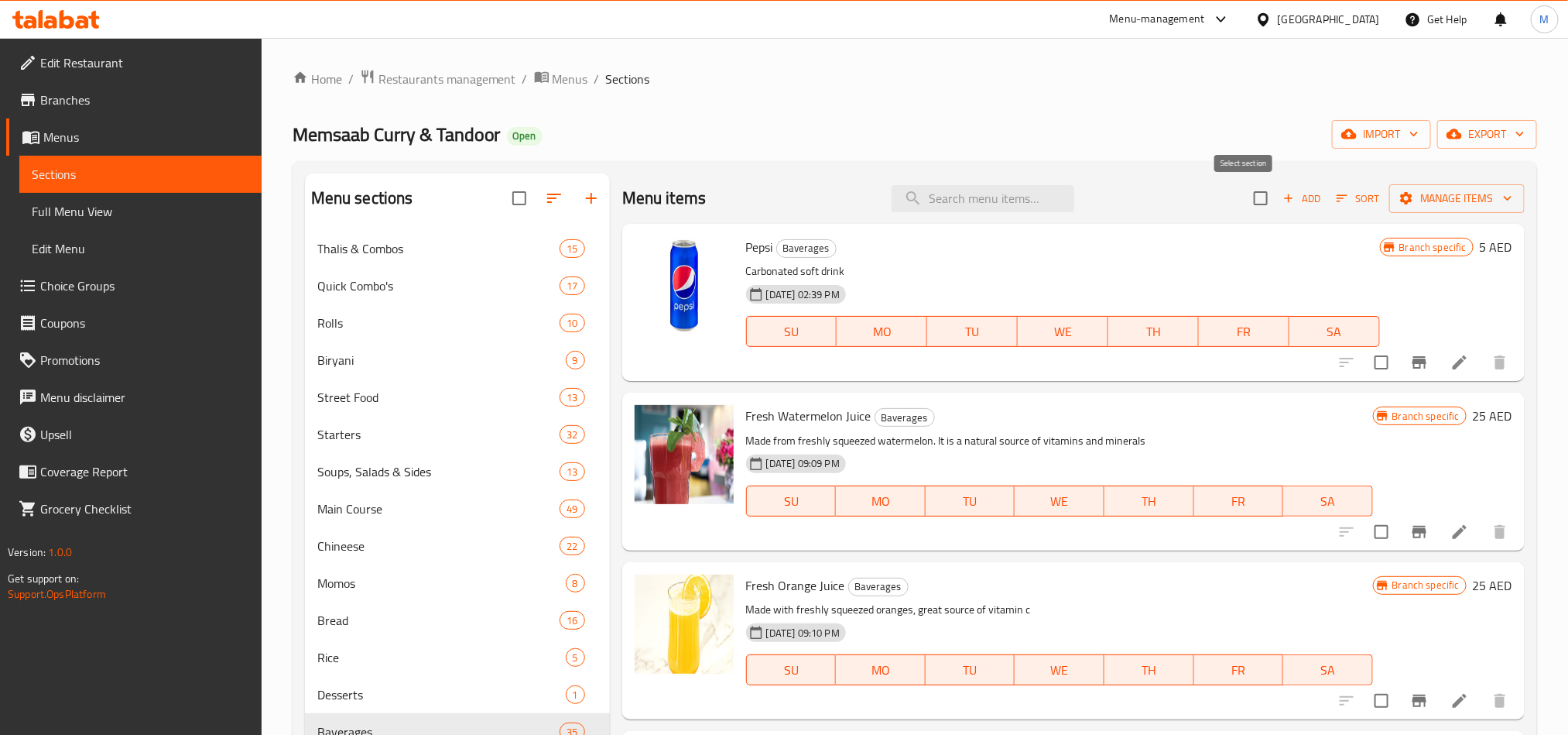
checkbox input "true"
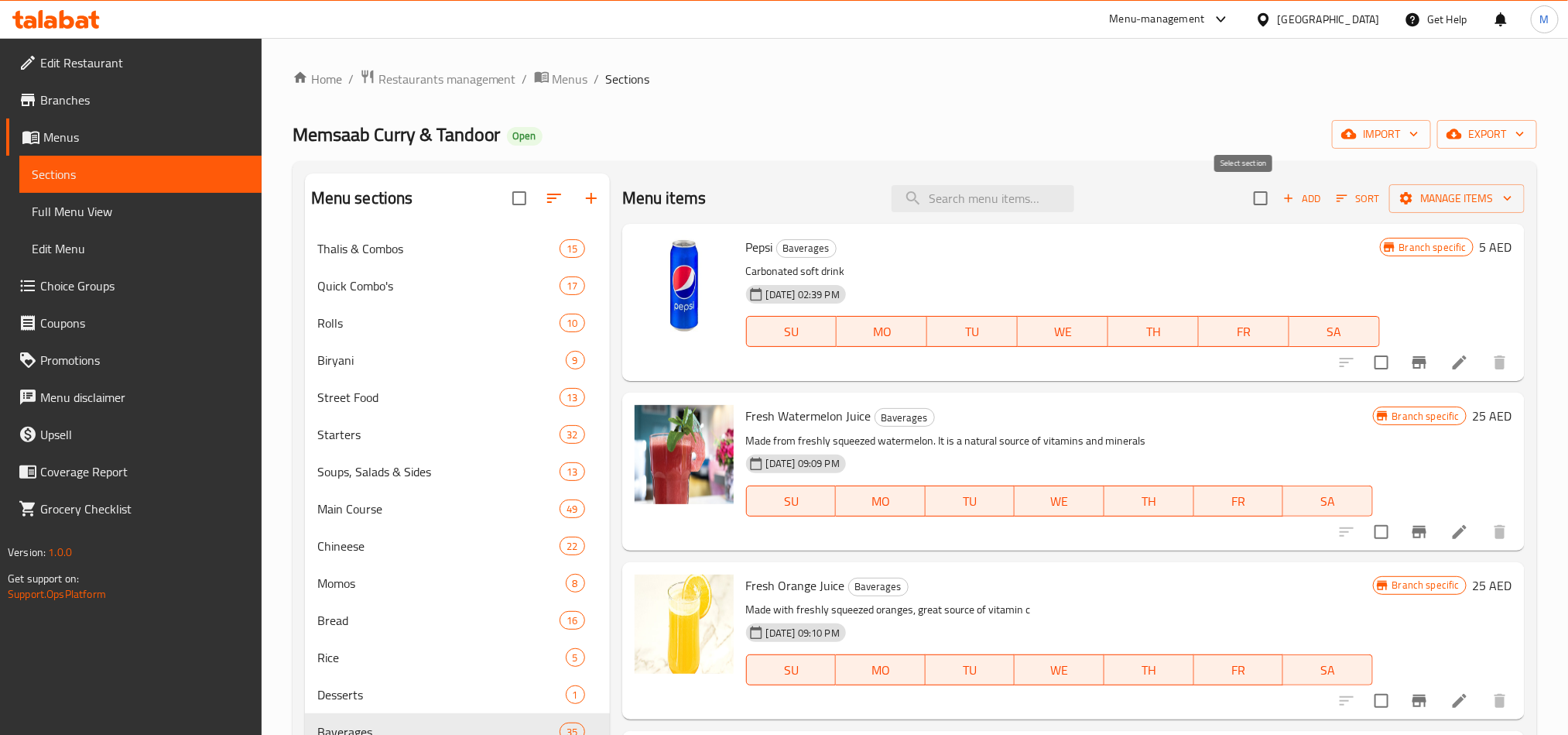
checkbox input "true"
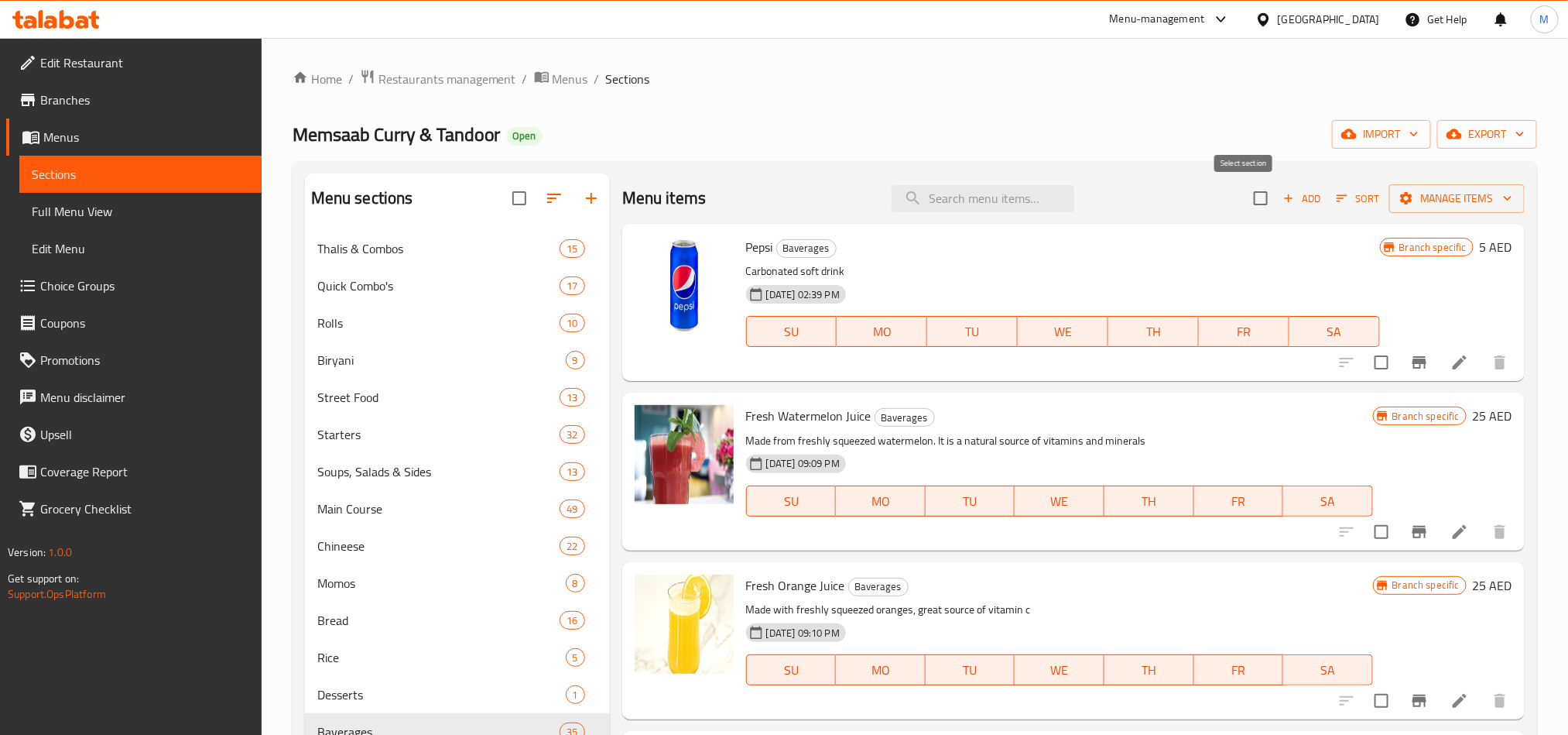
checkbox input "true"
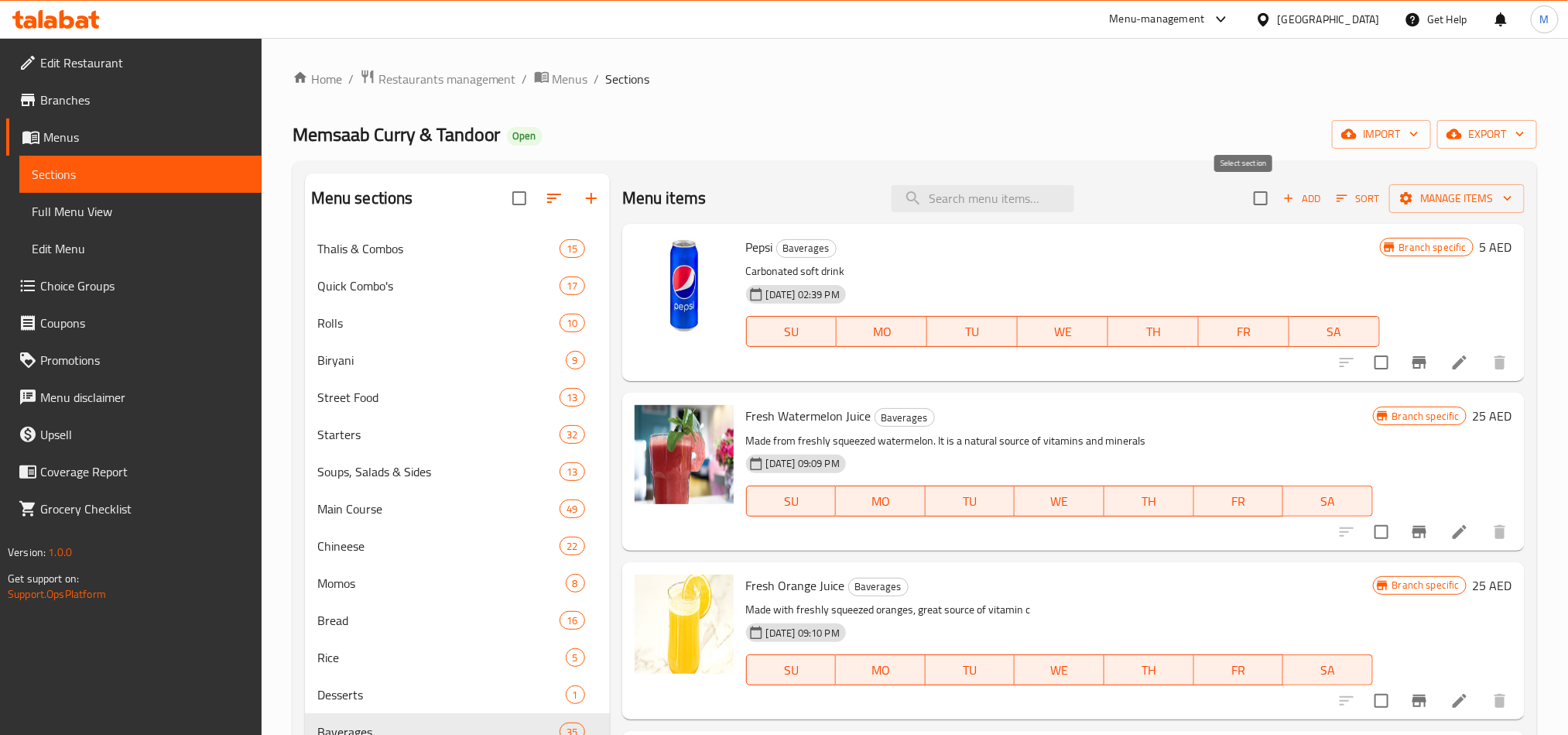
checkbox input "true"
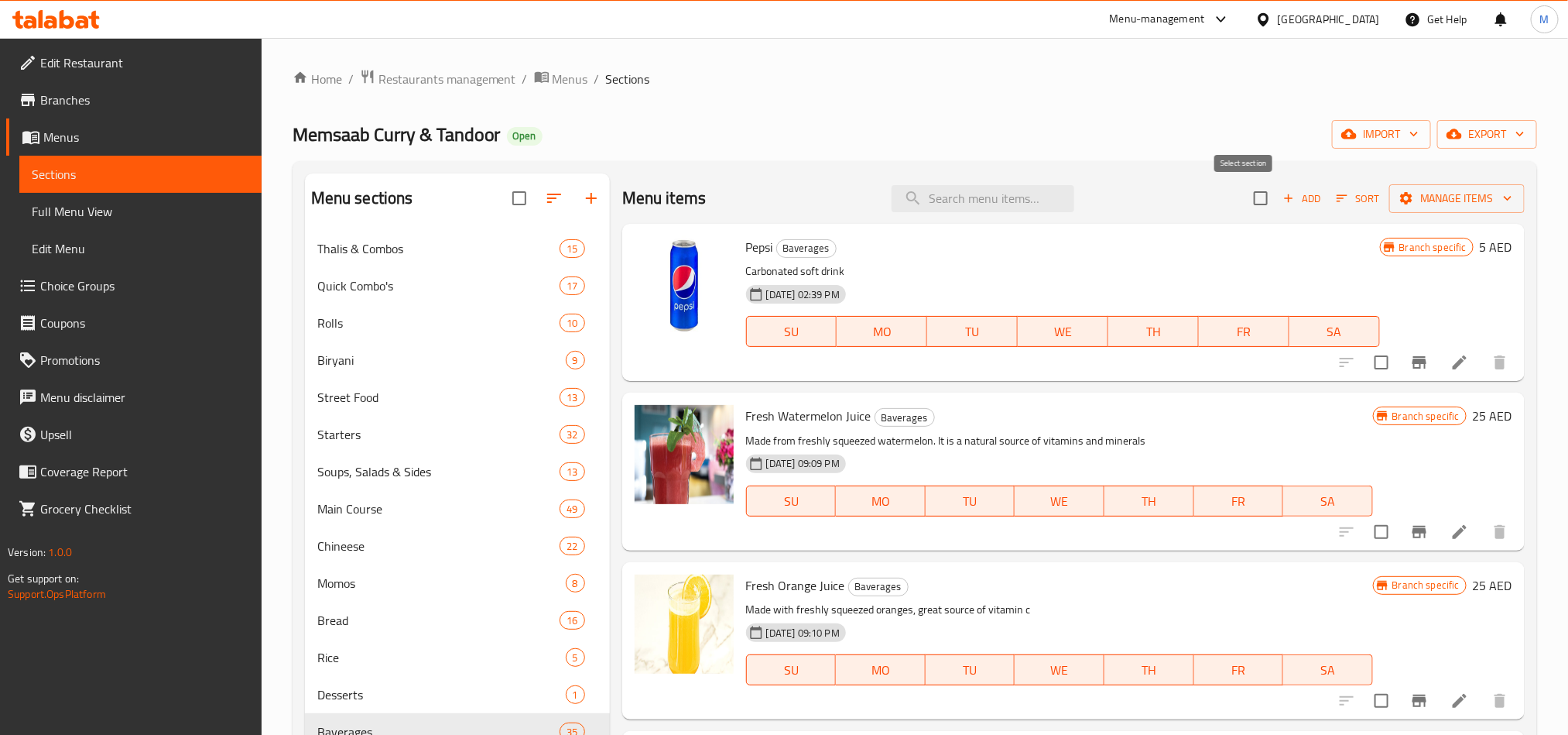
checkbox input "true"
click at [1349, 198] on span "Sort" at bounding box center [1358, 198] width 43 height 18
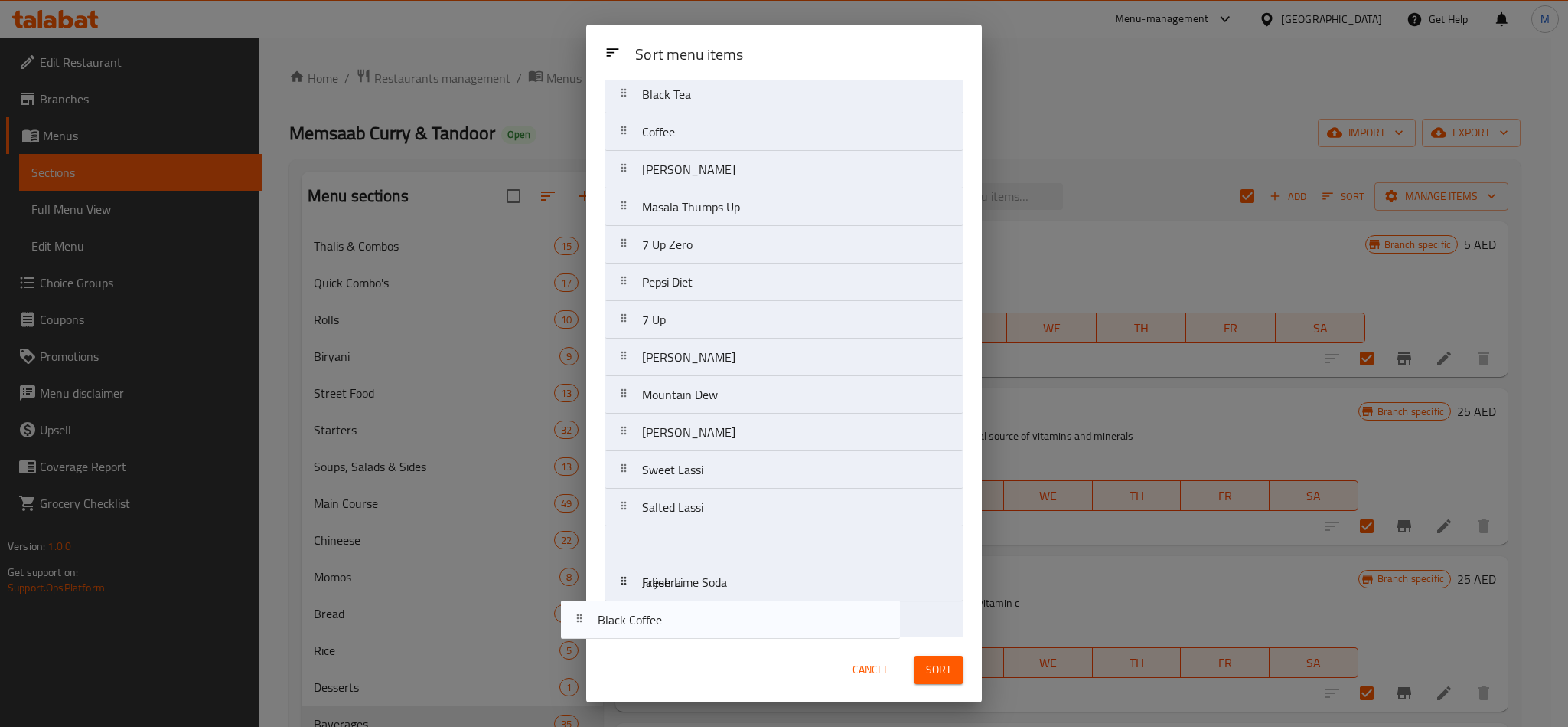
scroll to position [819, 0]
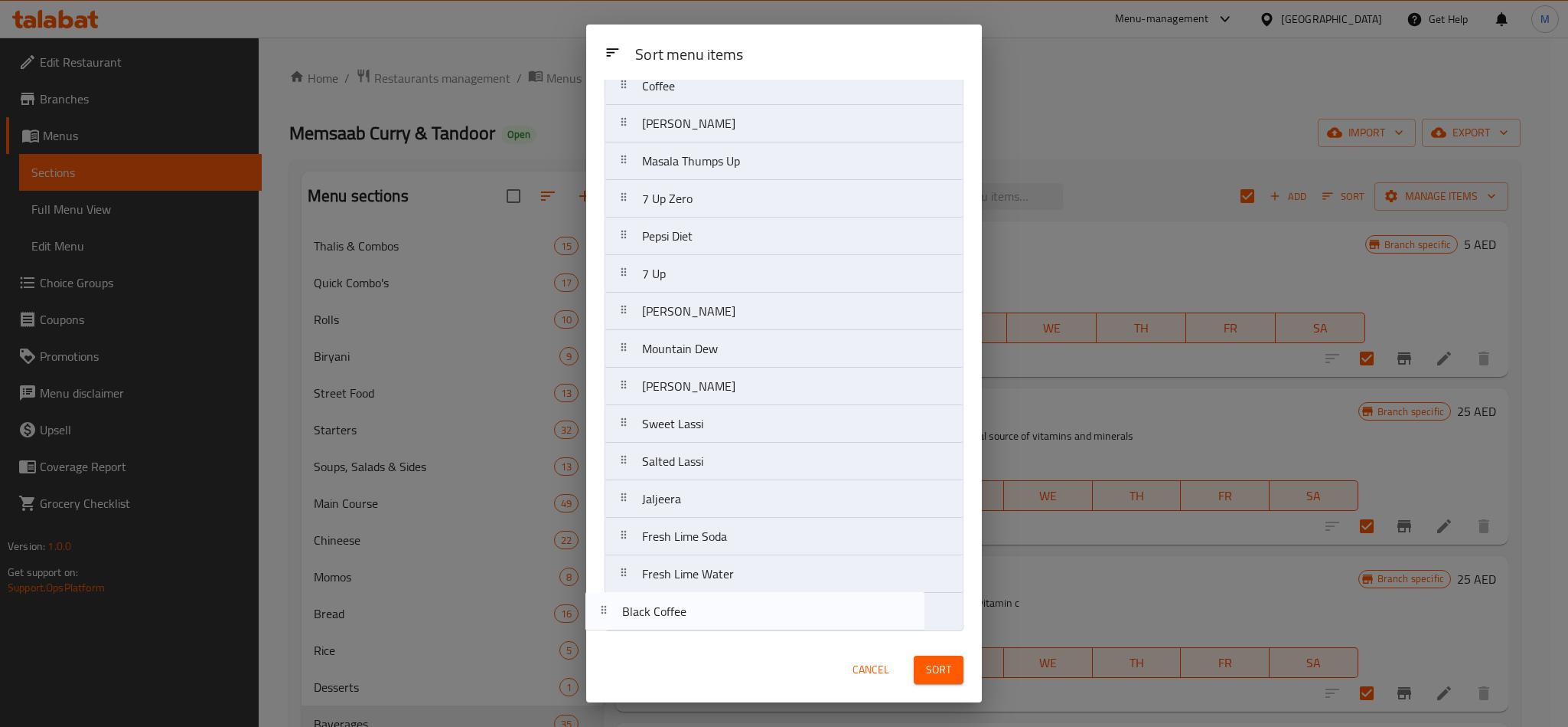
drag, startPoint x: 712, startPoint y: 356, endPoint x: 691, endPoint y: 634, distance: 278.8
click at [691, 634] on div "Sort menu items Pepsi Fresh Watermelon Juice Fresh Orange Juice Lemon Mint Lemo…" at bounding box center [784, 358] width 396 height 558
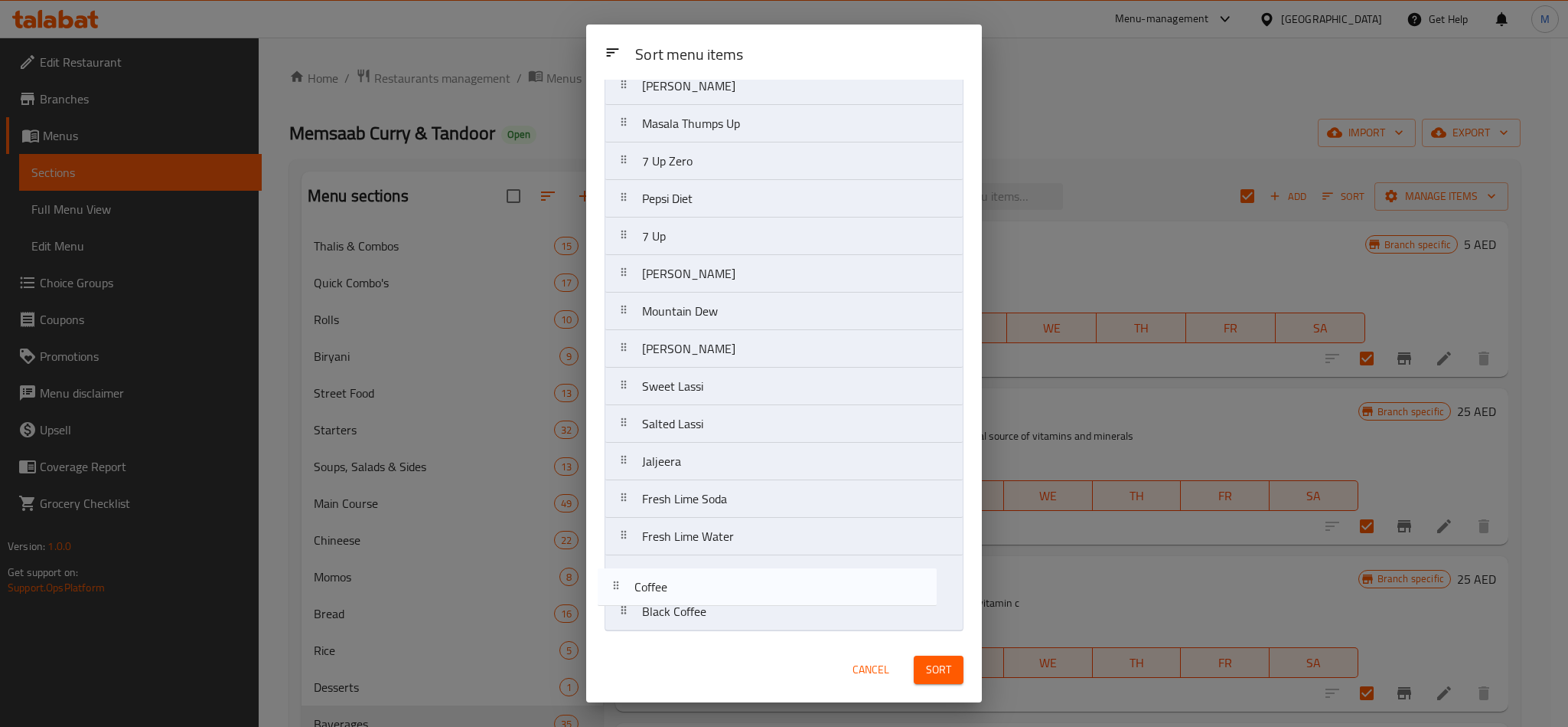
drag, startPoint x: 713, startPoint y: 199, endPoint x: 703, endPoint y: 614, distance: 415.1
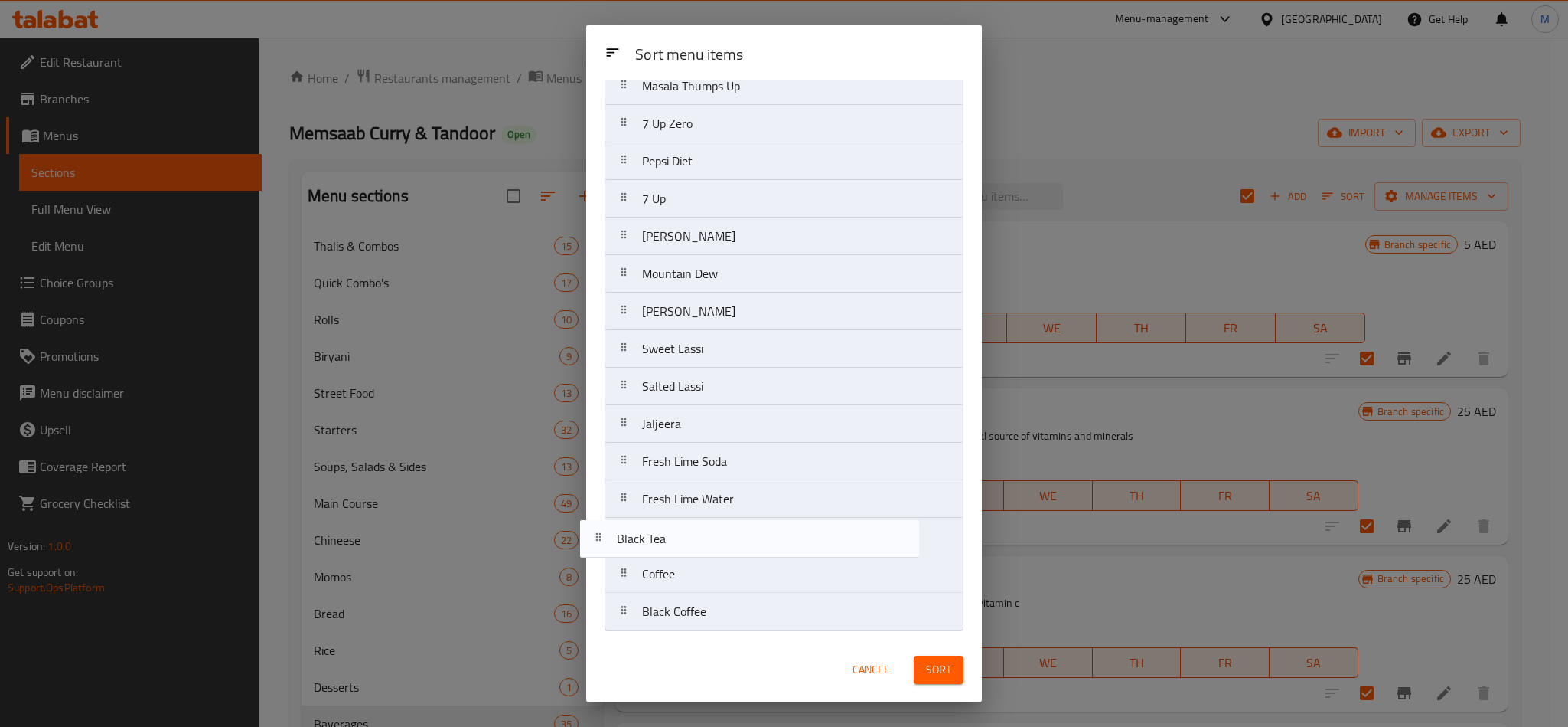
drag, startPoint x: 710, startPoint y: 302, endPoint x: 680, endPoint y: 567, distance: 266.7
drag, startPoint x: 732, startPoint y: 476, endPoint x: 727, endPoint y: 554, distance: 78.2
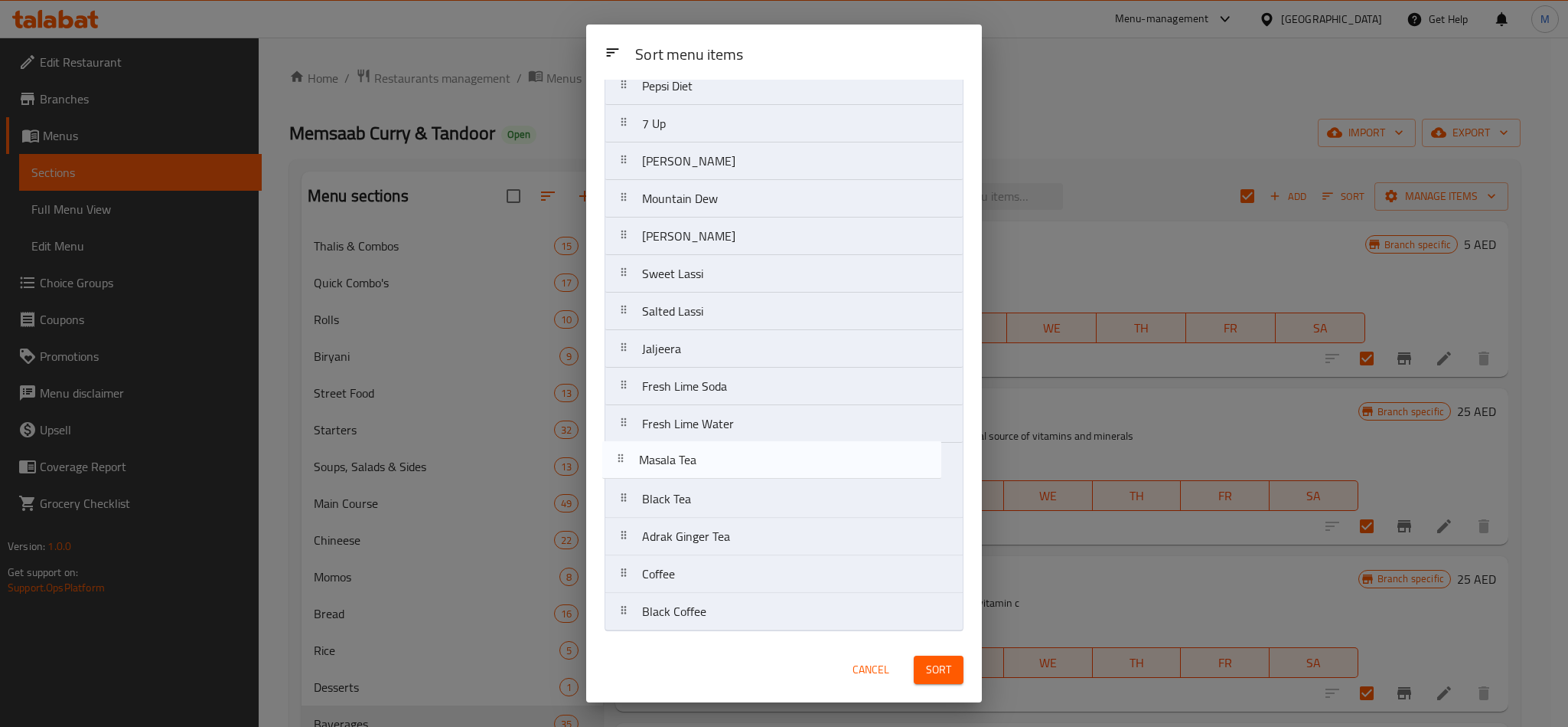
drag, startPoint x: 731, startPoint y: 317, endPoint x: 727, endPoint y: 480, distance: 163.0
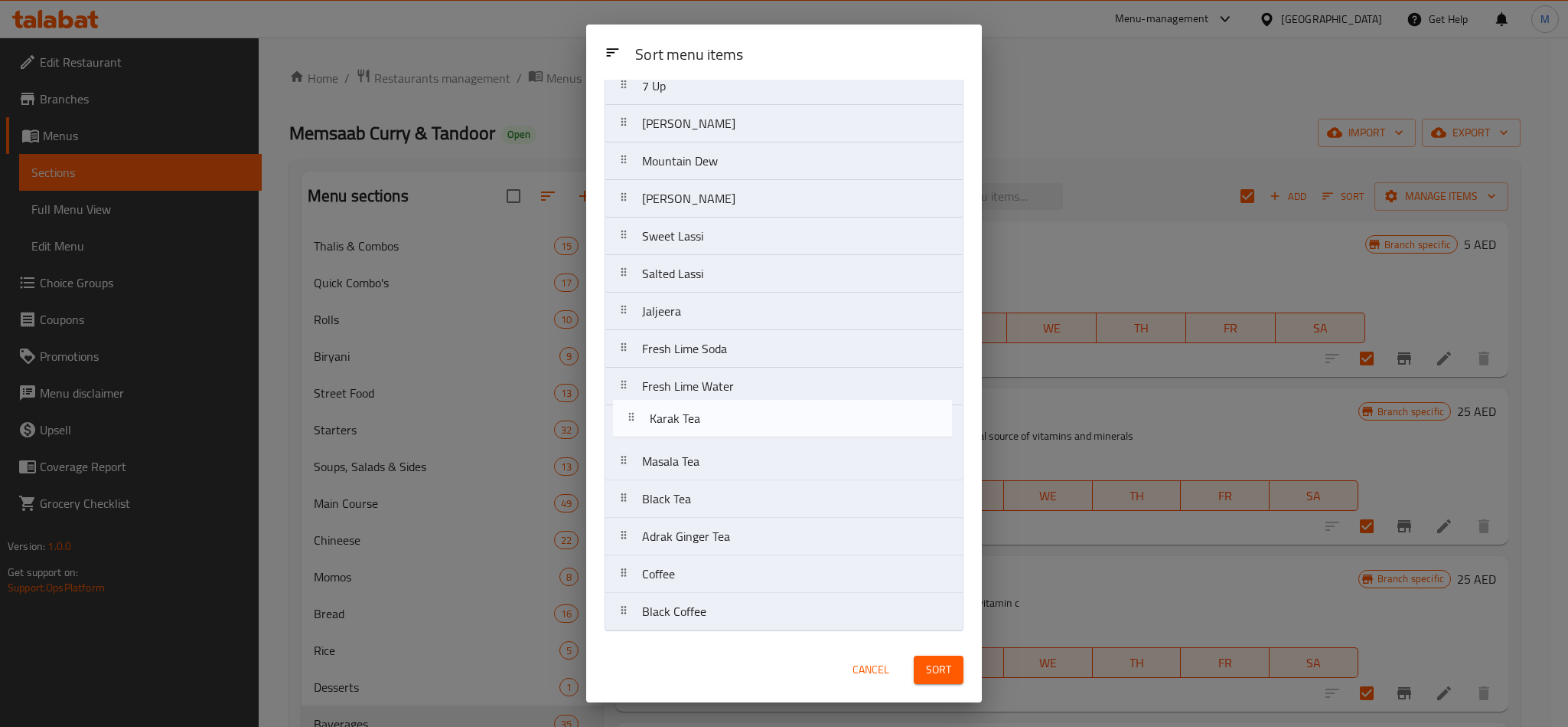
drag, startPoint x: 705, startPoint y: 302, endPoint x: 712, endPoint y: 435, distance: 133.2
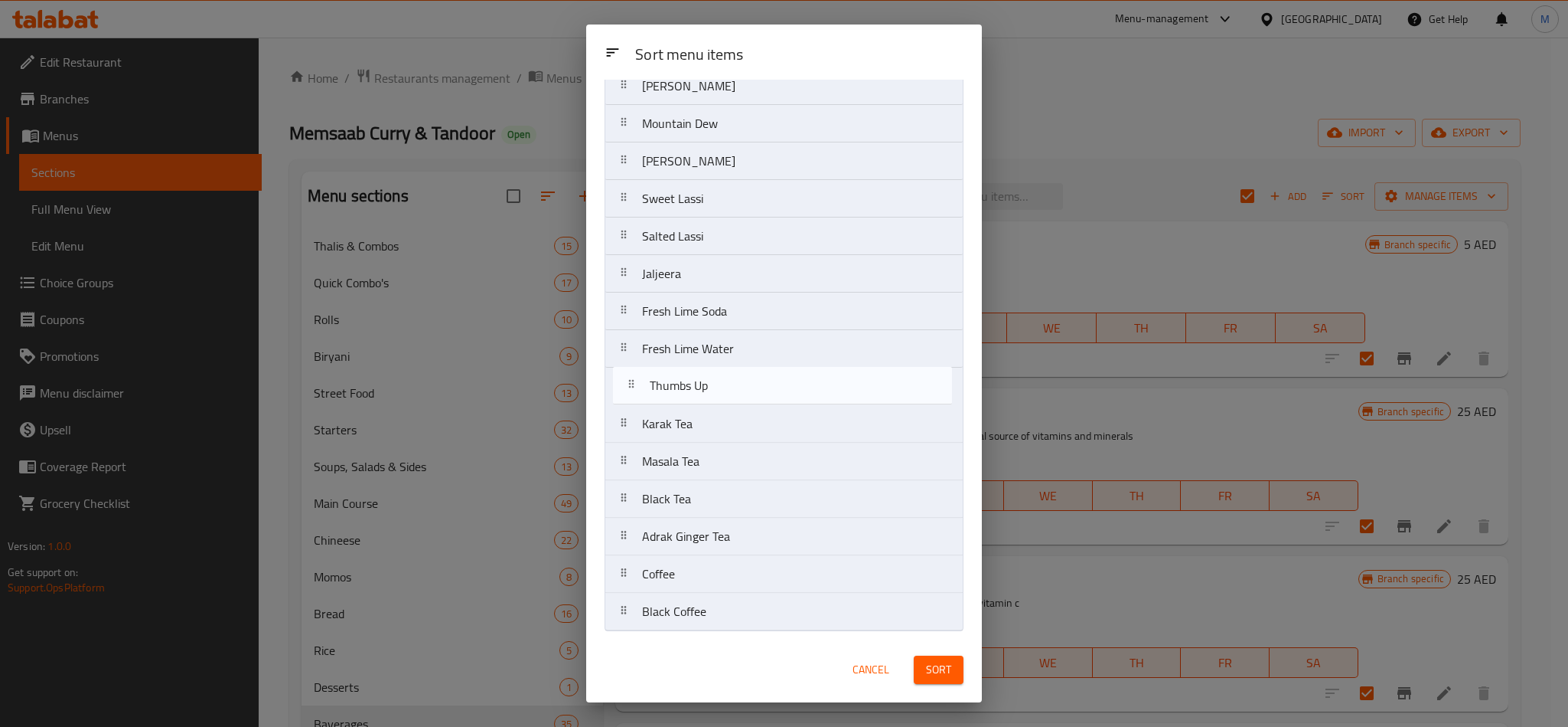
drag, startPoint x: 718, startPoint y: 355, endPoint x: 726, endPoint y: 392, distance: 37.9
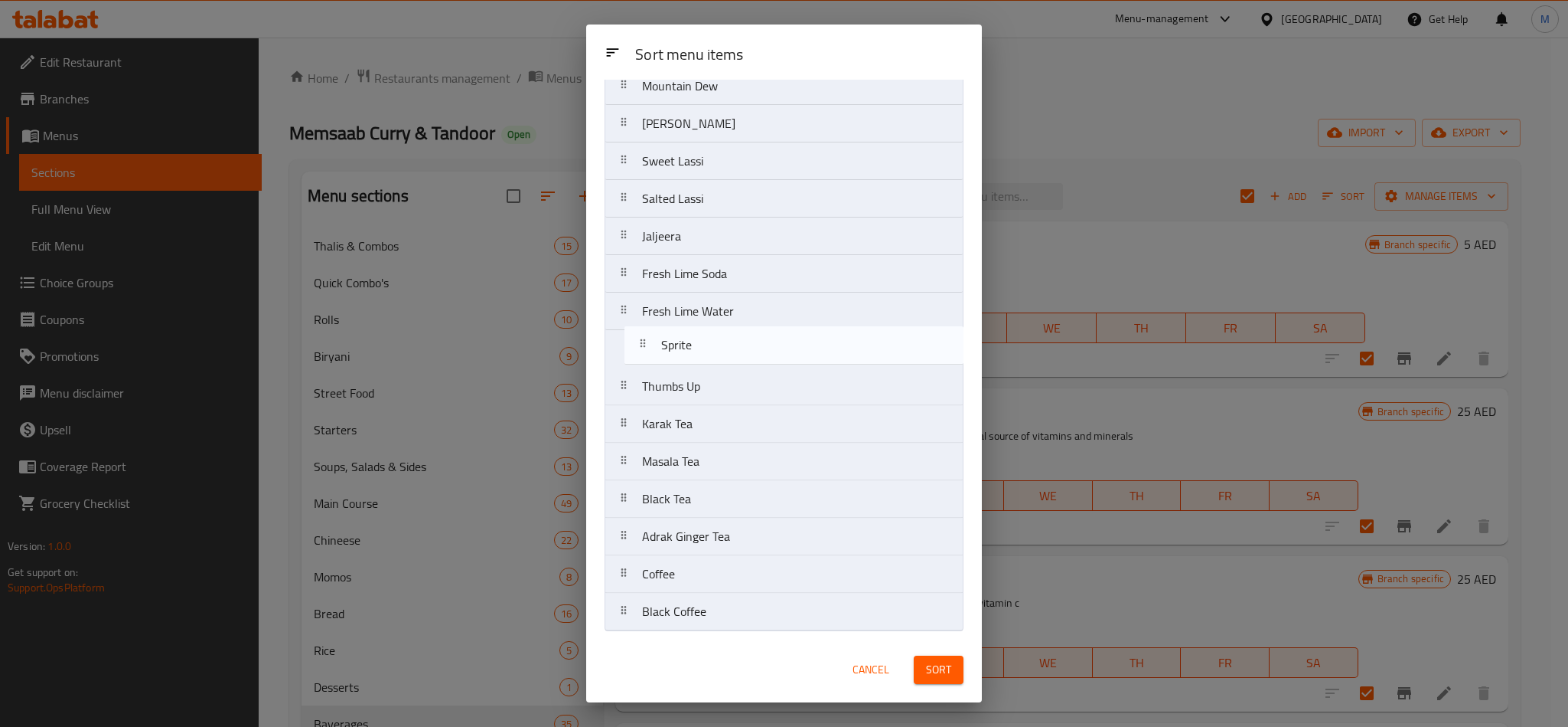
drag, startPoint x: 716, startPoint y: 322, endPoint x: 735, endPoint y: 360, distance: 42.5
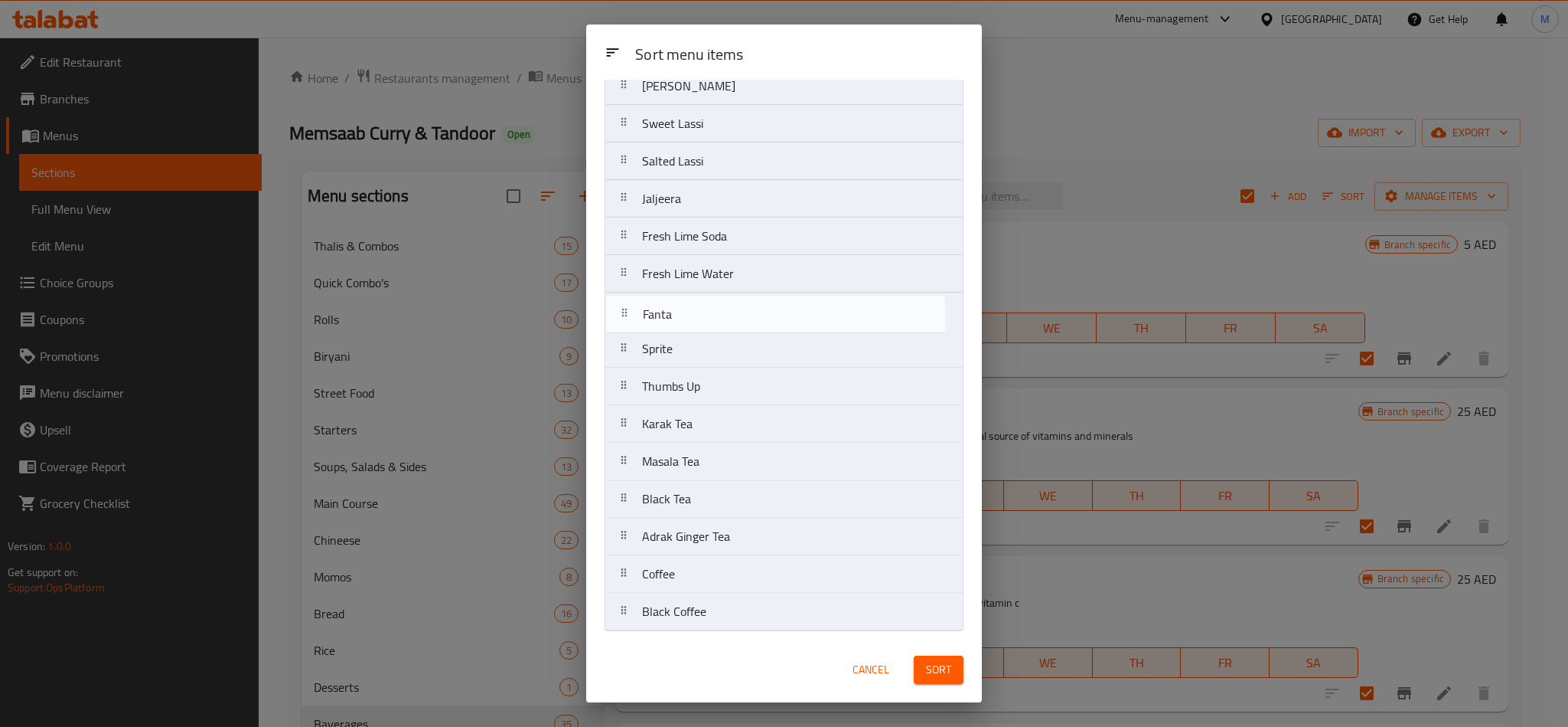
drag, startPoint x: 696, startPoint y: 171, endPoint x: 696, endPoint y: 333, distance: 162.0
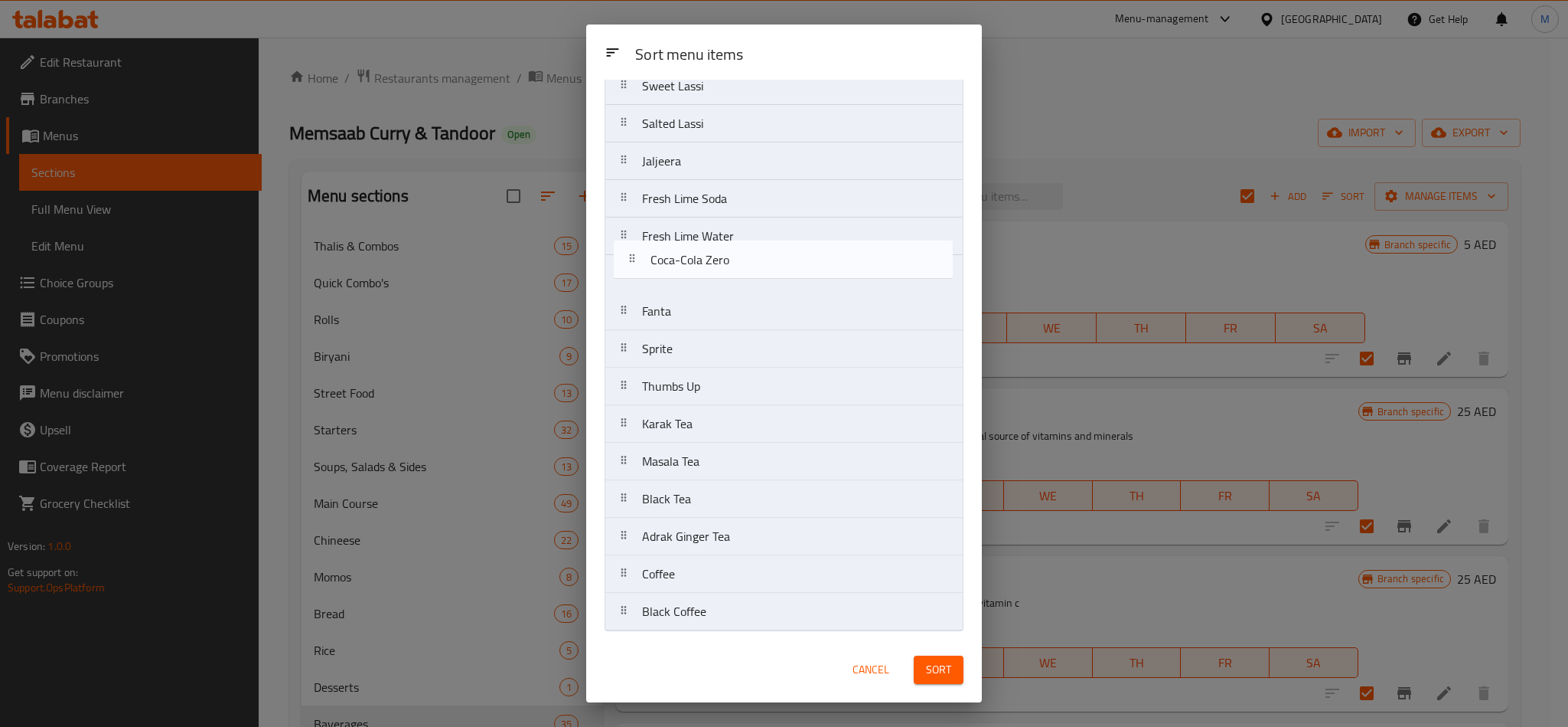
drag, startPoint x: 797, startPoint y: 340, endPoint x: 804, endPoint y: 253, distance: 87.3
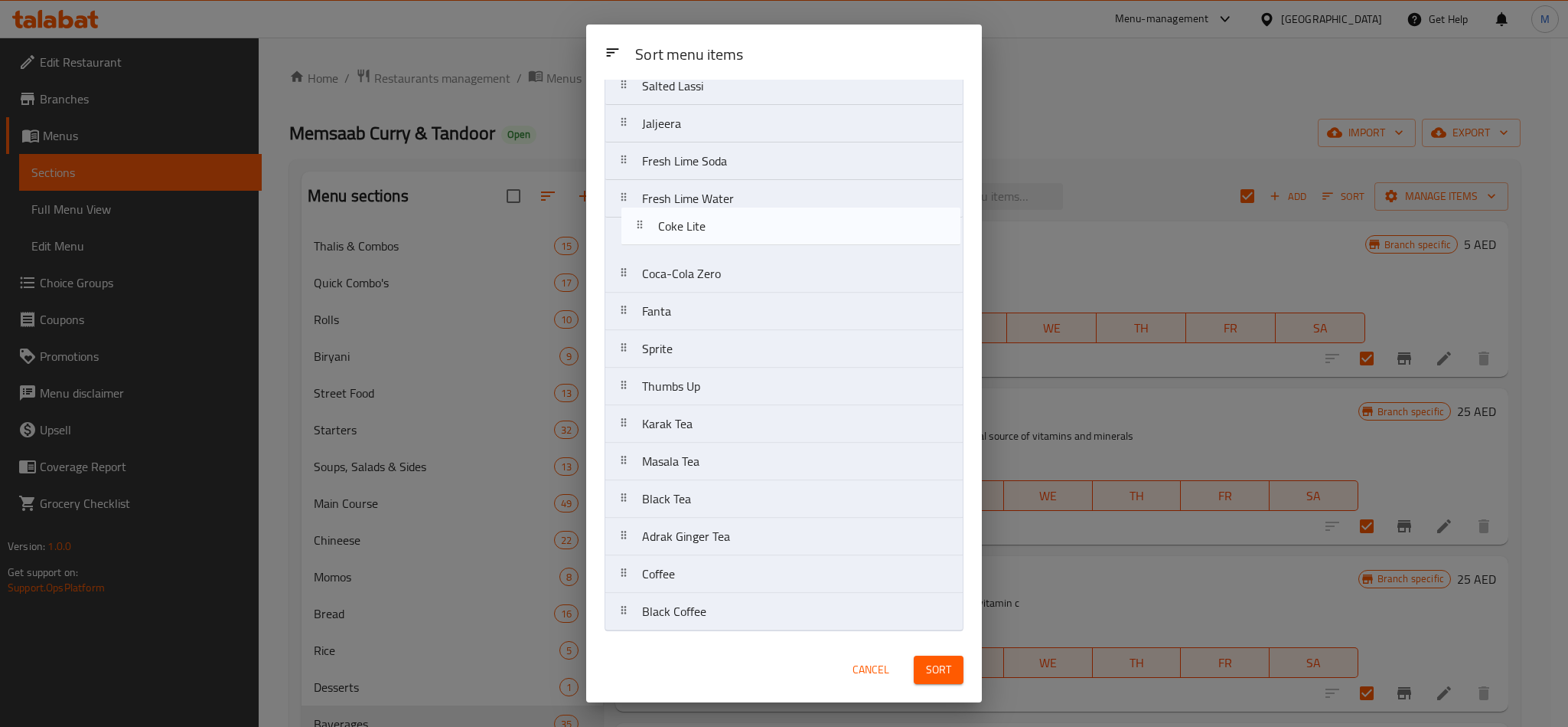
drag, startPoint x: 721, startPoint y: 202, endPoint x: 735, endPoint y: 233, distance: 34.0
drag, startPoint x: 692, startPoint y: 276, endPoint x: 689, endPoint y: 258, distance: 18.2
click at [689, 258] on nav "Pepsi Fresh Watermelon Juice Fresh Orange Juice Lemon Mint Lemon Mojito Mango M…" at bounding box center [784, 12] width 359 height 1315
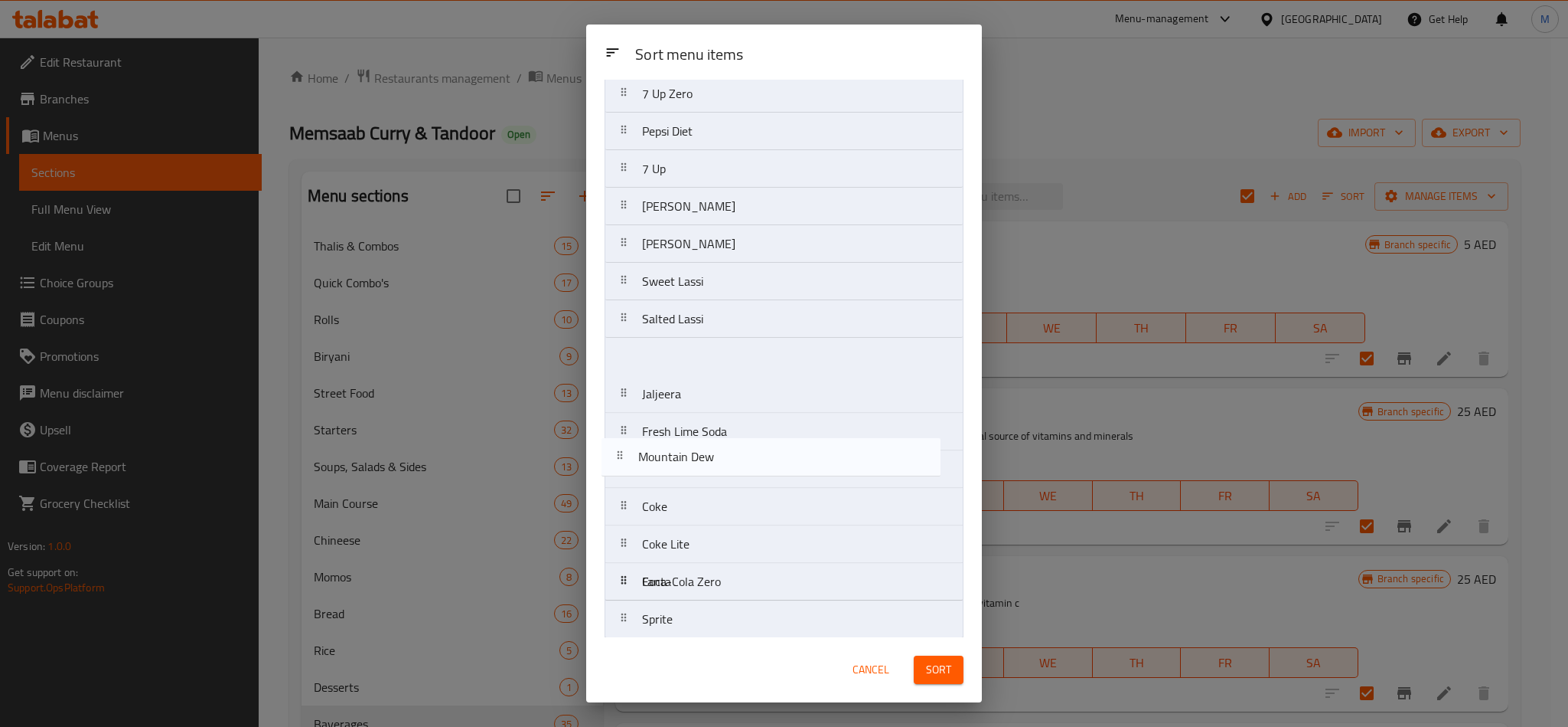
scroll to position [538, 0]
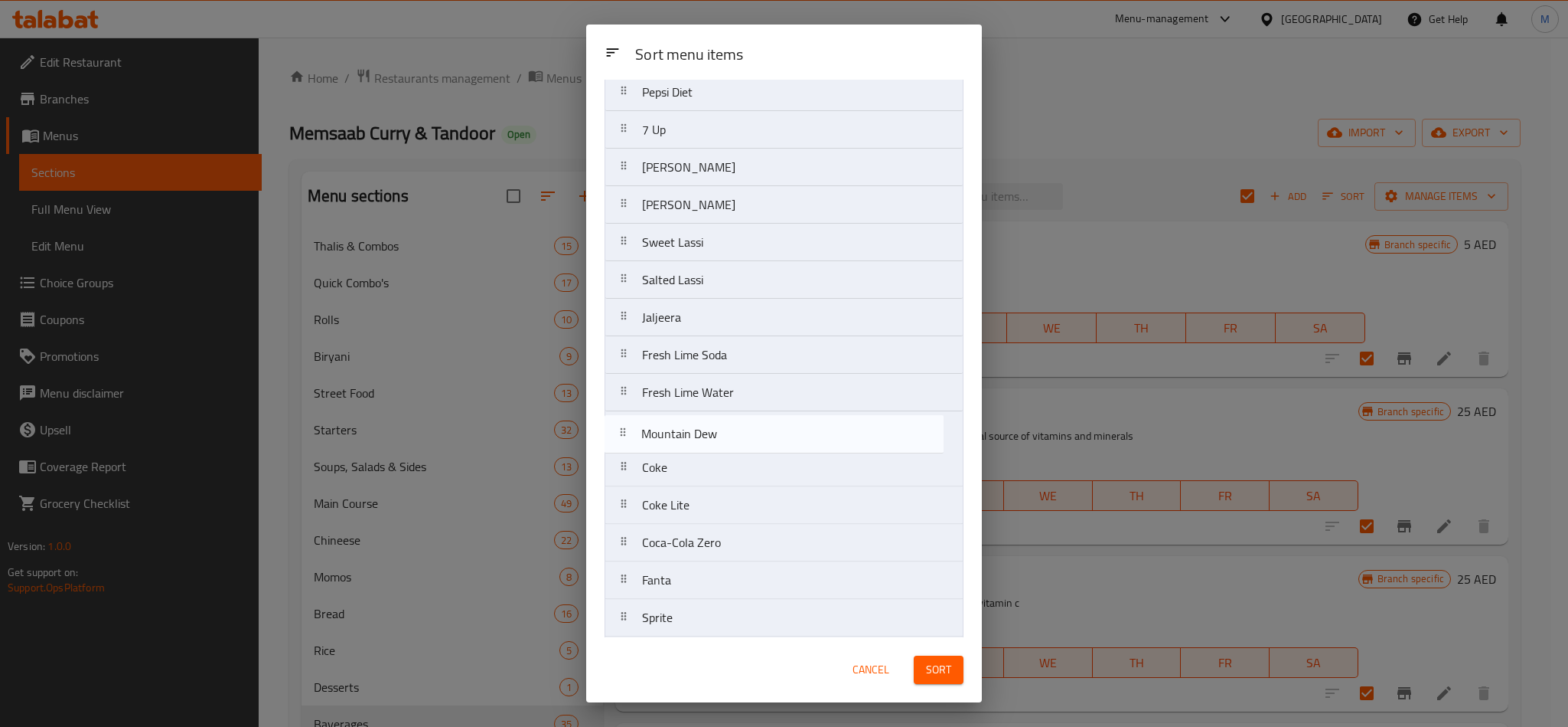
drag, startPoint x: 735, startPoint y: 332, endPoint x: 733, endPoint y: 449, distance: 117.0
click at [733, 449] on nav "Pepsi Fresh Watermelon Juice Fresh Orange Juice Lemon Mint Lemon Mojito Mango M…" at bounding box center [784, 242] width 359 height 1315
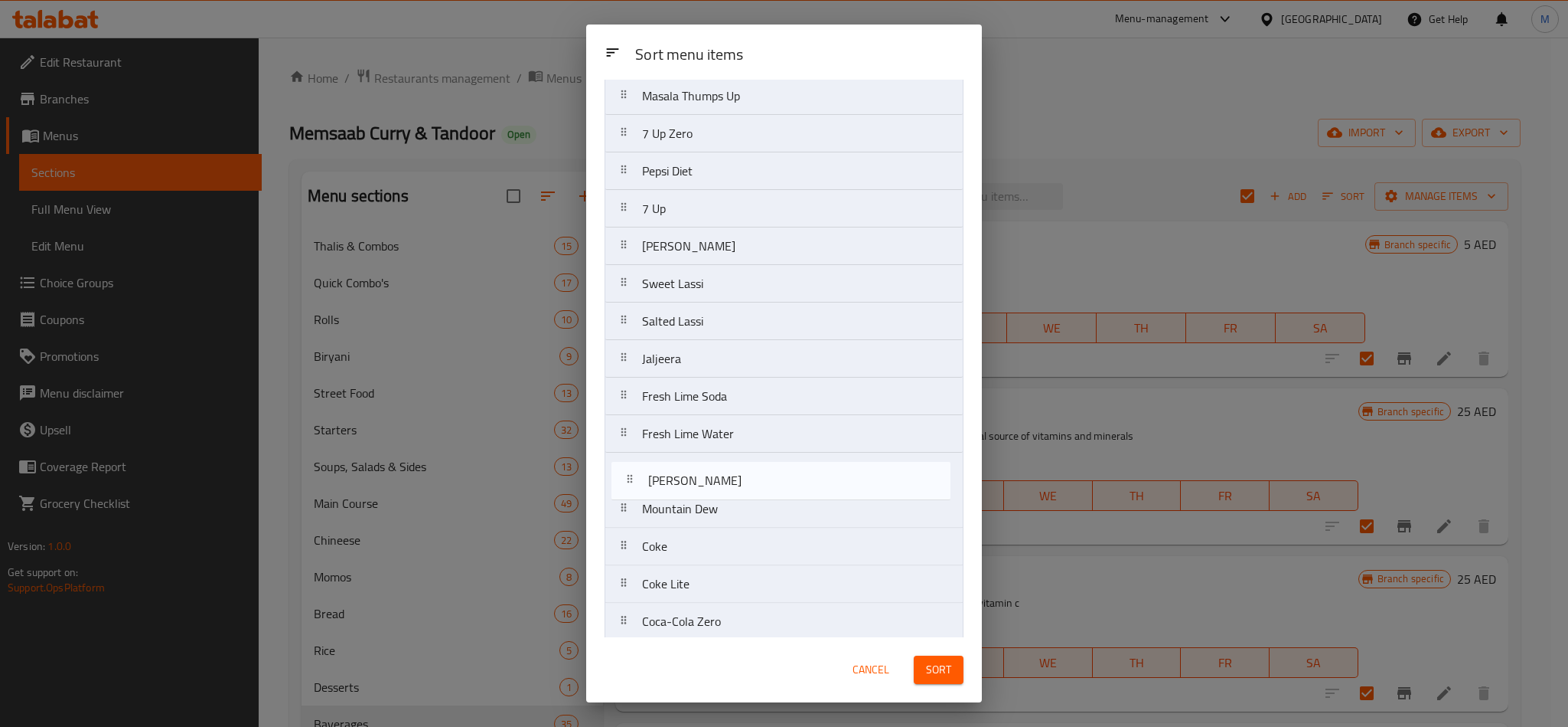
drag, startPoint x: 710, startPoint y: 369, endPoint x: 715, endPoint y: 490, distance: 121.1
click at [715, 490] on nav "Pepsi Fresh Watermelon Juice Fresh Orange Juice Lemon Mint Lemon Mojito Mango M…" at bounding box center [784, 320] width 359 height 1315
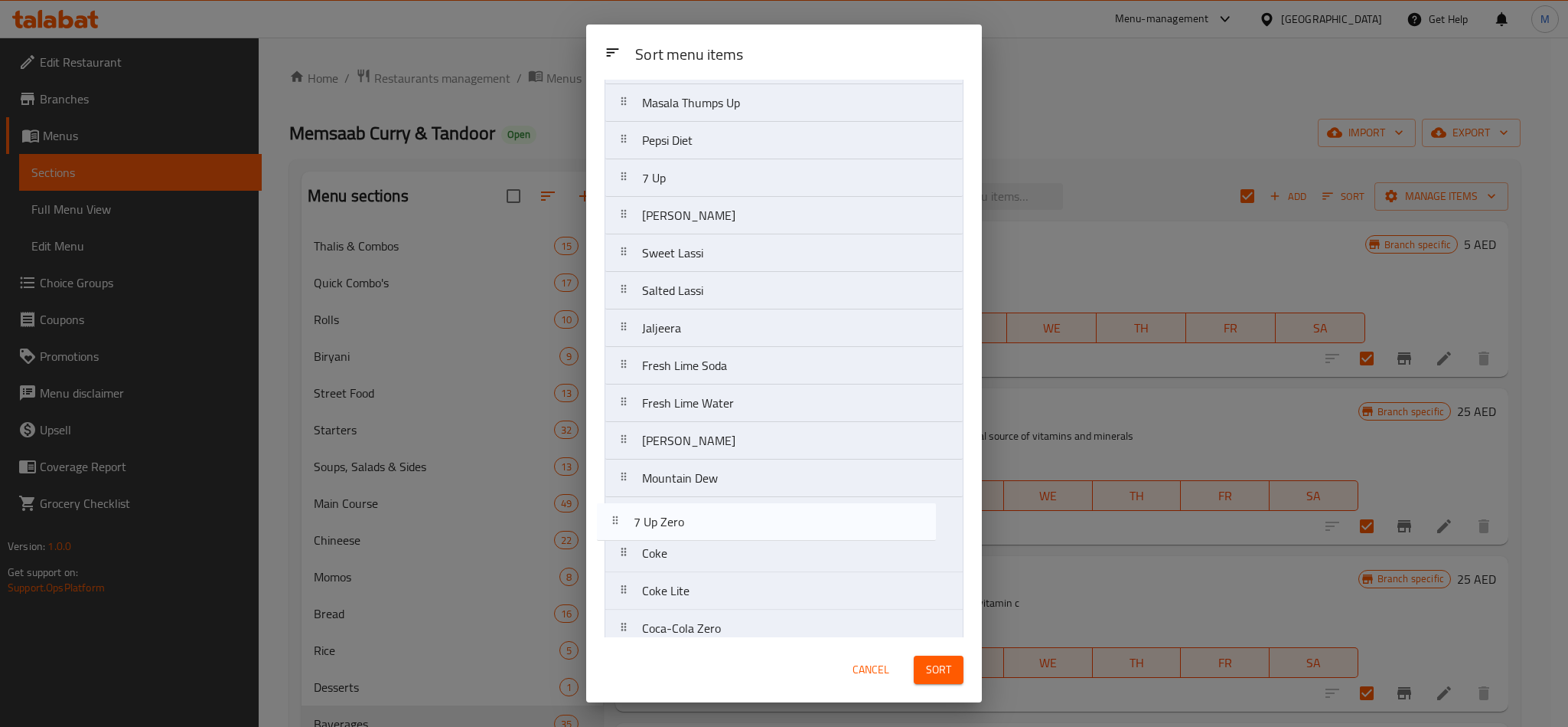
scroll to position [455, 0]
drag, startPoint x: 738, startPoint y: 480, endPoint x: 747, endPoint y: 453, distance: 28.5
click at [747, 453] on nav "Pepsi Fresh Watermelon Juice Fresh Orange Juice Lemon Mint Lemon Mojito Mango M…" at bounding box center [784, 325] width 359 height 1315
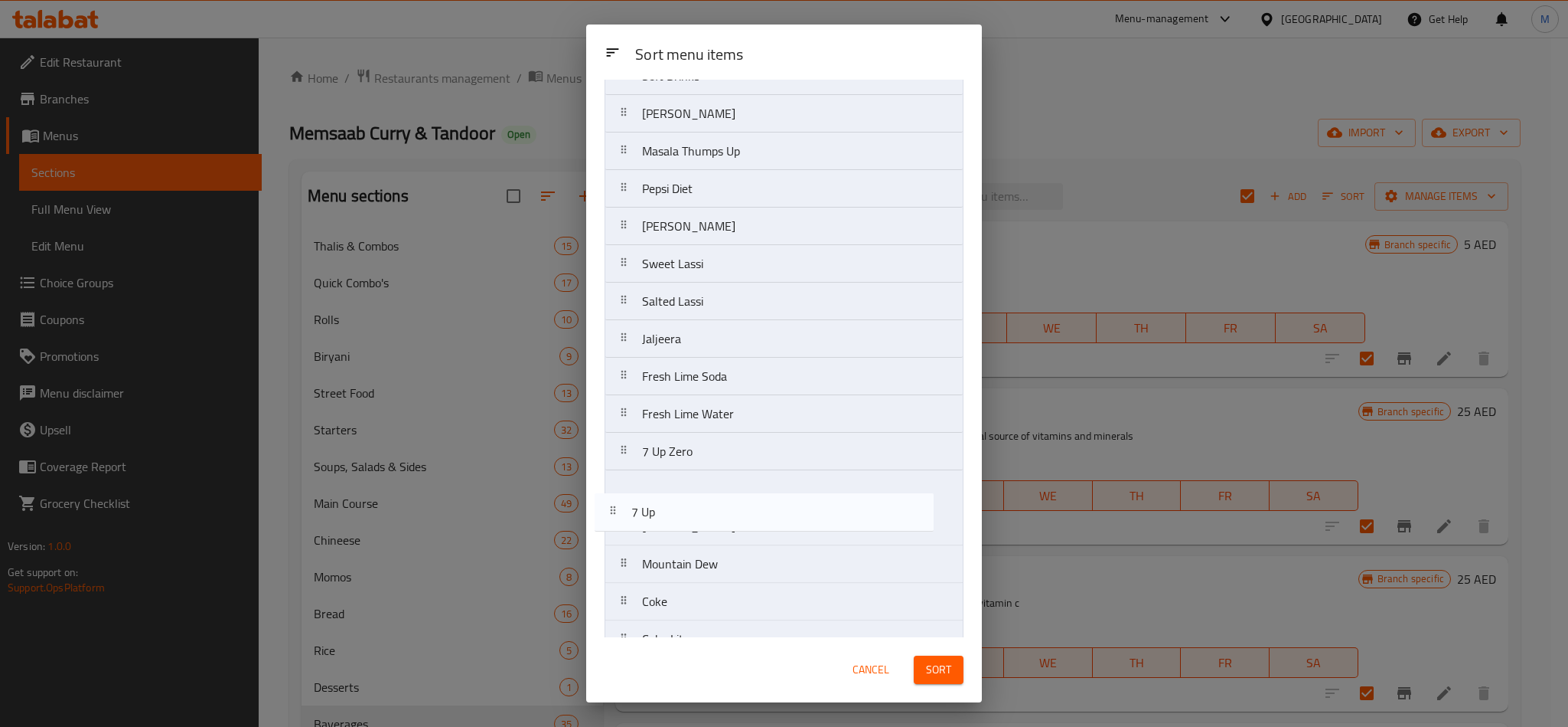
scroll to position [407, 0]
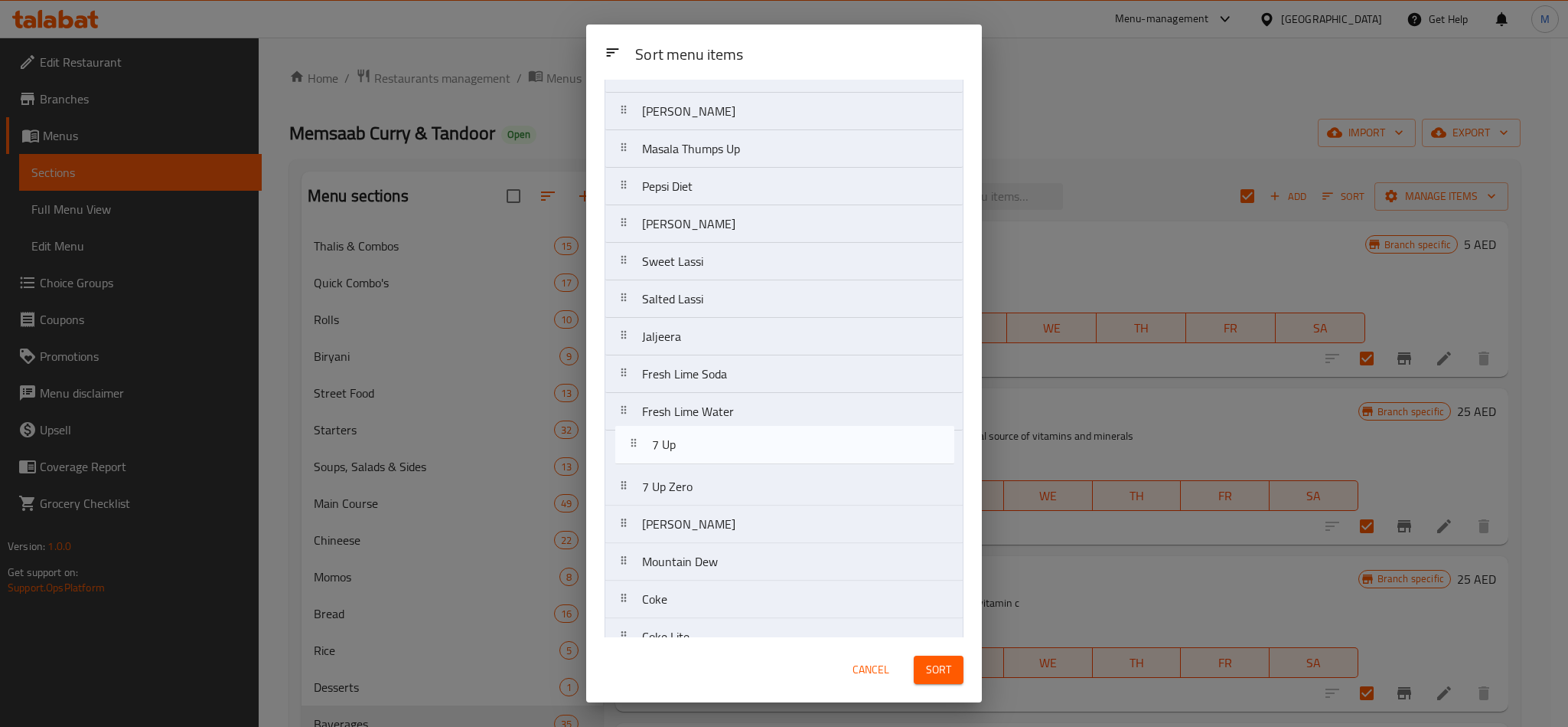
drag, startPoint x: 721, startPoint y: 301, endPoint x: 731, endPoint y: 458, distance: 157.3
click at [731, 458] on nav "Pepsi Fresh Watermelon Juice Fresh Orange Juice Lemon Mint Lemon Mojito Mango M…" at bounding box center [784, 373] width 359 height 1315
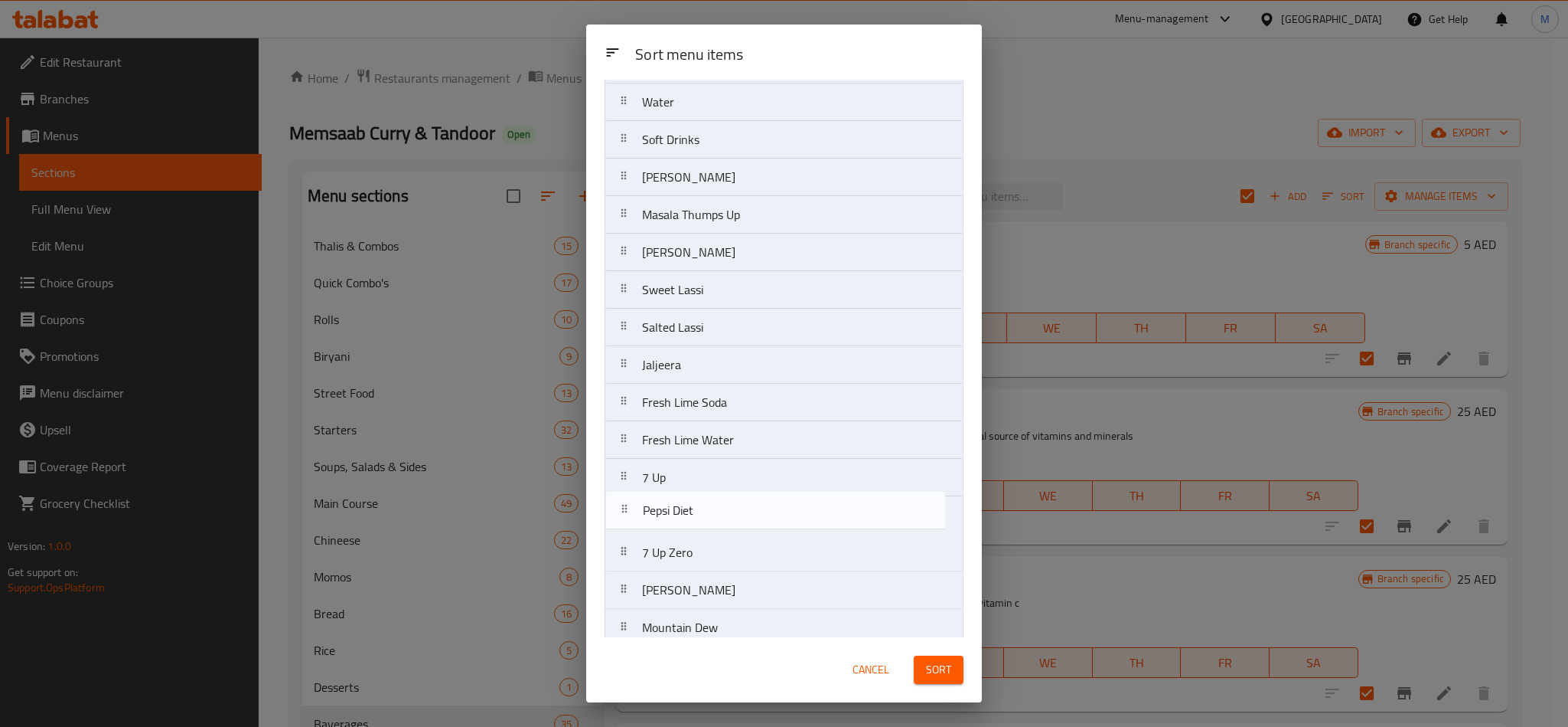
scroll to position [343, 0]
drag, startPoint x: 690, startPoint y: 317, endPoint x: 703, endPoint y: 512, distance: 195.4
click at [703, 512] on nav "Pepsi Fresh Watermelon Juice Fresh Orange Juice Lemon Mint Lemon Mojito Mango M…" at bounding box center [784, 438] width 359 height 1315
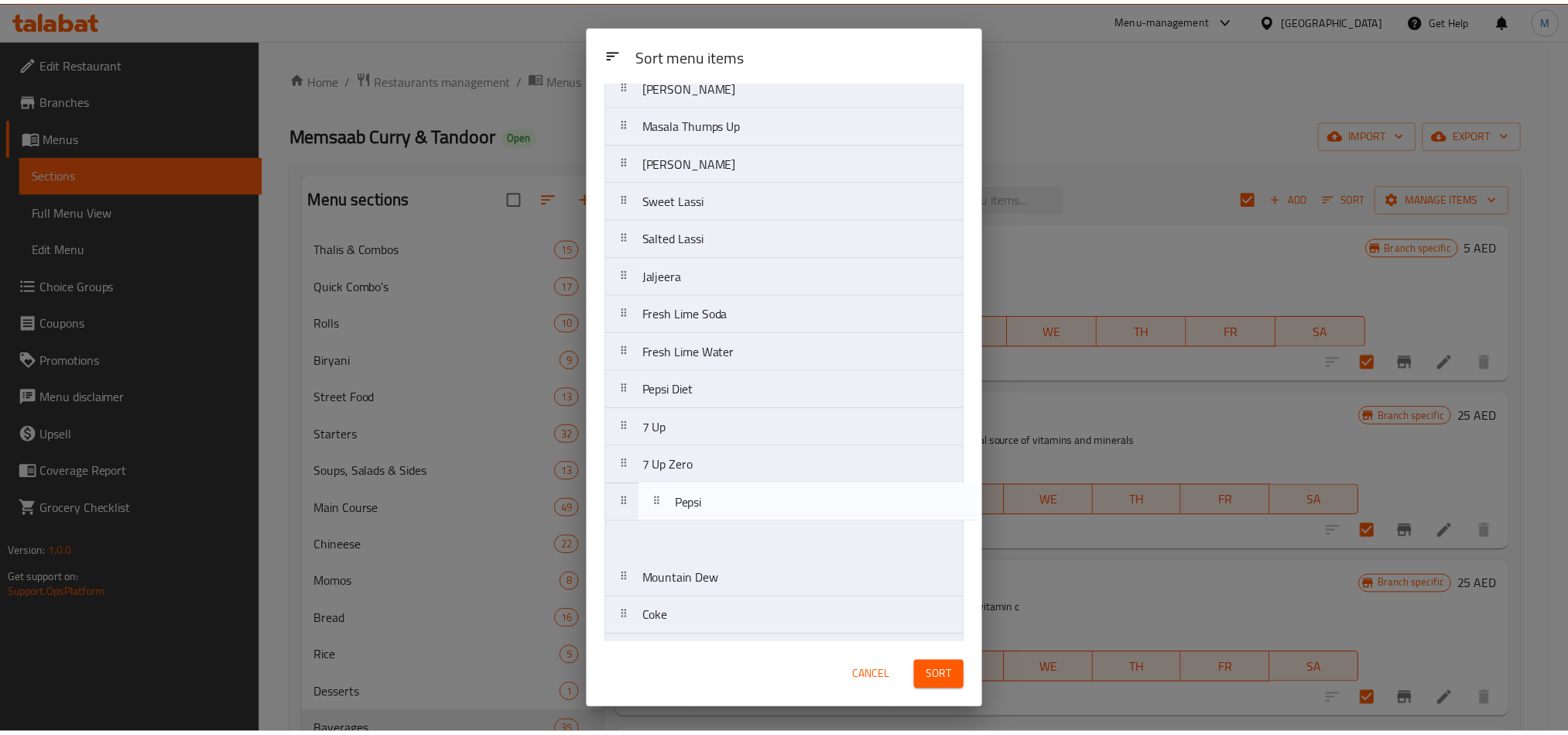
scroll to position [434, 0]
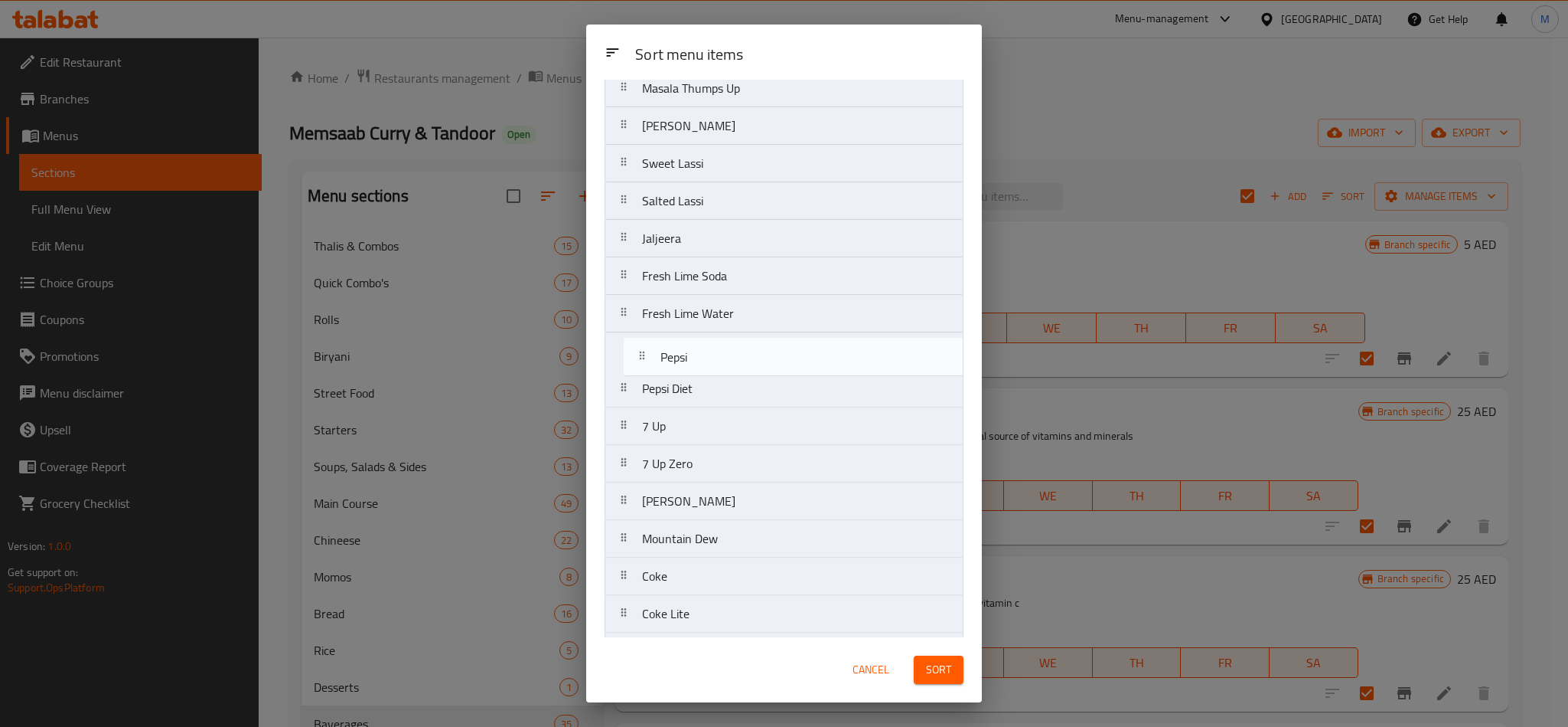
drag, startPoint x: 692, startPoint y: 150, endPoint x: 710, endPoint y: 374, distance: 224.7
click at [710, 374] on nav "Pepsi Fresh Watermelon Juice Fresh Orange Juice Lemon Mint Lemon Mojito Mango M…" at bounding box center [784, 351] width 359 height 1315
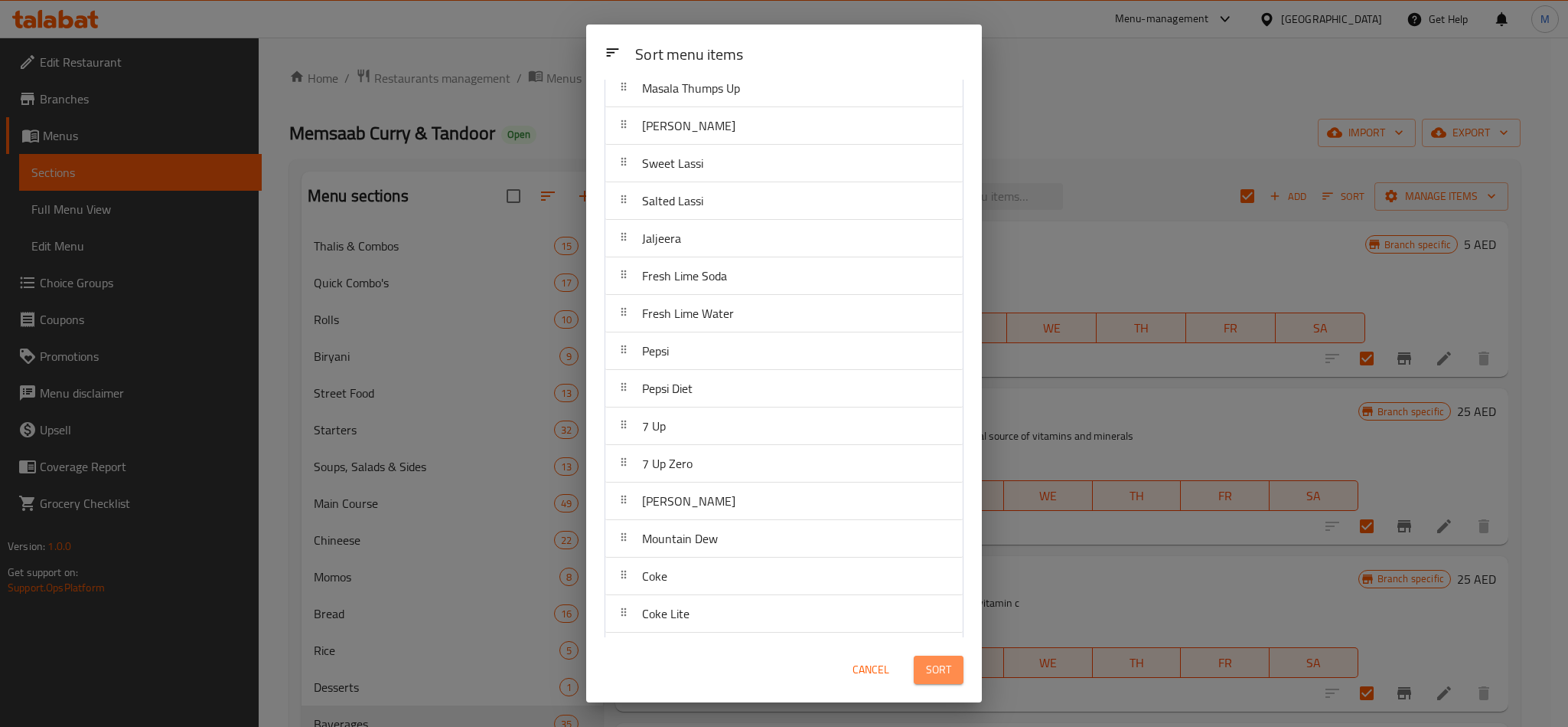
click at [947, 675] on span "Sort" at bounding box center [939, 669] width 26 height 19
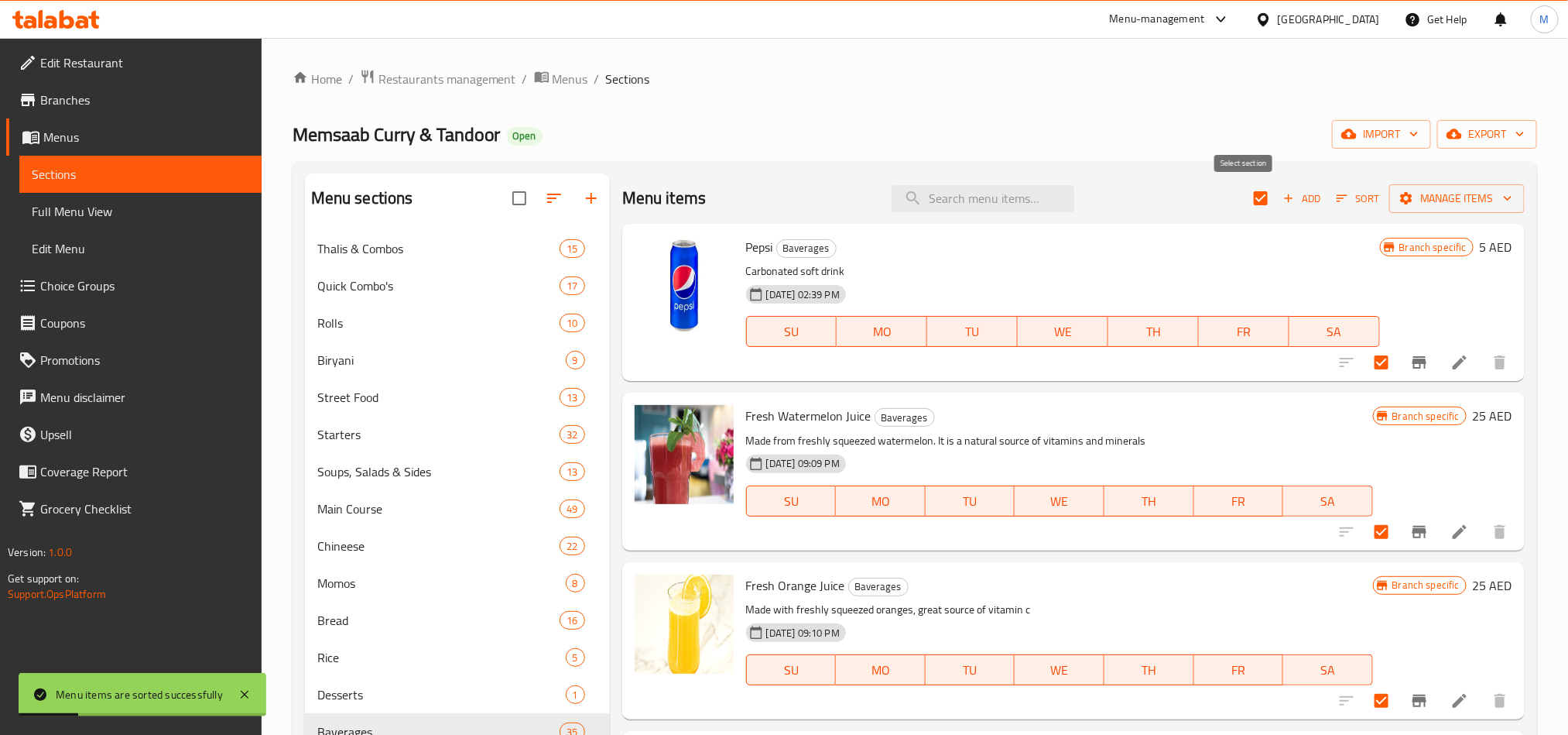
click at [1244, 195] on input "checkbox" at bounding box center [1260, 198] width 32 height 32
checkbox input "false"
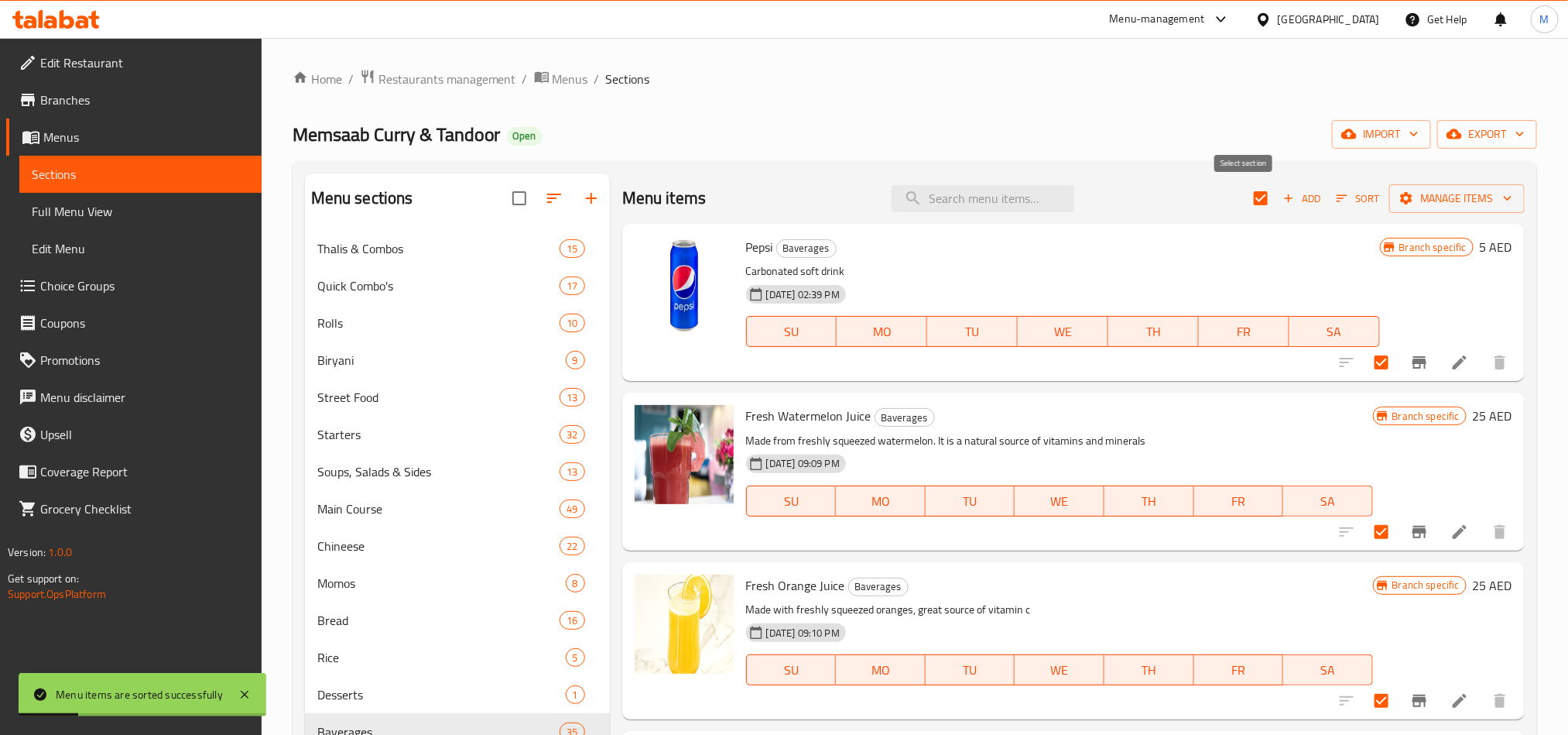
checkbox input "false"
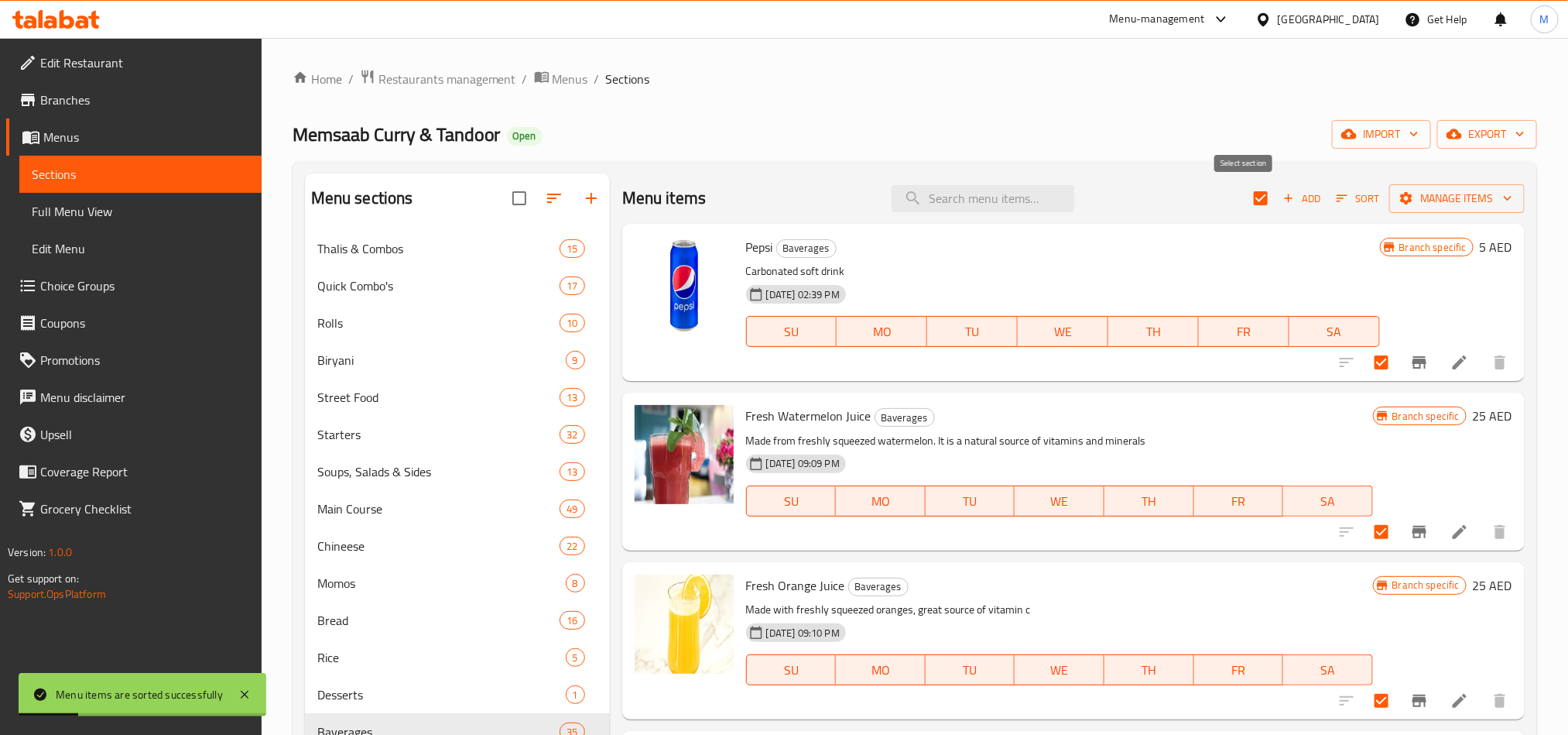
checkbox input "false"
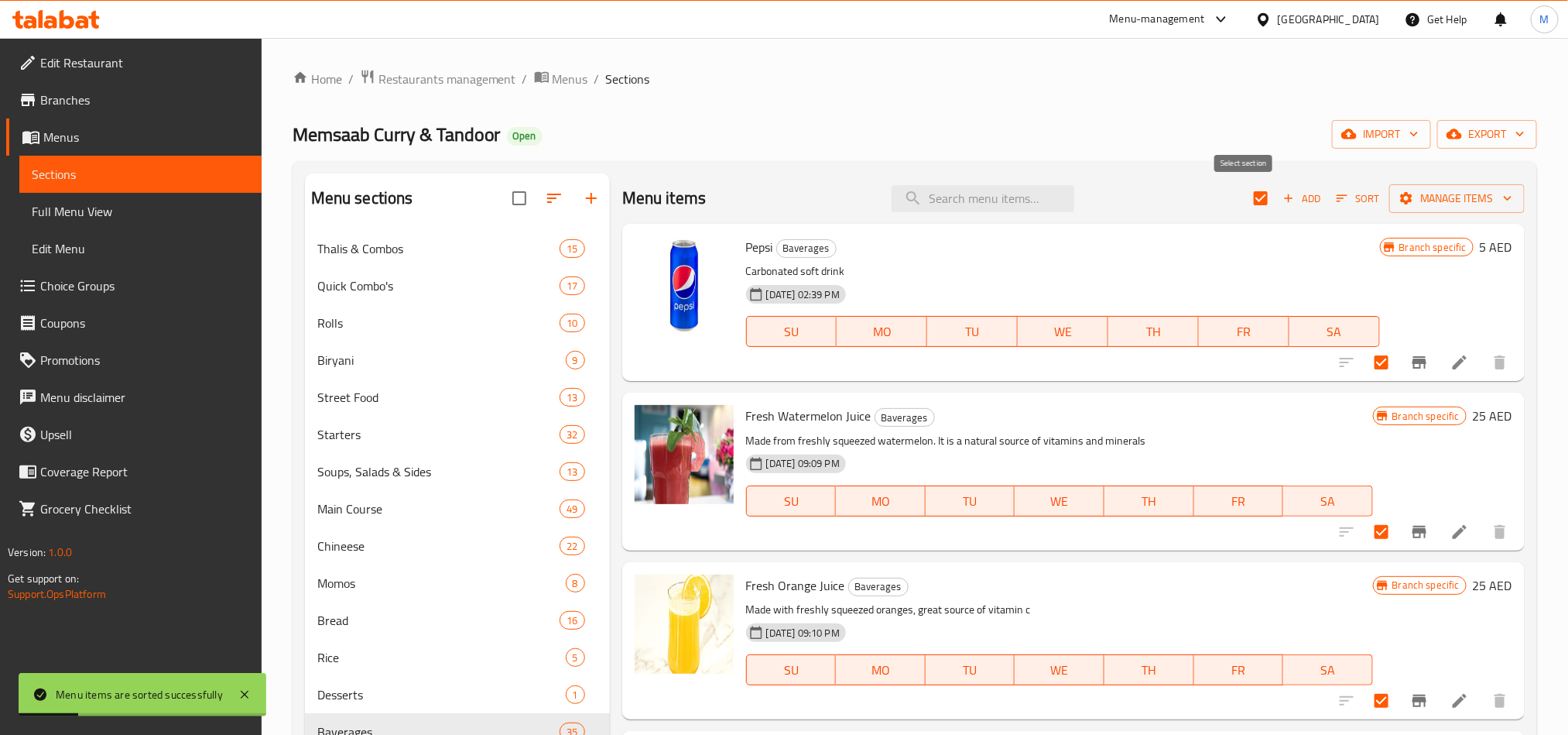
checkbox input "false"
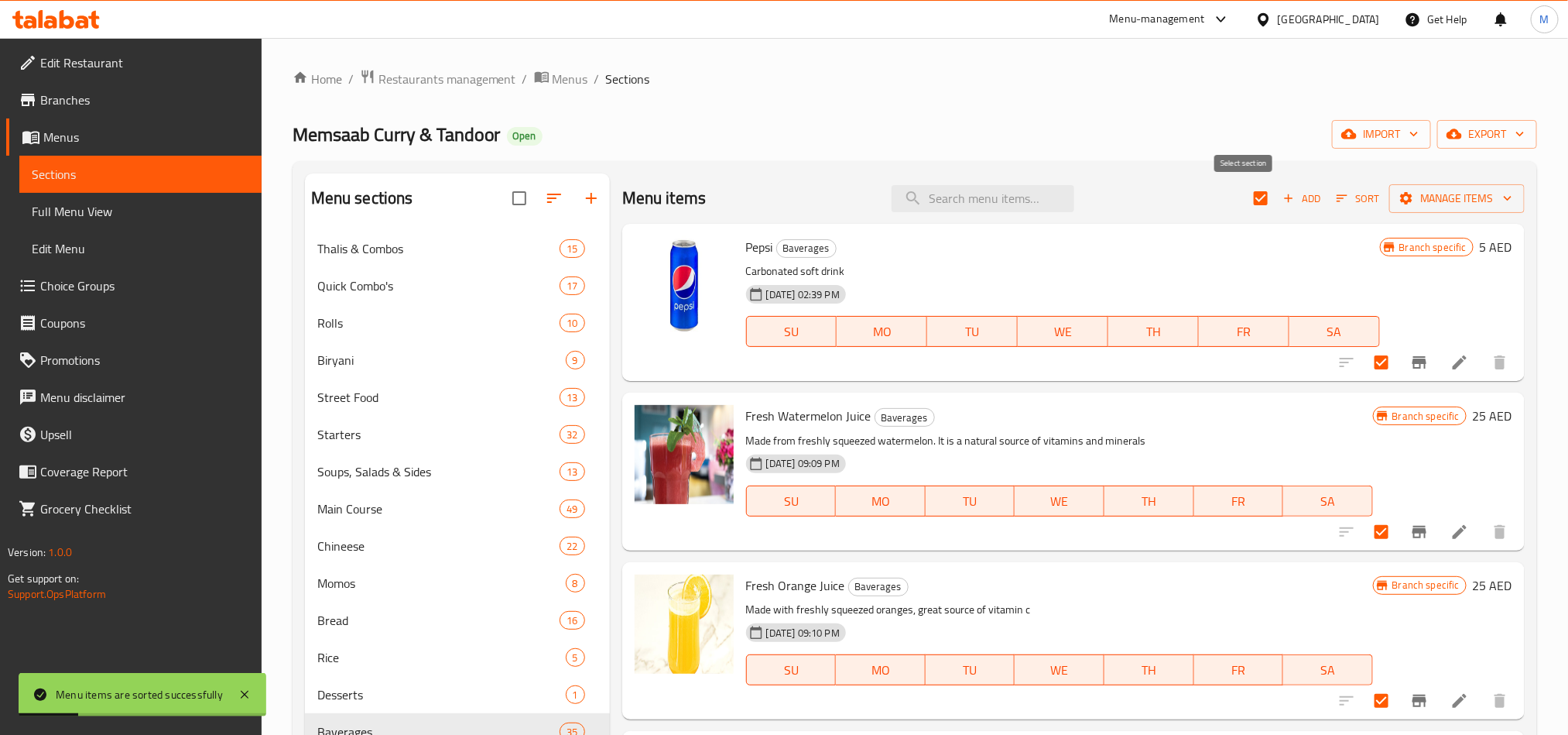
checkbox input "false"
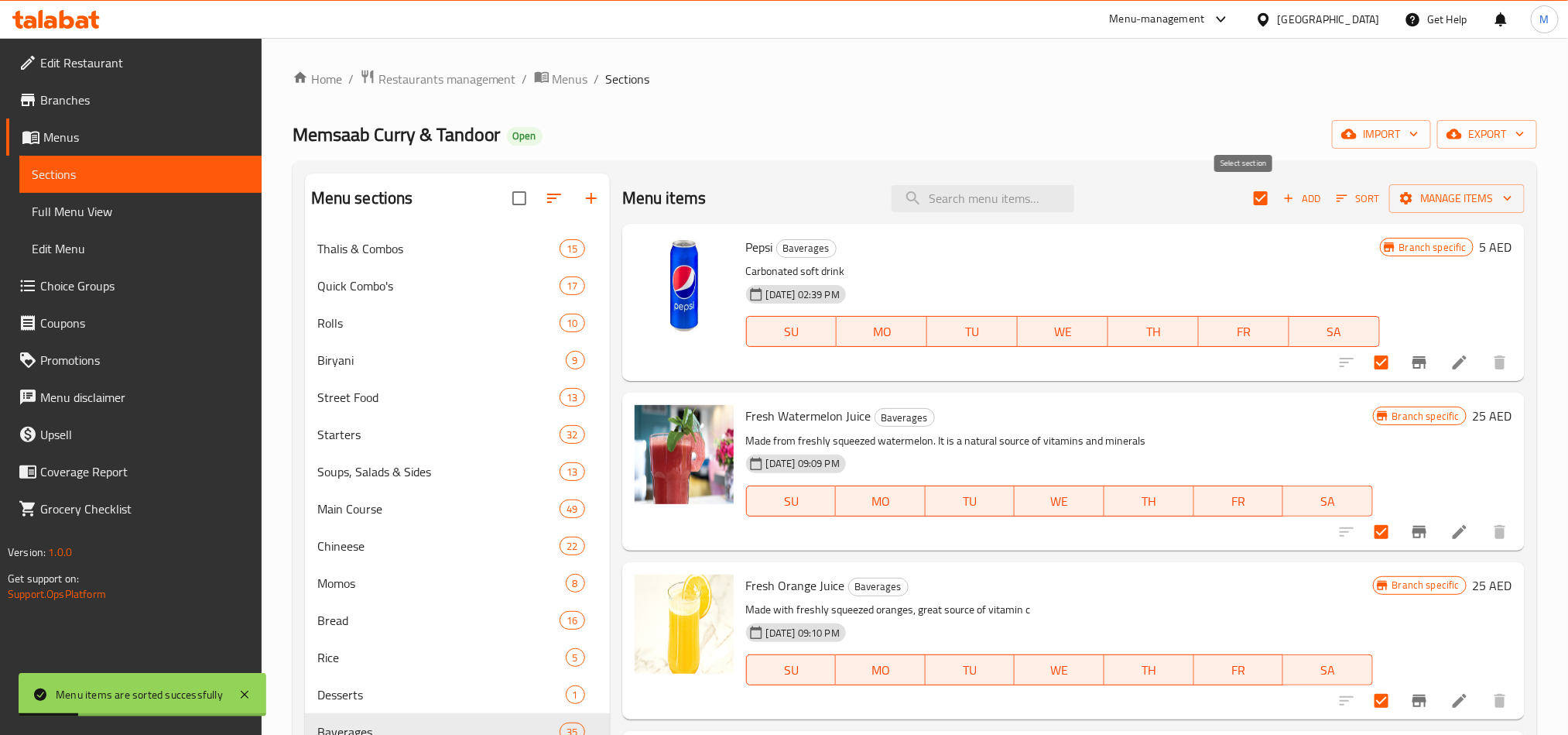
checkbox input "false"
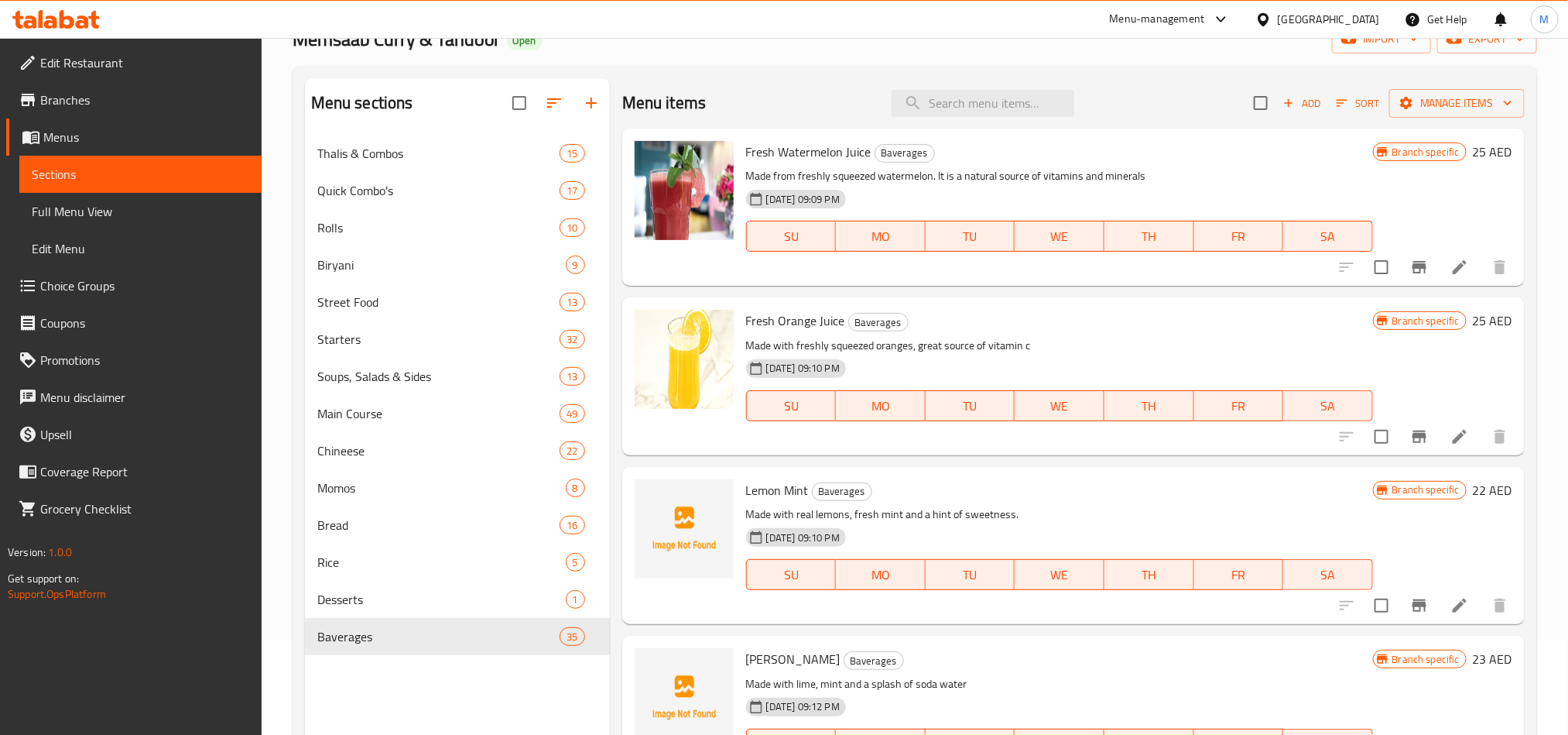
scroll to position [0, 0]
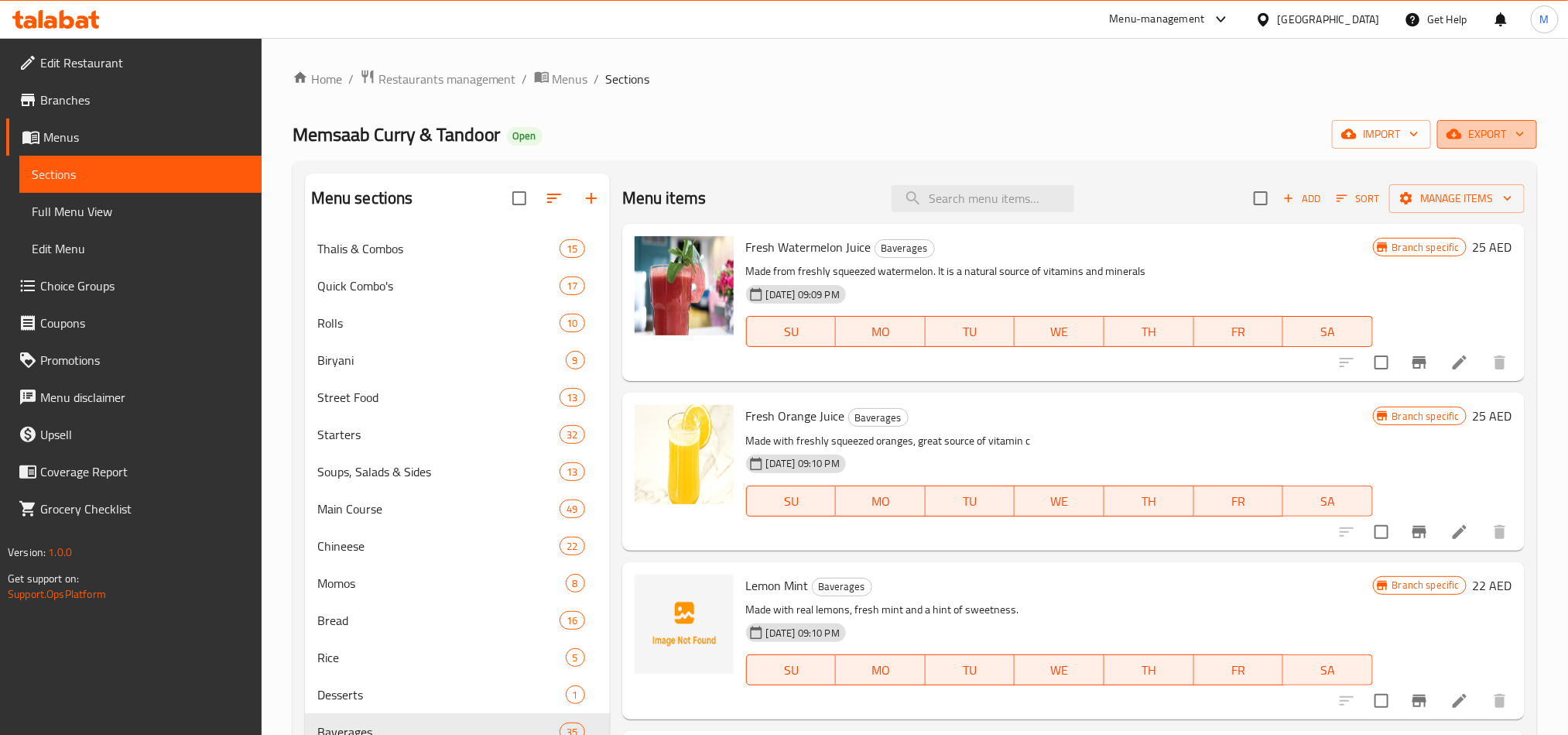
click at [1482, 124] on span "export" at bounding box center [1487, 134] width 75 height 19
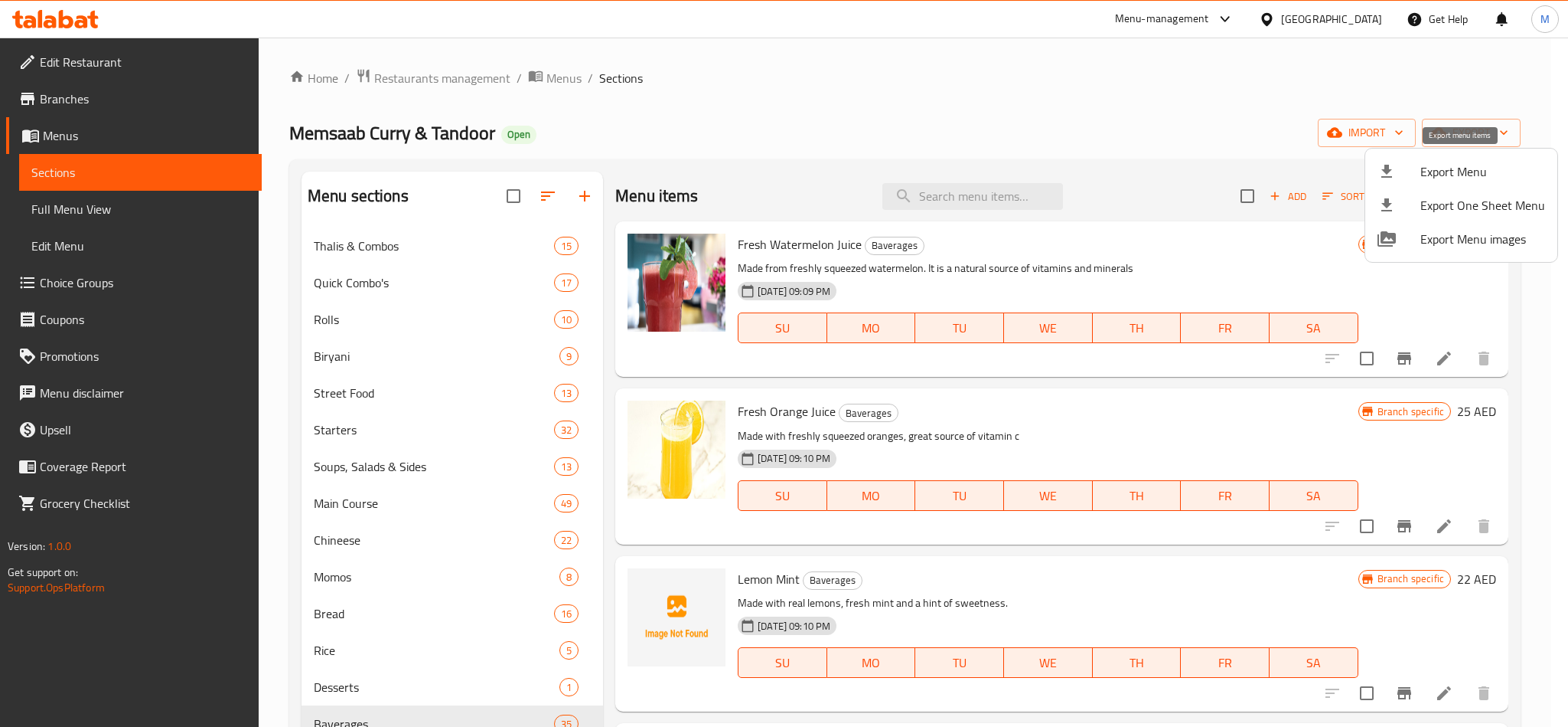
click at [1456, 170] on span "Export Menu" at bounding box center [1483, 171] width 125 height 18
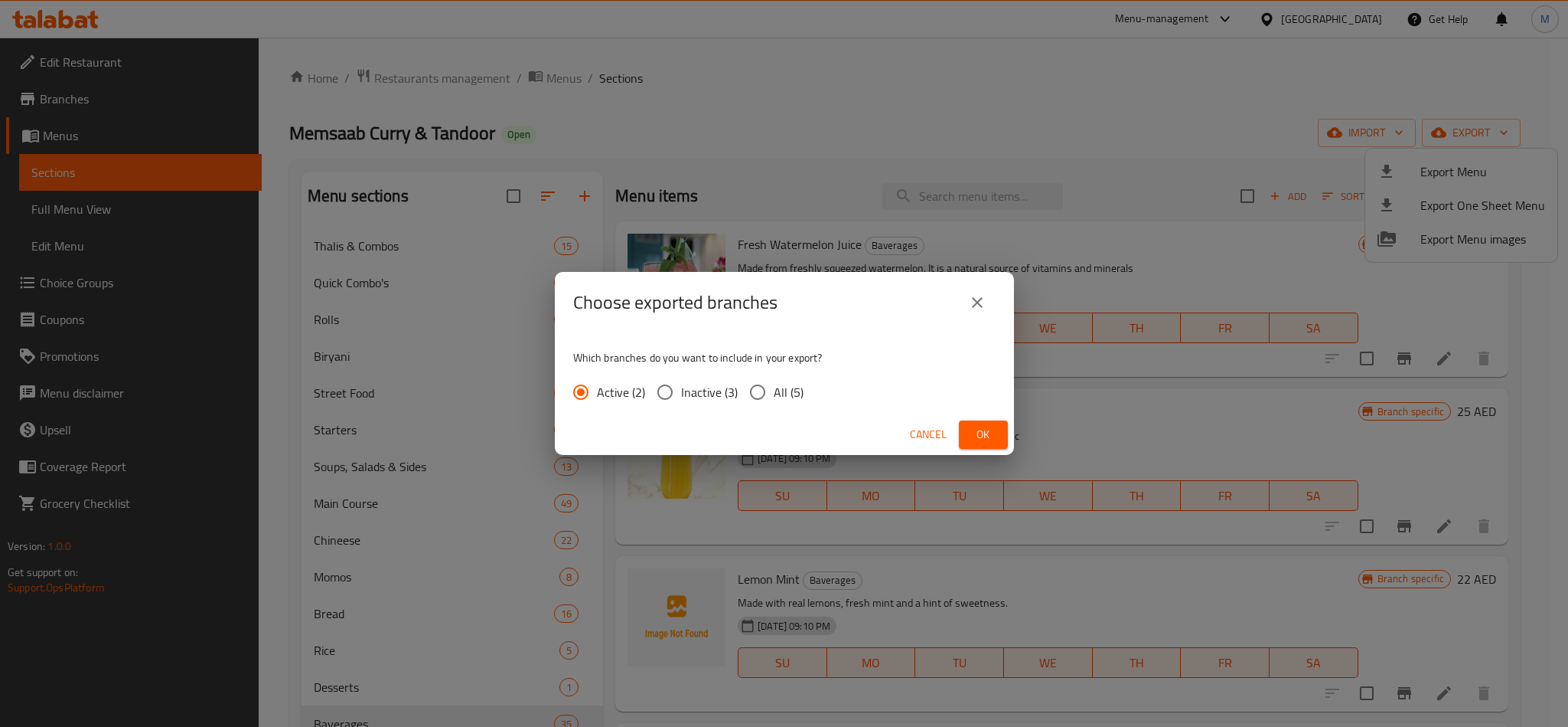
click at [751, 391] on input "All (5)" at bounding box center [758, 392] width 32 height 32
click at [985, 421] on button "Ok" at bounding box center [984, 435] width 49 height 28
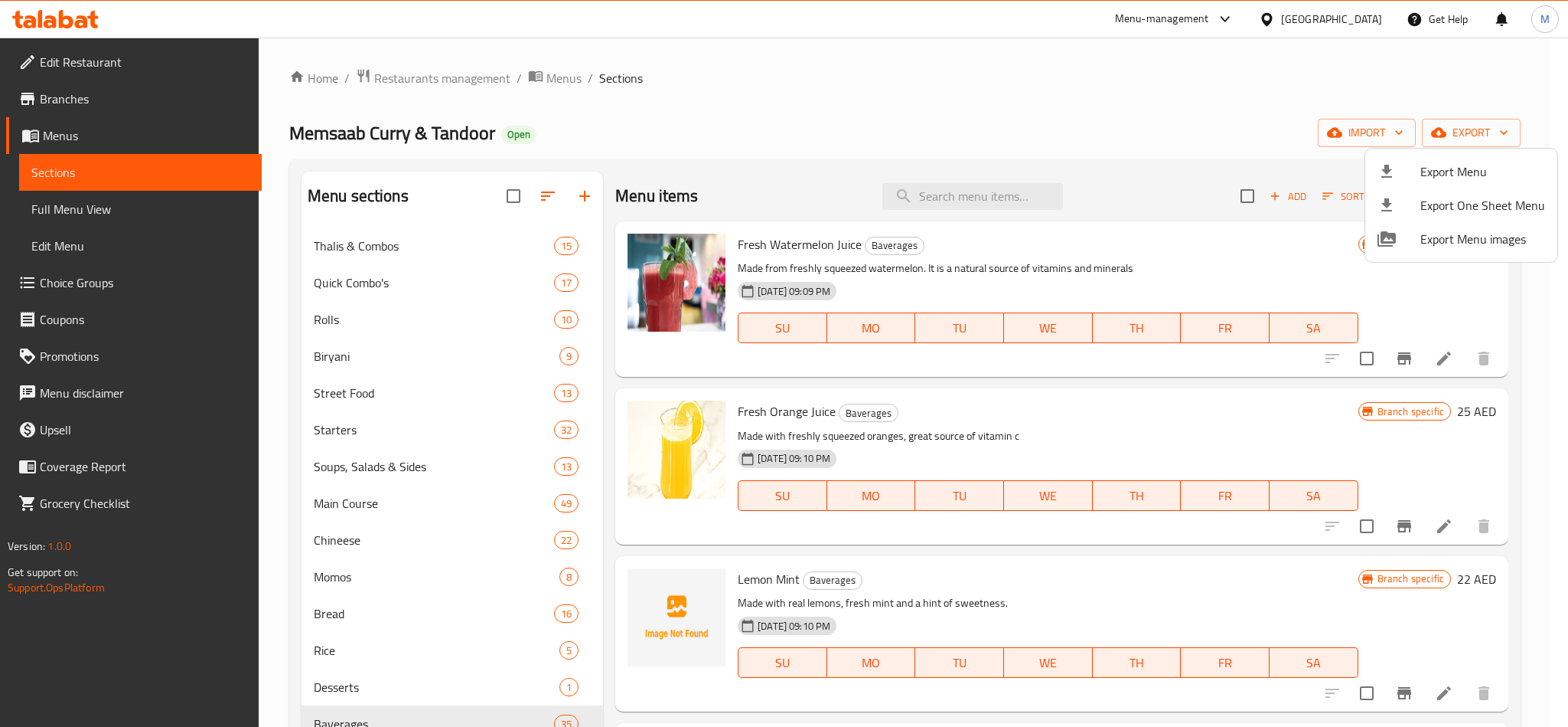
click at [44, 111] on div at bounding box center [784, 363] width 1568 height 727
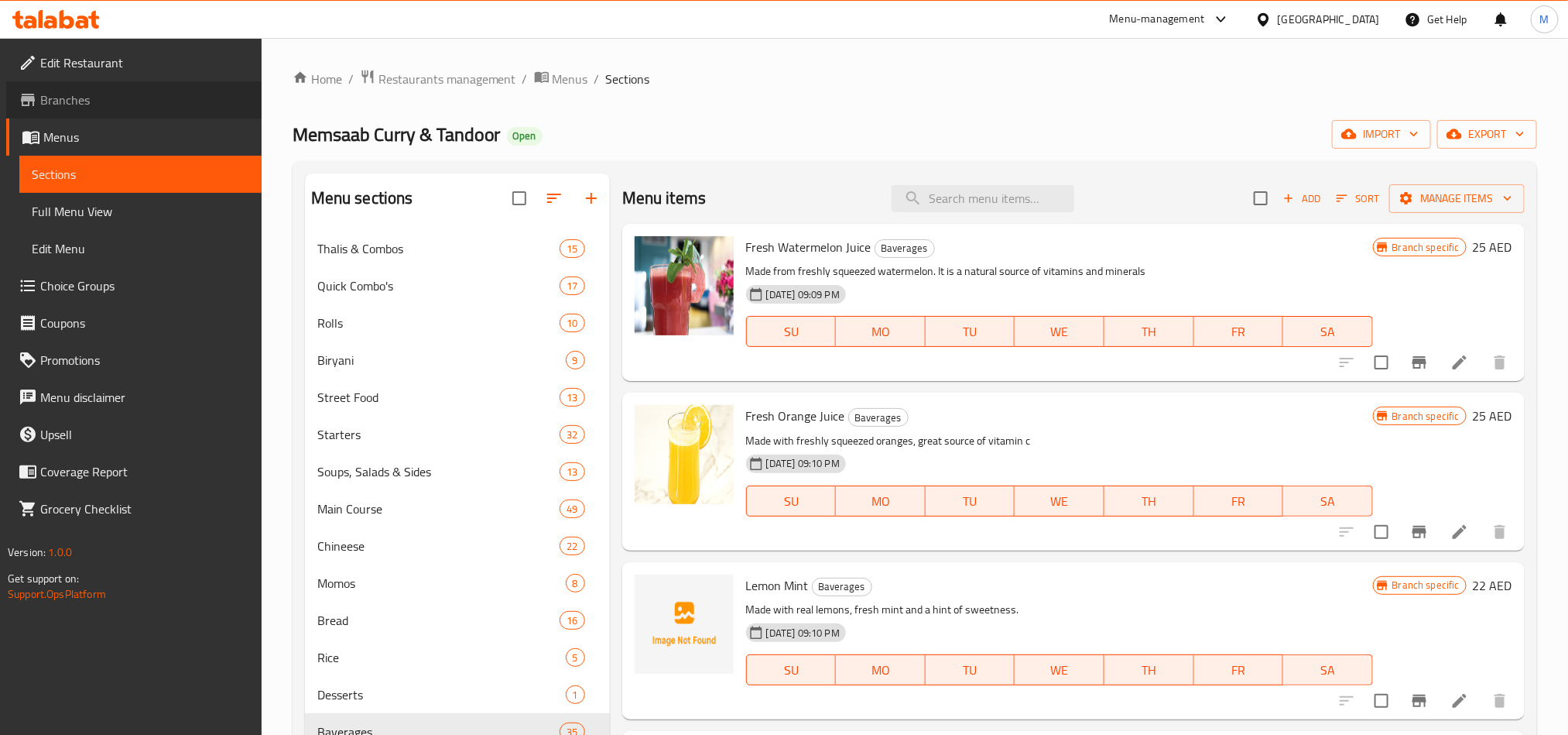
click at [45, 112] on link "Branches" at bounding box center [133, 99] width 255 height 37
